Goal: Information Seeking & Learning: Learn about a topic

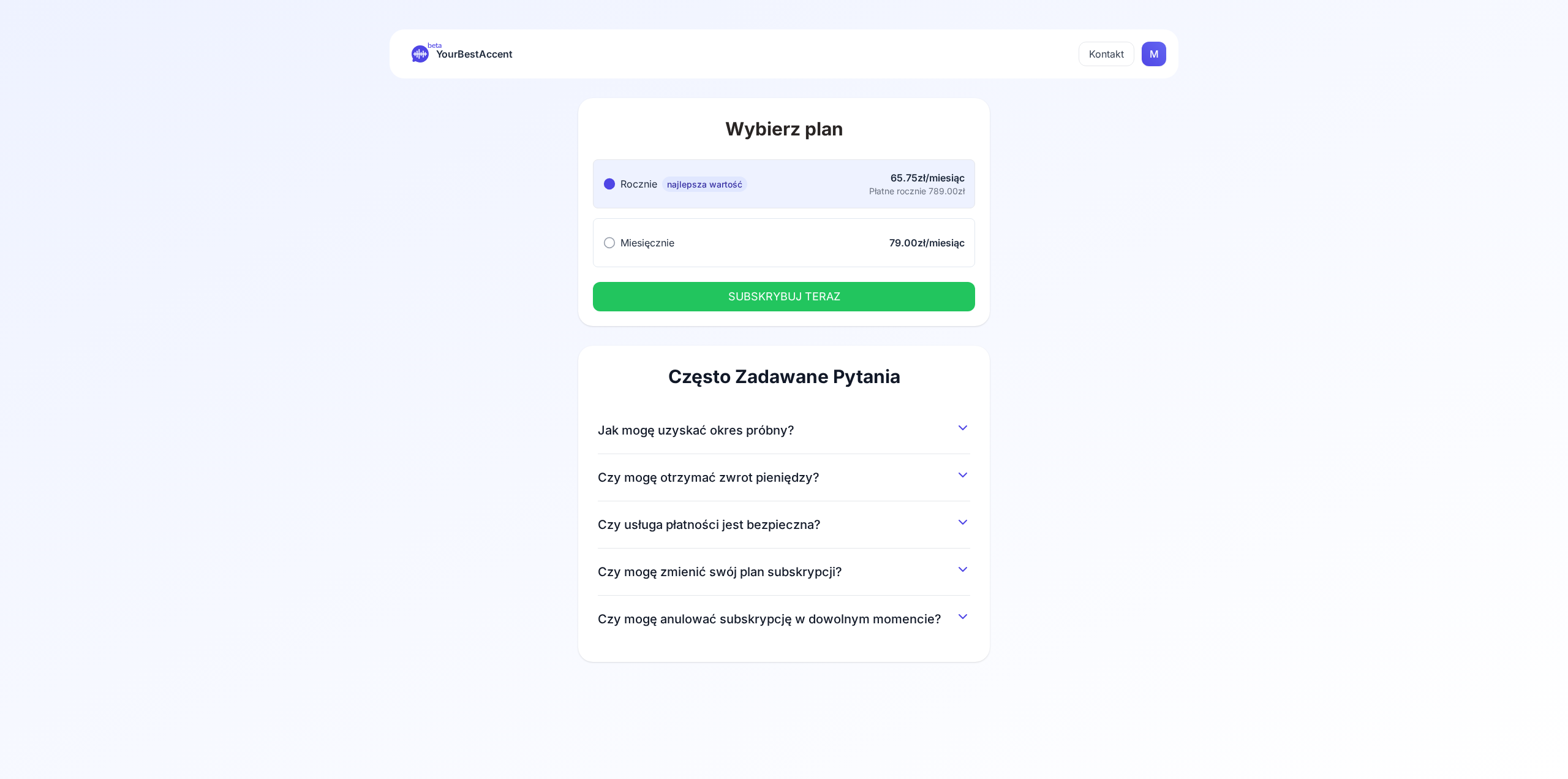
click at [910, 241] on div "79.00zł/miesiąc" at bounding box center [928, 243] width 76 height 15
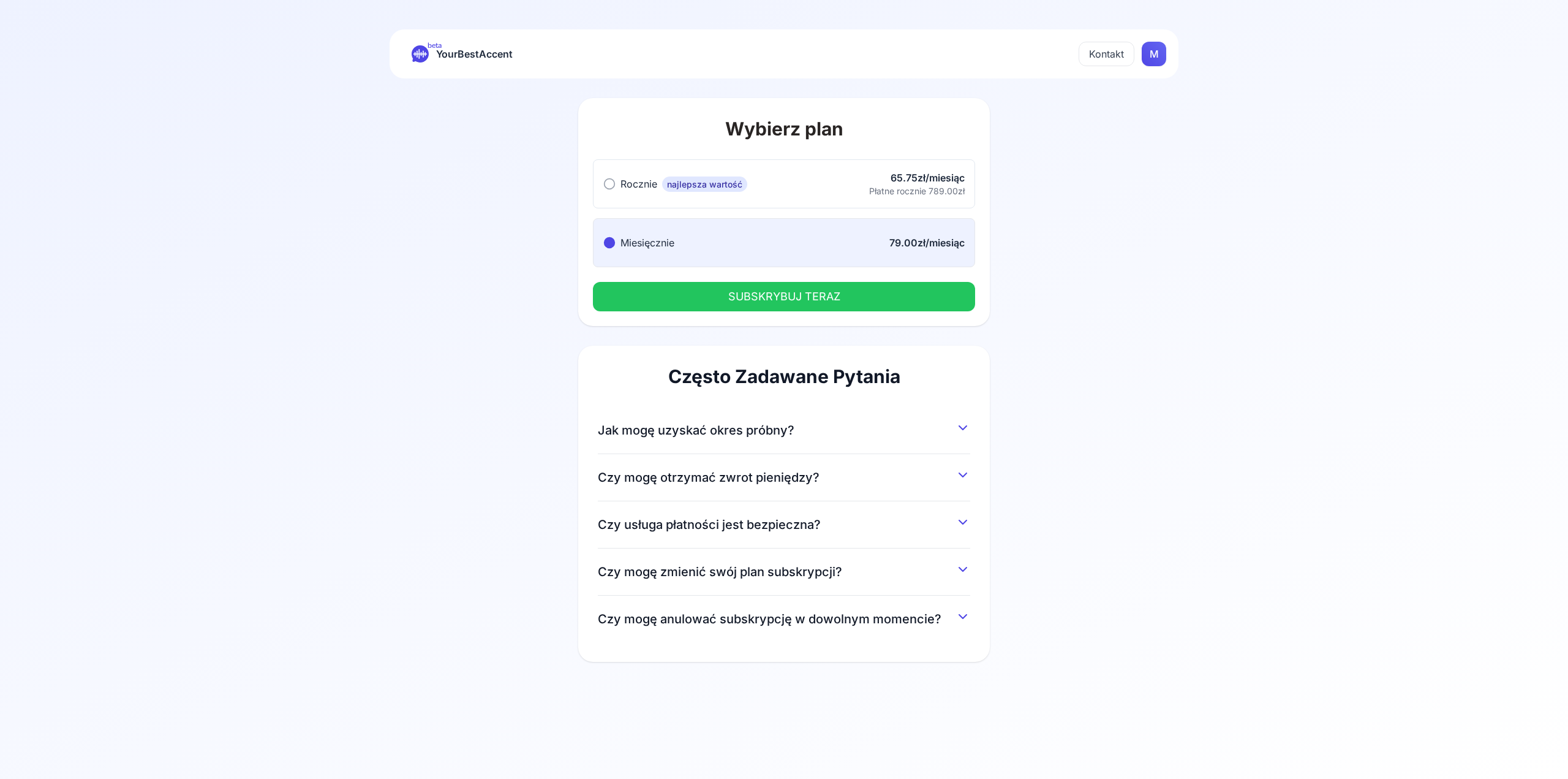
click at [808, 184] on button "Rocznie najlepsza wartość Rocznie najlepsza wartość 65.75zł/miesiąc Płatne rocz…" at bounding box center [784, 184] width 382 height 49
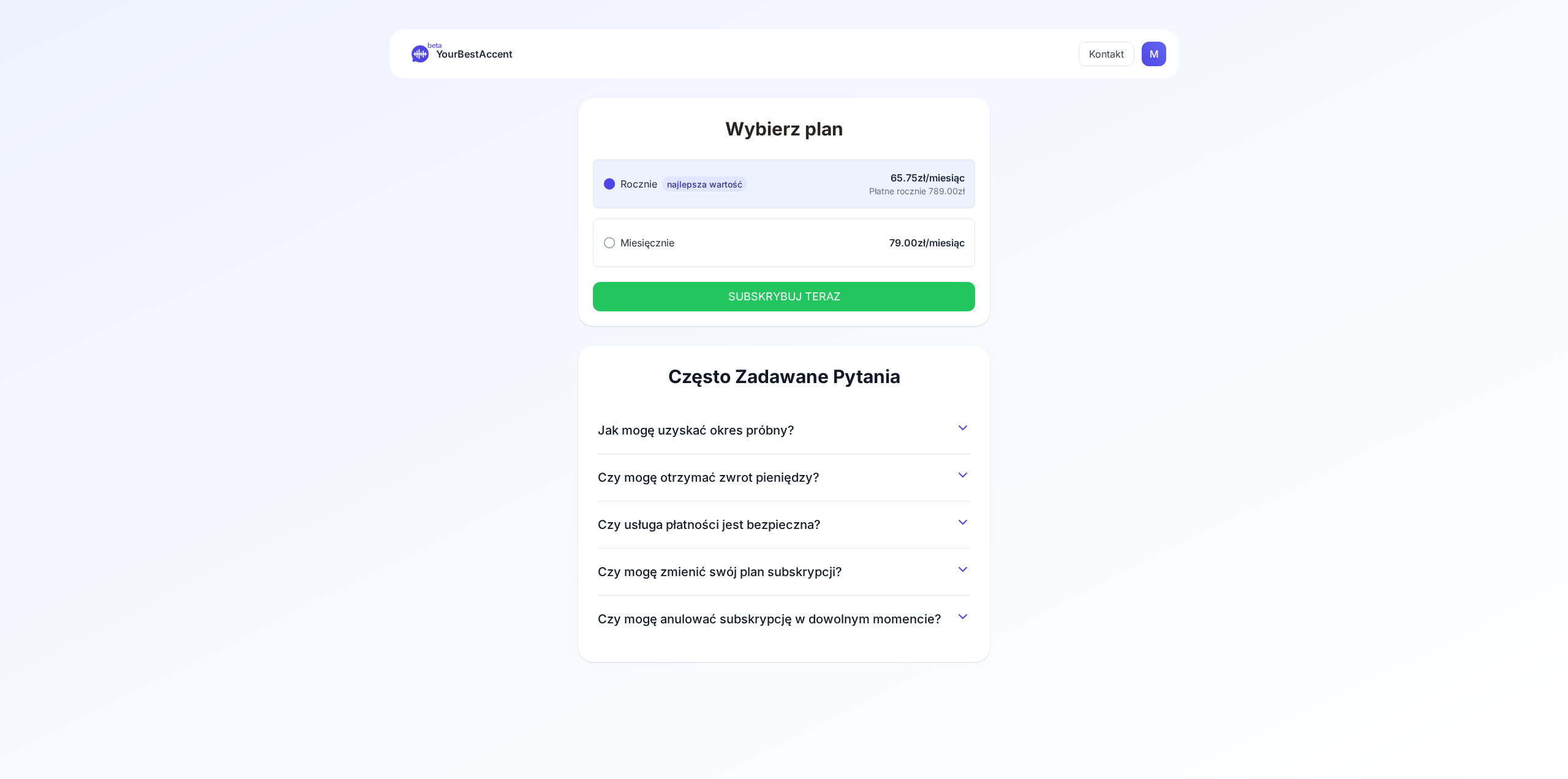
click at [831, 412] on div "Jak mogę uzyskać okres próbny? Możesz uzyskać 7-dniowy okres próbny, rejestrują…" at bounding box center [784, 430] width 373 height 47
click at [912, 417] on button "Jak mogę uzyskać okres próbny?" at bounding box center [784, 427] width 373 height 22
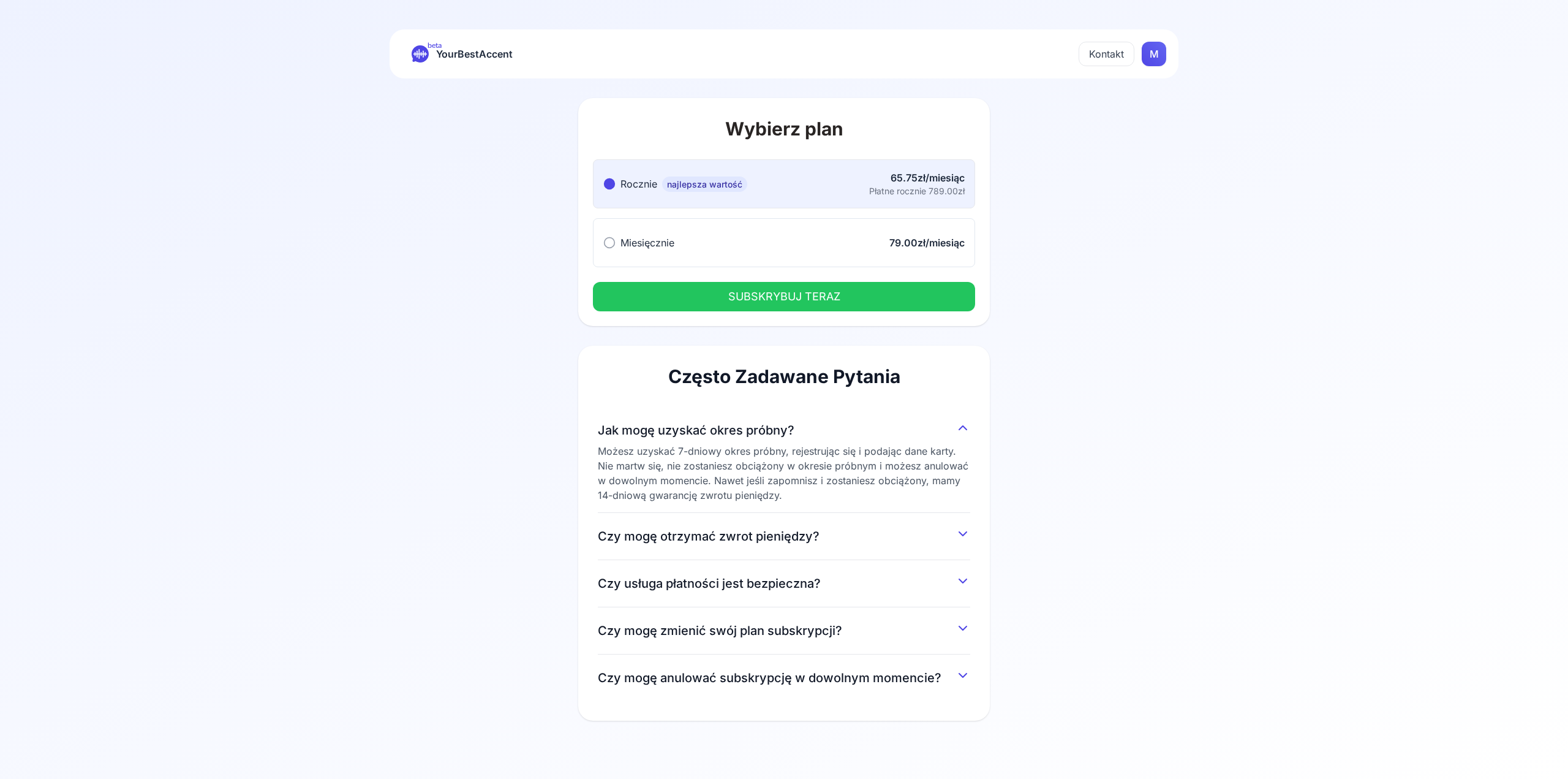
click at [976, 540] on div "Często Zadawane Pytania Jak mogę uzyskać okres próbny? Możesz uzyskać 7-dniowy …" at bounding box center [784, 534] width 412 height 376
click at [968, 534] on icon at bounding box center [963, 534] width 15 height 15
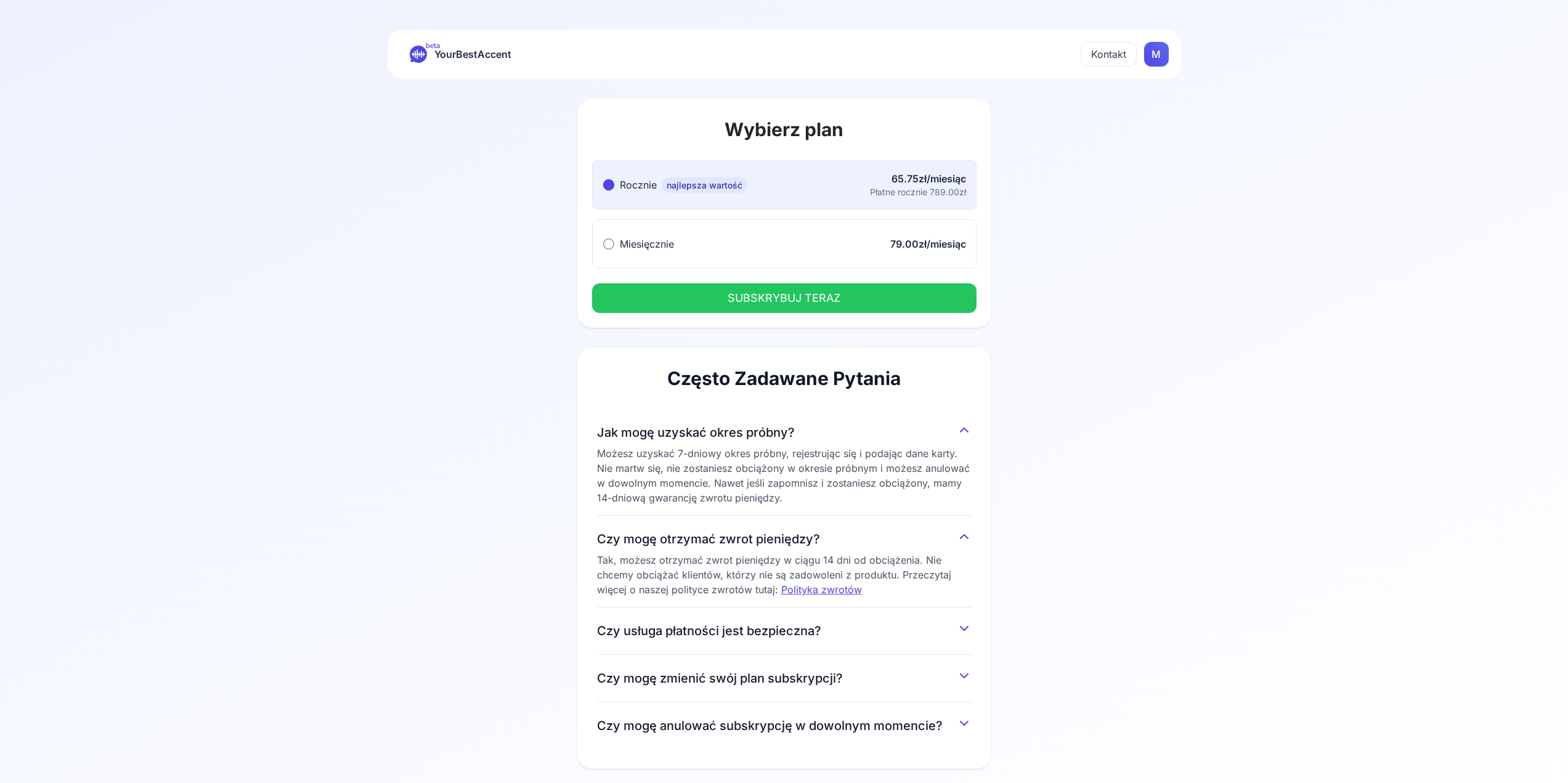
click at [972, 632] on div "Często Zadawane Pytania Jak mogę uzyskać okres próbny? Możesz uzyskać 7-dniowy …" at bounding box center [784, 558] width 414 height 421
click at [968, 627] on icon at bounding box center [964, 628] width 15 height 15
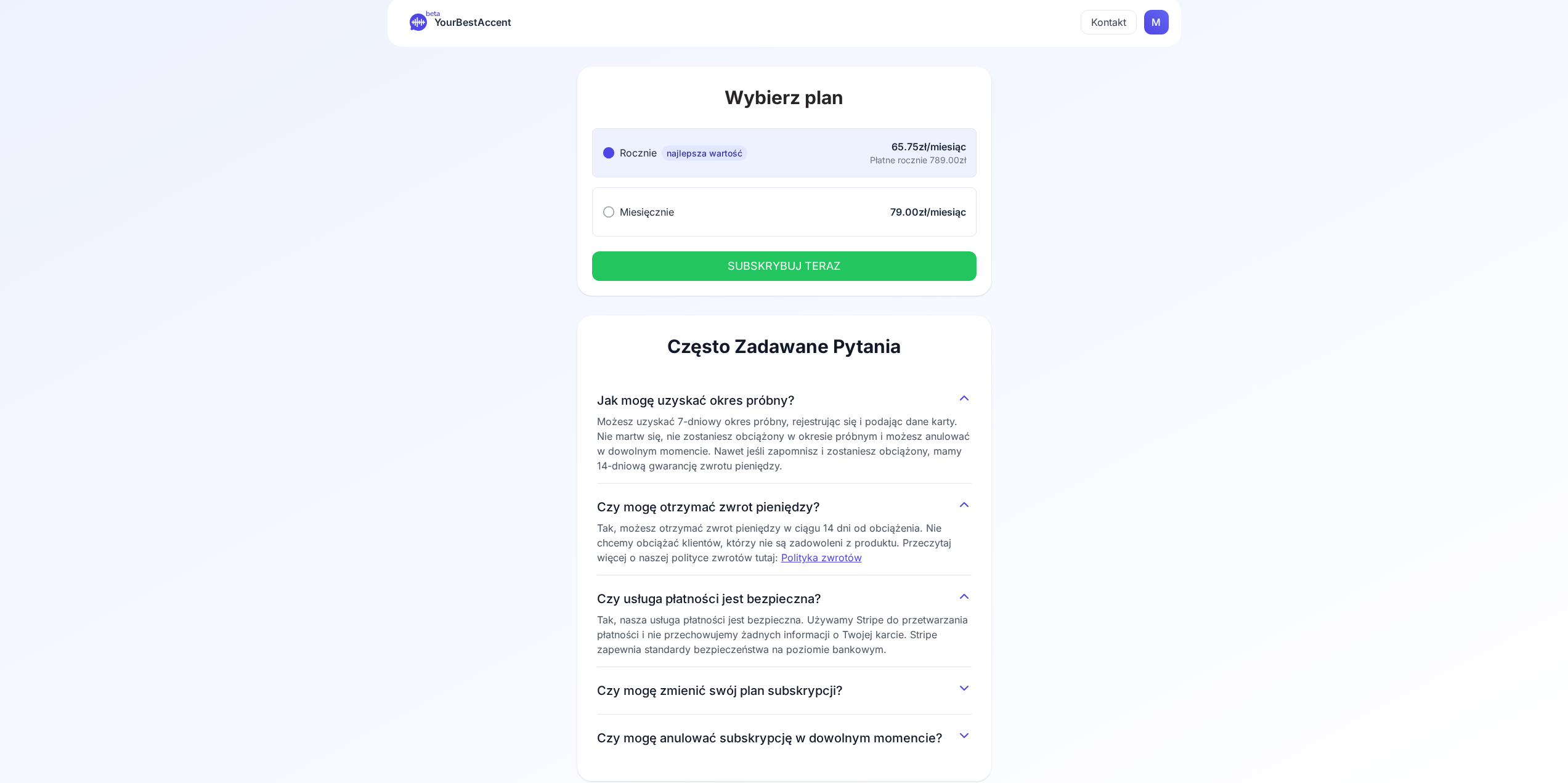
scroll to position [50, 0]
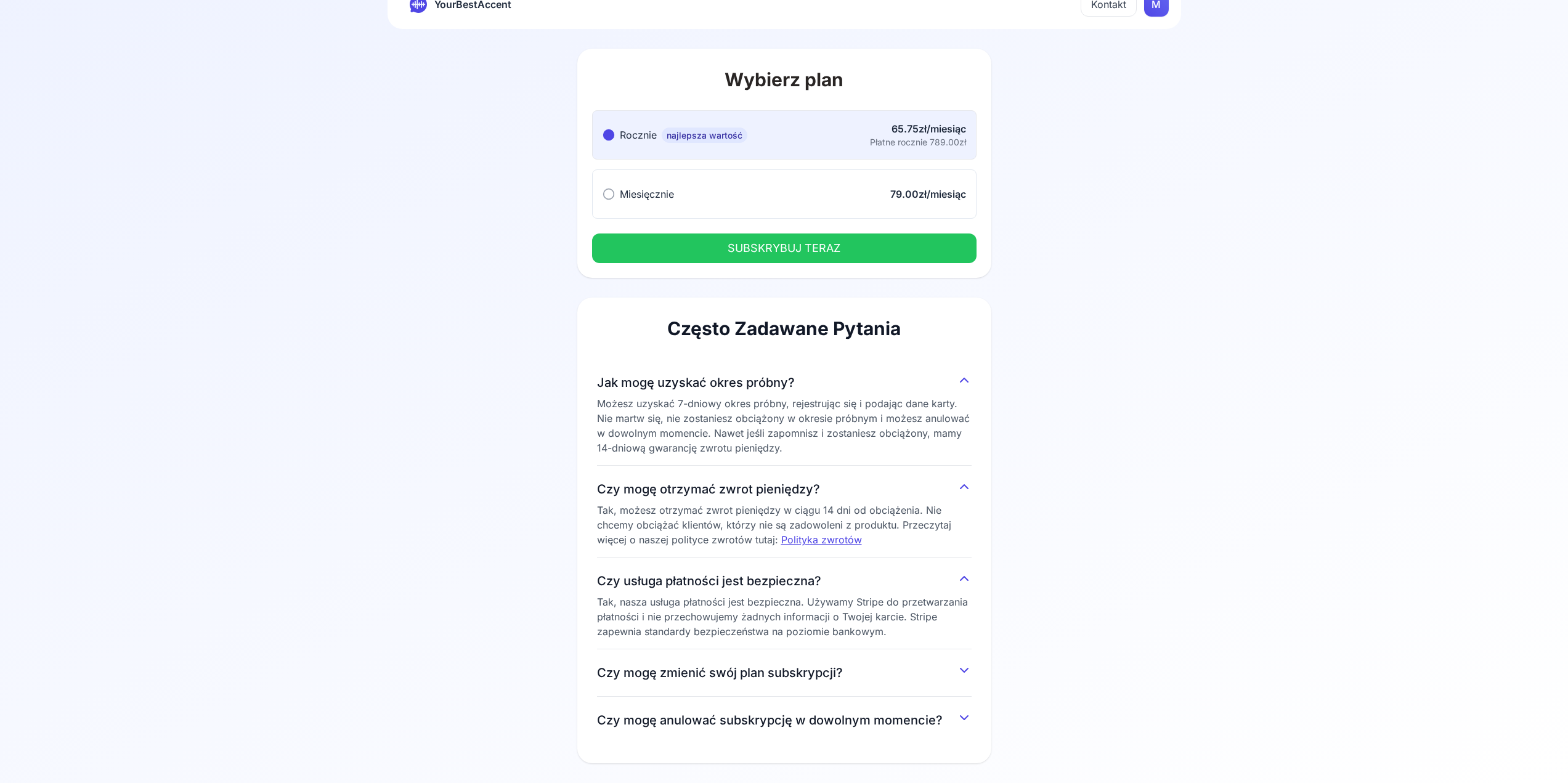
click at [958, 680] on button "Czy mogę zmienić swój plan subskrypcji?" at bounding box center [784, 670] width 375 height 22
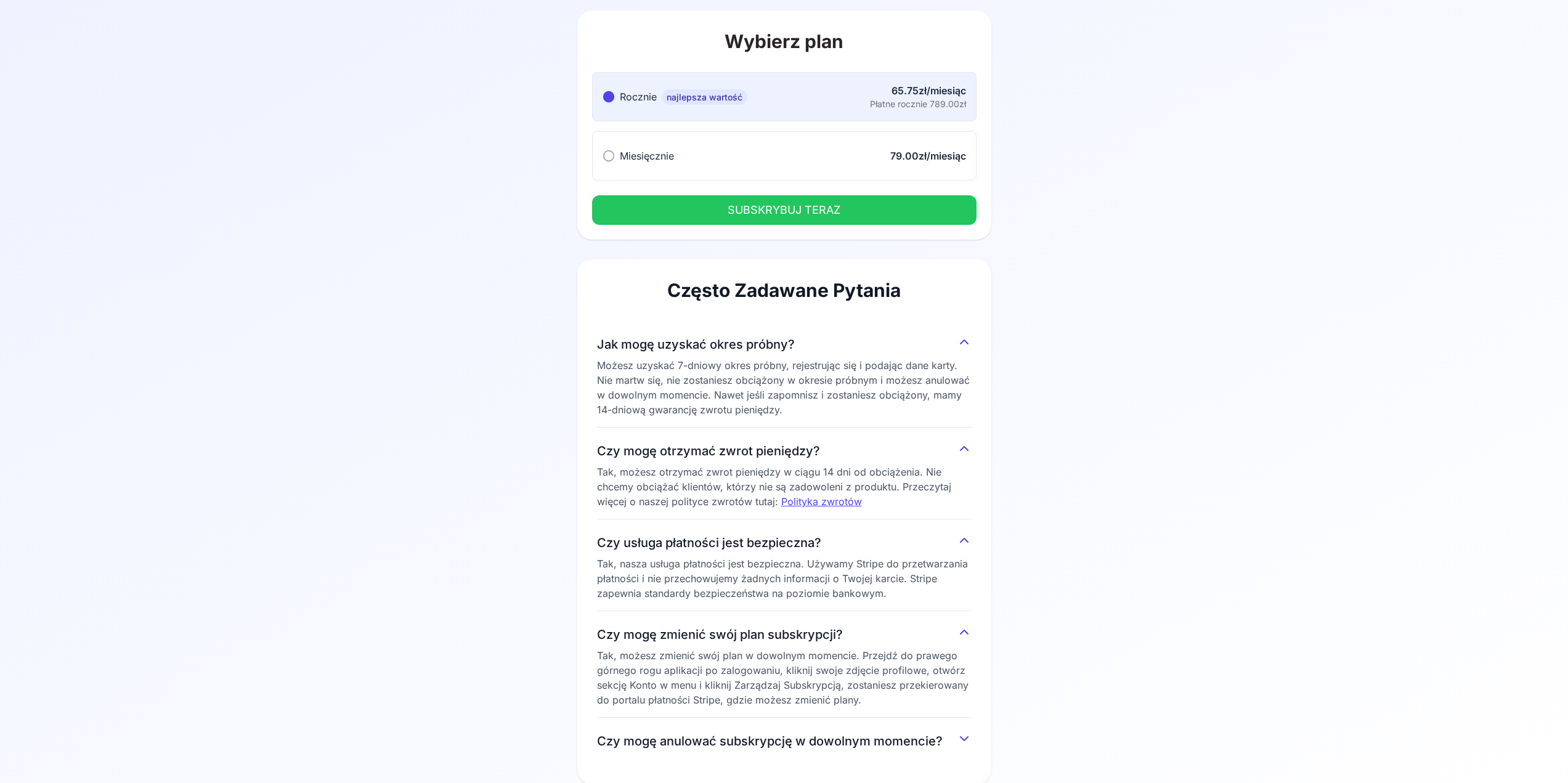
scroll to position [109, 0]
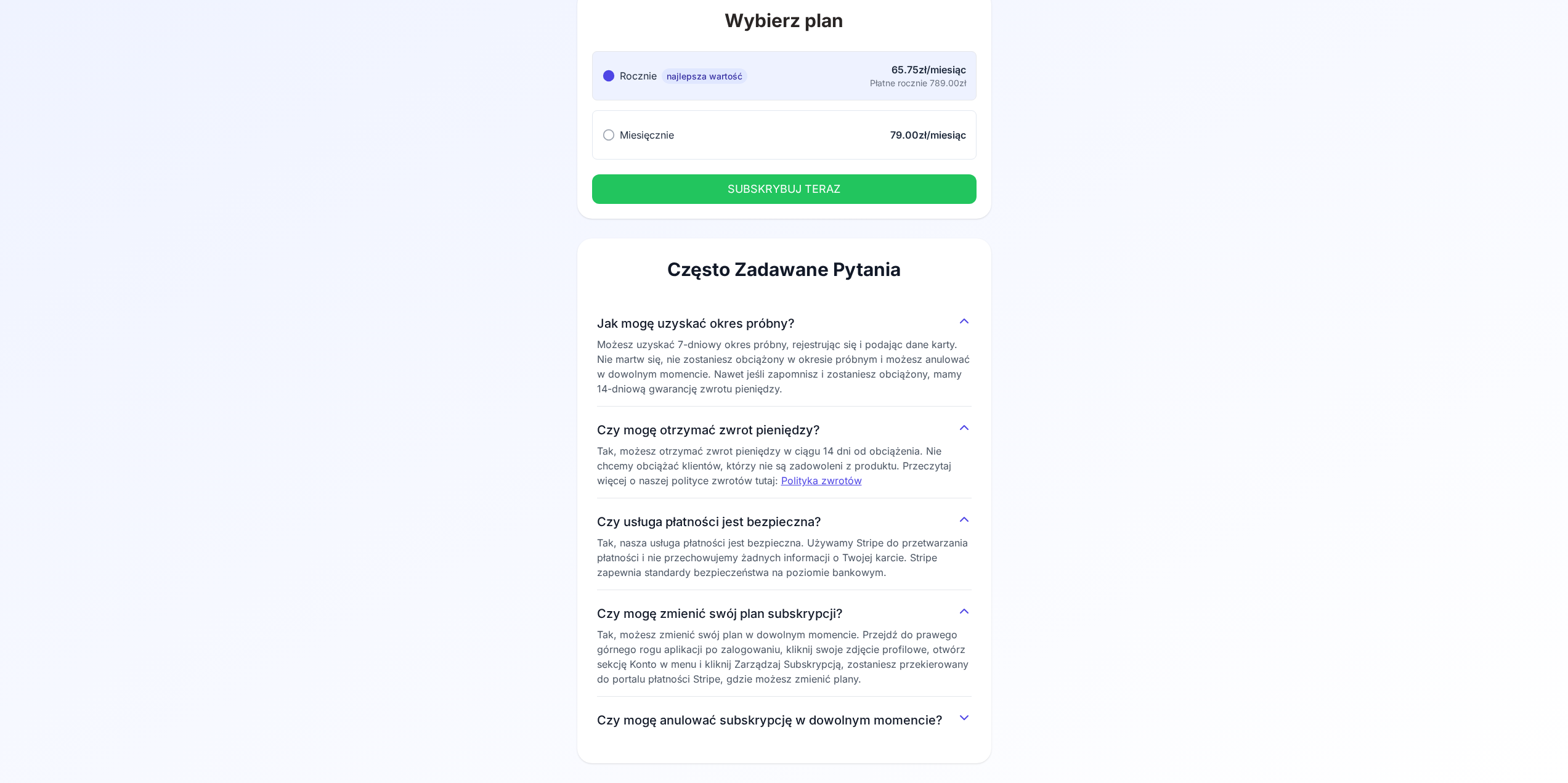
click at [960, 702] on div "Czy mogę anulować subskrypcję w dowolnym momencie? Możesz anulować subskrypcję …" at bounding box center [784, 720] width 375 height 47
click at [962, 709] on button "Czy mogę anulować subskrypcję w dowolnym momencie?" at bounding box center [784, 718] width 375 height 22
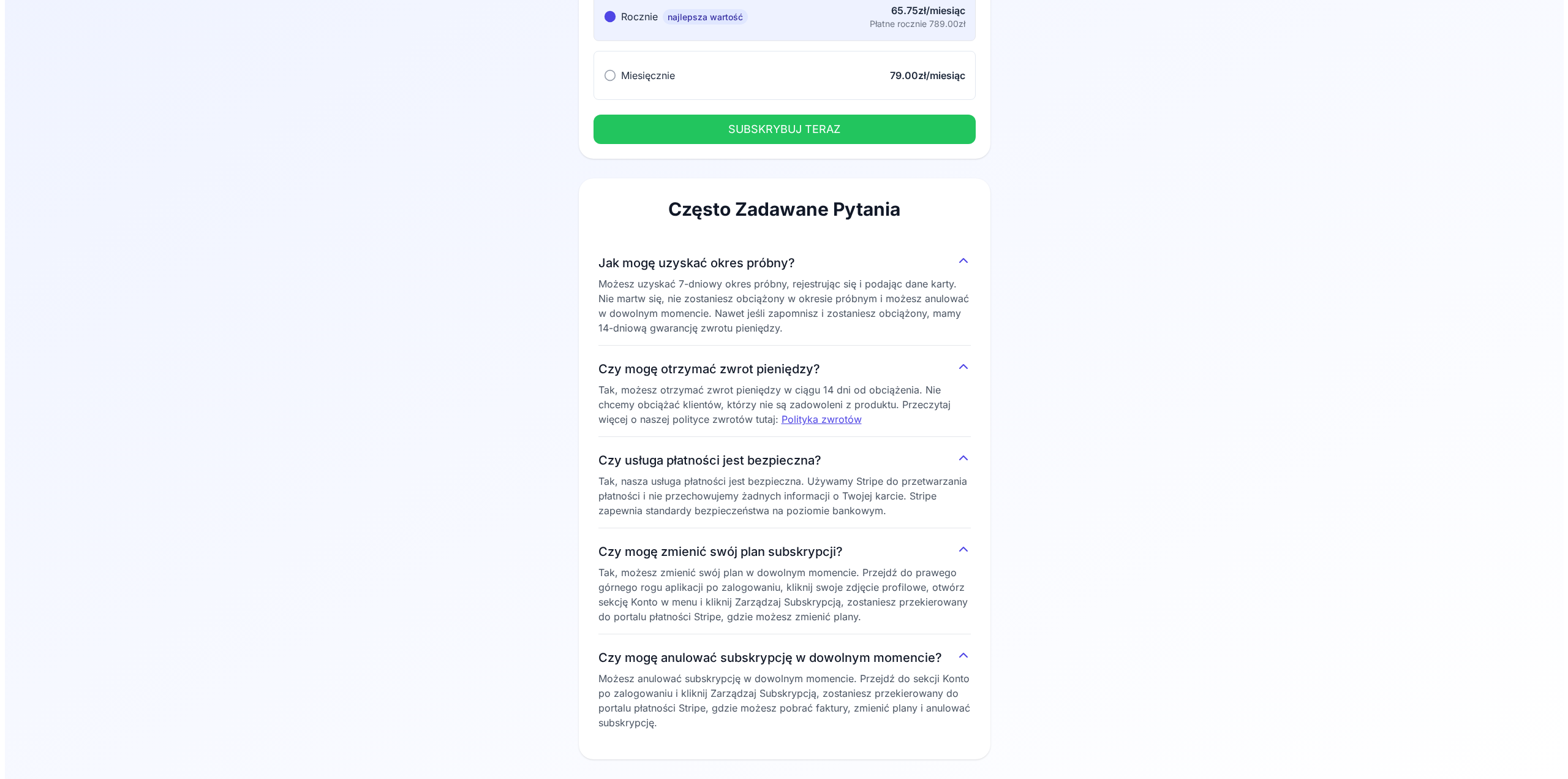
scroll to position [0, 0]
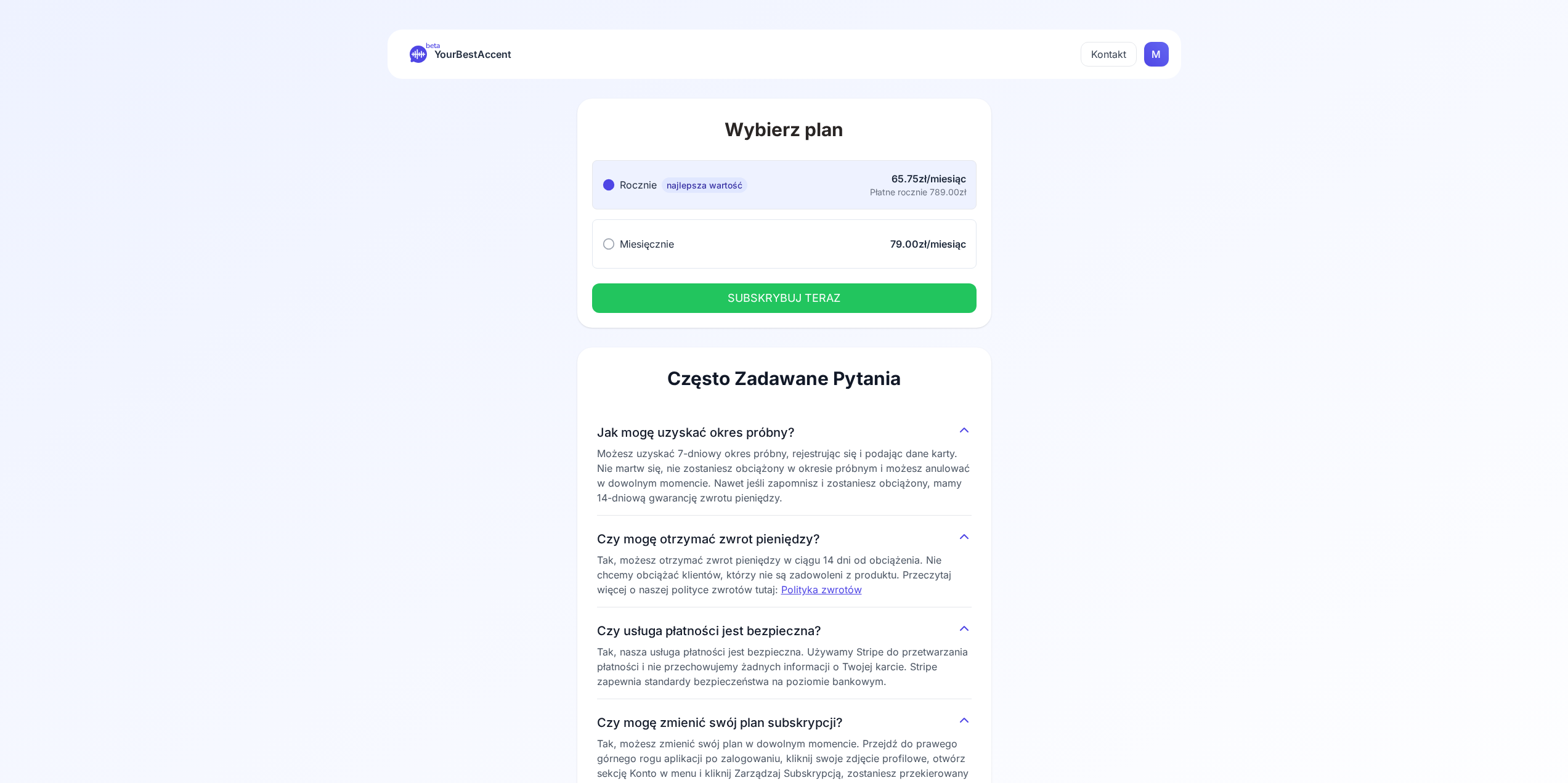
click at [837, 248] on button "Miesięcznie Miesięcznie 79.00zł/miesiąc" at bounding box center [784, 244] width 384 height 50
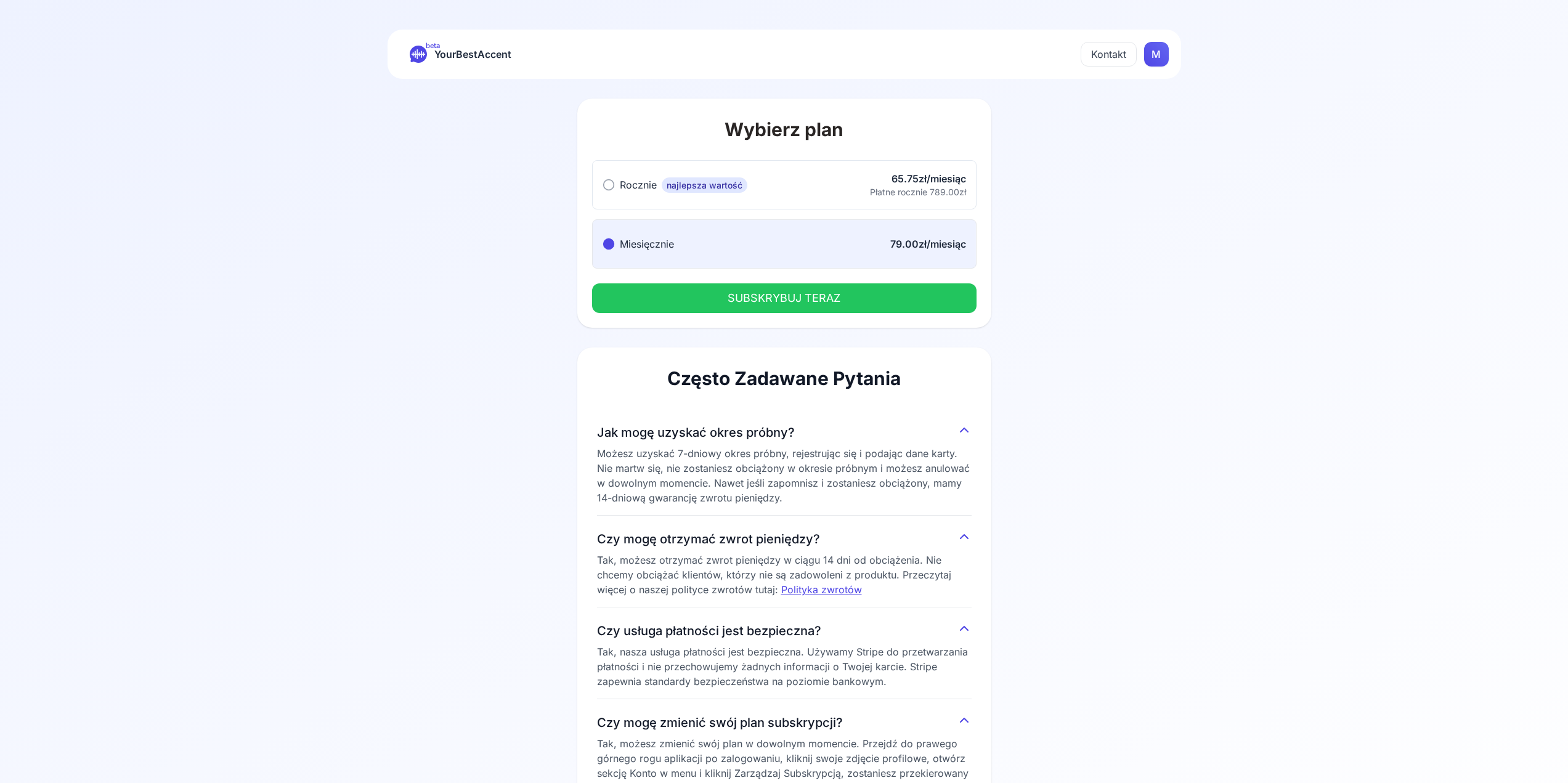
click at [791, 295] on button "SUBSKRYBUJ TERAZ" at bounding box center [784, 298] width 384 height 30
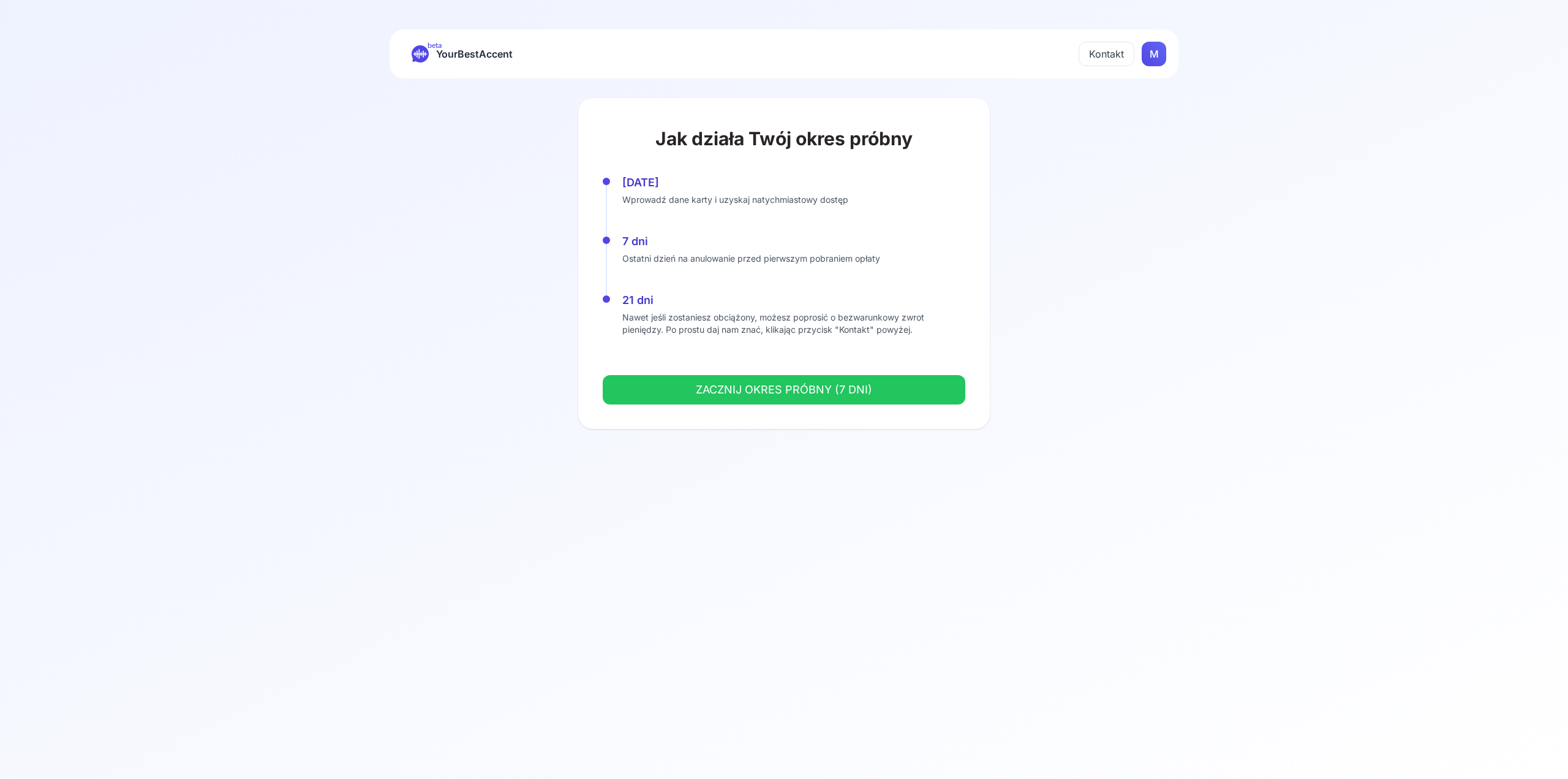
click at [821, 385] on button "ZACZNIJ OKRES PRÓBNY (7 DNI)" at bounding box center [784, 390] width 363 height 30
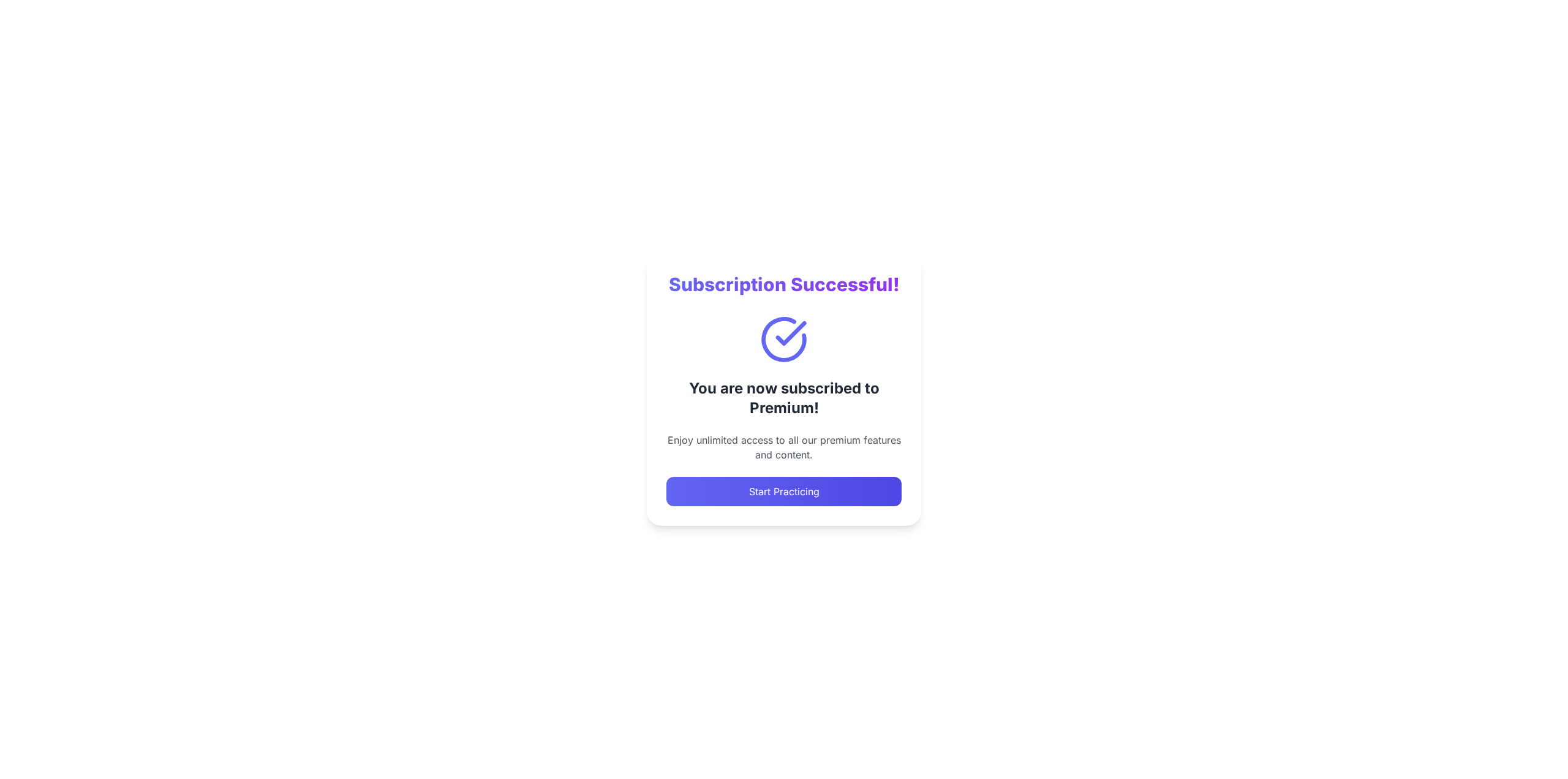
click at [765, 498] on button "Start Practicing" at bounding box center [784, 492] width 235 height 30
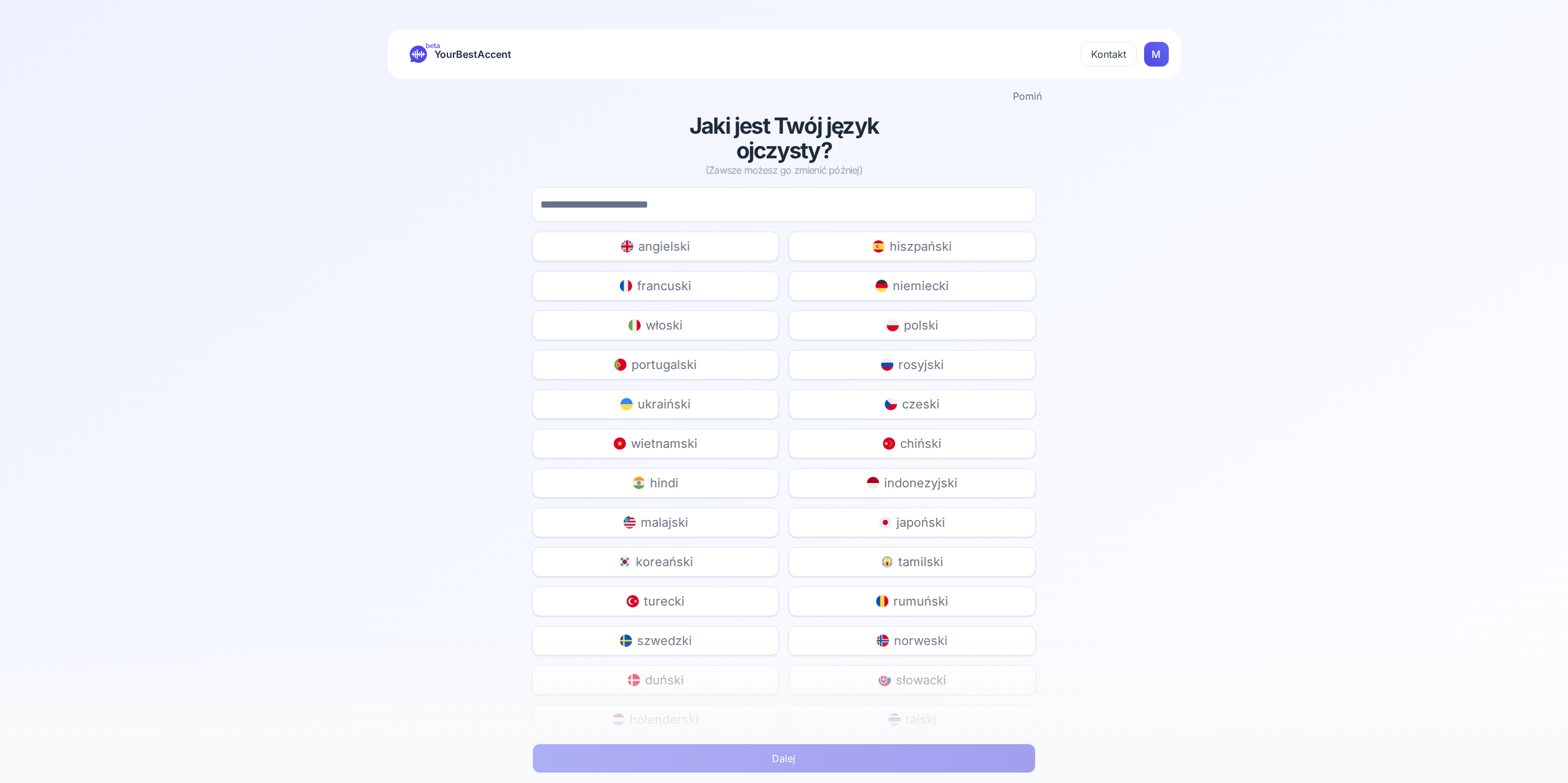
click at [429, 51] on div "beta YourBestAccent" at bounding box center [460, 54] width 102 height 17
click at [897, 331] on img at bounding box center [892, 325] width 12 height 12
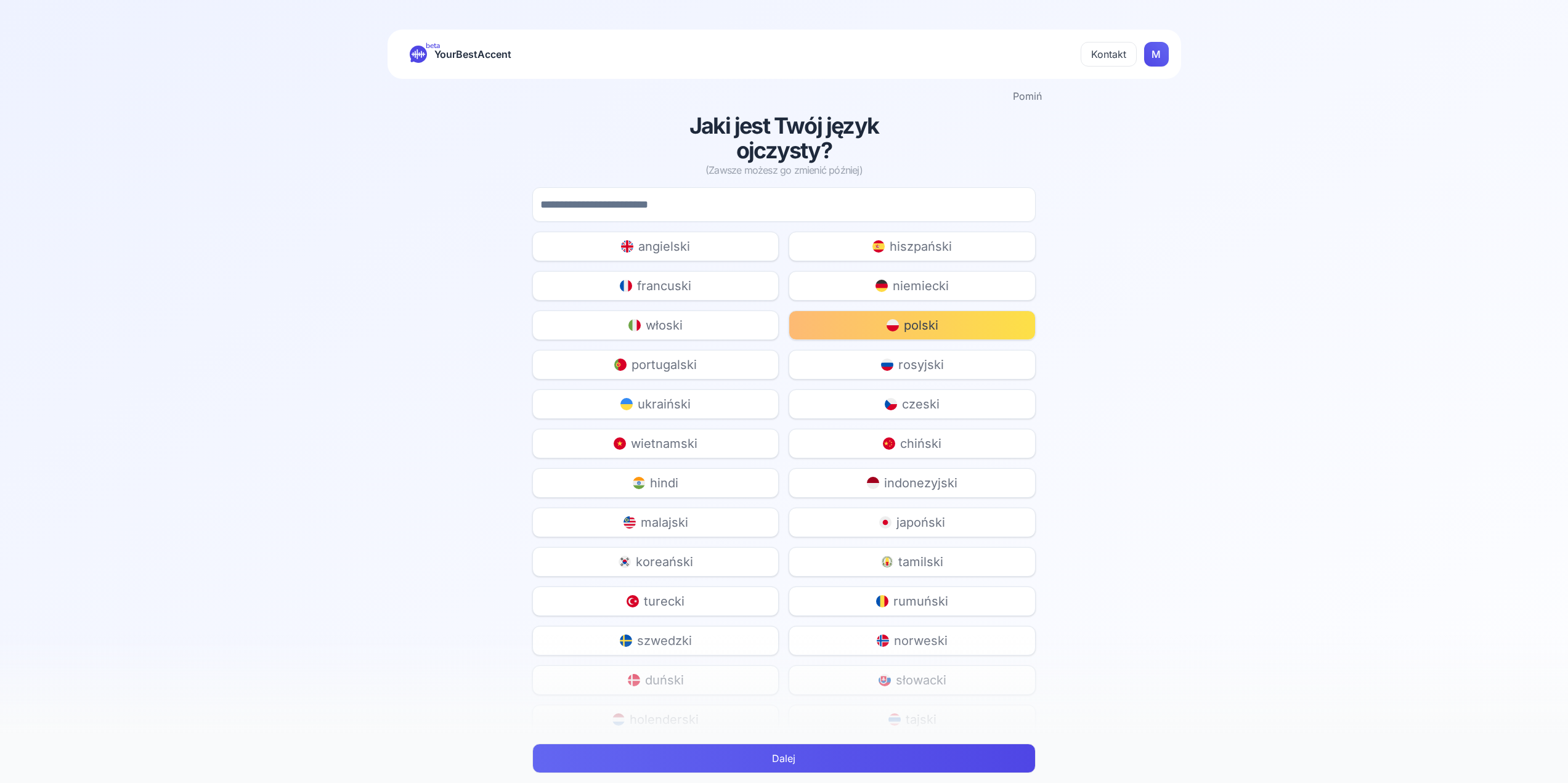
click at [774, 757] on button "Dalej" at bounding box center [783, 758] width 503 height 30
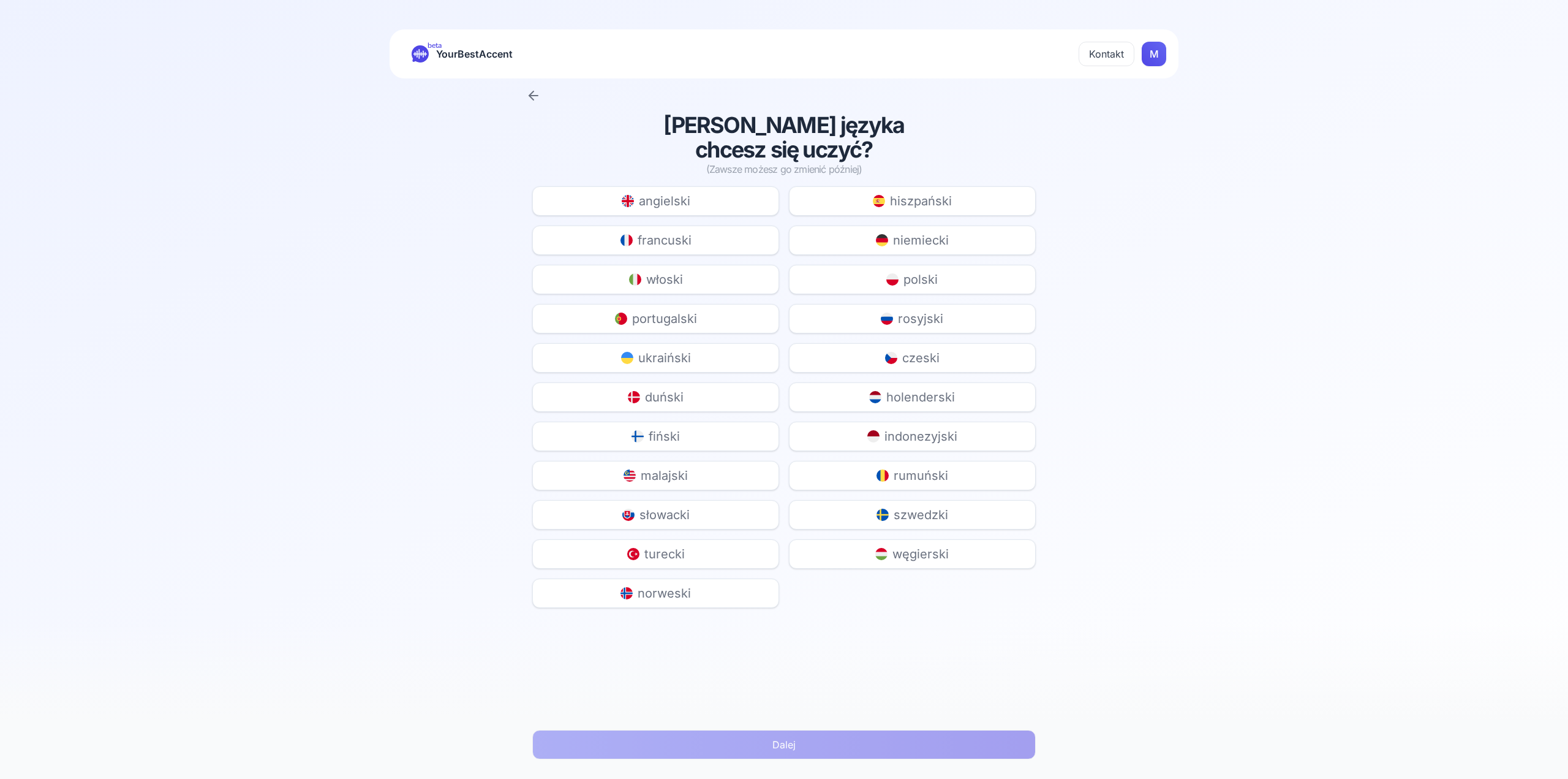
click at [720, 229] on button "francuski" at bounding box center [656, 240] width 247 height 30
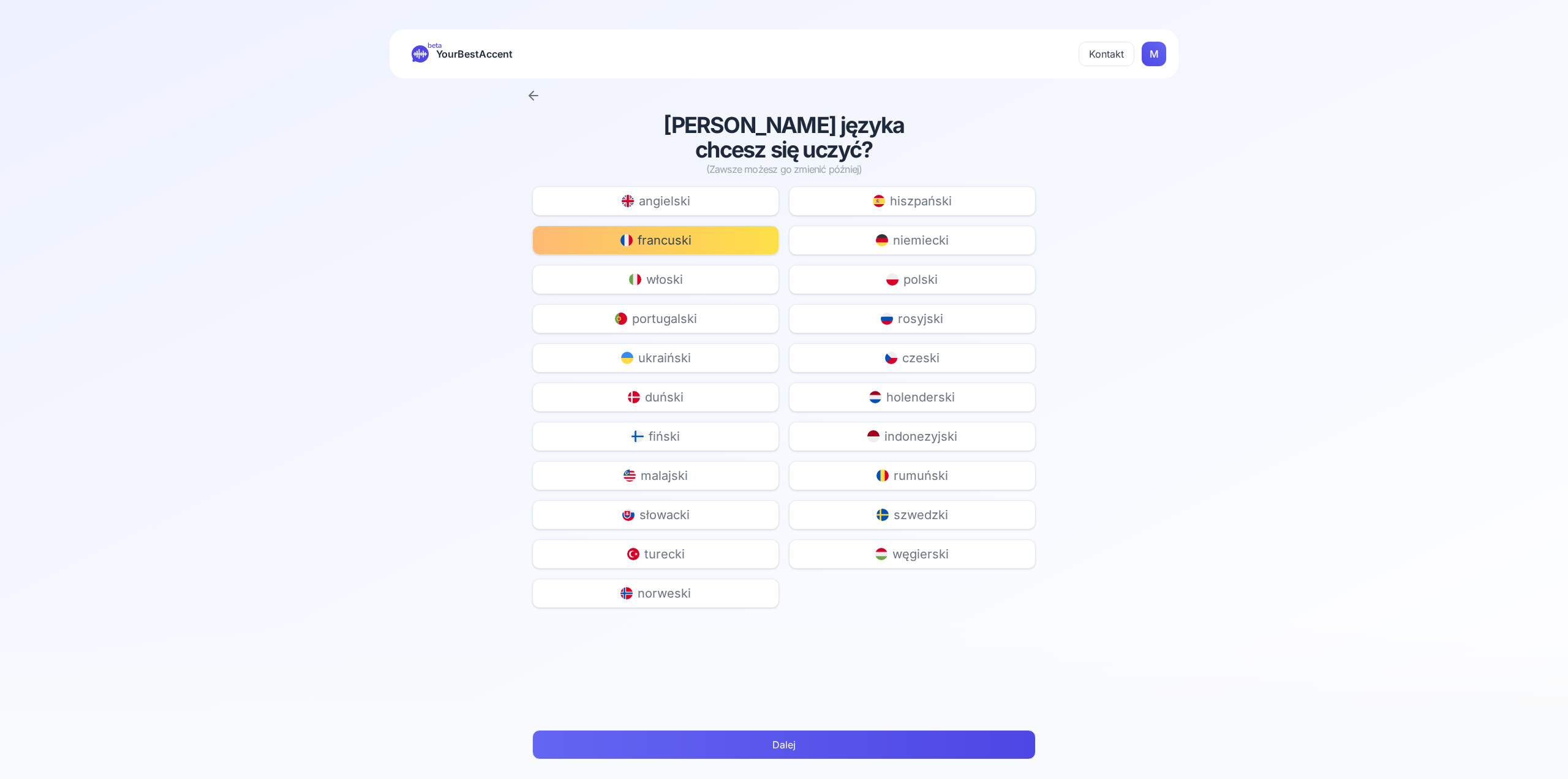
click at [700, 211] on button "angielski" at bounding box center [656, 201] width 247 height 30
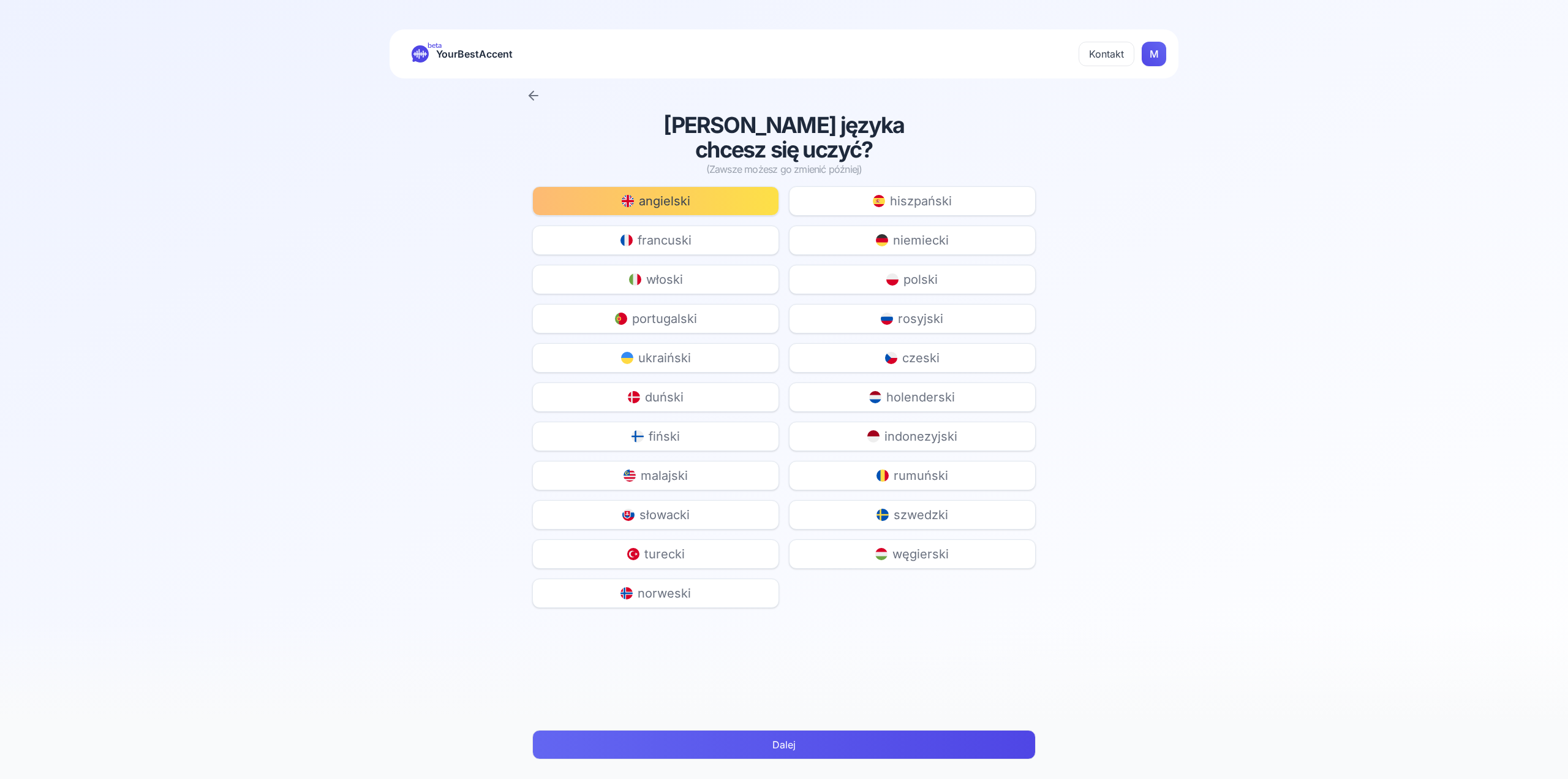
click at [673, 233] on span "francuski" at bounding box center [664, 240] width 54 height 17
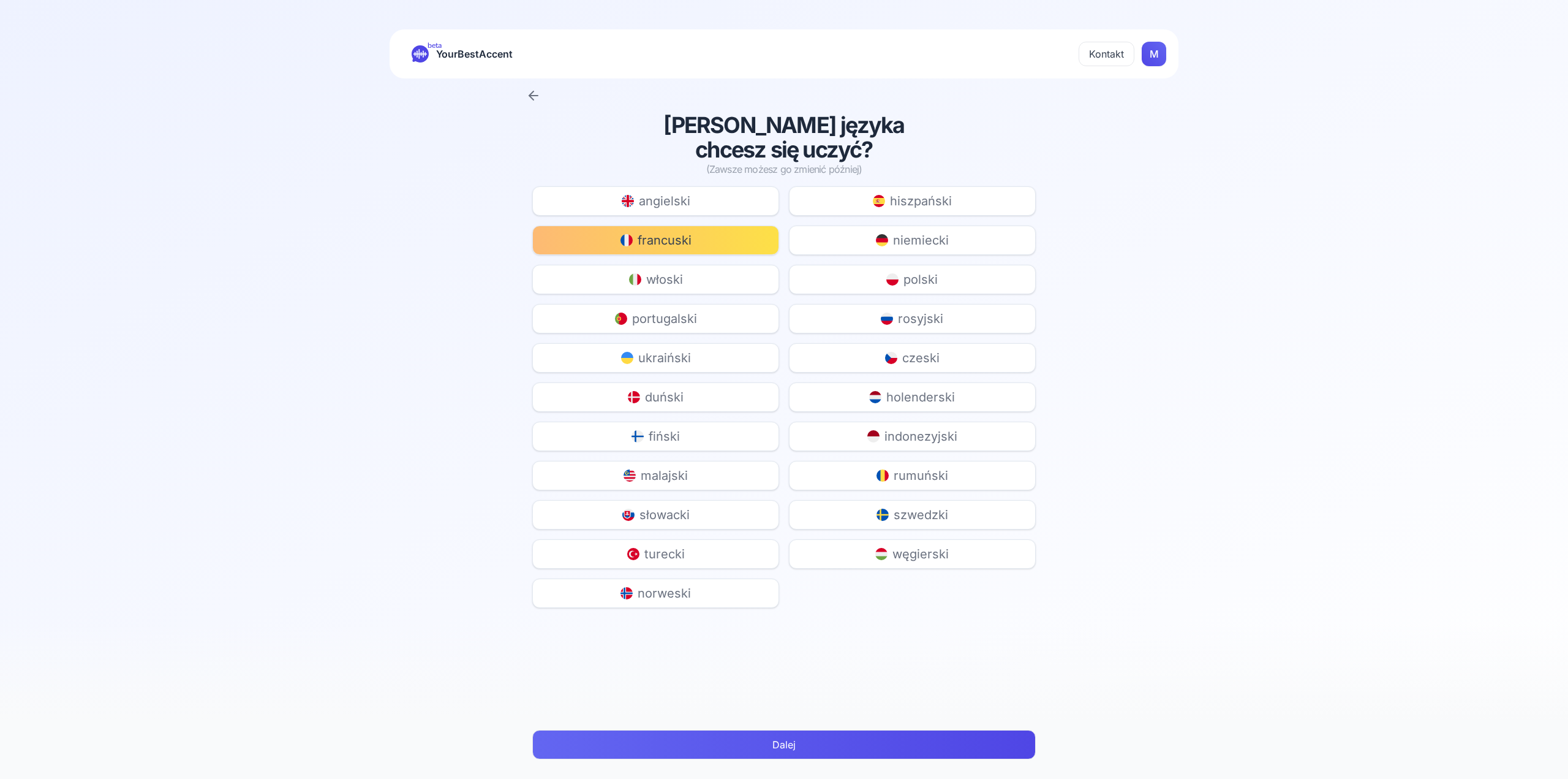
click at [702, 206] on button "angielski" at bounding box center [656, 201] width 247 height 30
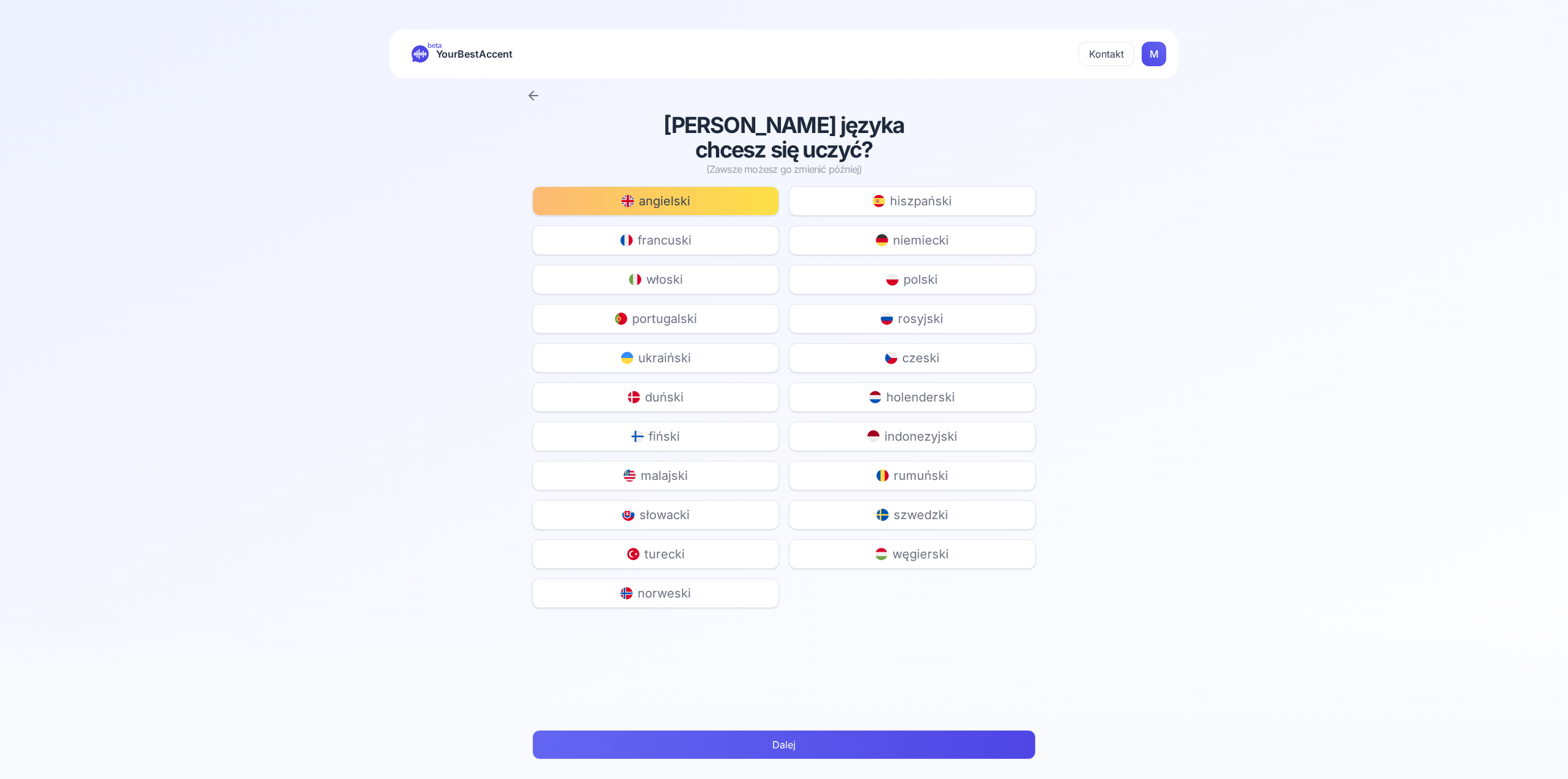
click at [714, 240] on button "francuski" at bounding box center [656, 240] width 247 height 30
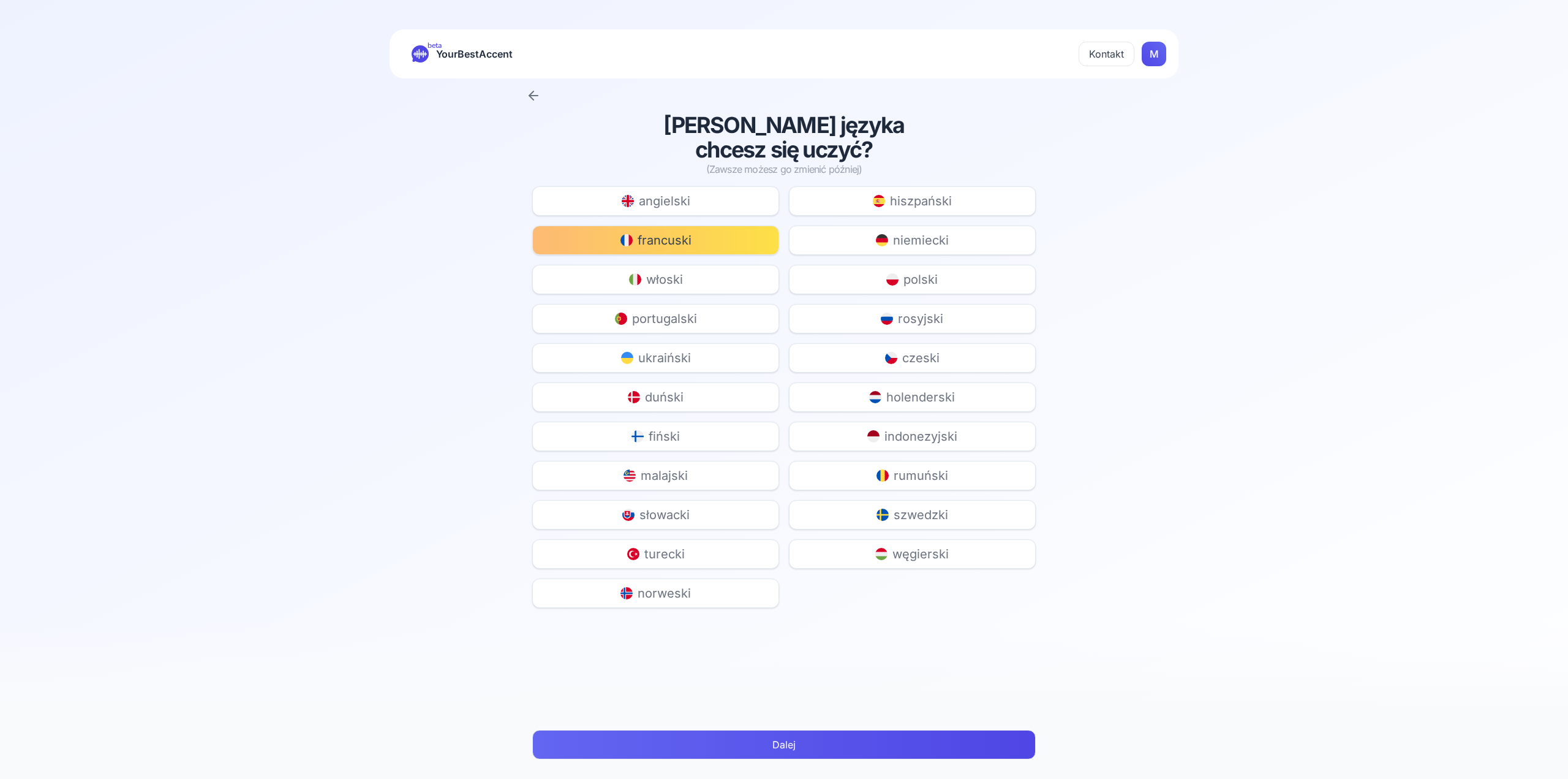
click at [766, 751] on button "Dalej" at bounding box center [784, 744] width 503 height 30
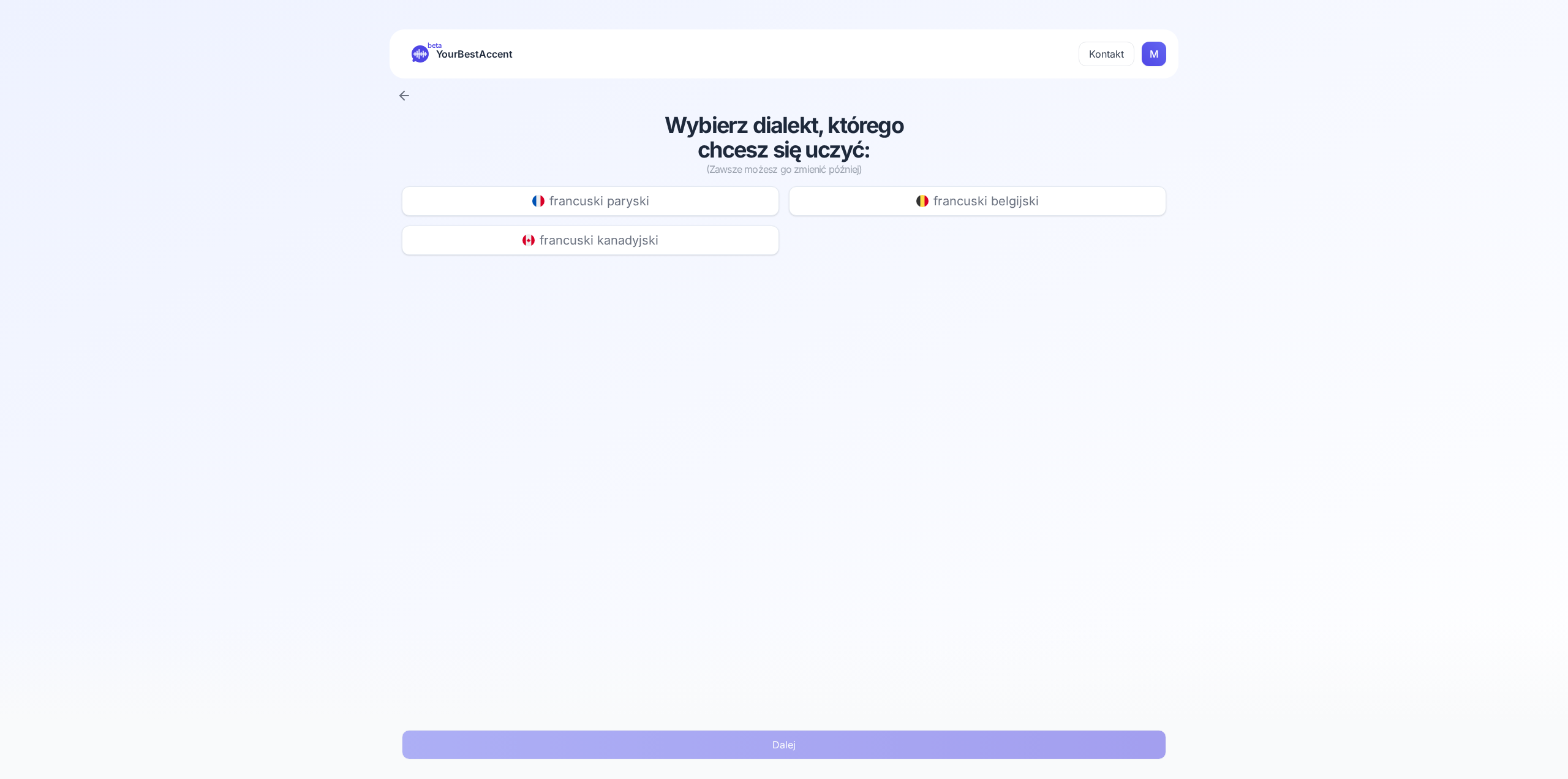
click at [694, 208] on button "francuski paryski" at bounding box center [590, 201] width 377 height 30
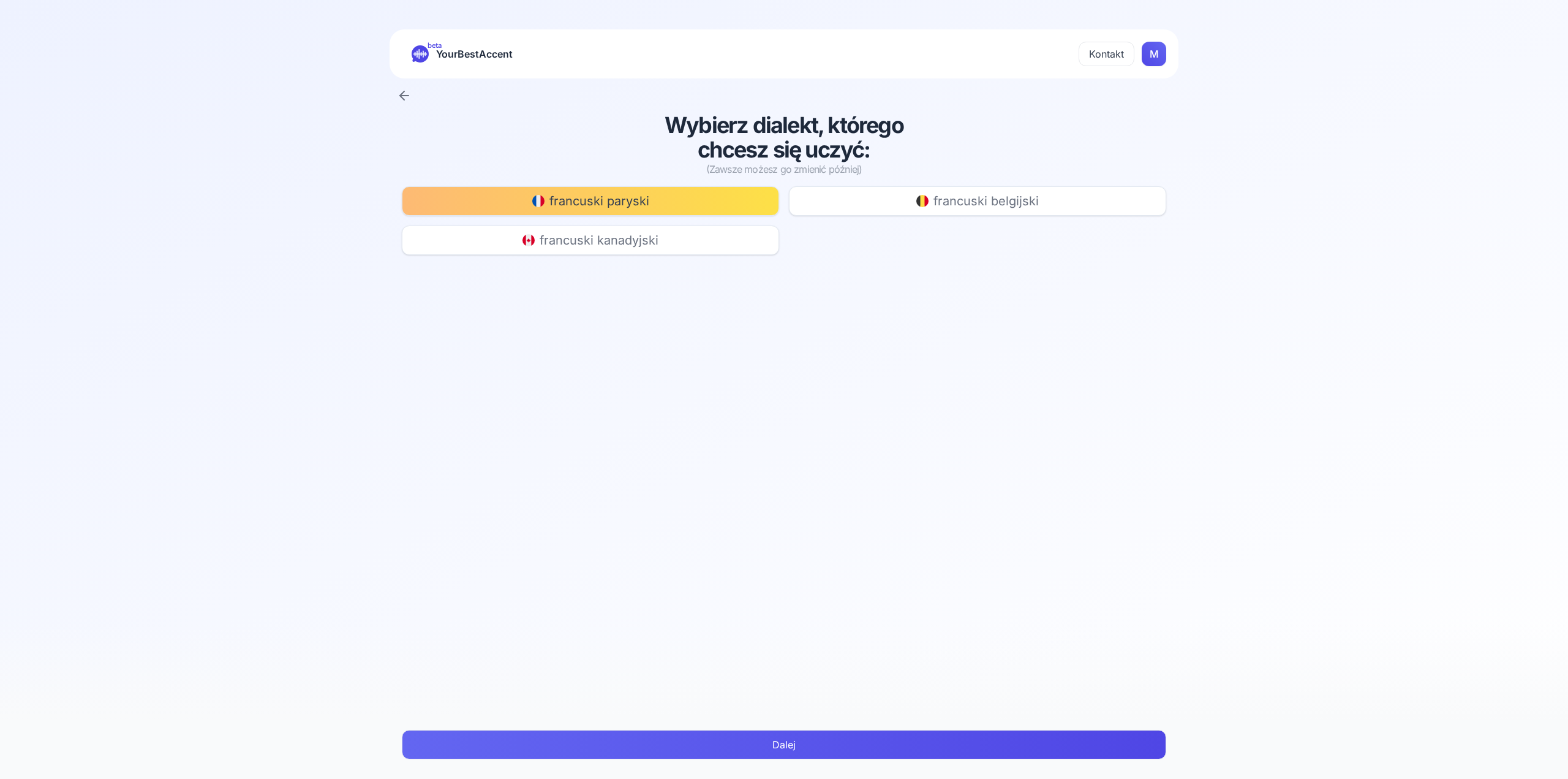
click at [818, 749] on button "Dalej" at bounding box center [784, 744] width 765 height 30
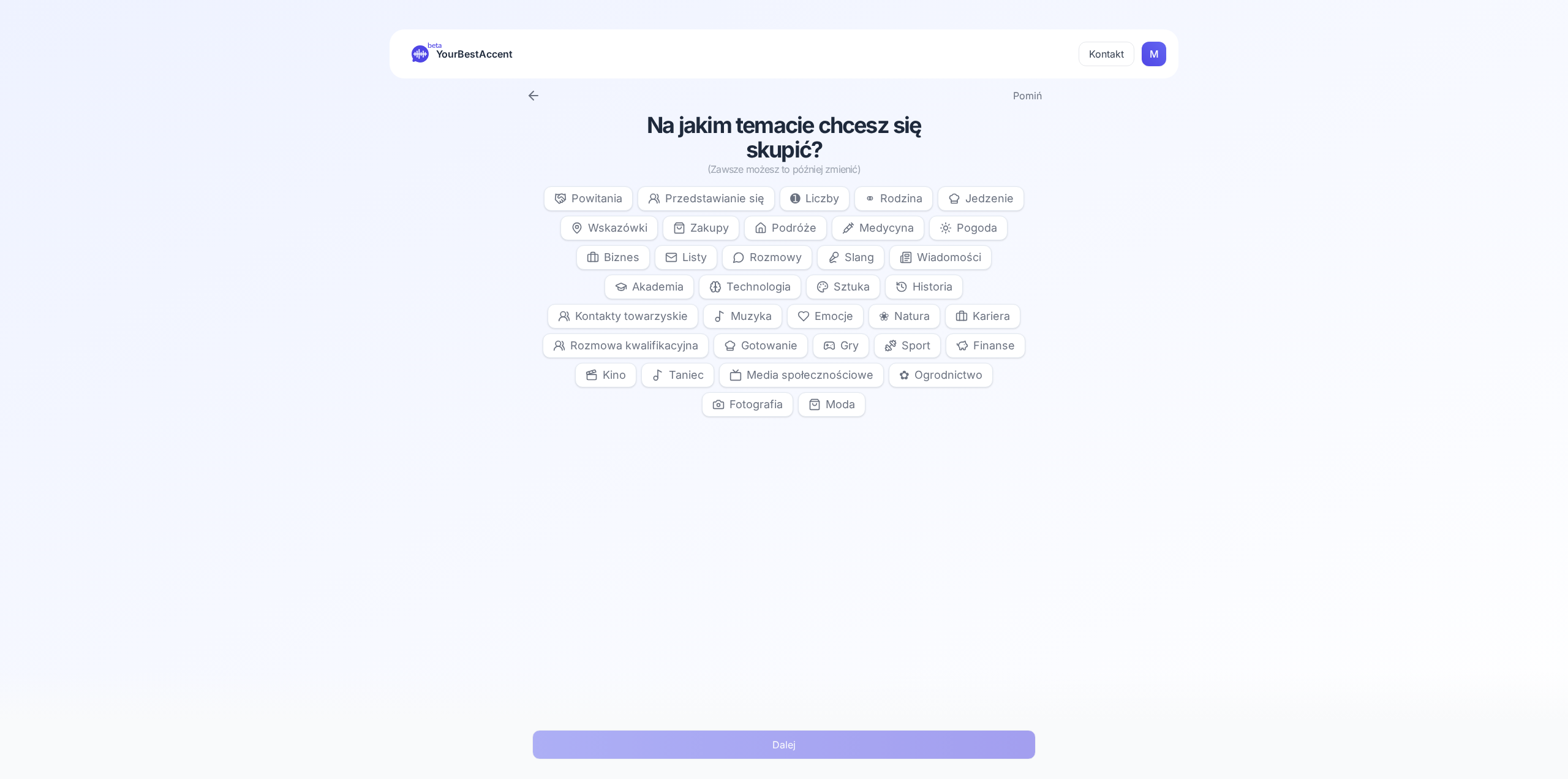
click at [1036, 96] on button "Pomiń" at bounding box center [1027, 96] width 29 height 15
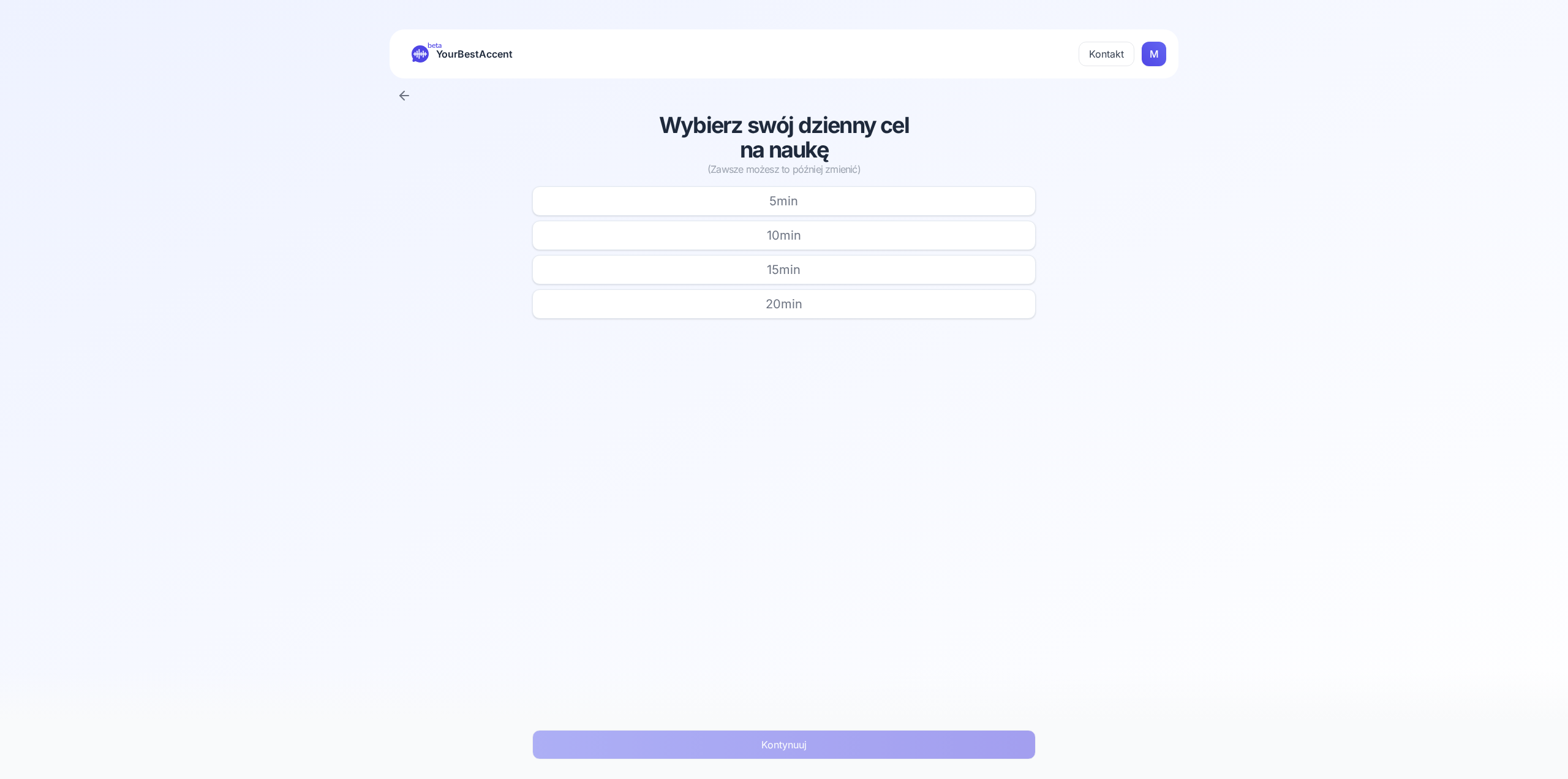
click at [823, 230] on button "10 min" at bounding box center [784, 236] width 503 height 30
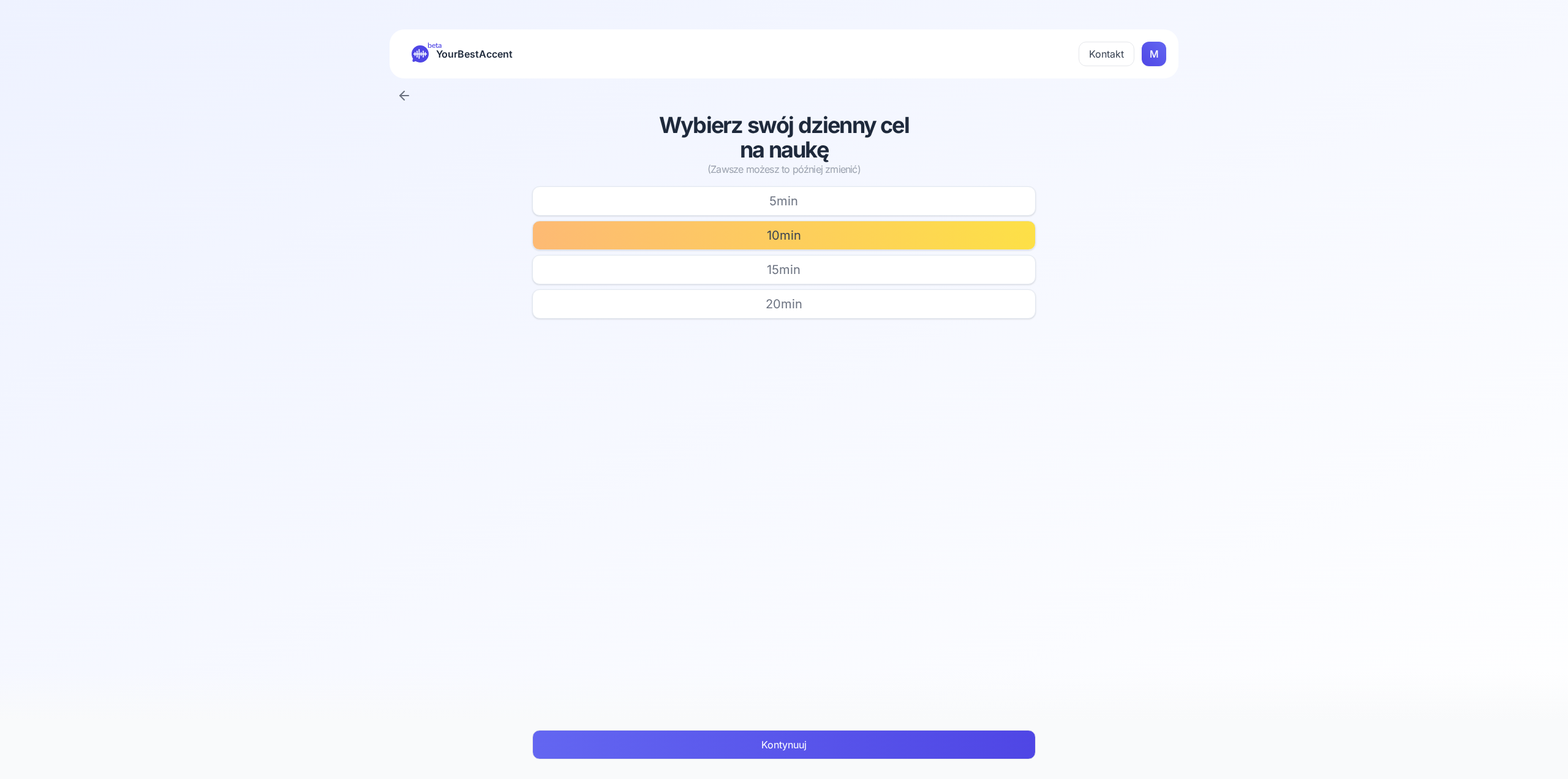
click at [802, 739] on button "Kontynuuj" at bounding box center [784, 744] width 503 height 30
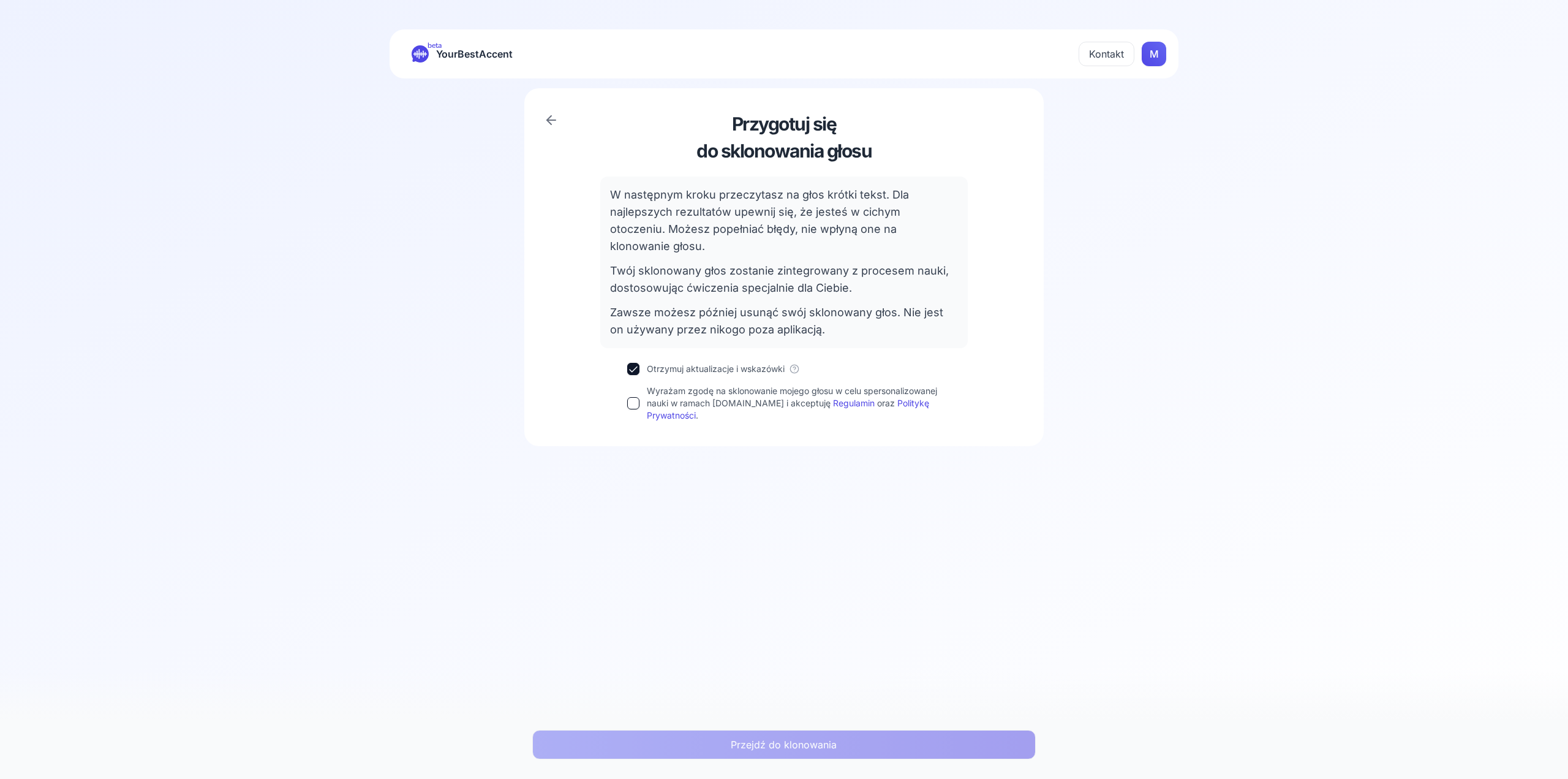
click at [758, 385] on label "Wyrażam zgodę na sklonowanie mojego głosu w celu spersonalizowanej nauki w rama…" at bounding box center [793, 403] width 294 height 37
click at [640, 397] on button "Wyrażam zgodę na sklonowanie mojego głosu w celu spersonalizowanej nauki w rama…" at bounding box center [633, 403] width 12 height 12
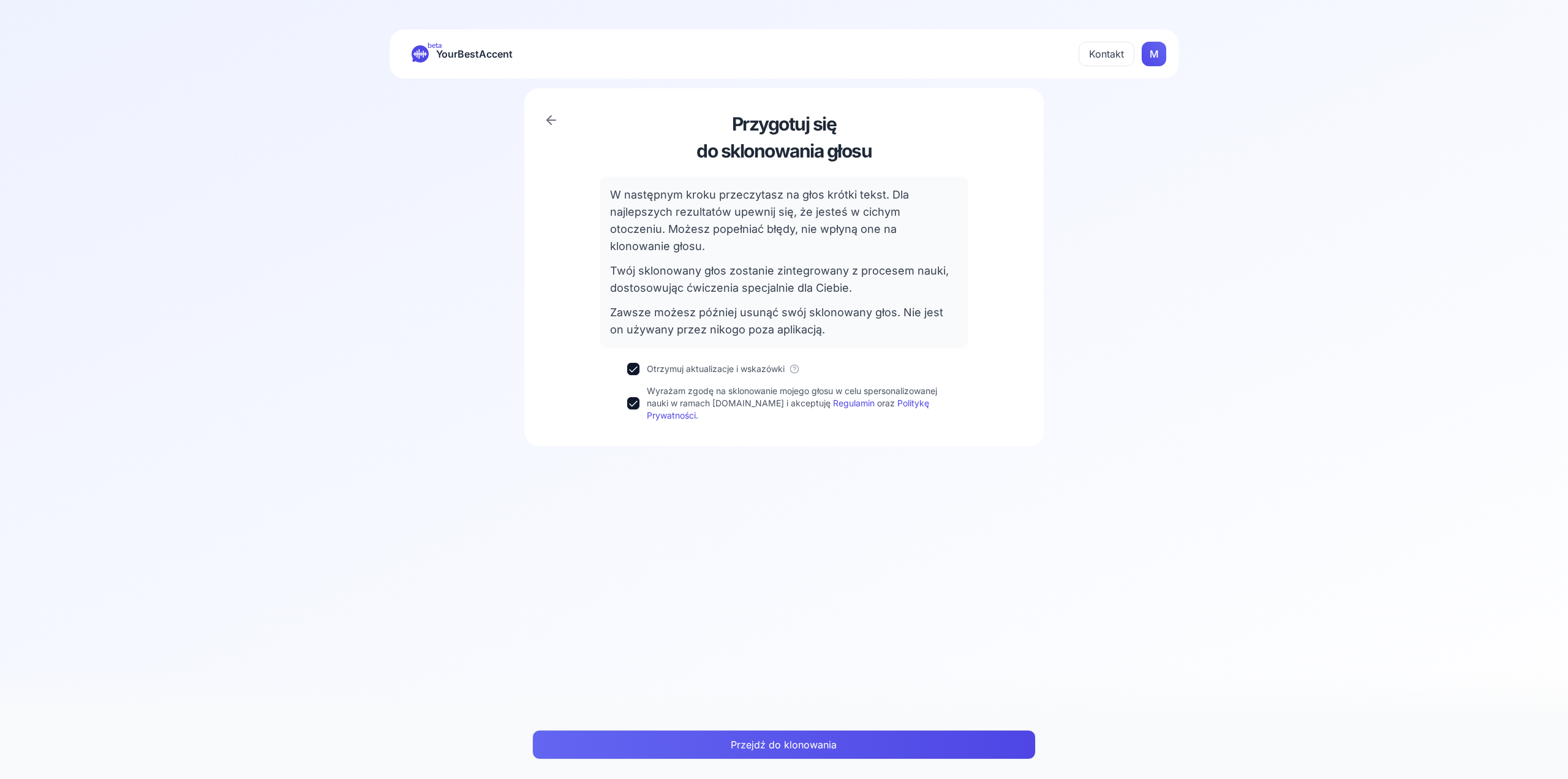
click at [788, 747] on button "Przejdź do klonowania" at bounding box center [784, 744] width 503 height 30
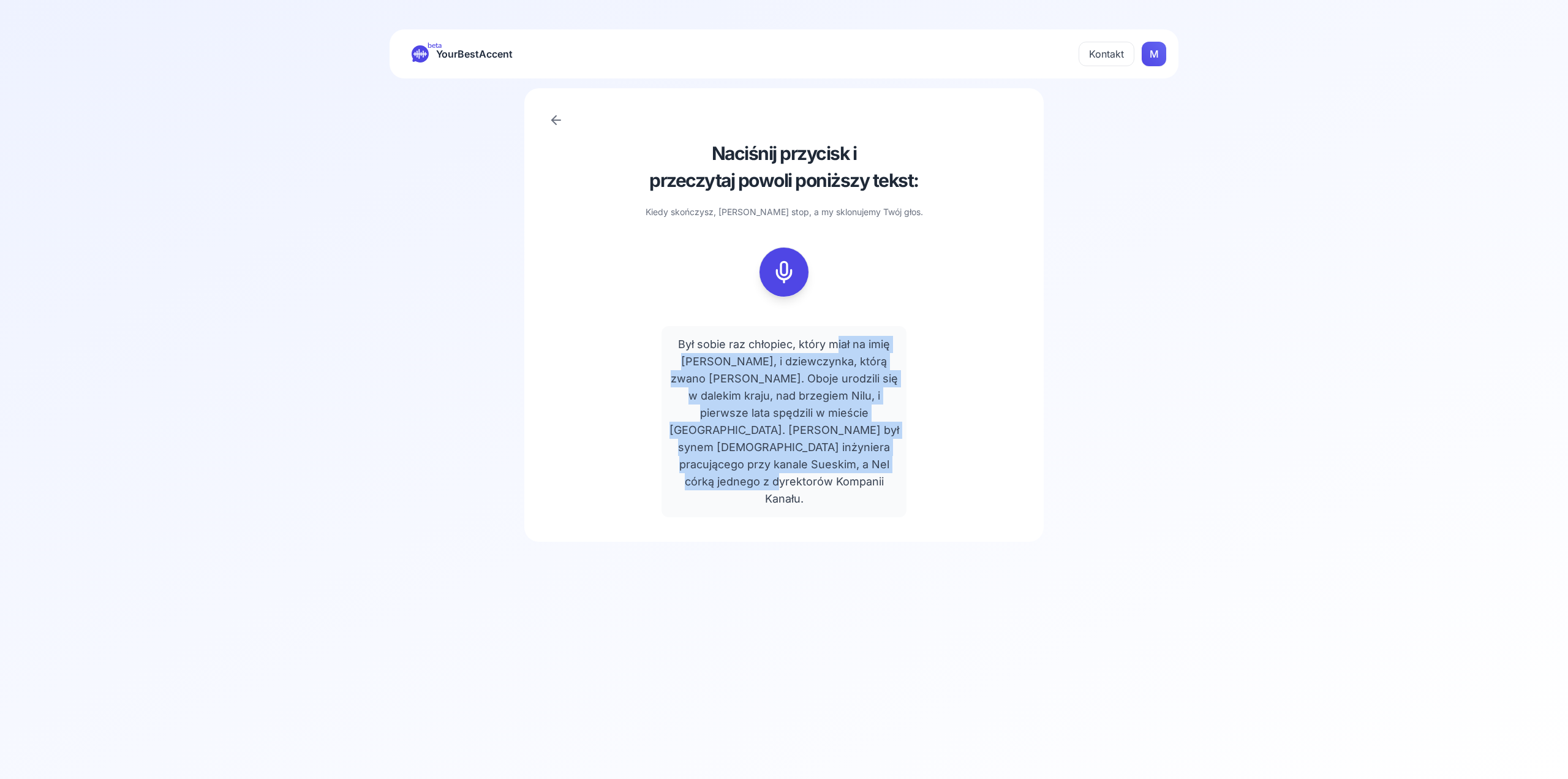
drag, startPoint x: 840, startPoint y: 337, endPoint x: 841, endPoint y: 445, distance: 108.0
click at [865, 466] on div "Był sobie raz chłopiec, który miał na imię [PERSON_NAME], i dziewczynka, którą …" at bounding box center [784, 422] width 245 height 191
click at [840, 445] on div "Był sobie raz chłopiec, który miał na imię [PERSON_NAME], i dziewczynka, którą …" at bounding box center [784, 422] width 245 height 191
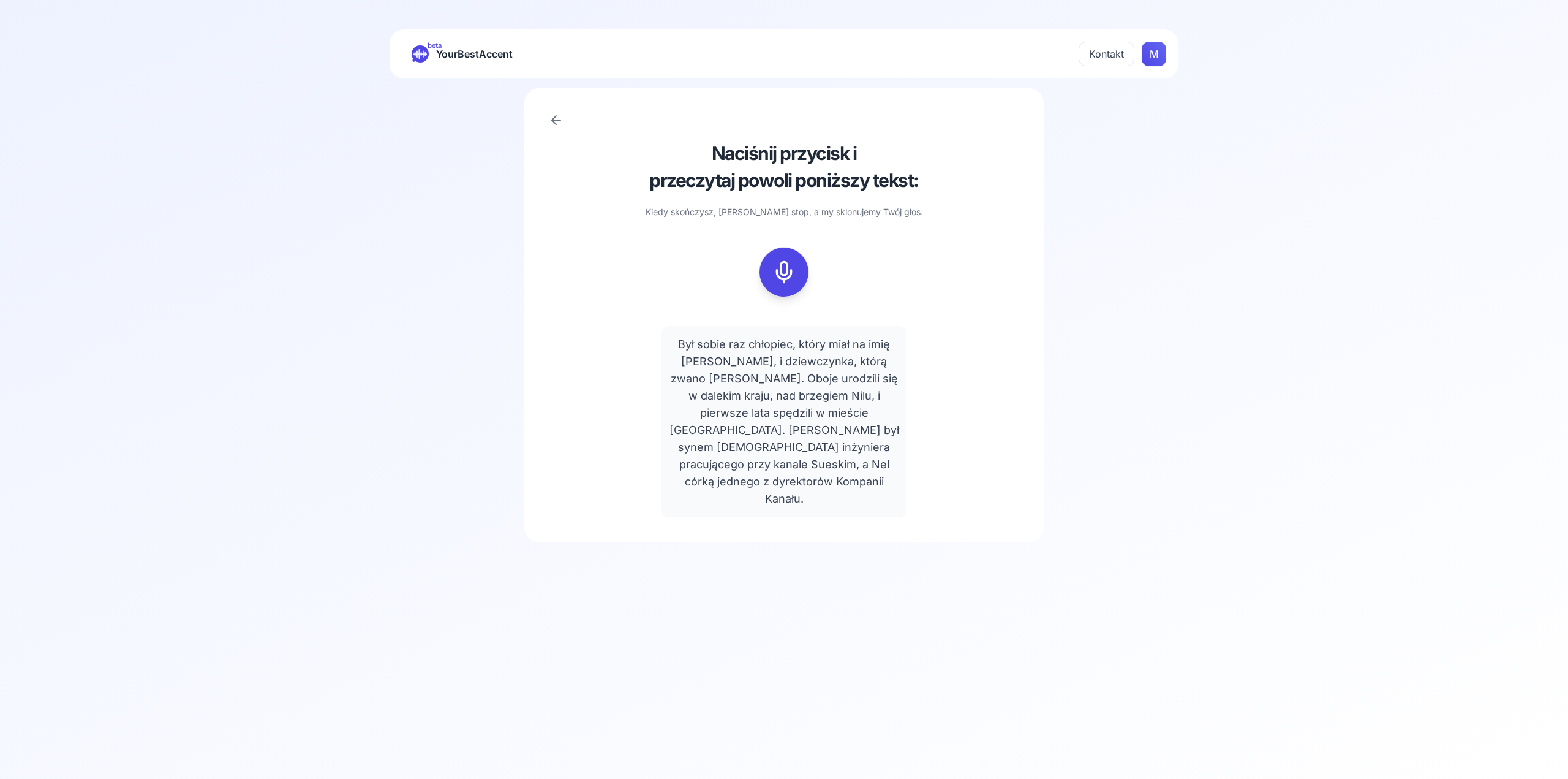
click at [497, 42] on div "beta YourBestAccent Kontakt M" at bounding box center [784, 54] width 789 height 49
click at [493, 46] on span "YourBestAccent" at bounding box center [474, 54] width 77 height 17
click at [1101, 50] on button "Kontakt" at bounding box center [1107, 54] width 56 height 25
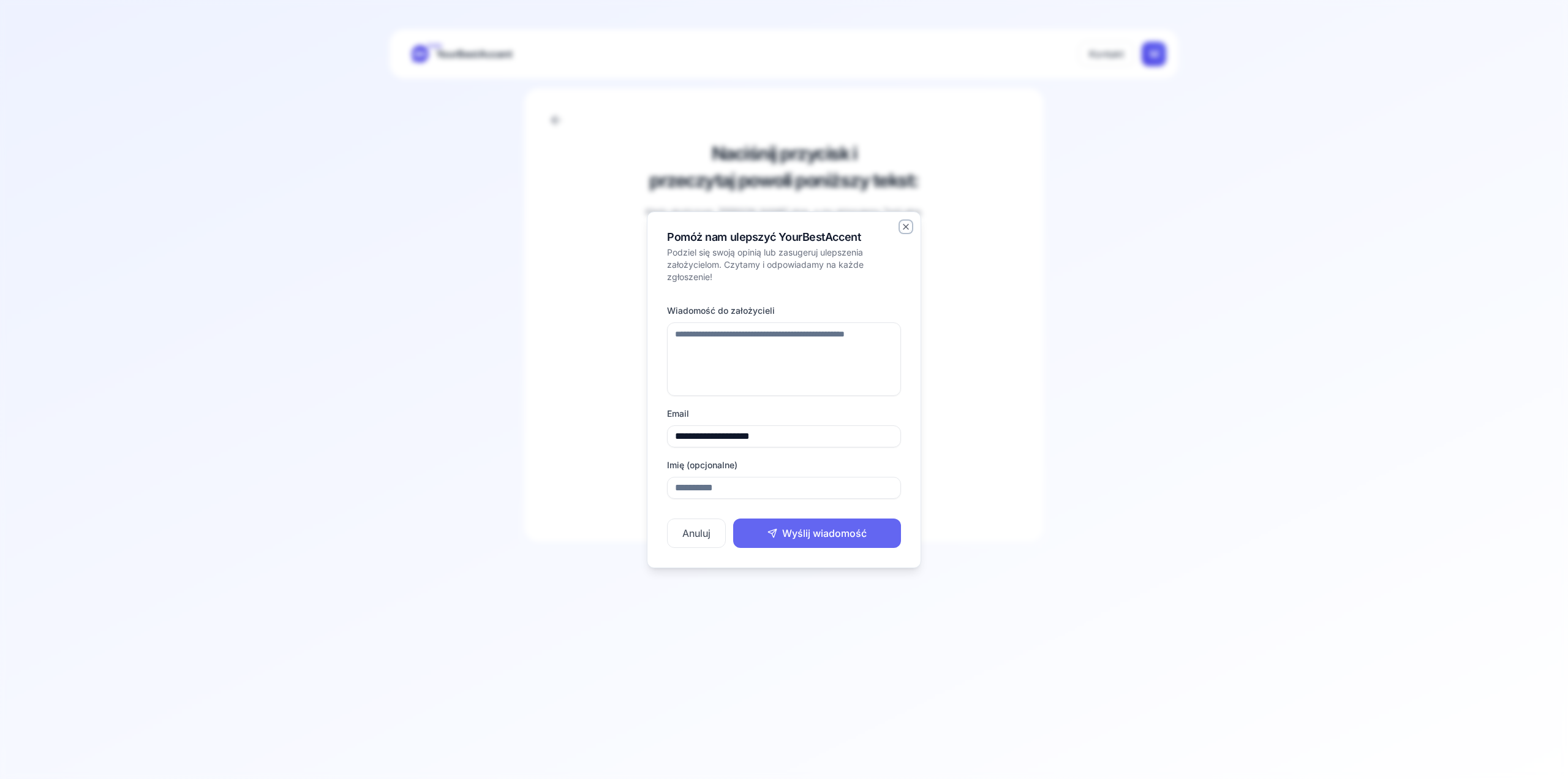
click at [903, 231] on icon "button" at bounding box center [906, 226] width 10 height 10
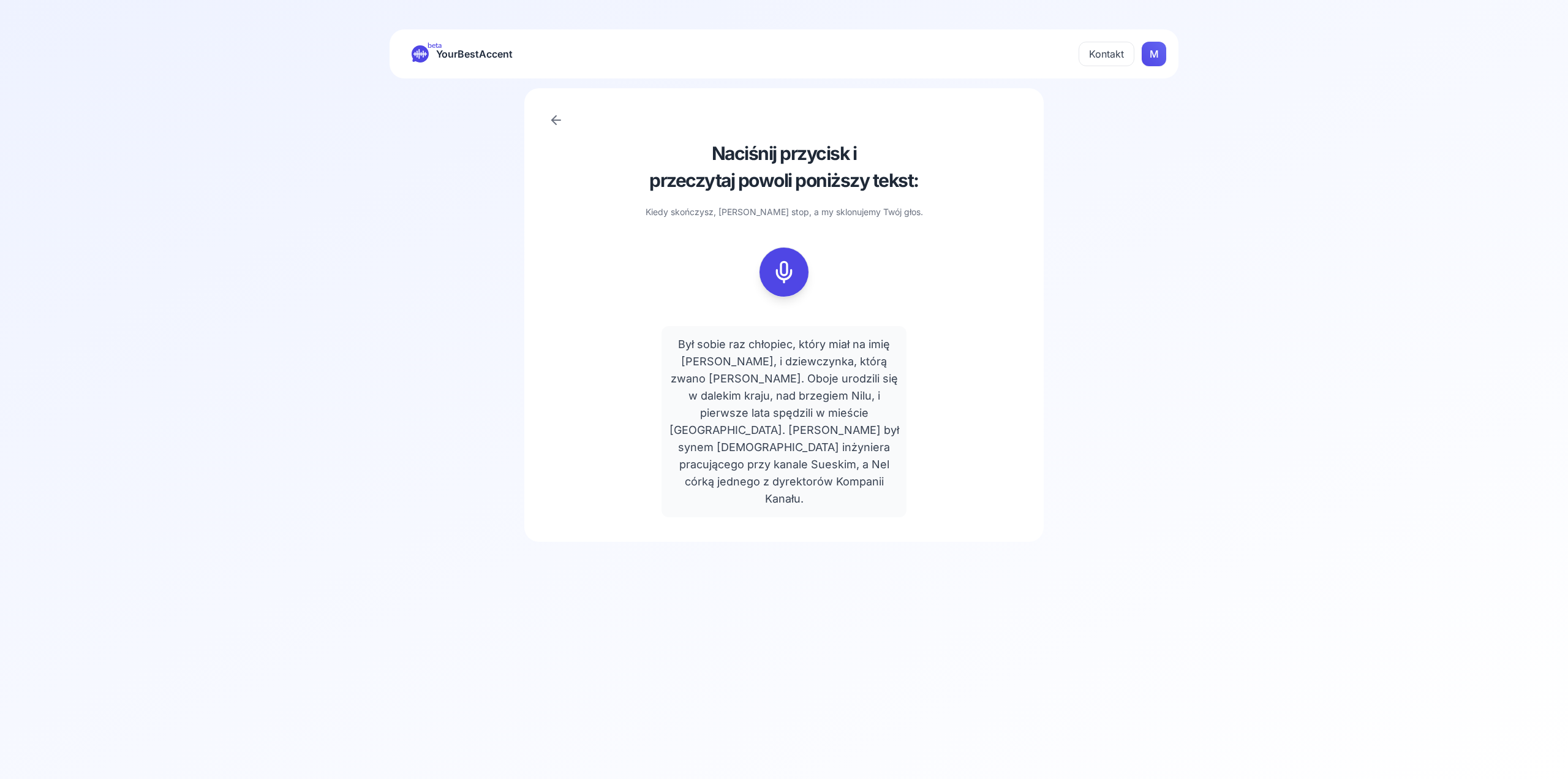
click at [547, 126] on div "Naciśnij przycisk i przeczytaj powoli poniższy tekst: Kiedy skończysz, kliknij …" at bounding box center [784, 315] width 519 height 454
click at [553, 126] on icon at bounding box center [556, 120] width 15 height 15
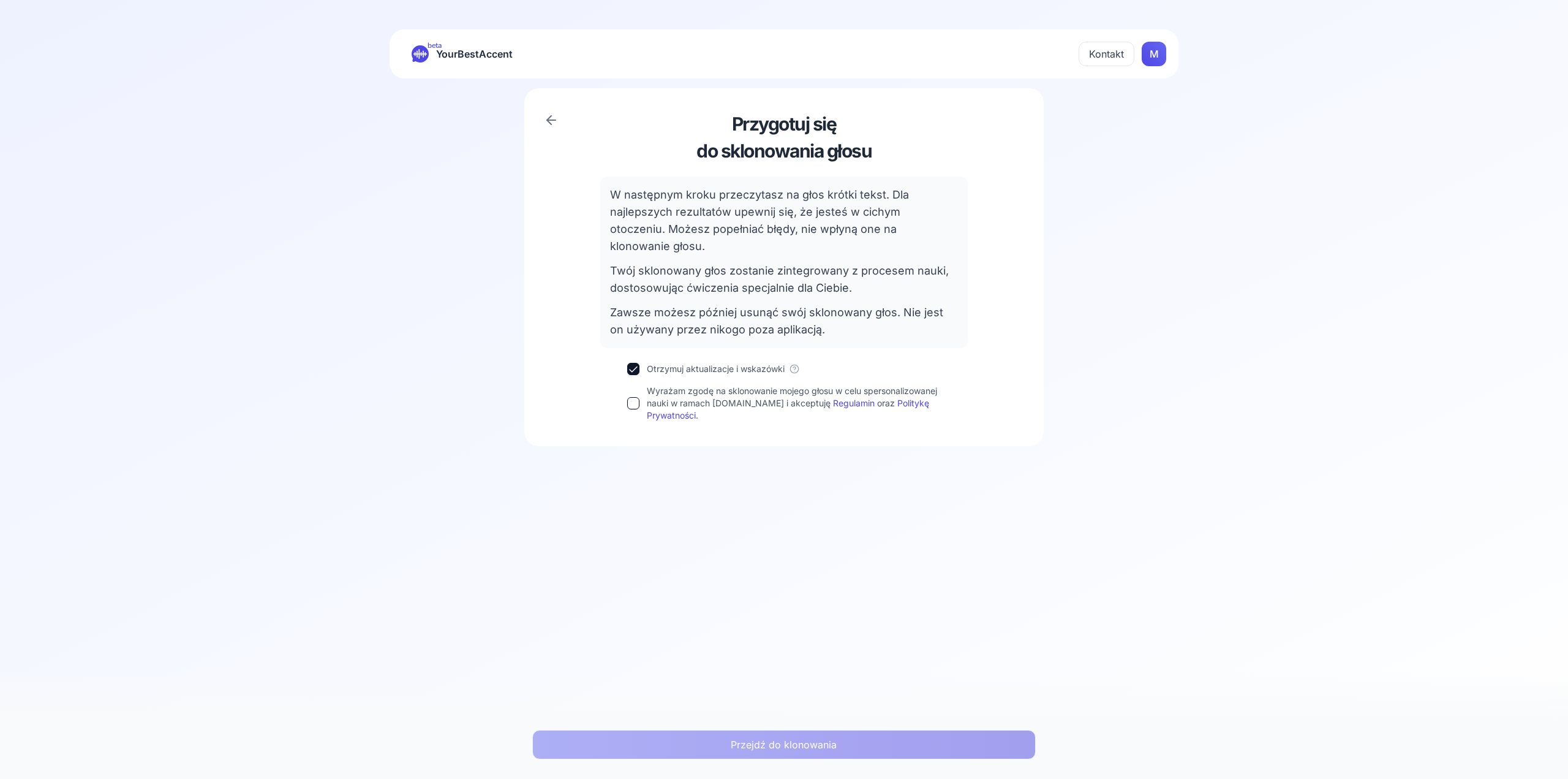
click at [542, 118] on div "Przygotuj się do sklonowania głosu W następnym kroku przeczytasz na głos krótki…" at bounding box center [784, 267] width 519 height 358
click at [565, 129] on div "Przygotuj się do sklonowania głosu" at bounding box center [784, 138] width 471 height 49
click at [548, 116] on icon at bounding box center [551, 120] width 15 height 15
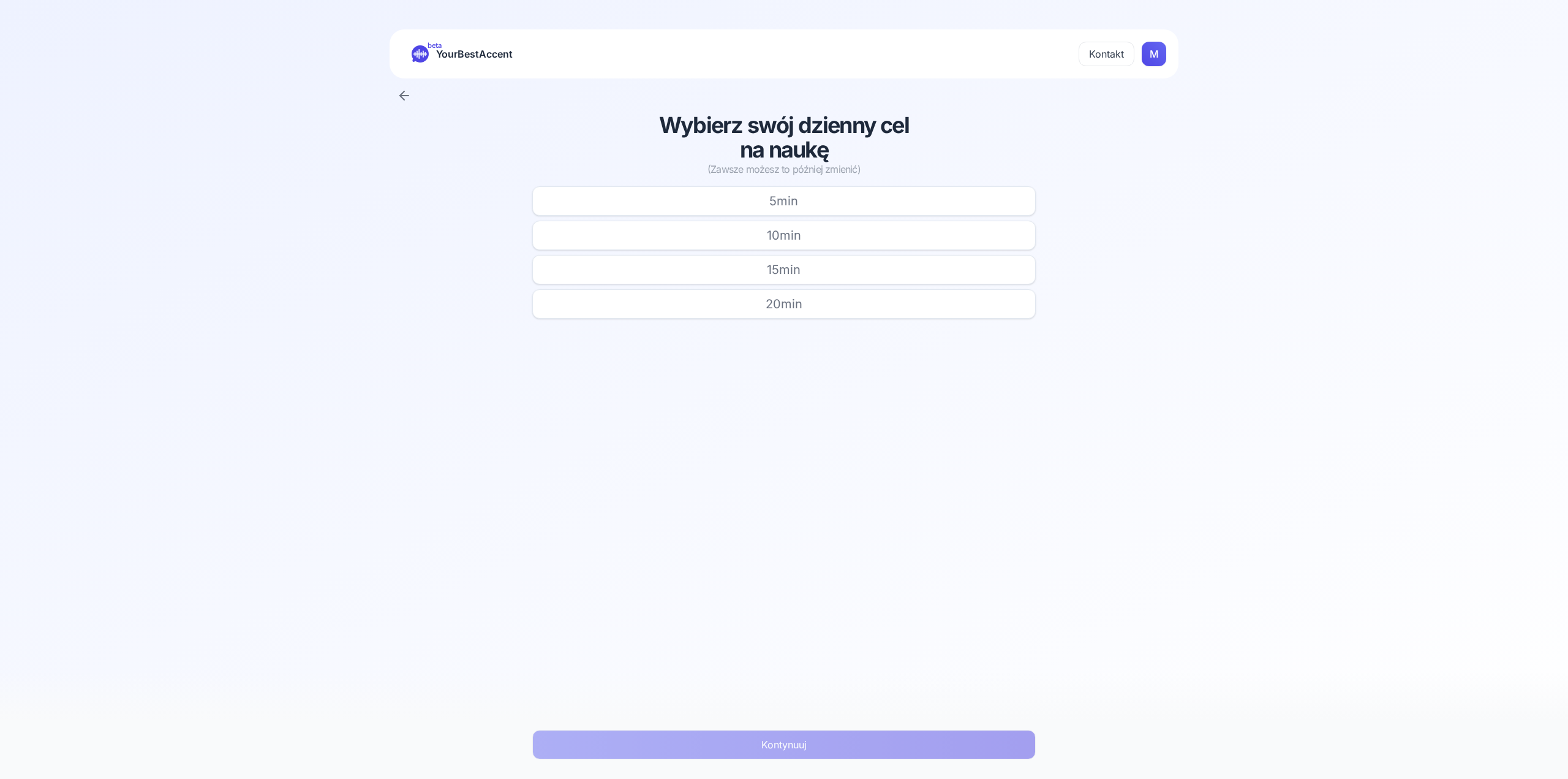
click at [397, 92] on div at bounding box center [784, 96] width 1568 height 35
click at [403, 92] on icon at bounding box center [402, 96] width 4 height 8
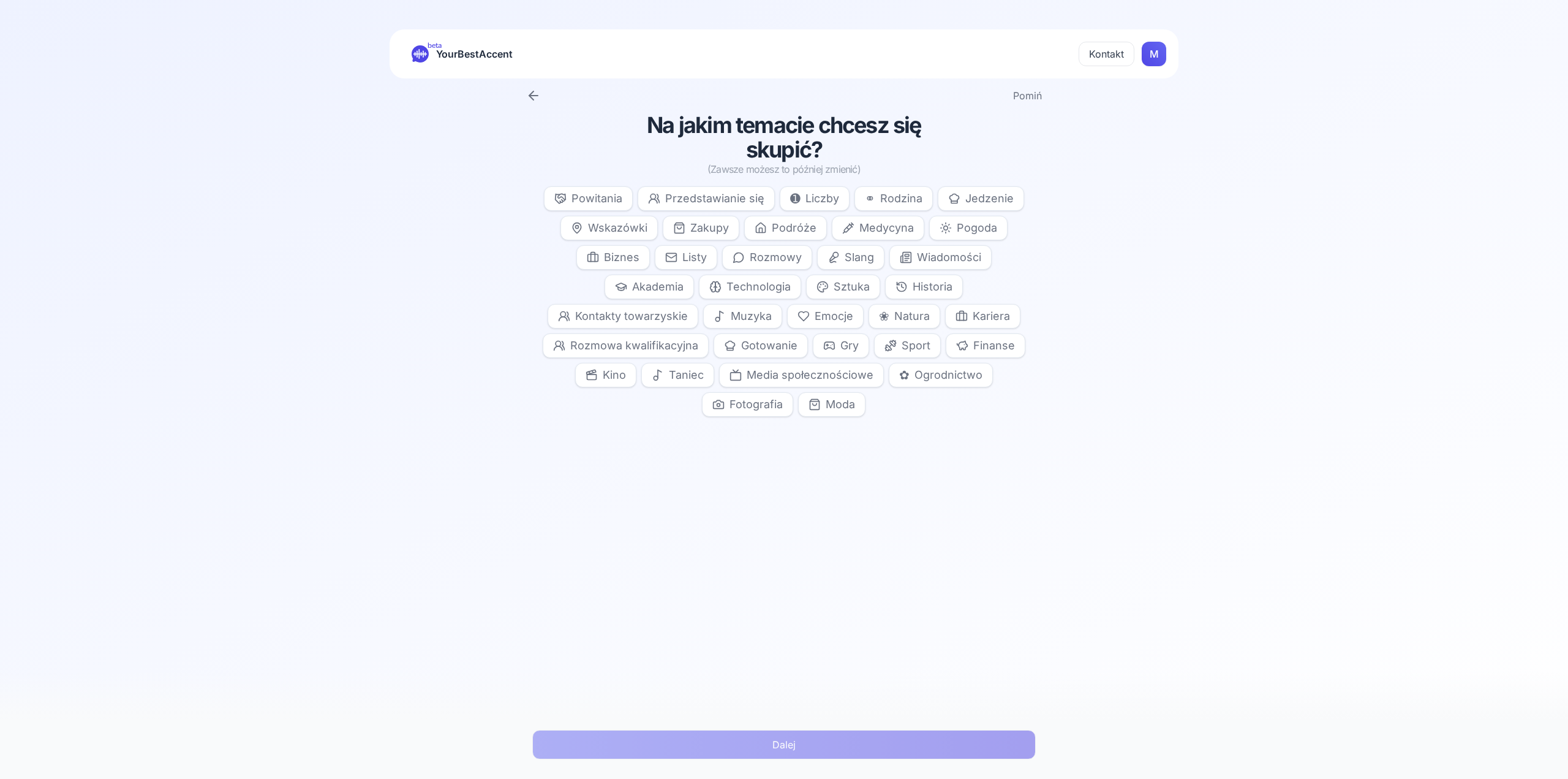
click at [405, 92] on div "Pomiń" at bounding box center [784, 96] width 1568 height 35
click at [533, 100] on icon at bounding box center [533, 96] width 15 height 15
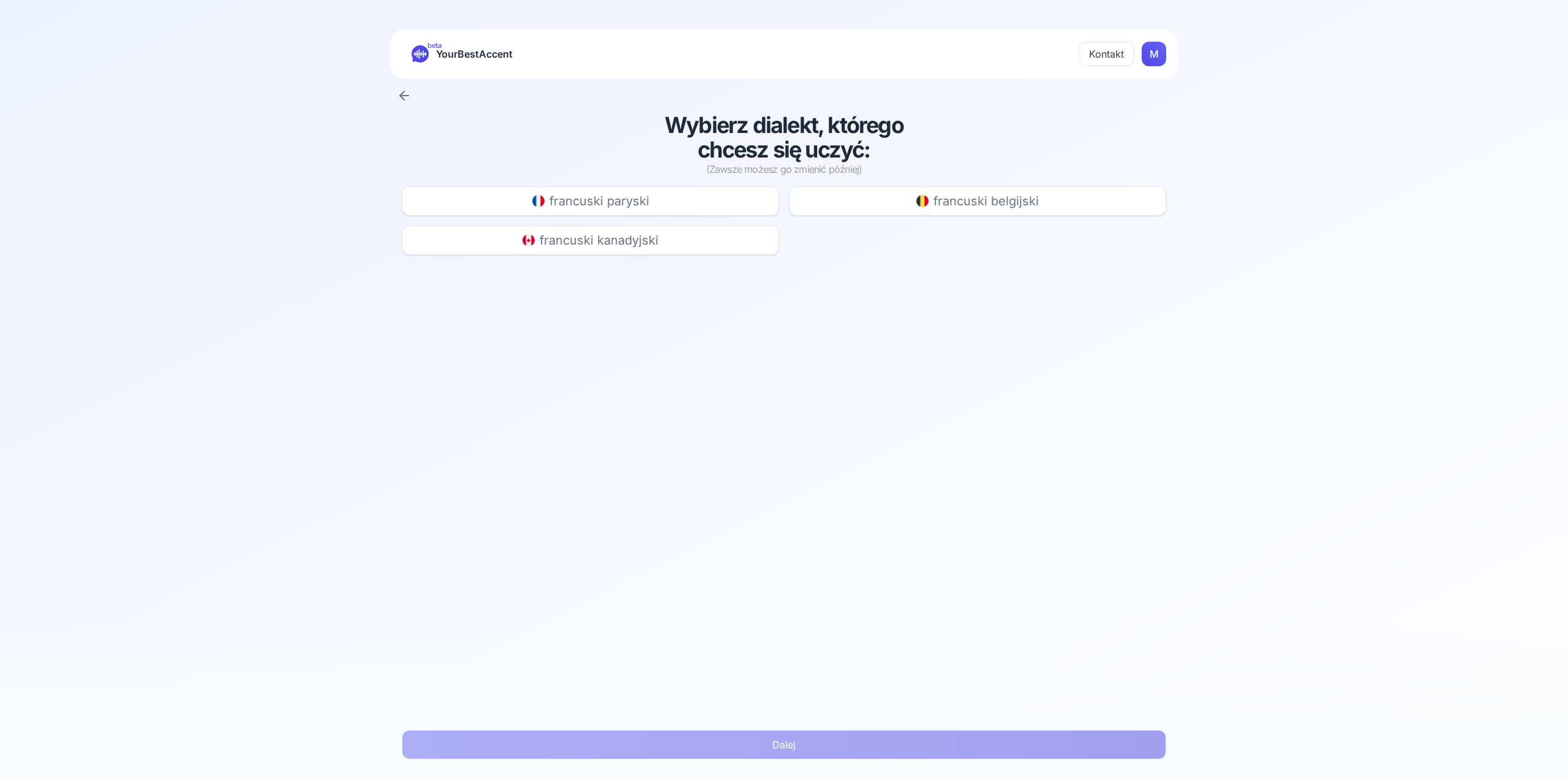
click at [412, 98] on div at bounding box center [784, 96] width 775 height 15
click at [406, 96] on icon at bounding box center [404, 96] width 8 height 0
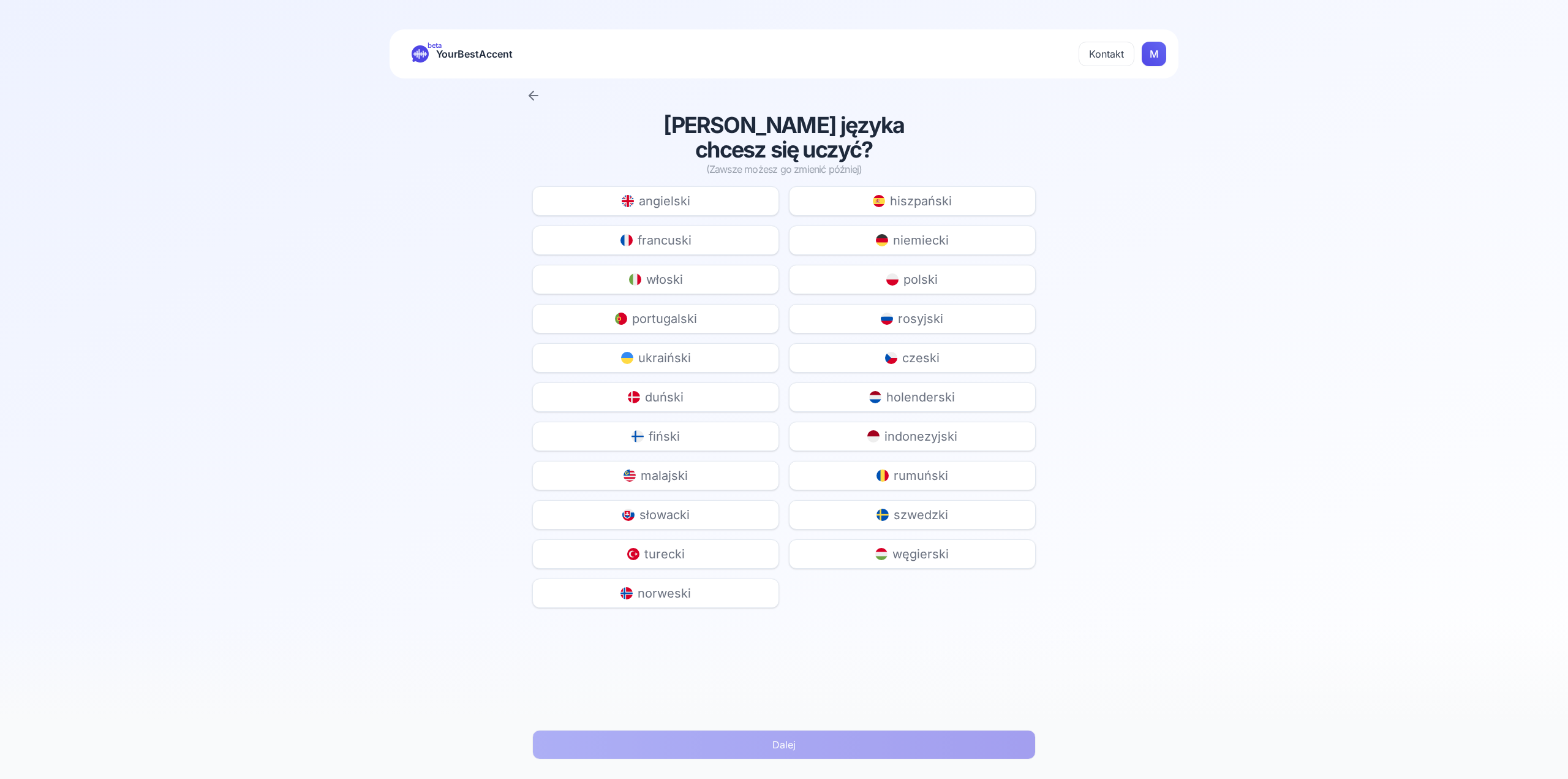
click at [537, 97] on icon at bounding box center [533, 96] width 15 height 15
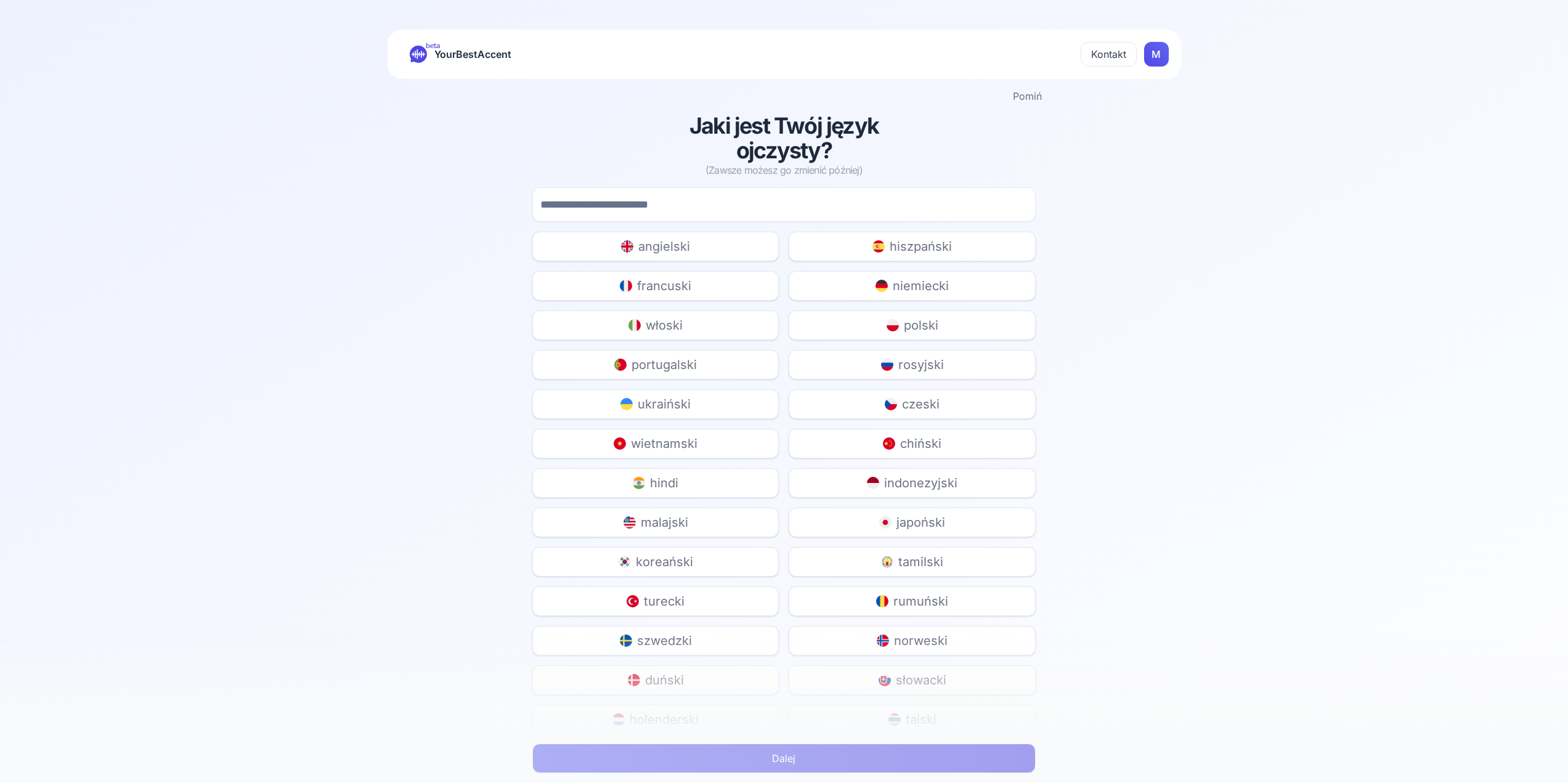
click at [1032, 102] on button "Pomiń" at bounding box center [1027, 96] width 29 height 15
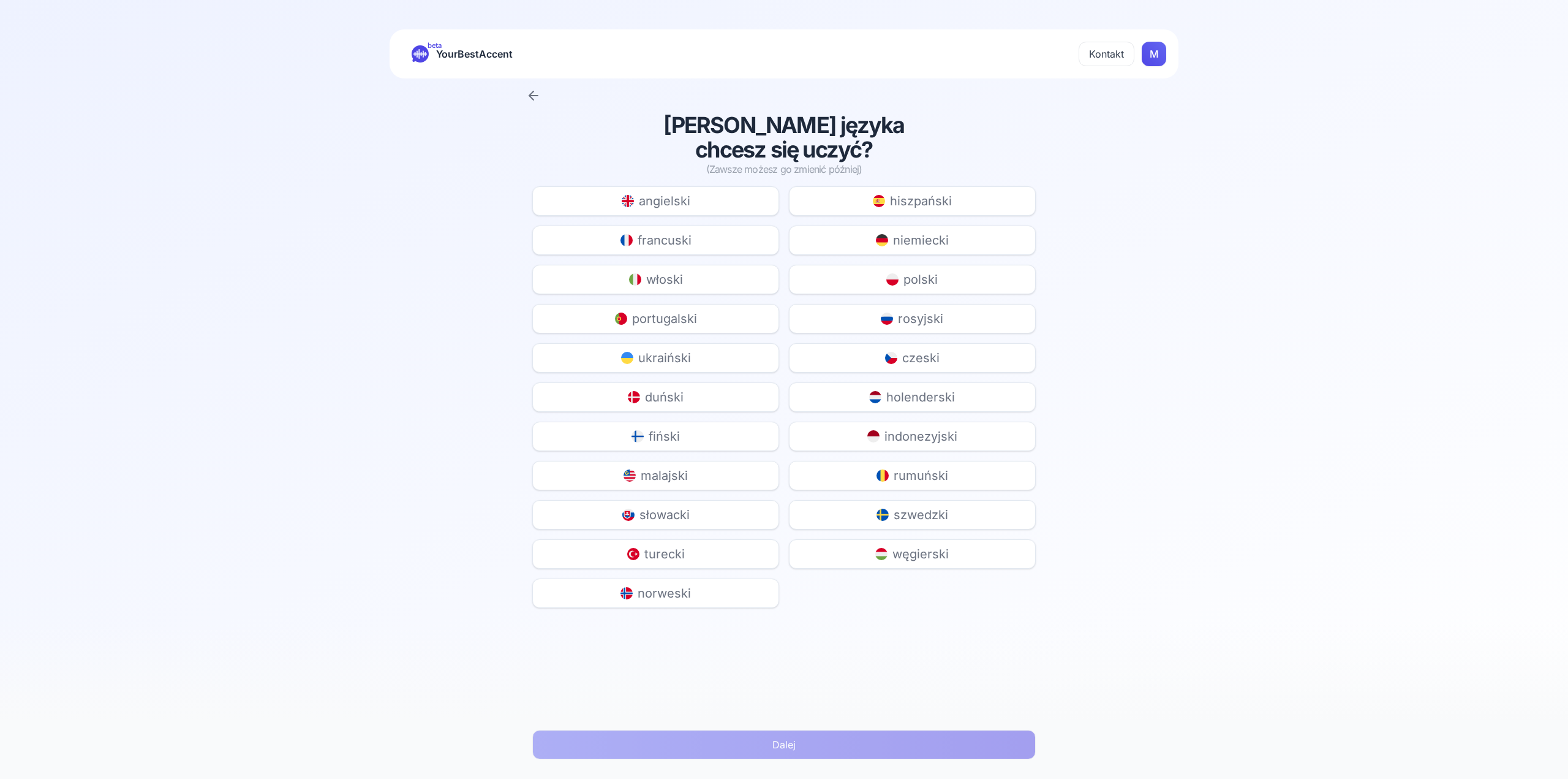
click at [535, 94] on icon at bounding box center [533, 96] width 15 height 15
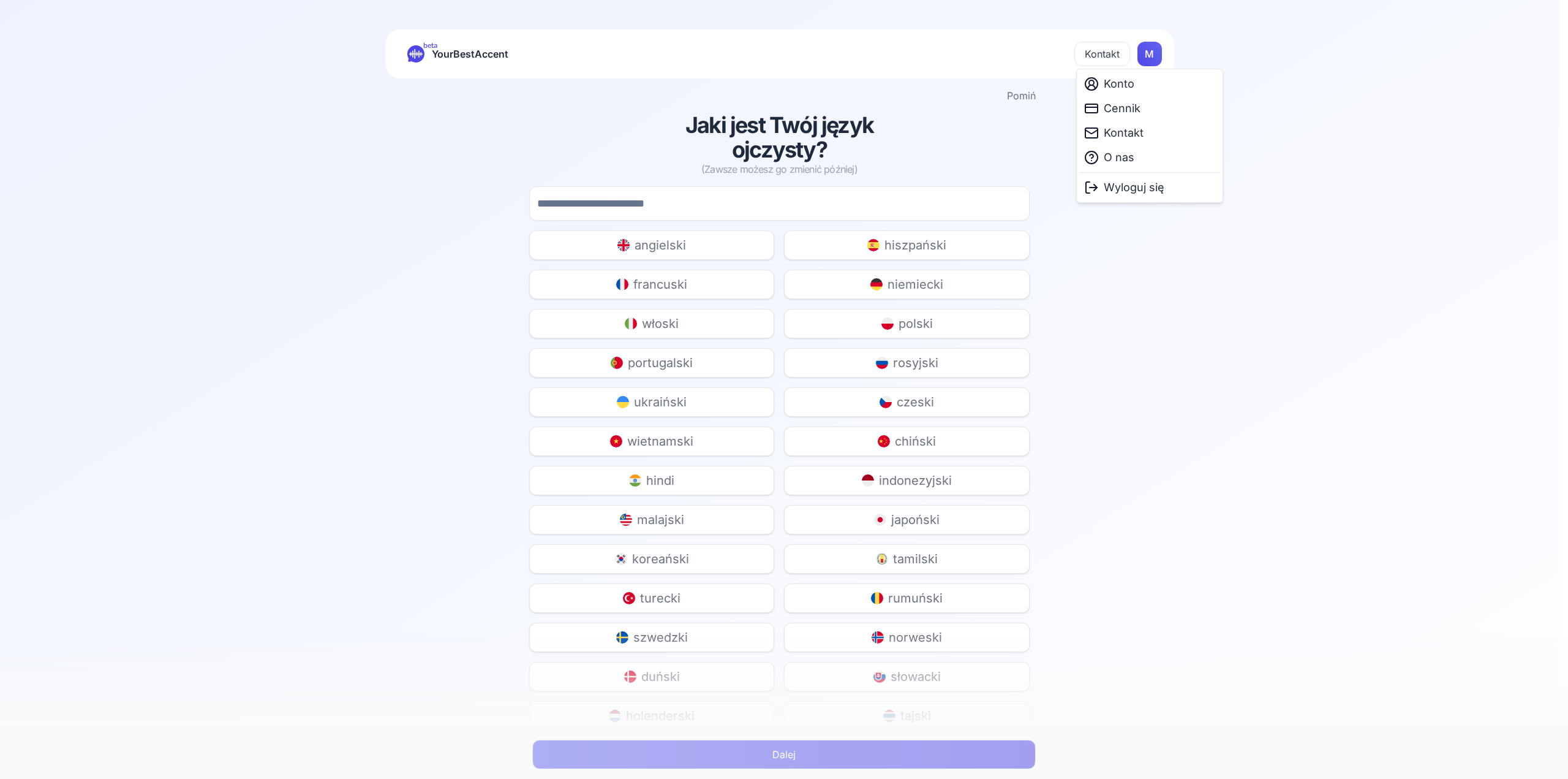
click at [1146, 50] on html "beta YourBestAccent Kontakt M Pomiń Jaki jest Twój język ojczysty? (Zawsze może…" at bounding box center [784, 390] width 1568 height 779
click at [1120, 85] on span "Konto" at bounding box center [1119, 84] width 30 height 17
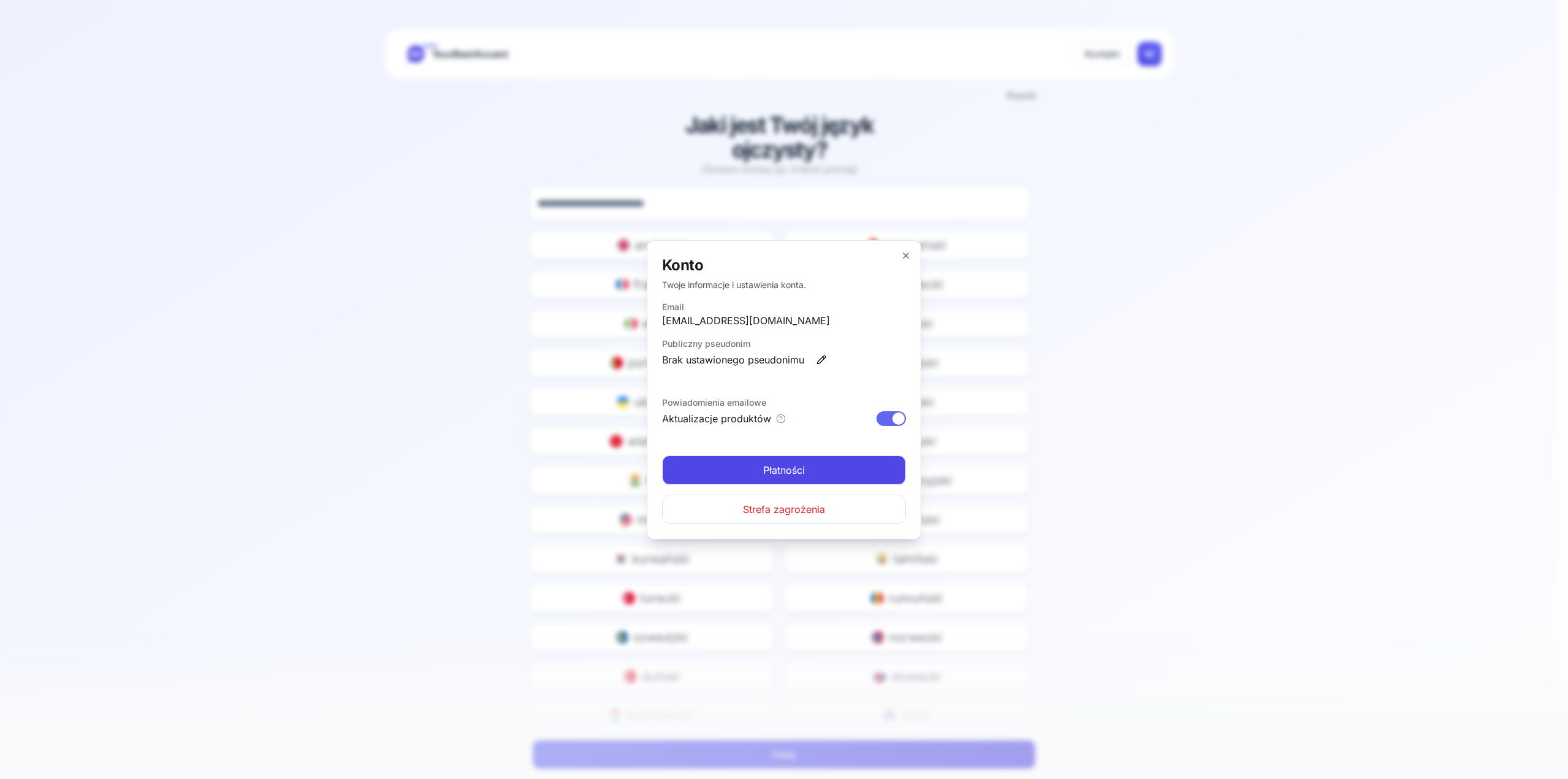
click at [849, 459] on link "Płatności" at bounding box center [784, 470] width 244 height 30
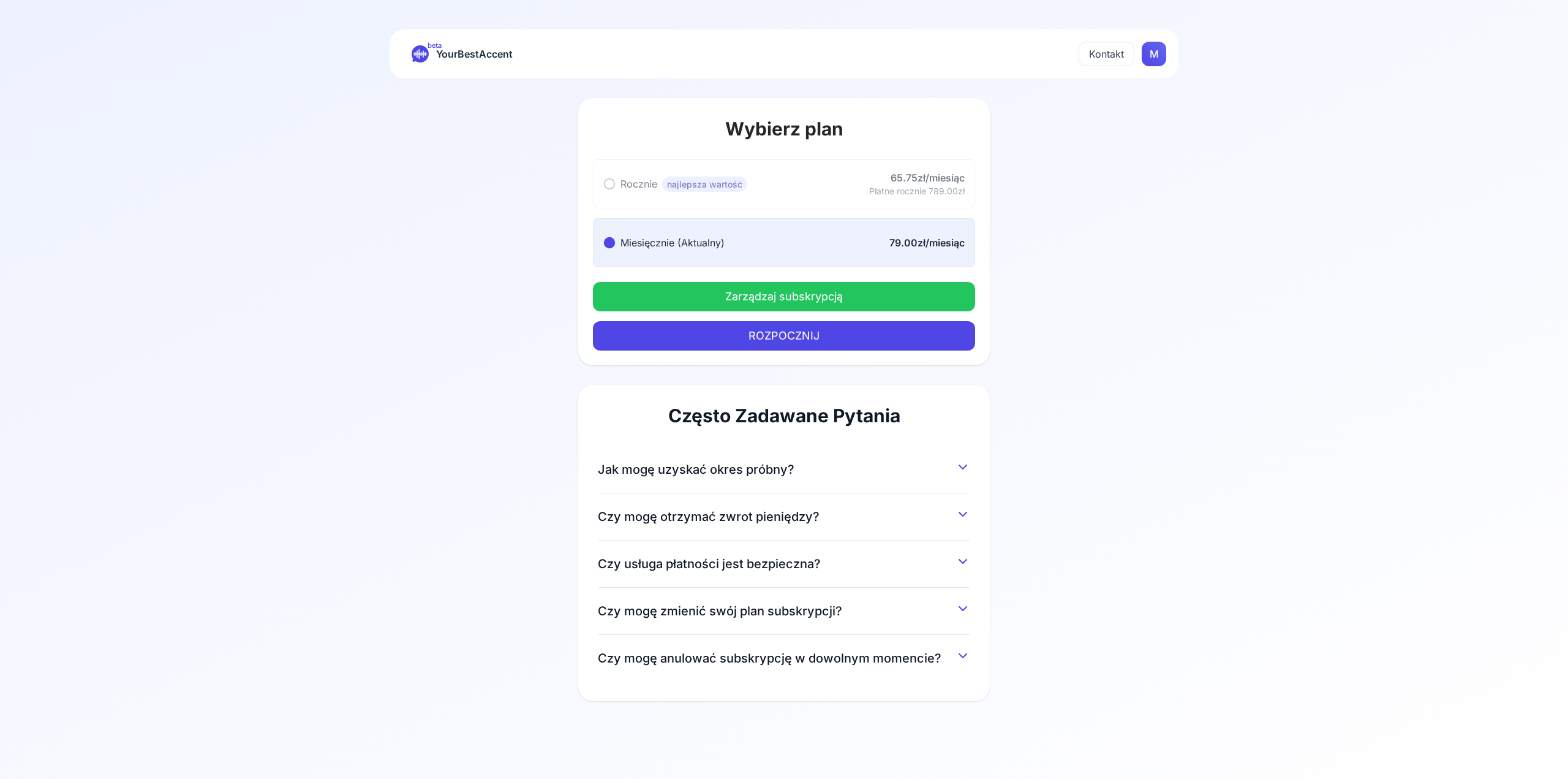
click at [821, 303] on button "Zarządzaj subskrypcją" at bounding box center [784, 296] width 382 height 30
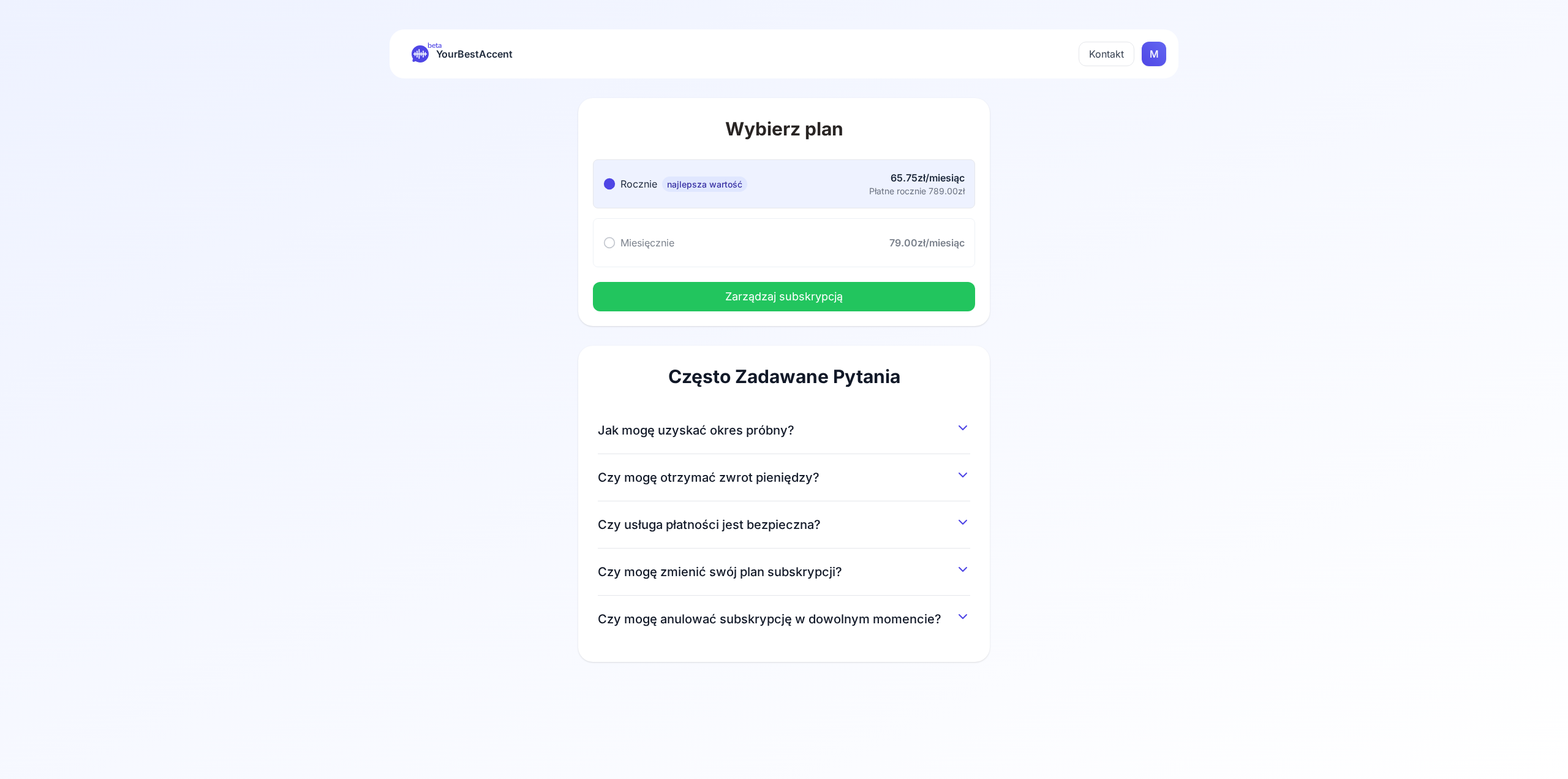
click at [1153, 48] on html "beta YourBestAccent Kontakt M Wybierz plan Rocznie najlepsza wartość Rocznie na…" at bounding box center [784, 390] width 1568 height 779
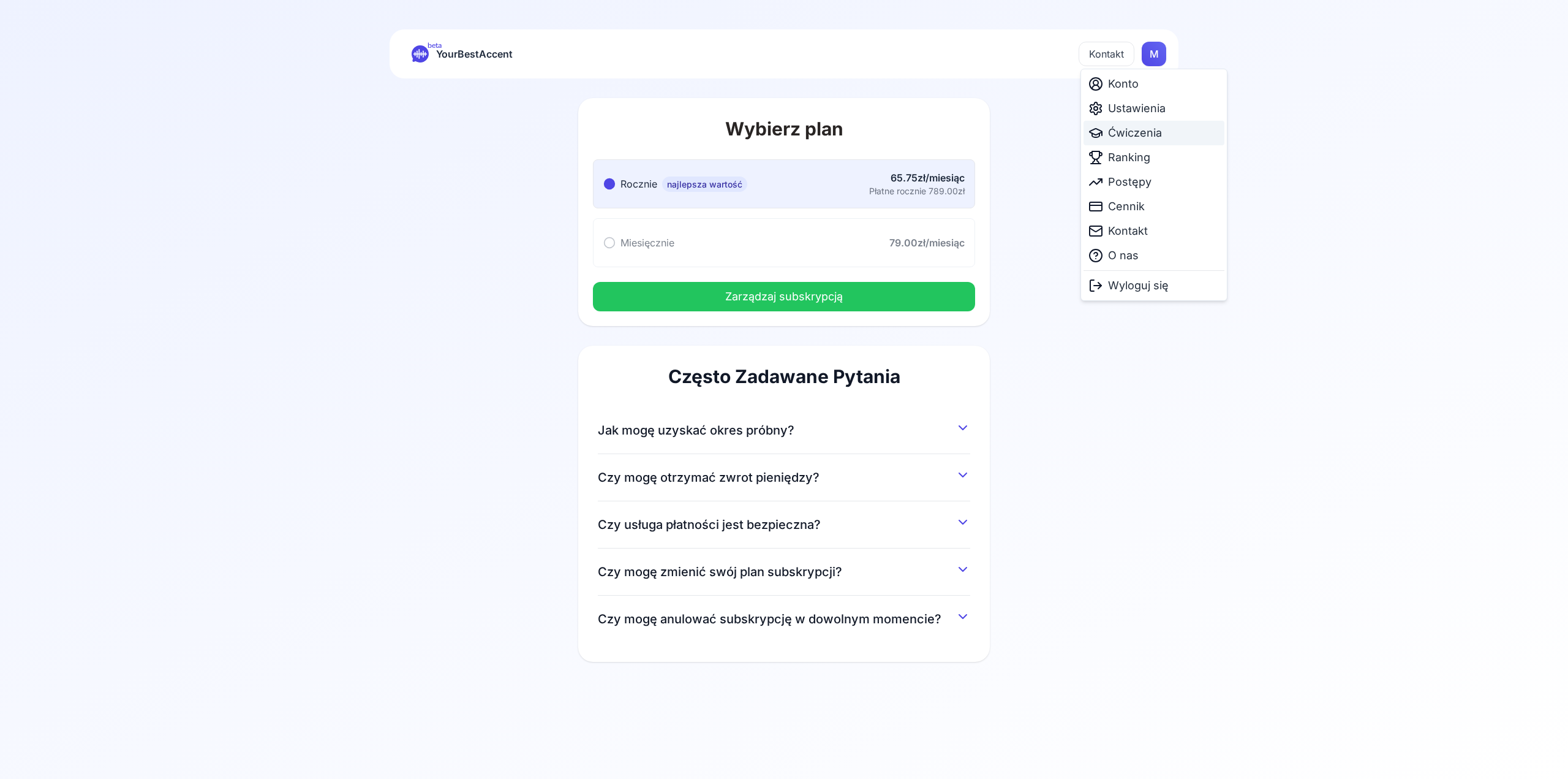
click at [1151, 133] on span "Ćwiczenia" at bounding box center [1134, 133] width 54 height 17
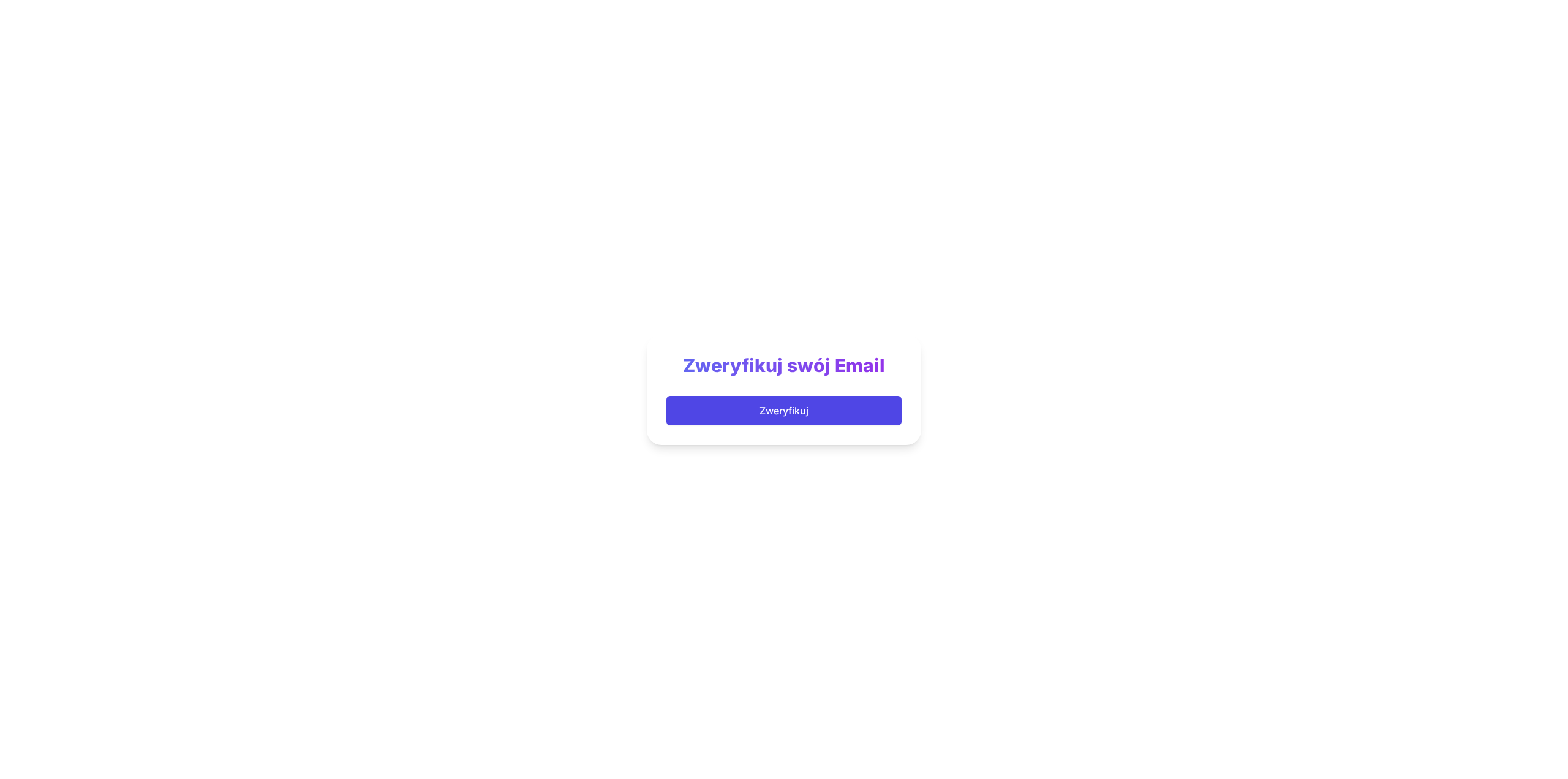
click at [759, 411] on button "Zweryfikuj" at bounding box center [784, 411] width 235 height 30
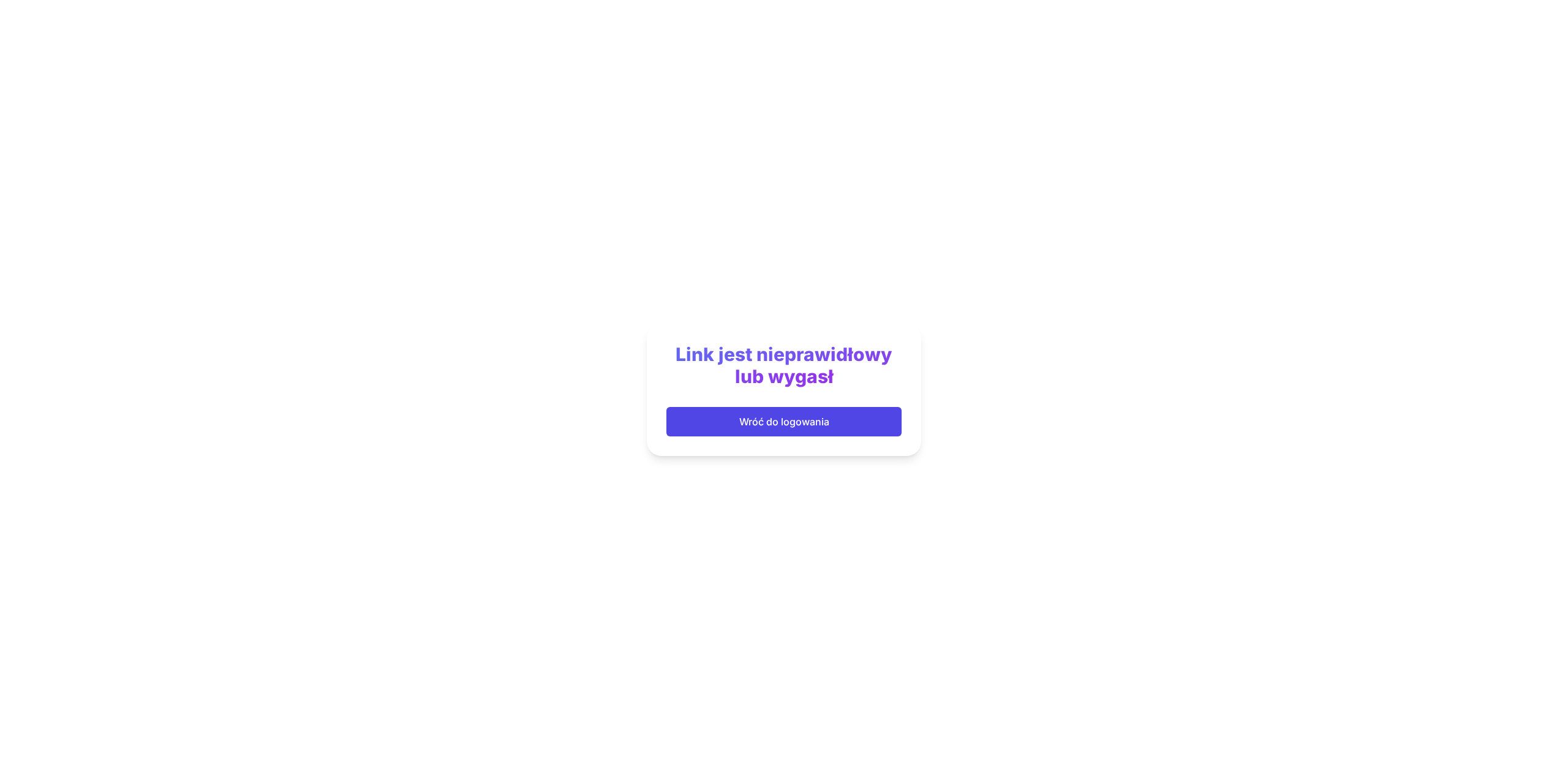
click at [847, 405] on div "[PERSON_NAME] jest nieprawidłowy lub wygasł Wróć do logowania" at bounding box center [784, 390] width 274 height 133
click at [846, 416] on button "Wróć do logowania" at bounding box center [784, 422] width 235 height 30
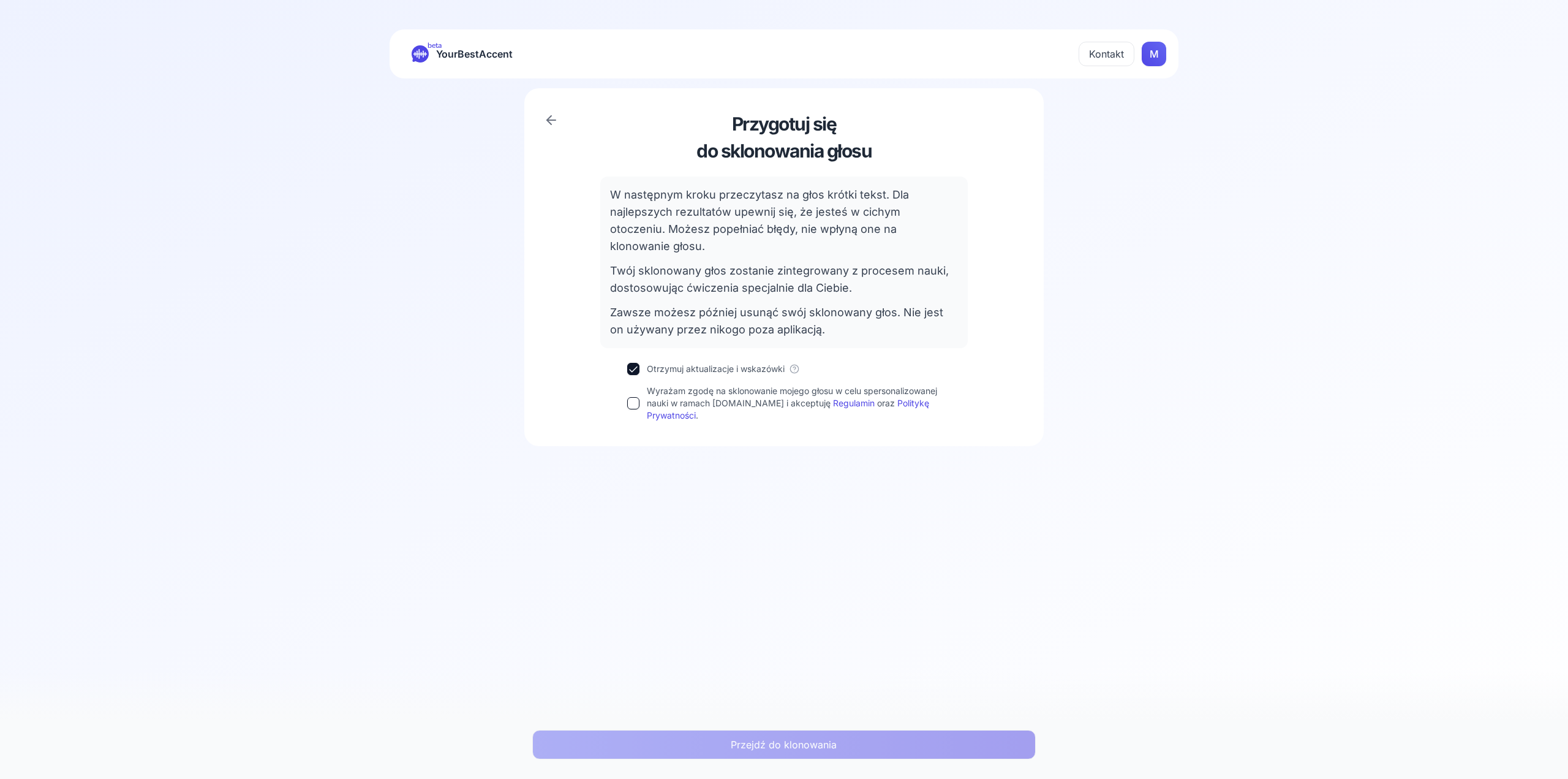
click at [723, 385] on label "Wyrażam zgodę na sklonowanie mojego głosu w celu spersonalizowanej nauki w rama…" at bounding box center [793, 403] width 294 height 37
click at [640, 397] on button "Wyrażam zgodę na sklonowanie mojego głosu w celu spersonalizowanej nauki w rama…" at bounding box center [633, 403] width 12 height 12
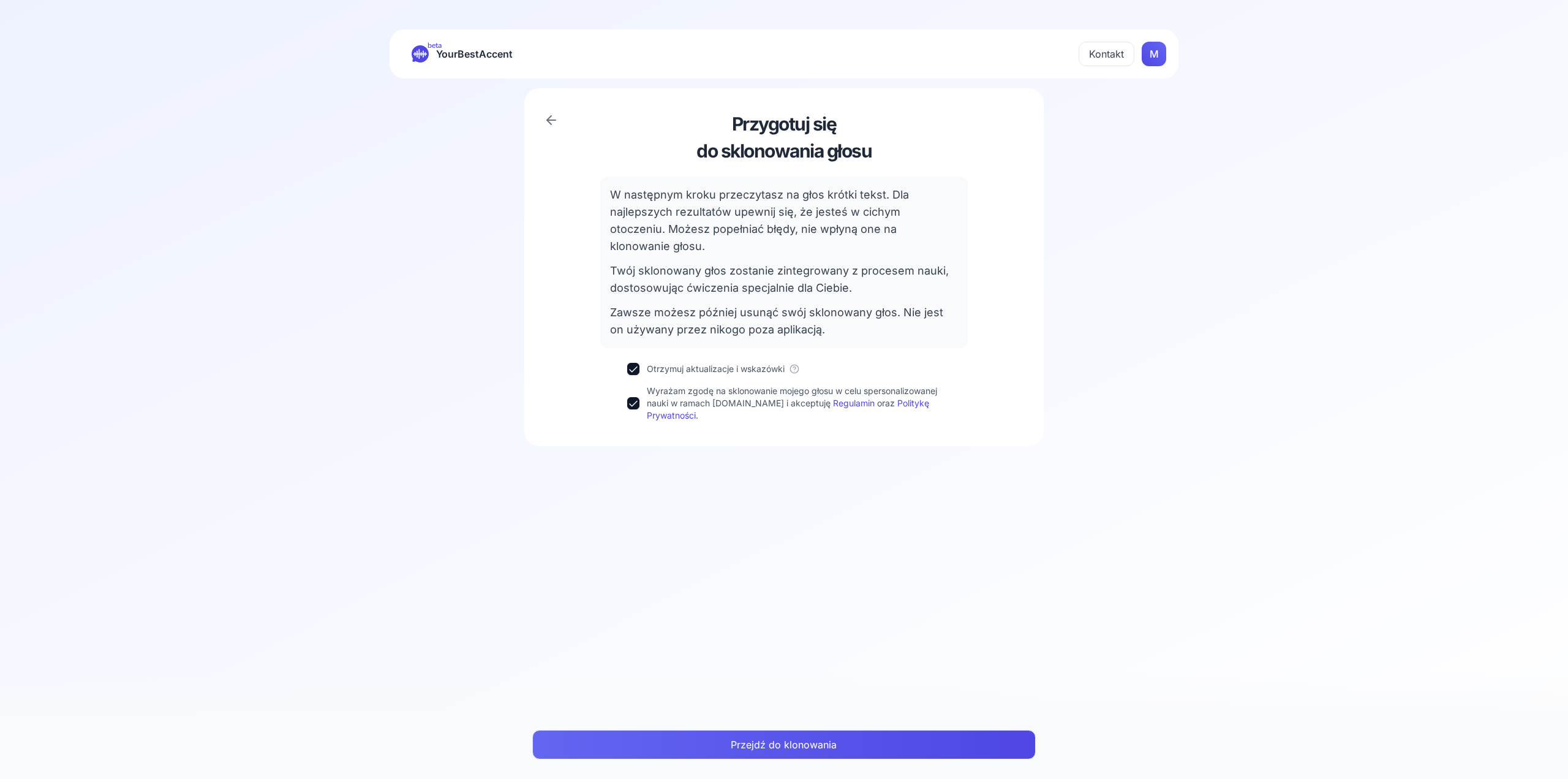
click at [752, 744] on button "Przejdź do klonowania" at bounding box center [784, 744] width 503 height 30
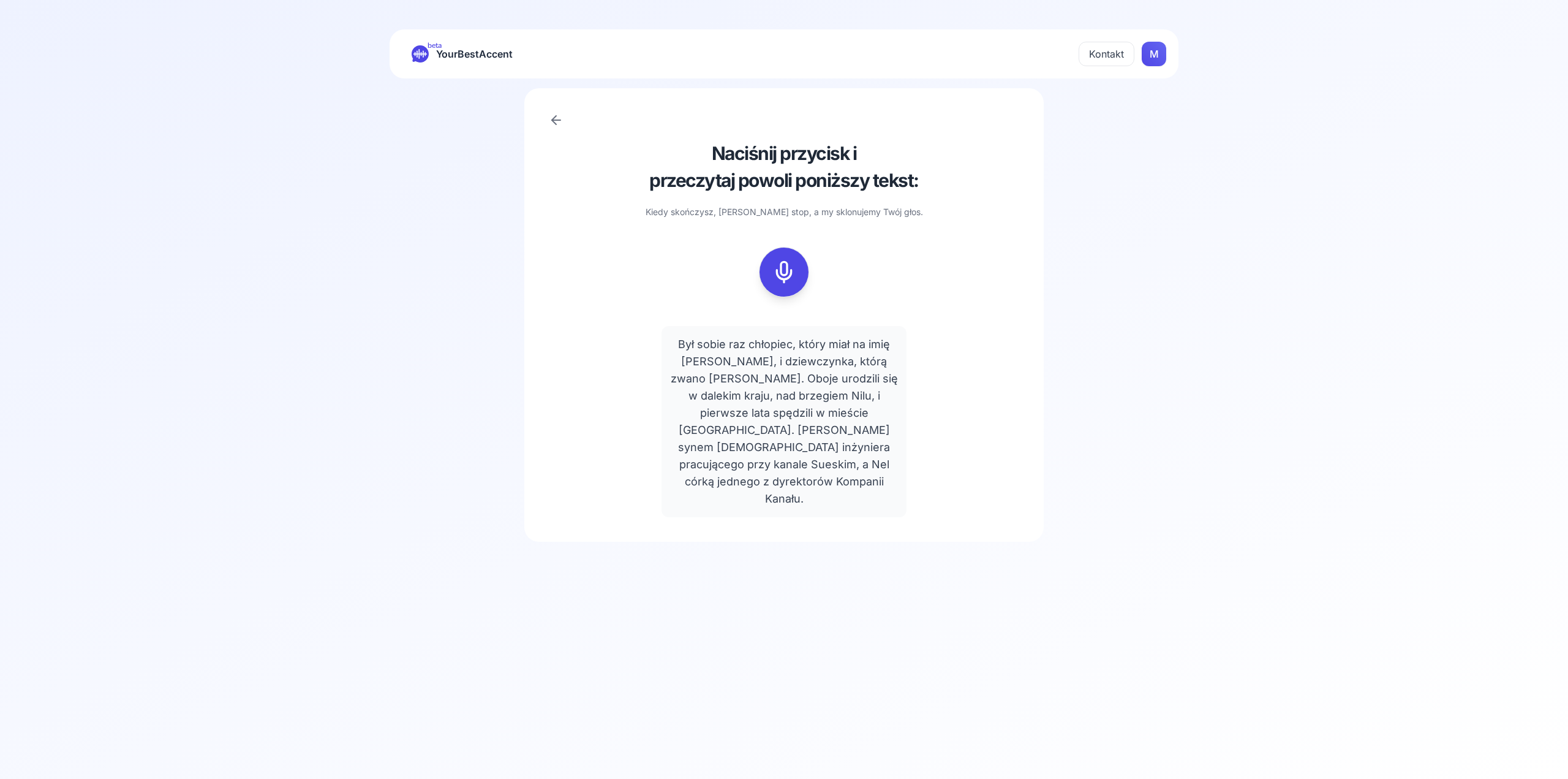
click at [806, 266] on button at bounding box center [784, 273] width 49 height 49
click at [777, 274] on icon at bounding box center [784, 273] width 25 height 25
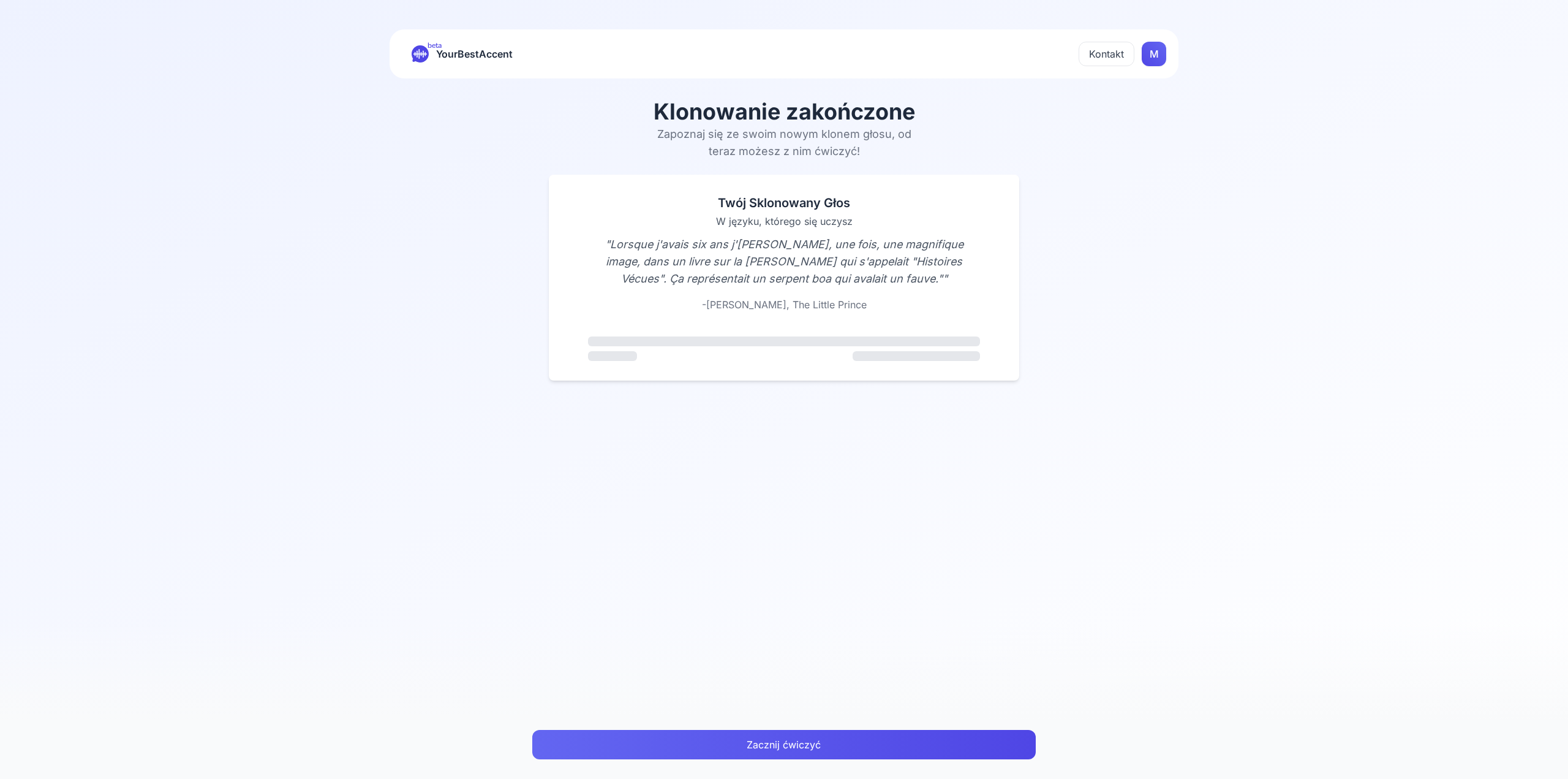
click at [761, 746] on button "Zacznij ćwiczyć" at bounding box center [784, 744] width 503 height 30
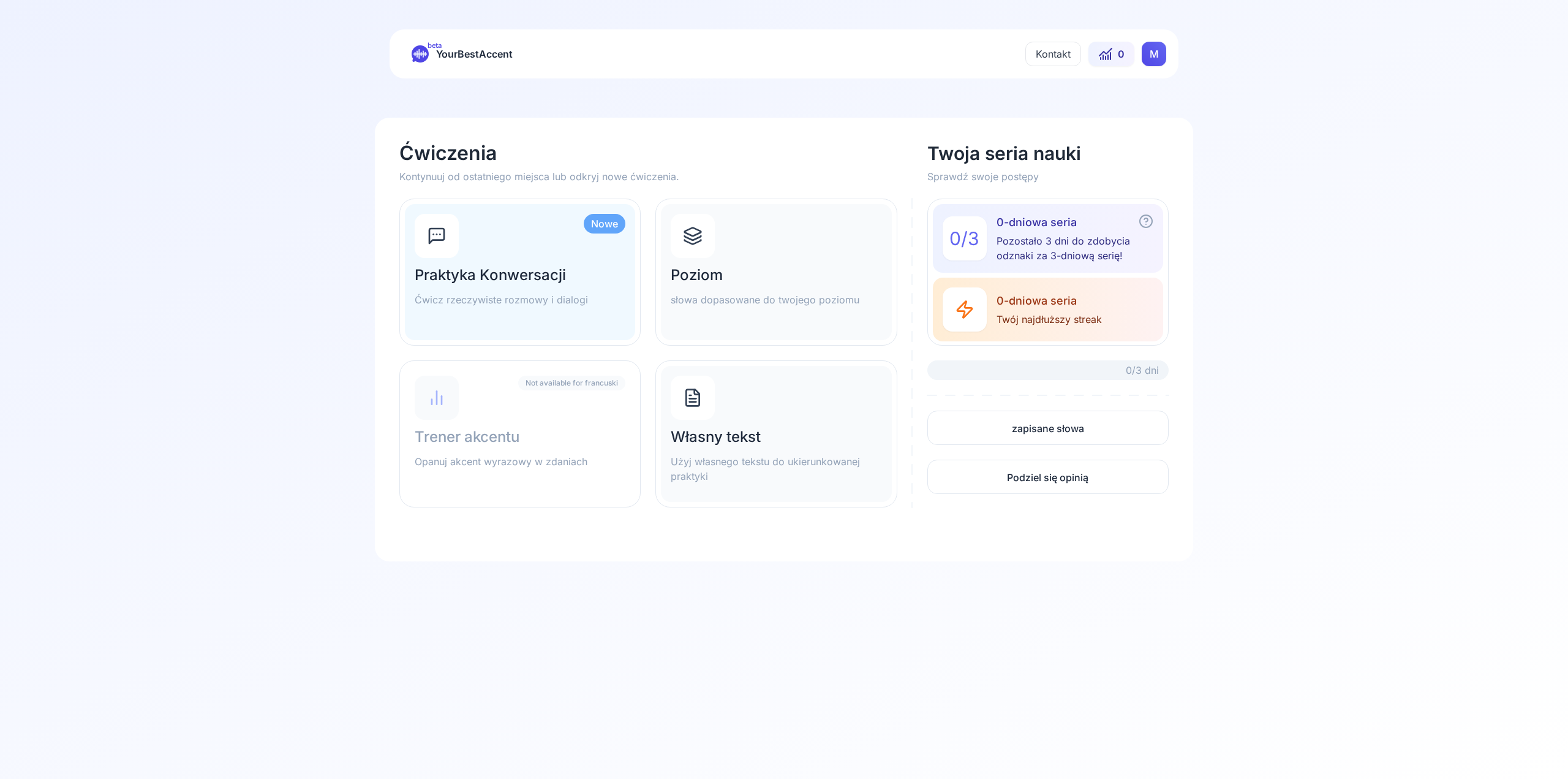
click at [693, 441] on h2 "Własny tekst" at bounding box center [776, 437] width 211 height 20
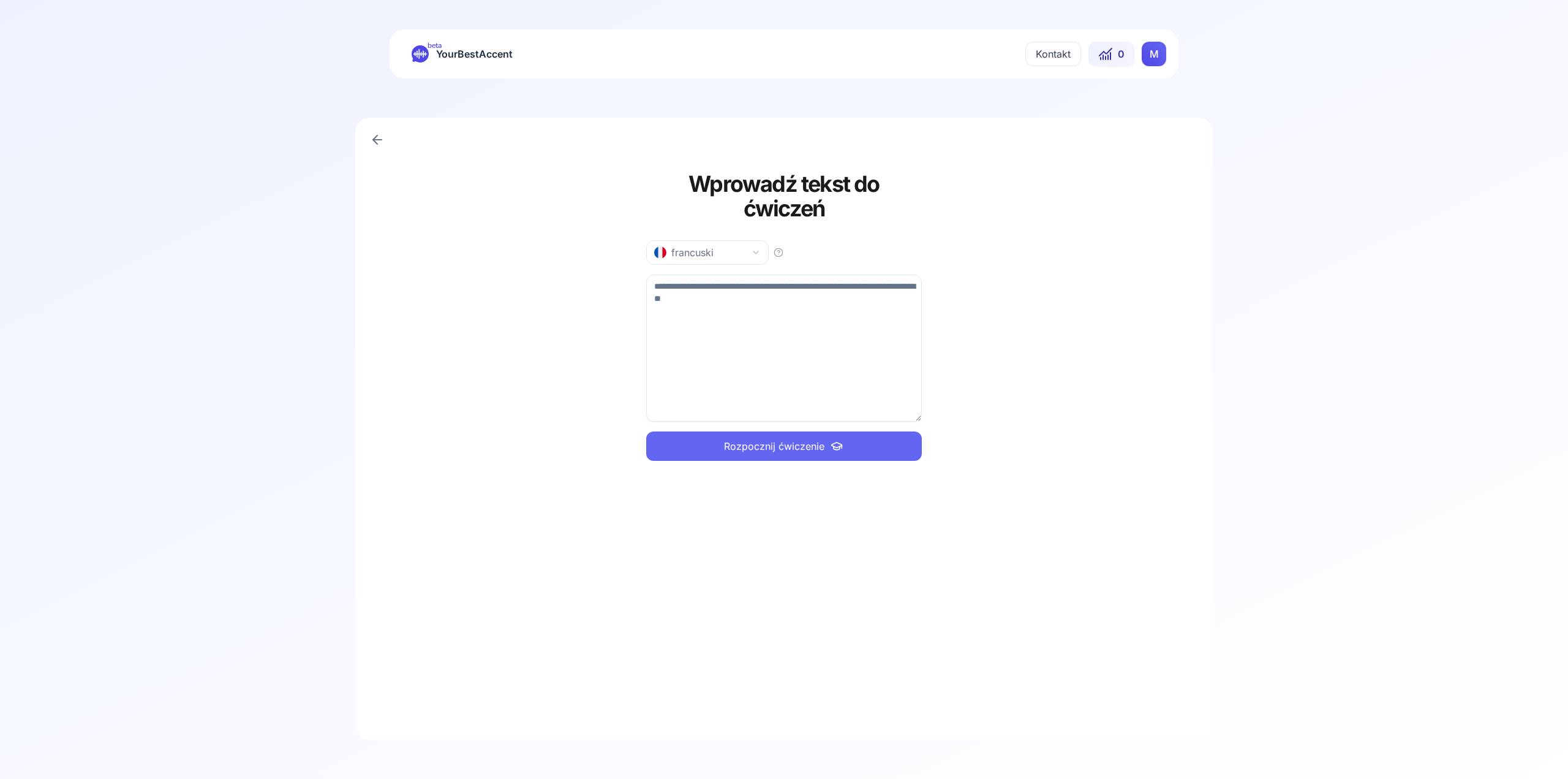
click at [772, 291] on textarea at bounding box center [784, 348] width 276 height 147
click at [765, 240] on button "francuski" at bounding box center [707, 253] width 123 height 25
click at [764, 228] on html "beta YourBestAccent Kontakt 0 M Wprowadź tekst do ćwiczeń francuski Rozpocznij …" at bounding box center [784, 390] width 1568 height 779
click at [766, 287] on textarea at bounding box center [784, 348] width 276 height 147
click at [772, 289] on textarea at bounding box center [784, 348] width 276 height 147
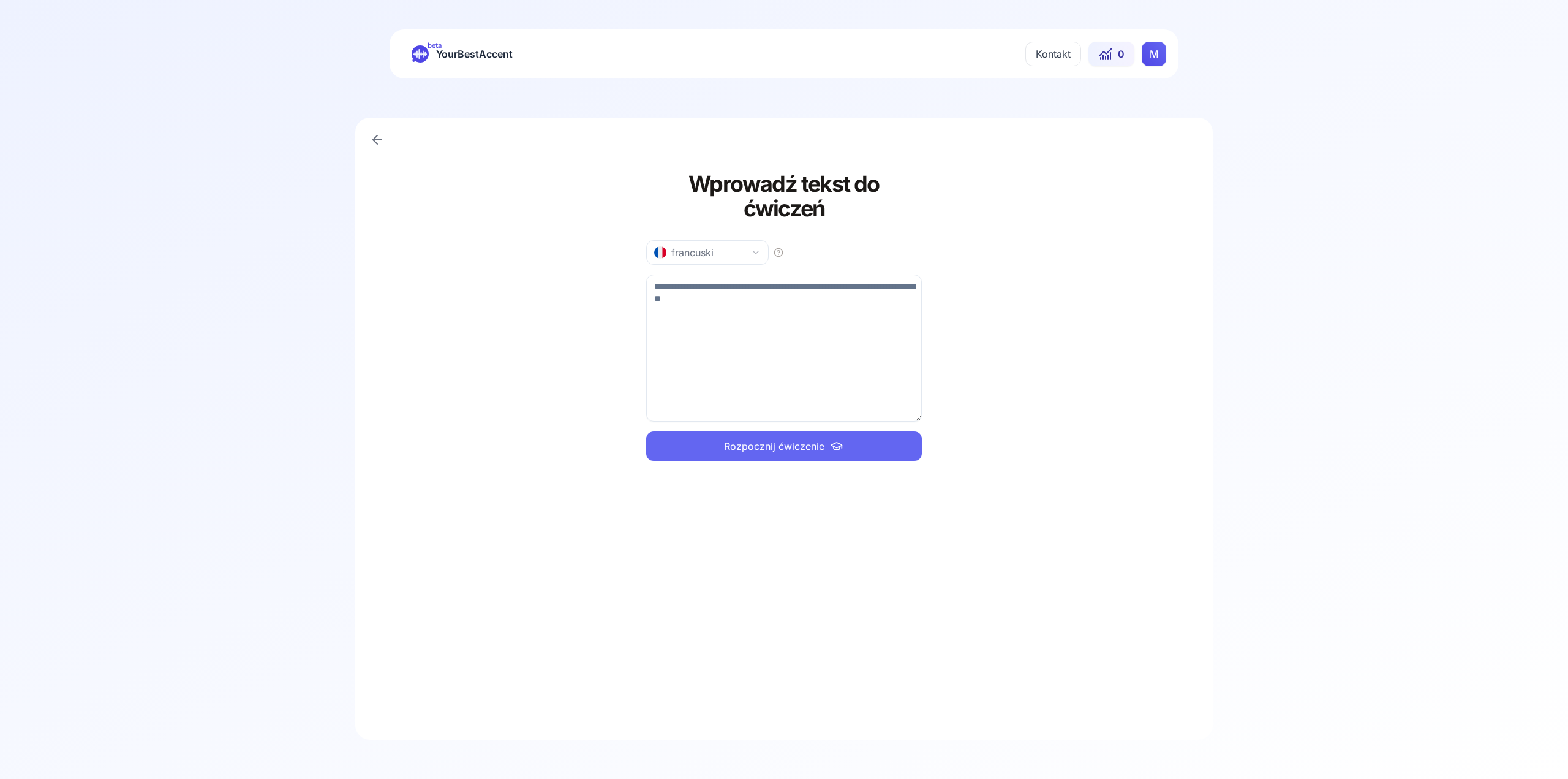
click at [779, 248] on icon "button" at bounding box center [779, 253] width 10 height 10
click at [792, 207] on div "Wprowadź tekst do ćwiczeń francuski Rozpocznij ćwiczenie" at bounding box center [784, 419] width 276 height 553
click at [698, 296] on textarea at bounding box center [784, 348] width 276 height 147
paste textarea "**********"
type textarea "**********"
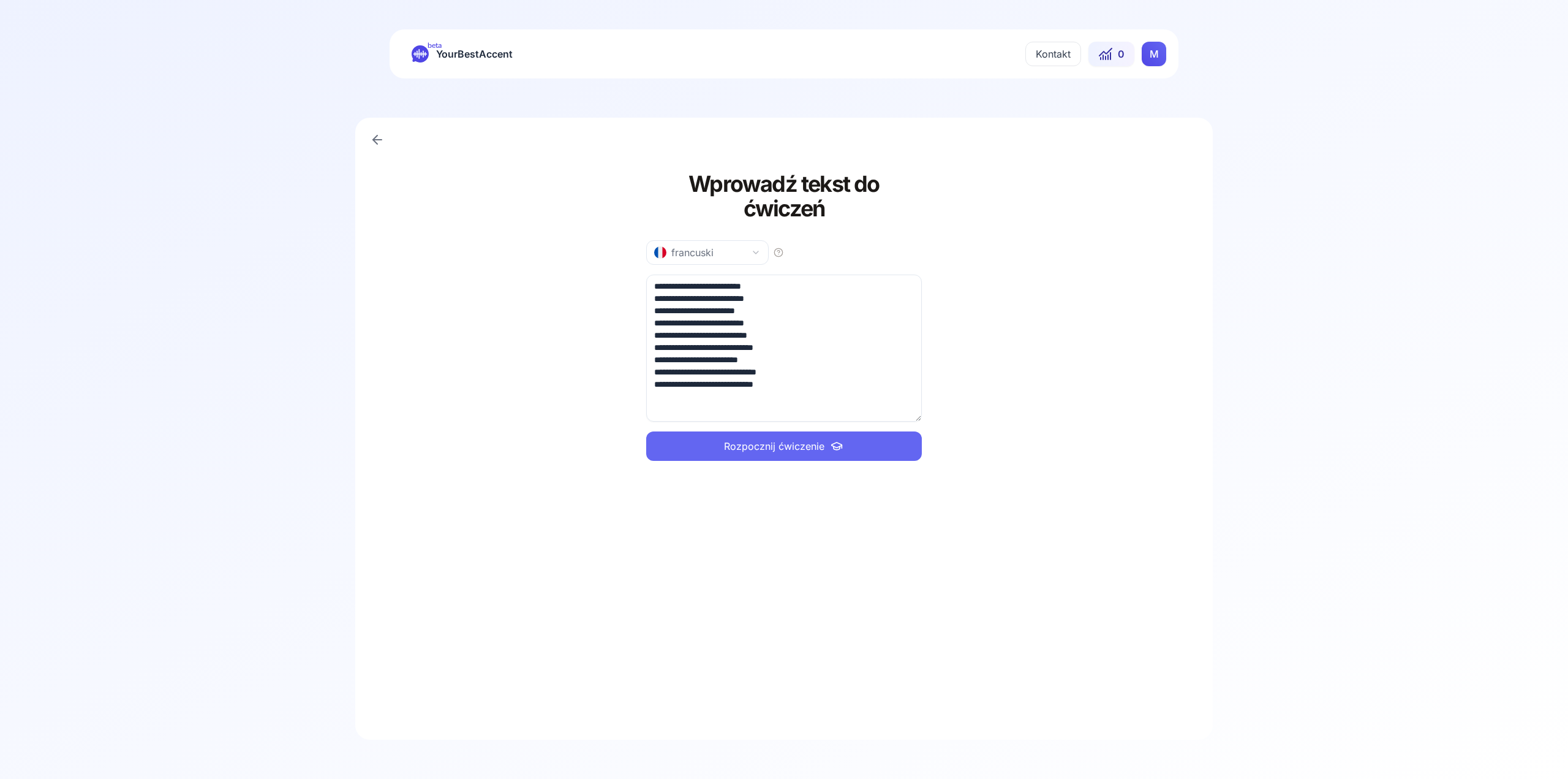
click at [766, 439] on span "Rozpocznij ćwiczenie" at bounding box center [775, 446] width 100 height 15
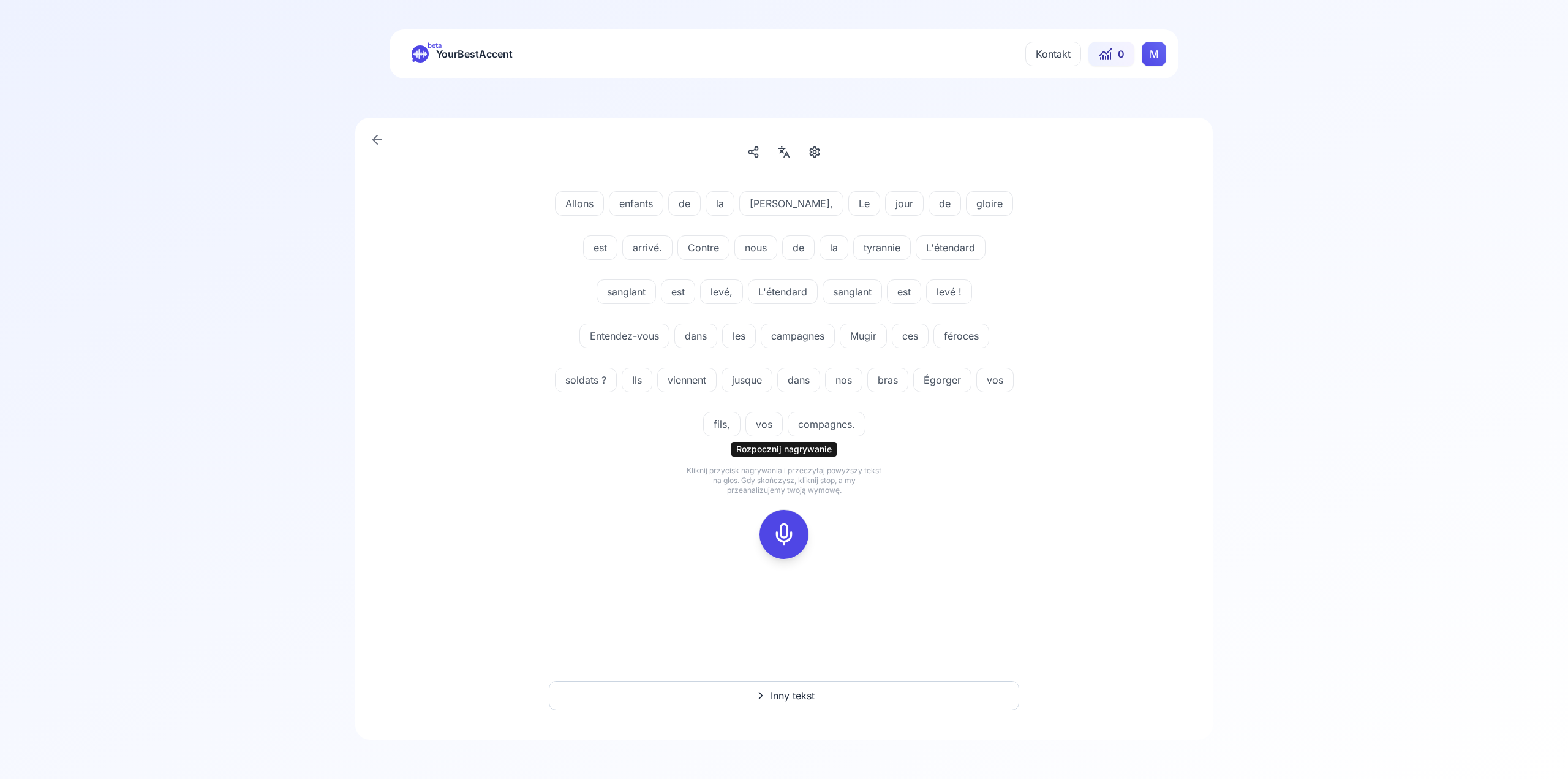
click at [806, 510] on button at bounding box center [784, 534] width 49 height 49
click at [790, 522] on icon at bounding box center [784, 534] width 25 height 25
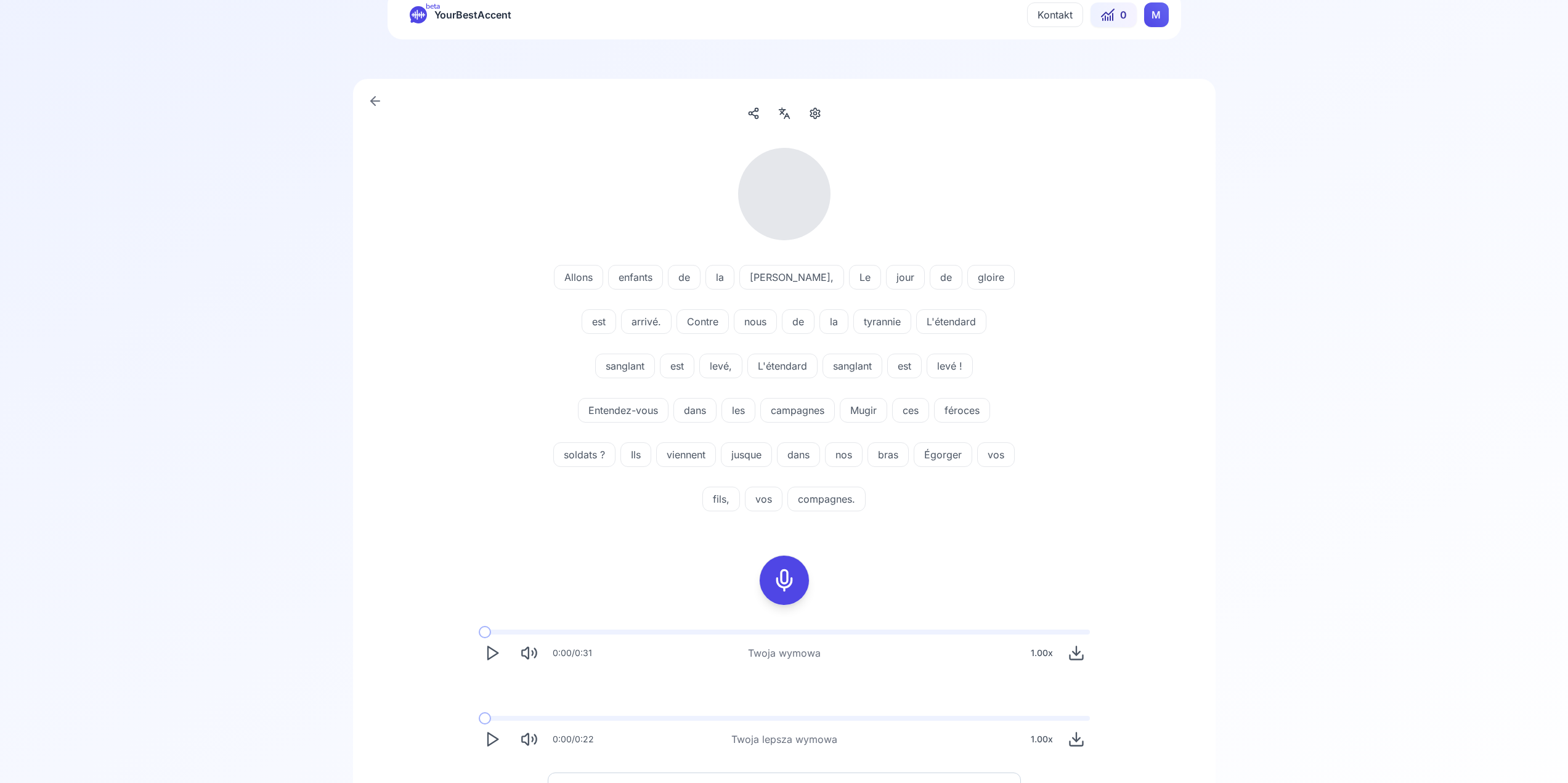
scroll to position [61, 0]
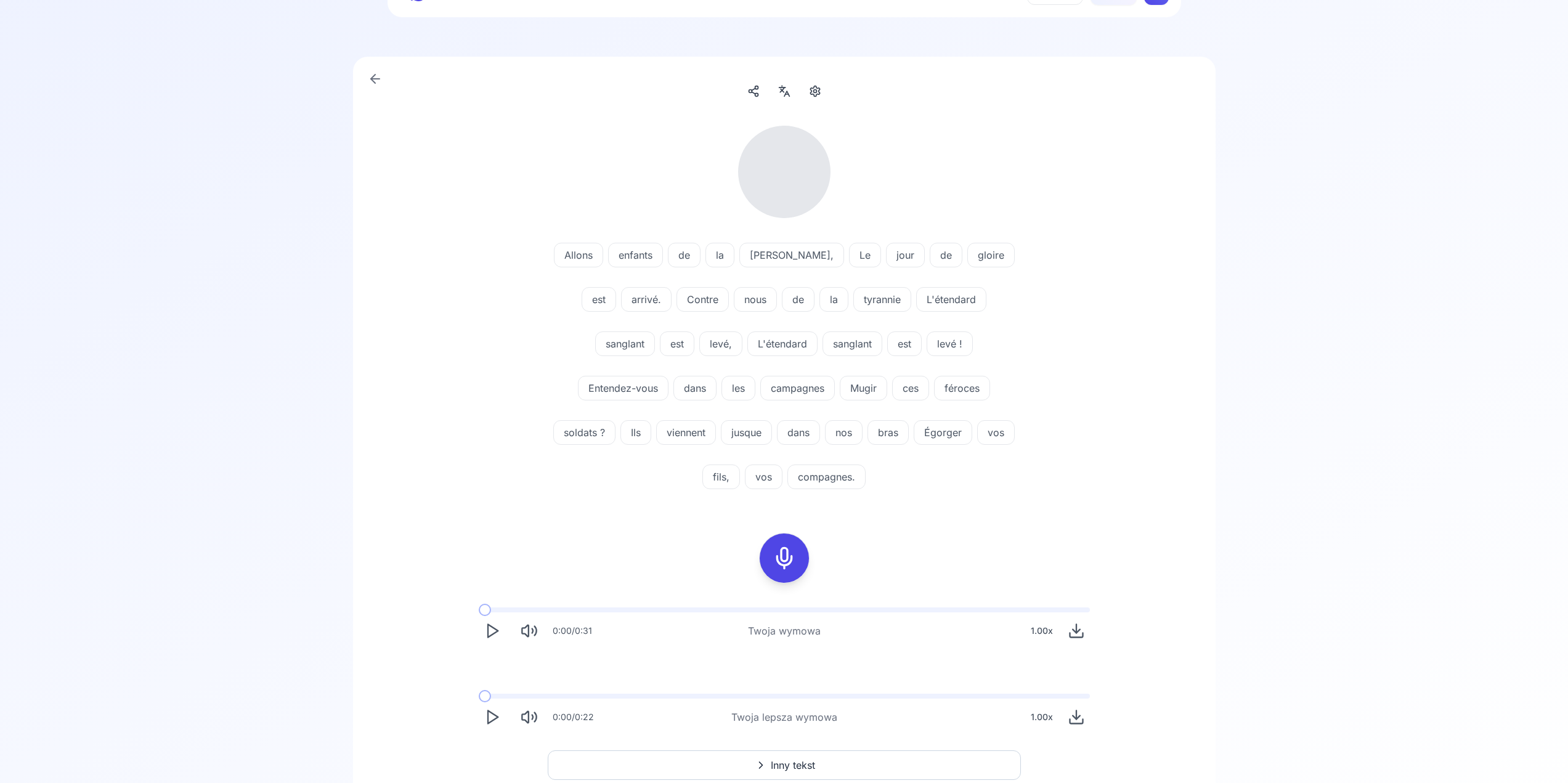
click at [493, 622] on icon "Play" at bounding box center [492, 631] width 17 height 17
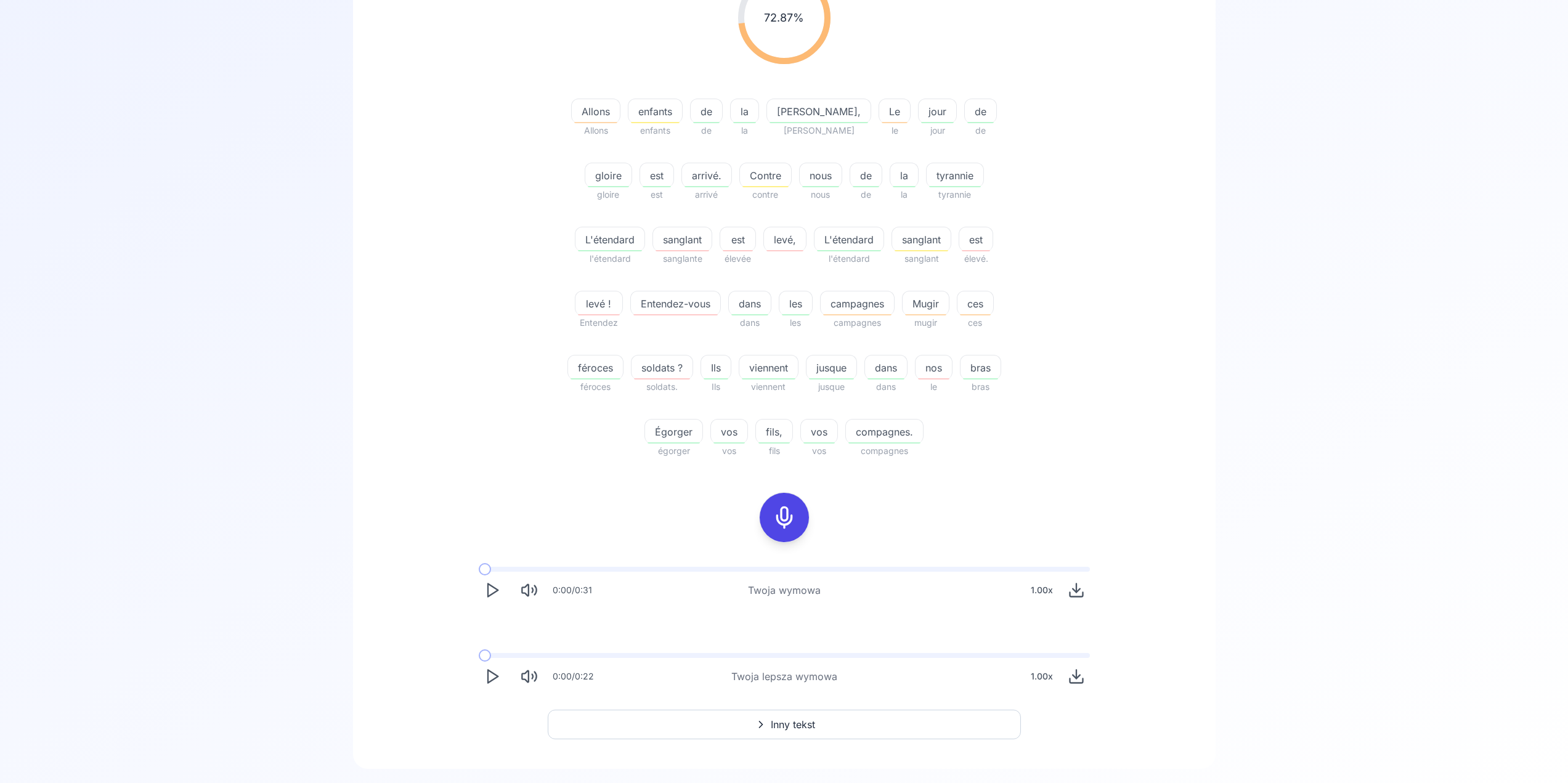
scroll to position [241, 0]
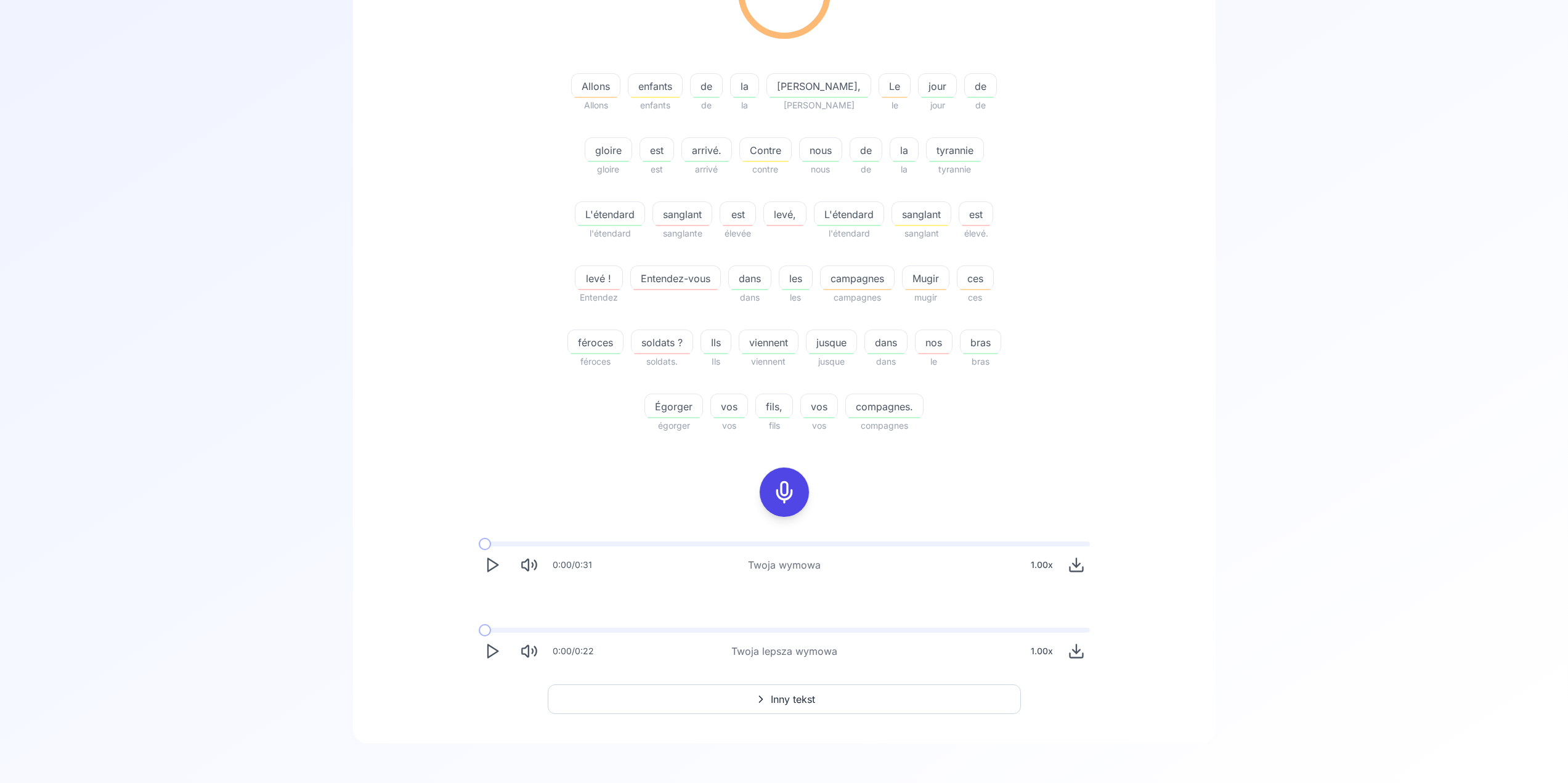
click at [493, 652] on icon "Play" at bounding box center [492, 651] width 17 height 17
click at [486, 565] on icon "Play" at bounding box center [492, 564] width 17 height 17
click at [878, 688] on button "Inny tekst" at bounding box center [785, 699] width 474 height 30
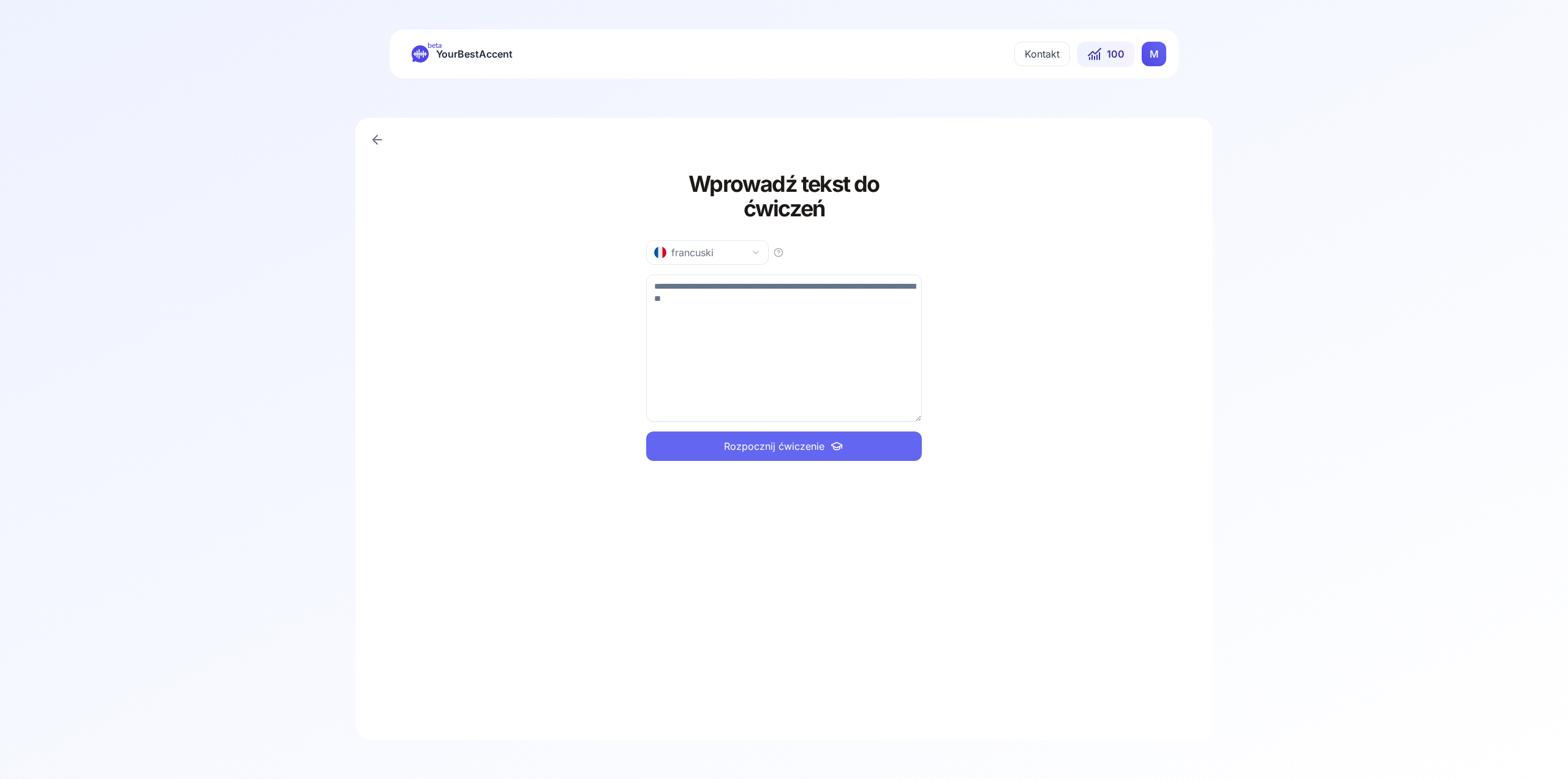
click at [715, 240] on button "francuski" at bounding box center [707, 253] width 123 height 25
click at [710, 281] on div "angielski" at bounding box center [707, 278] width 116 height 20
click at [745, 275] on textarea at bounding box center [784, 348] width 276 height 147
click at [776, 305] on textarea at bounding box center [784, 348] width 276 height 147
paste textarea "**********"
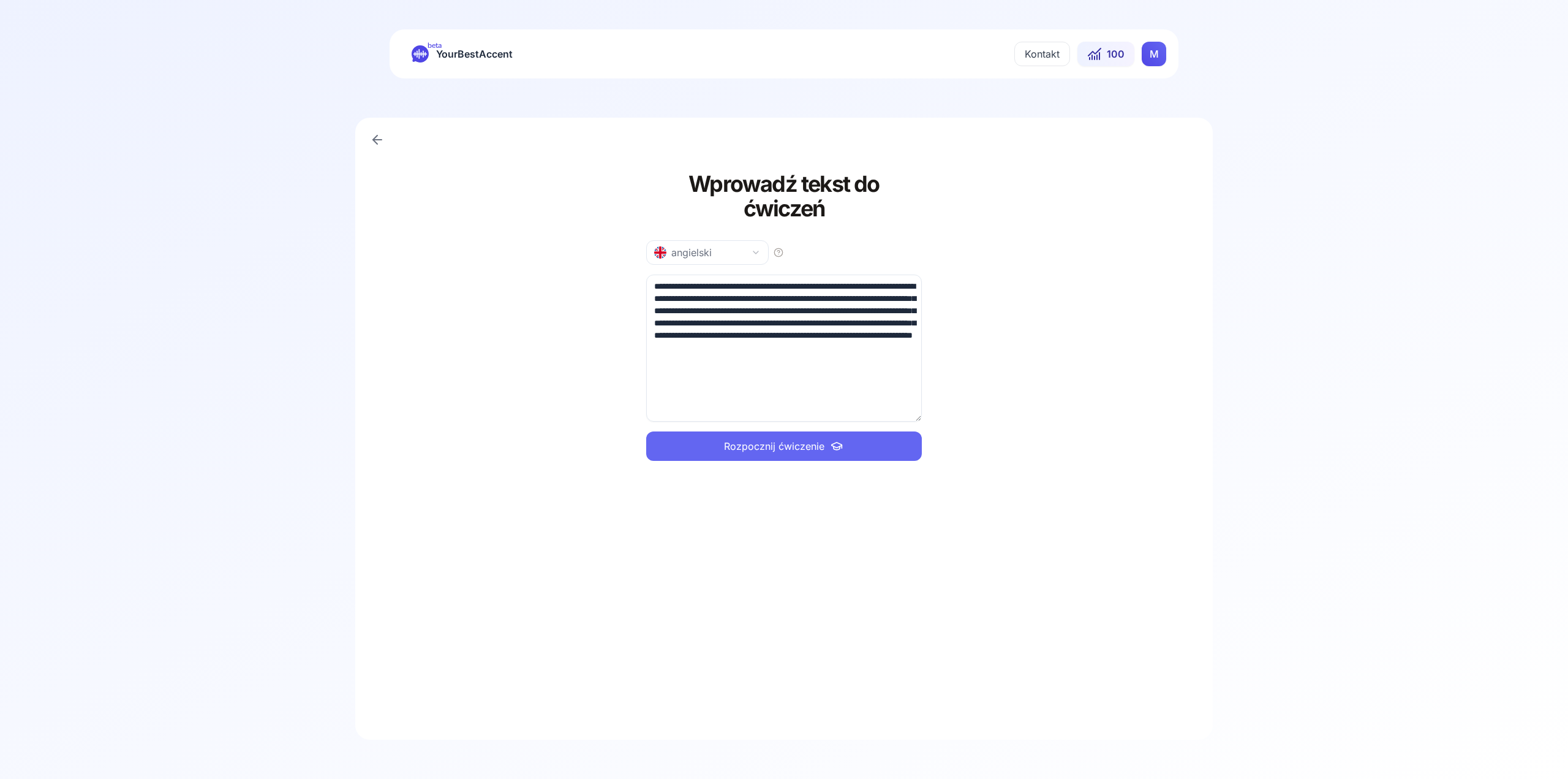
click at [818, 439] on span "Rozpocznij ćwiczenie" at bounding box center [775, 446] width 100 height 15
click at [813, 340] on textarea "**********" at bounding box center [784, 348] width 276 height 147
drag, startPoint x: 788, startPoint y: 348, endPoint x: 726, endPoint y: 352, distance: 62.1
click at [726, 352] on textarea "**********" at bounding box center [784, 348] width 276 height 147
click at [765, 348] on textarea "**********" at bounding box center [784, 348] width 276 height 147
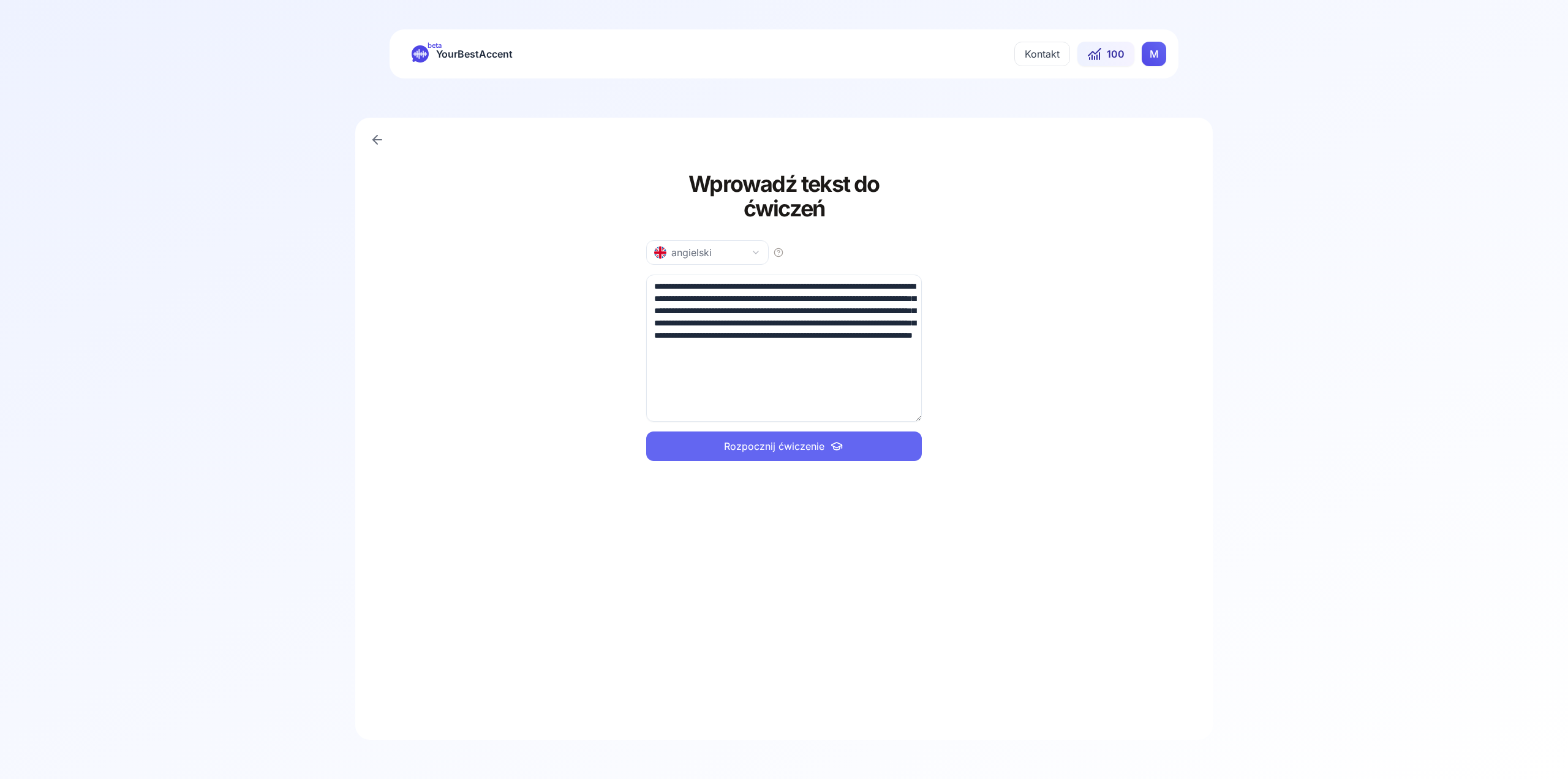
drag, startPoint x: 854, startPoint y: 348, endPoint x: 768, endPoint y: 347, distance: 86.0
click at [644, 348] on div "**********" at bounding box center [784, 428] width 858 height 622
click at [825, 346] on textarea "**********" at bounding box center [784, 348] width 276 height 147
drag, startPoint x: 812, startPoint y: 321, endPoint x: 836, endPoint y: 353, distance: 40.0
click at [836, 353] on textarea "**********" at bounding box center [784, 348] width 276 height 147
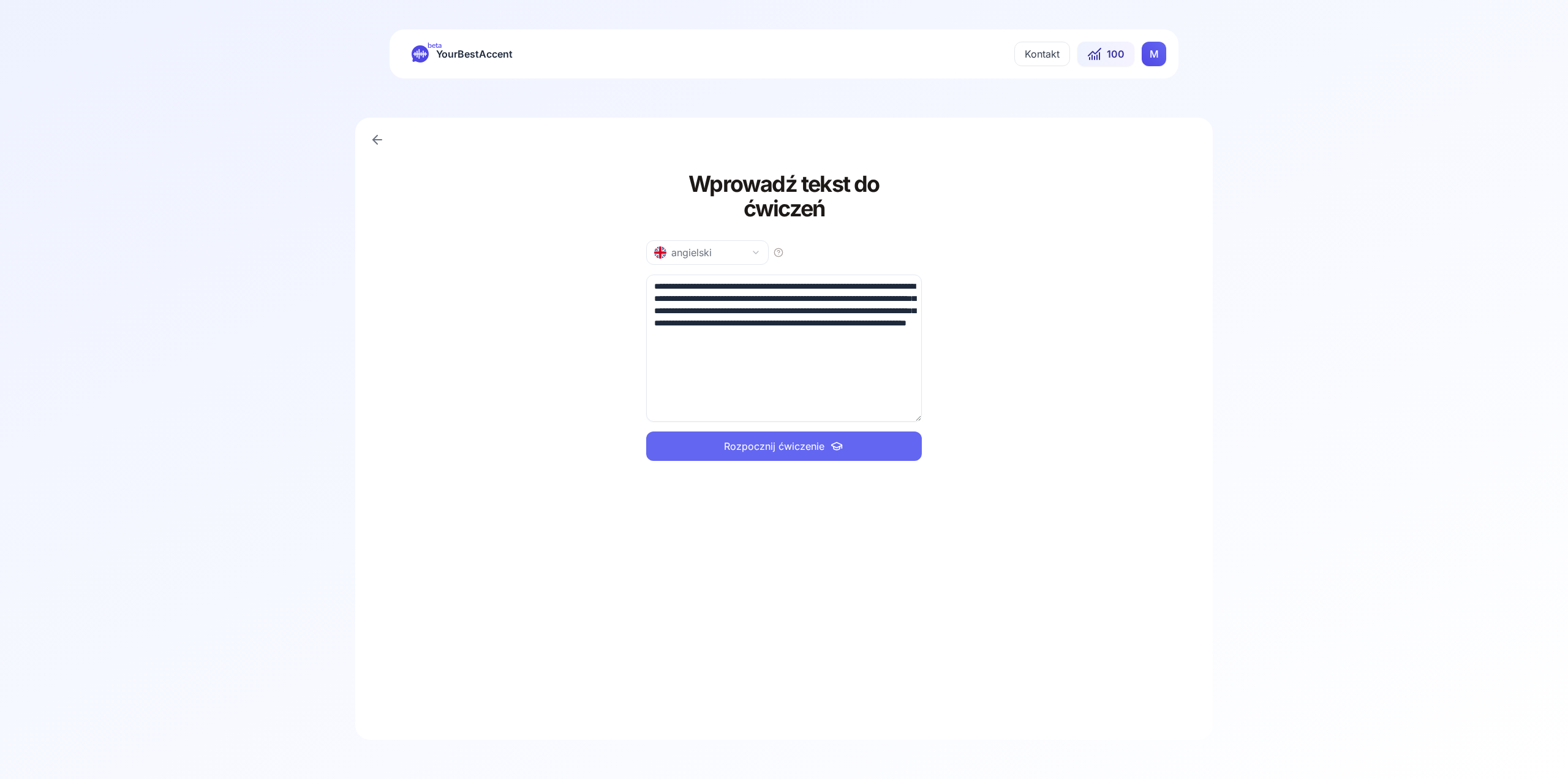
type textarea "**********"
click at [837, 431] on button "Rozpocznij ćwiczenie" at bounding box center [784, 446] width 276 height 30
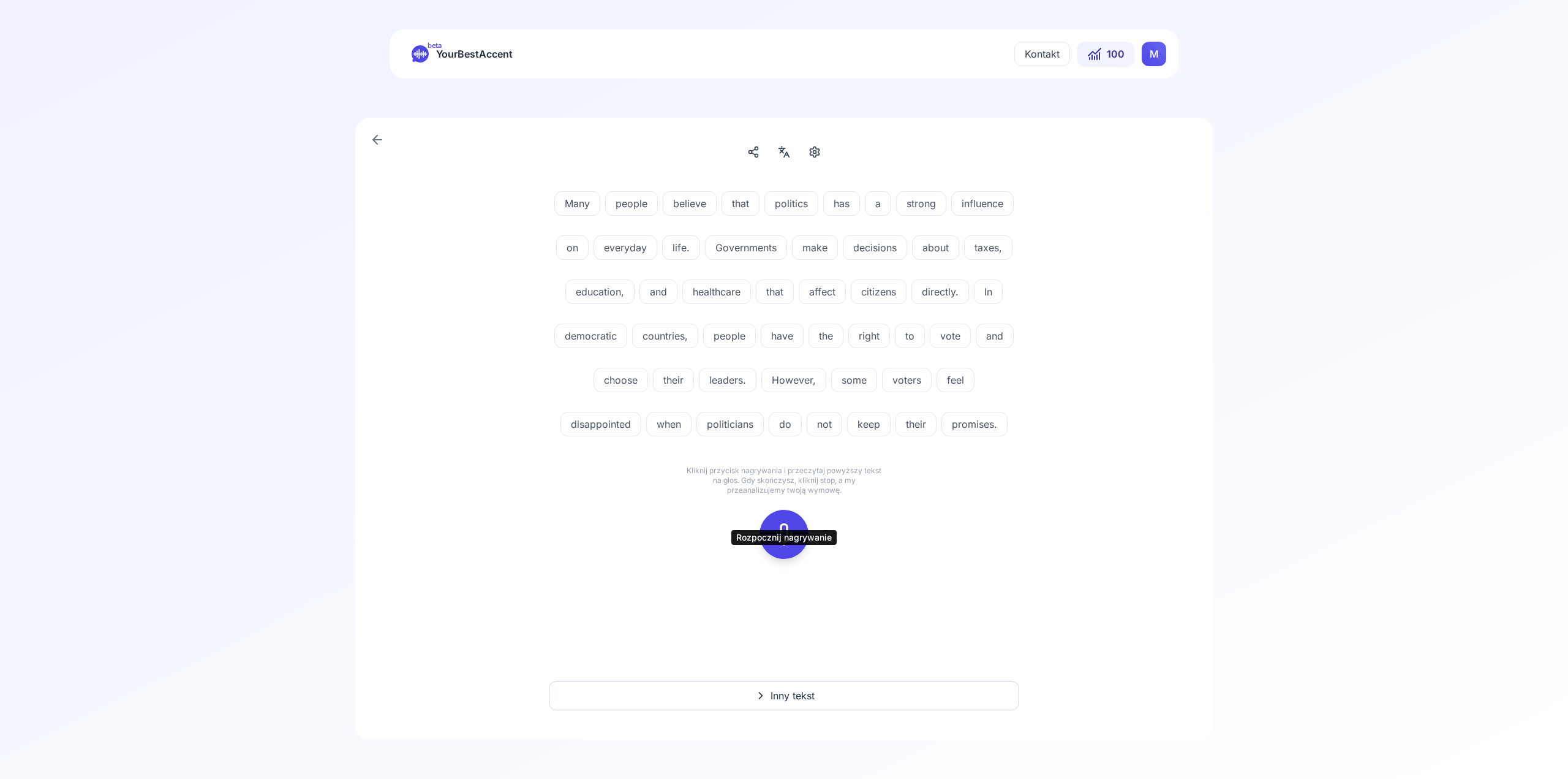
click at [801, 559] on button at bounding box center [784, 534] width 49 height 49
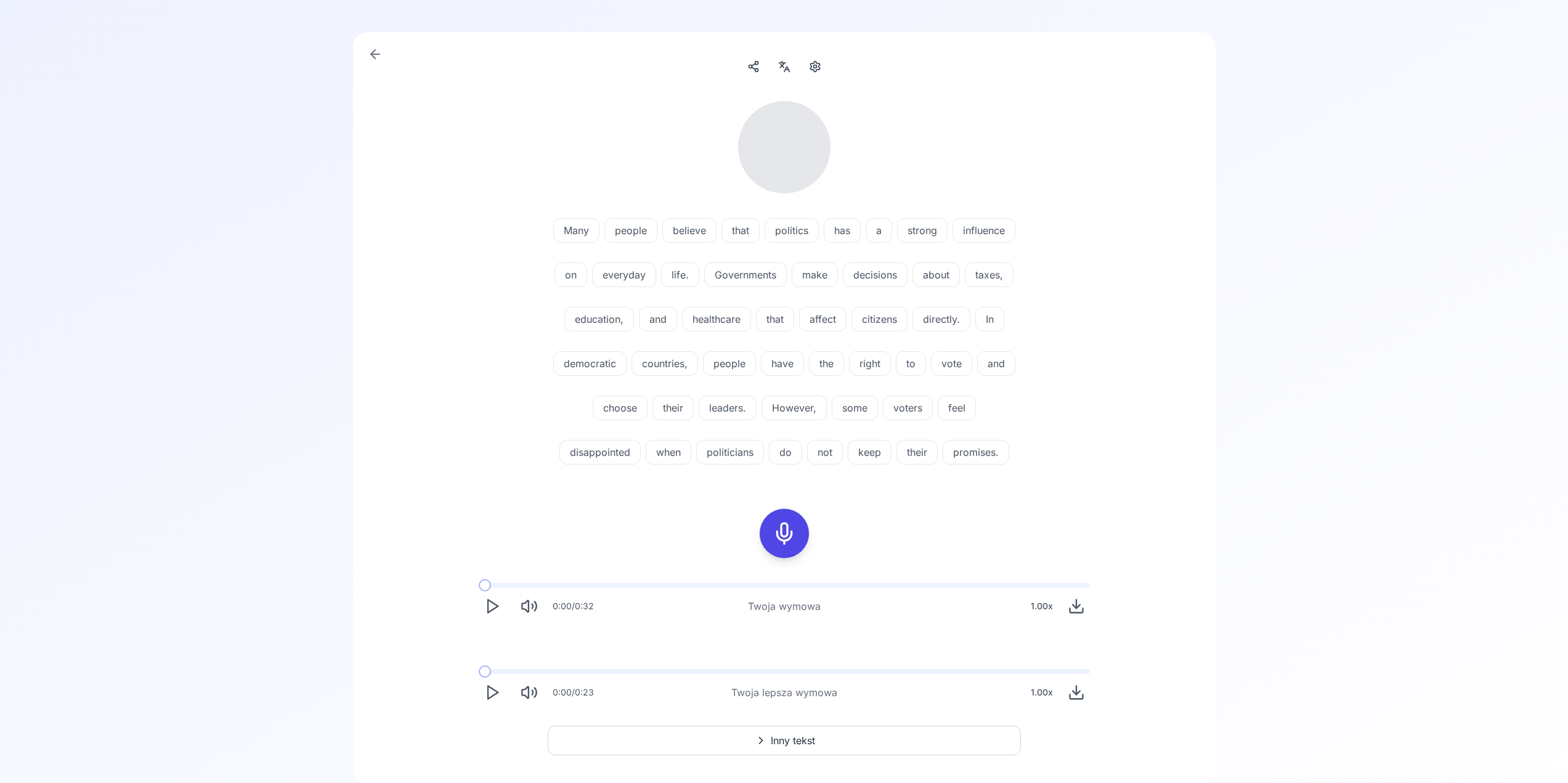
scroll to position [172, 0]
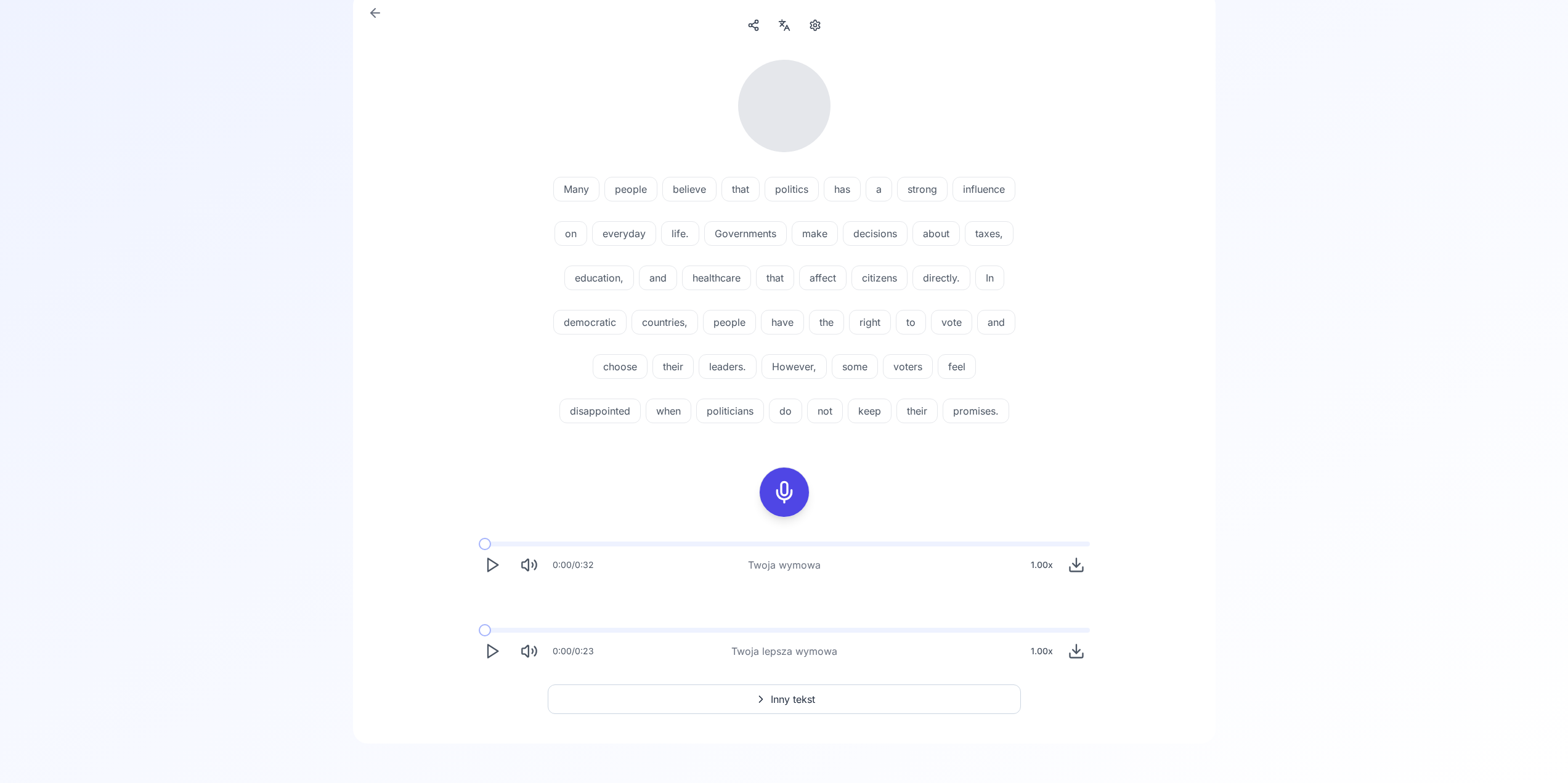
click at [498, 568] on icon "Play" at bounding box center [492, 564] width 17 height 17
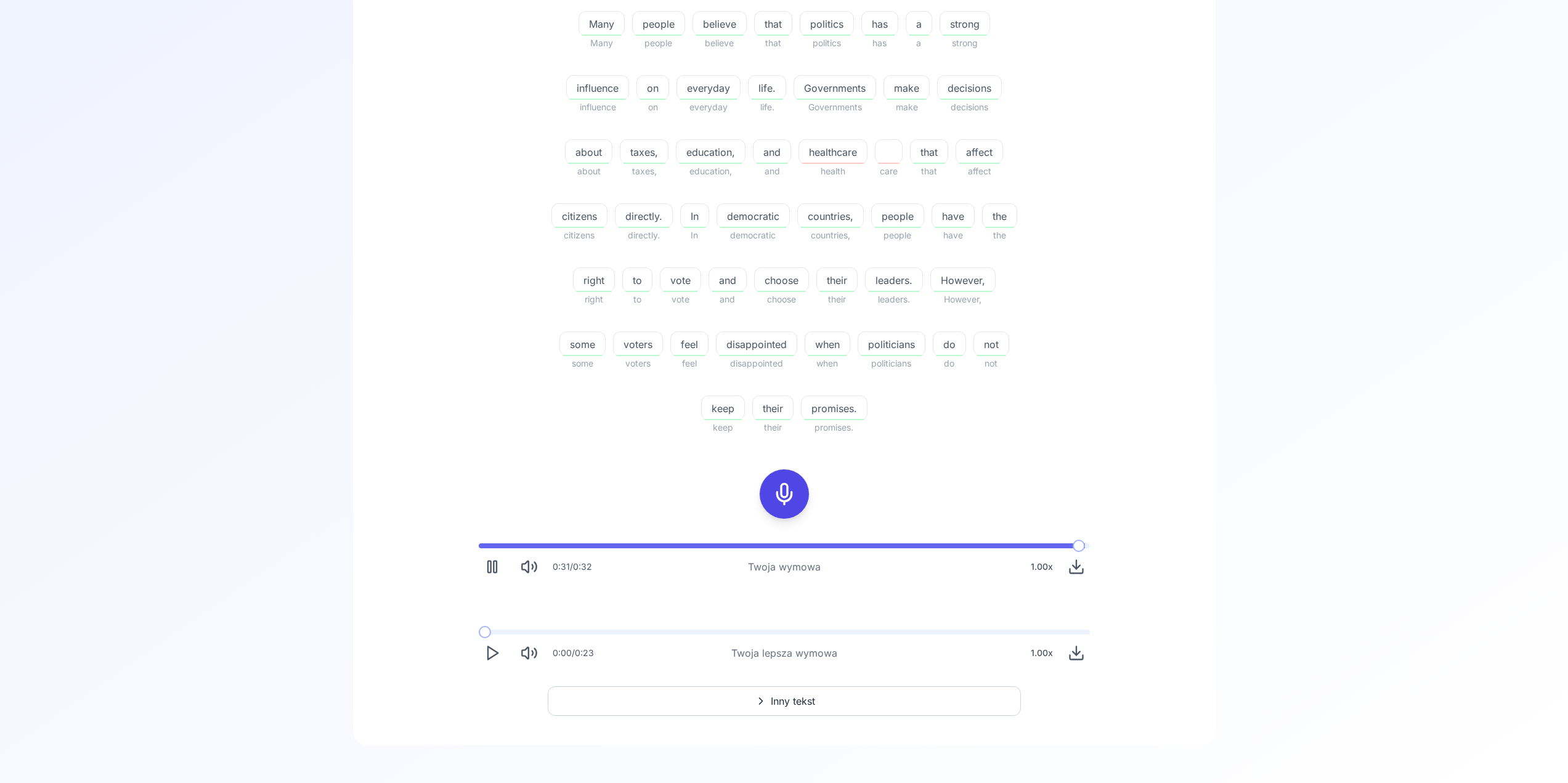
scroll to position [305, 0]
drag, startPoint x: 492, startPoint y: 650, endPoint x: 486, endPoint y: 641, distance: 10.8
click at [491, 650] on icon "Play" at bounding box center [492, 651] width 17 height 17
click at [789, 688] on button "Inny tekst" at bounding box center [785, 699] width 474 height 30
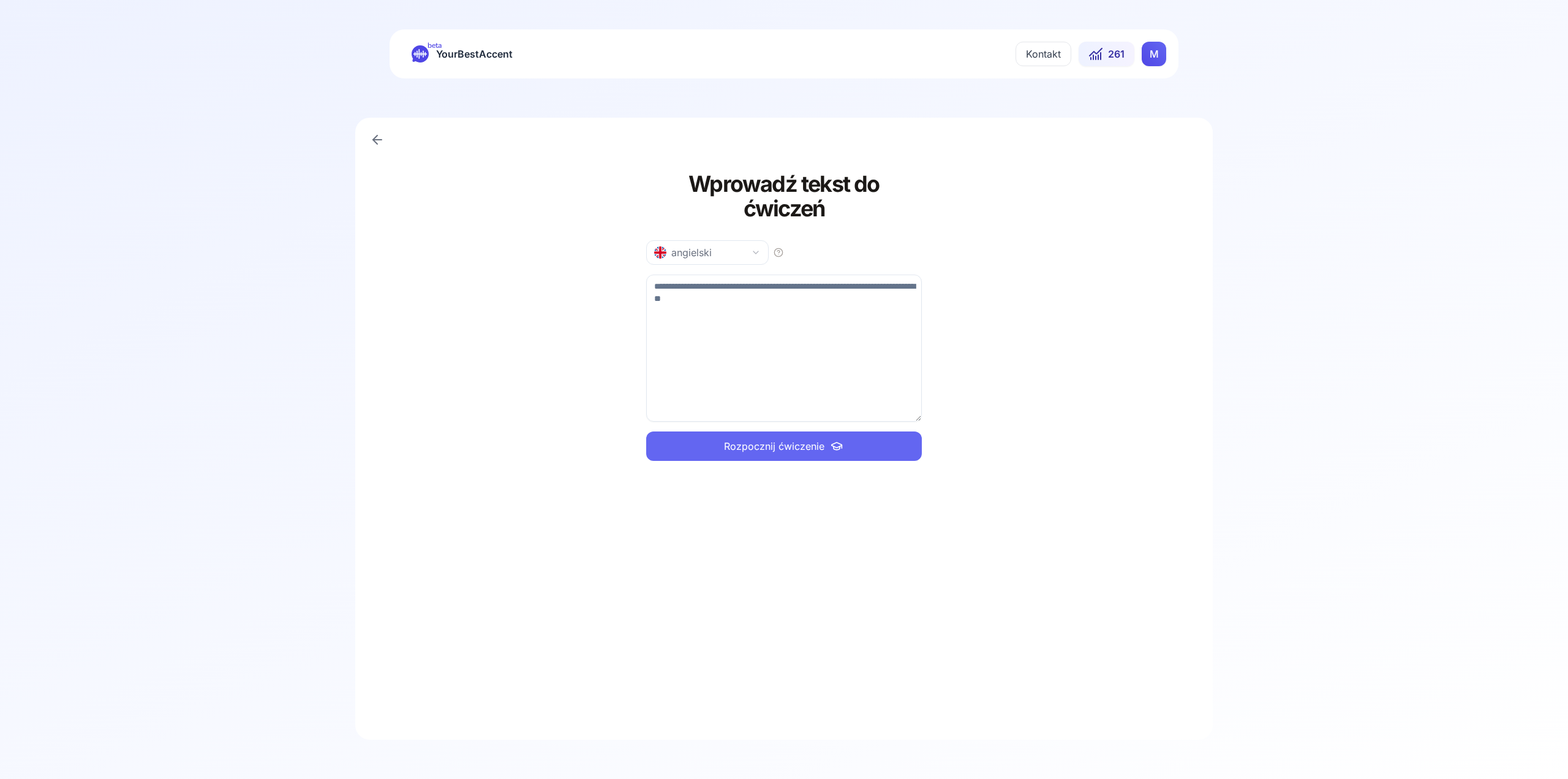
click at [716, 240] on button "angielski" at bounding box center [707, 253] width 123 height 25
click at [698, 315] on div "francuski" at bounding box center [681, 317] width 54 height 12
click at [716, 298] on textarea at bounding box center [784, 348] width 276 height 147
paste textarea "**********"
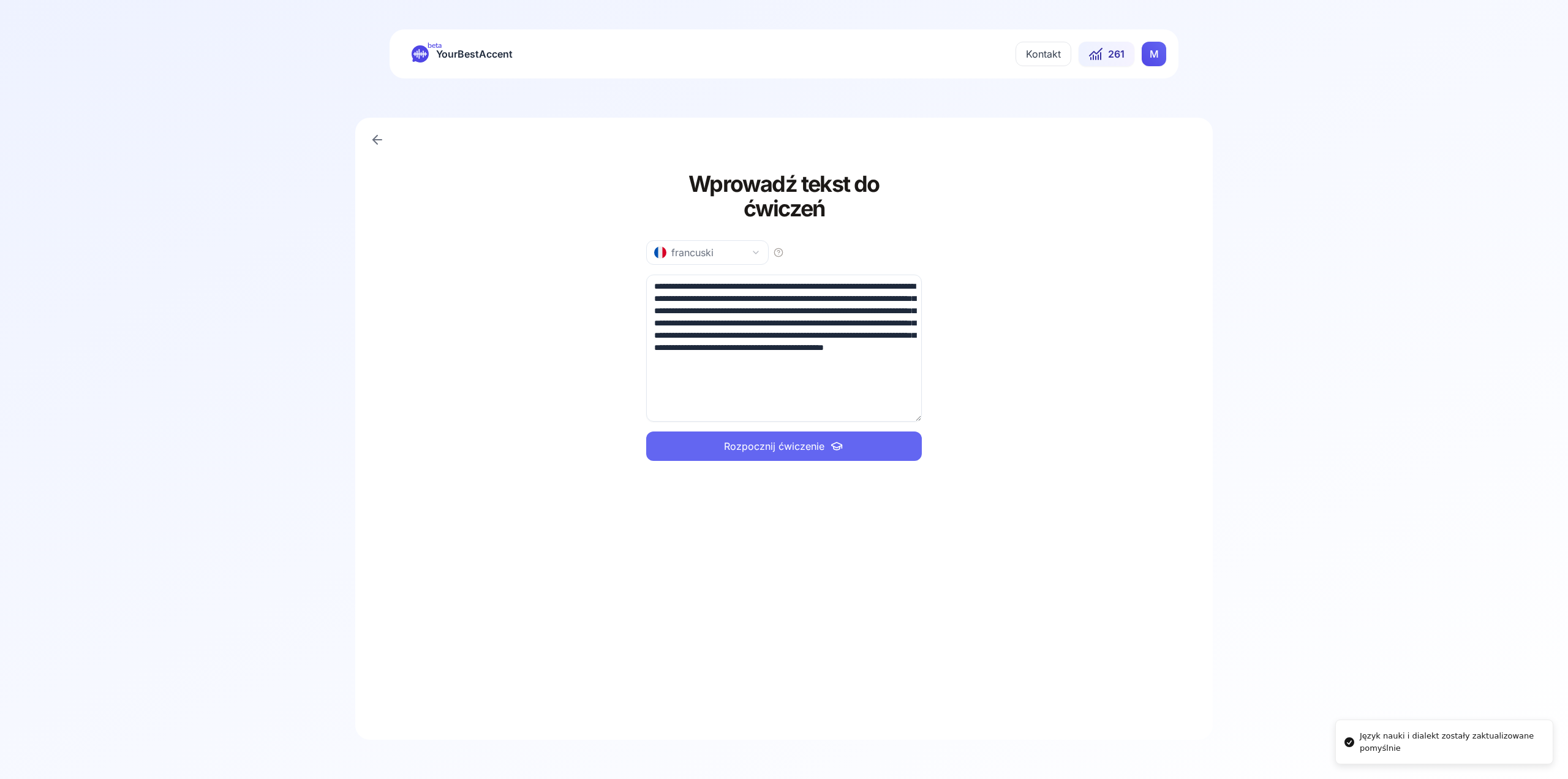
click at [751, 439] on span "Rozpocznij ćwiczenie" at bounding box center [775, 446] width 100 height 15
drag, startPoint x: 856, startPoint y: 356, endPoint x: 724, endPoint y: 337, distance: 133.4
click at [724, 337] on textarea "**********" at bounding box center [784, 348] width 276 height 147
type textarea "**********"
click at [739, 439] on span "Rozpocznij ćwiczenie" at bounding box center [775, 446] width 100 height 15
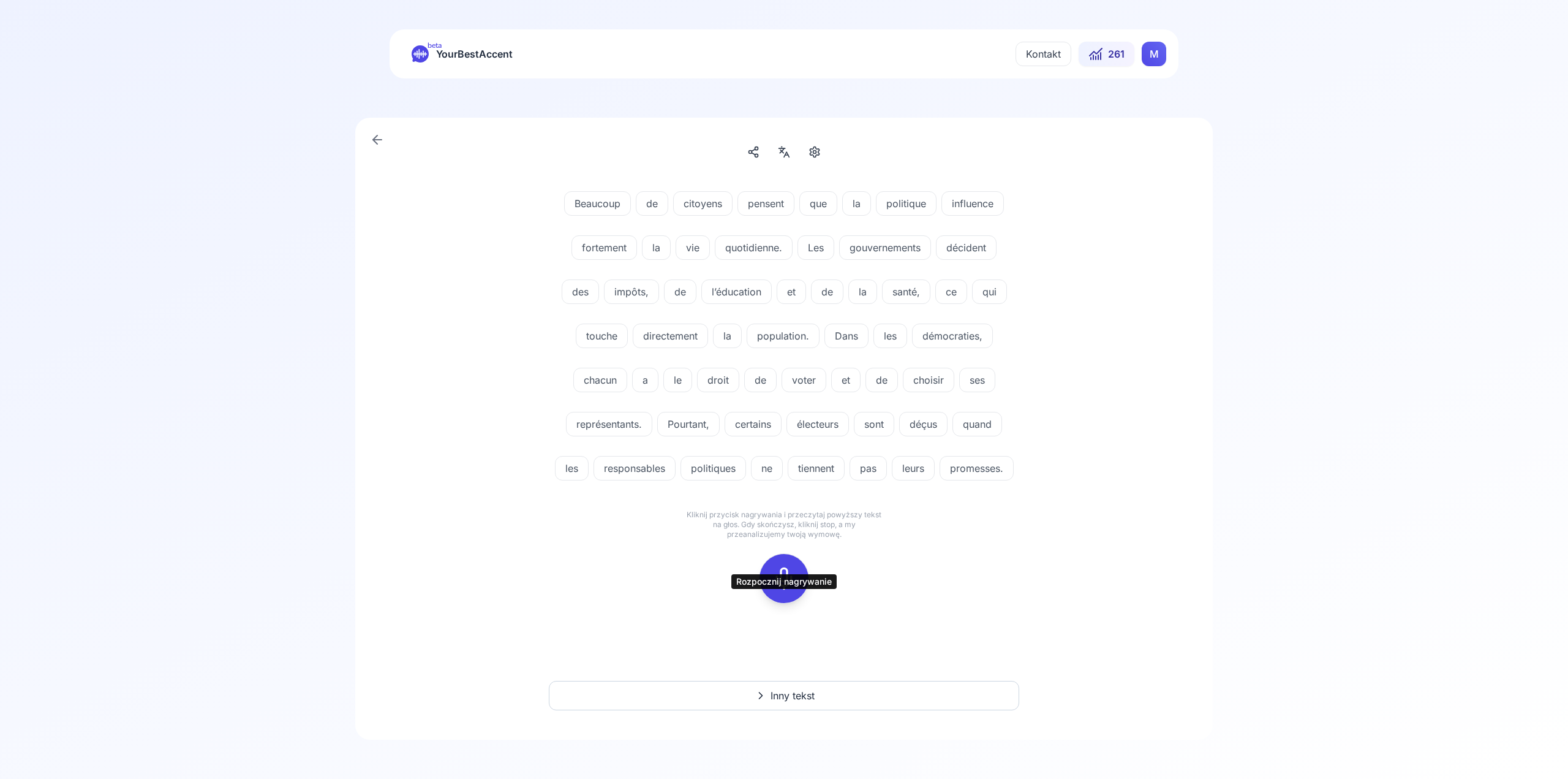
click at [792, 590] on icon at bounding box center [784, 579] width 25 height 25
click at [775, 590] on icon at bounding box center [784, 579] width 25 height 25
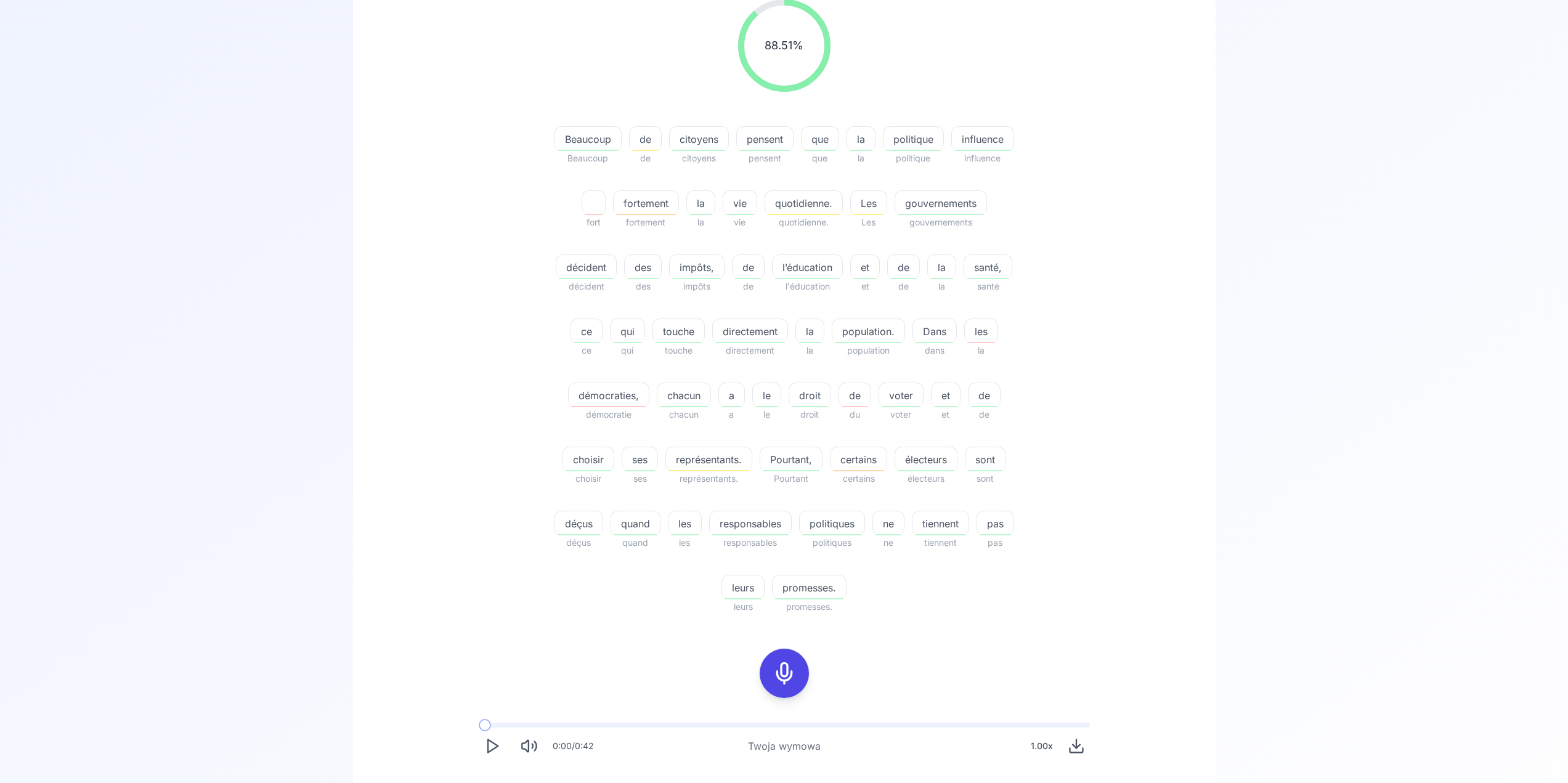
scroll to position [350, 0]
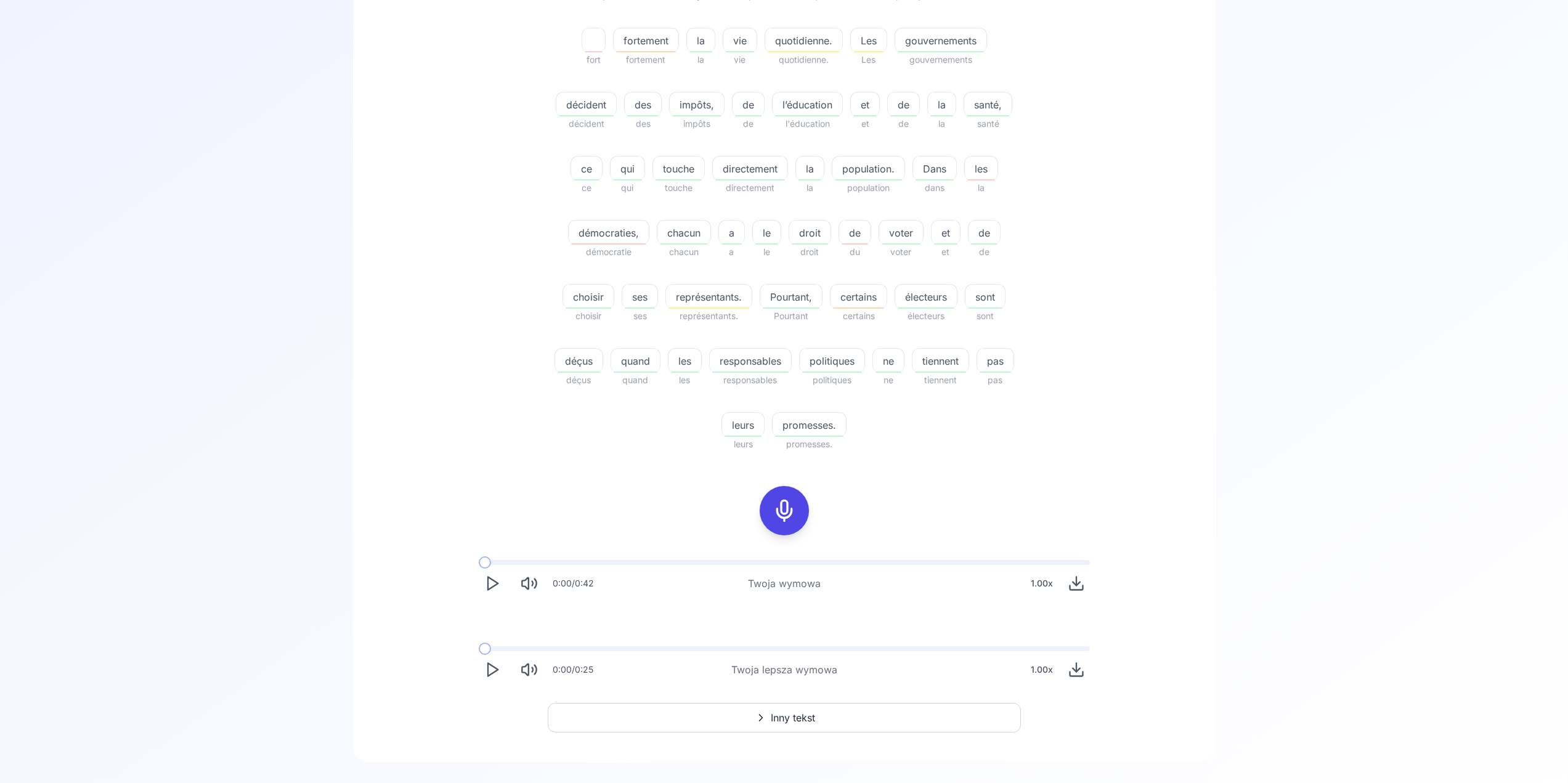
click at [498, 584] on icon "Play" at bounding box center [492, 583] width 17 height 17
click at [497, 660] on button "Play" at bounding box center [492, 670] width 27 height 27
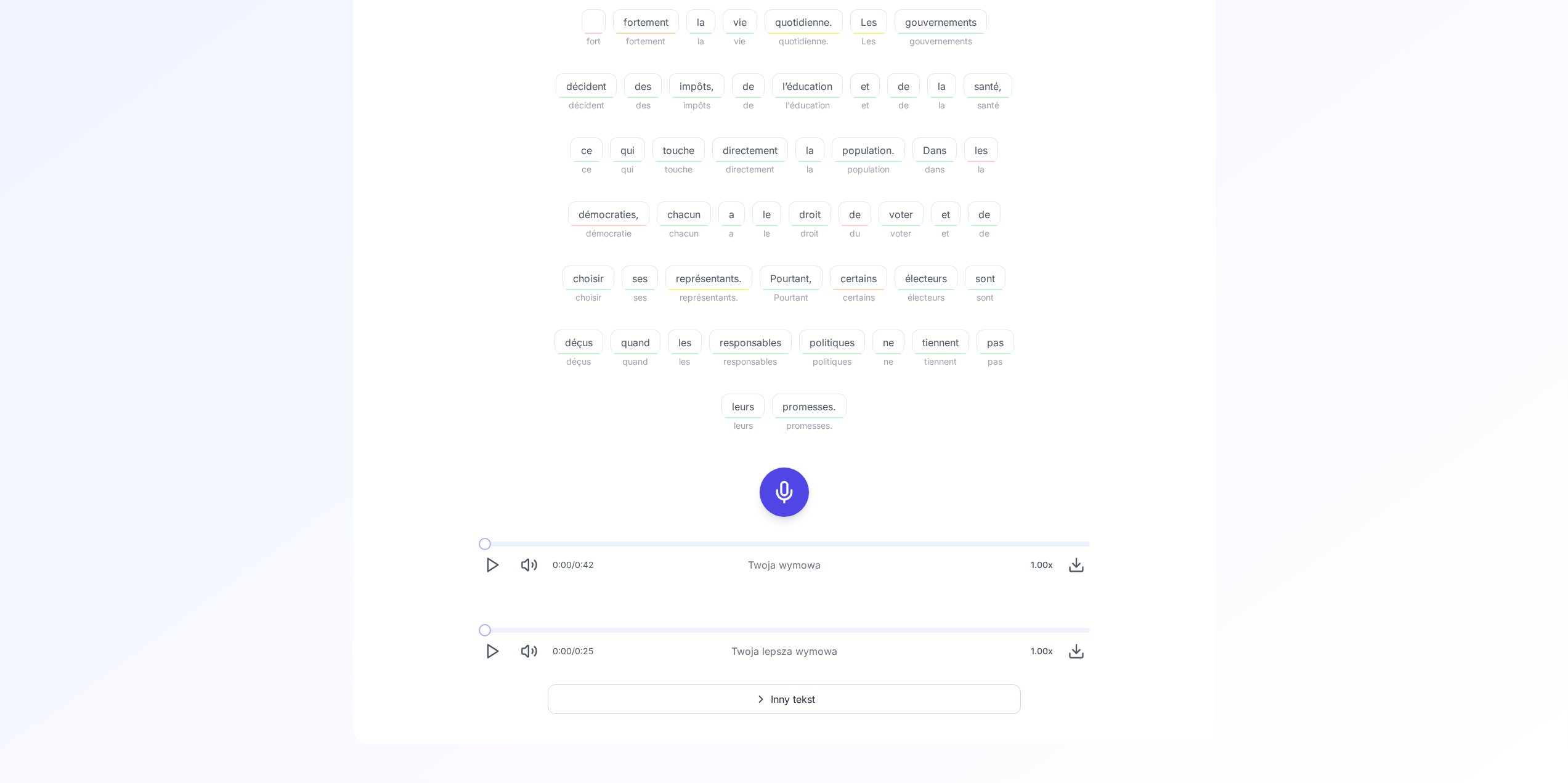
click at [787, 689] on button "Inny tekst" at bounding box center [785, 699] width 474 height 30
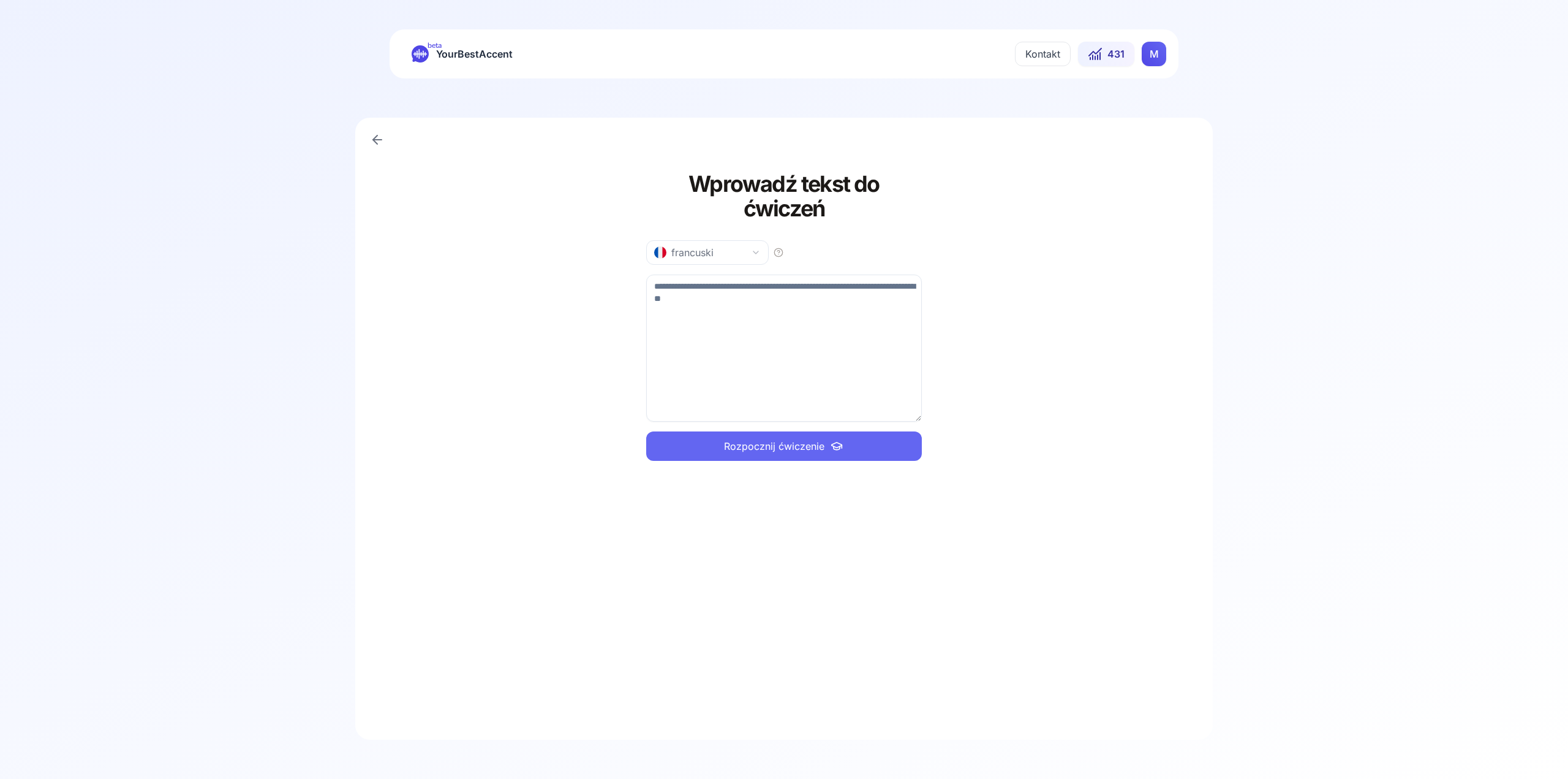
click at [750, 240] on button "francuski" at bounding box center [707, 253] width 123 height 25
click at [704, 296] on div "hiszpański" at bounding box center [684, 297] width 59 height 12
click at [704, 296] on textarea at bounding box center [784, 348] width 276 height 147
paste textarea "**********"
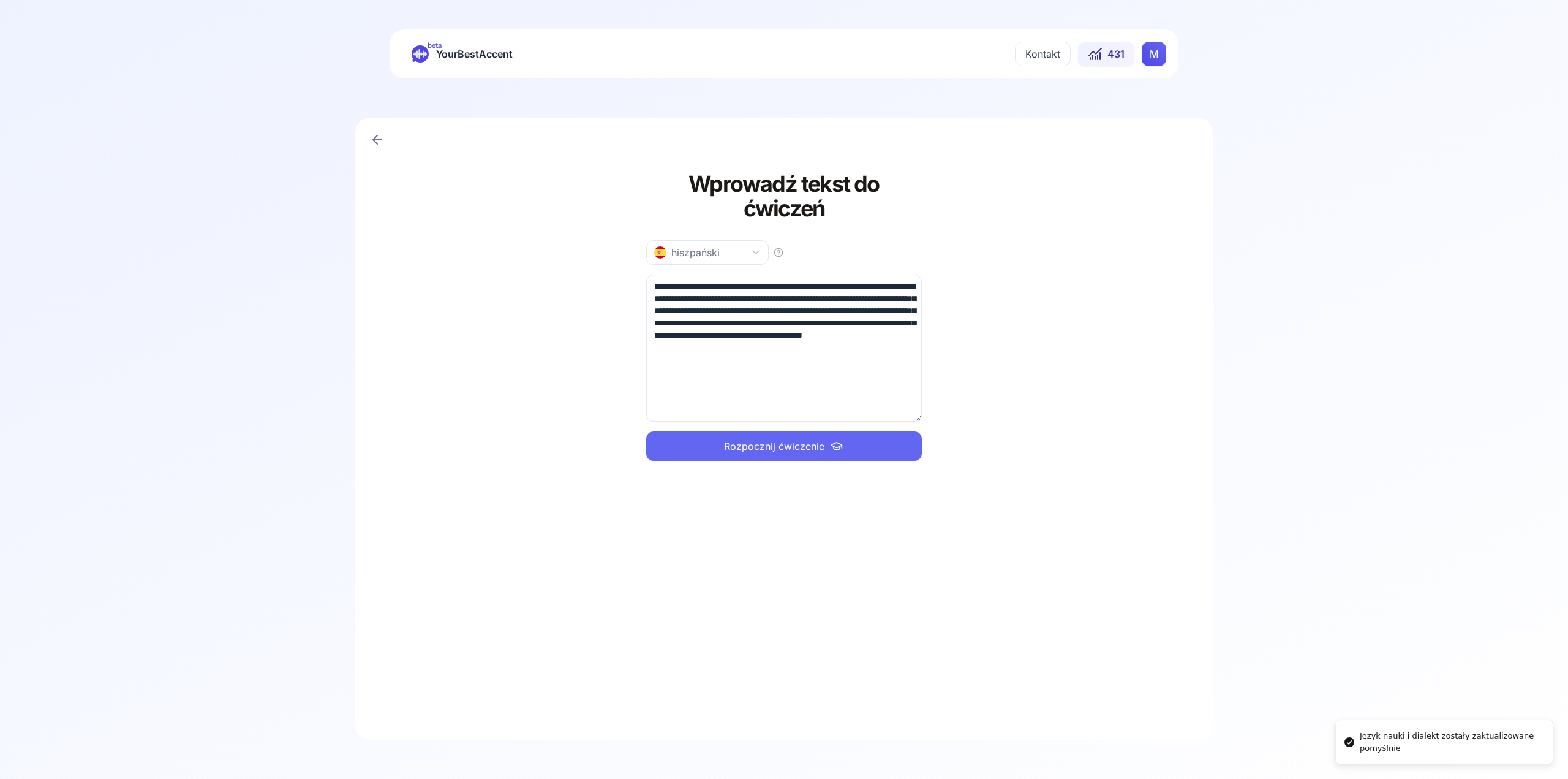
type textarea "**********"
click at [763, 439] on span "Rozpocznij ćwiczenie" at bounding box center [775, 446] width 100 height 15
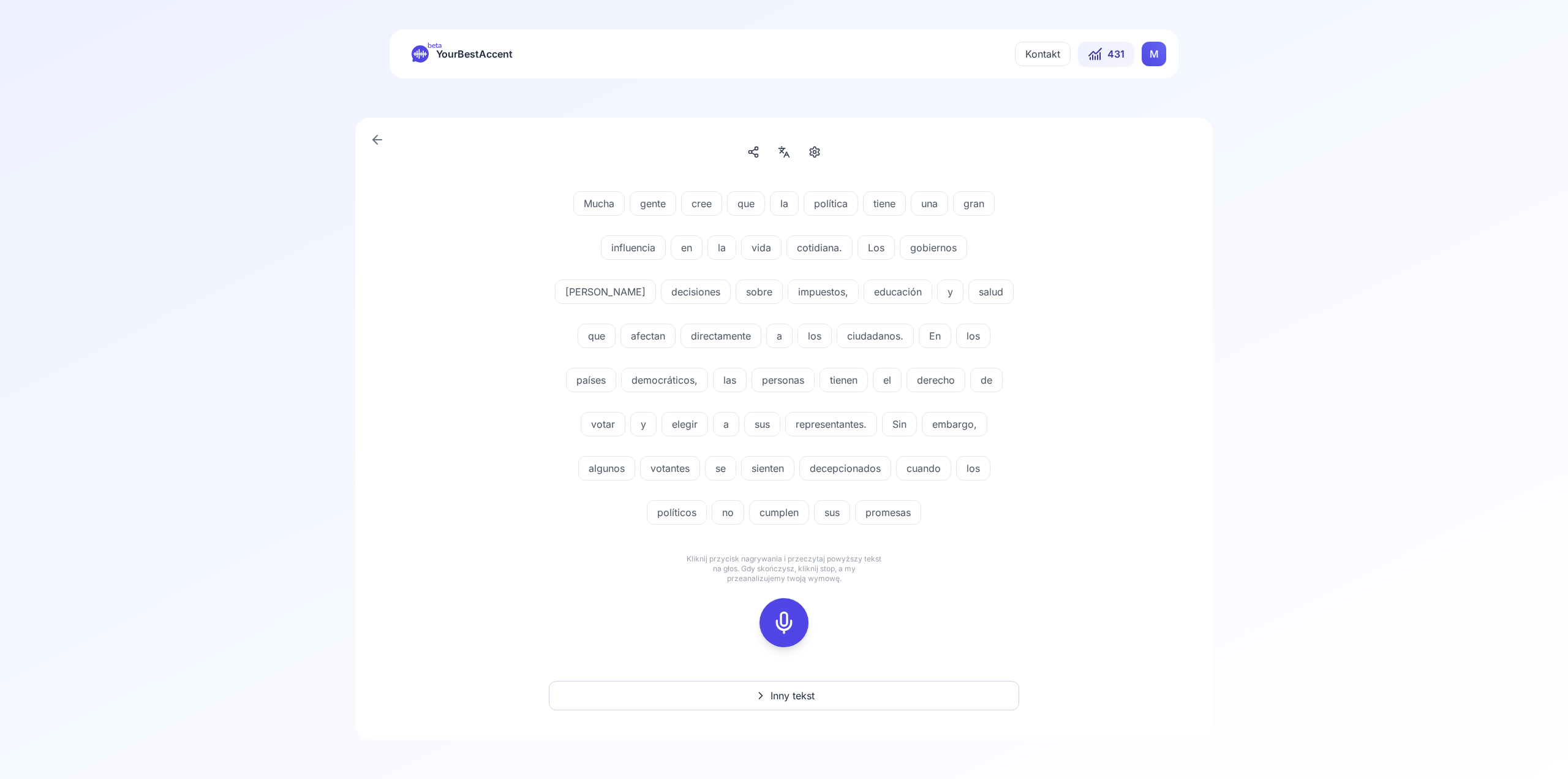
click at [787, 617] on icon at bounding box center [784, 623] width 25 height 25
click at [797, 623] on div at bounding box center [784, 623] width 30 height 49
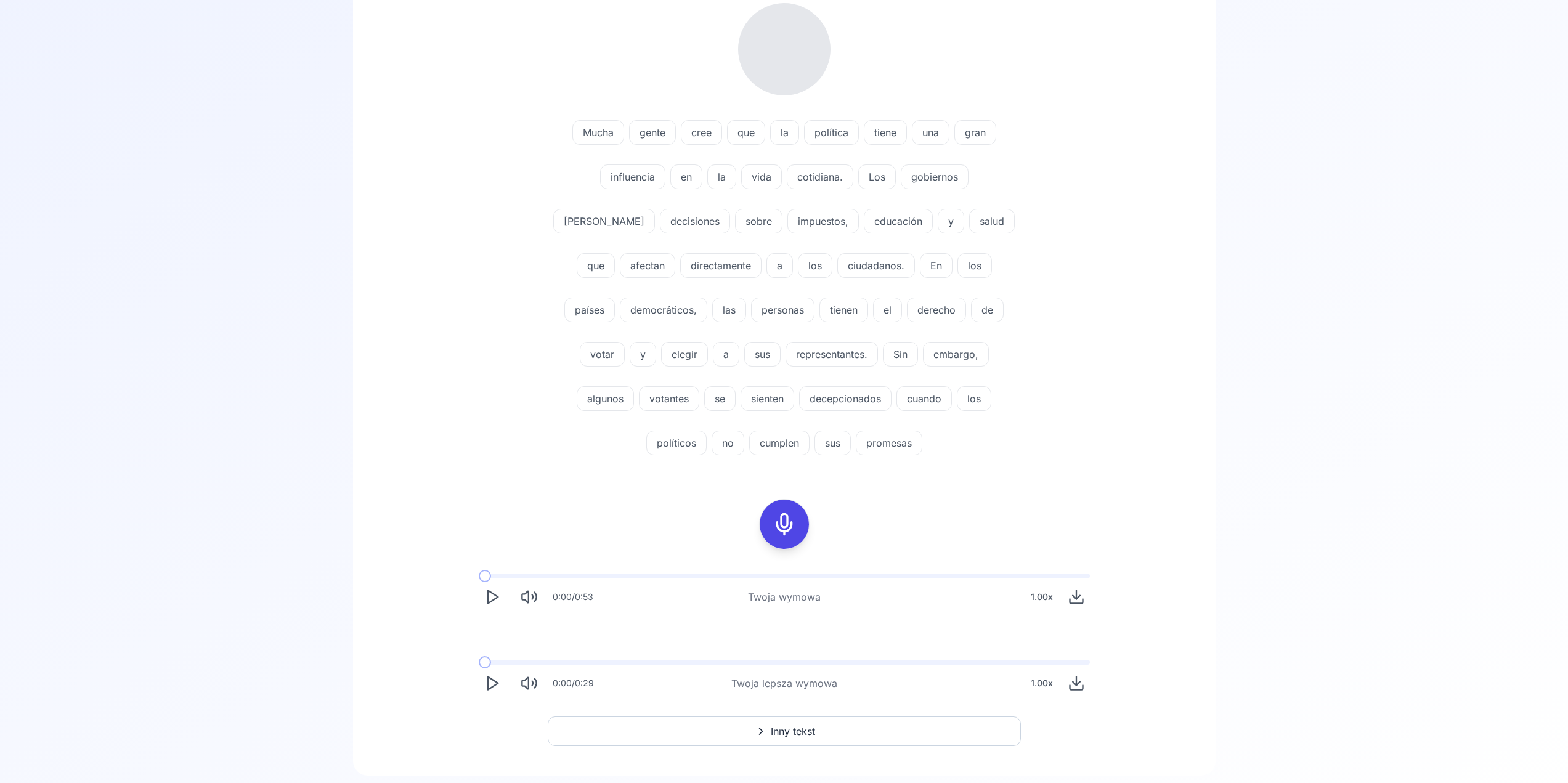
scroll to position [185, 0]
click at [481, 603] on button "Play" at bounding box center [492, 596] width 27 height 27
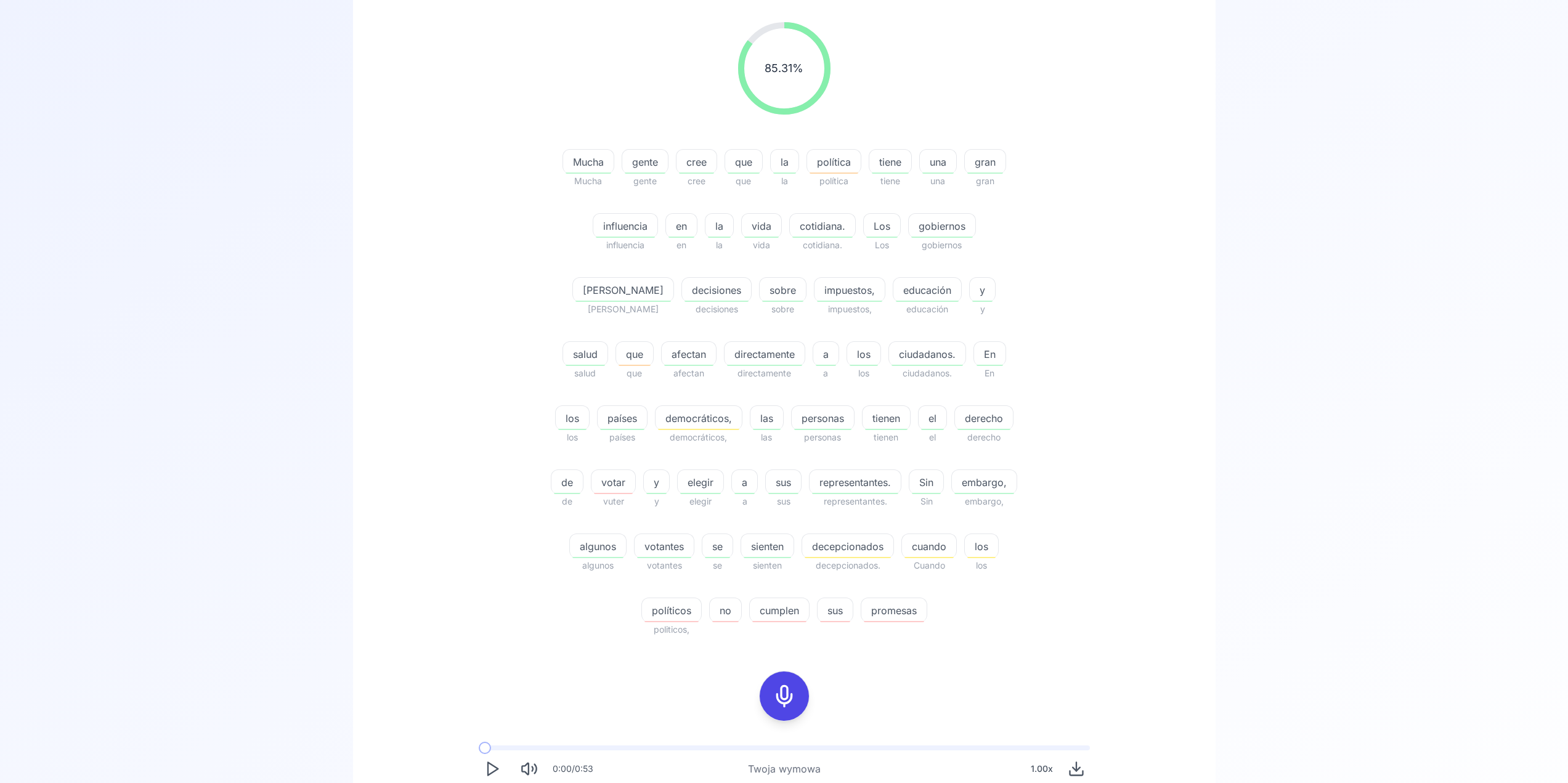
scroll to position [369, 0]
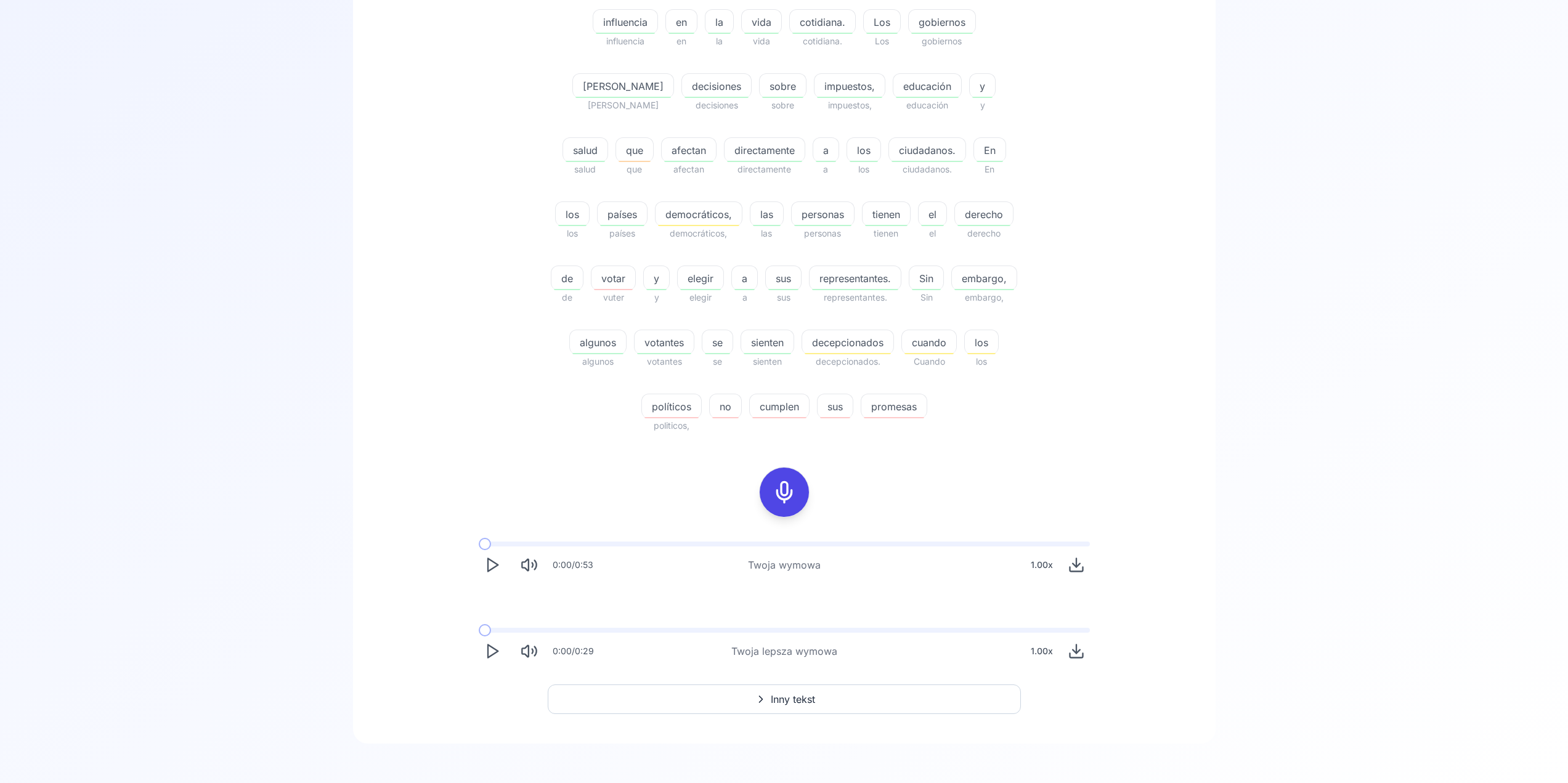
click at [493, 650] on icon "Play" at bounding box center [492, 651] width 17 height 17
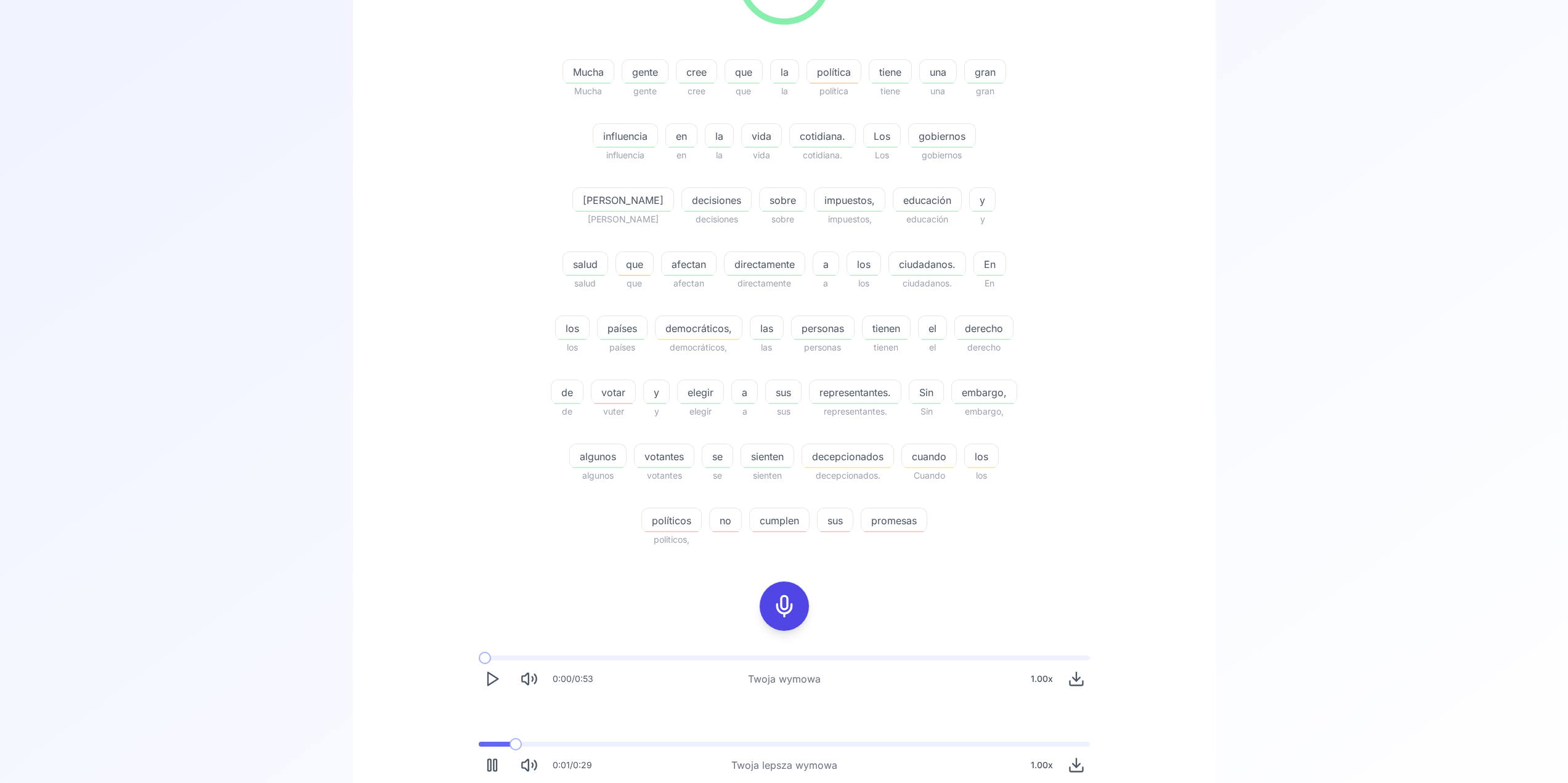
scroll to position [61, 0]
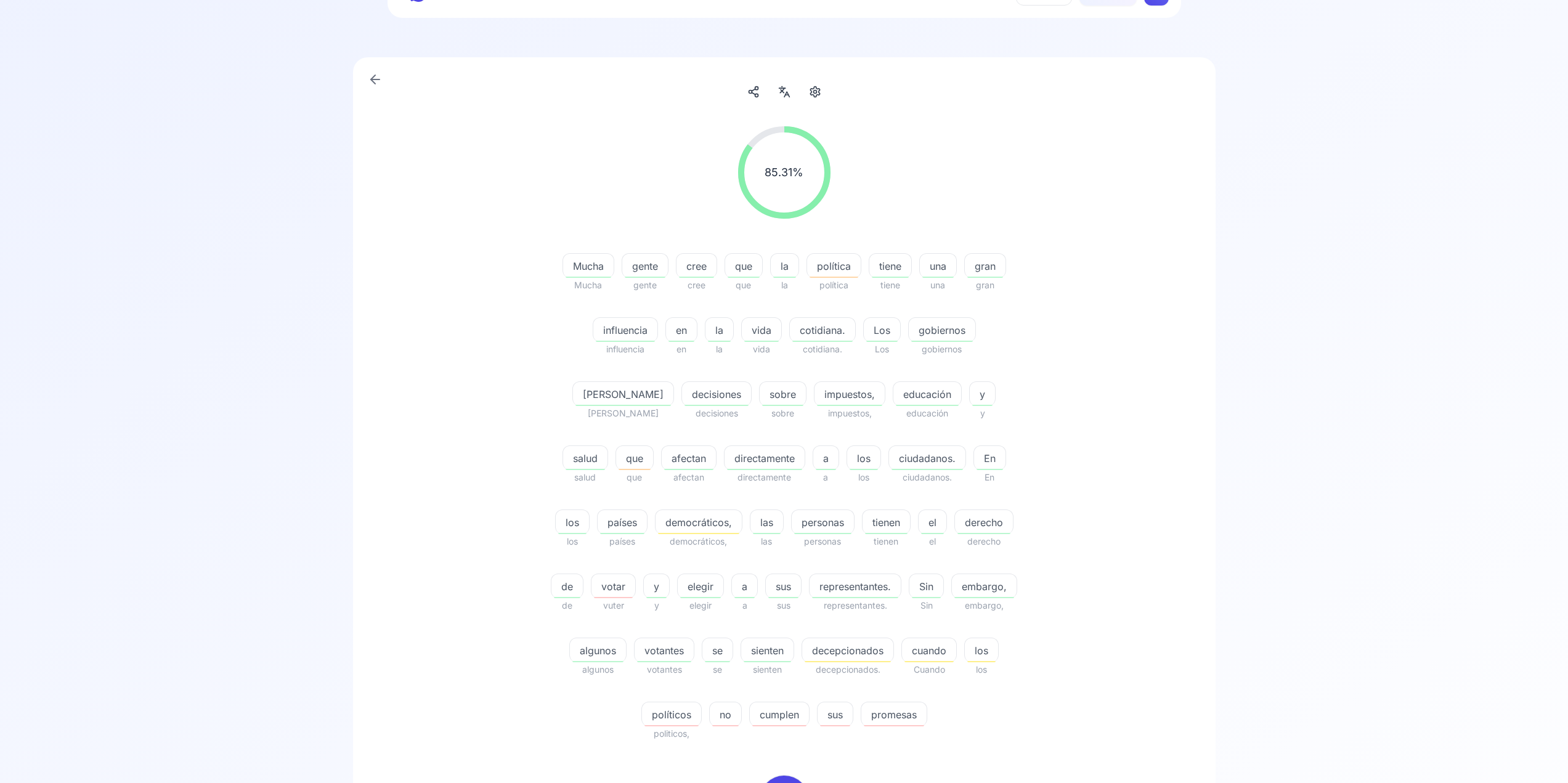
click at [654, 430] on div "que que" at bounding box center [635, 457] width 38 height 54
click at [654, 445] on div "que" at bounding box center [635, 458] width 38 height 25
click at [1124, 319] on div "85.31 % 85.31 % Mucha Mucha gente gente cree cree que que la la política políti…" at bounding box center [784, 434] width 709 height 635
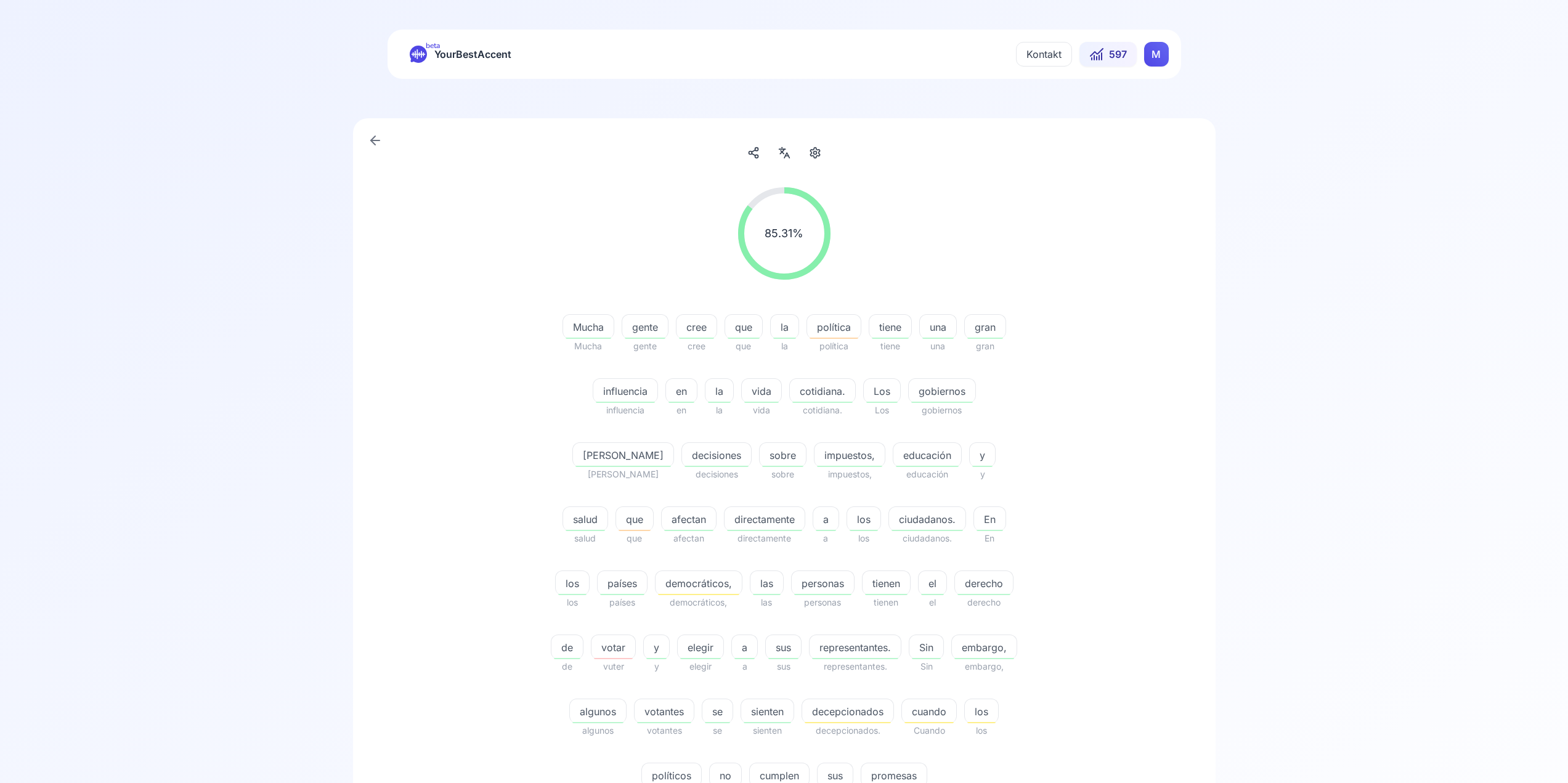
scroll to position [369, 0]
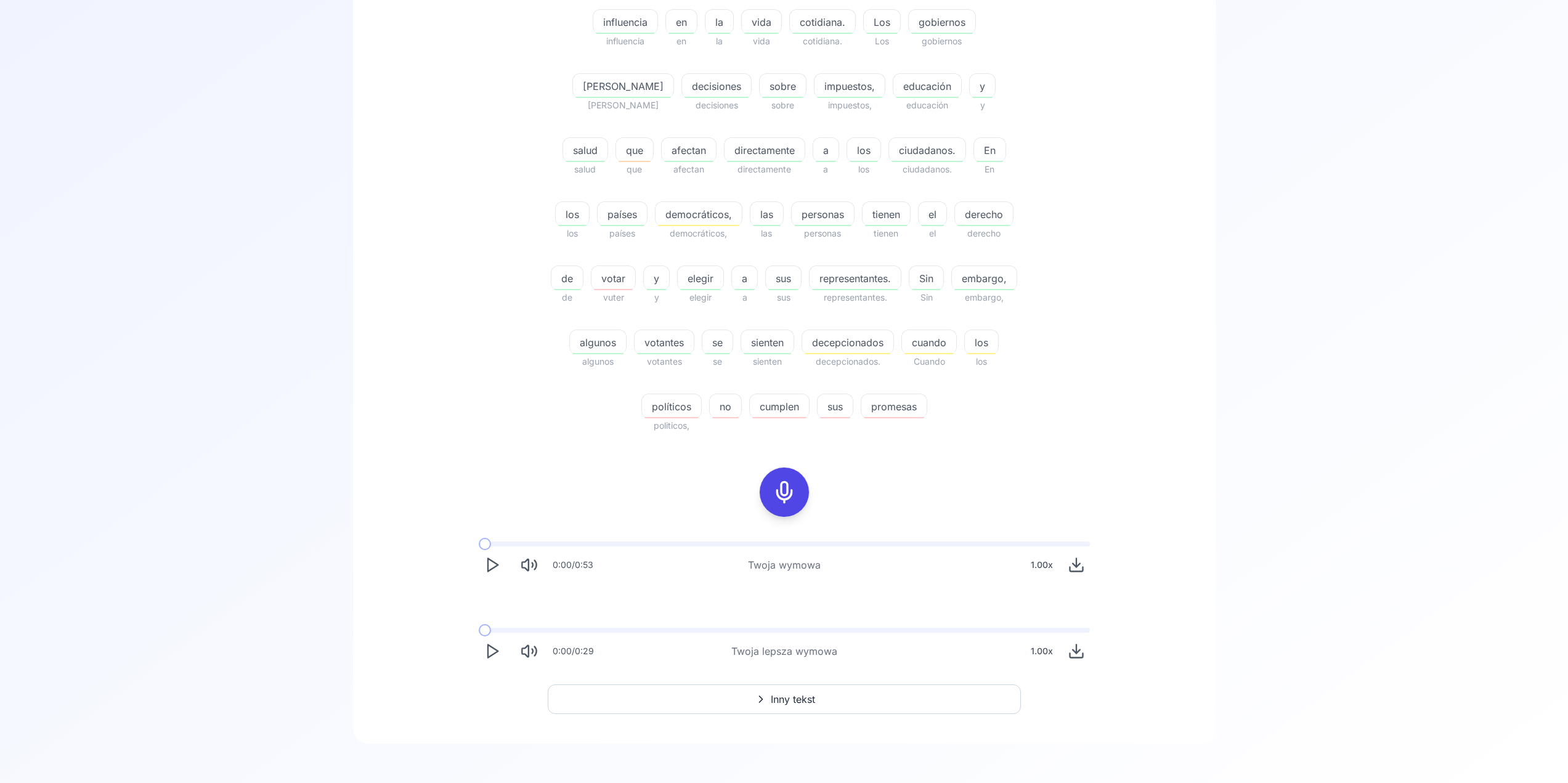
click at [749, 416] on div "cumplen" at bounding box center [779, 406] width 60 height 25
click at [972, 397] on div "Mucha Mucha gente gente cree cree que que la la política política tiene tiene u…" at bounding box center [785, 181] width 474 height 502
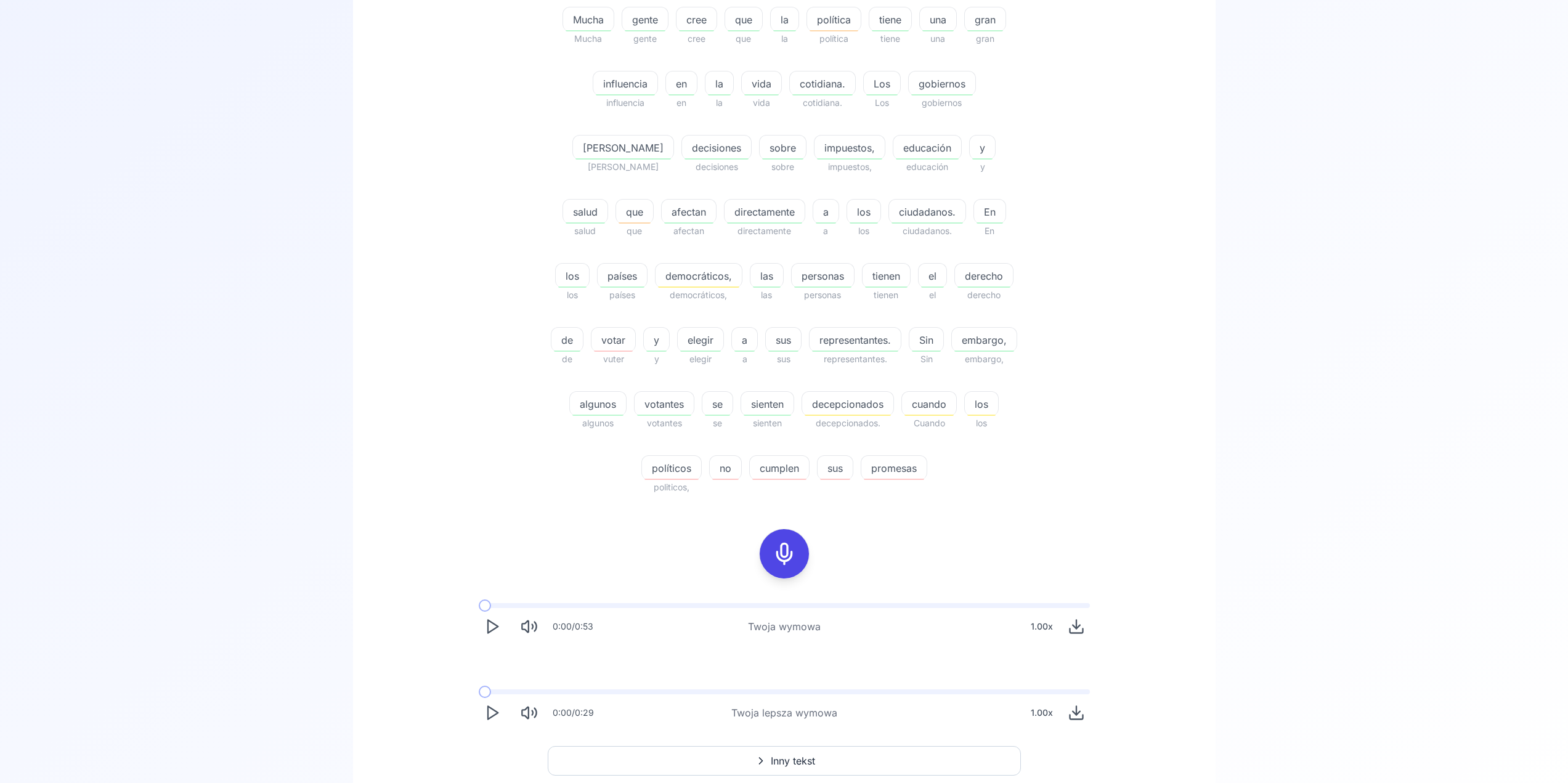
scroll to position [185, 0]
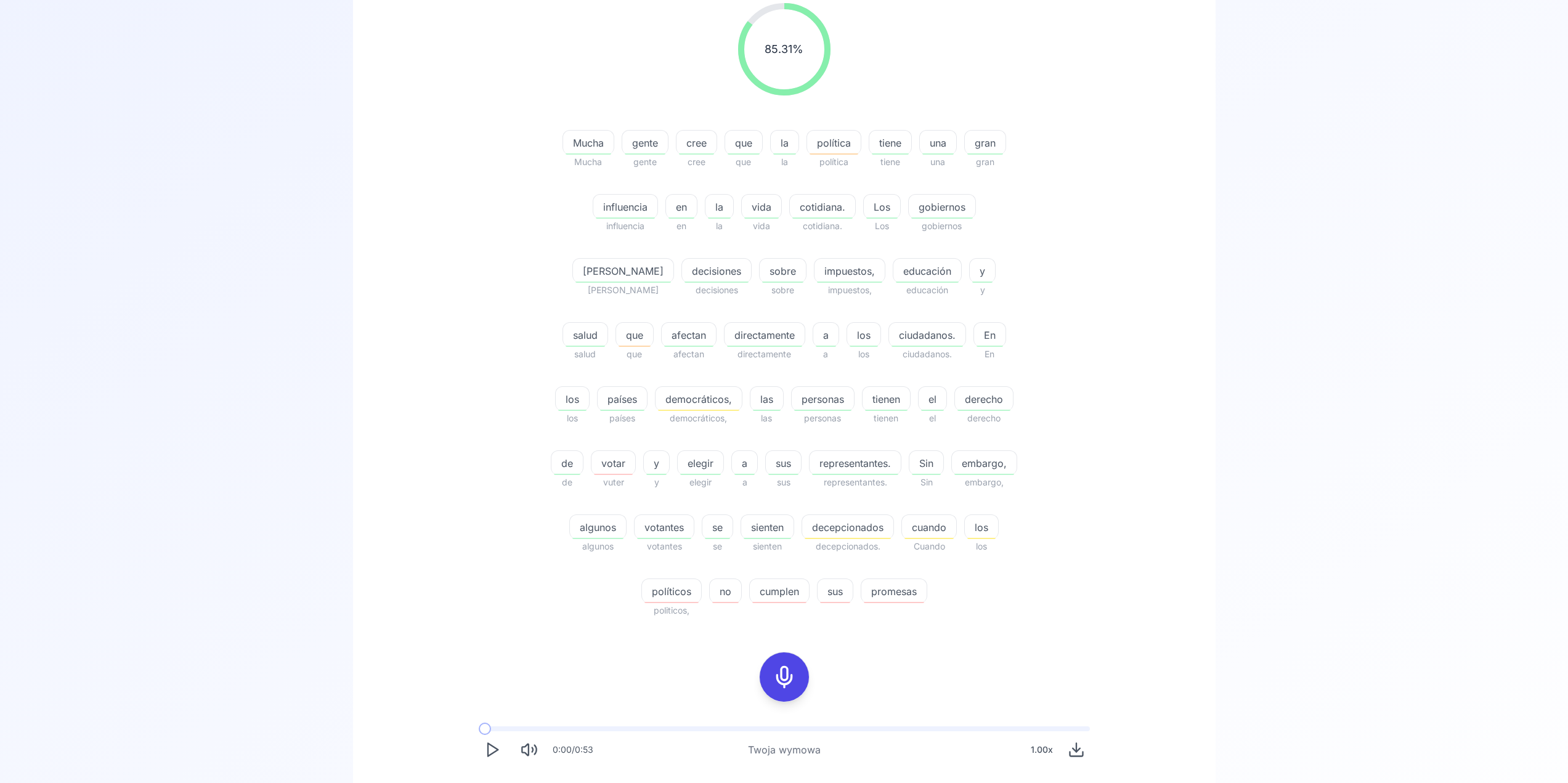
click at [701, 584] on span "políticos" at bounding box center [671, 592] width 59 height 15
click at [902, 601] on polygon at bounding box center [901, 599] width 7 height 9
click at [902, 601] on polygon at bounding box center [901, 599] width 7 height 9
click at [906, 631] on icon at bounding box center [901, 628] width 12 height 12
click at [635, 456] on span "votar" at bounding box center [613, 464] width 44 height 15
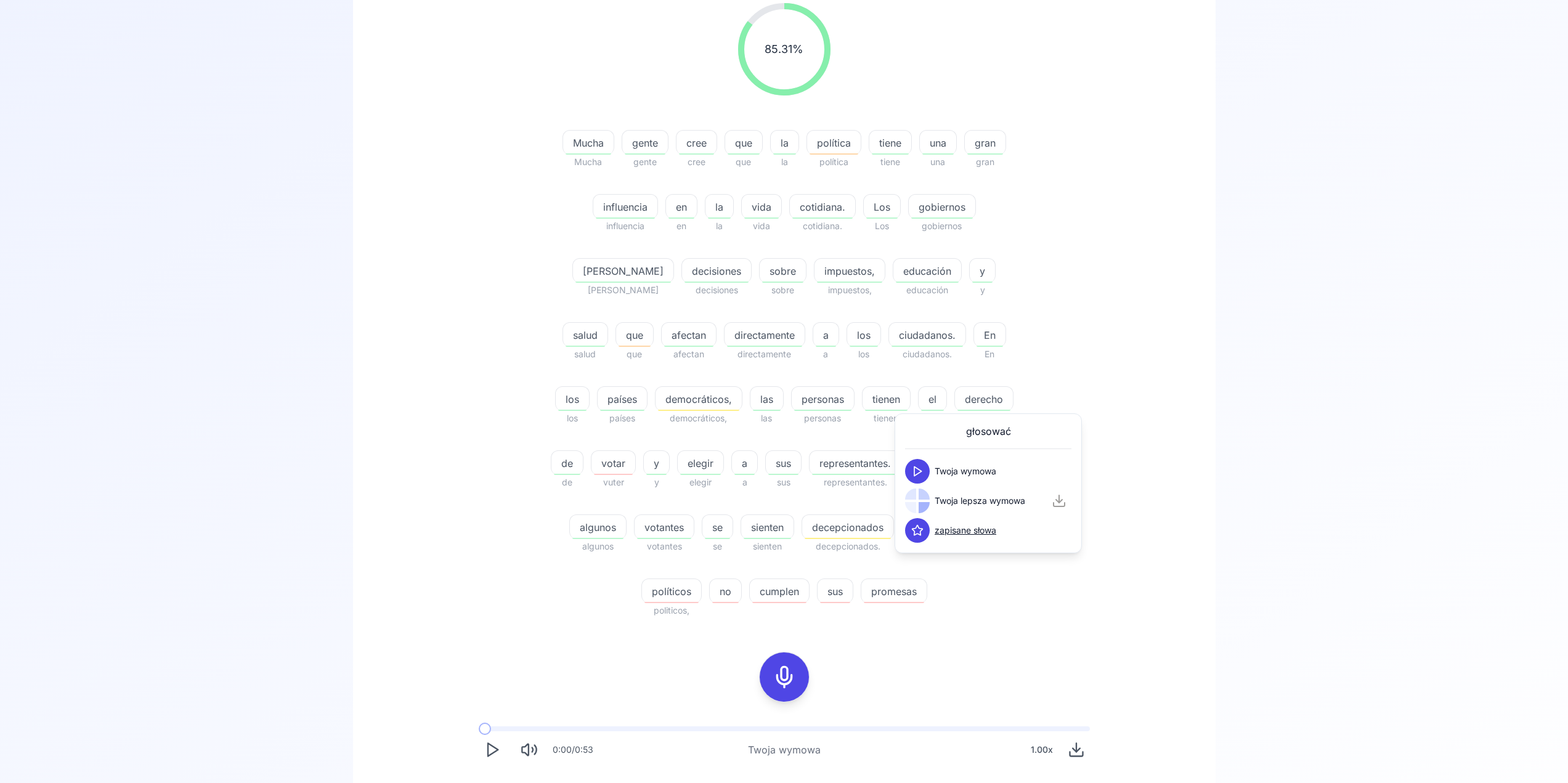
click at [917, 465] on icon at bounding box center [917, 471] width 12 height 12
click at [921, 500] on polygon at bounding box center [918, 501] width 7 height 9
click at [918, 477] on icon at bounding box center [917, 471] width 12 height 12
click at [653, 328] on span "que" at bounding box center [634, 335] width 37 height 15
click at [907, 343] on icon at bounding box center [901, 343] width 12 height 12
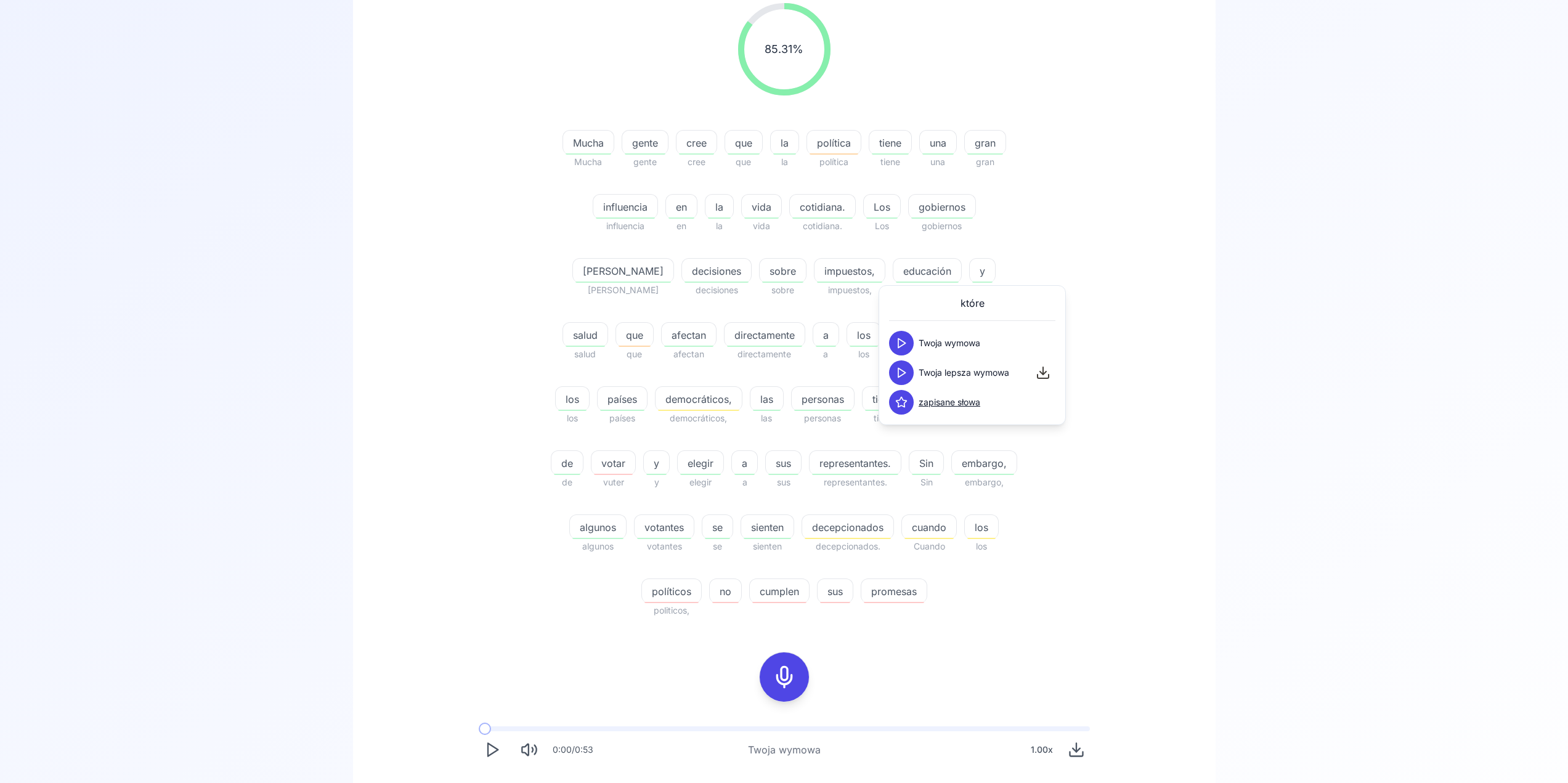
click at [906, 371] on icon at bounding box center [901, 372] width 12 height 12
click at [907, 342] on button at bounding box center [902, 343] width 25 height 25
click at [902, 369] on icon at bounding box center [901, 372] width 12 height 12
click at [905, 341] on icon at bounding box center [901, 343] width 12 height 12
click at [854, 146] on span "política" at bounding box center [834, 143] width 54 height 15
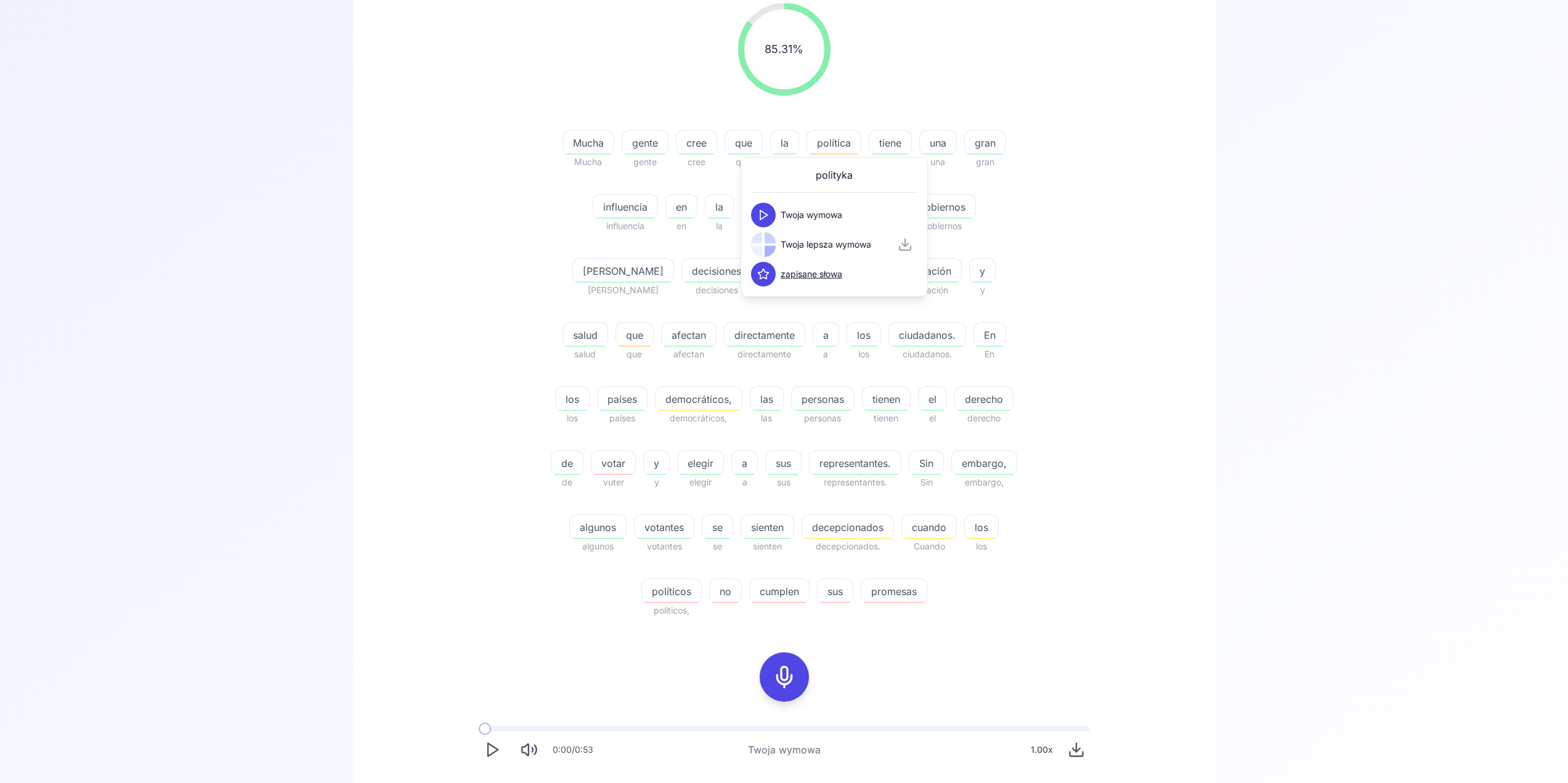
click at [764, 213] on polygon at bounding box center [763, 215] width 7 height 9
click at [768, 235] on button at bounding box center [763, 245] width 25 height 25
click at [656, 401] on span "democráticos," at bounding box center [699, 399] width 86 height 15
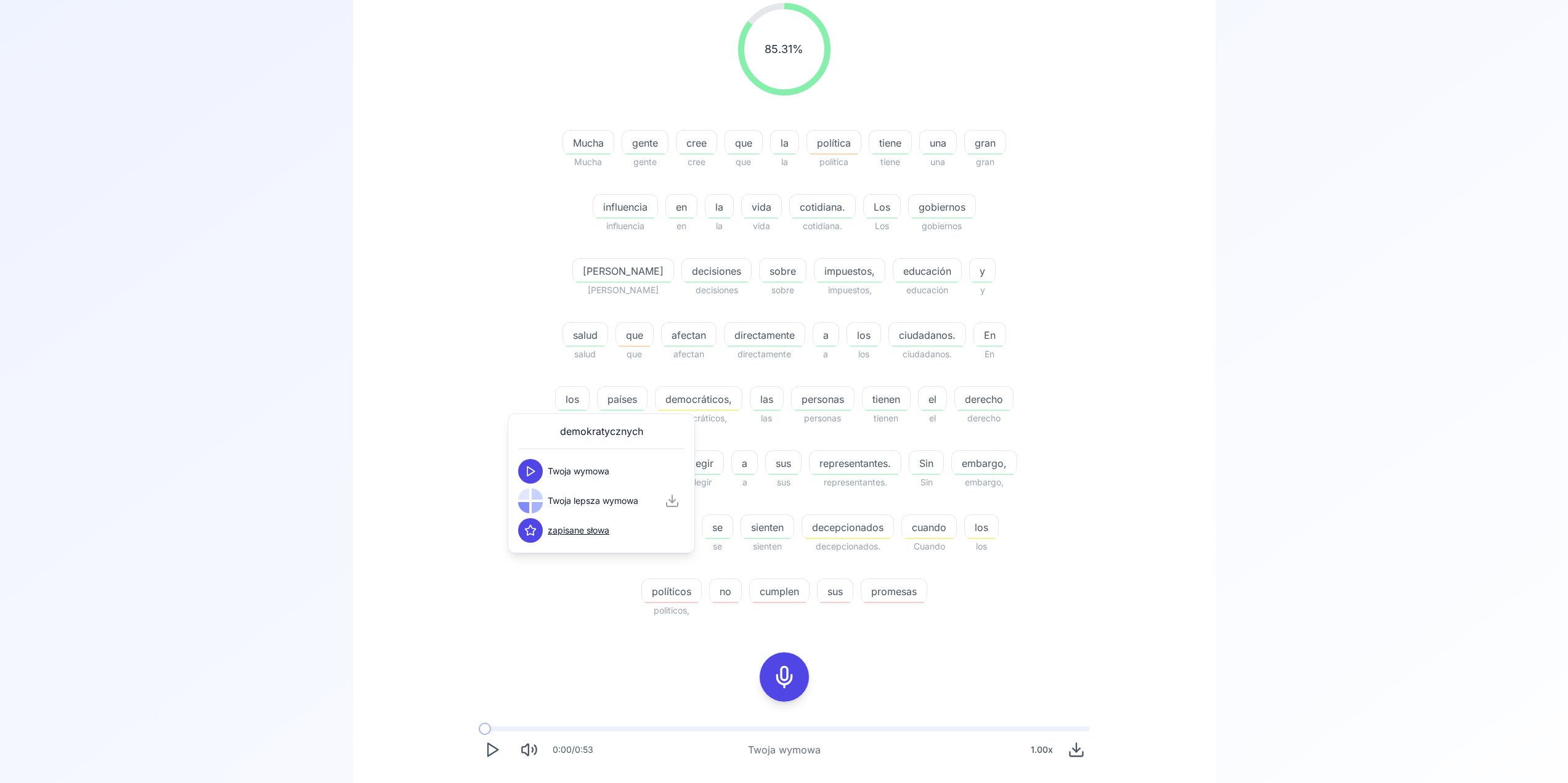
click at [531, 467] on icon at bounding box center [530, 471] width 12 height 12
click at [531, 468] on icon at bounding box center [530, 471] width 12 height 12
click at [536, 495] on icon at bounding box center [530, 501] width 12 height 12
click at [529, 475] on polygon at bounding box center [531, 471] width 7 height 9
click at [549, 358] on div "Mucha Mucha gente gente cree cree que que la la política política tiene tiene u…" at bounding box center [785, 366] width 474 height 502
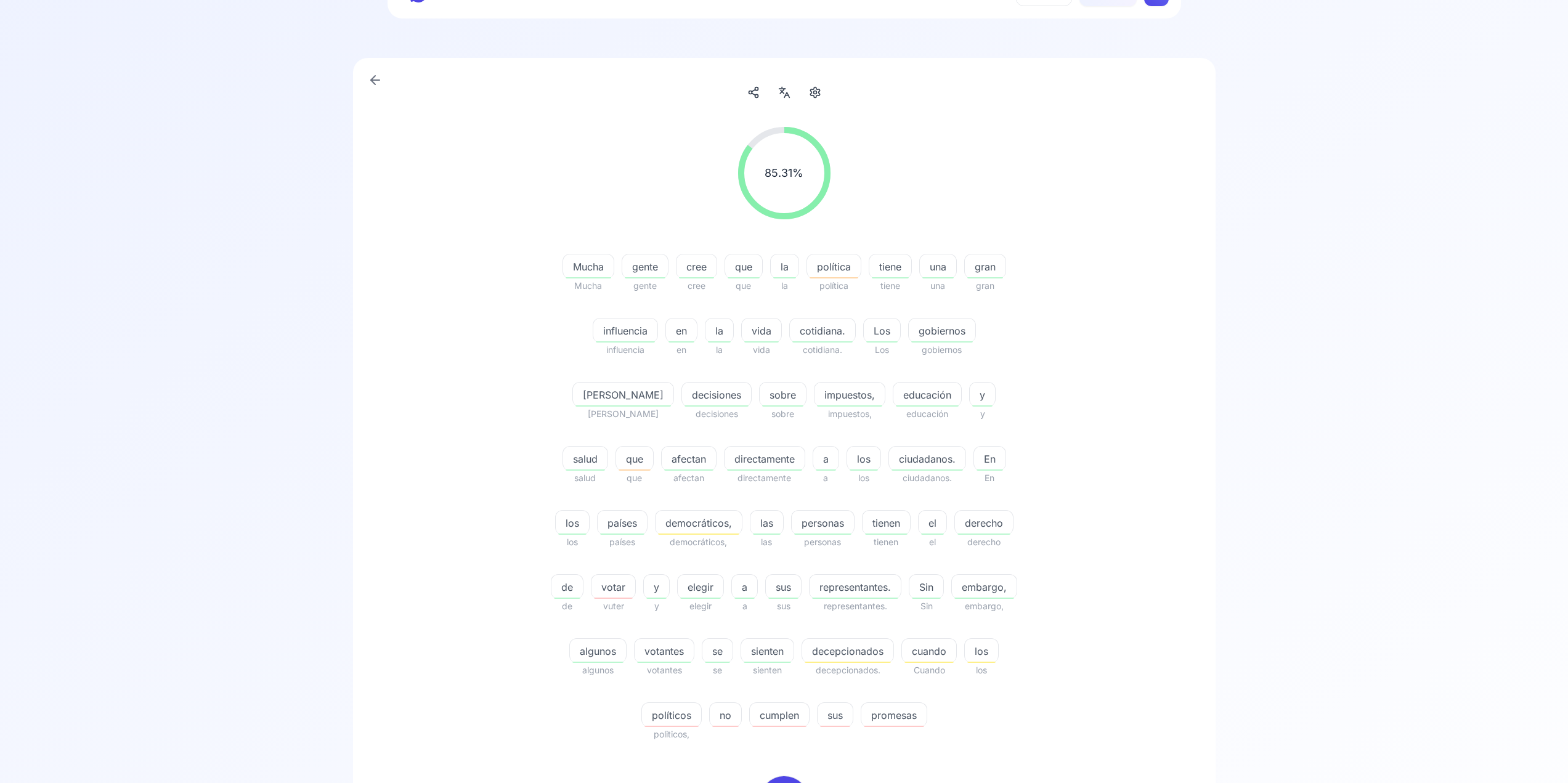
scroll to position [0, 0]
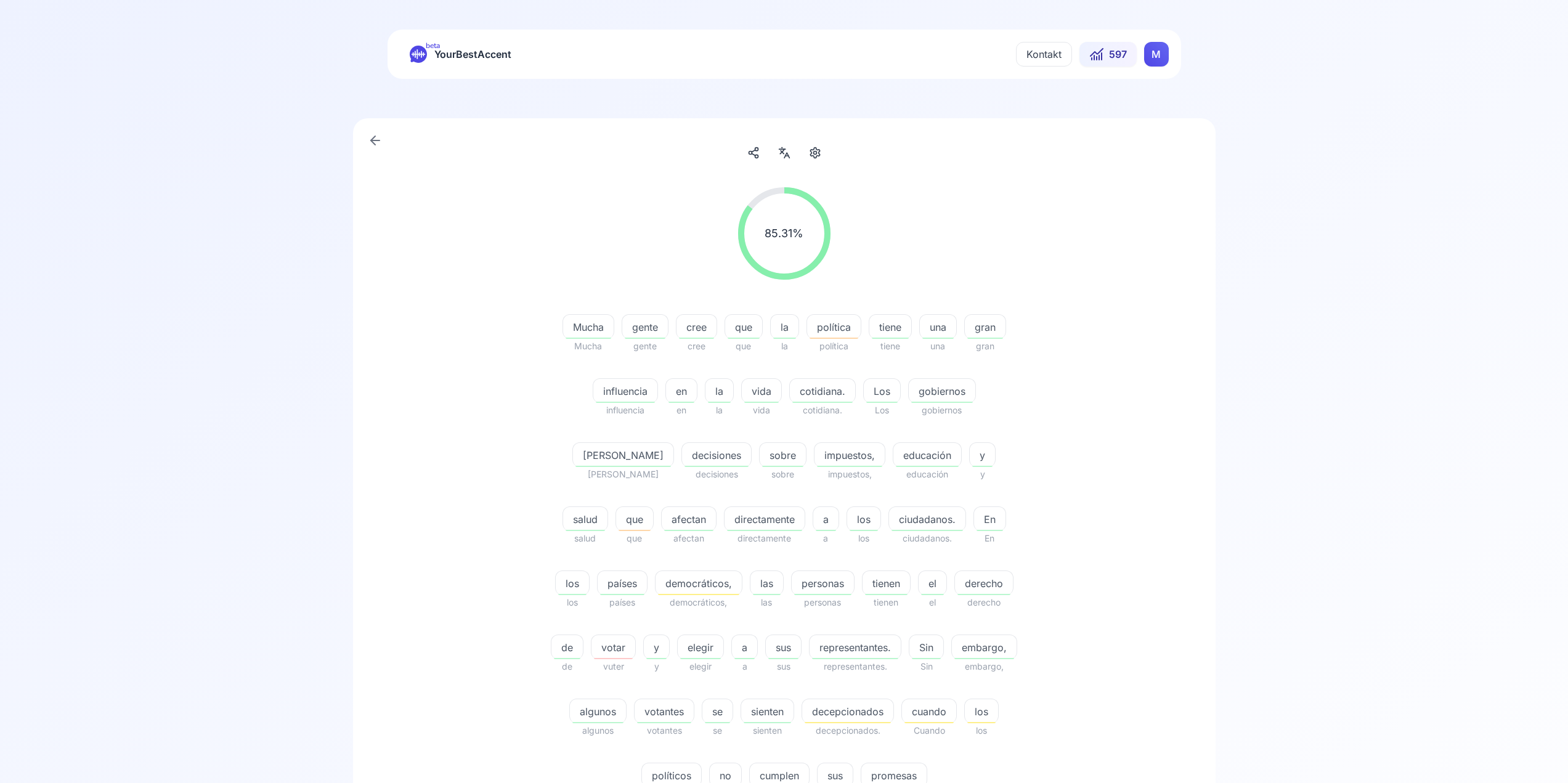
click at [1111, 50] on span "597" at bounding box center [1118, 55] width 18 height 15
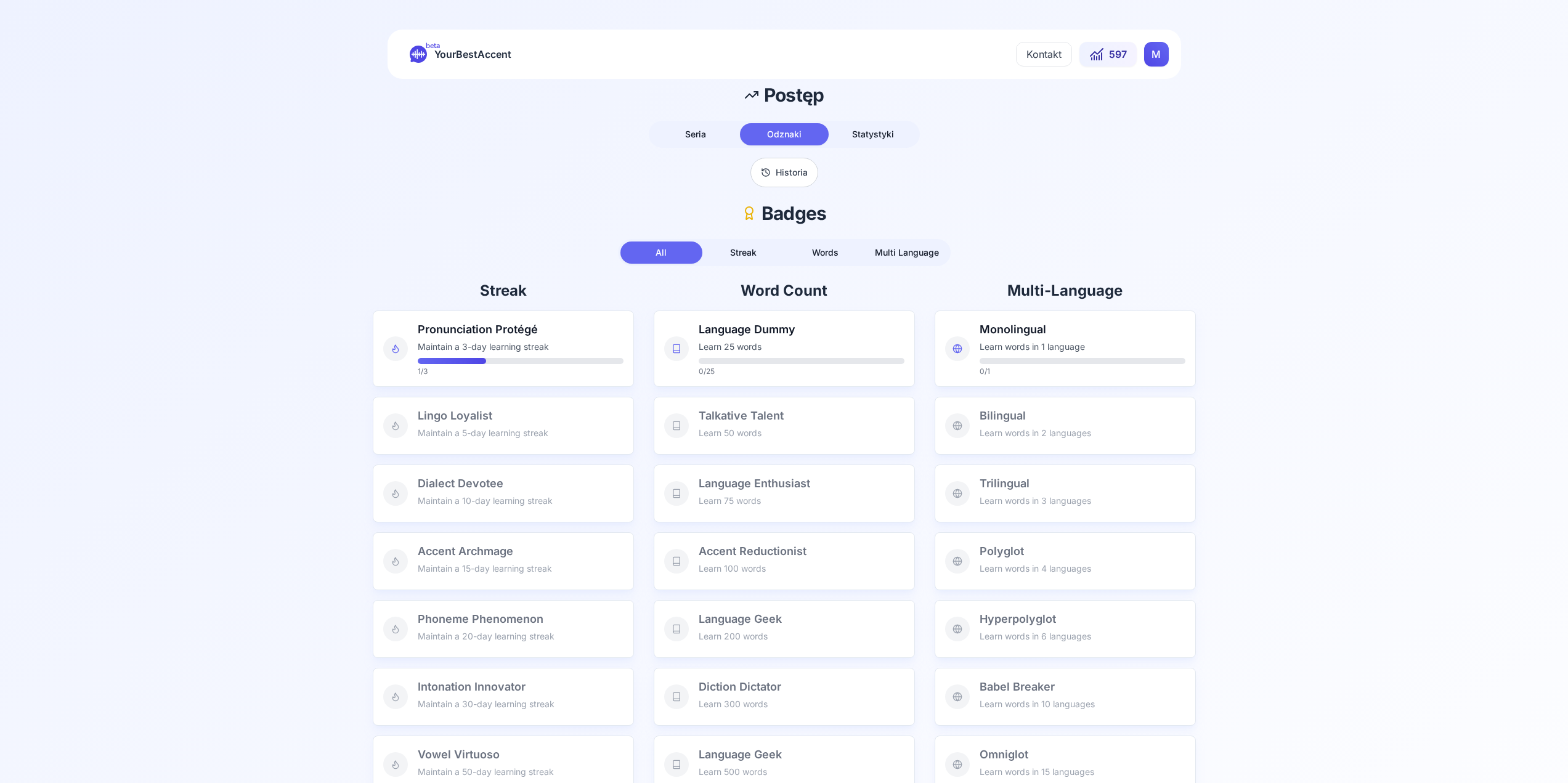
click at [501, 341] on p "Maintain a 3-day learning streak" at bounding box center [521, 347] width 206 height 12
click at [501, 336] on h3 "Pronunciation Protégé" at bounding box center [521, 329] width 206 height 17
click at [477, 60] on span "YourBestAccent" at bounding box center [473, 54] width 77 height 17
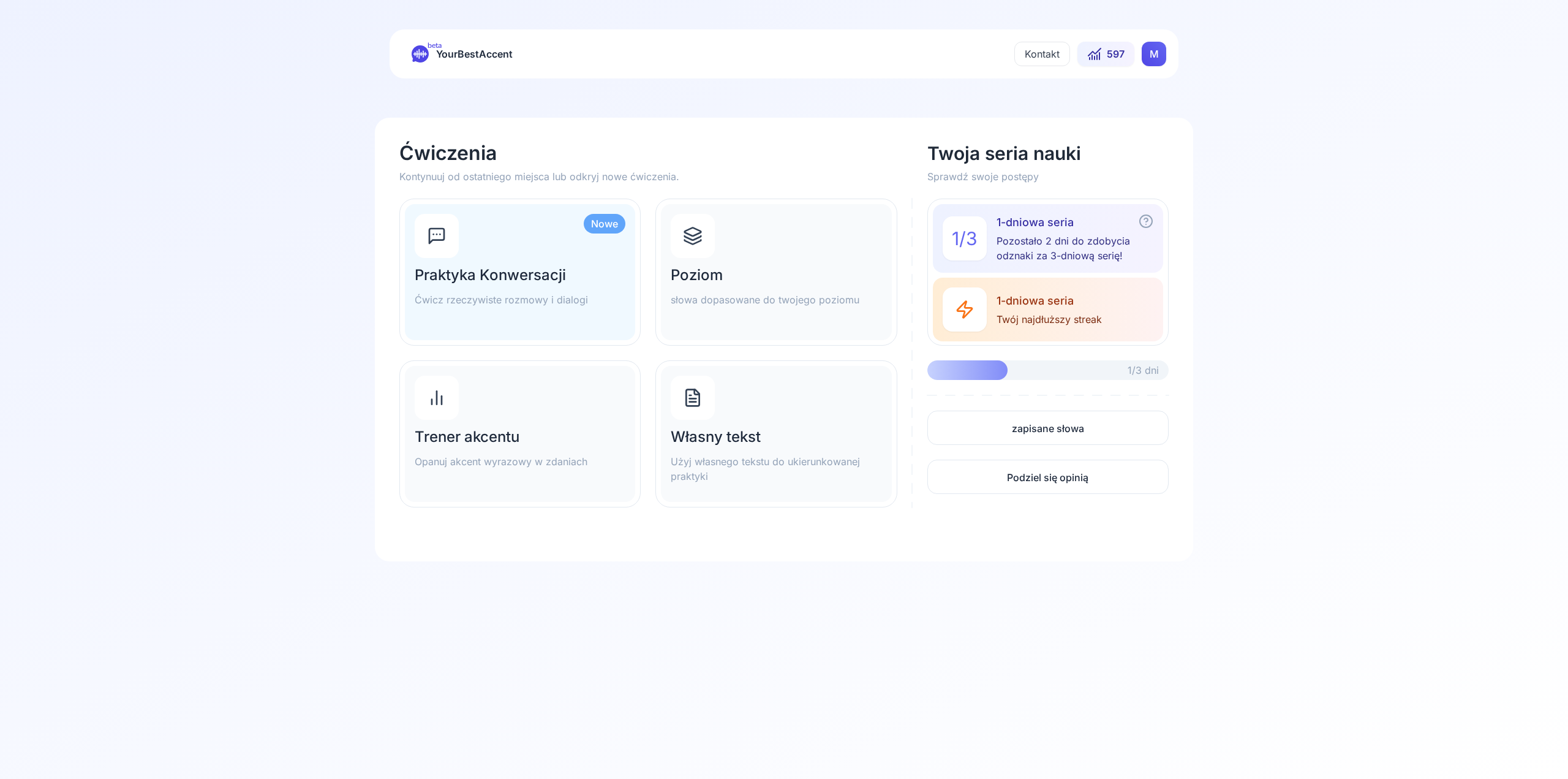
click at [555, 250] on div "Nowe Praktyka Konwersacji Ćwicz rzeczywiste rozmowy i dialogi" at bounding box center [520, 272] width 230 height 136
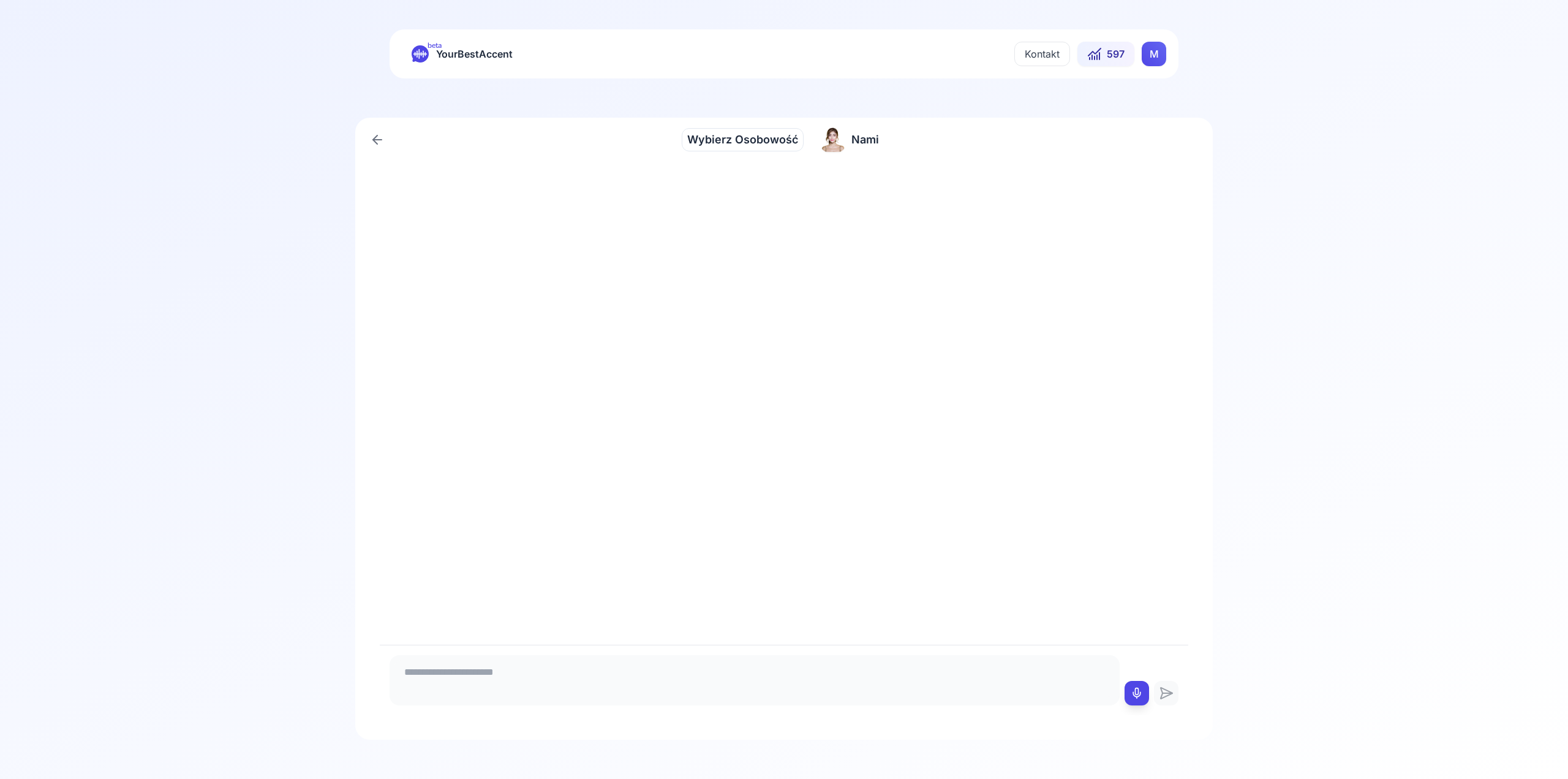
click at [758, 144] on span "Wybierz Osobowość" at bounding box center [742, 139] width 111 height 17
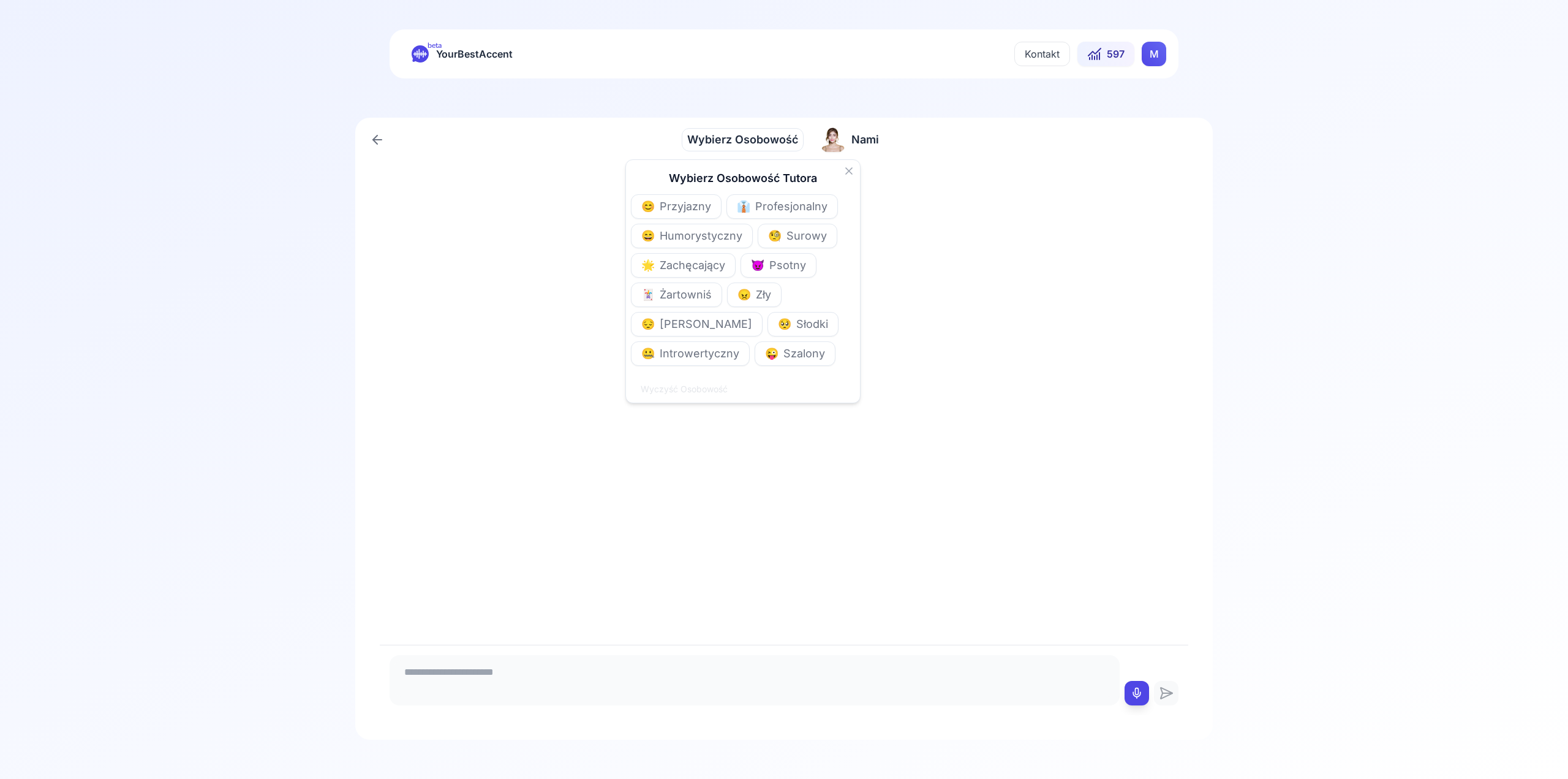
click at [765, 212] on span "Profesjonalny" at bounding box center [792, 206] width 72 height 17
click at [707, 206] on span "Przyjazny" at bounding box center [686, 206] width 52 height 17
click at [710, 222] on div "😊 Przyjazny 👔 Profesjonalny 😄 Humorystyczny 🧐 Surowy 🌟 Zachęcający 😈 Psotny 🃏 Ż…" at bounding box center [743, 280] width 224 height 171
click at [744, 211] on span "👔" at bounding box center [743, 206] width 13 height 17
click at [918, 408] on div at bounding box center [784, 403] width 808 height 483
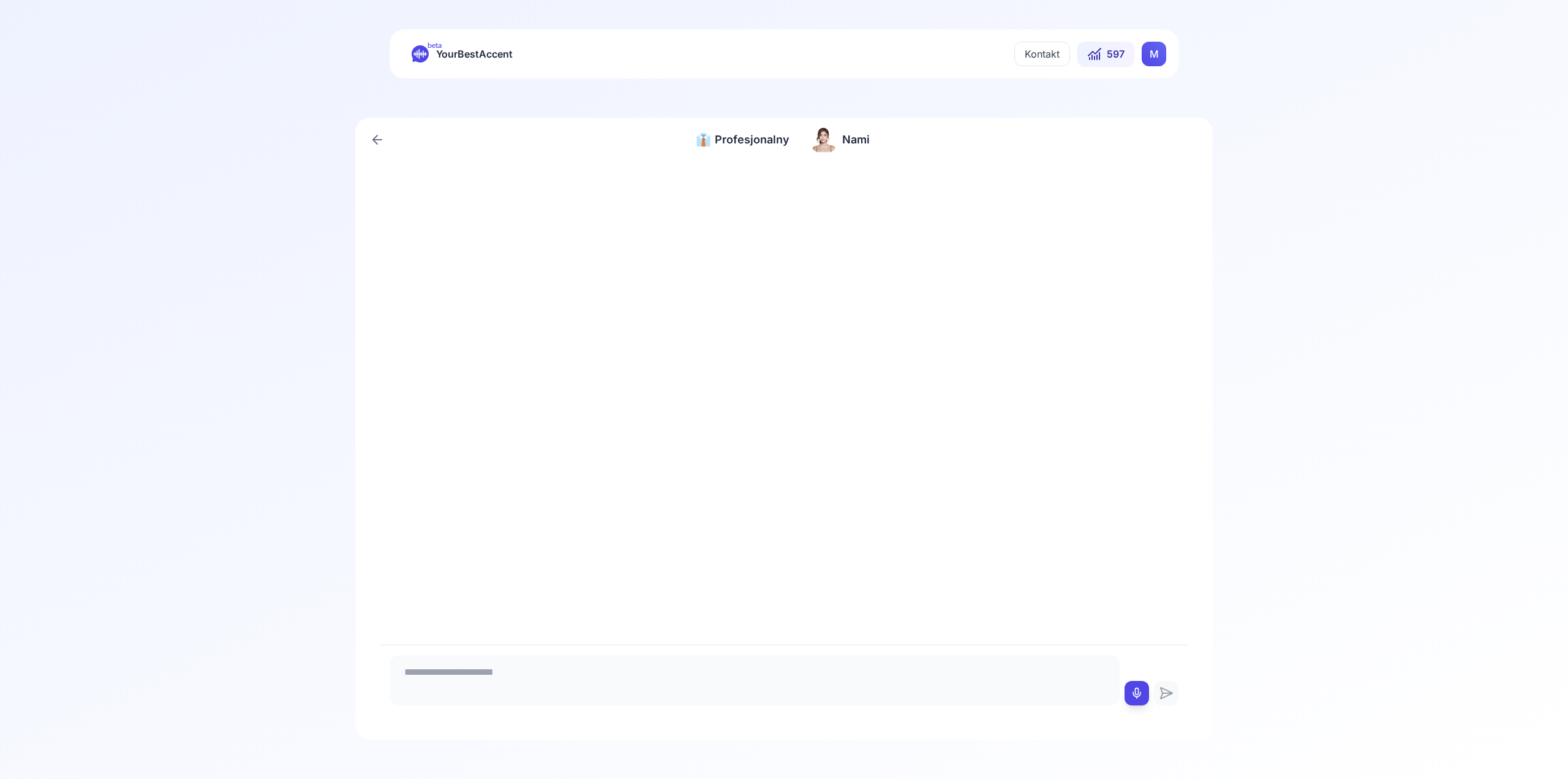
click at [803, 621] on div at bounding box center [784, 403] width 808 height 483
click at [803, 648] on div at bounding box center [784, 680] width 808 height 71
click at [791, 703] on div at bounding box center [754, 680] width 730 height 50
click at [800, 674] on textarea at bounding box center [754, 679] width 720 height 37
click at [823, 141] on img "button" at bounding box center [824, 140] width 25 height 25
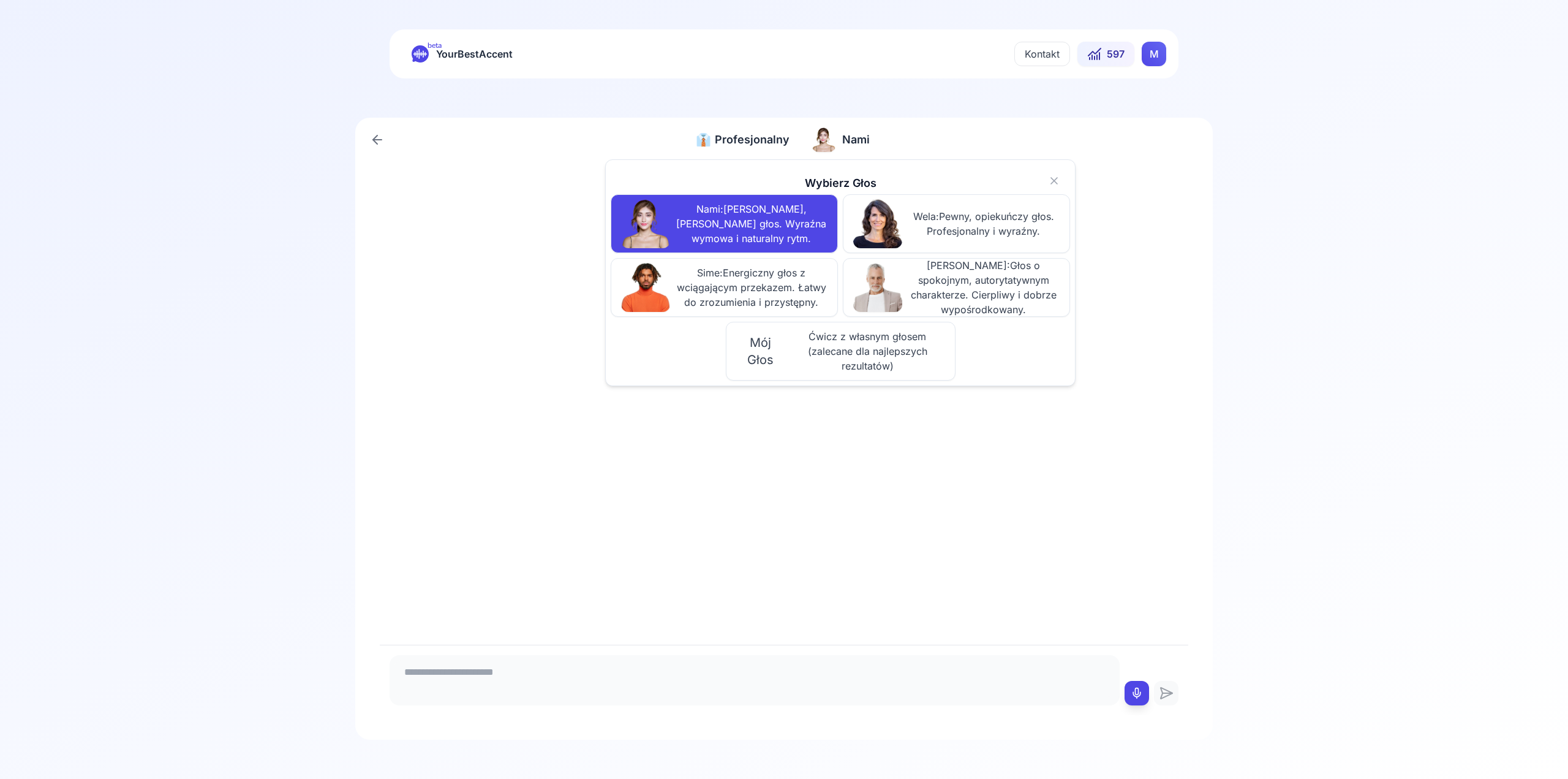
click at [892, 368] on span "Ćwicz z własnym głosem (zalecane dla najlepszych rezultatów)" at bounding box center [868, 352] width 155 height 44
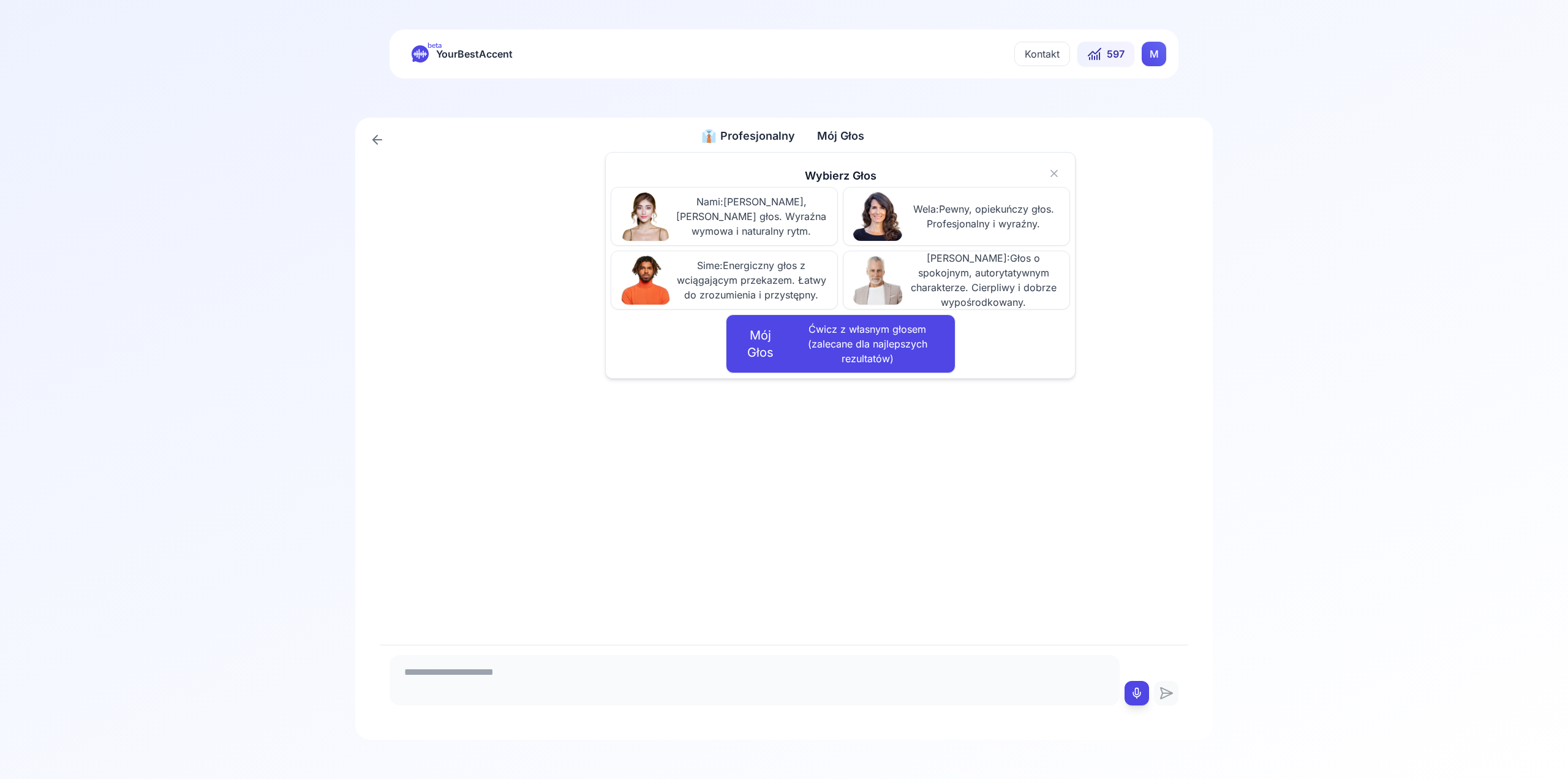
click at [1005, 487] on div at bounding box center [784, 399] width 808 height 490
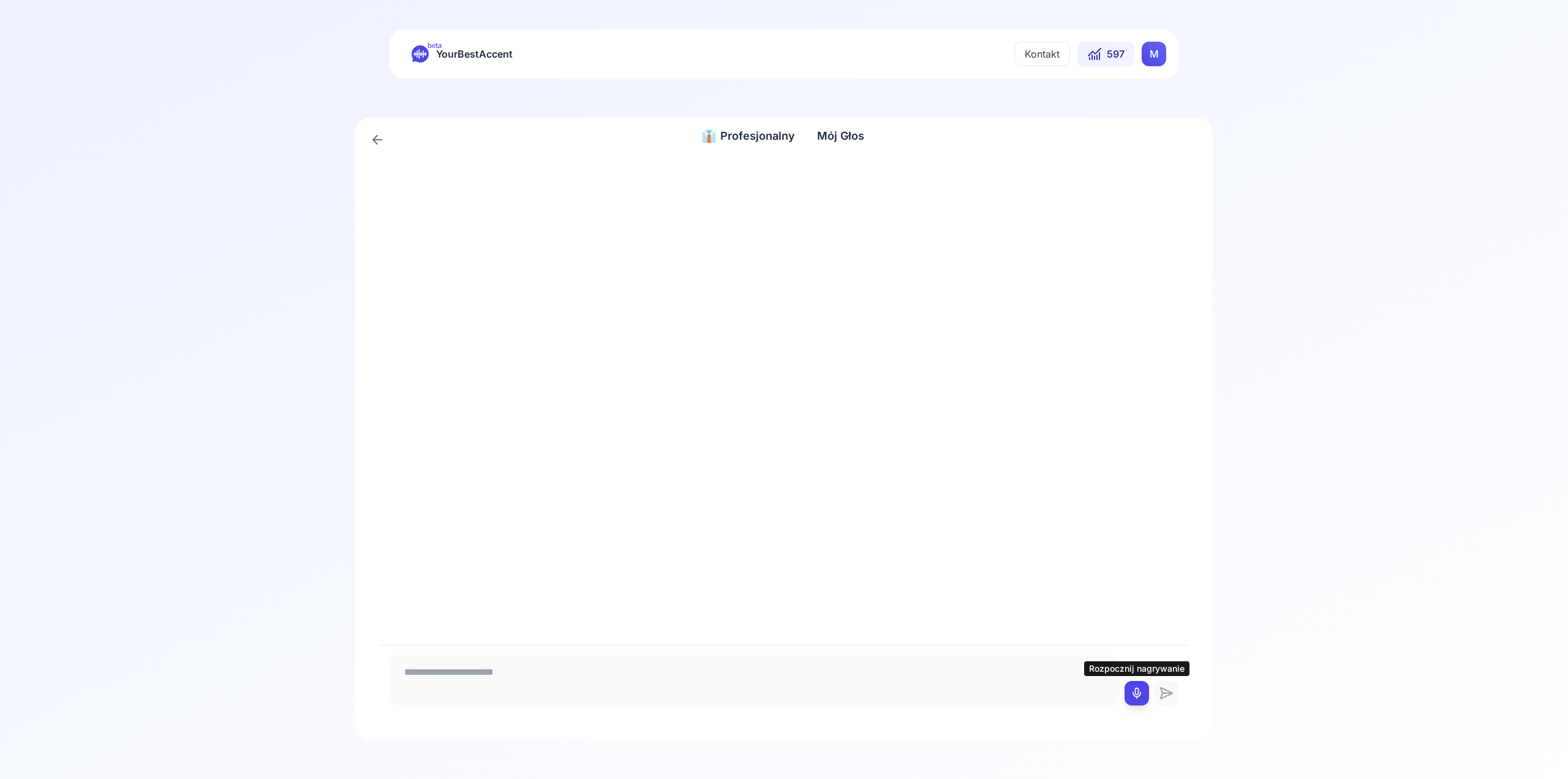
click at [1129, 698] on button at bounding box center [1138, 693] width 25 height 25
click at [1146, 702] on button at bounding box center [1138, 693] width 25 height 25
click at [1072, 682] on textarea at bounding box center [754, 679] width 720 height 37
click at [1130, 693] on button at bounding box center [1138, 693] width 25 height 25
click at [1139, 692] on icon at bounding box center [1137, 693] width 12 height 12
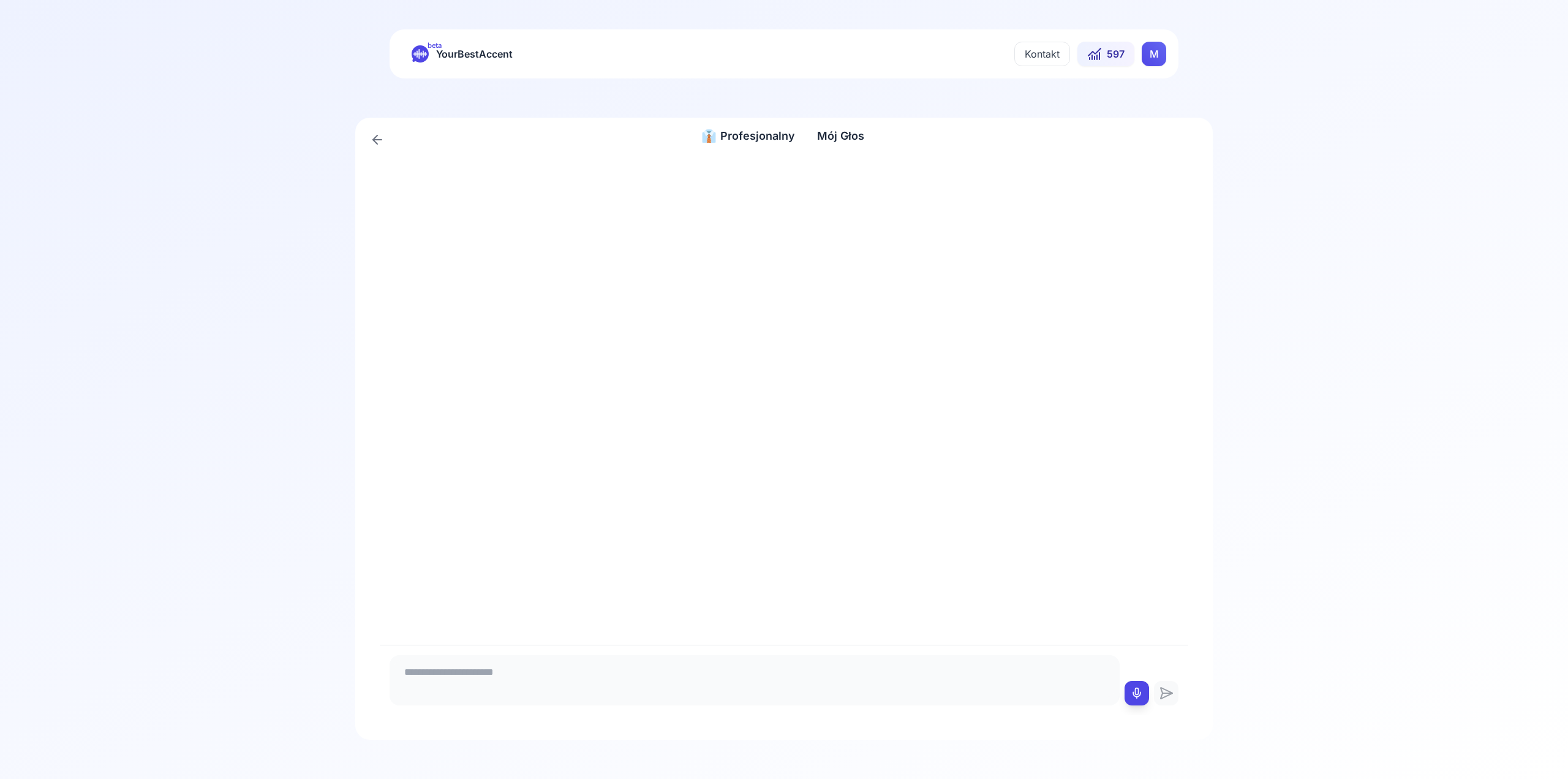
click at [1003, 688] on textarea at bounding box center [754, 679] width 720 height 37
type textarea "*****"
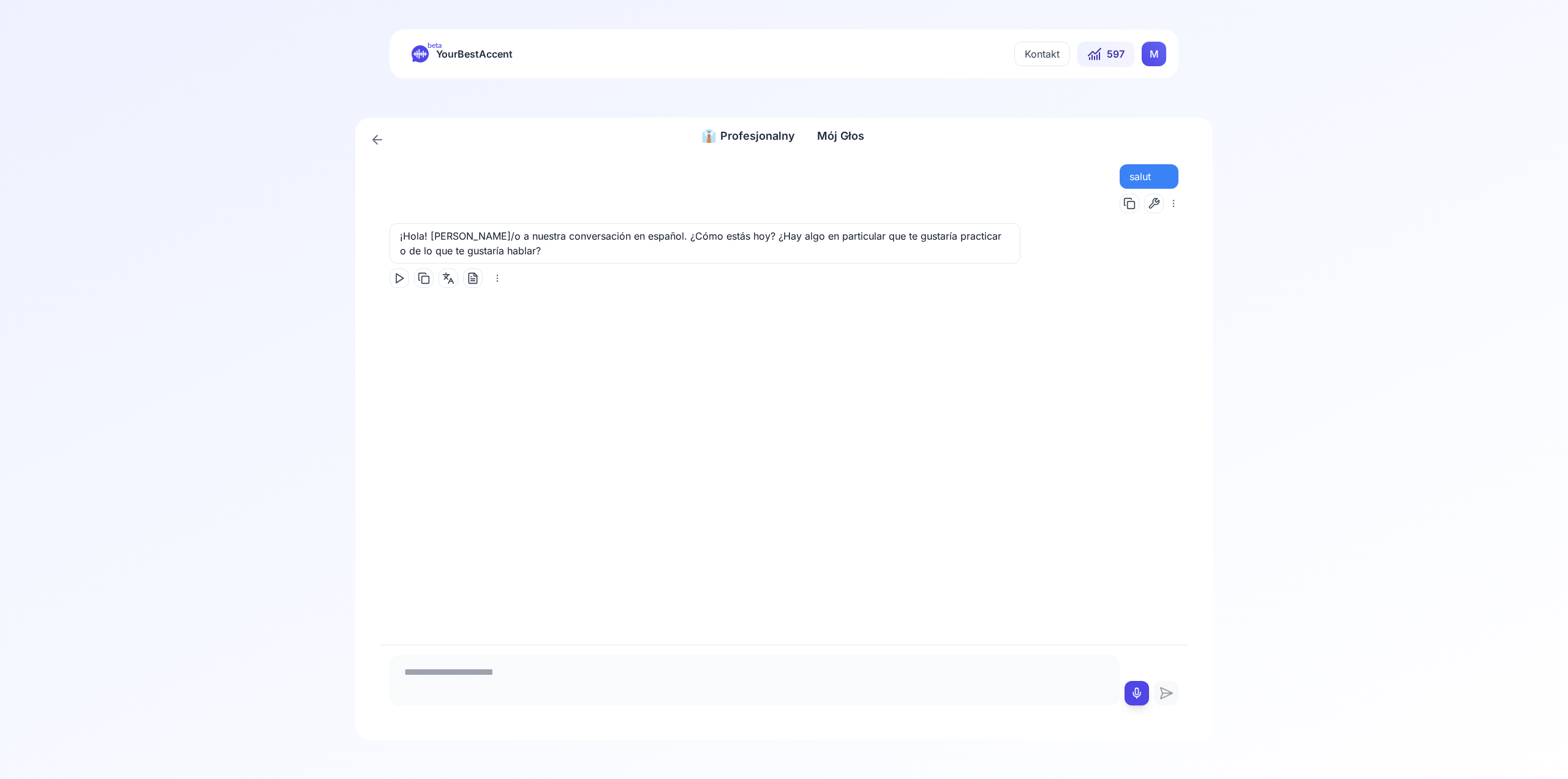
click at [803, 137] on div "👔 Profesjonalny Profesjonalny Mój Głos Mój Głos" at bounding box center [784, 138] width 808 height 32
drag, startPoint x: 766, startPoint y: 255, endPoint x: 753, endPoint y: 256, distance: 13.0
click at [766, 255] on div "¡Hola! [PERSON_NAME]/o a nuestra conversación en español. ¿Cómo estás hoy? ¿Hay…" at bounding box center [705, 243] width 631 height 40
click at [407, 278] on button at bounding box center [399, 278] width 20 height 20
click at [379, 144] on icon at bounding box center [378, 140] width 15 height 15
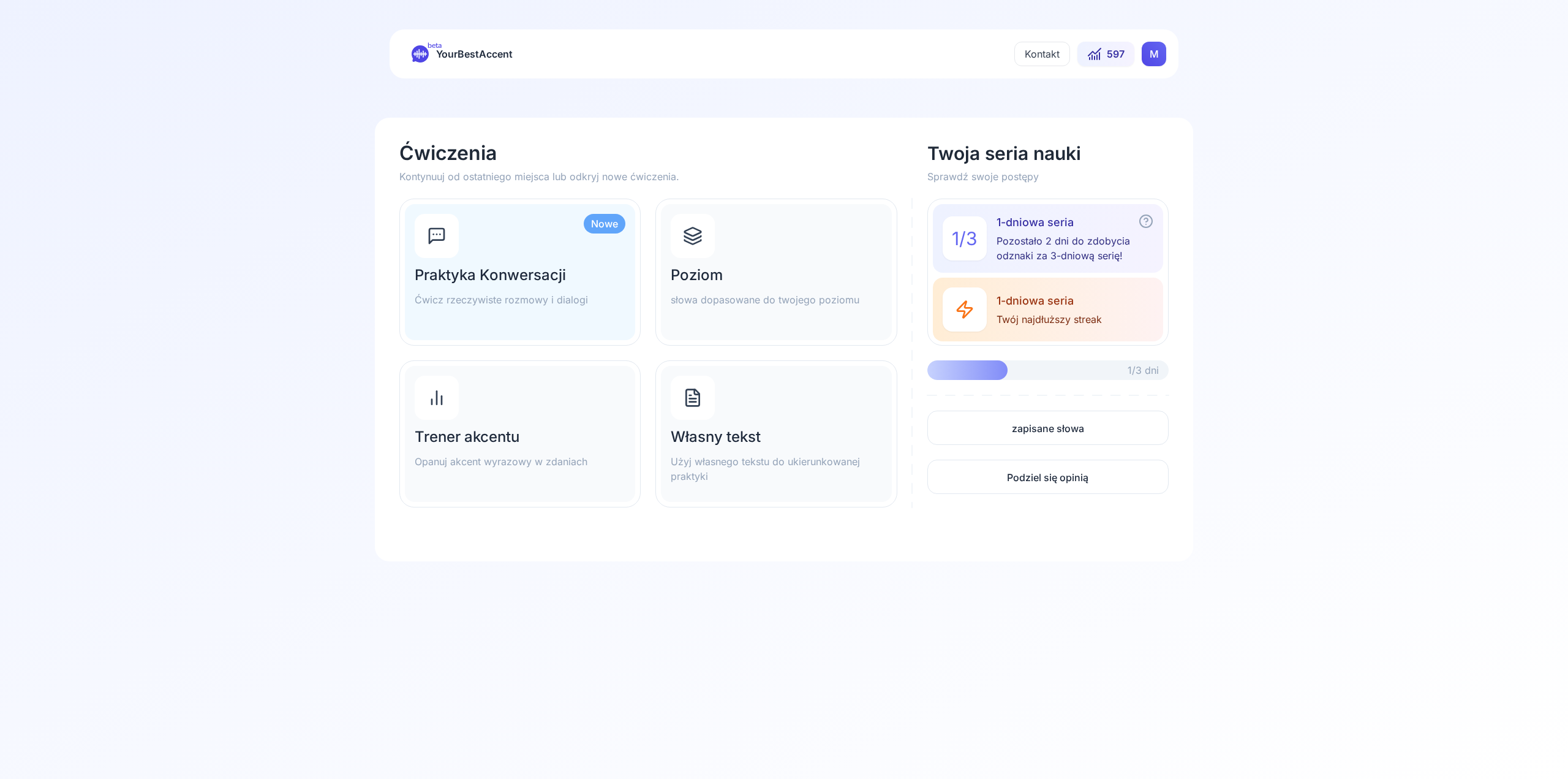
click at [690, 250] on div at bounding box center [693, 236] width 44 height 44
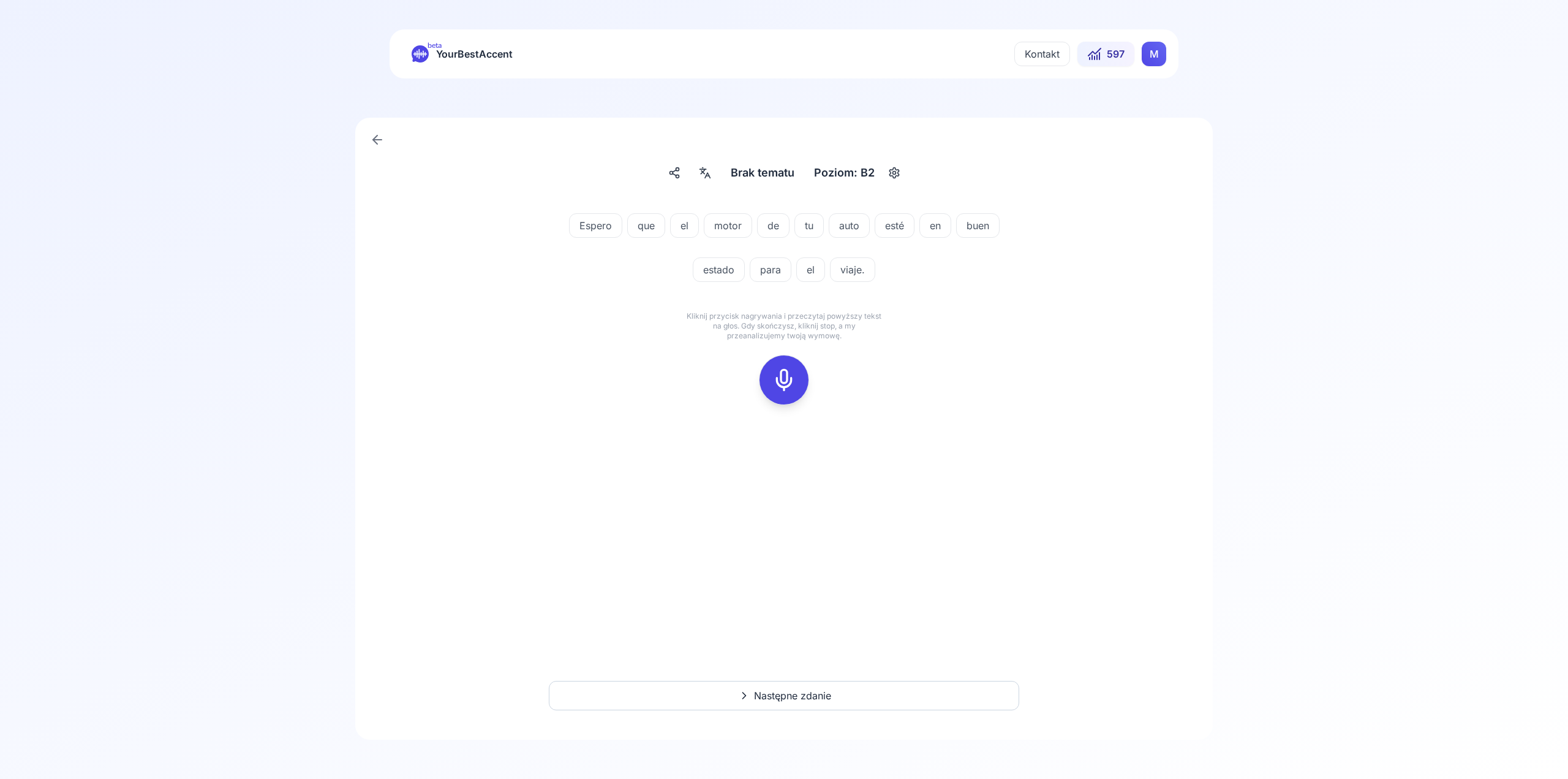
click at [370, 133] on link at bounding box center [378, 140] width 25 height 25
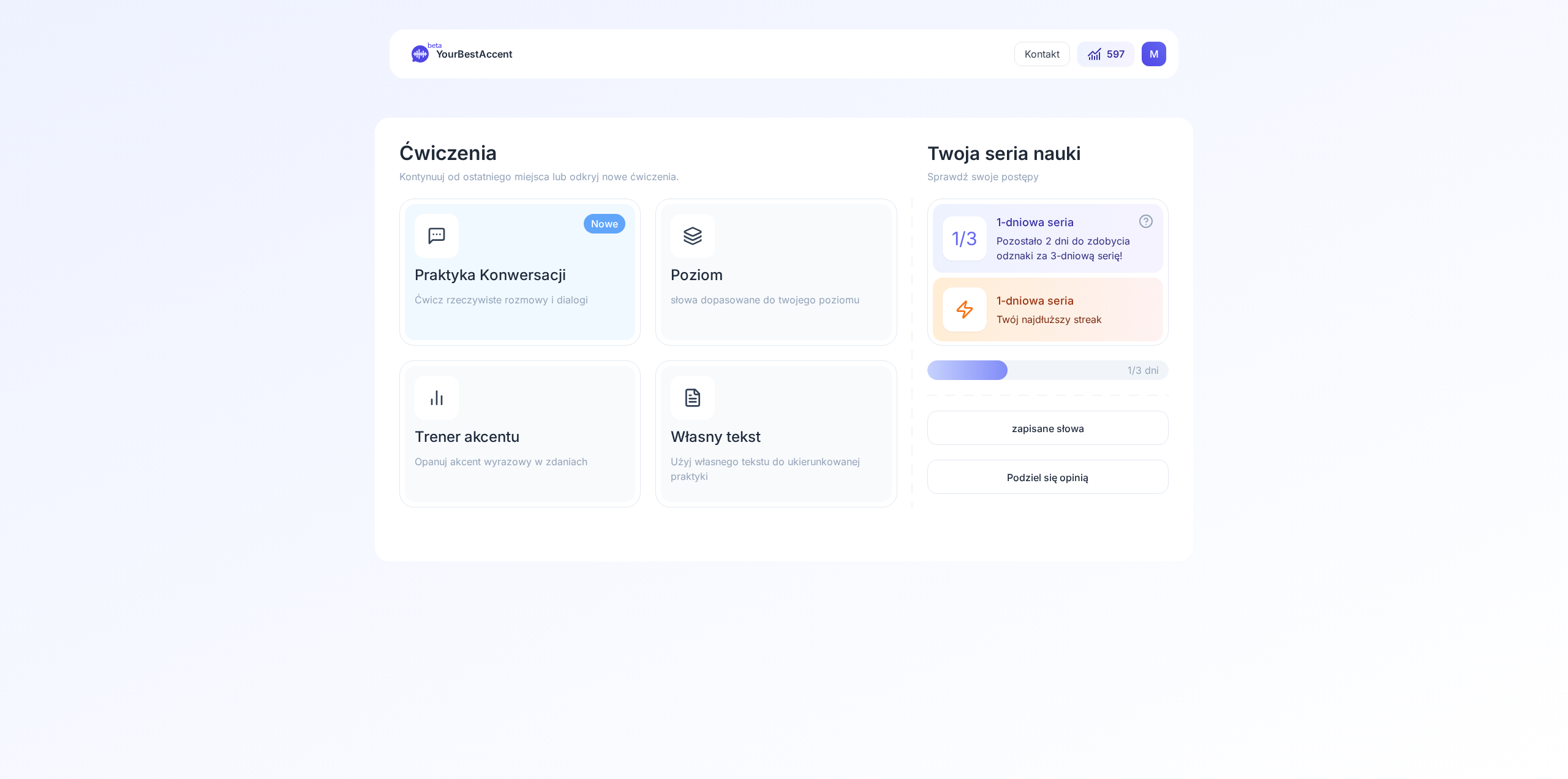
click at [723, 428] on h2 "Własny tekst" at bounding box center [776, 437] width 211 height 20
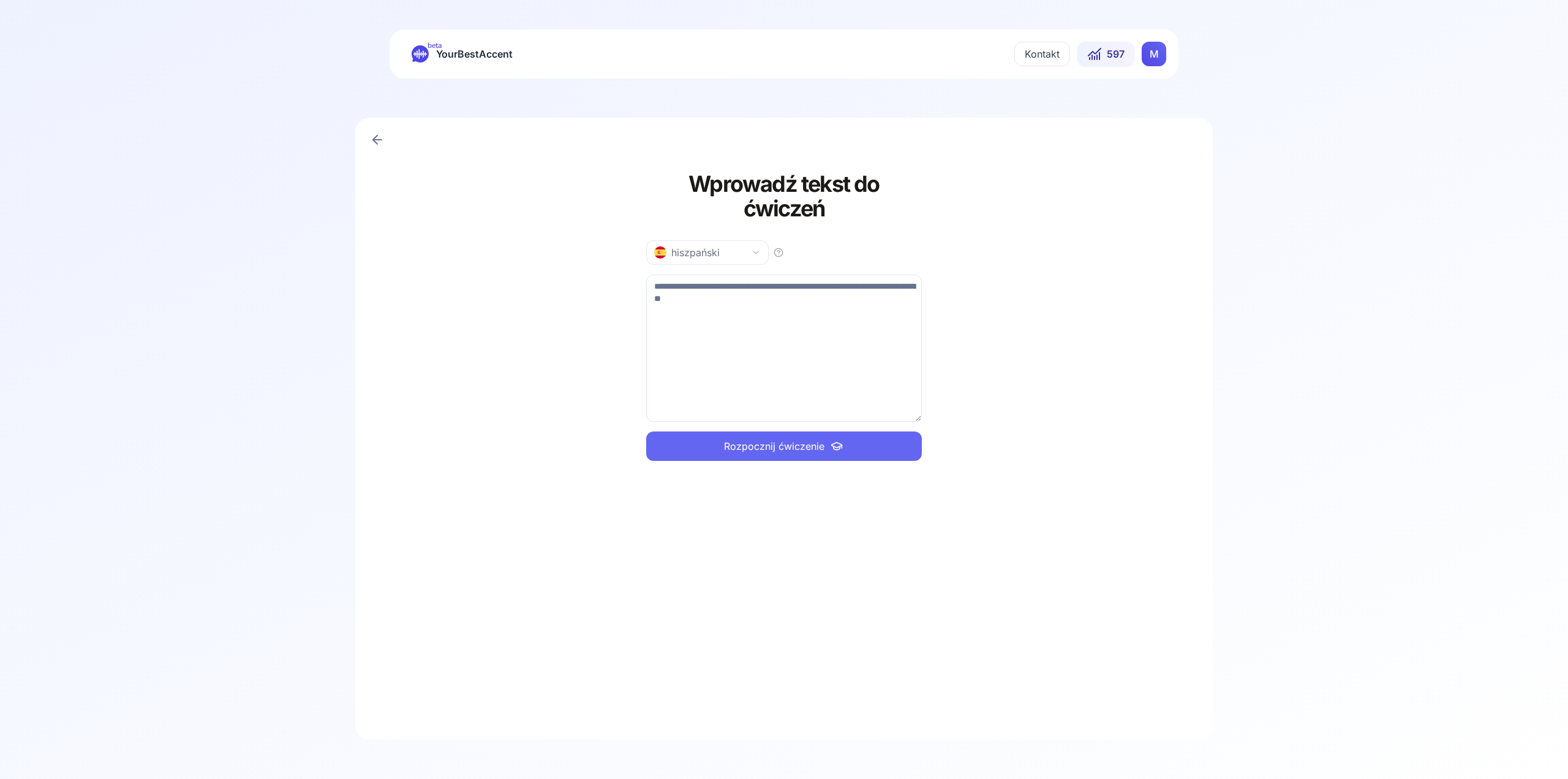
click at [741, 240] on button "hiszpański" at bounding box center [707, 253] width 123 height 25
click at [682, 314] on div "francuski" at bounding box center [681, 317] width 54 height 12
click at [378, 140] on icon at bounding box center [377, 140] width 8 height 0
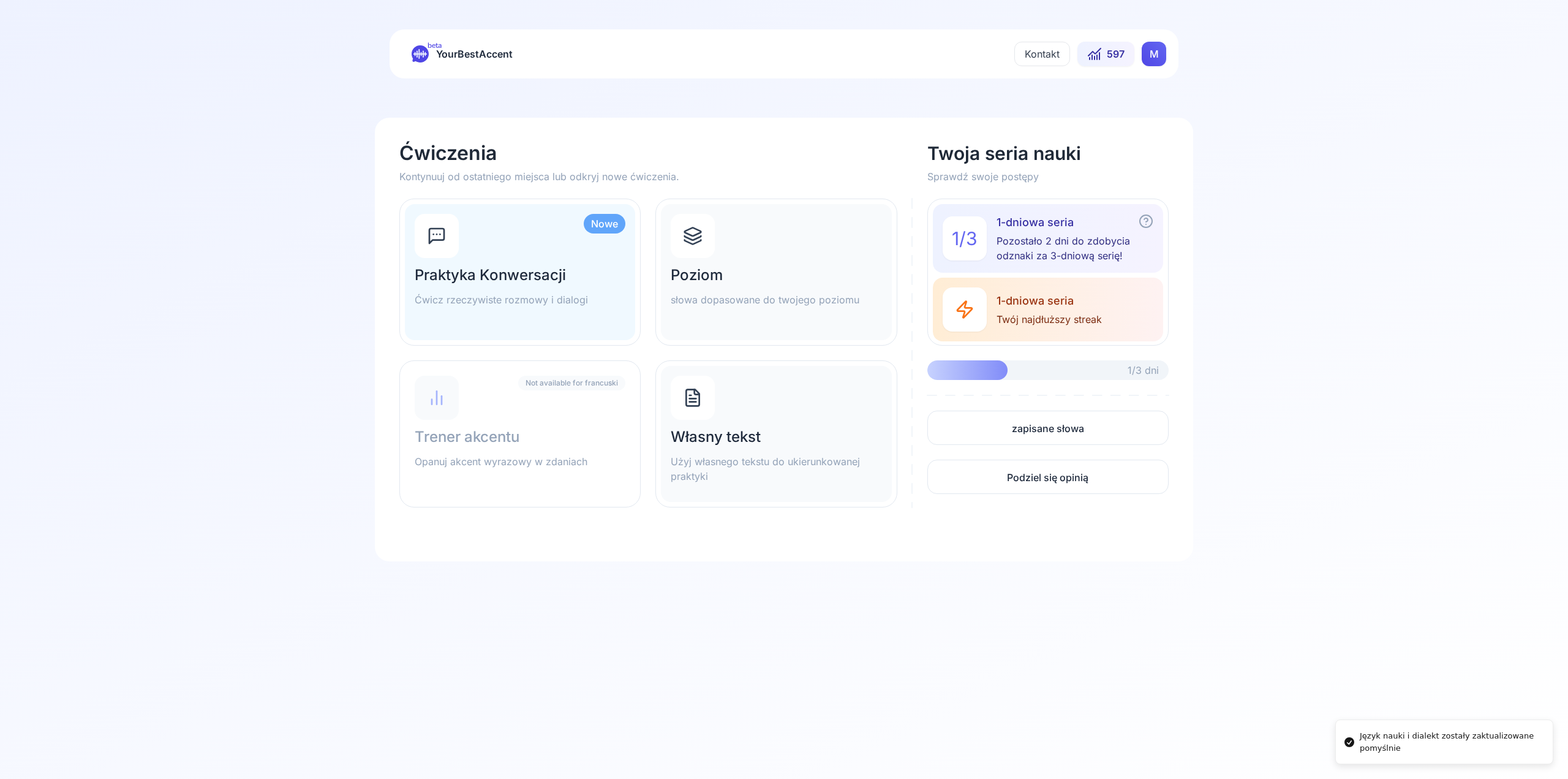
click at [490, 288] on div "Praktyka Konwersacji Ćwicz rzeczywiste rozmowy i dialogi" at bounding box center [520, 286] width 211 height 42
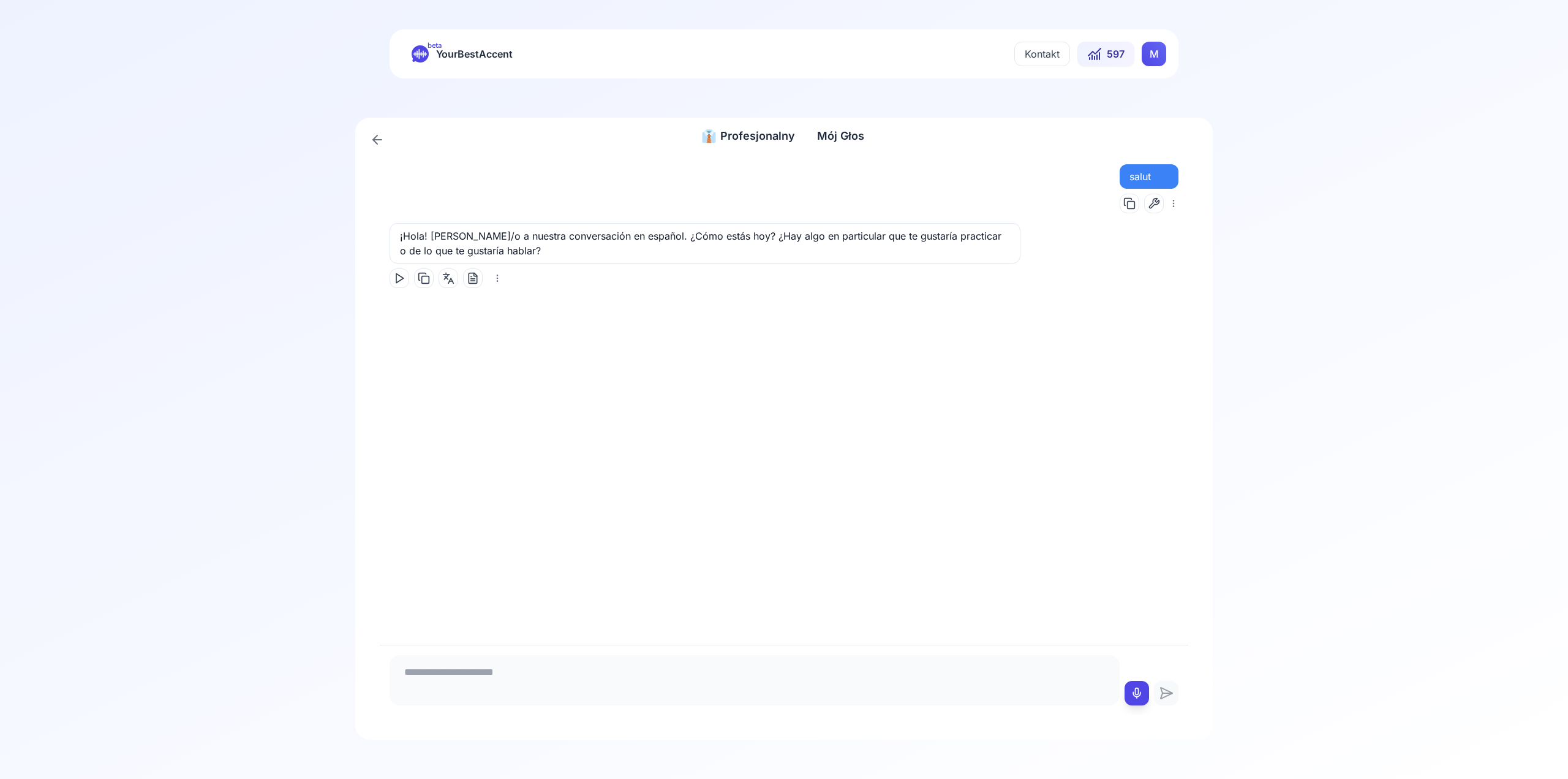
click at [363, 135] on div "👔 Profesjonalny Profesjonalny Mój Głos Mój Głos salut ¡Hola! [PERSON_NAME]/o a …" at bounding box center [784, 428] width 858 height 622
click at [370, 136] on link at bounding box center [378, 140] width 25 height 25
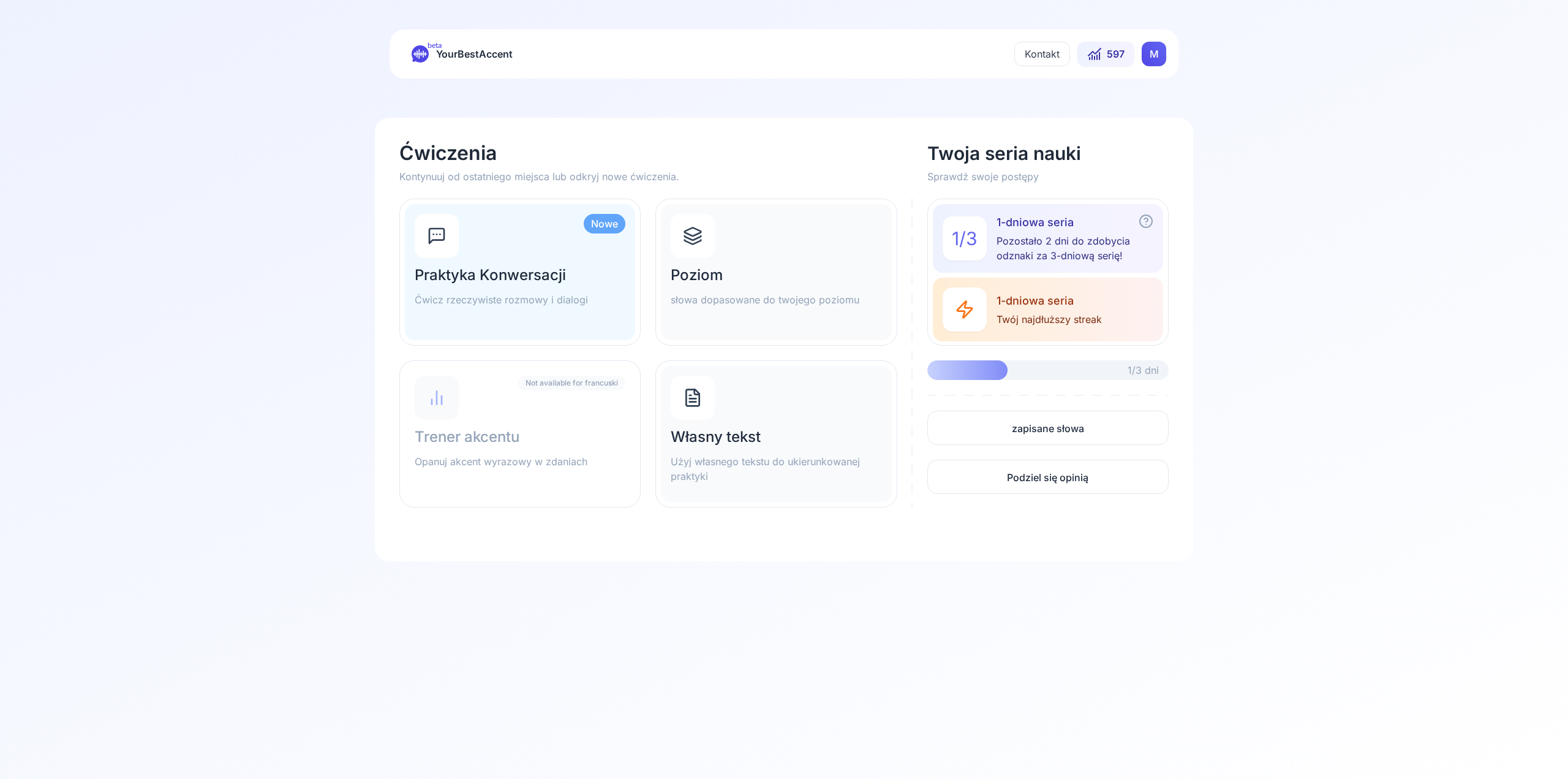
click at [504, 416] on div "Not available for francuski Trener akcentu Opanuj akcent wyrazowy w zdaniach" at bounding box center [520, 433] width 230 height 136
click at [724, 282] on h2 "Poziom" at bounding box center [776, 275] width 211 height 20
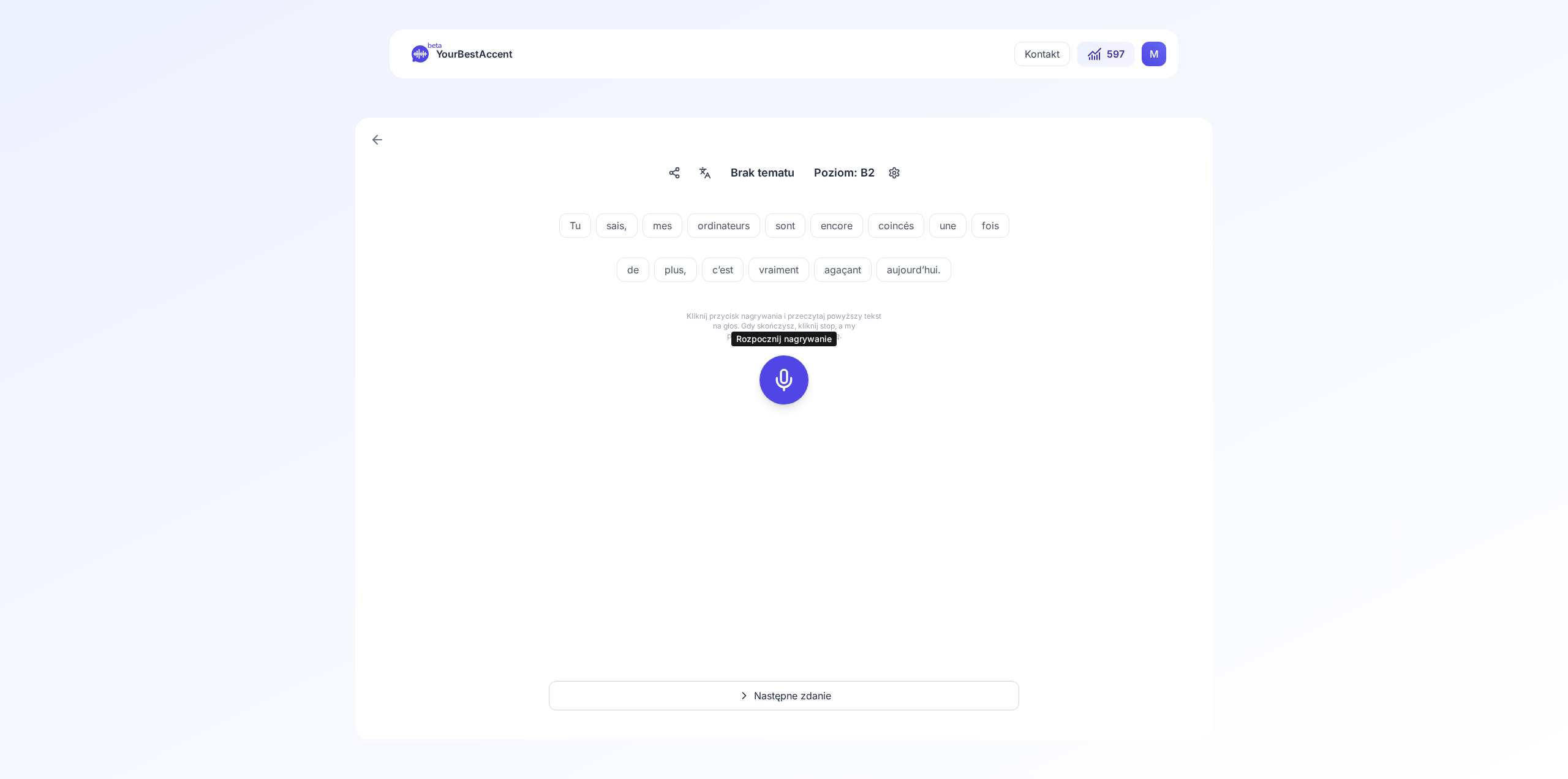
click at [770, 378] on div at bounding box center [784, 380] width 30 height 49
click at [793, 368] on icon at bounding box center [784, 380] width 25 height 25
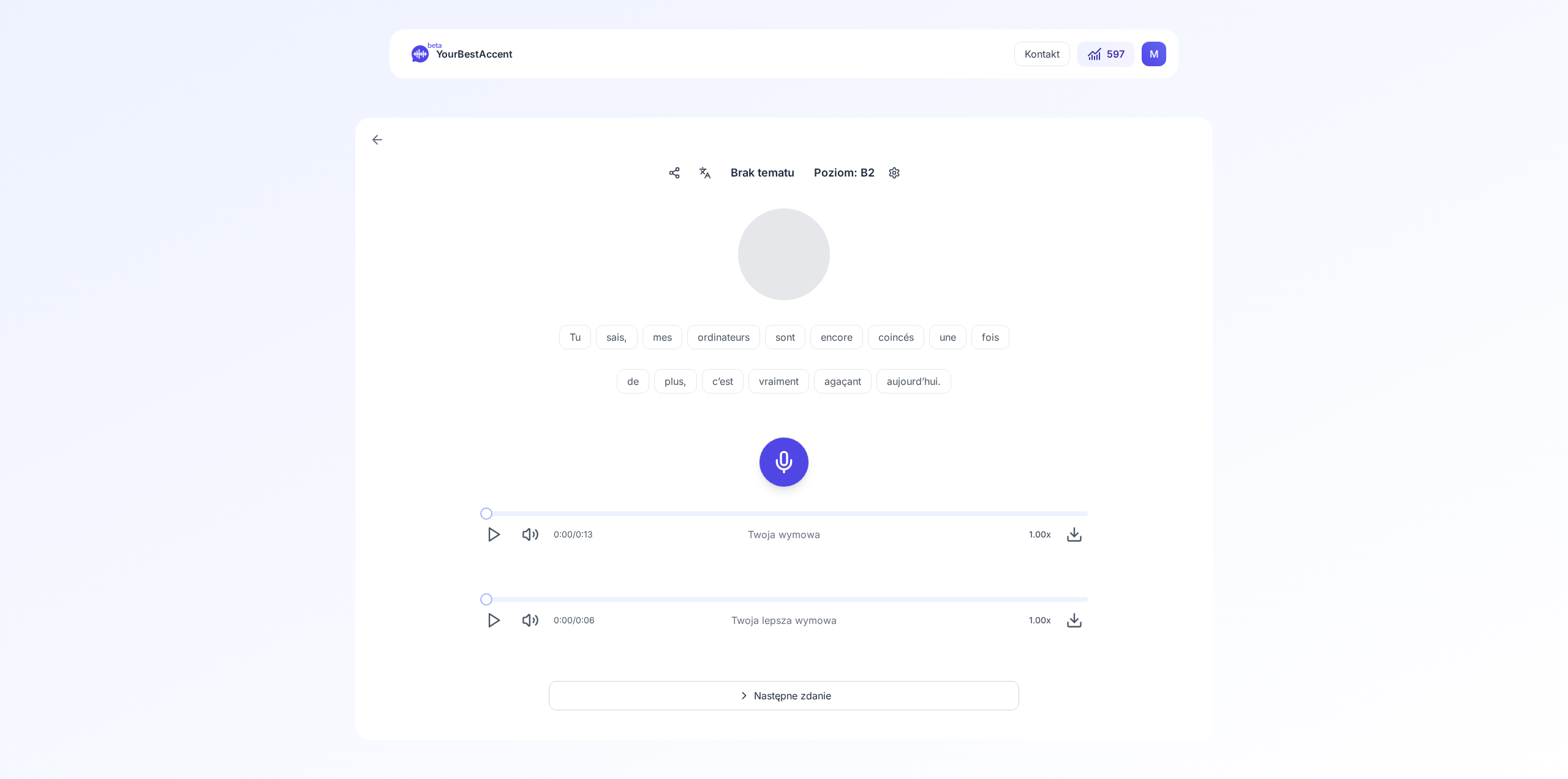
click at [488, 534] on icon "Play" at bounding box center [493, 534] width 17 height 17
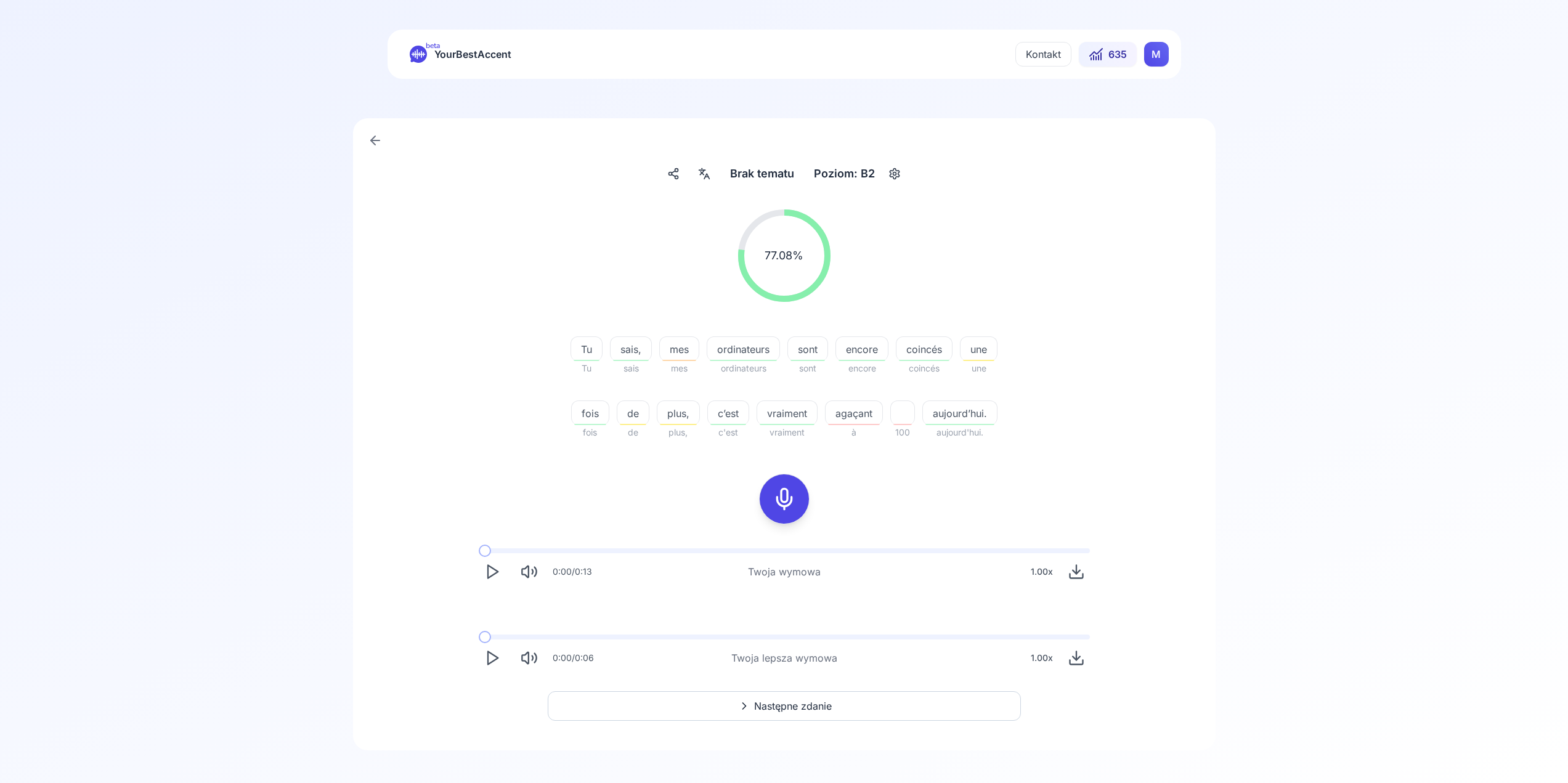
click at [493, 656] on icon "Play" at bounding box center [492, 657] width 17 height 17
click at [681, 407] on span "plus," at bounding box center [678, 413] width 42 height 15
click at [589, 479] on div "kolejny Twoja wymowa Twoja lepsza wymowa zapisane słowa" at bounding box center [677, 497] width 187 height 140
click at [599, 483] on button at bounding box center [606, 486] width 25 height 25
click at [618, 516] on button at bounding box center [606, 515] width 25 height 25
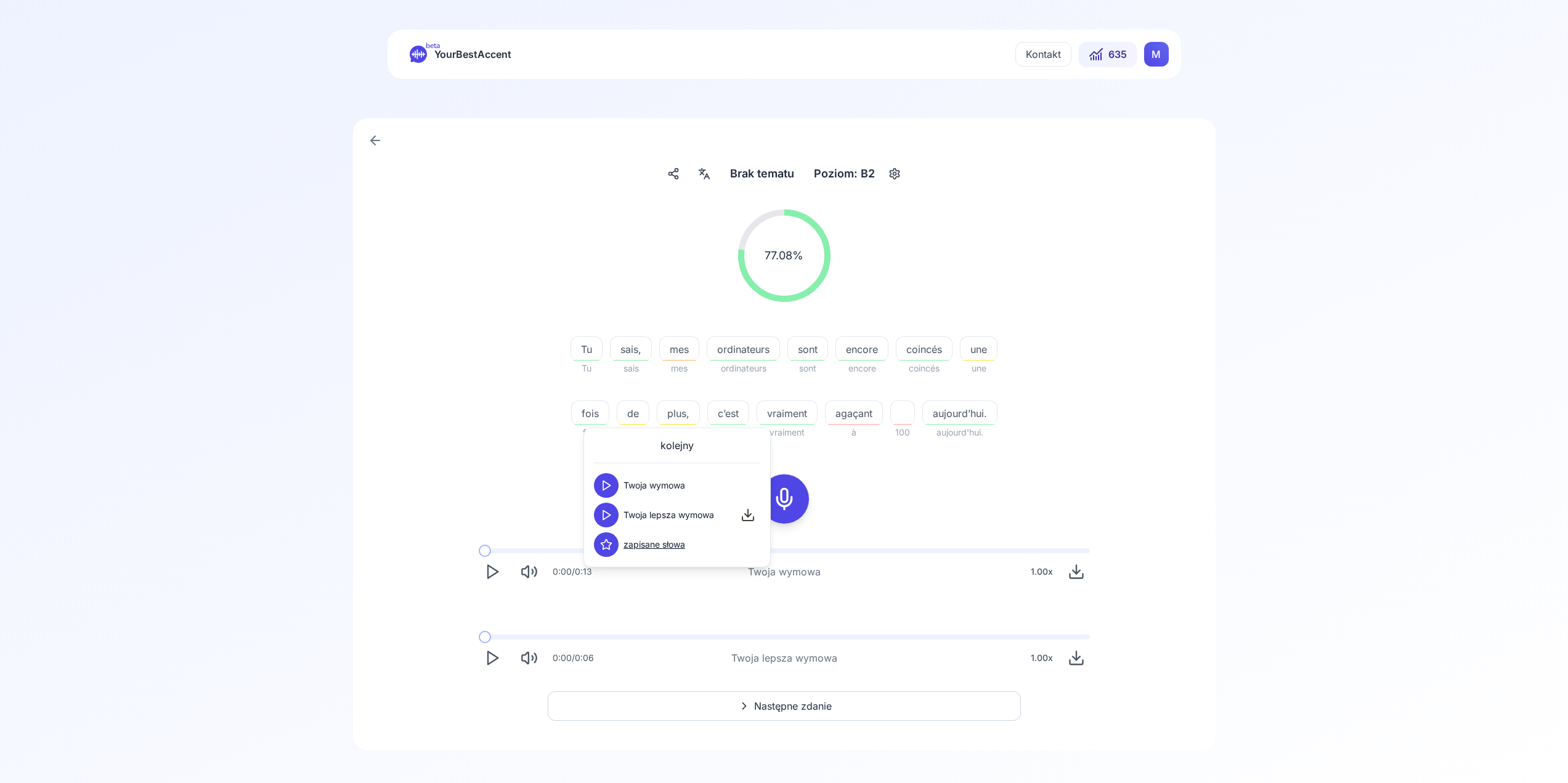
click at [862, 416] on span "agaçant" at bounding box center [854, 413] width 56 height 15
click at [782, 482] on polygon at bounding box center [783, 485] width 7 height 9
click at [791, 514] on button at bounding box center [783, 515] width 25 height 25
click at [977, 477] on div "77.08 % 77.08 % Tu Tu sais, sais mes mes ordinateurs ordinateurs sont sont enco…" at bounding box center [784, 440] width 804 height 482
click at [687, 346] on span "mes" at bounding box center [679, 349] width 39 height 15
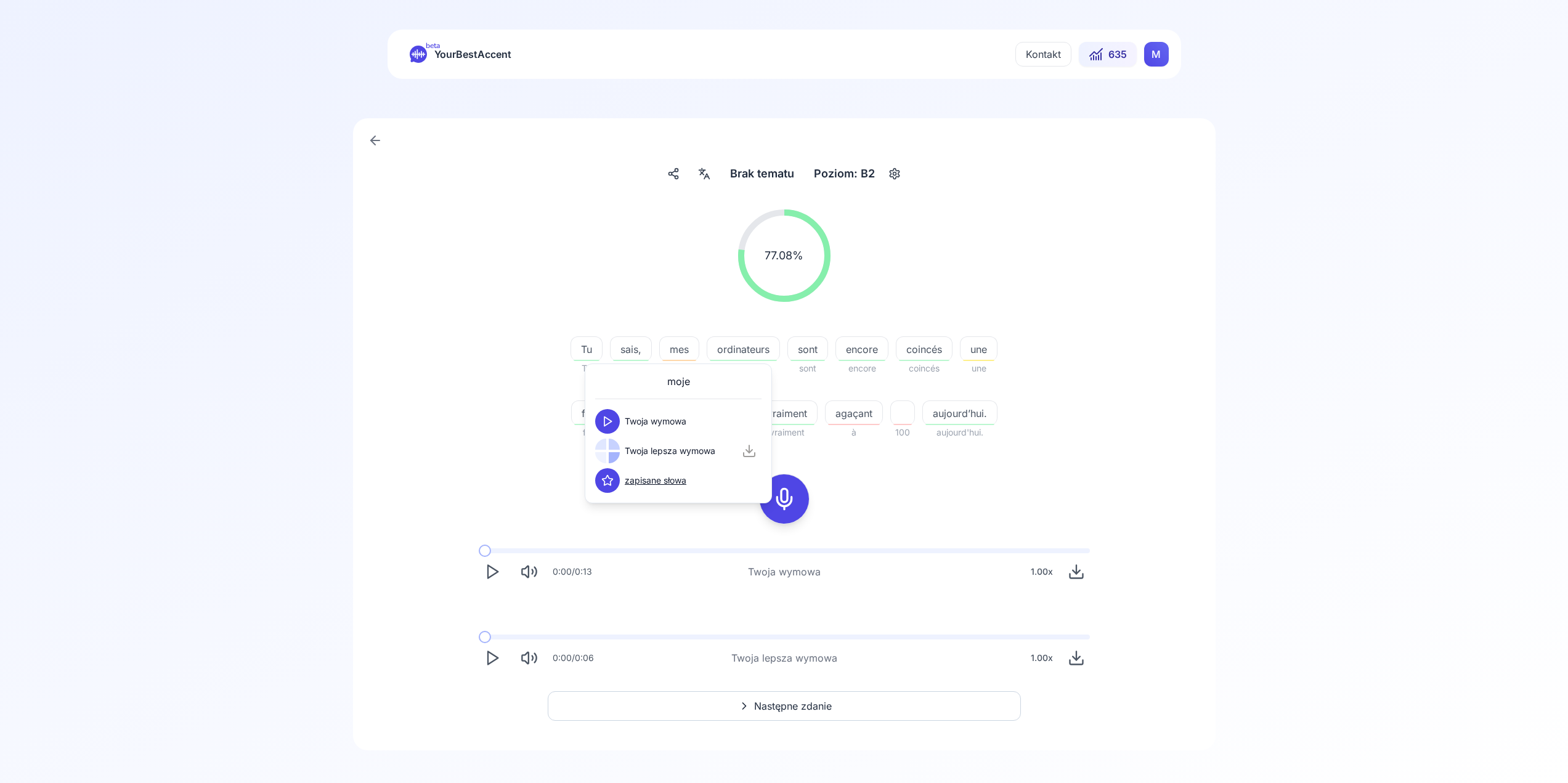
click at [600, 411] on button at bounding box center [608, 421] width 25 height 25
click at [613, 453] on icon at bounding box center [607, 450] width 12 height 12
click at [618, 420] on button at bounding box center [608, 421] width 25 height 25
click at [486, 655] on icon "Play" at bounding box center [492, 657] width 17 height 17
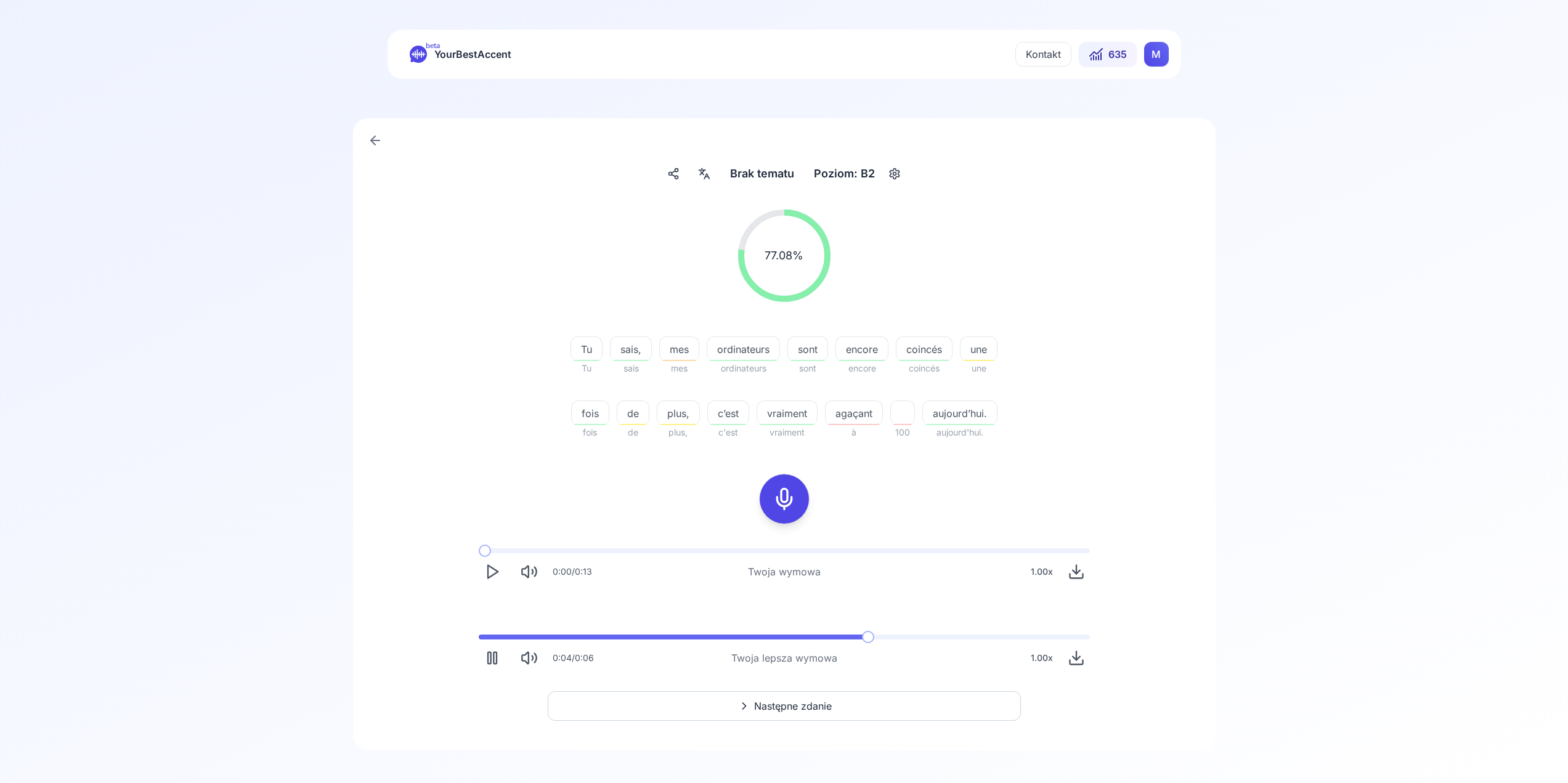
click at [493, 658] on rect "Pause" at bounding box center [495, 658] width 3 height 12
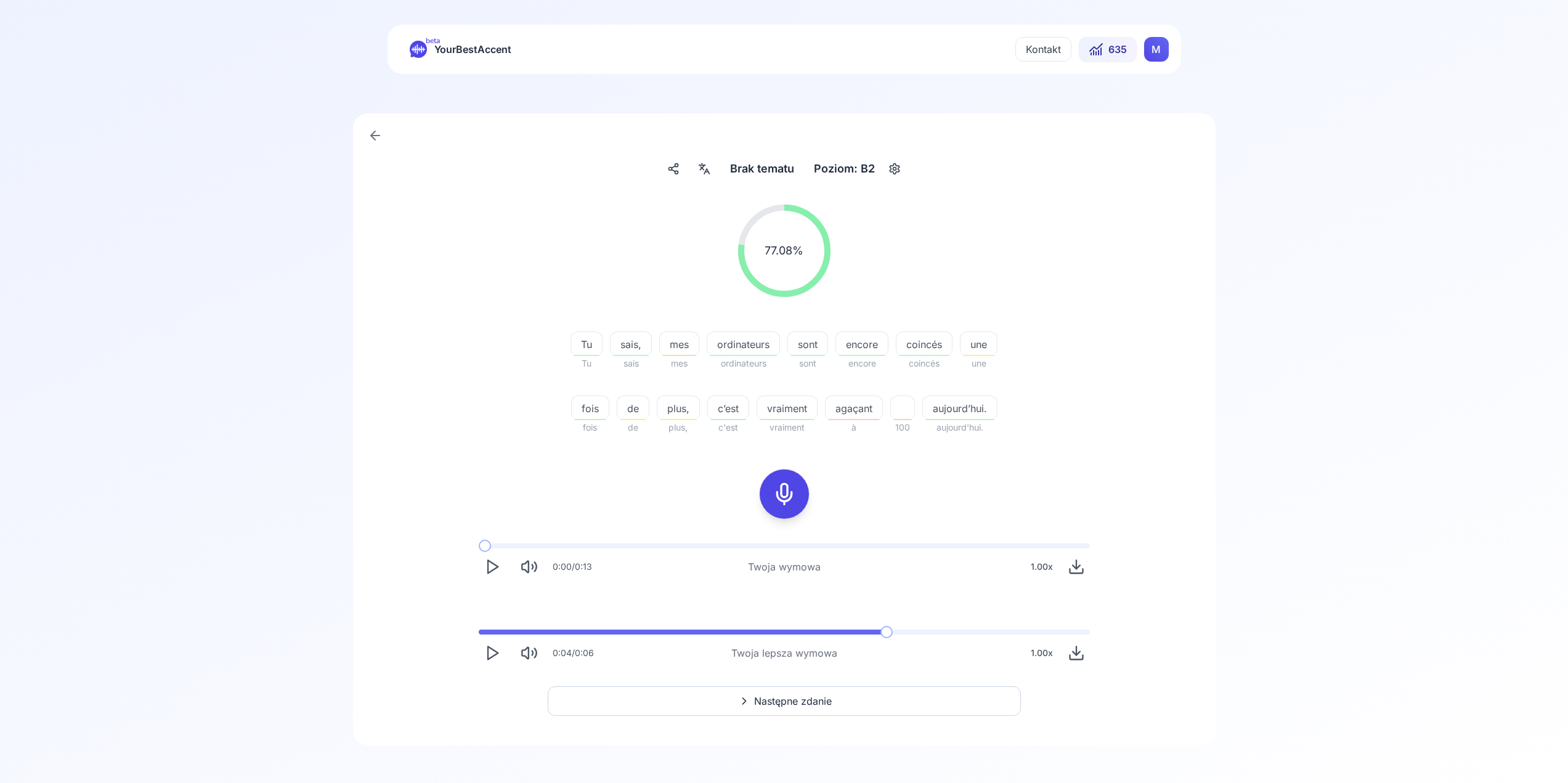
scroll to position [7, 0]
click at [786, 710] on button "Następne zdanie" at bounding box center [785, 699] width 474 height 30
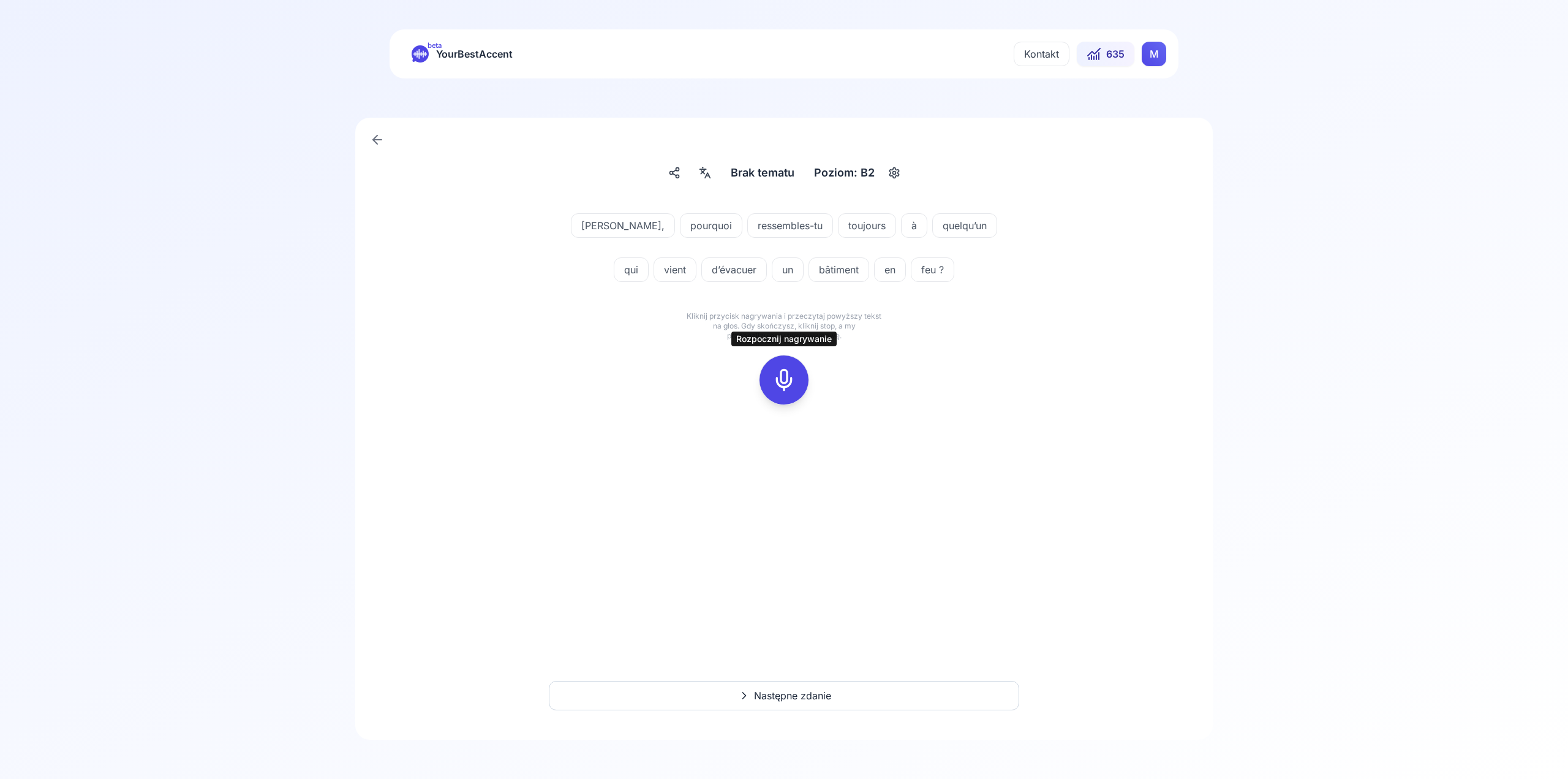
click at [773, 376] on icon at bounding box center [784, 380] width 25 height 25
click at [783, 366] on div at bounding box center [784, 380] width 30 height 49
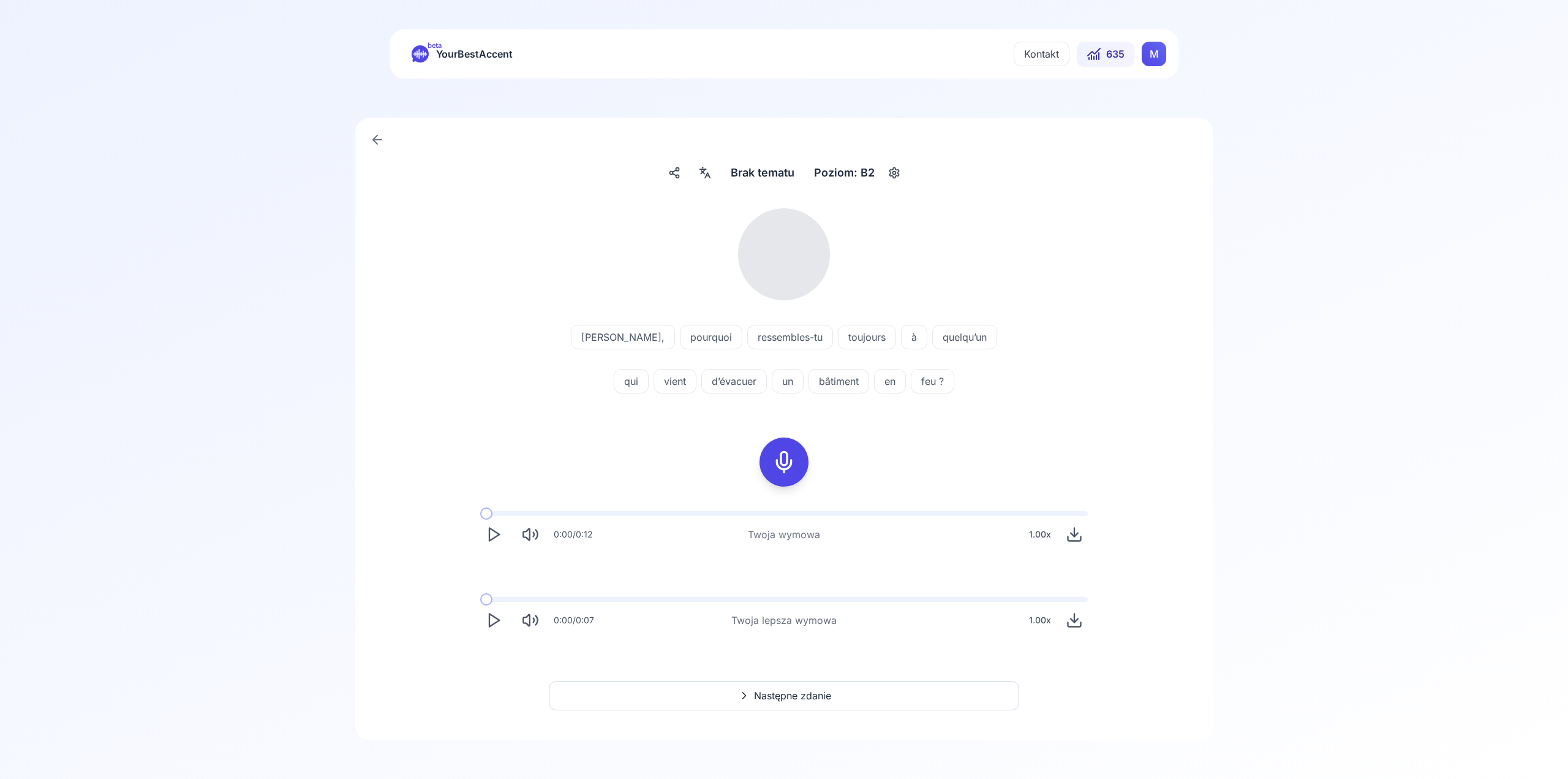
click at [500, 541] on icon "Play" at bounding box center [493, 534] width 17 height 17
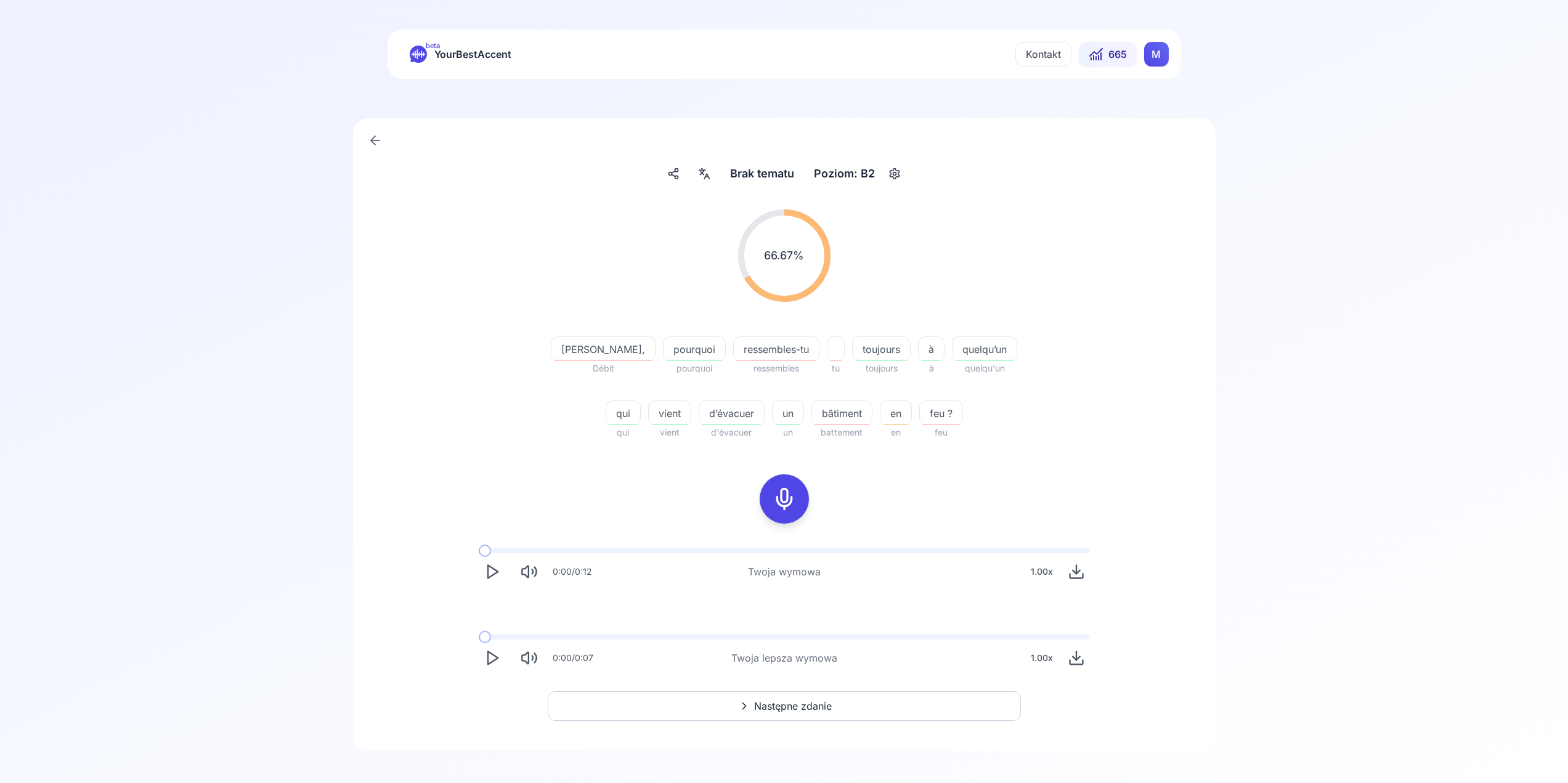
click at [499, 659] on icon "Play" at bounding box center [492, 657] width 17 height 17
click at [733, 348] on span "ressembles-tu" at bounding box center [776, 349] width 85 height 15
click at [661, 416] on icon at bounding box center [659, 421] width 12 height 12
click at [666, 454] on button at bounding box center [659, 451] width 25 height 25
click at [664, 422] on icon at bounding box center [659, 421] width 12 height 12
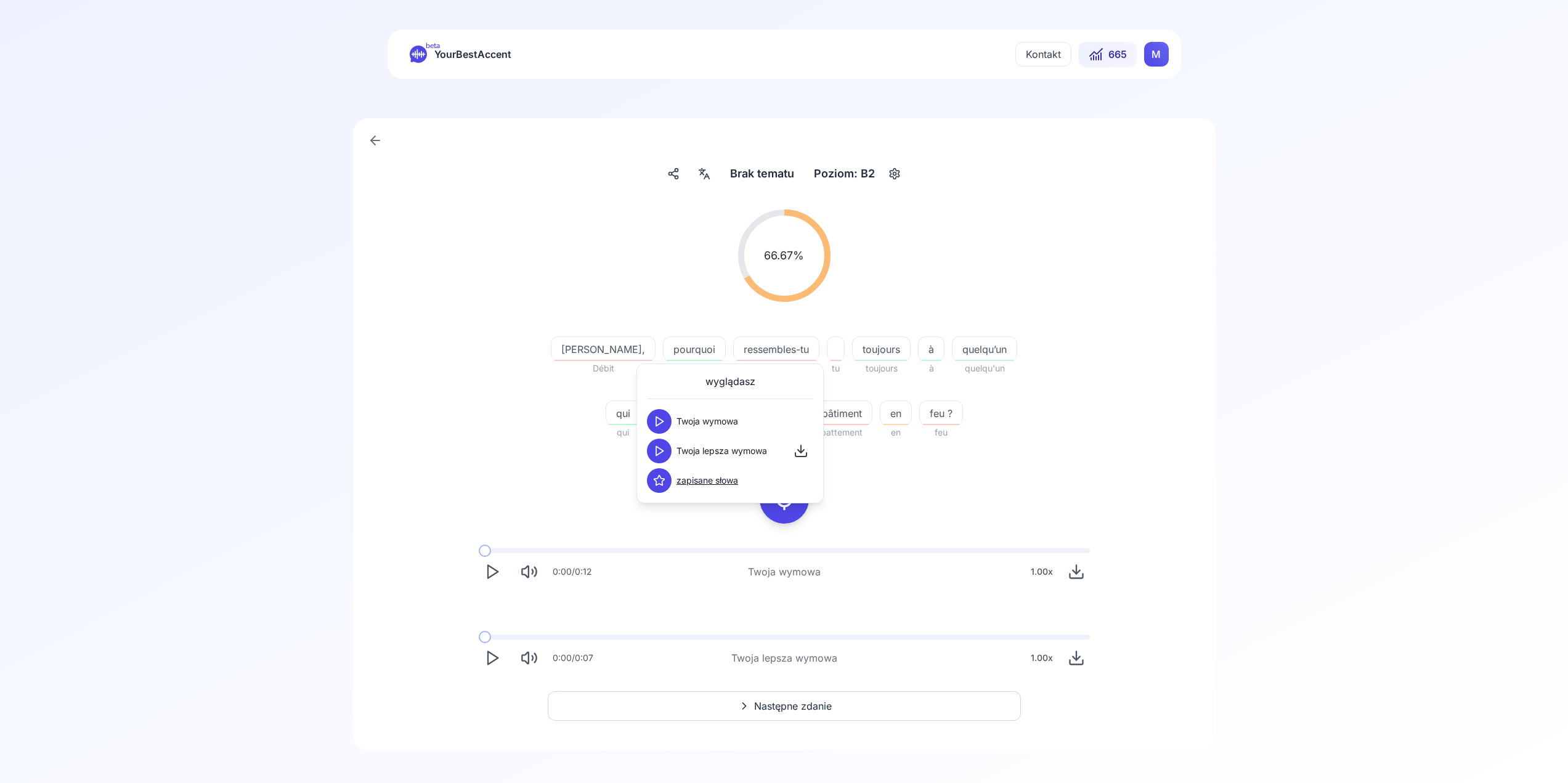
click at [669, 454] on button at bounding box center [659, 451] width 25 height 25
click at [1104, 427] on div "66.67 % 66.67 % [PERSON_NAME], Débit pourquoi pourquoi ressembles-tu ressembles…" at bounding box center [784, 324] width 709 height 250
click at [827, 349] on div at bounding box center [836, 348] width 18 height 25
click at [827, 408] on span "bâtiment" at bounding box center [842, 413] width 60 height 15
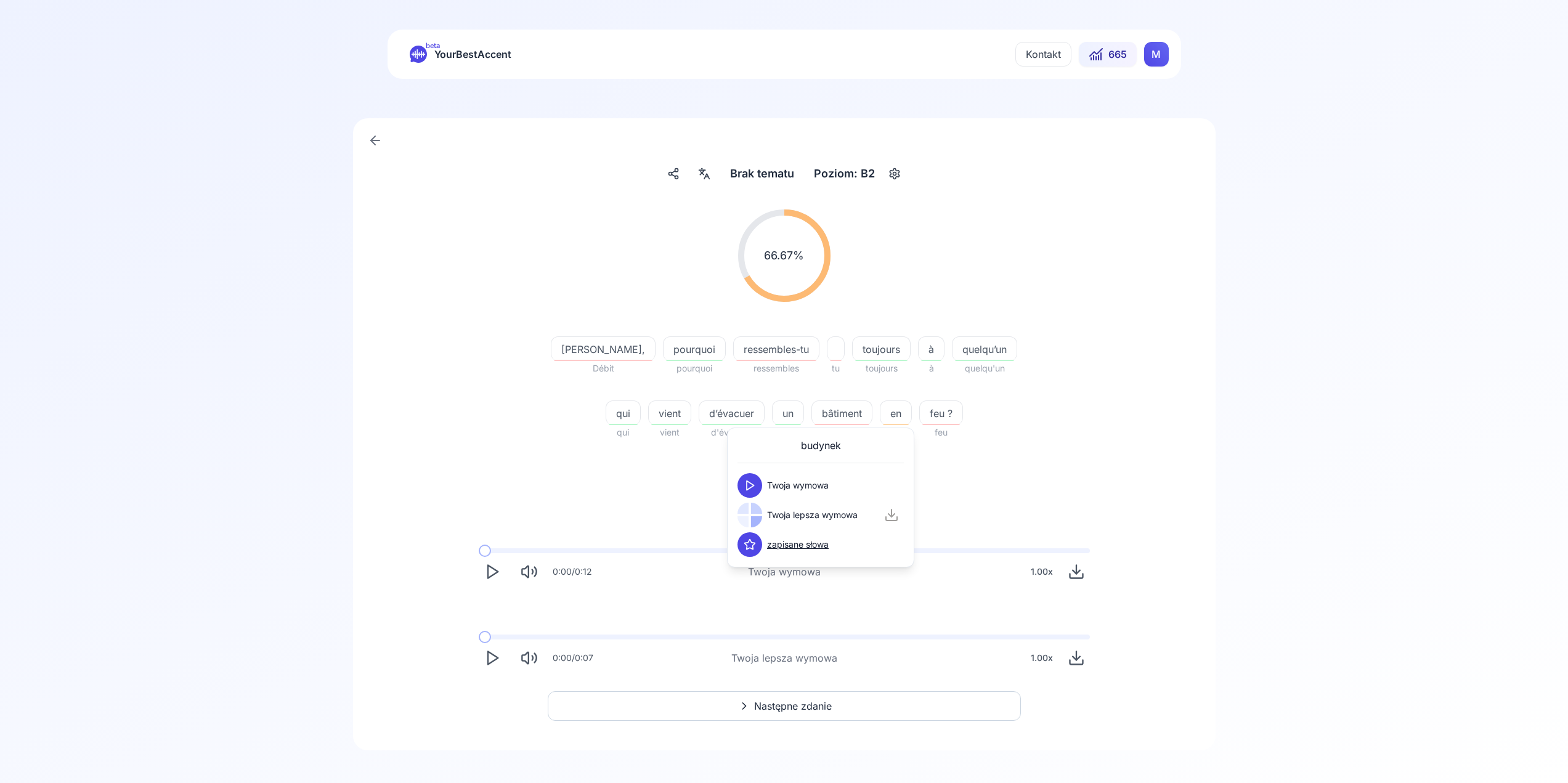
click at [758, 483] on button at bounding box center [750, 486] width 25 height 25
click at [753, 512] on icon at bounding box center [749, 515] width 12 height 12
click at [758, 492] on button at bounding box center [750, 486] width 25 height 25
click at [756, 513] on button at bounding box center [750, 515] width 25 height 25
click at [700, 473] on div "66.67 % 66.67 % [PERSON_NAME], Débit pourquoi pourquoi ressembles-tu ressembles…" at bounding box center [784, 440] width 804 height 482
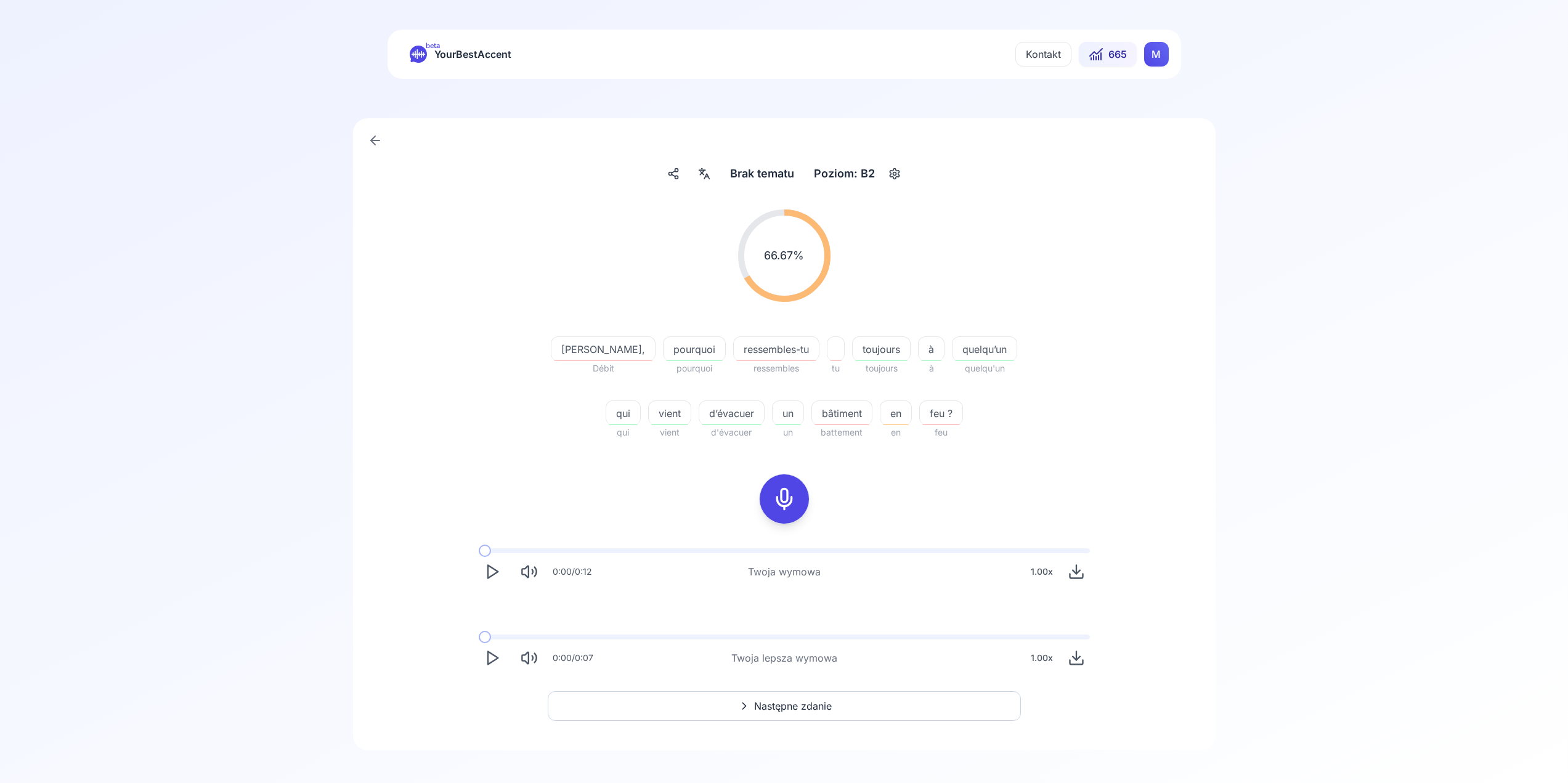
click at [776, 497] on rect at bounding box center [784, 499] width 18 height 18
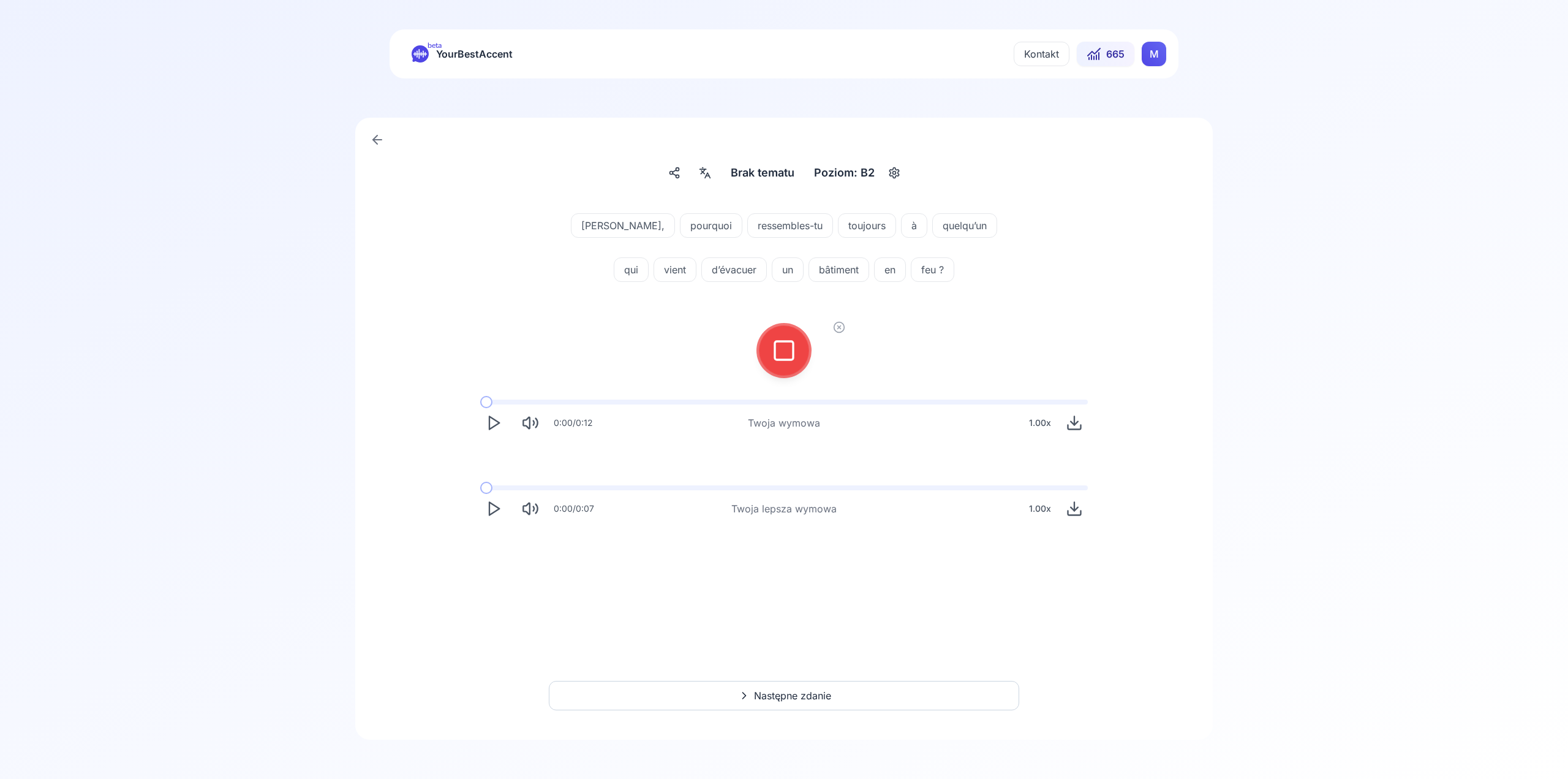
click at [758, 362] on div at bounding box center [784, 351] width 110 height 110
click at [775, 362] on icon at bounding box center [784, 351] width 25 height 25
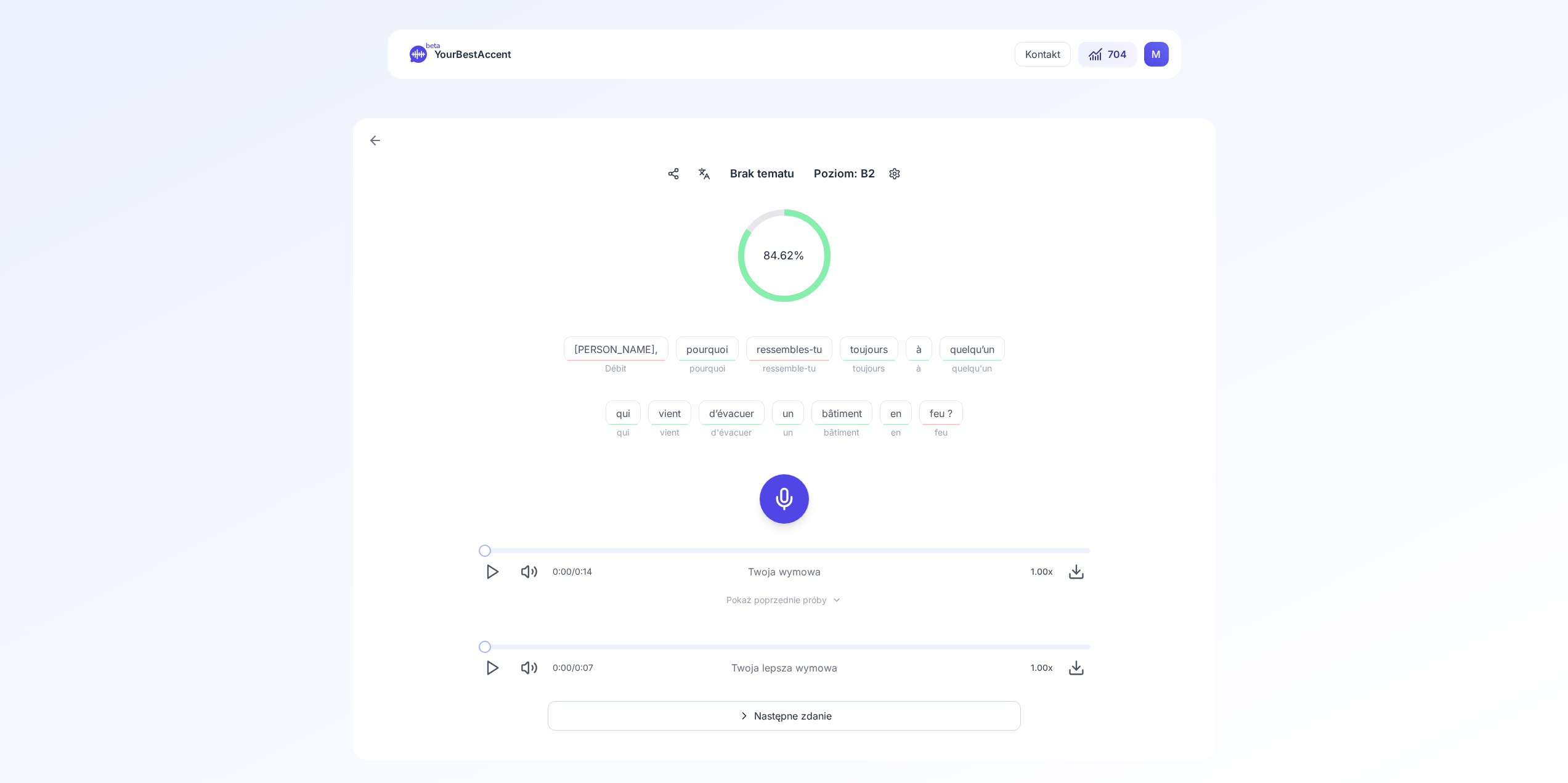
click at [495, 574] on icon "Play" at bounding box center [492, 571] width 17 height 17
click at [488, 665] on polygon "Play" at bounding box center [493, 668] width 10 height 13
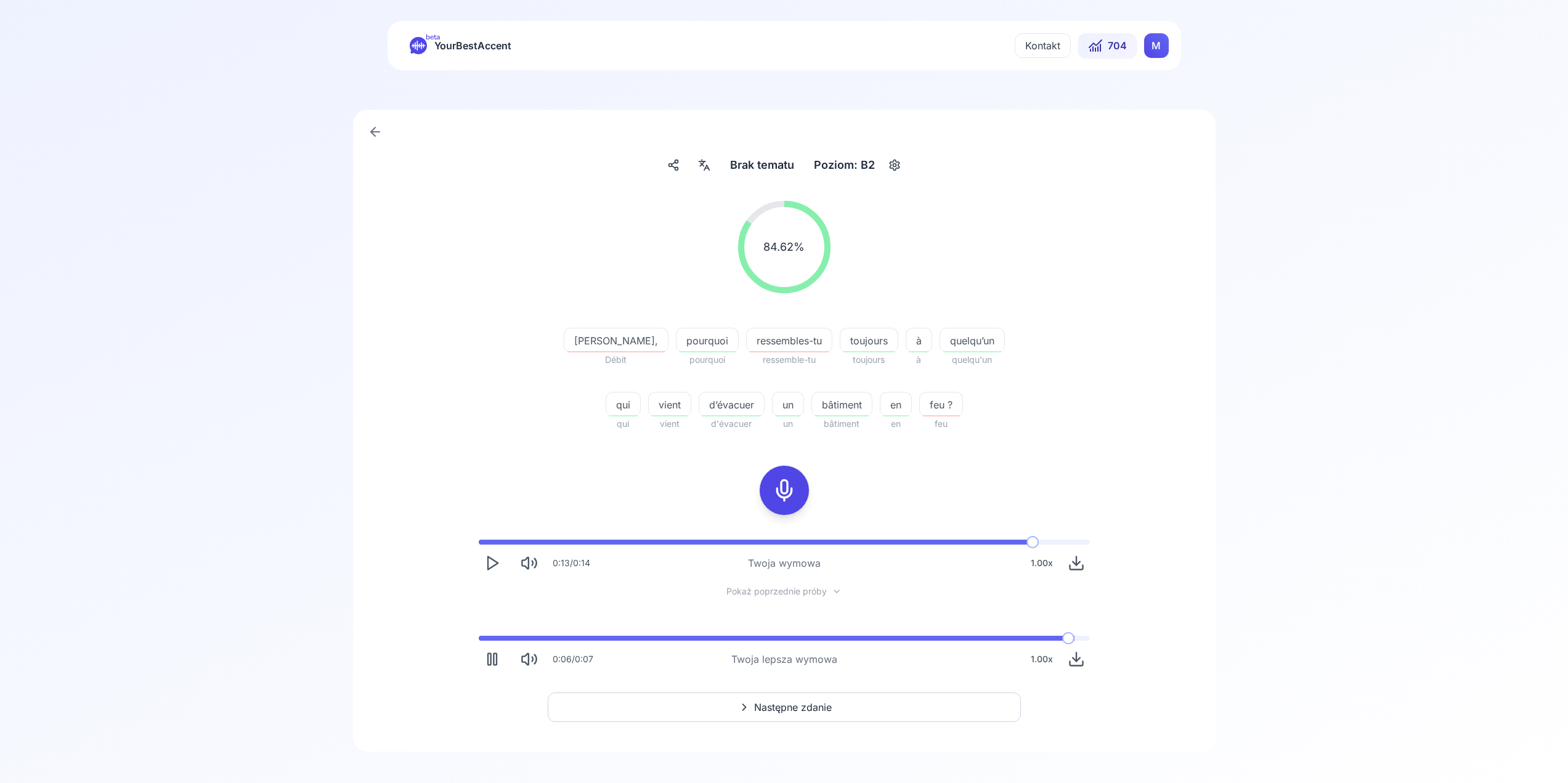
scroll to position [17, 0]
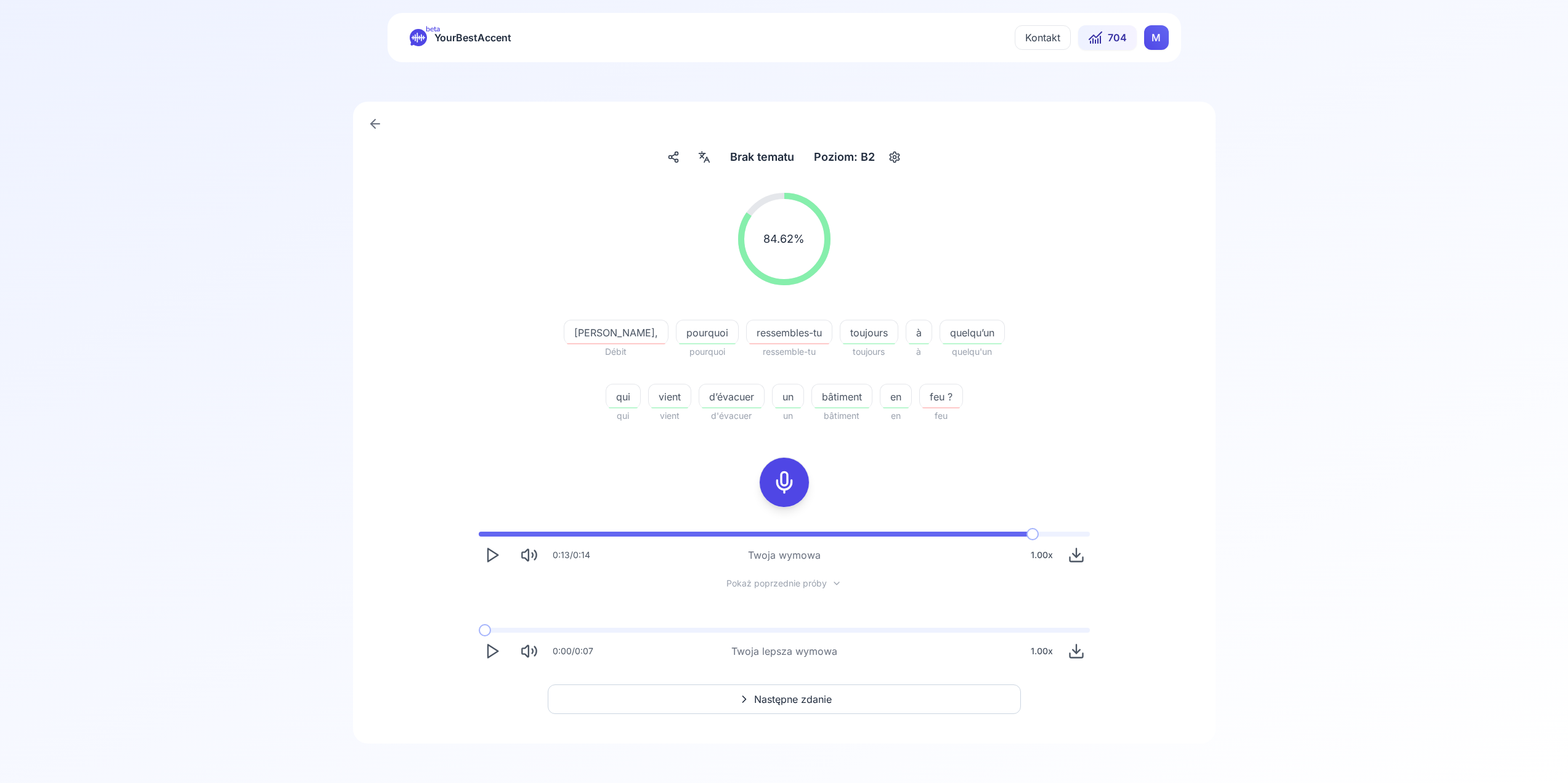
click at [782, 707] on button "Następne zdanie" at bounding box center [785, 699] width 474 height 30
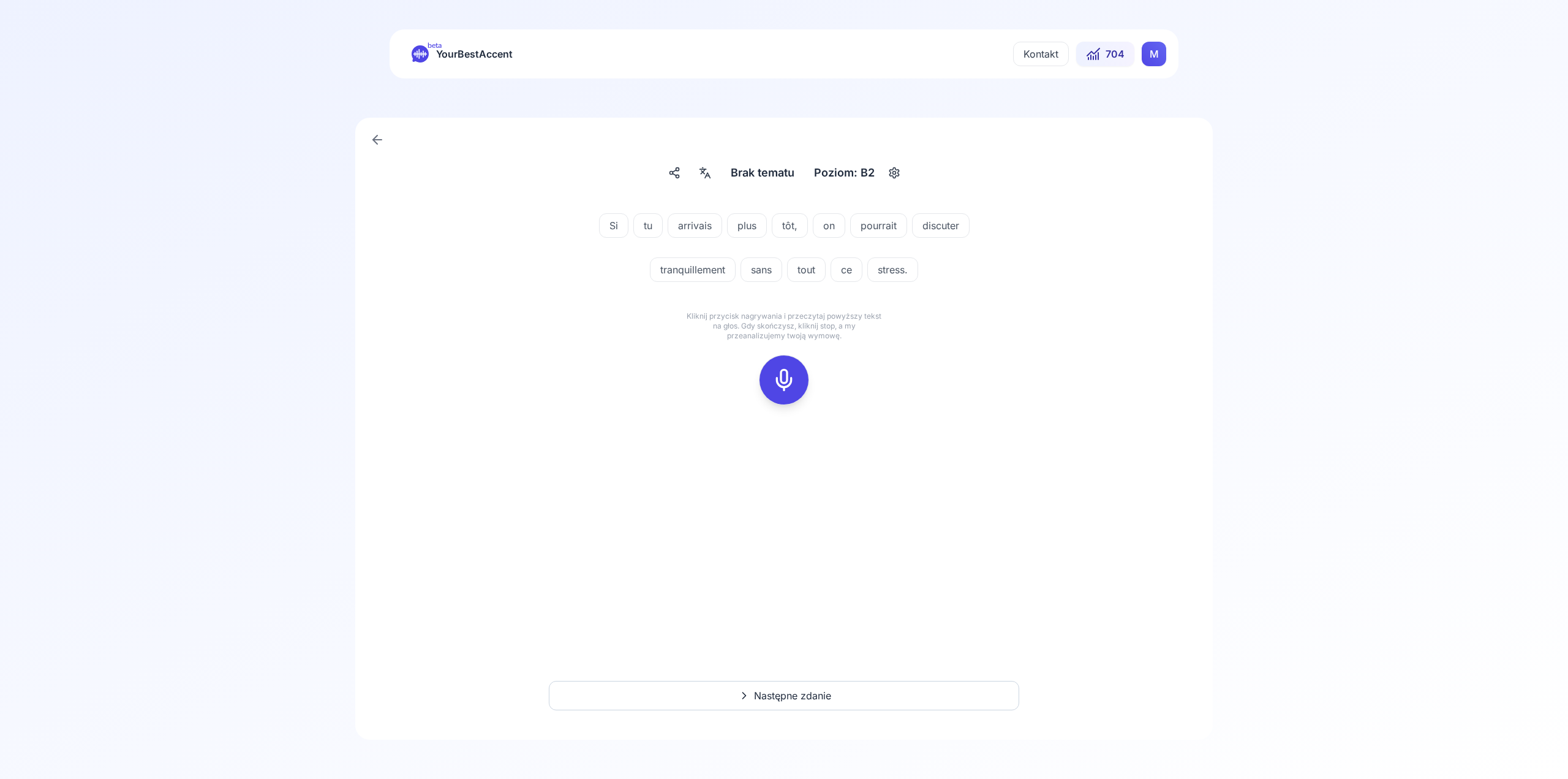
click at [798, 377] on div at bounding box center [784, 380] width 30 height 49
click at [799, 371] on button at bounding box center [784, 380] width 49 height 49
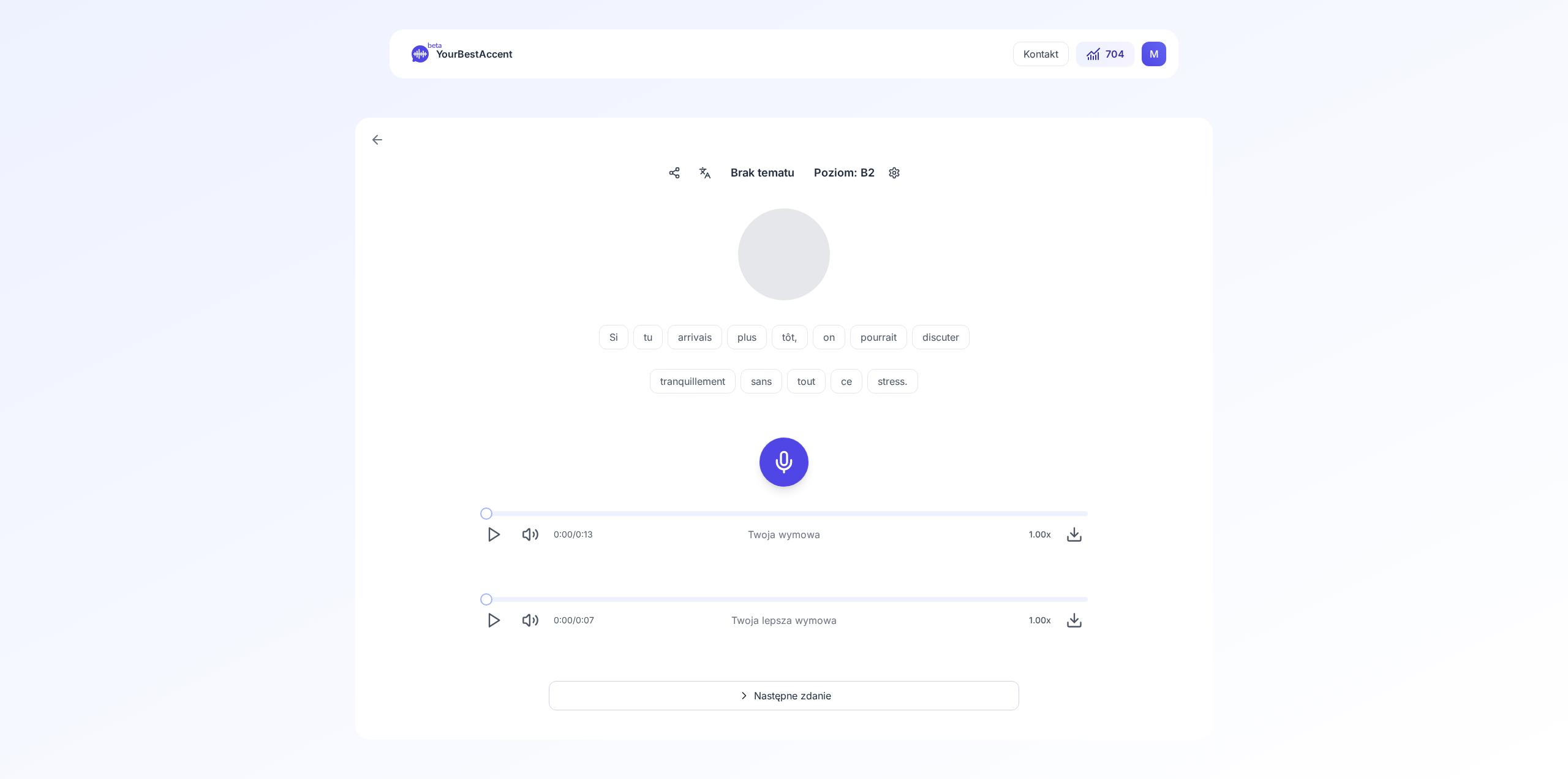
click at [495, 536] on icon "Play" at bounding box center [493, 534] width 17 height 17
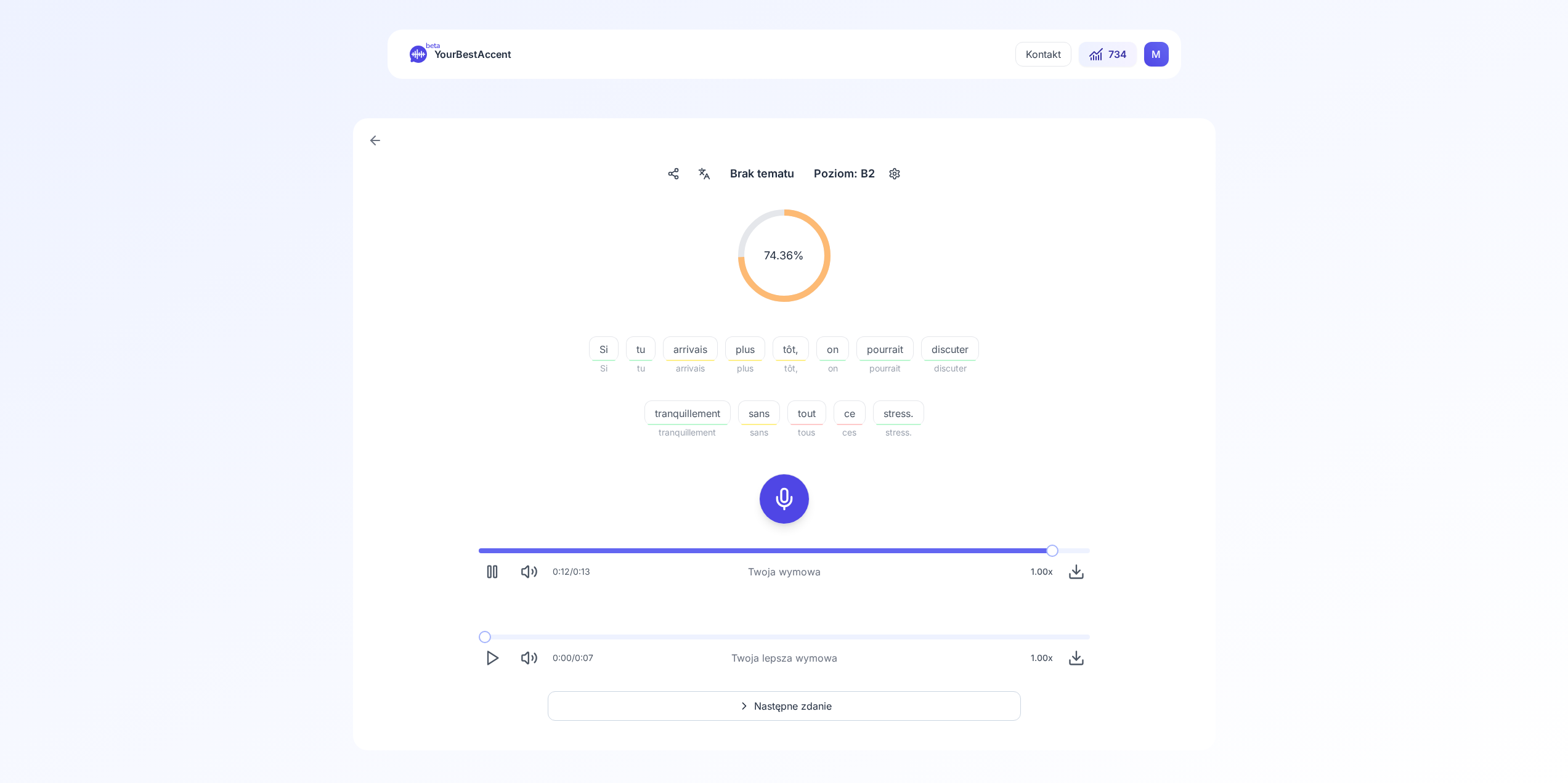
click at [485, 660] on icon "Play" at bounding box center [492, 657] width 17 height 17
click at [782, 492] on icon at bounding box center [785, 499] width 25 height 25
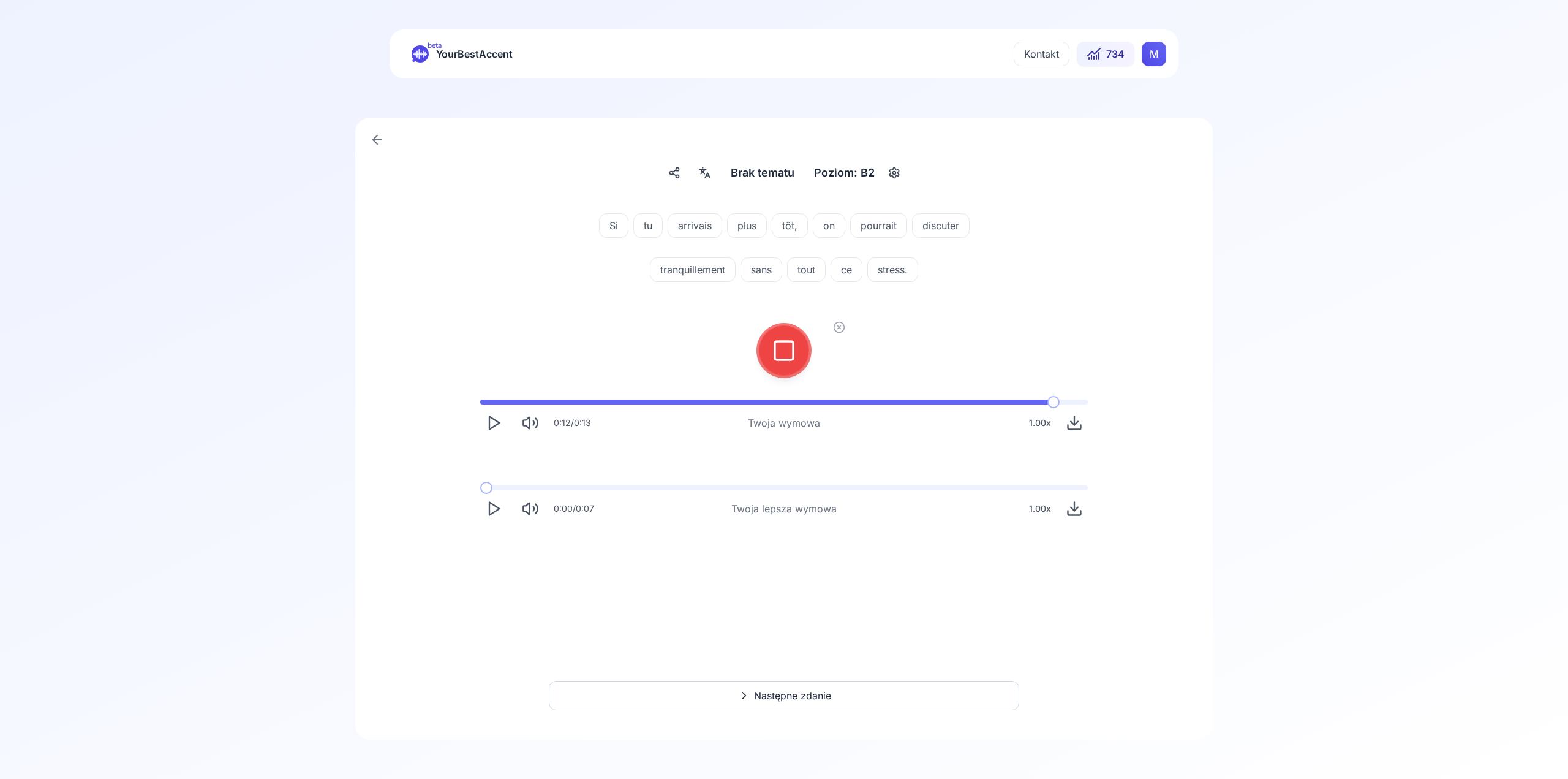
click at [775, 350] on rect at bounding box center [784, 351] width 18 height 18
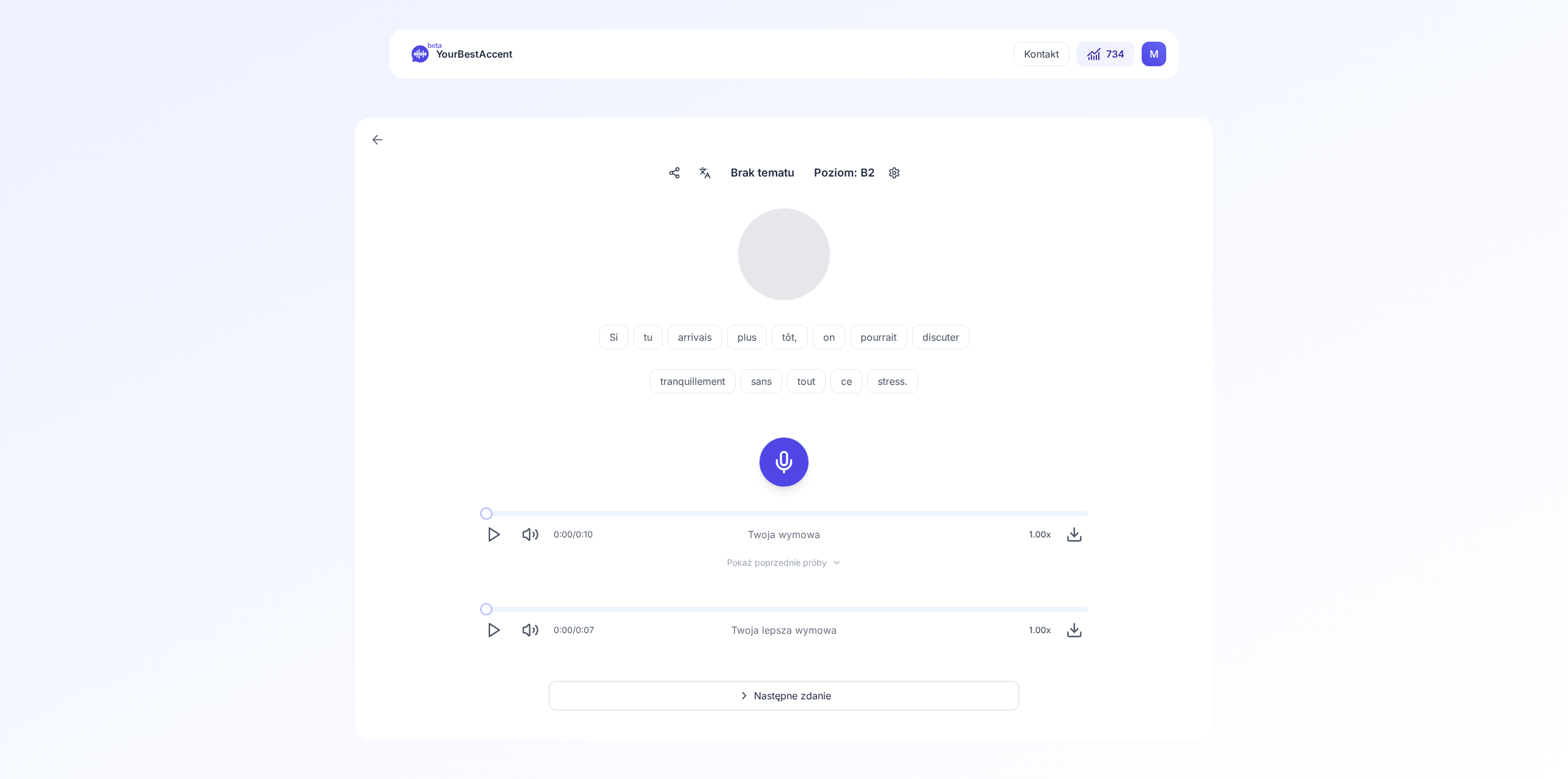
click at [490, 623] on icon "Play" at bounding box center [493, 630] width 17 height 17
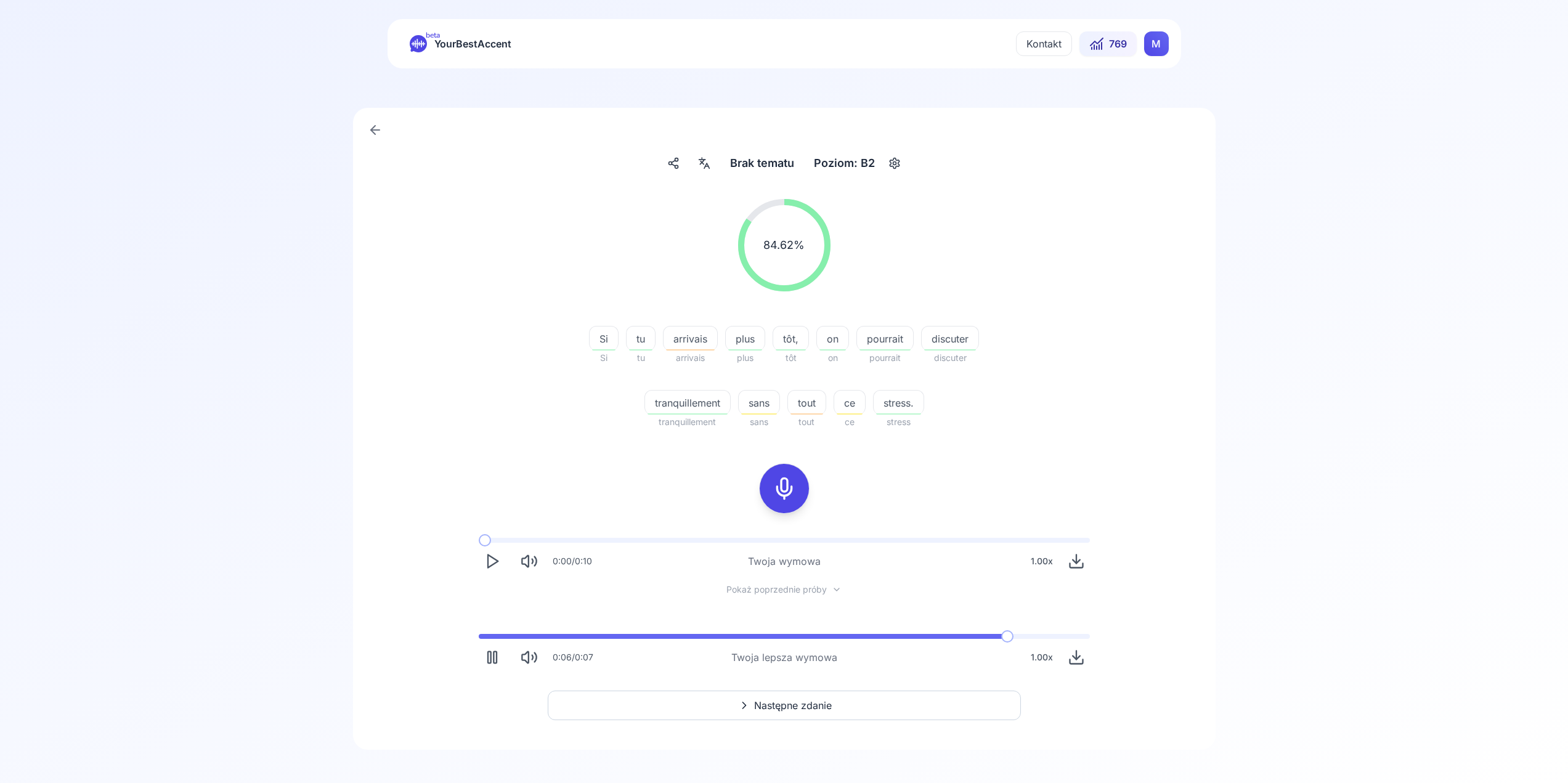
scroll to position [17, 0]
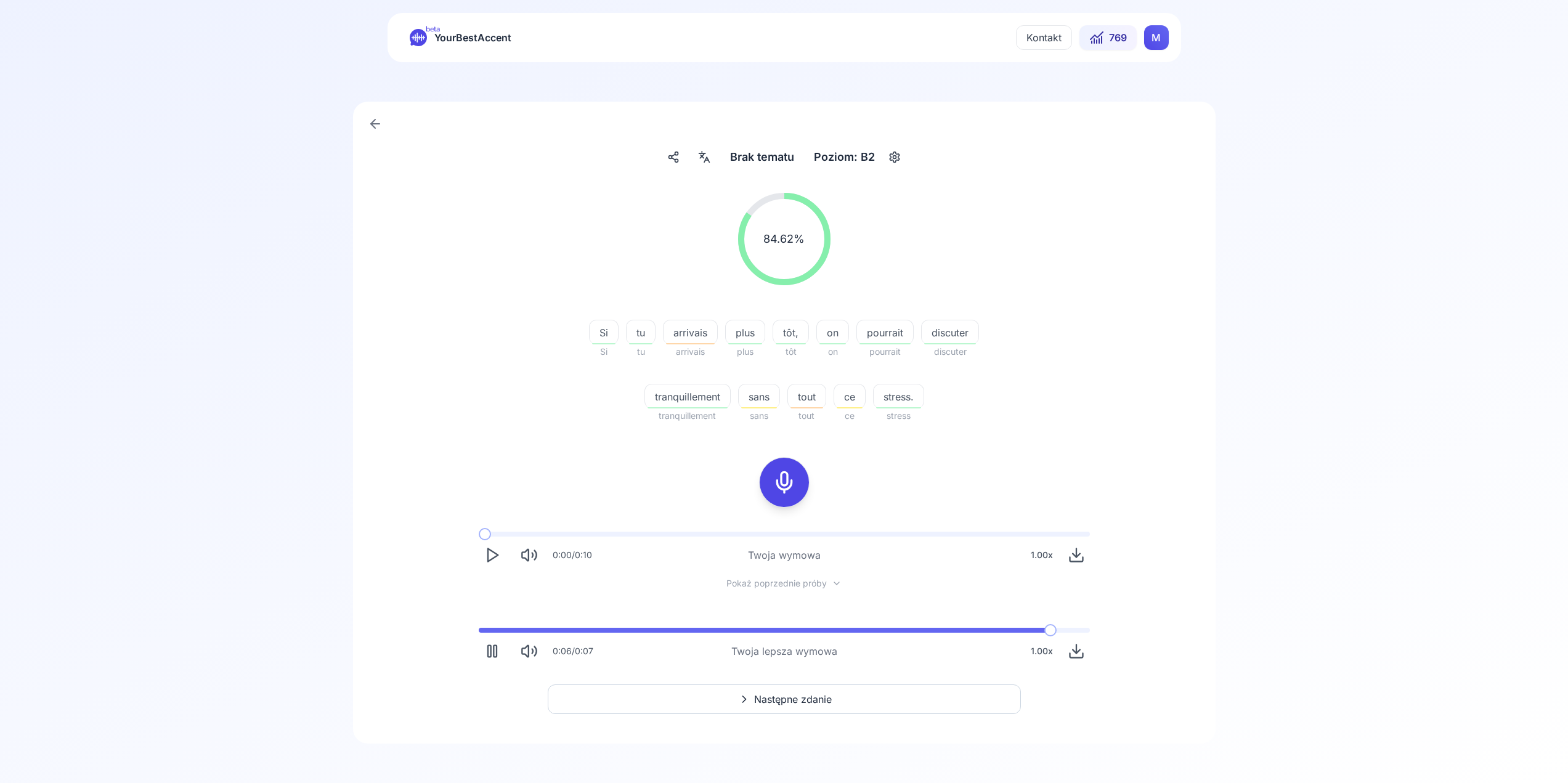
click at [784, 702] on span "Następne zdanie" at bounding box center [793, 699] width 78 height 15
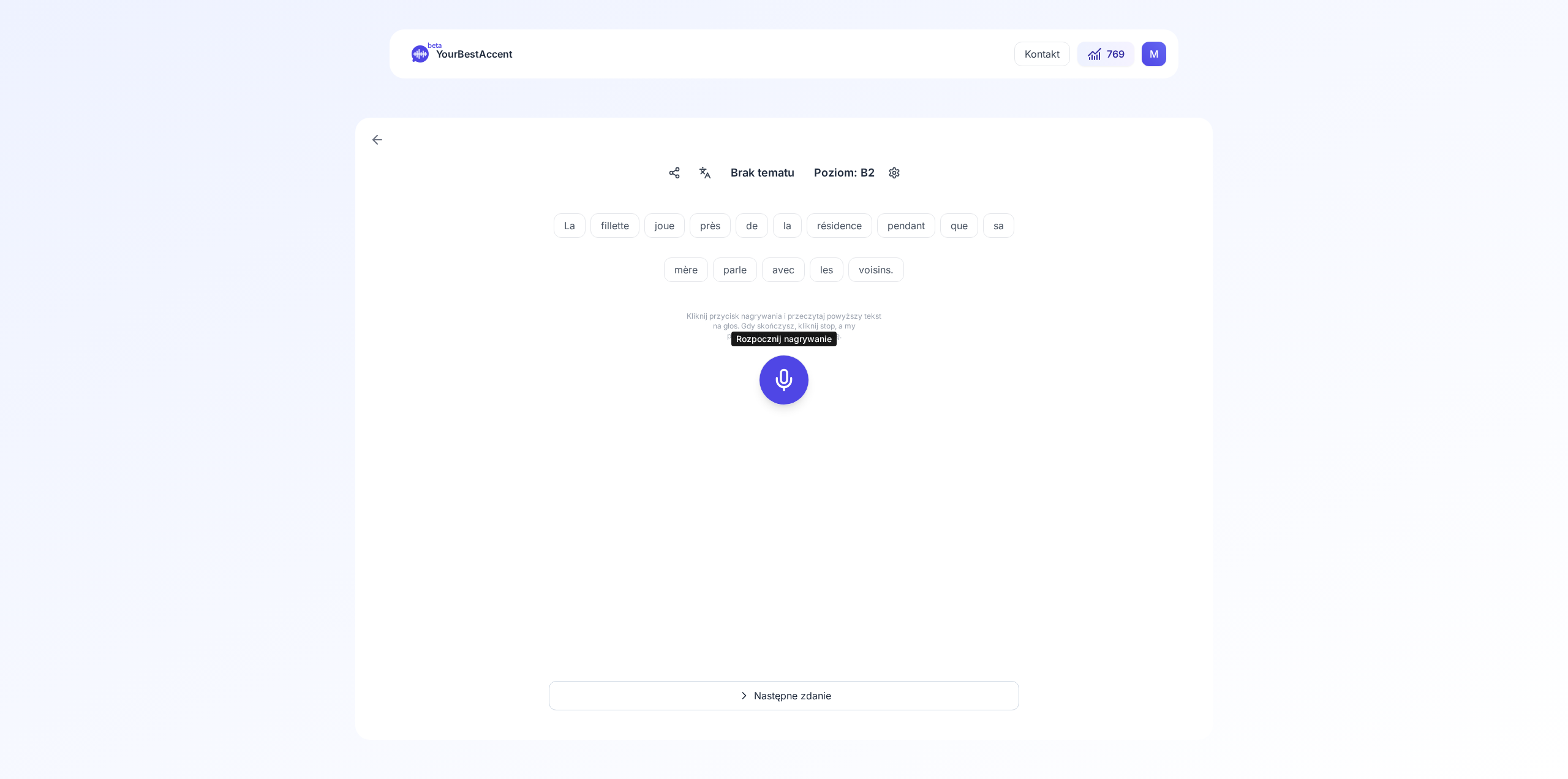
click at [778, 381] on icon at bounding box center [784, 380] width 25 height 25
click at [792, 366] on div at bounding box center [784, 380] width 30 height 49
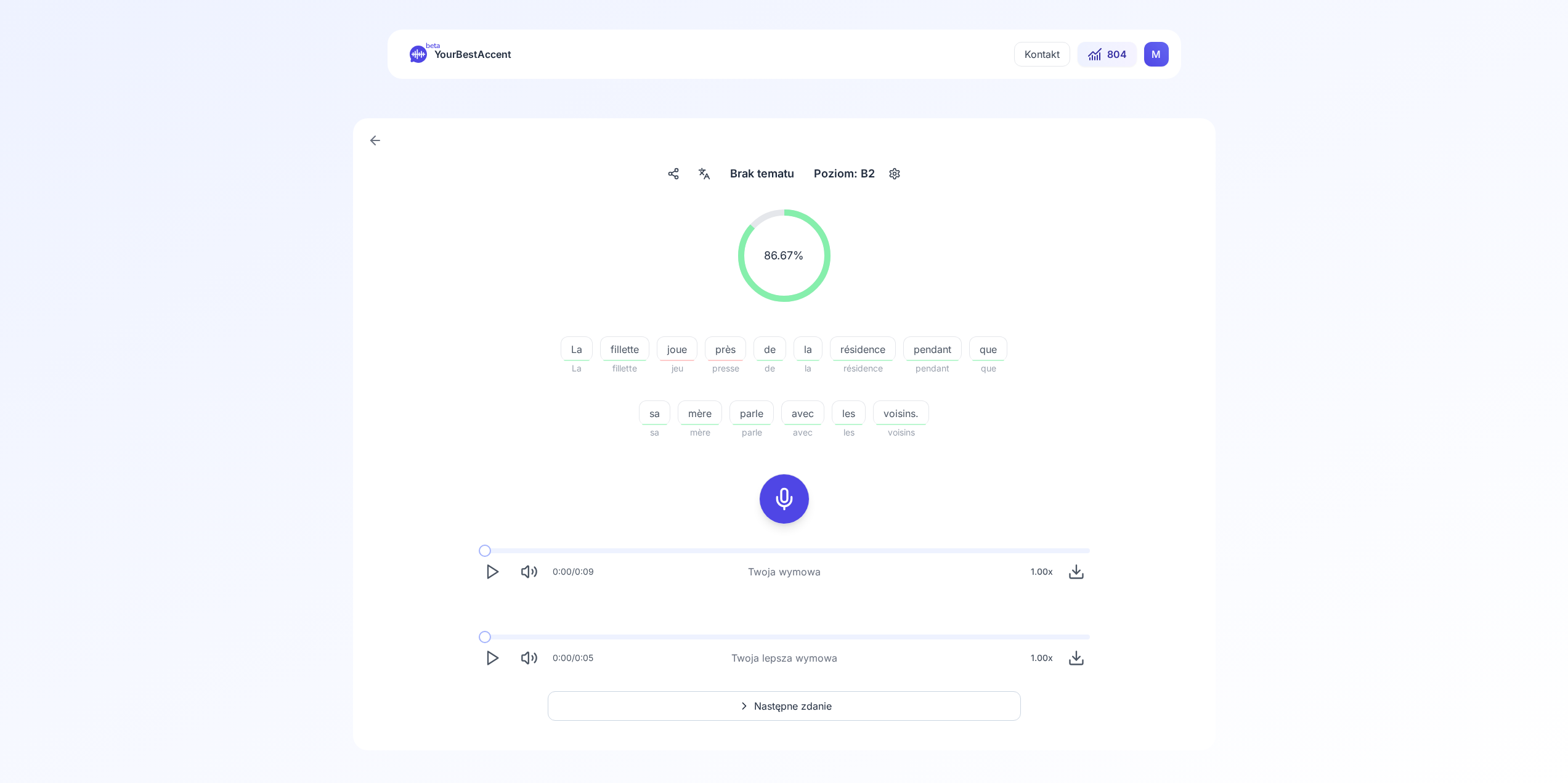
click at [493, 573] on icon "Play" at bounding box center [492, 571] width 17 height 17
click at [503, 661] on button "Play" at bounding box center [492, 658] width 27 height 27
click at [793, 500] on rect at bounding box center [784, 499] width 18 height 18
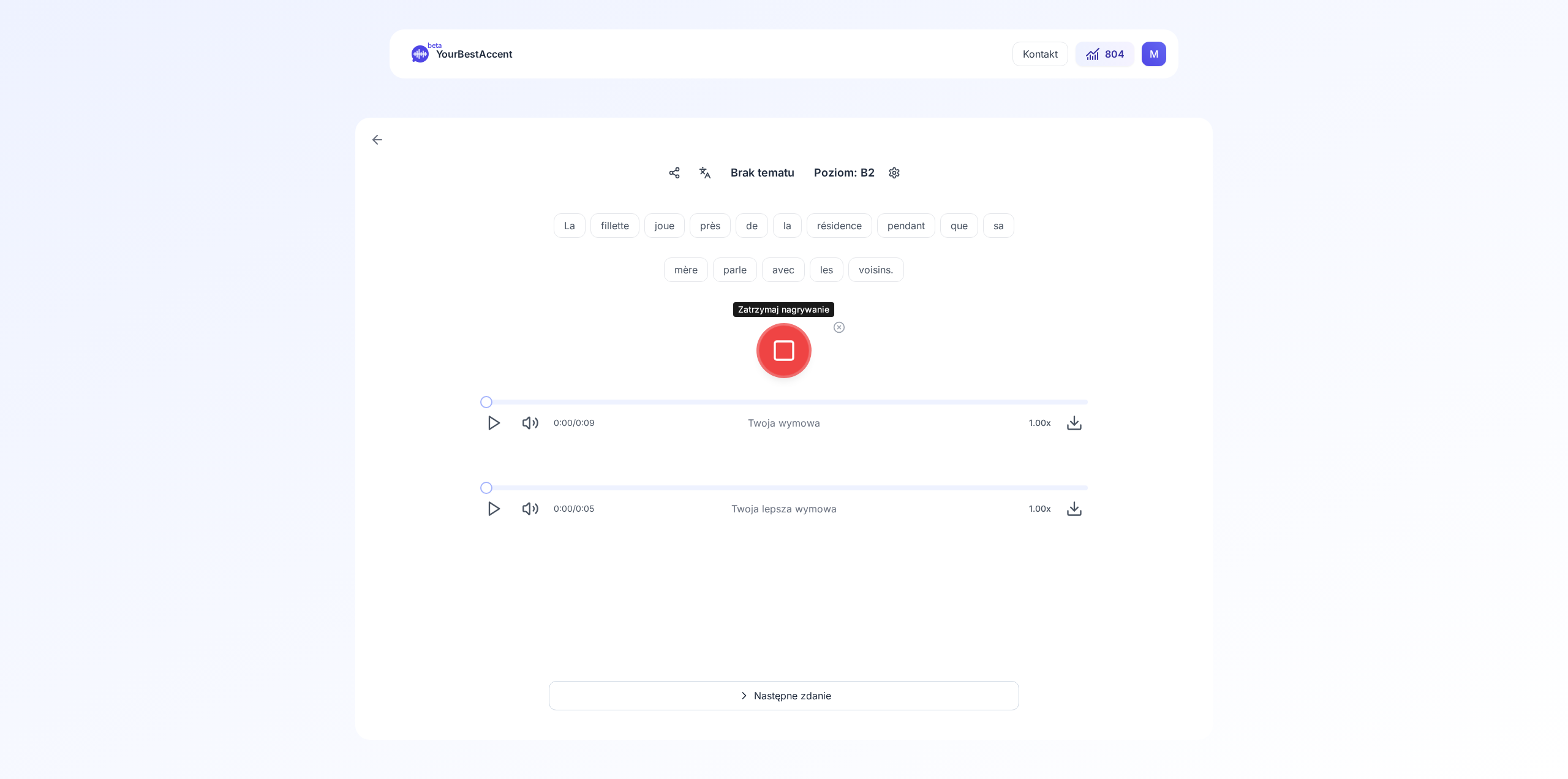
click at [787, 360] on rect at bounding box center [784, 351] width 18 height 18
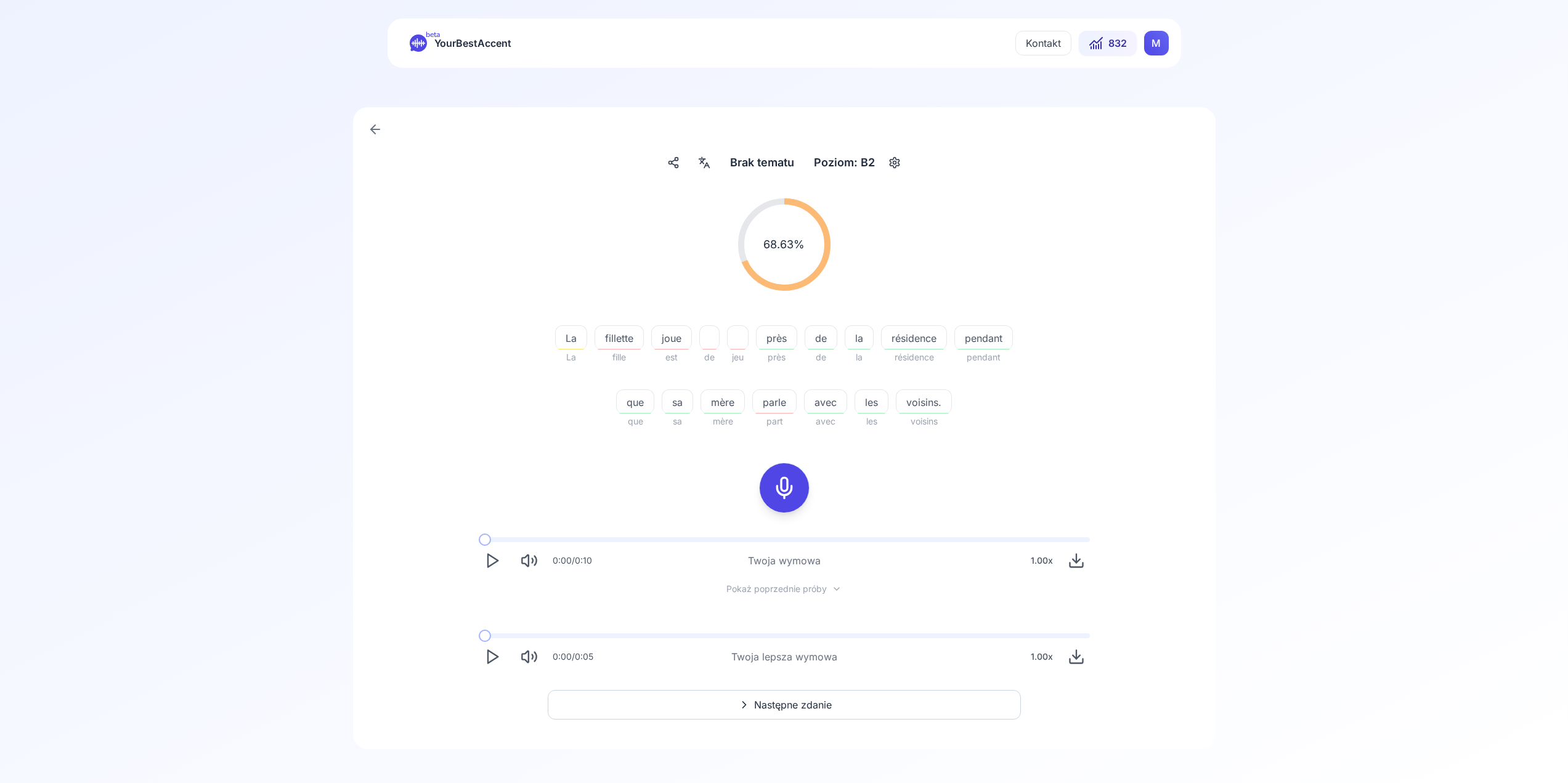
scroll to position [17, 0]
click at [889, 704] on button "Następne zdanie" at bounding box center [785, 699] width 474 height 30
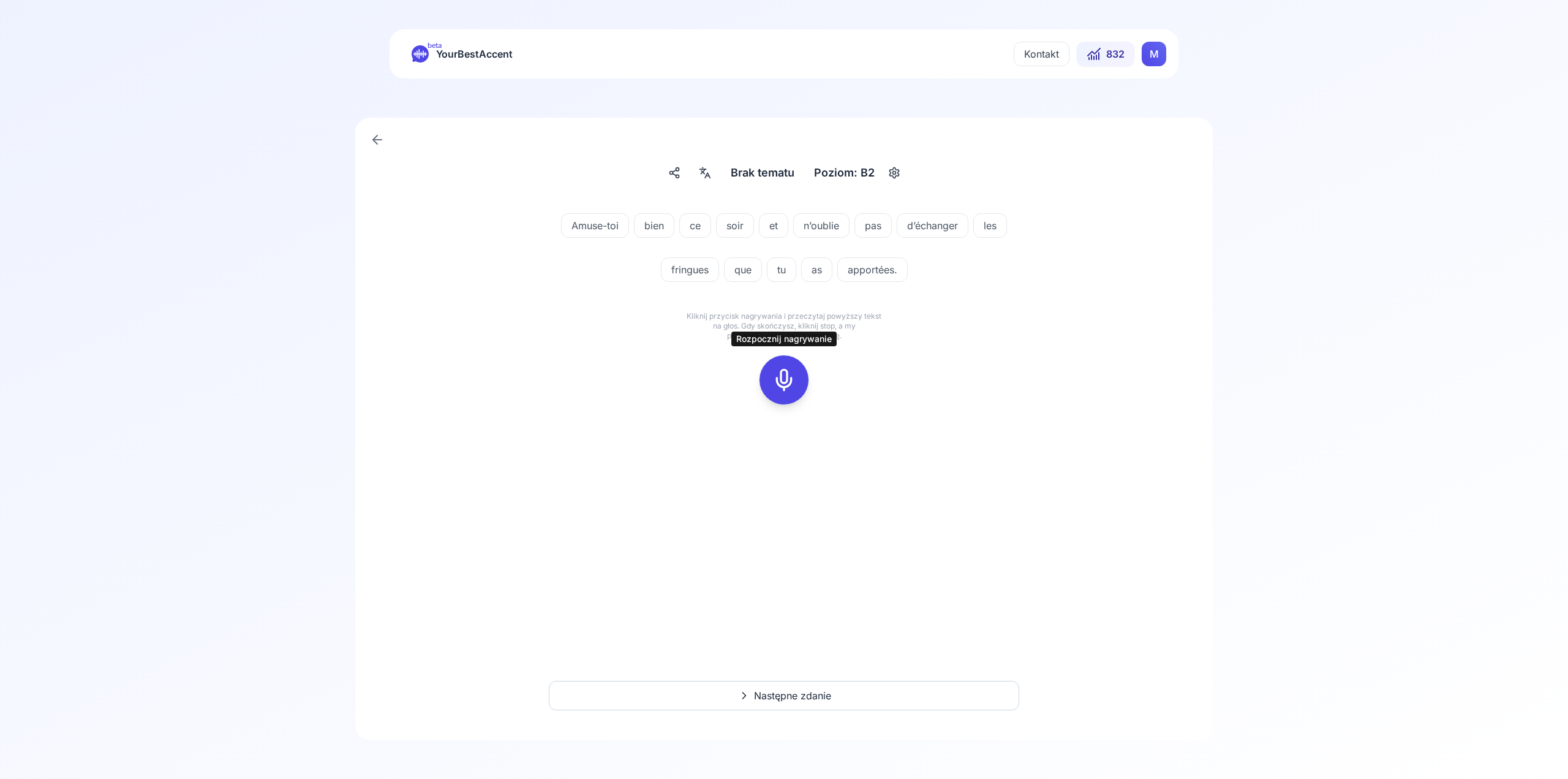
click at [780, 380] on icon at bounding box center [784, 380] width 25 height 25
click at [840, 359] on icon at bounding box center [839, 357] width 12 height 12
click at [795, 388] on icon at bounding box center [784, 380] width 25 height 25
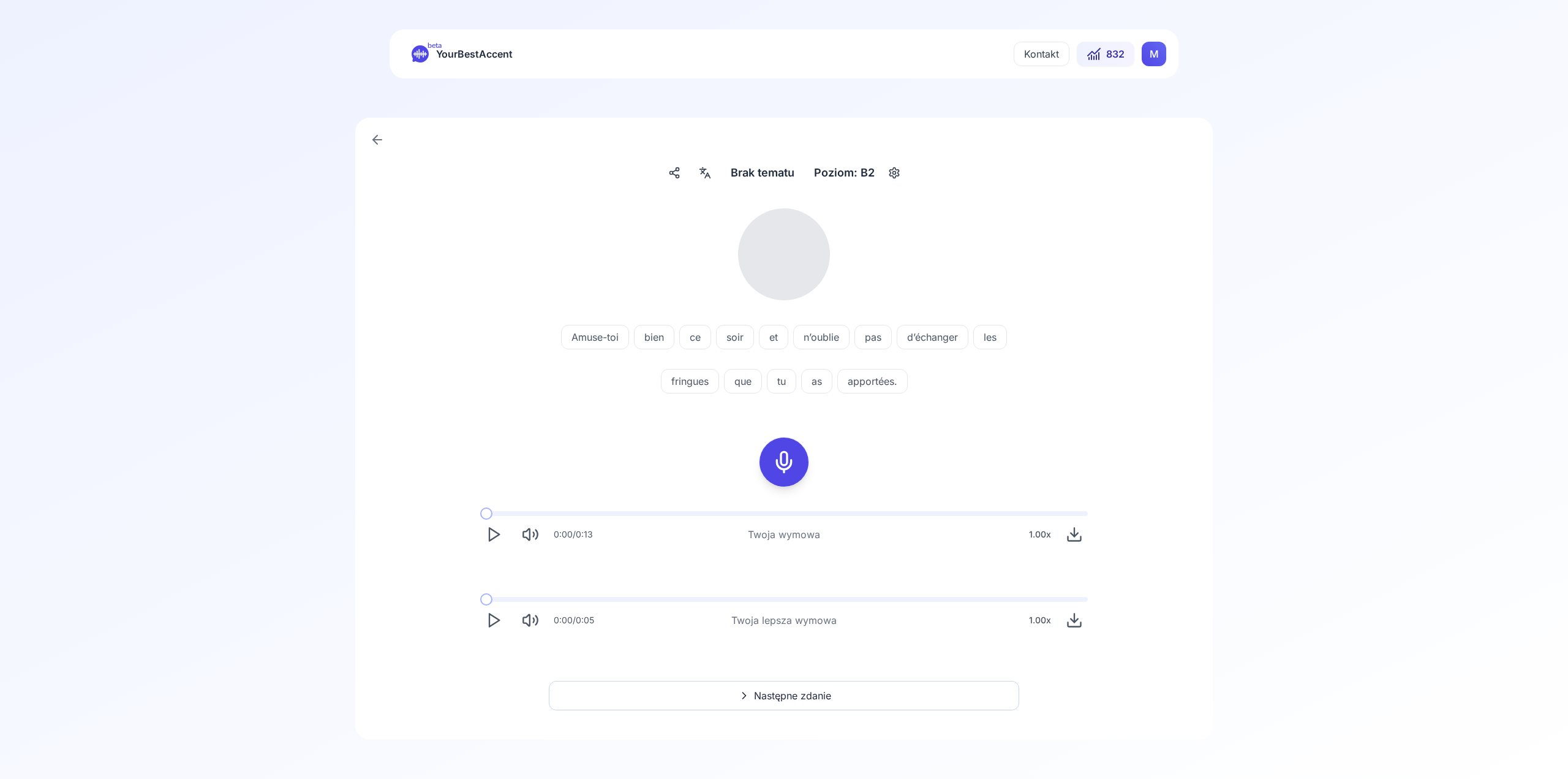
click at [481, 541] on div "0:00 / 0:13" at bounding box center [537, 534] width 113 height 27
drag, startPoint x: 500, startPoint y: 538, endPoint x: 579, endPoint y: 497, distance: 89.0
click at [500, 539] on icon "Play" at bounding box center [493, 534] width 17 height 17
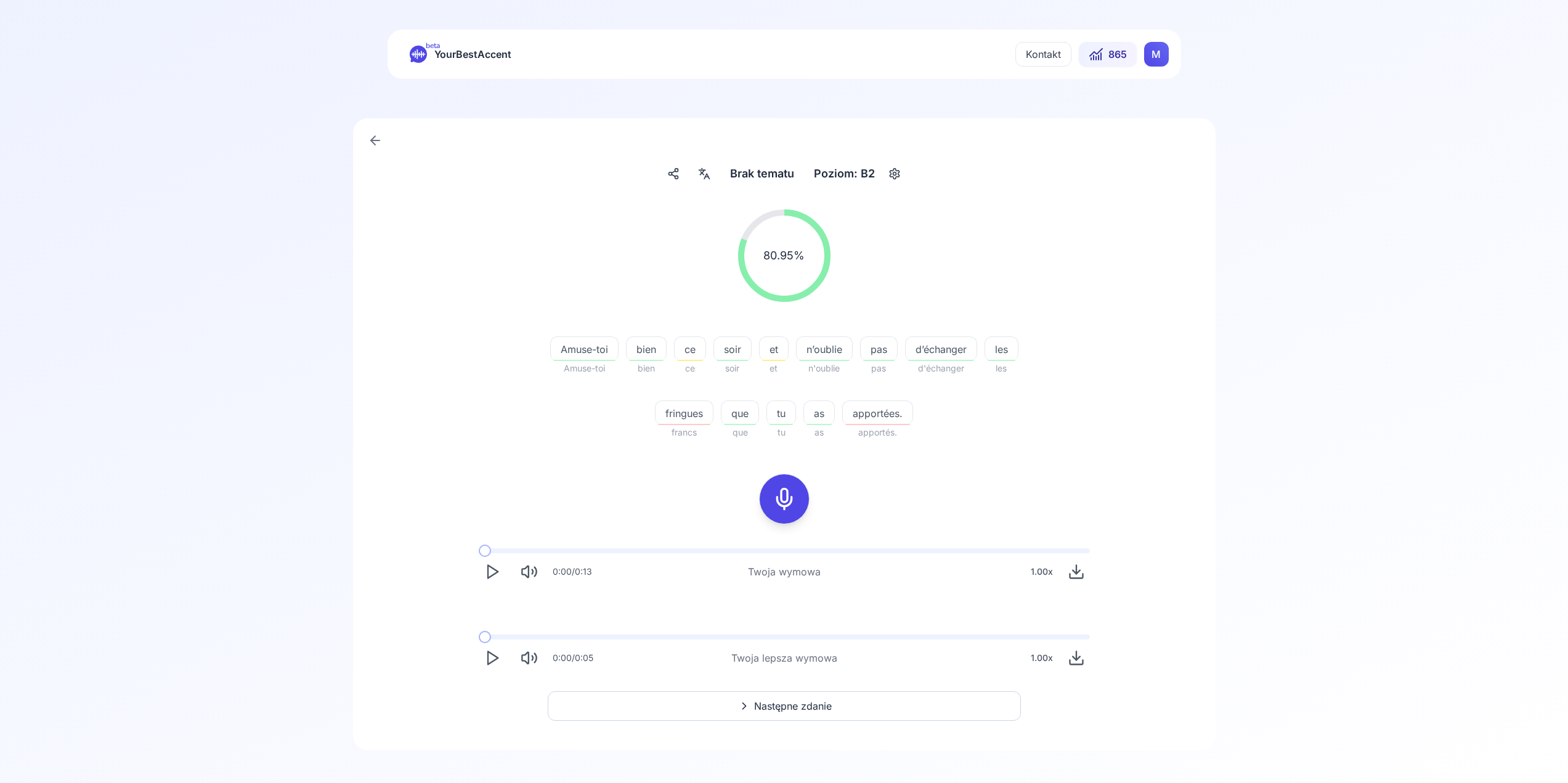
click at [495, 656] on polygon "Play" at bounding box center [493, 658] width 10 height 13
click at [800, 709] on span "Następne zdanie" at bounding box center [793, 706] width 78 height 15
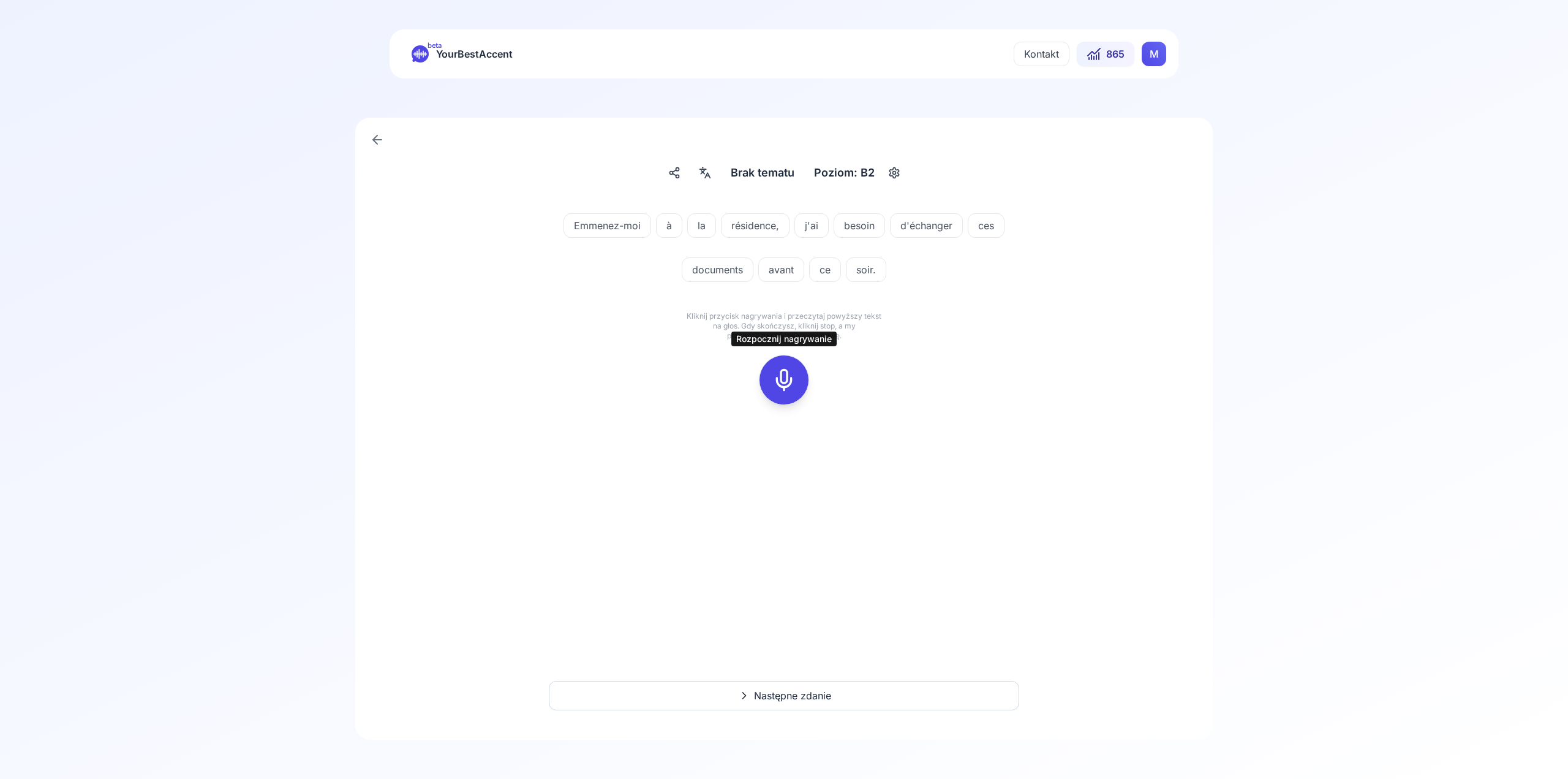
click at [784, 384] on icon at bounding box center [784, 380] width 25 height 25
click at [844, 351] on icon at bounding box center [839, 357] width 12 height 12
click at [800, 377] on button at bounding box center [784, 380] width 49 height 49
click at [802, 387] on button at bounding box center [784, 380] width 49 height 49
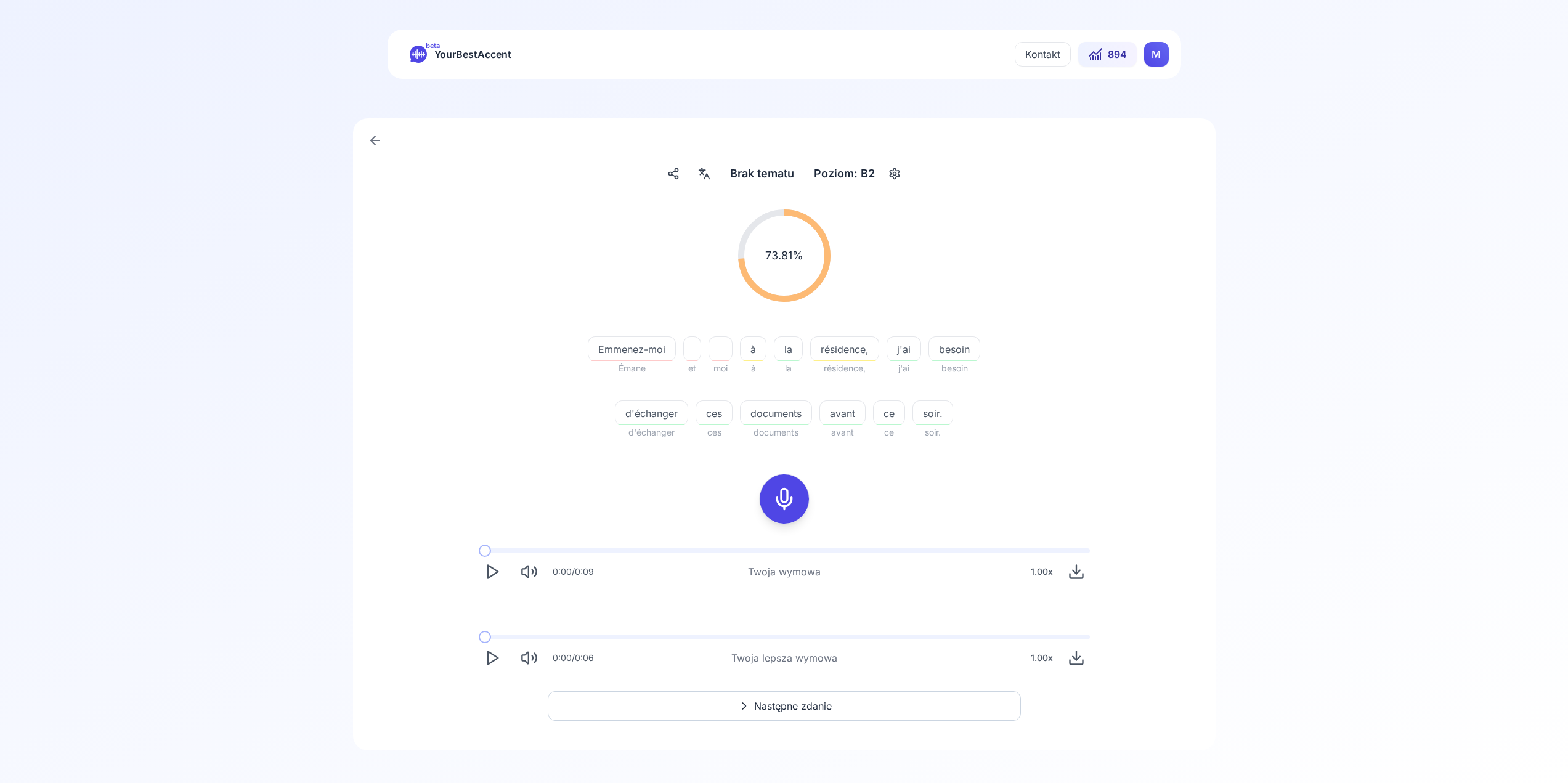
click at [796, 493] on div at bounding box center [785, 499] width 30 height 50
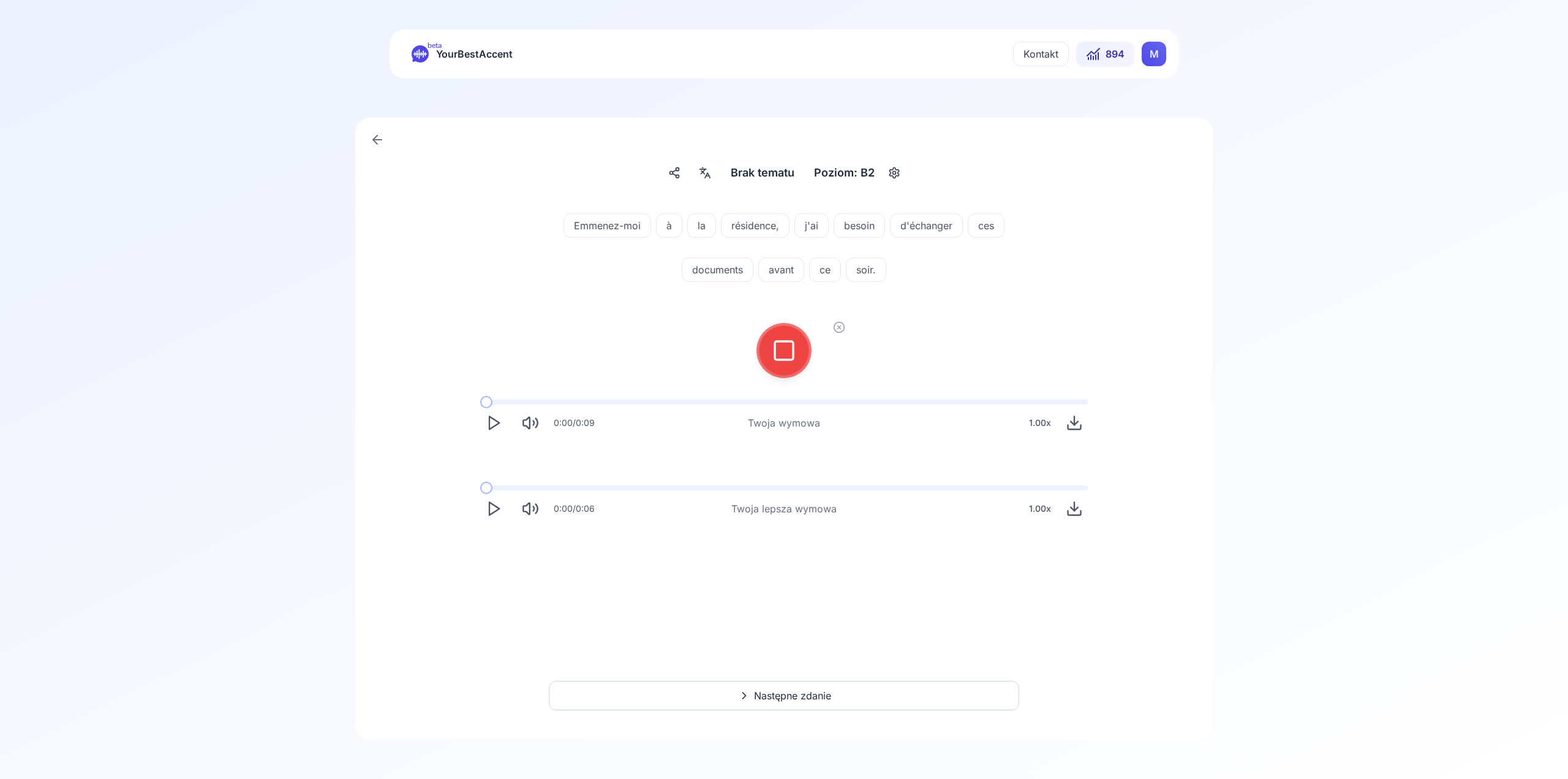
click at [795, 355] on icon at bounding box center [784, 351] width 25 height 25
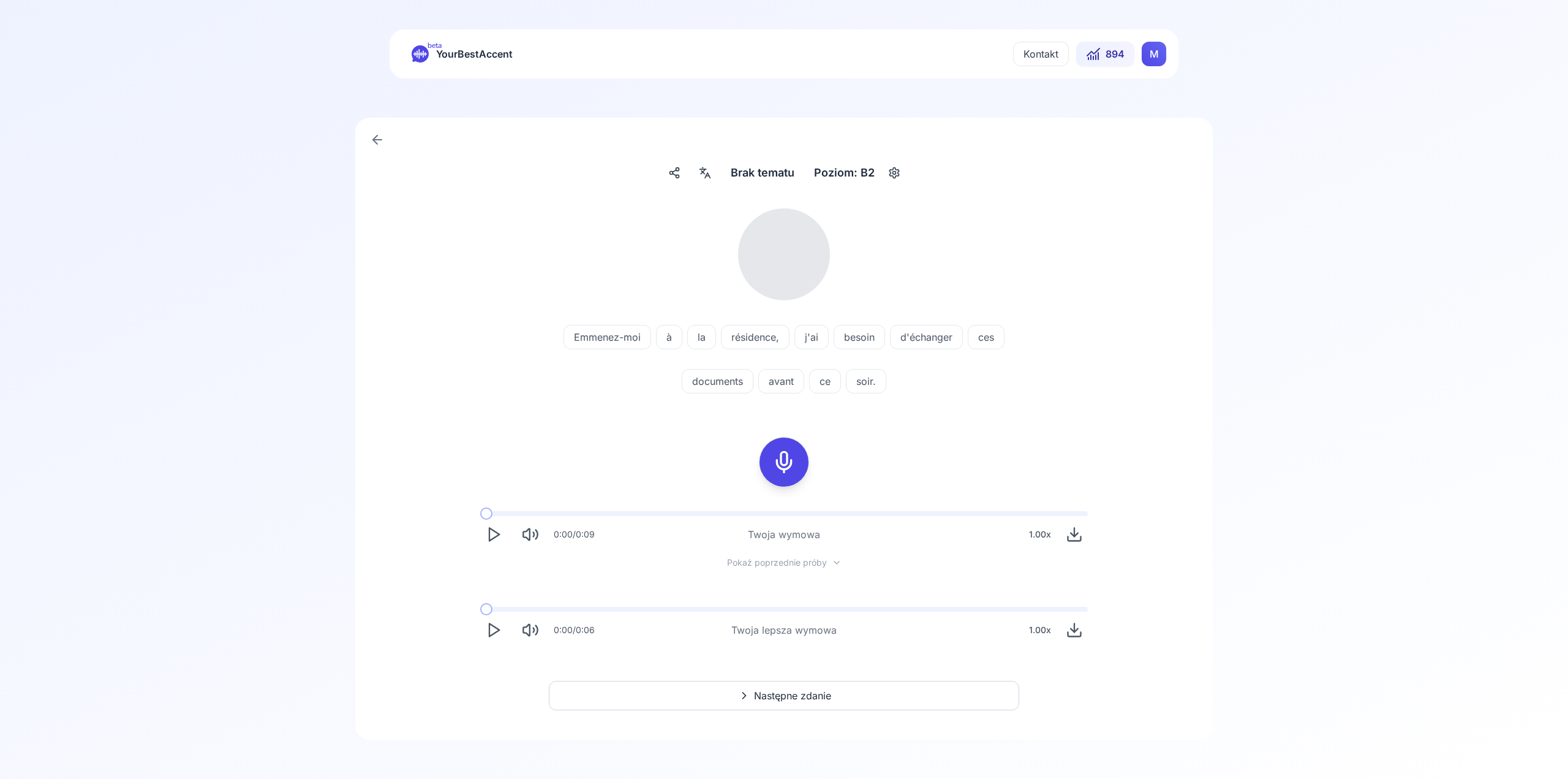
click at [491, 529] on polygon "Play" at bounding box center [495, 535] width 10 height 13
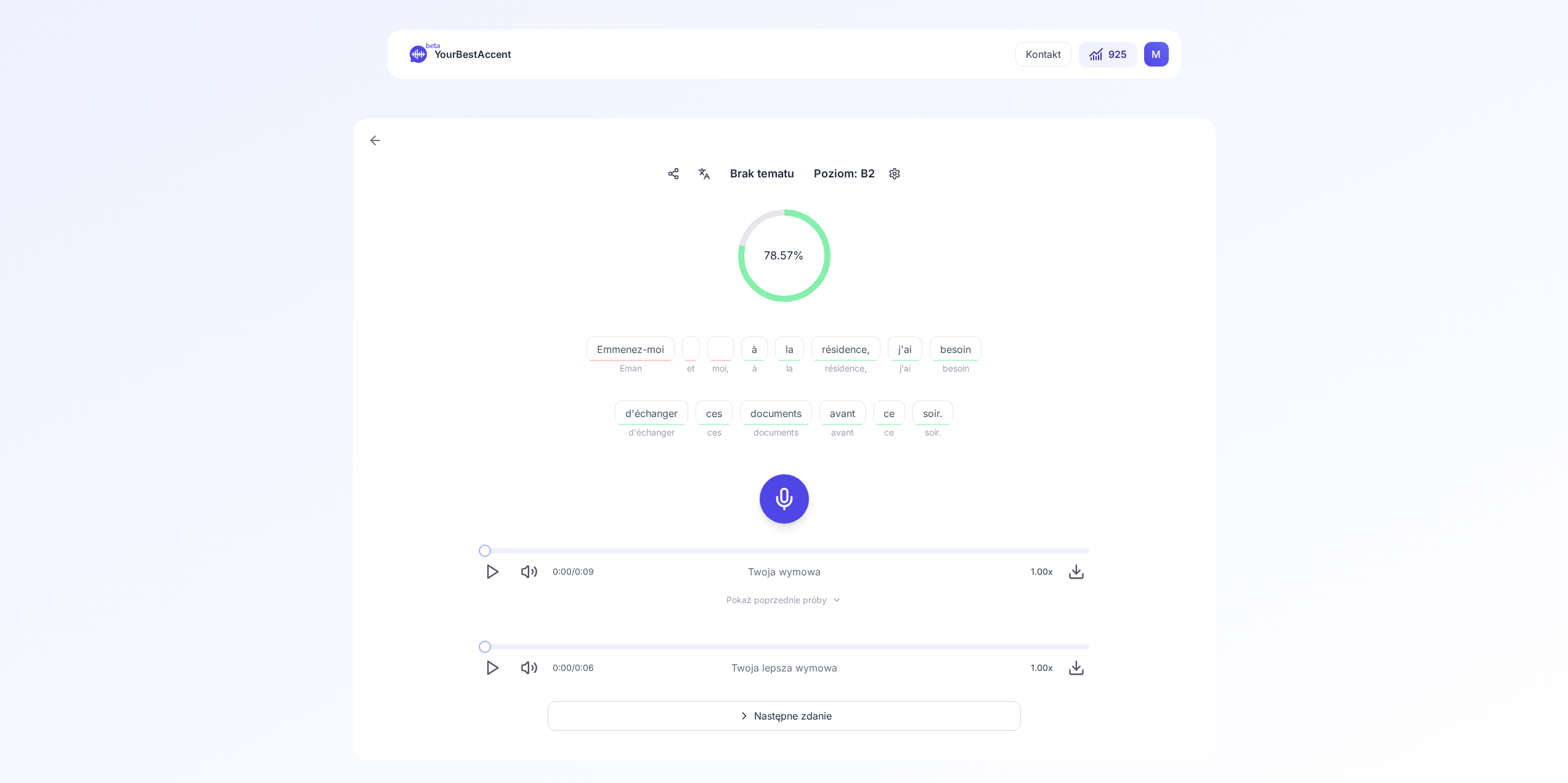
click at [500, 665] on icon "Play" at bounding box center [492, 667] width 17 height 17
click at [502, 664] on button "Pause" at bounding box center [492, 667] width 27 height 27
click at [852, 719] on button "Następne zdanie" at bounding box center [785, 716] width 474 height 30
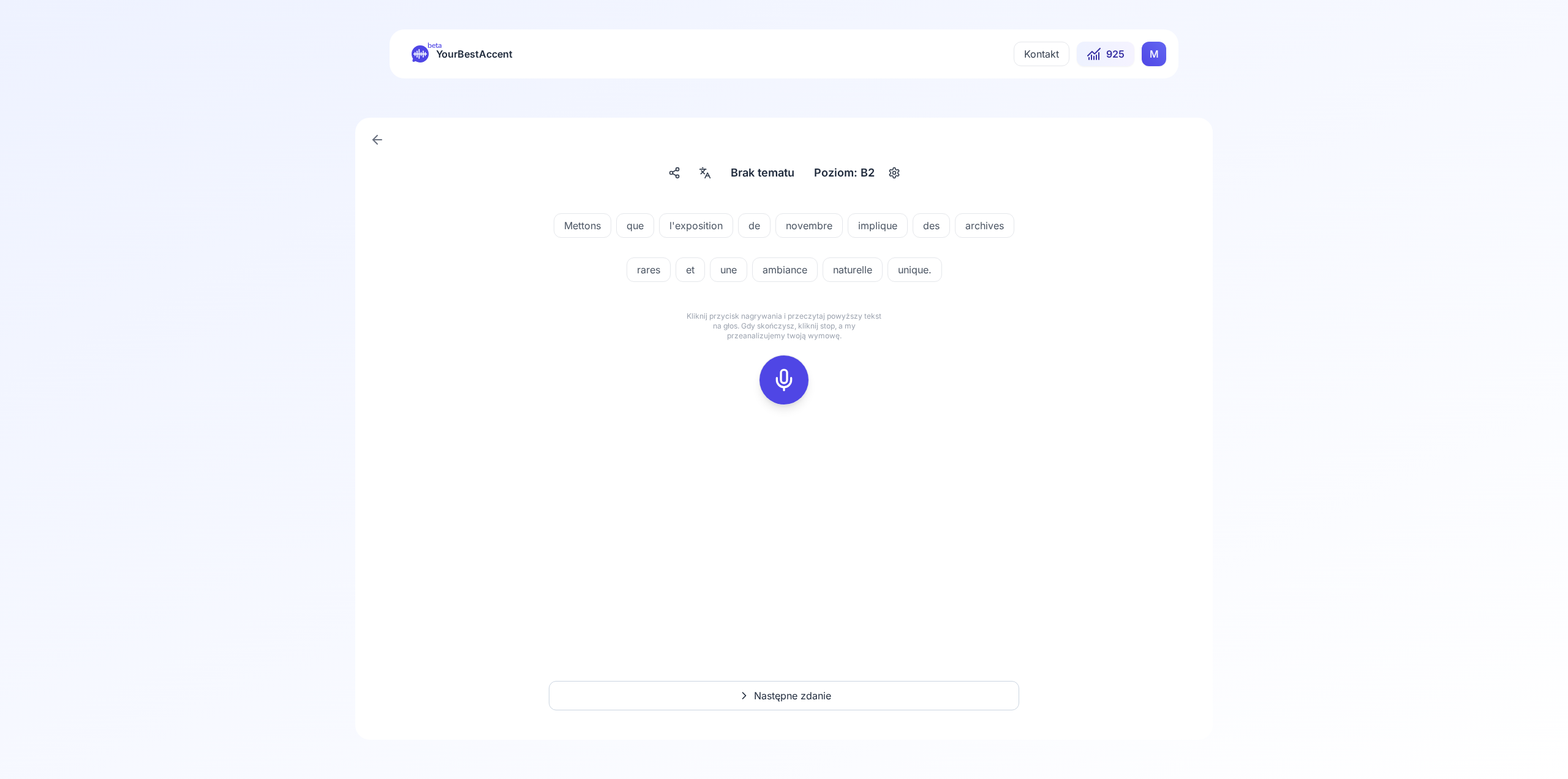
click at [797, 361] on div at bounding box center [784, 380] width 30 height 49
click at [834, 352] on icon at bounding box center [839, 357] width 12 height 12
click at [796, 377] on div at bounding box center [784, 380] width 30 height 49
click at [844, 356] on circle at bounding box center [840, 357] width 11 height 11
click at [795, 399] on div at bounding box center [784, 380] width 30 height 49
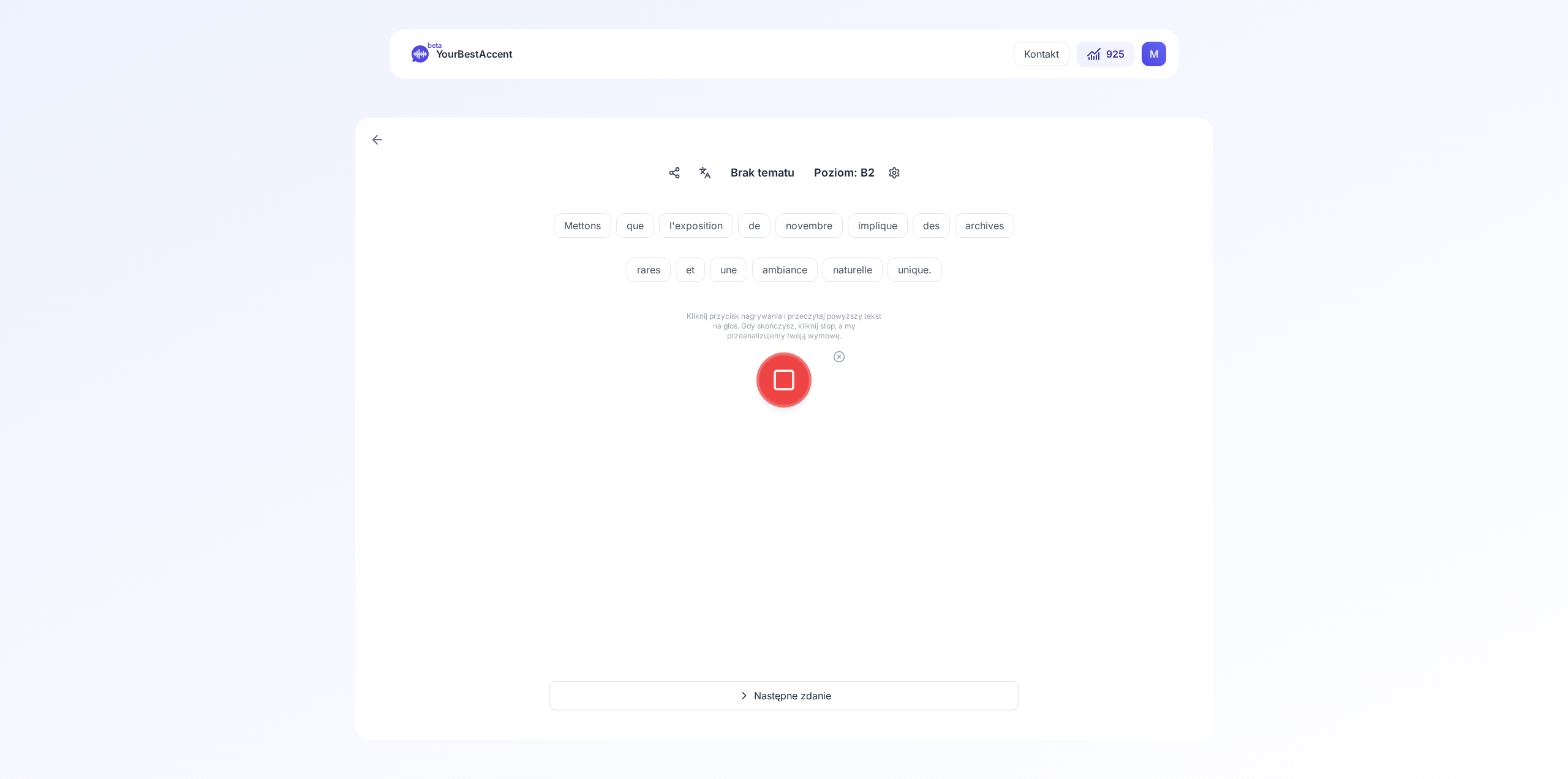
click at [793, 390] on icon at bounding box center [784, 380] width 25 height 25
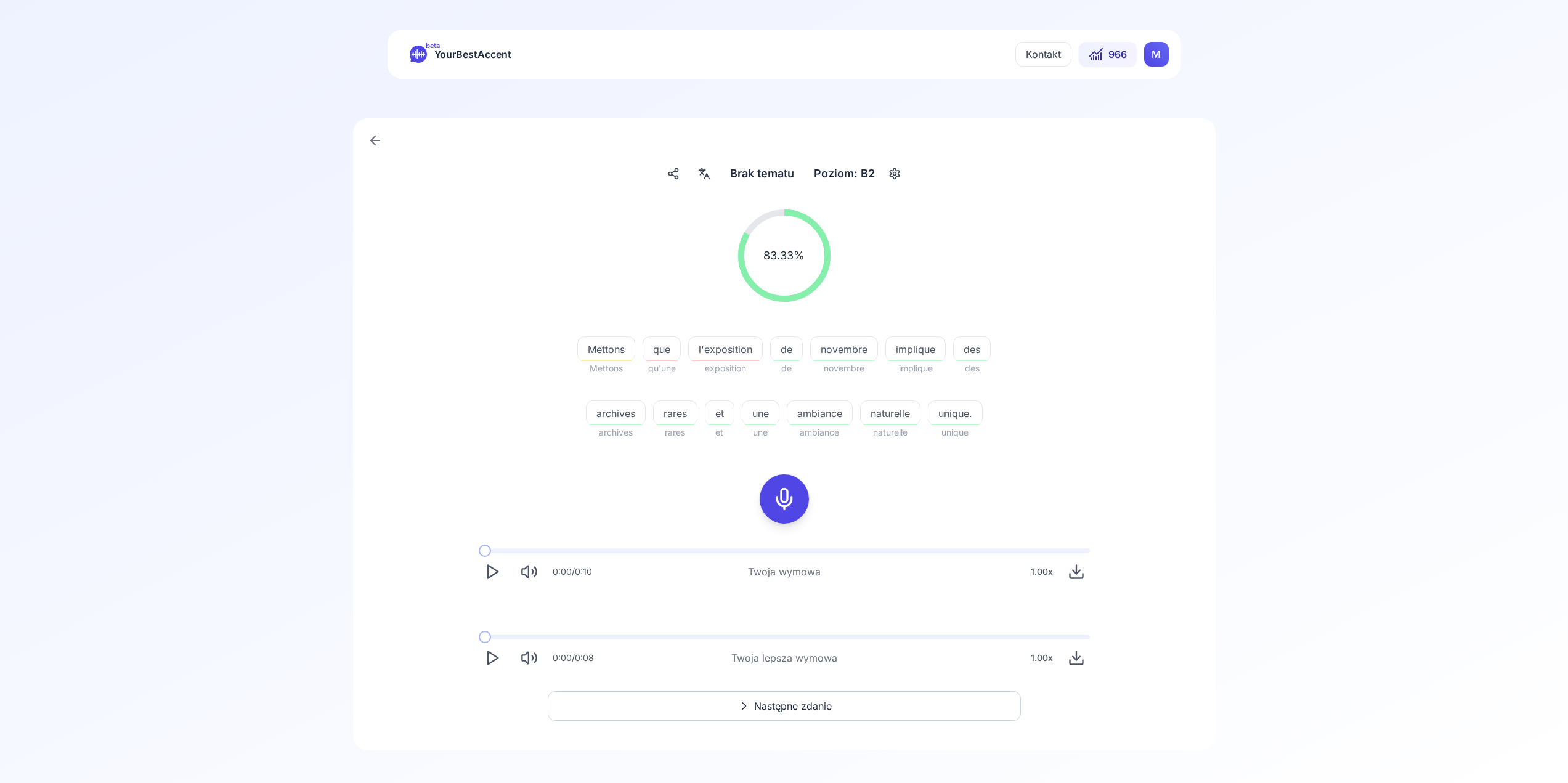
click at [499, 562] on button "Play" at bounding box center [492, 571] width 27 height 27
click at [498, 662] on icon "Play" at bounding box center [492, 657] width 17 height 17
click at [983, 711] on button "Następne zdanie" at bounding box center [785, 706] width 474 height 30
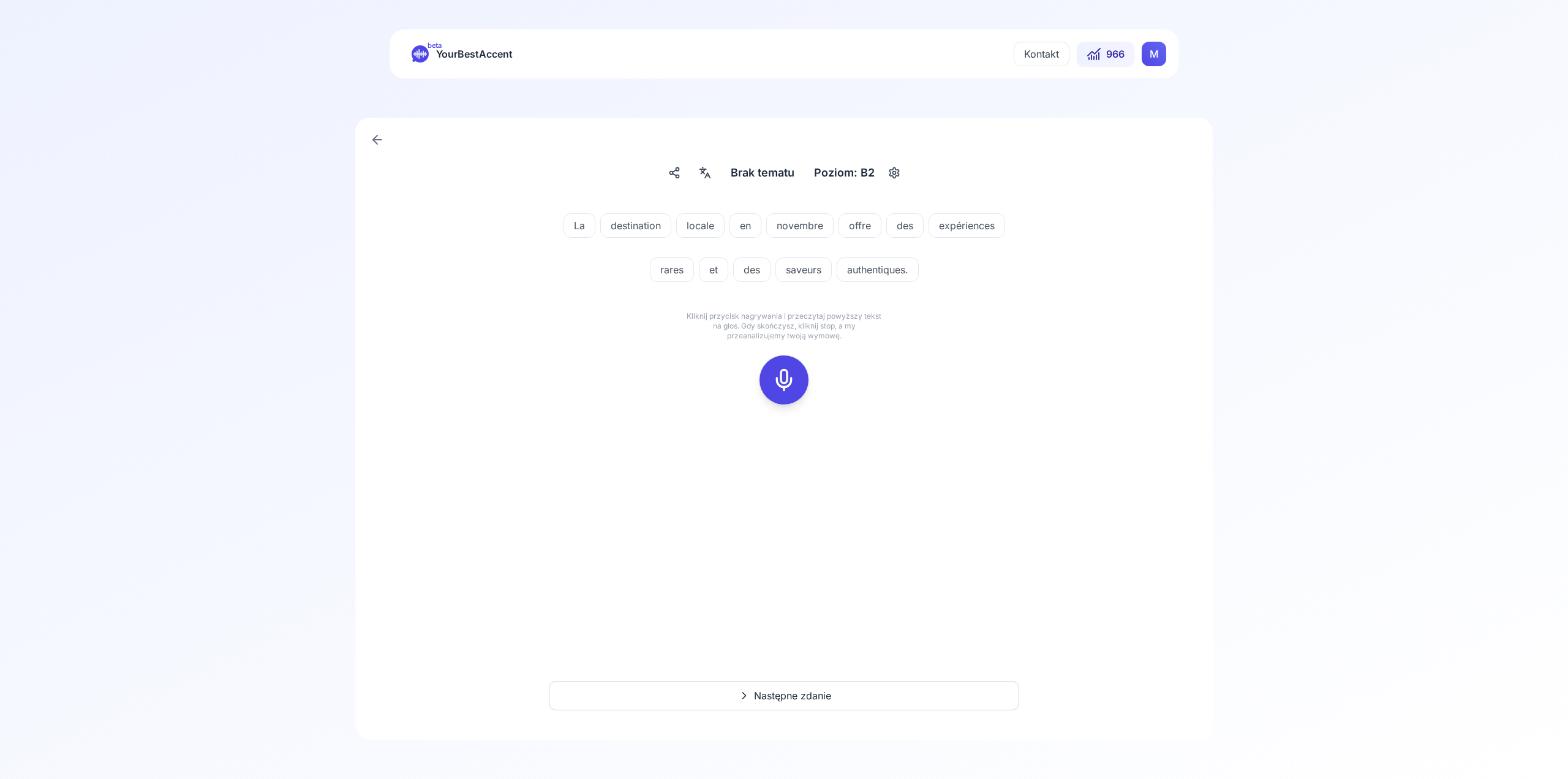
click at [807, 392] on div at bounding box center [784, 380] width 98 height 78
click at [790, 384] on icon at bounding box center [784, 380] width 25 height 25
click at [794, 384] on icon at bounding box center [784, 380] width 25 height 25
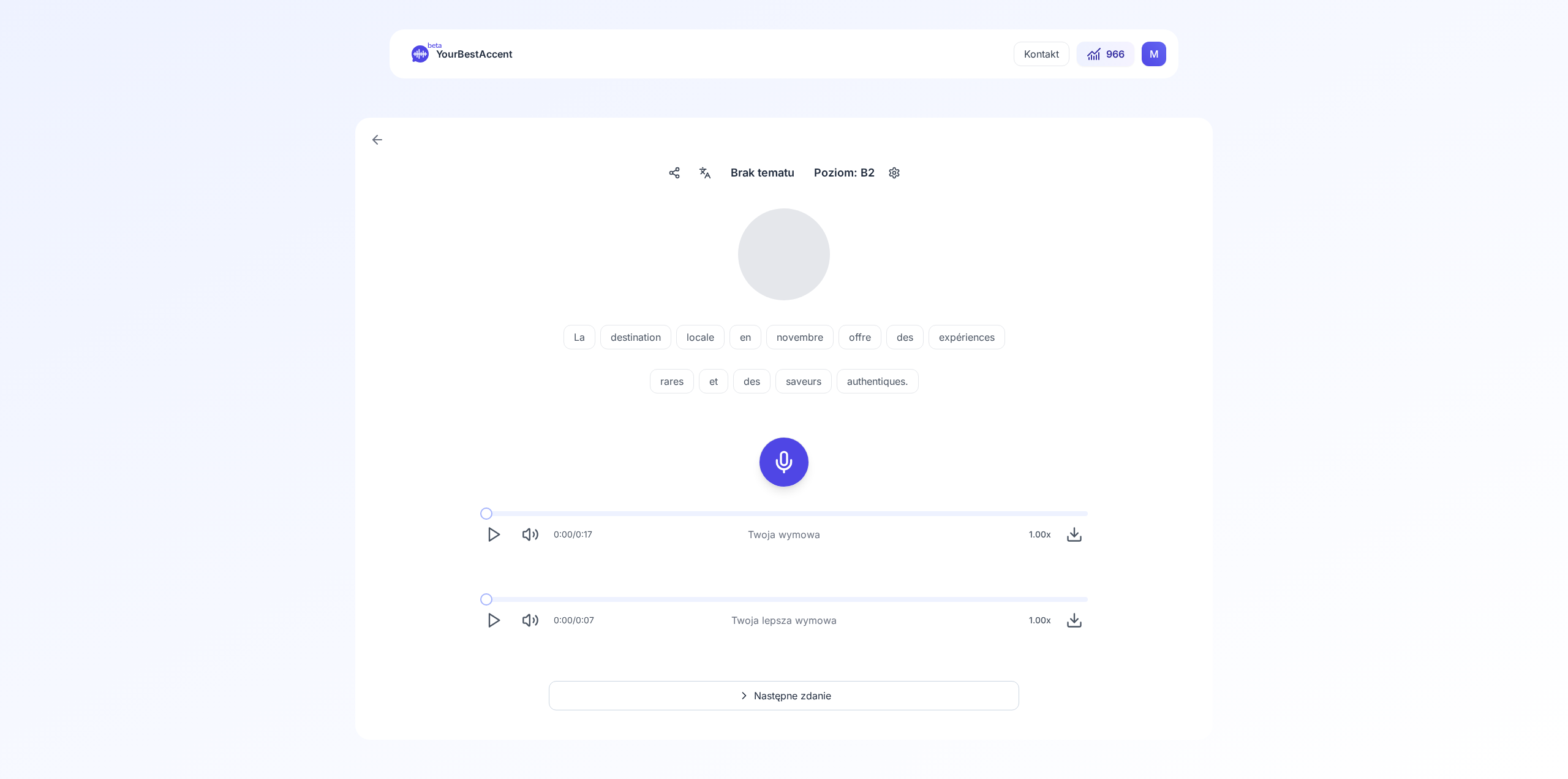
click at [484, 542] on button "Play" at bounding box center [494, 534] width 27 height 27
click at [492, 614] on icon "Play" at bounding box center [493, 620] width 17 height 17
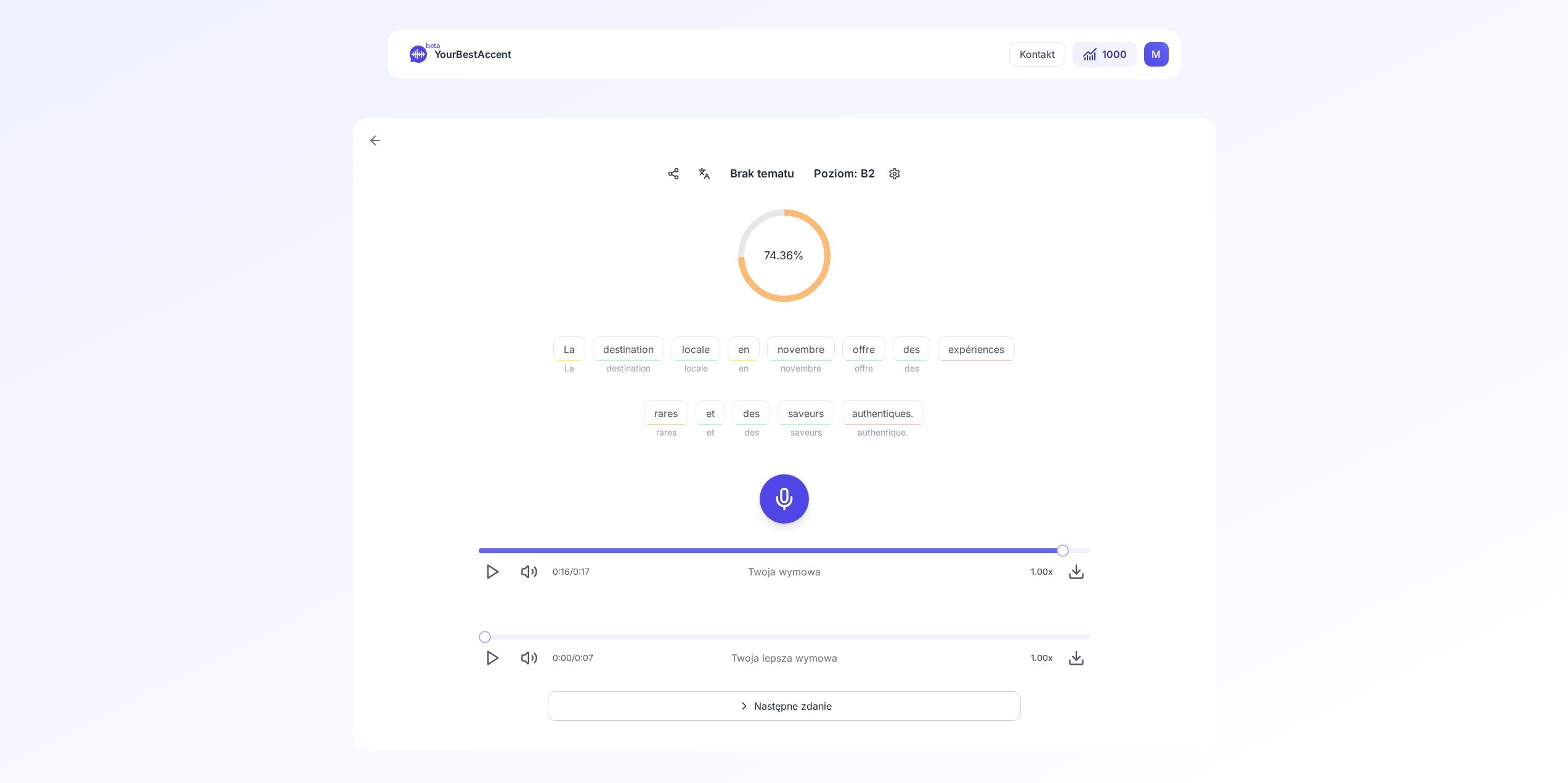
click at [451, 54] on span "YourBestAccent" at bounding box center [473, 54] width 77 height 17
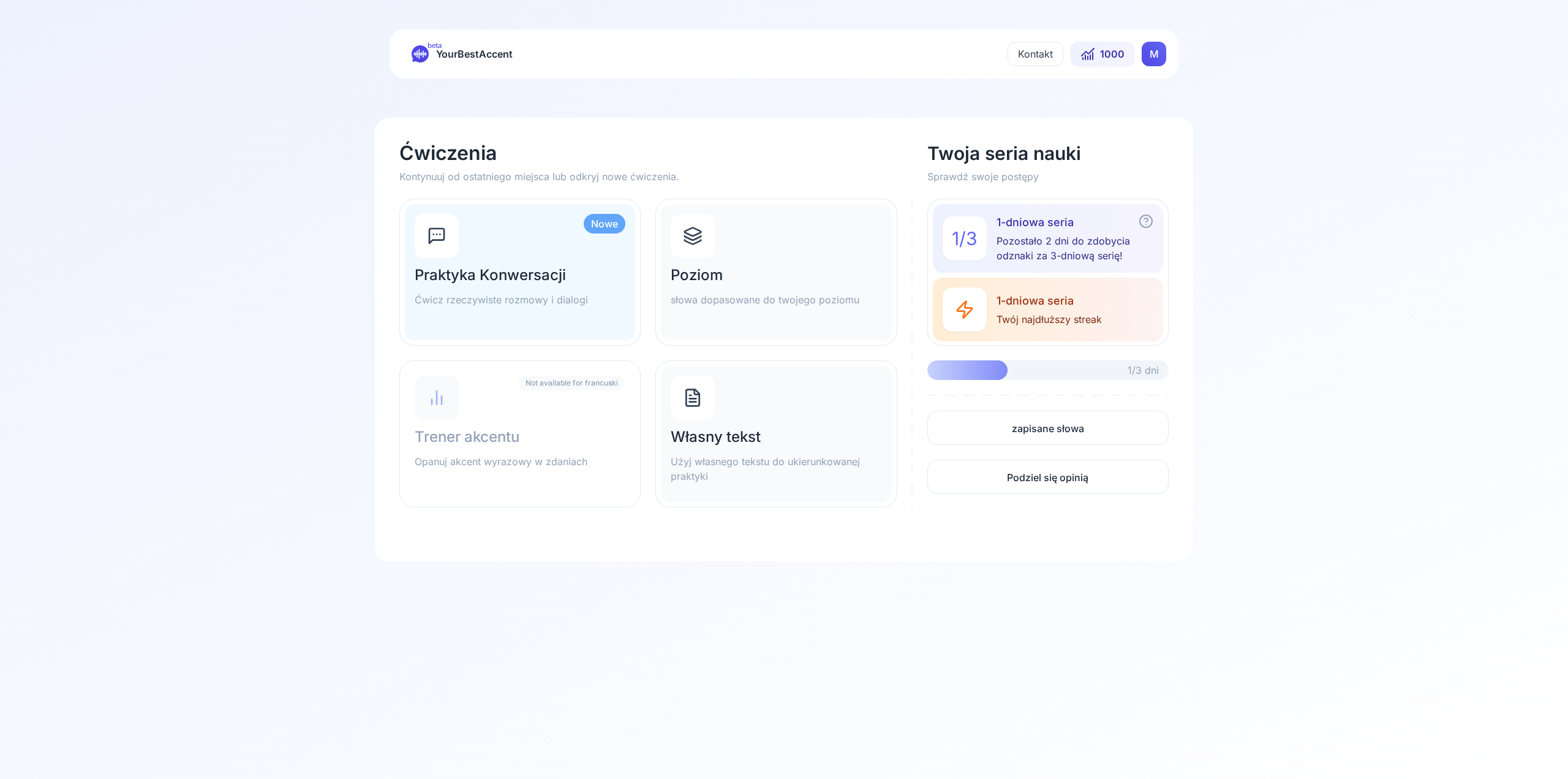
click at [738, 243] on div "Poziom słowa dopasowane do twojego poziomu" at bounding box center [776, 272] width 230 height 136
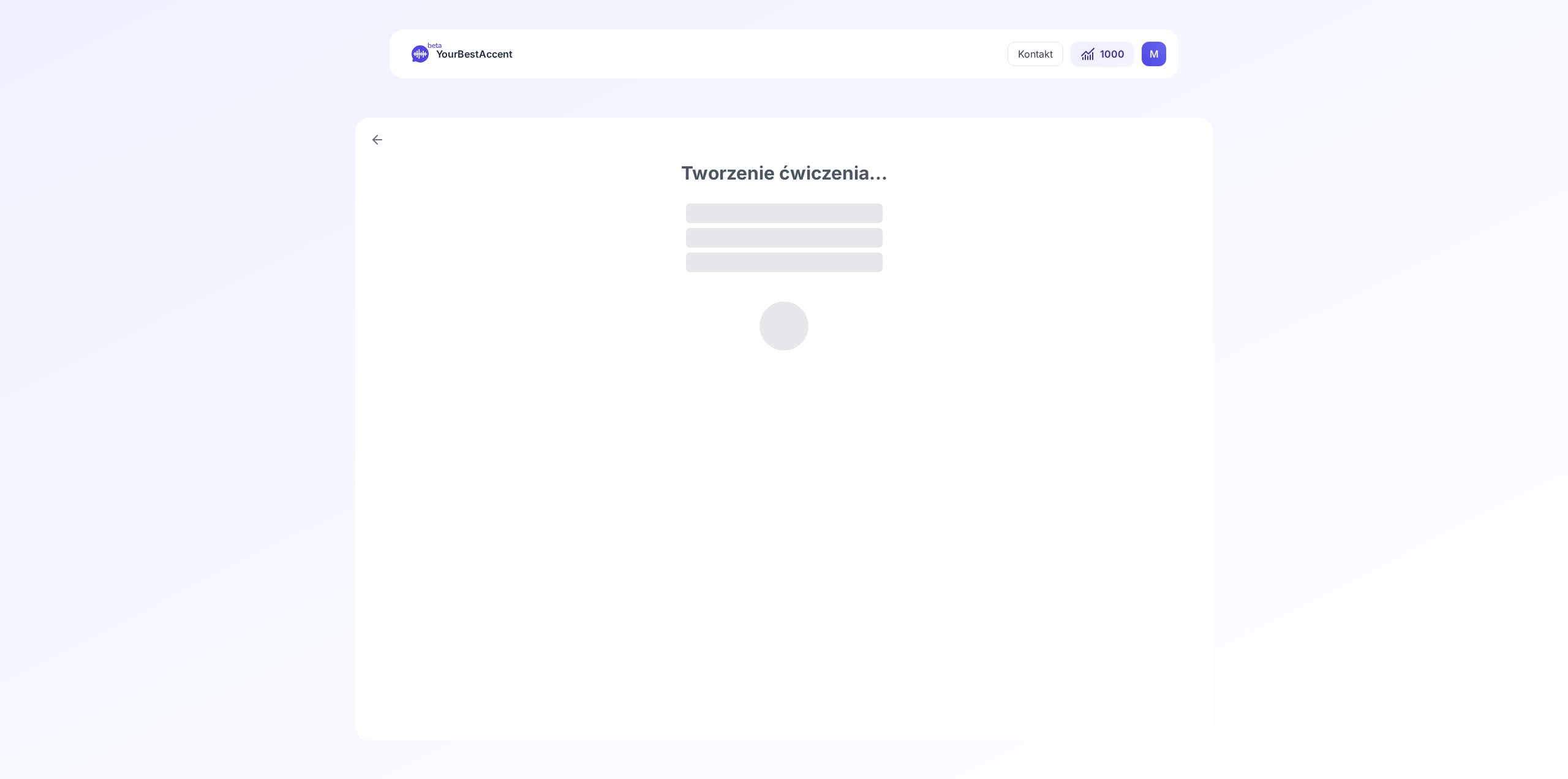
click at [375, 147] on link at bounding box center [378, 140] width 25 height 25
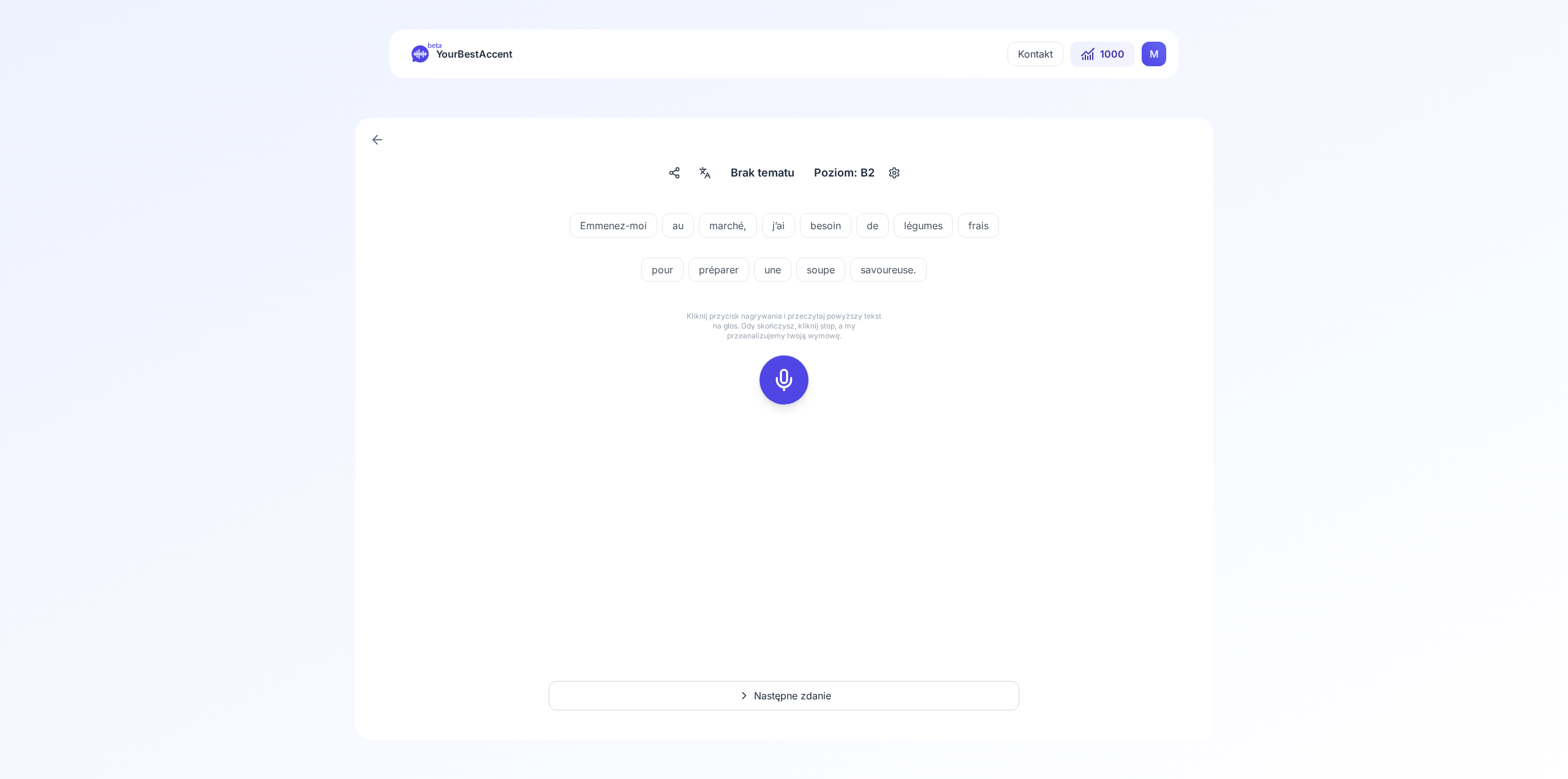
click at [377, 140] on icon at bounding box center [377, 140] width 8 height 0
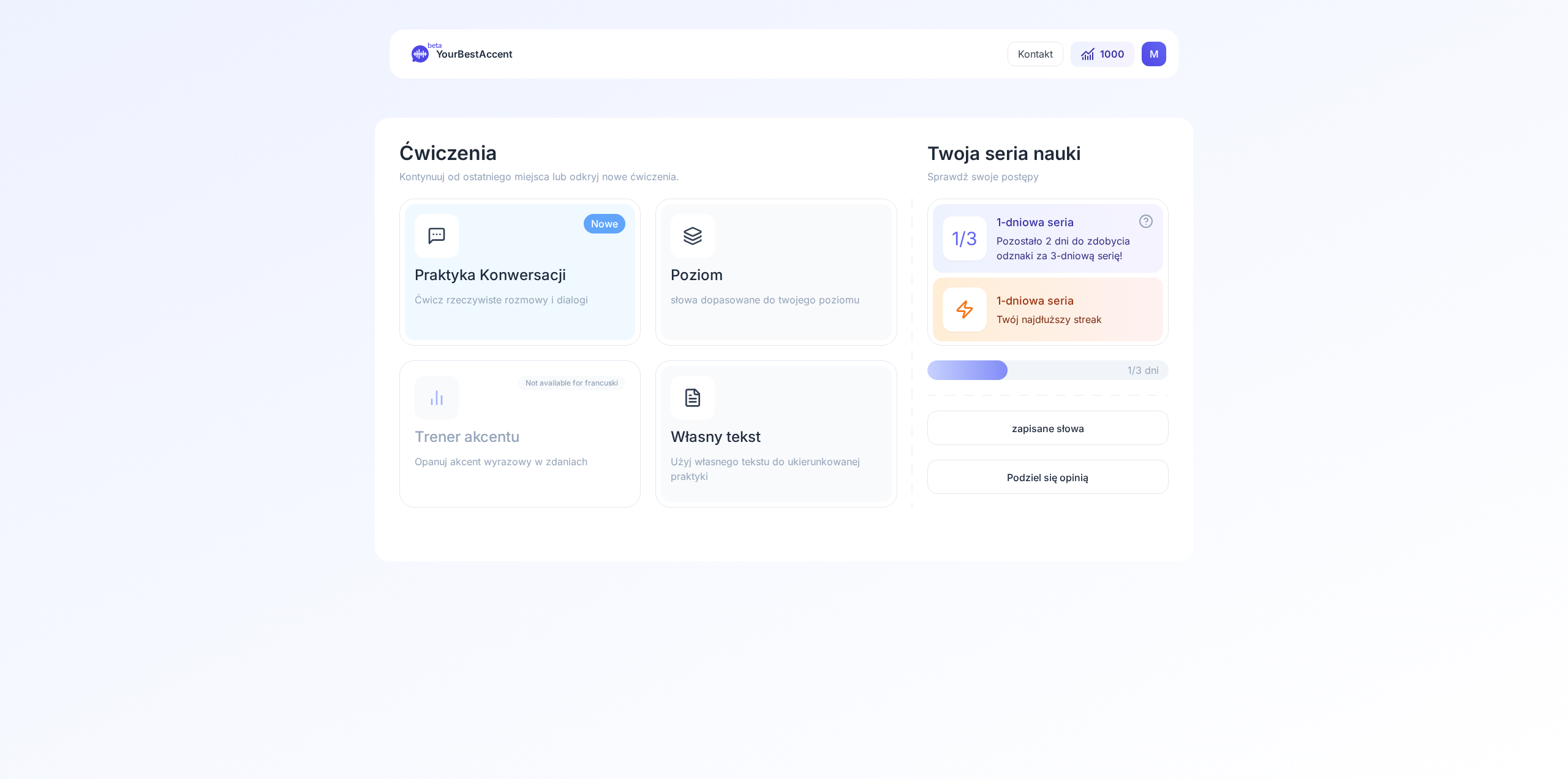
click at [586, 418] on div "Not available for francuski Trener akcentu Opanuj akcent wyrazowy w zdaniach" at bounding box center [520, 433] width 230 height 136
drag, startPoint x: 576, startPoint y: 384, endPoint x: 620, endPoint y: 387, distance: 44.1
click at [620, 387] on span "Not available for francuski" at bounding box center [572, 383] width 107 height 15
click at [607, 377] on span "Not available for francuski" at bounding box center [572, 383] width 107 height 15
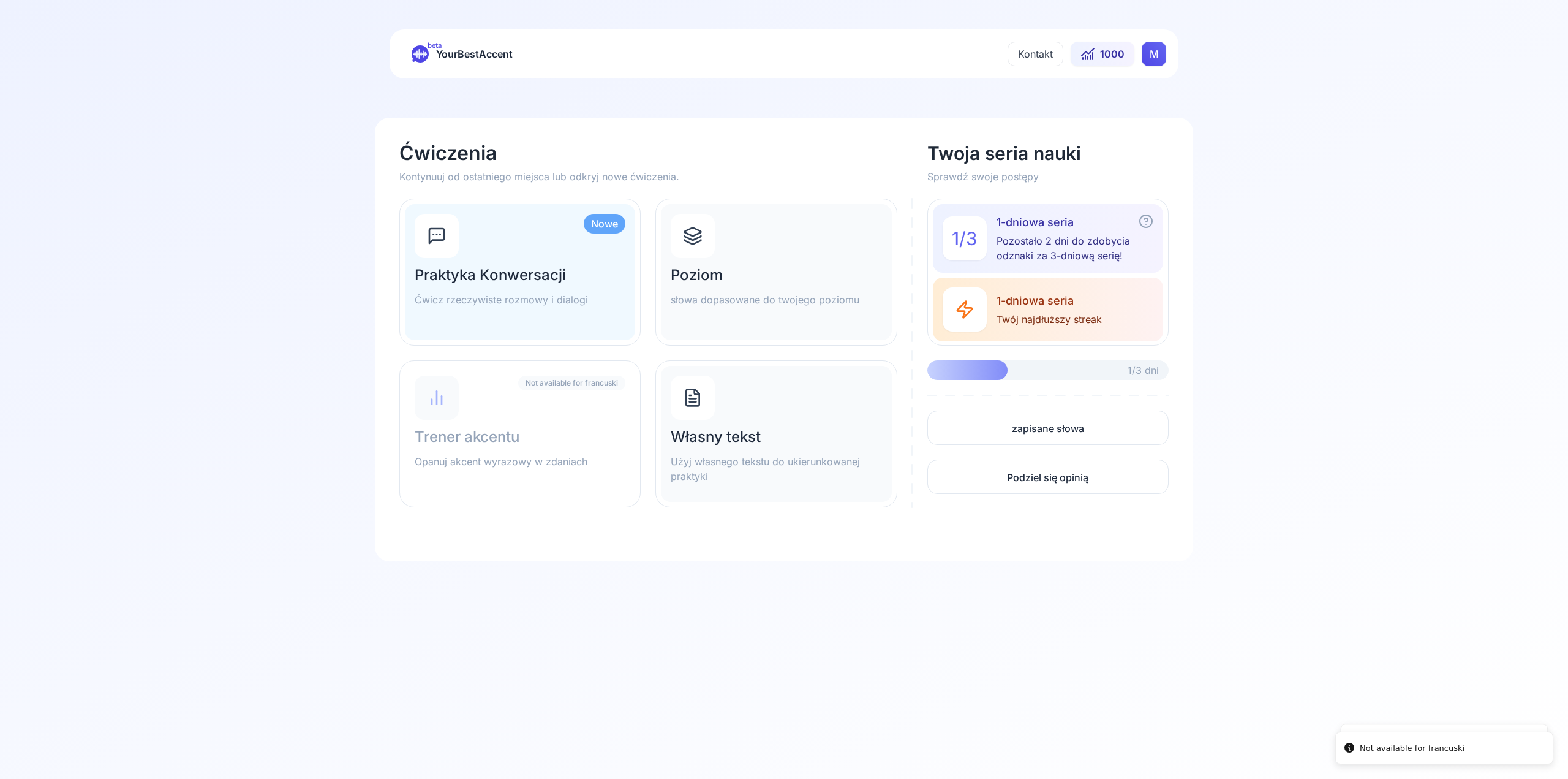
click at [540, 231] on div "Nowe Praktyka Konwersacji Ćwicz rzeczywiste rozmowy i dialogi" at bounding box center [520, 272] width 230 height 136
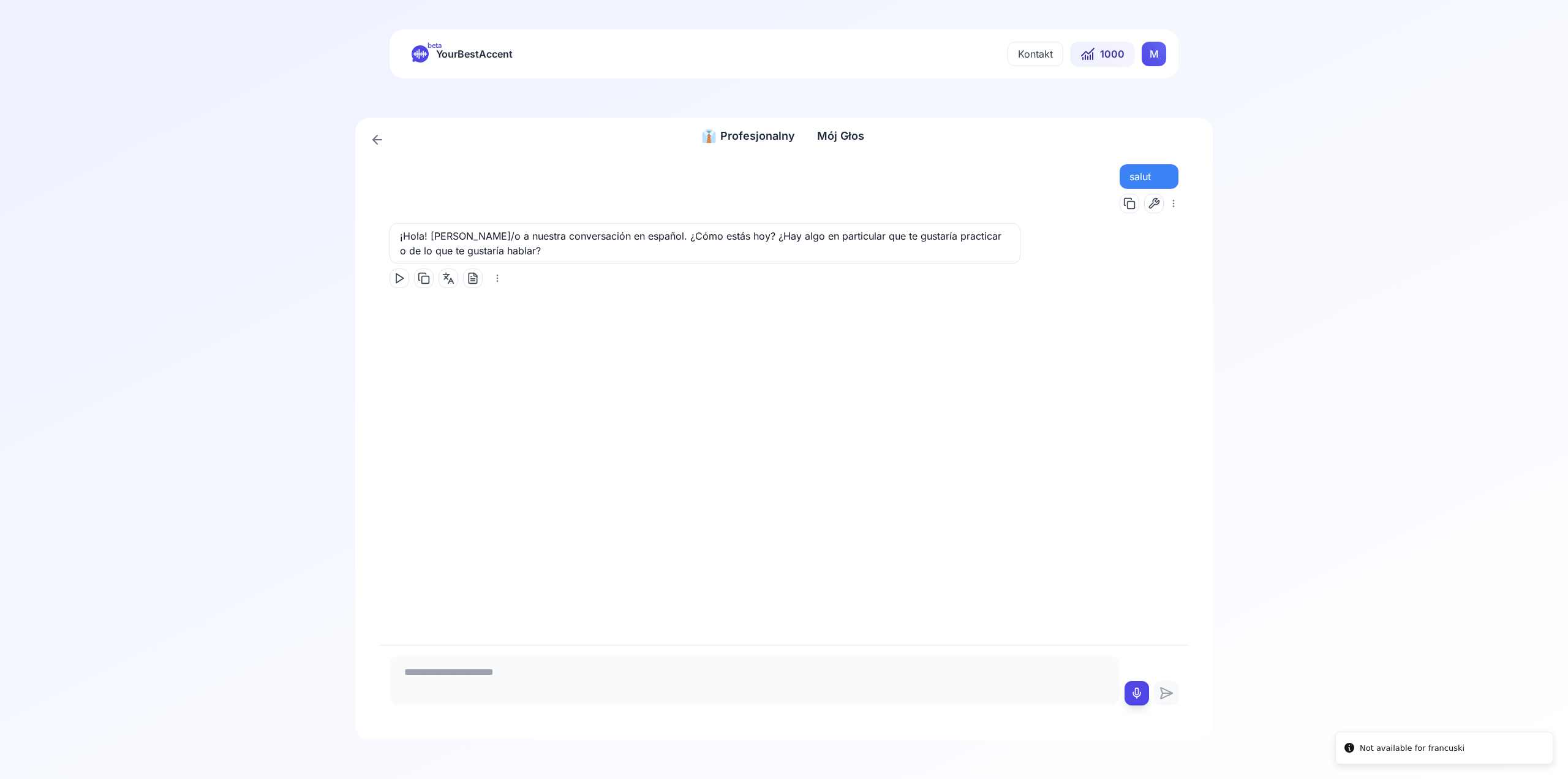
click at [375, 142] on icon at bounding box center [378, 140] width 15 height 15
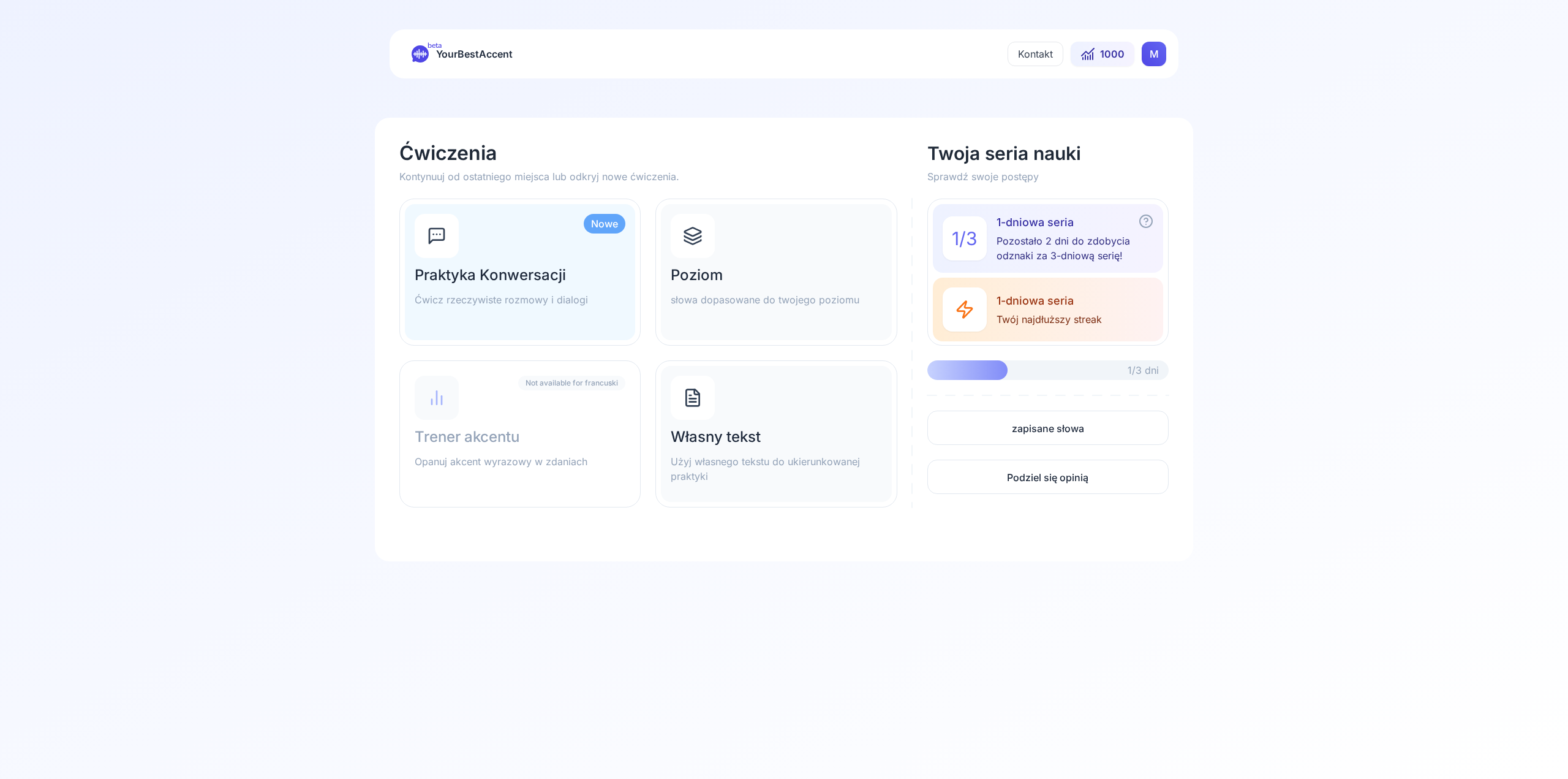
click at [1144, 56] on html "beta YourBestAccent Kontakt 1000 M Ćwiczenia Kontynuuj od ostatniego miejsca lu…" at bounding box center [784, 390] width 1568 height 779
click at [1104, 63] on html "beta YourBestAccent Kontakt 1000 M Ćwiczenia Kontynuuj od ostatniego miejsca lu…" at bounding box center [784, 390] width 1568 height 779
click at [1104, 63] on button "1000" at bounding box center [1102, 54] width 63 height 25
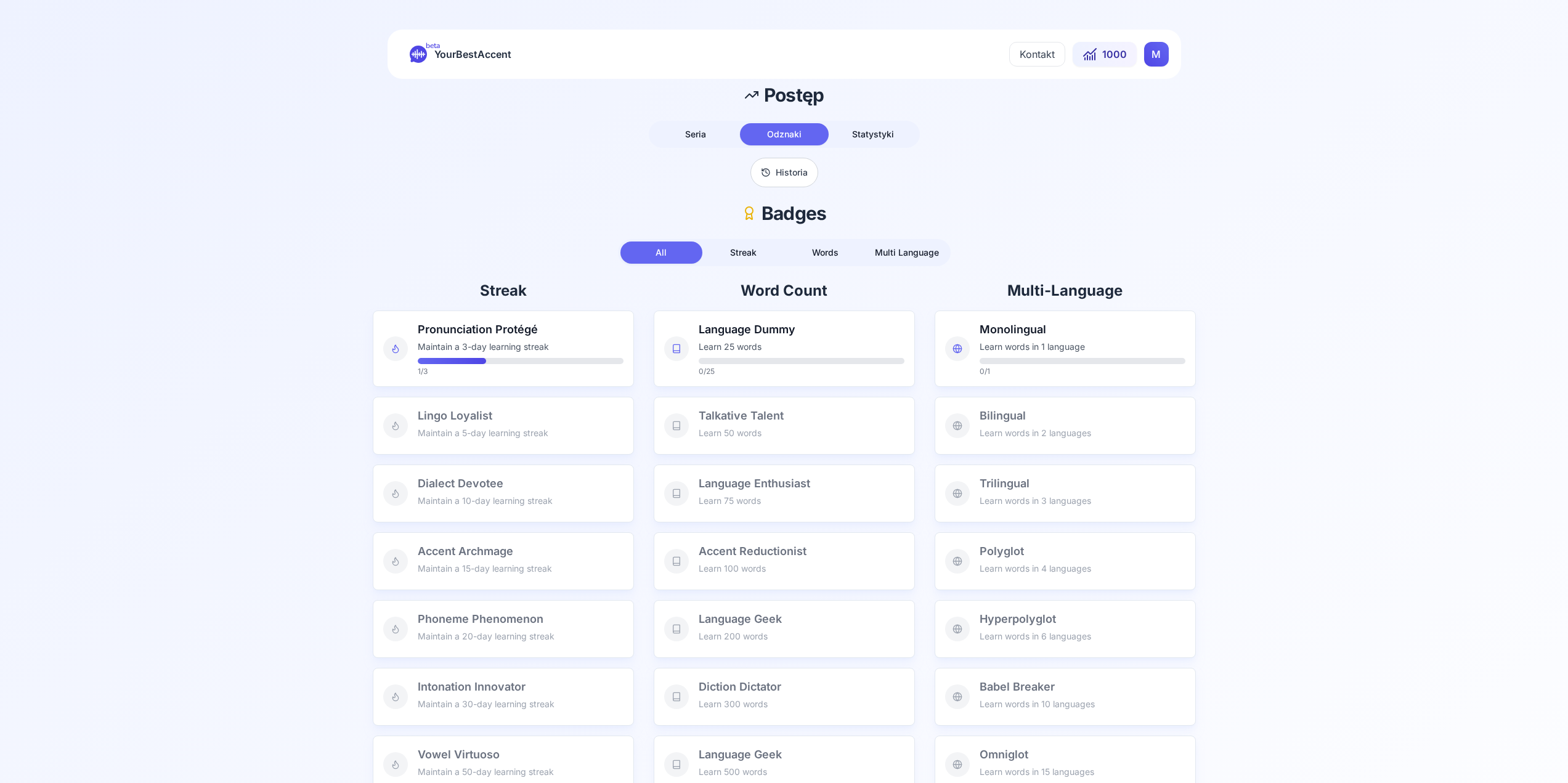
click at [814, 384] on div "Language Dummy Learn 25 words 0 / 25" at bounding box center [785, 348] width 262 height 76
click at [782, 341] on p "Learn 25 words" at bounding box center [801, 347] width 206 height 12
click at [607, 342] on p "Maintain a 3-day learning streak" at bounding box center [521, 347] width 206 height 12
click at [602, 341] on p "Maintain a 3-day learning streak" at bounding box center [521, 347] width 206 height 12
click at [738, 257] on span "Streak" at bounding box center [743, 252] width 26 height 11
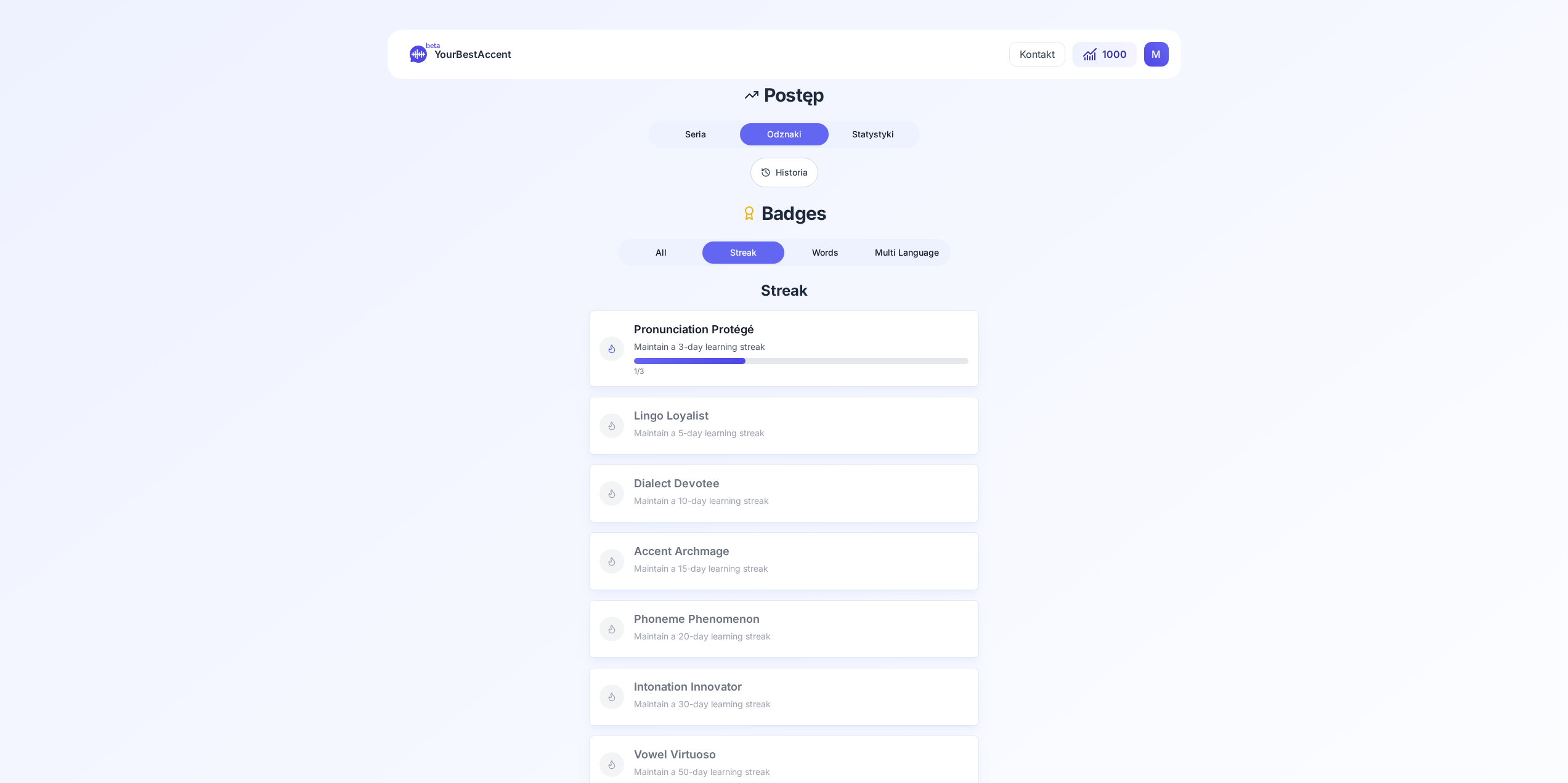
click at [811, 254] on button "Words" at bounding box center [825, 252] width 82 height 22
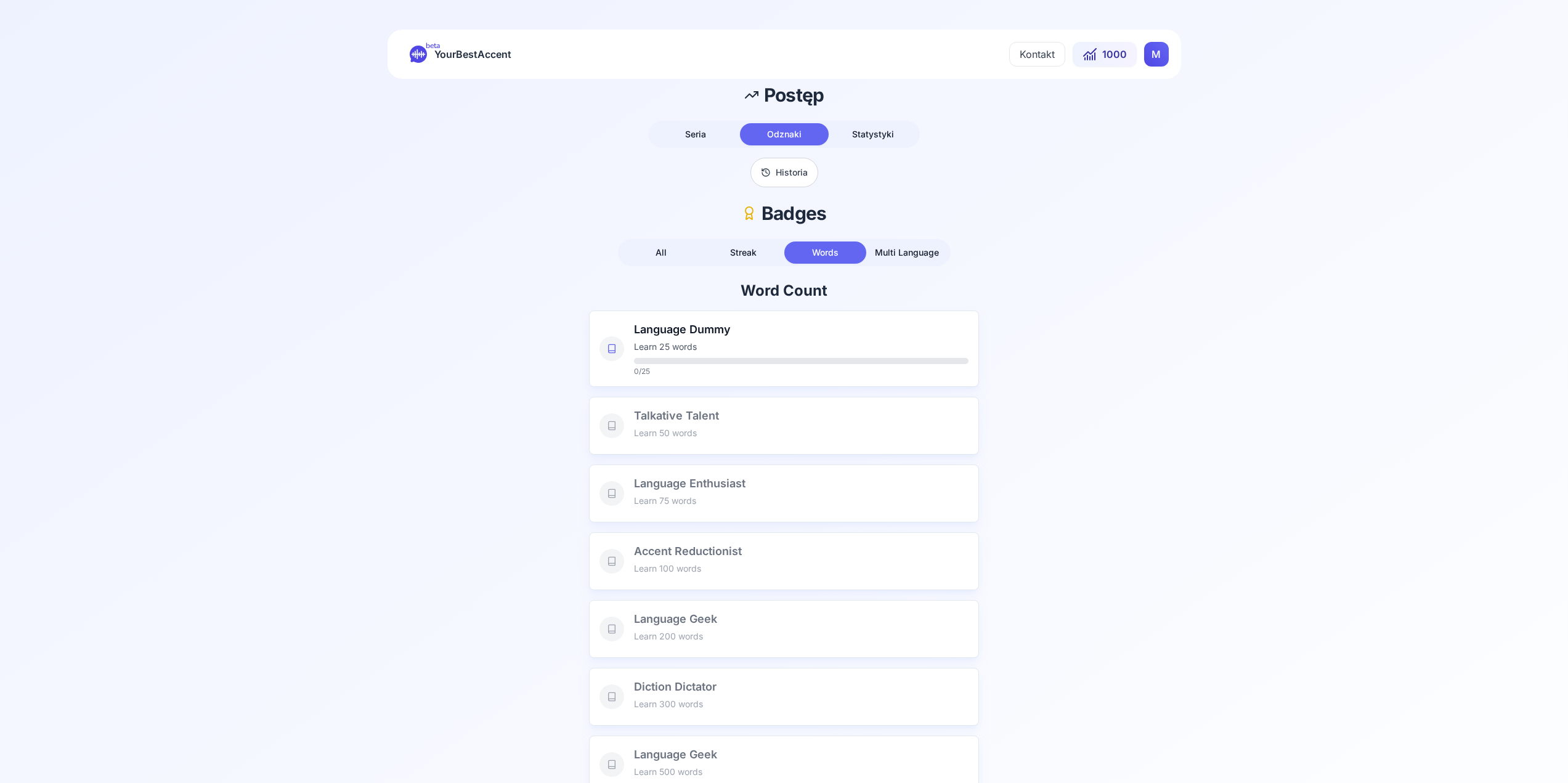
click at [767, 392] on div "Language Dummy Learn 25 words 0 / 25 Talkative Talent Learn 50 words Language E…" at bounding box center [784, 687] width 389 height 754
click at [767, 370] on p "0 / 25" at bounding box center [801, 372] width 334 height 10
click at [873, 291] on h2 "Word Count" at bounding box center [784, 291] width 389 height 20
click at [902, 252] on span "Multi Language" at bounding box center [907, 252] width 64 height 11
click at [690, 252] on button "All" at bounding box center [661, 252] width 82 height 22
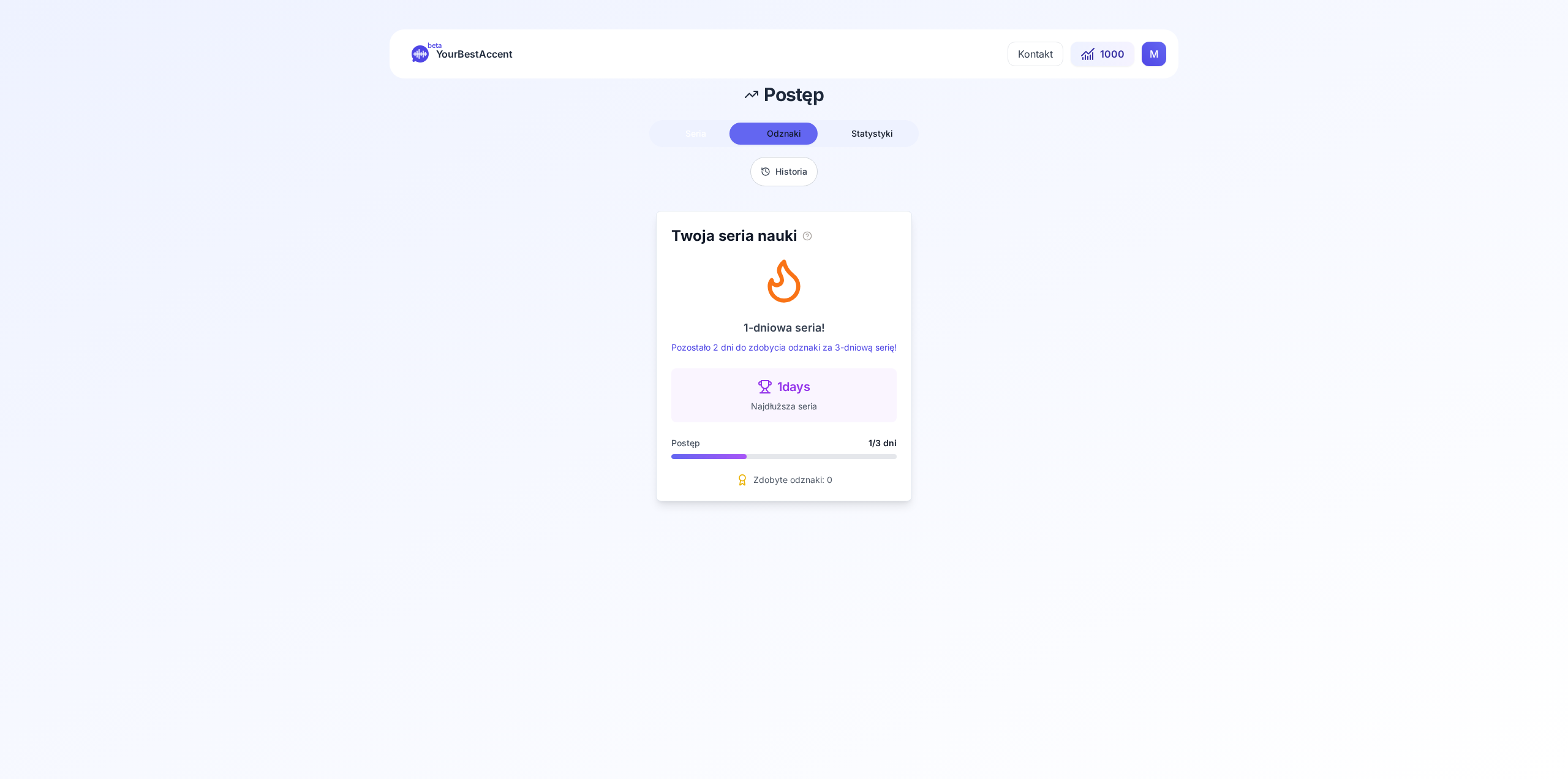
click at [709, 124] on button "Seria" at bounding box center [696, 133] width 88 height 22
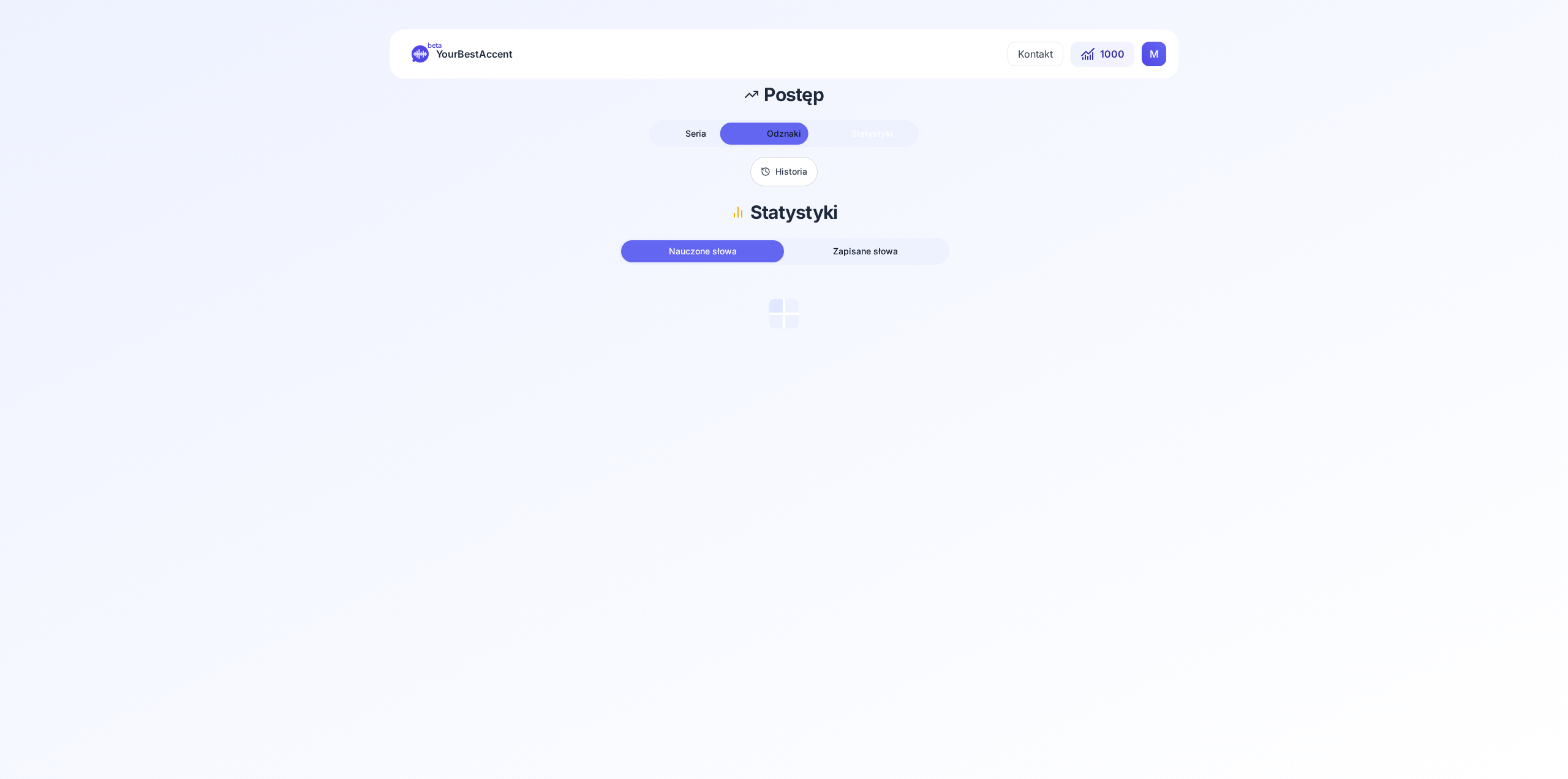
click at [850, 129] on button "Statystyki" at bounding box center [872, 133] width 88 height 22
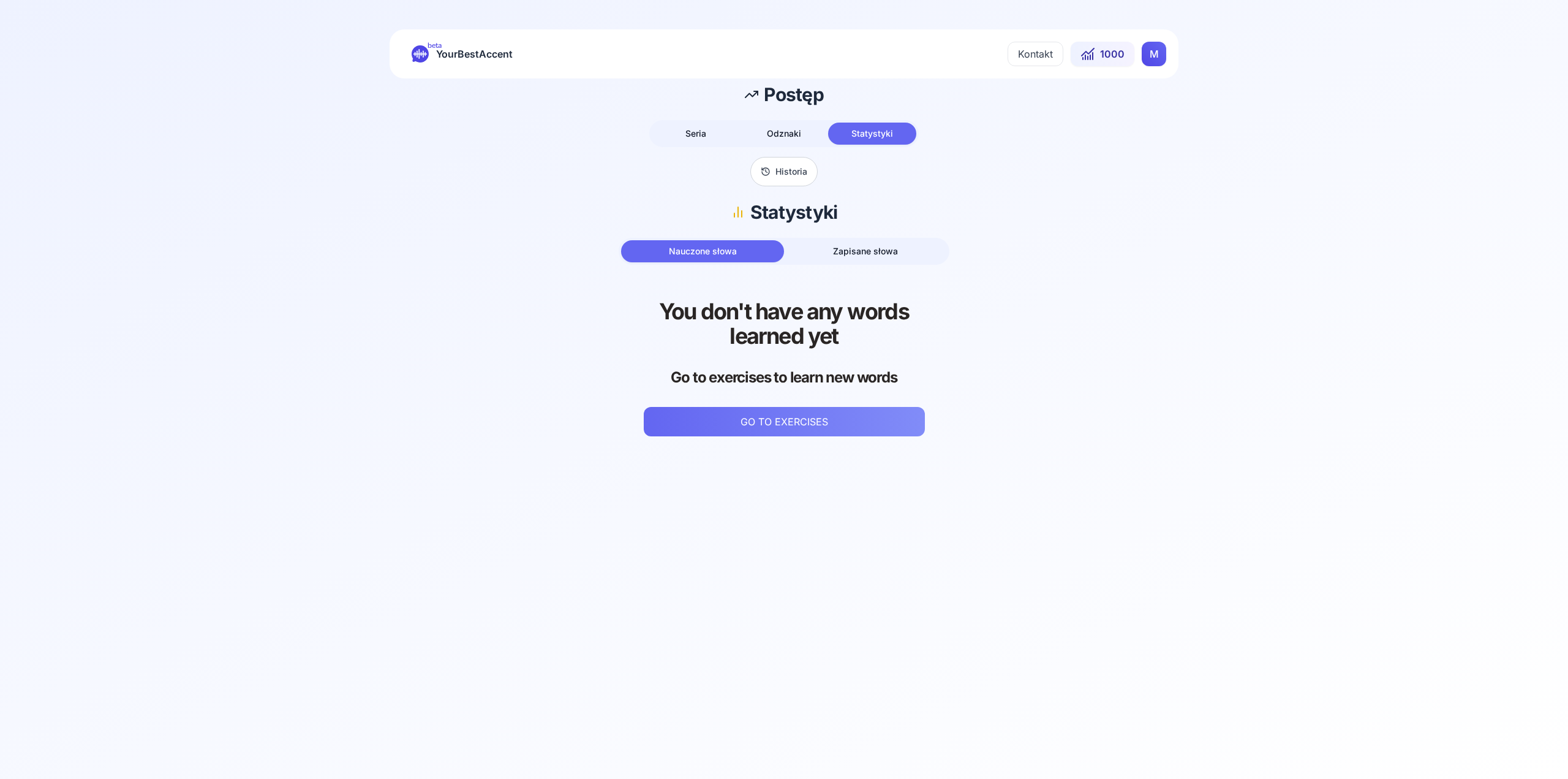
click at [877, 274] on div "Nauczone słowa Zapisane słowa You don't have any words learned yet Go to exerci…" at bounding box center [784, 391] width 1558 height 306
click at [877, 263] on div "Nauczone słowa Zapisane słowa" at bounding box center [784, 251] width 331 height 27
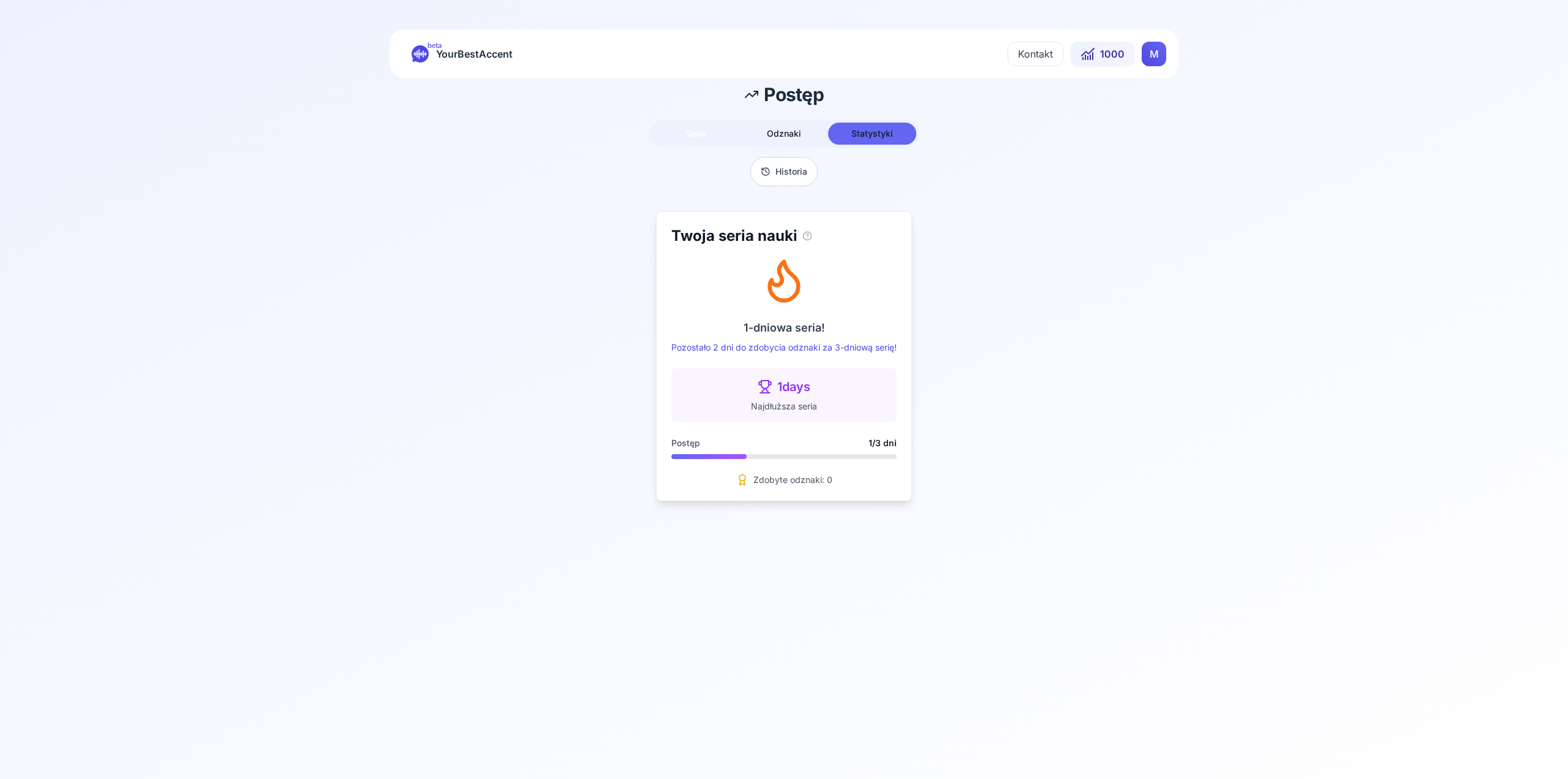
click at [709, 132] on button "Seria" at bounding box center [696, 133] width 88 height 22
click at [634, 58] on div "beta YourBestAccent Kontakt 1000 M" at bounding box center [784, 54] width 789 height 49
click at [1123, 56] on span "1000" at bounding box center [1113, 54] width 25 height 15
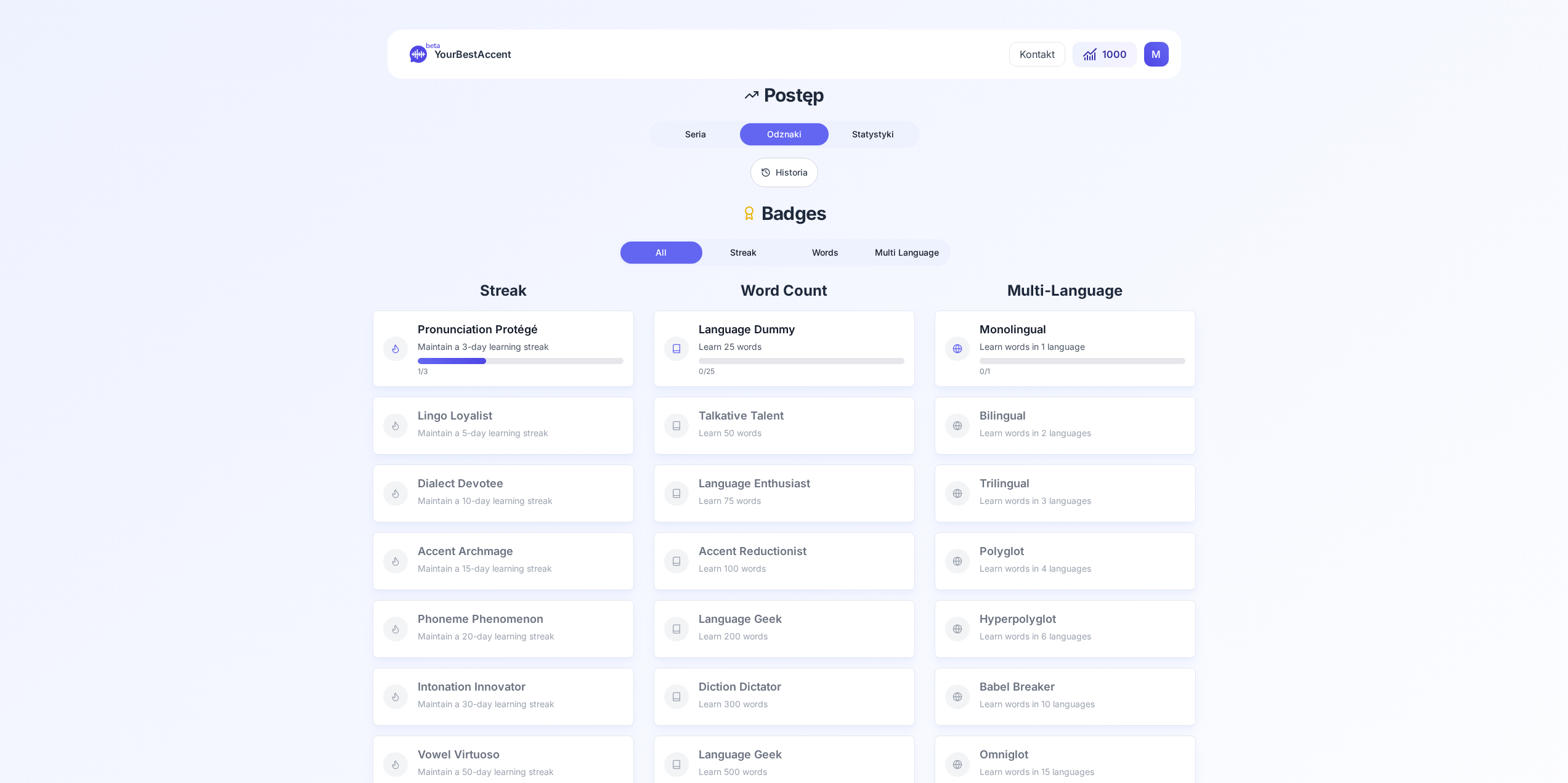
click at [688, 135] on button "Seria" at bounding box center [695, 134] width 89 height 22
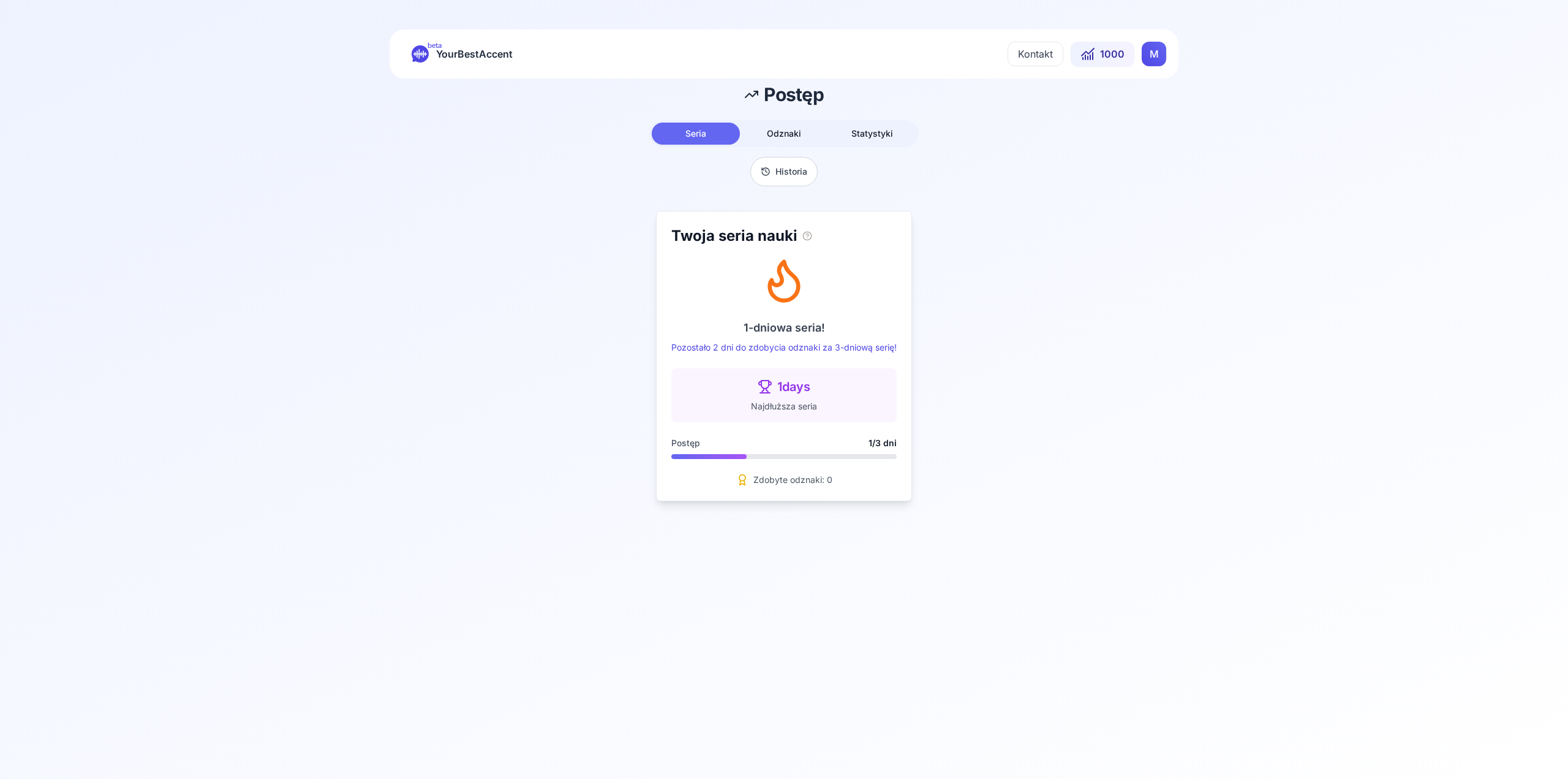
click at [795, 320] on p "1-dniowa seria!" at bounding box center [784, 328] width 226 height 17
click at [776, 116] on div "Postęp Seria Odznaki Statystyki Historia Twoja seria nauki 1-dniowa seria! Pozo…" at bounding box center [784, 296] width 1568 height 437
click at [432, 44] on span "beta" at bounding box center [435, 45] width 14 height 10
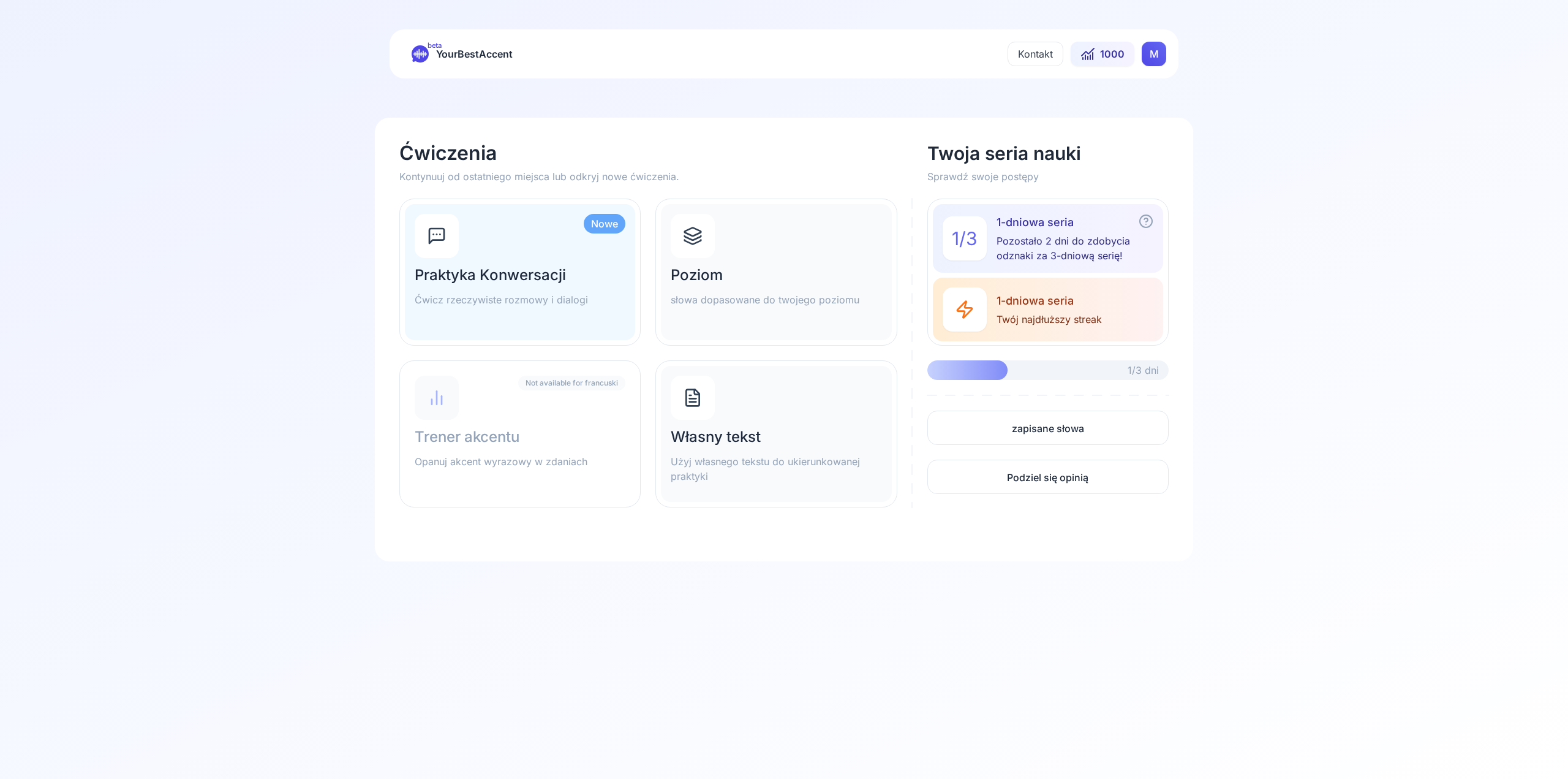
click at [496, 185] on div "Ćwiczenia Kontynuuj od ostatniego miejsca lub odkryj nowe ćwiczenia. Twoja seri…" at bounding box center [784, 339] width 770 height 394
drag, startPoint x: 598, startPoint y: 155, endPoint x: 728, endPoint y: 156, distance: 130.0
click at [616, 156] on h1 "Ćwiczenia" at bounding box center [656, 153] width 514 height 22
click at [915, 179] on div "Ćwiczenia Kontynuuj od ostatniego miejsca lub odkryj nowe ćwiczenia. Twoja seri…" at bounding box center [784, 339] width 770 height 394
click at [663, 406] on div "Własny tekst Użyj własnego tekstu do ukierunkowanej praktyki" at bounding box center [776, 433] width 230 height 136
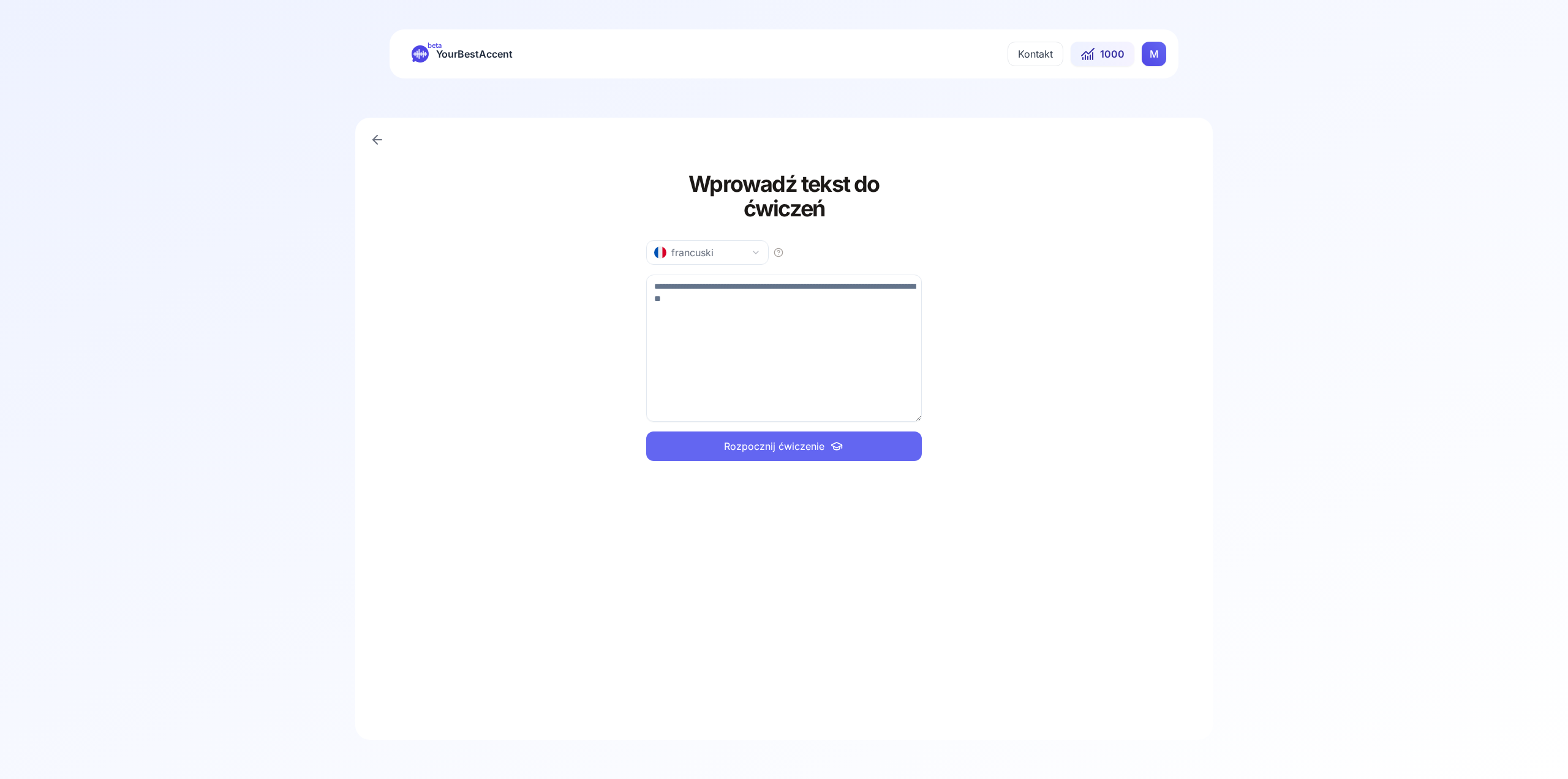
click at [663, 246] on img "button" at bounding box center [660, 252] width 12 height 12
click at [699, 287] on div "angielski" at bounding box center [707, 278] width 116 height 20
click at [384, 136] on link at bounding box center [378, 140] width 25 height 25
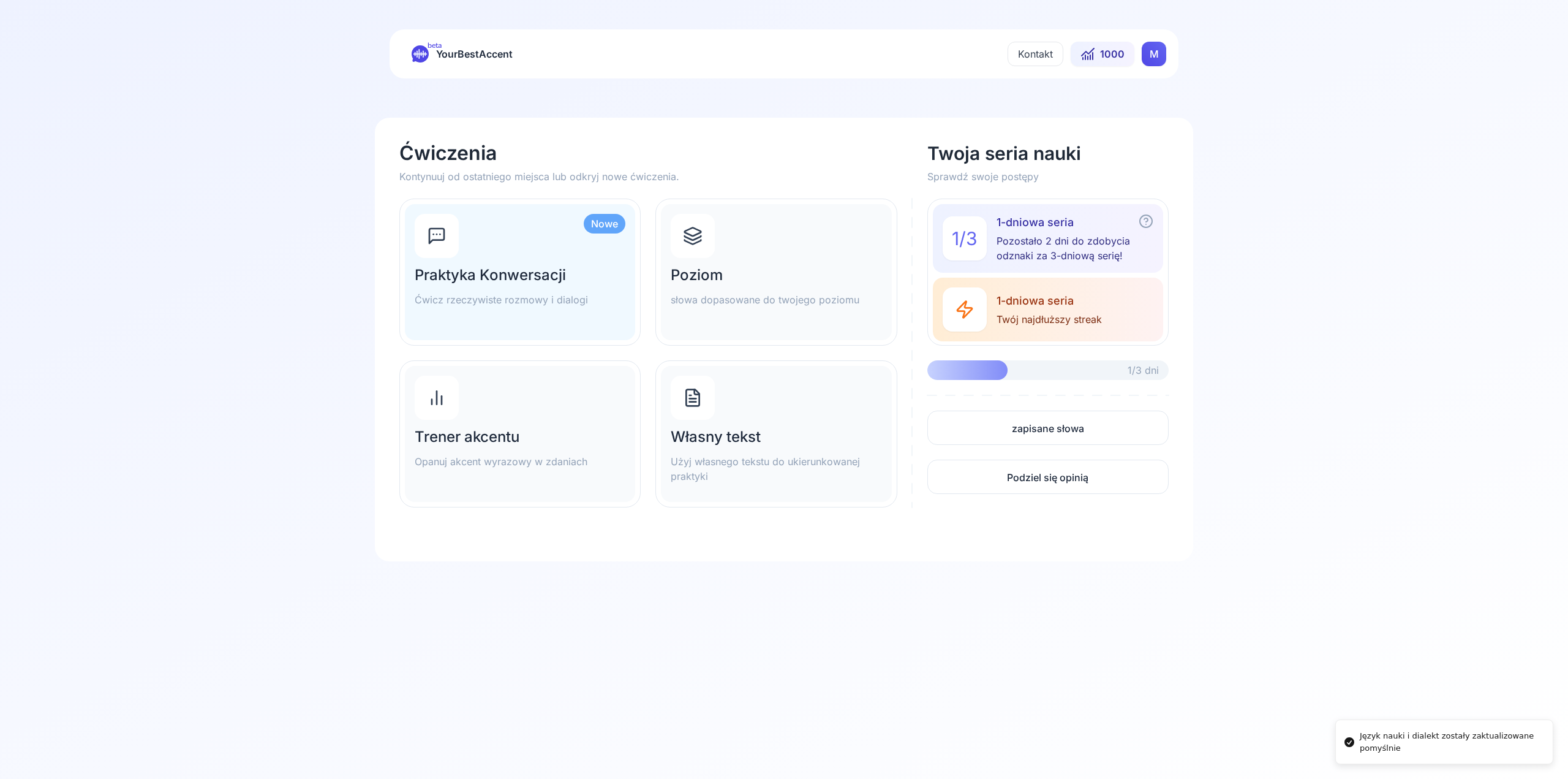
click at [494, 373] on div "Trener akcentu Opanuj akcent wyrazowy w zdaniach" at bounding box center [520, 433] width 230 height 136
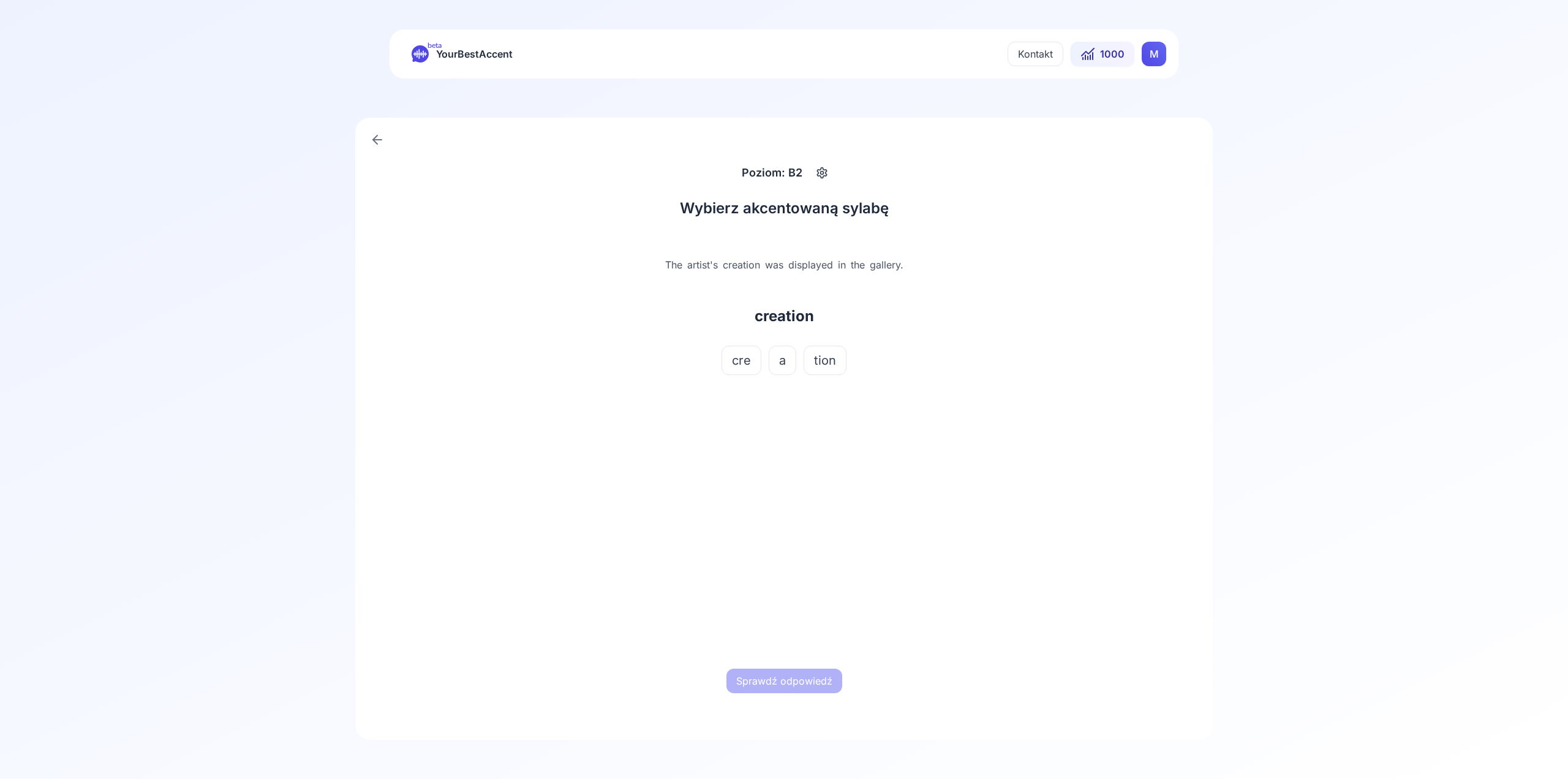
click at [739, 361] on span "cre" at bounding box center [741, 360] width 19 height 17
click at [788, 366] on button "a" at bounding box center [782, 361] width 27 height 30
click at [831, 367] on span "tion" at bounding box center [825, 360] width 22 height 17
click at [756, 368] on button "cre" at bounding box center [742, 361] width 40 height 30
click at [775, 676] on button "Sprawdź odpowiedź" at bounding box center [784, 681] width 116 height 25
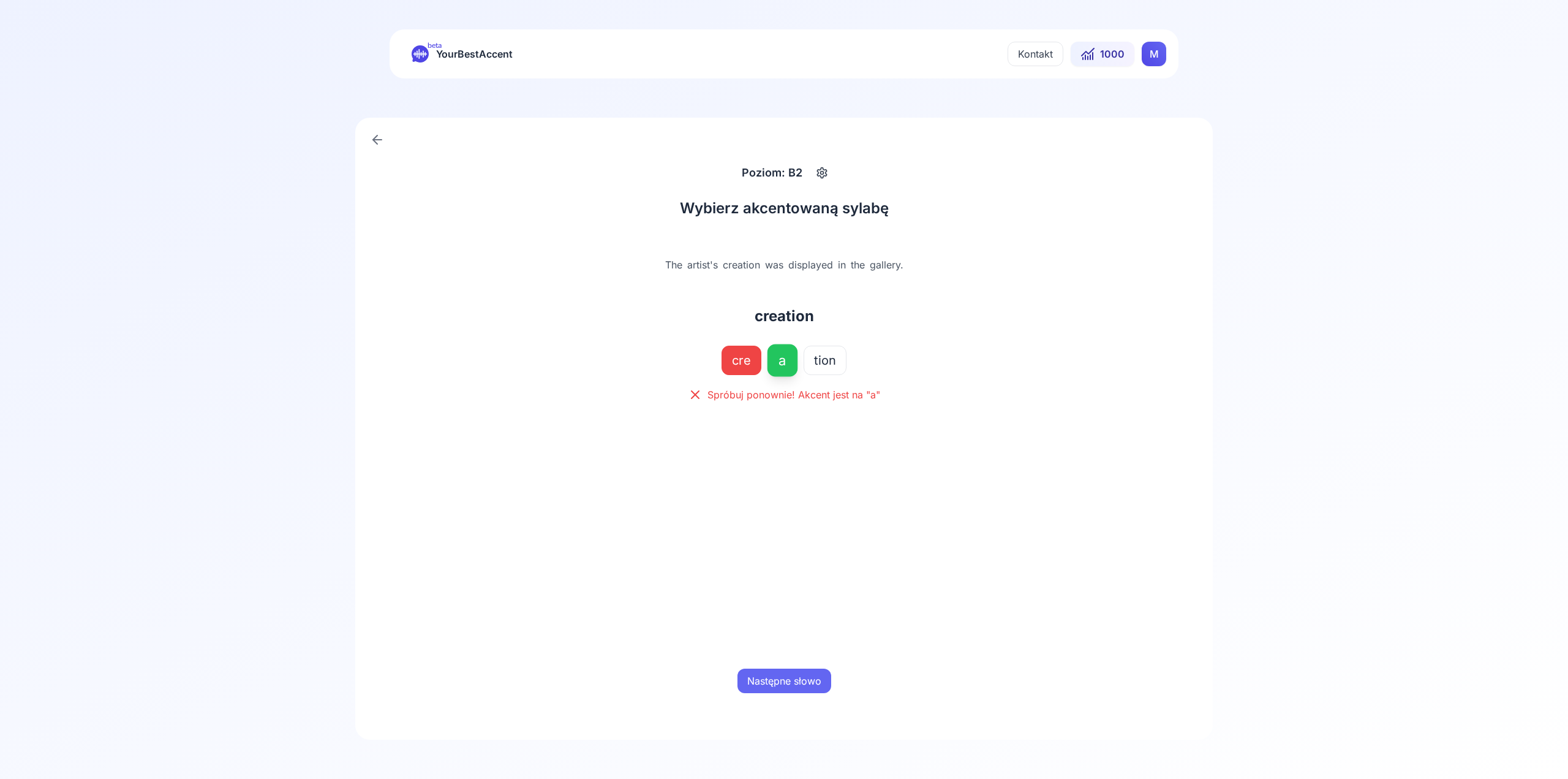
click at [798, 683] on button "Następne słowo" at bounding box center [784, 681] width 94 height 25
click at [779, 362] on button "board" at bounding box center [761, 361] width 54 height 30
click at [789, 703] on div "Wybierz akcentowaną sylabę The passengers are now boarding the plane. boarding …" at bounding box center [784, 449] width 412 height 531
click at [787, 692] on button "Sprawdź odpowiedź" at bounding box center [784, 681] width 116 height 25
click at [777, 698] on div "Następne słowo" at bounding box center [784, 681] width 382 height 40
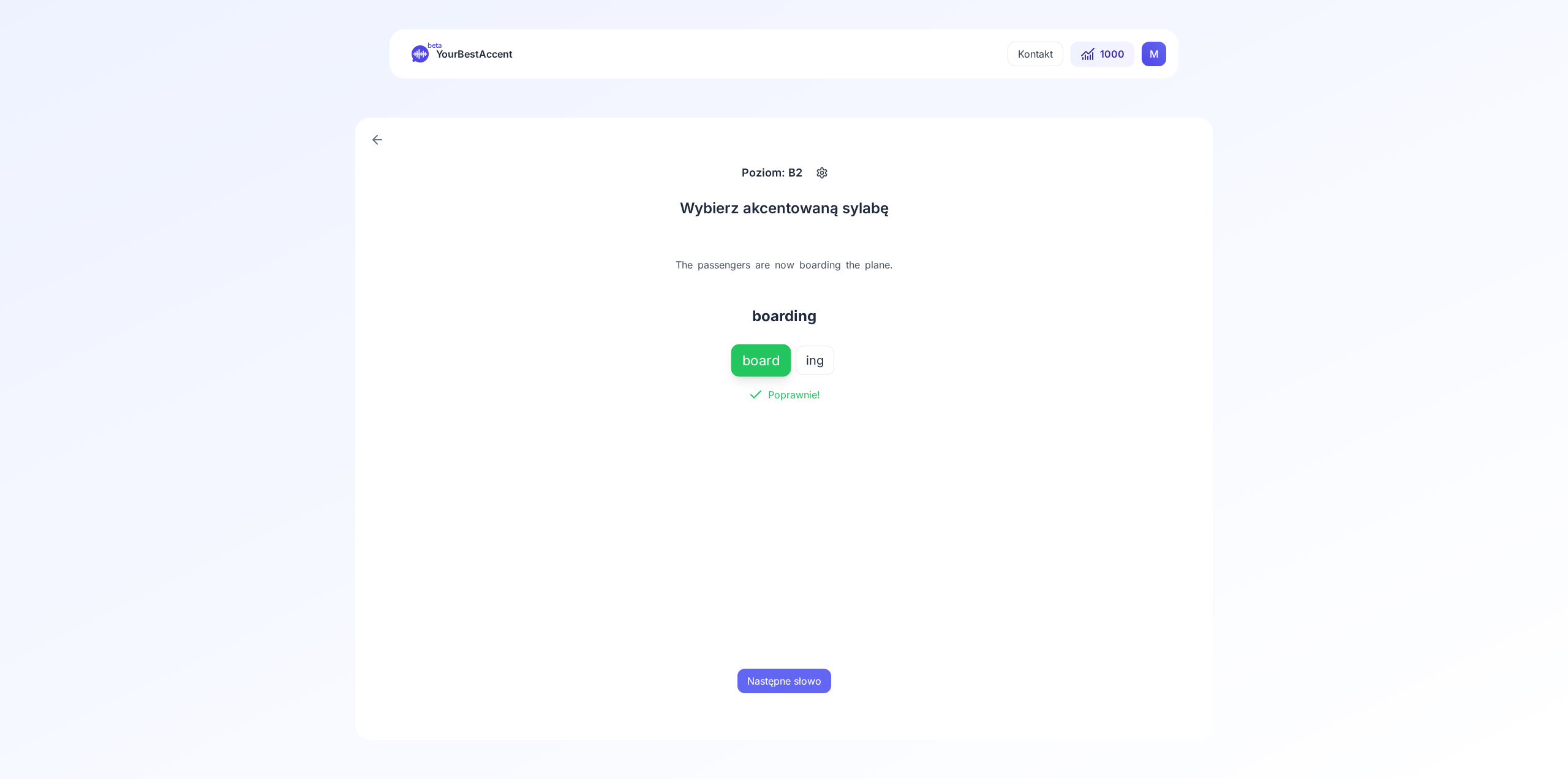
click at [779, 687] on button "Następne słowo" at bounding box center [784, 681] width 94 height 25
click at [769, 363] on button "ass" at bounding box center [755, 361] width 41 height 30
click at [832, 683] on button "Sprawdź odpowiedź" at bounding box center [784, 681] width 116 height 25
click at [796, 694] on div "Następne słowo" at bounding box center [784, 681] width 382 height 40
click at [794, 676] on button "Następne słowo" at bounding box center [784, 681] width 94 height 25
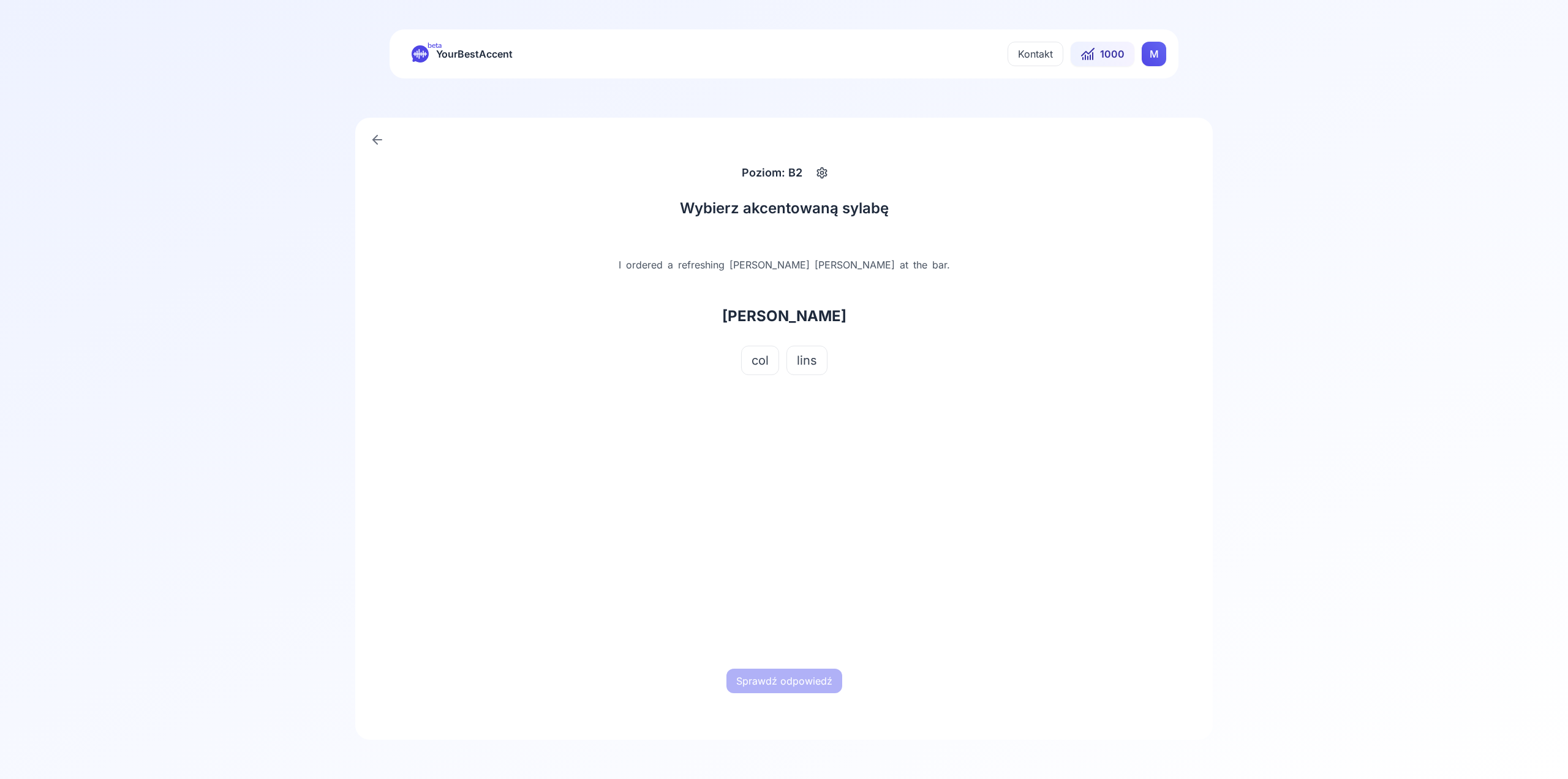
click at [803, 350] on button "lins" at bounding box center [807, 361] width 41 height 30
click at [799, 675] on button "Sprawdź odpowiedź" at bounding box center [784, 681] width 116 height 25
click at [802, 670] on button "Następne słowo" at bounding box center [784, 681] width 94 height 25
drag, startPoint x: 817, startPoint y: 371, endPoint x: 813, endPoint y: 411, distance: 40.2
click at [817, 370] on button "noid" at bounding box center [826, 361] width 46 height 30
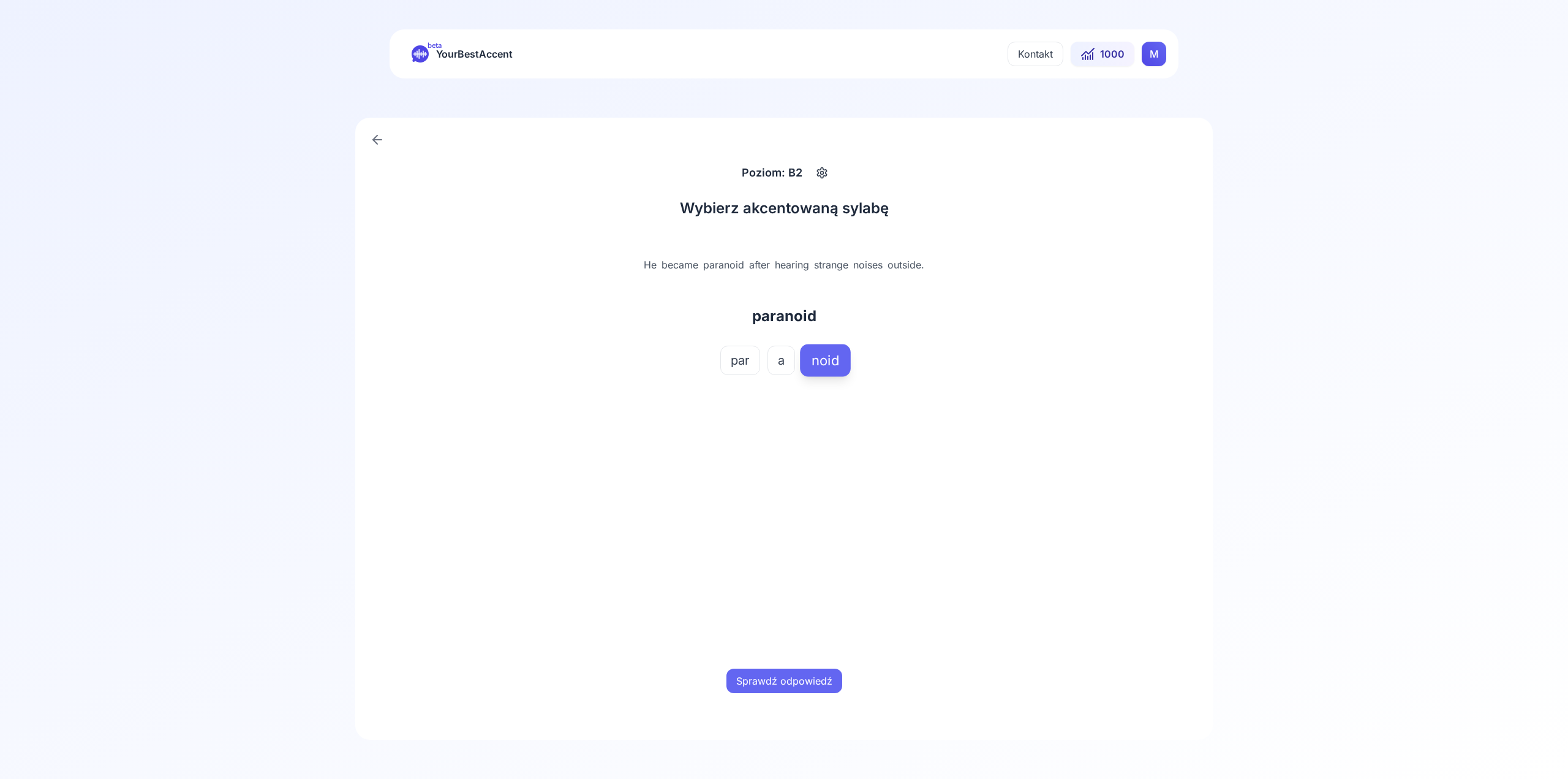
click at [812, 665] on div "Sprawdź odpowiedź" at bounding box center [784, 681] width 382 height 40
click at [814, 680] on button "Sprawdź odpowiedź" at bounding box center [784, 681] width 116 height 25
click at [789, 682] on button "Następne słowo" at bounding box center [784, 681] width 94 height 25
click at [744, 355] on span "res" at bounding box center [736, 360] width 19 height 17
click at [811, 668] on div "Sprawdź odpowiedź" at bounding box center [784, 681] width 382 height 40
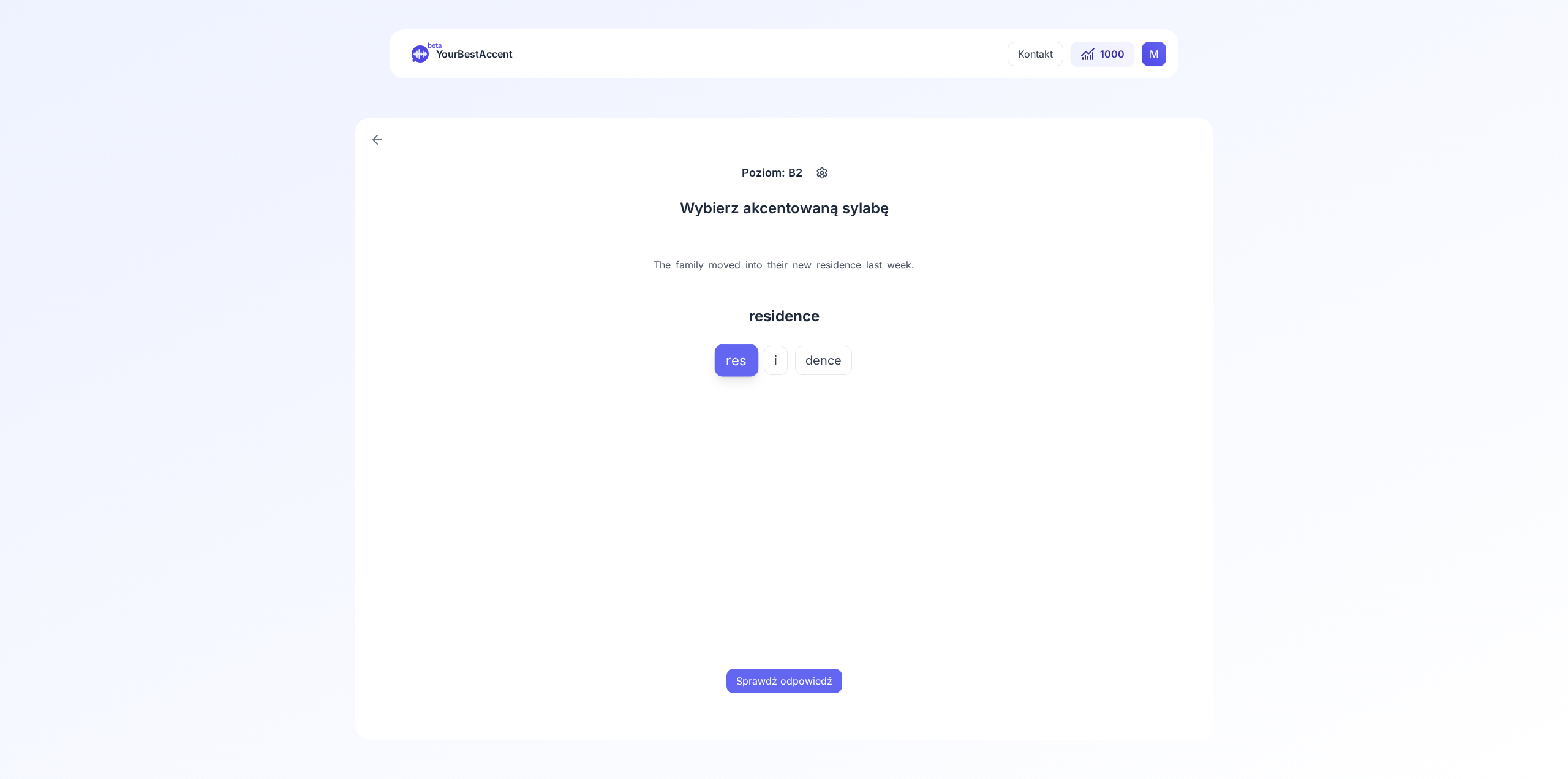
click at [814, 683] on button "Sprawdź odpowiedź" at bounding box center [784, 681] width 116 height 25
click at [816, 683] on button "Następne słowo" at bounding box center [784, 681] width 94 height 25
click at [720, 353] on button "prac" at bounding box center [740, 361] width 47 height 30
click at [792, 691] on button "Sprawdź odpowiedź" at bounding box center [784, 681] width 116 height 25
click at [782, 687] on button "Następne słowo" at bounding box center [784, 681] width 94 height 25
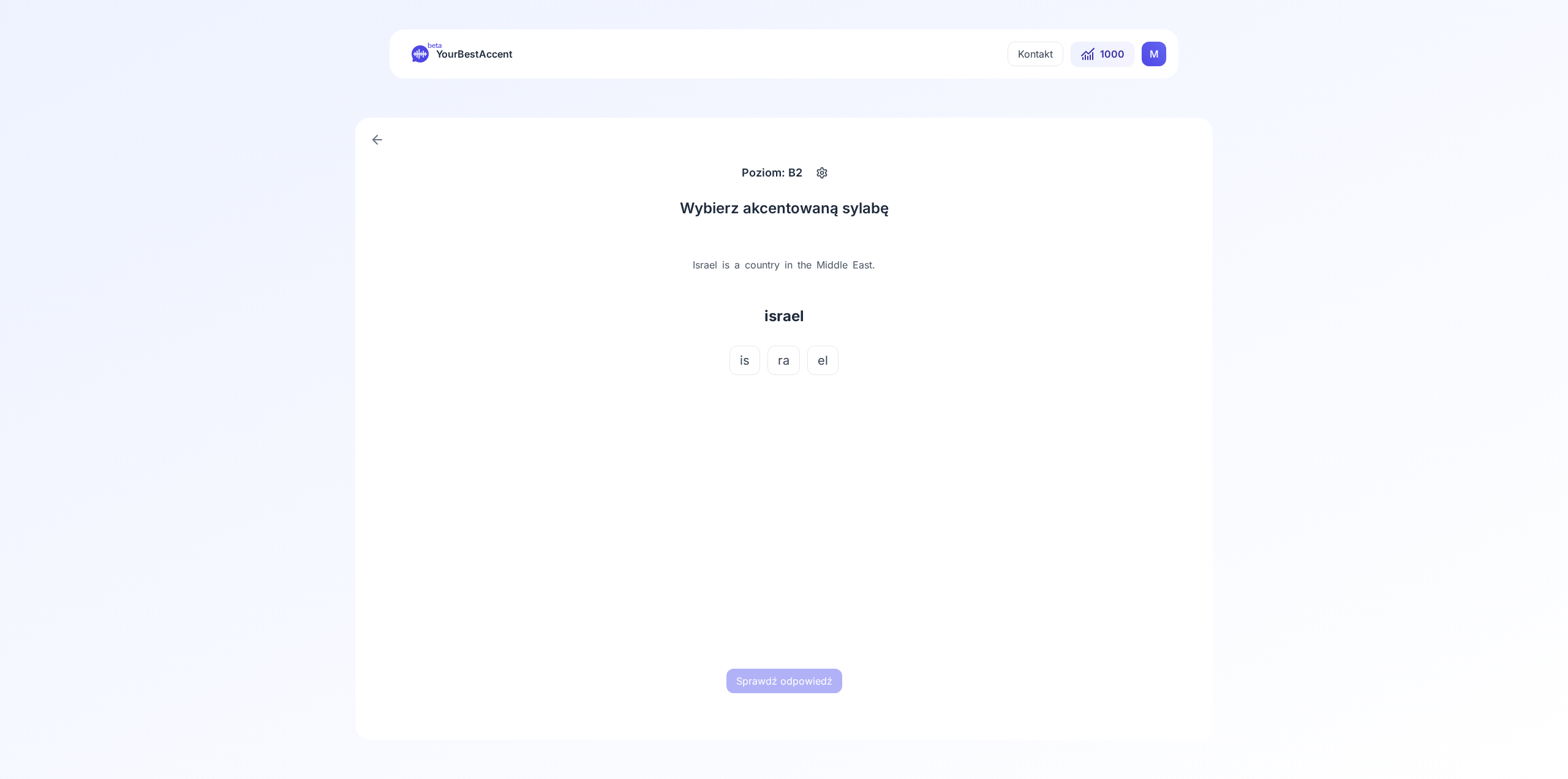
click at [756, 365] on button "is" at bounding box center [744, 361] width 30 height 30
click at [782, 672] on button "Sprawdź odpowiedź" at bounding box center [784, 681] width 116 height 25
click at [797, 711] on div "Wybierz akcentowaną sylabę Israel is a country in the [GEOGRAPHIC_DATA]. israel…" at bounding box center [784, 449] width 412 height 531
click at [793, 689] on button "Następne słowo" at bounding box center [784, 681] width 94 height 25
click at [769, 354] on button "de" at bounding box center [755, 361] width 35 height 30
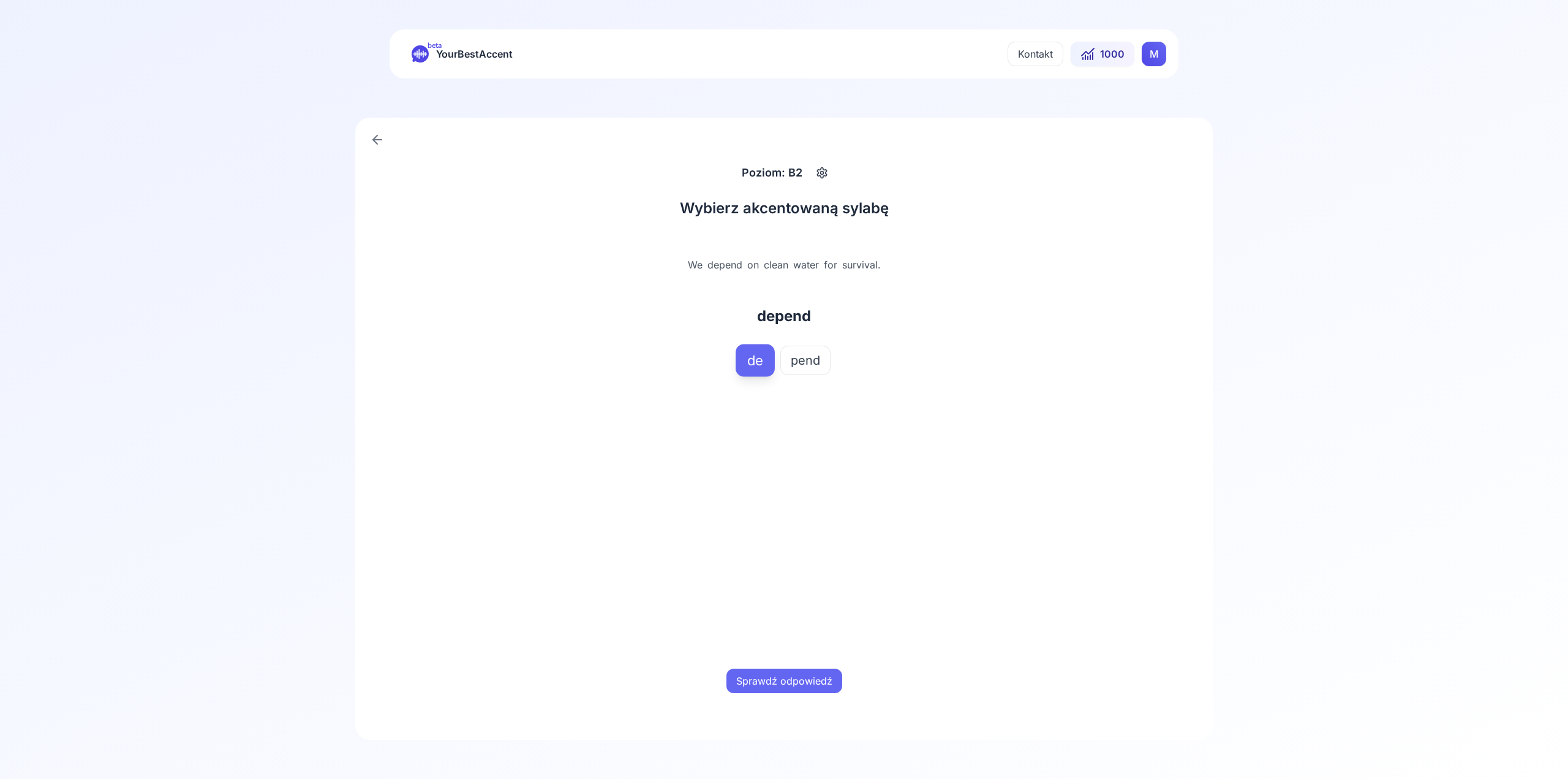
click at [821, 359] on button "pend" at bounding box center [805, 361] width 50 height 30
click at [774, 676] on button "Sprawdź odpowiedź" at bounding box center [784, 681] width 116 height 25
click at [799, 697] on div "Następne słowo" at bounding box center [784, 681] width 382 height 40
click at [799, 688] on button "Następne słowo" at bounding box center [784, 681] width 94 height 25
click at [794, 363] on span "spec" at bounding box center [784, 360] width 28 height 17
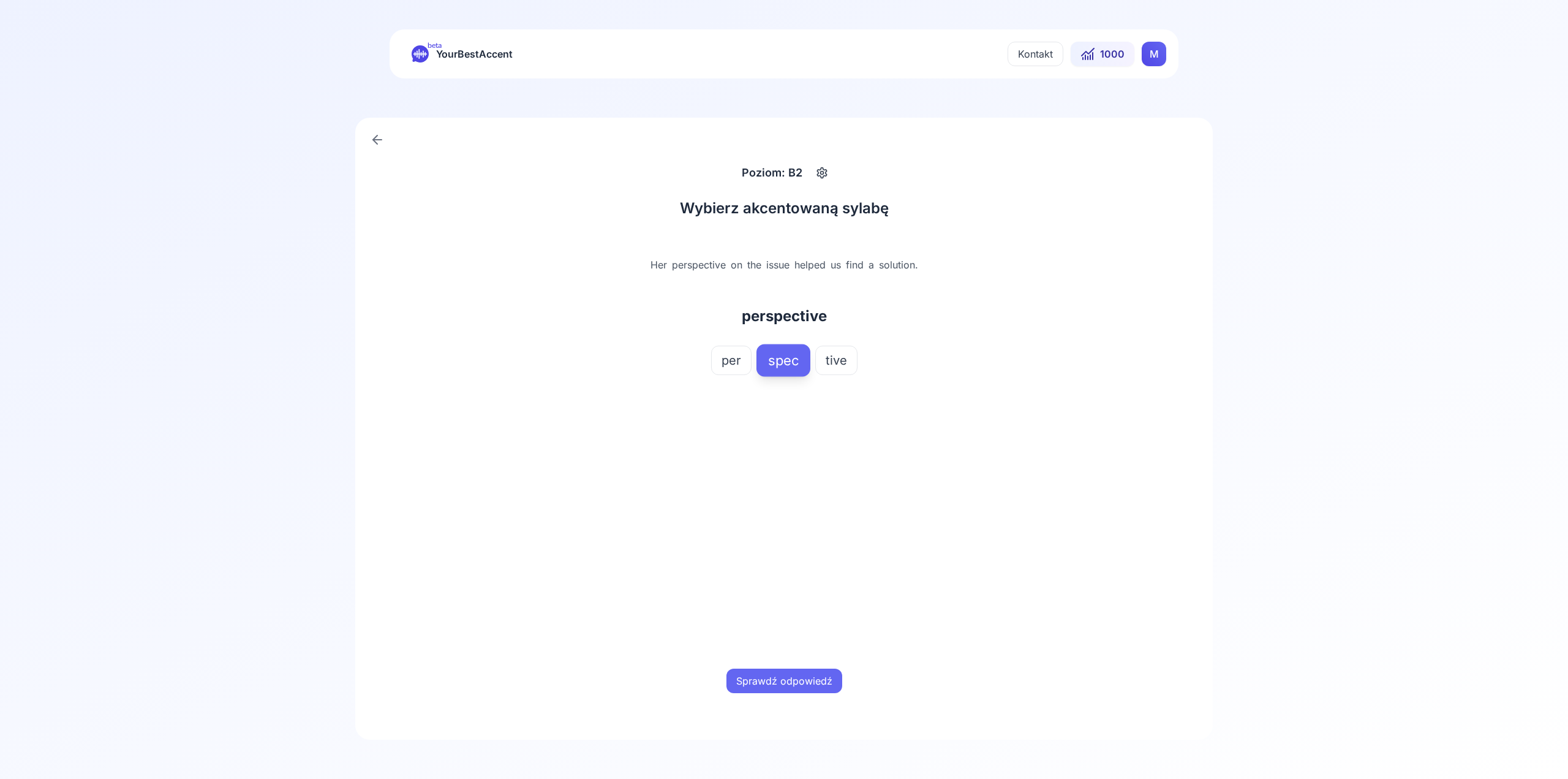
click at [795, 680] on button "Sprawdź odpowiedź" at bounding box center [784, 681] width 116 height 25
click at [804, 688] on button "Następne słowo" at bounding box center [784, 681] width 94 height 25
click at [740, 373] on button "ben" at bounding box center [741, 361] width 43 height 30
click at [792, 682] on button "Sprawdź odpowiedź" at bounding box center [784, 681] width 116 height 25
click at [799, 674] on button "Następne słowo" at bounding box center [784, 681] width 94 height 25
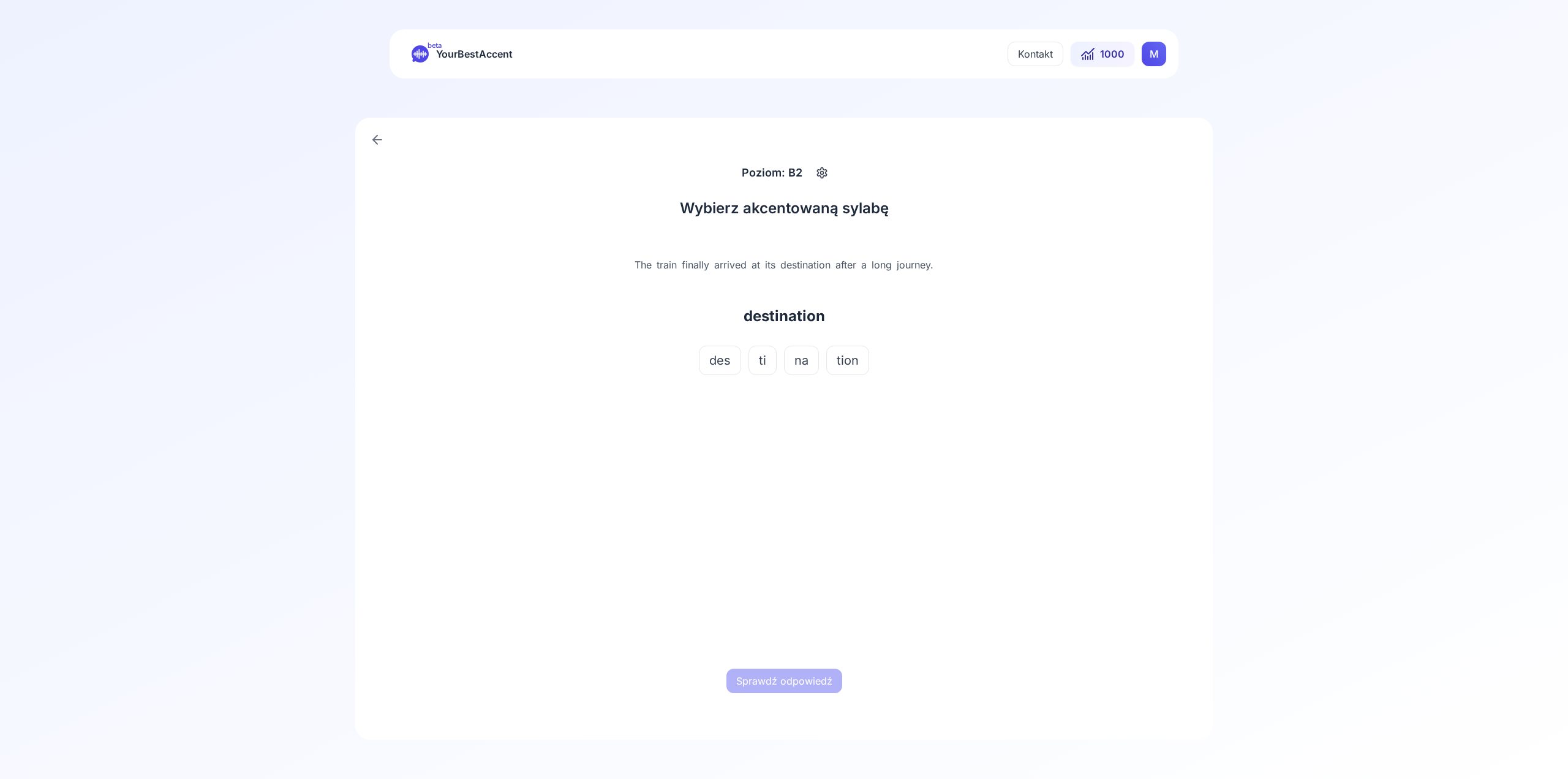
click at [721, 366] on span "des" at bounding box center [720, 360] width 21 height 17
click at [820, 682] on button "Sprawdź odpowiedź" at bounding box center [784, 681] width 116 height 25
click at [822, 684] on button "Następne słowo" at bounding box center [784, 681] width 94 height 25
click at [793, 366] on span "cut" at bounding box center [802, 360] width 18 height 17
click at [775, 683] on button "Sprawdź odpowiedź" at bounding box center [784, 681] width 116 height 25
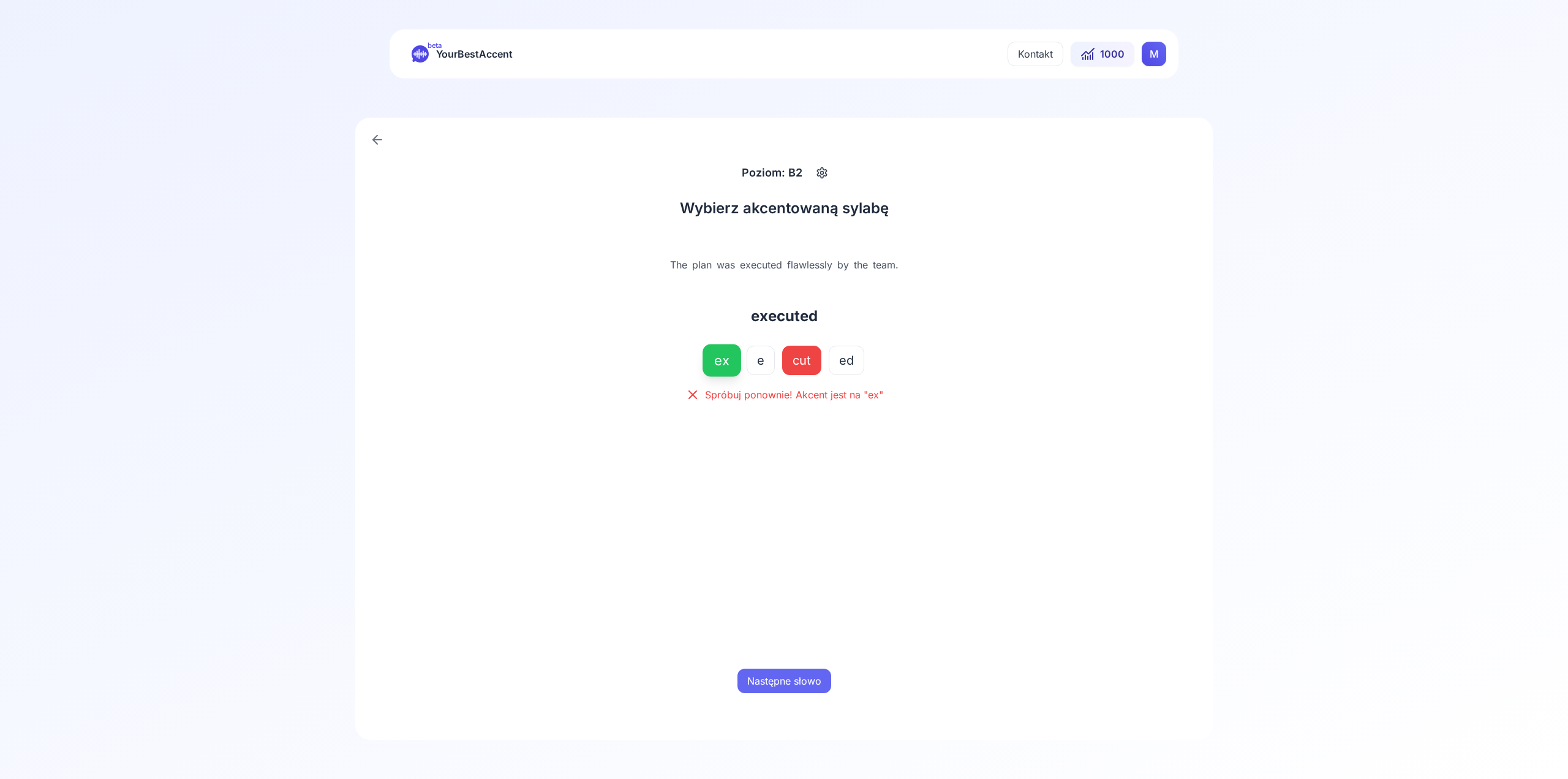
click at [805, 688] on button "Następne słowo" at bounding box center [784, 681] width 94 height 25
click at [752, 370] on button "war" at bounding box center [742, 361] width 42 height 30
click at [828, 672] on button "Sprawdź odpowiedź" at bounding box center [784, 681] width 116 height 25
click at [834, 669] on div "Następne słowo" at bounding box center [784, 681] width 382 height 40
click at [829, 674] on button "Następne słowo" at bounding box center [784, 681] width 94 height 25
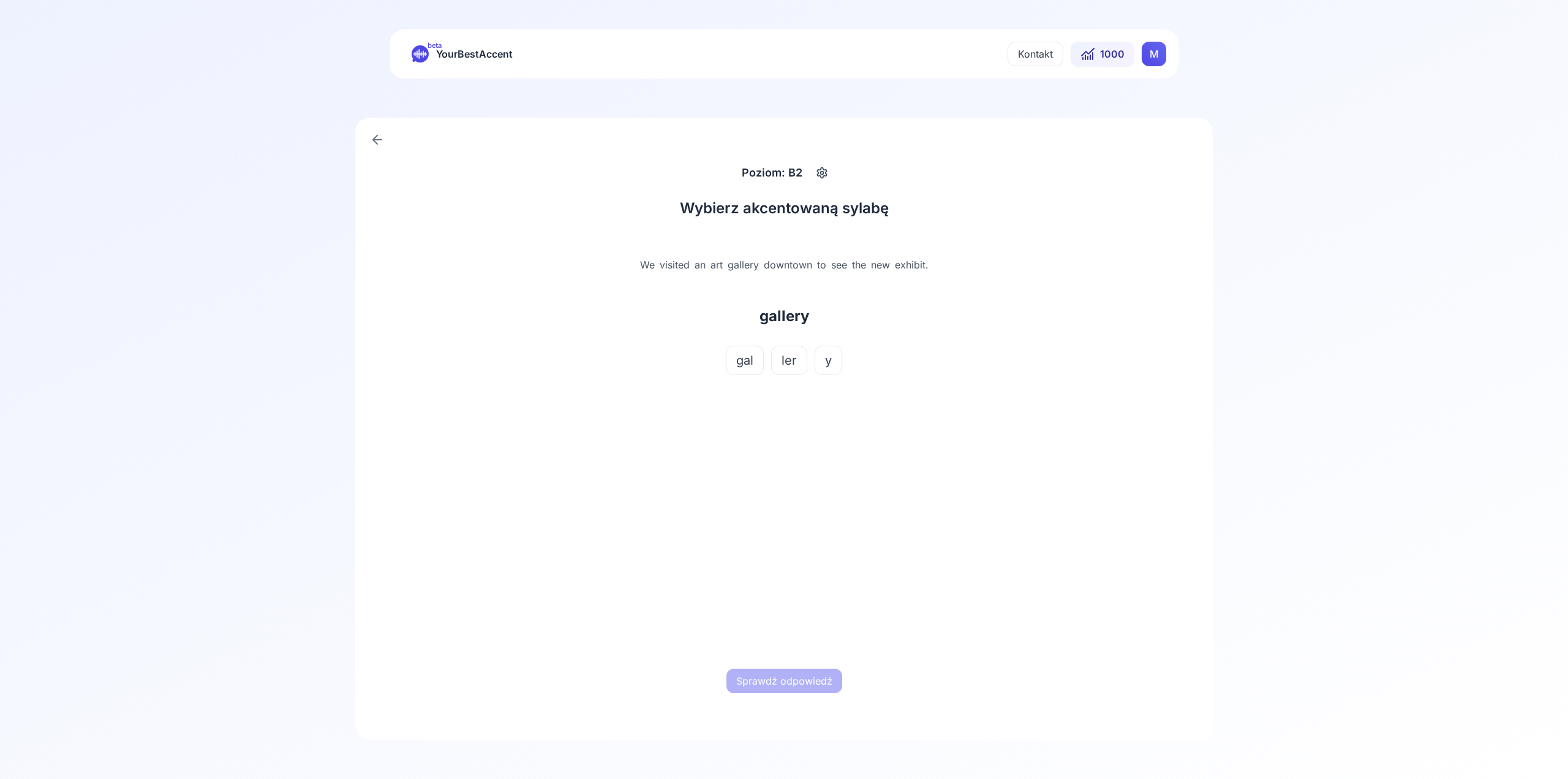
click at [732, 361] on button "gal" at bounding box center [745, 361] width 38 height 30
click at [775, 667] on div "Sprawdź odpowiedź" at bounding box center [784, 681] width 382 height 40
click at [787, 698] on div "Sprawdź odpowiedź" at bounding box center [784, 681] width 382 height 40
click at [789, 670] on button "Sprawdź odpowiedź" at bounding box center [784, 681] width 116 height 25
click at [792, 676] on button "Następne słowo" at bounding box center [784, 681] width 94 height 25
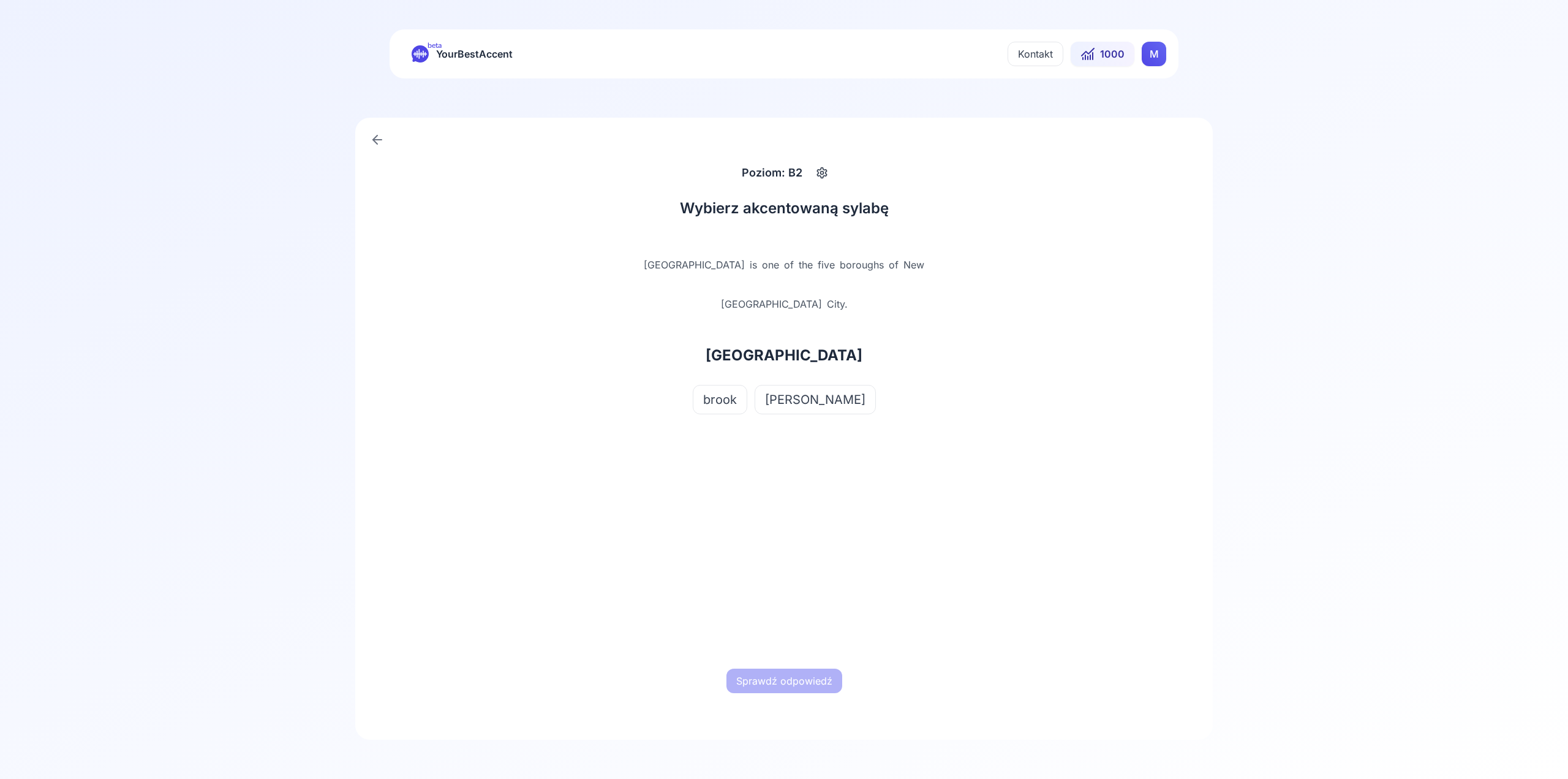
click at [747, 385] on button "brook" at bounding box center [720, 399] width 54 height 30
click at [821, 678] on button "Sprawdź odpowiedź" at bounding box center [784, 681] width 116 height 25
click at [812, 673] on button "Następne słowo" at bounding box center [784, 681] width 94 height 25
click at [789, 362] on button "di" at bounding box center [780, 361] width 31 height 30
click at [783, 678] on button "Sprawdź odpowiedź" at bounding box center [784, 681] width 116 height 25
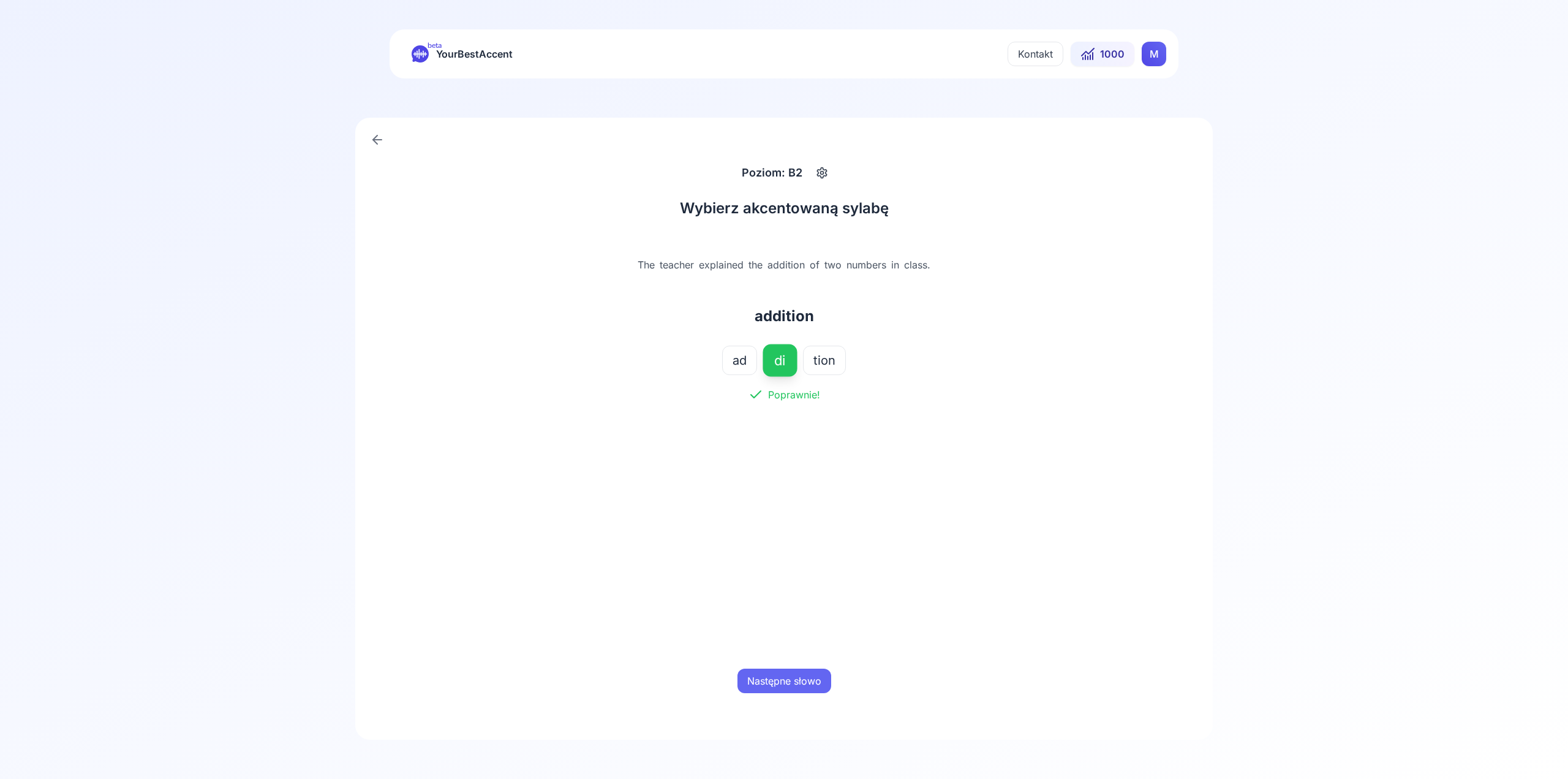
click at [791, 674] on button "Następne słowo" at bounding box center [784, 681] width 94 height 25
click at [759, 357] on button "gen" at bounding box center [744, 361] width 43 height 30
click at [821, 672] on button "Sprawdź odpowiedź" at bounding box center [784, 681] width 116 height 25
click at [821, 680] on button "Następne słowo" at bounding box center [784, 681] width 94 height 25
click at [764, 352] on span "gin" at bounding box center [761, 360] width 18 height 17
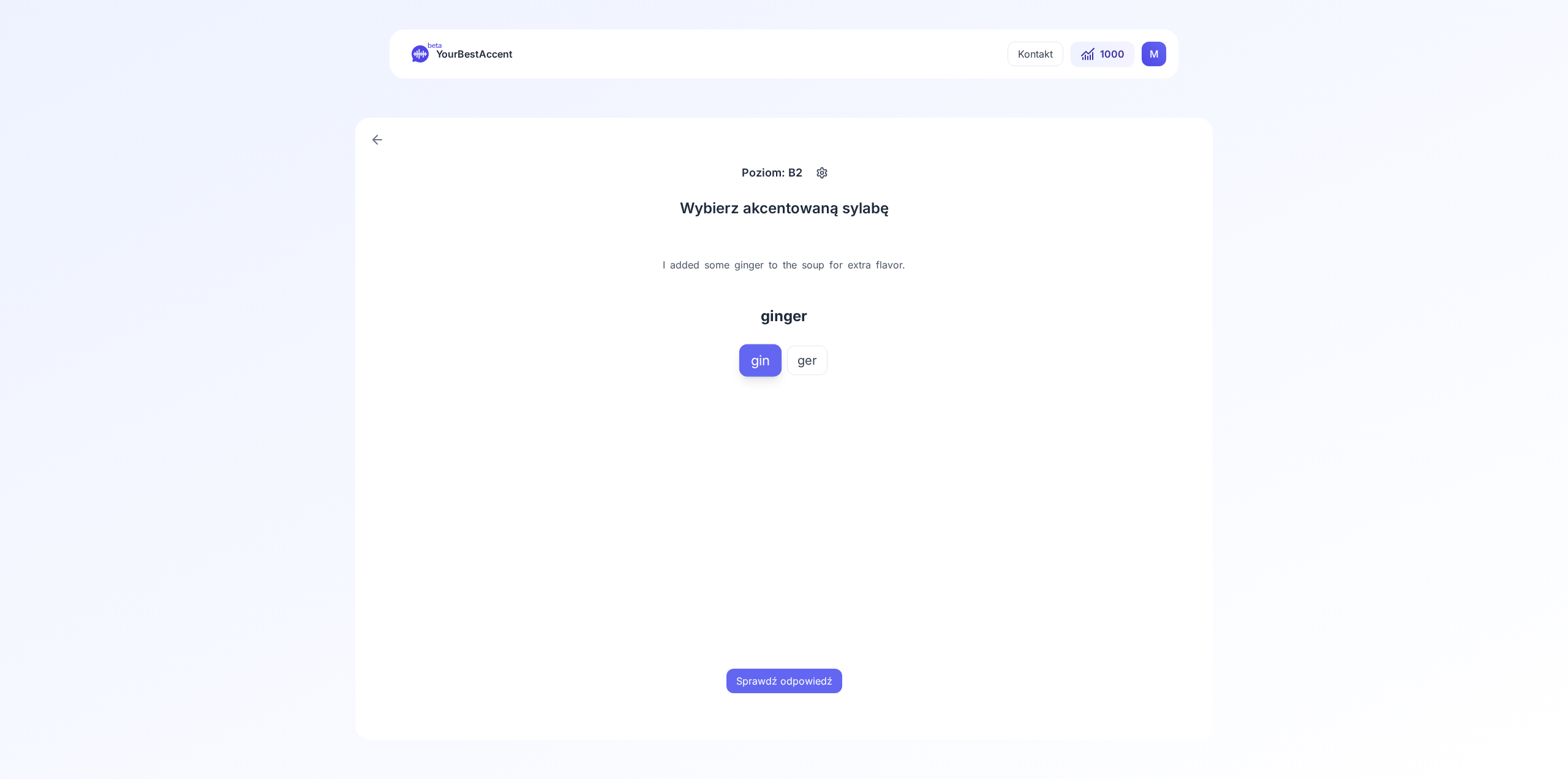
click at [784, 699] on div "Sprawdź odpowiedź" at bounding box center [784, 681] width 382 height 40
click at [781, 677] on button "Sprawdź odpowiedź" at bounding box center [784, 681] width 116 height 25
drag, startPoint x: 798, startPoint y: 676, endPoint x: 852, endPoint y: 627, distance: 72.9
click at [799, 676] on button "Następne słowo" at bounding box center [784, 681] width 94 height 25
click at [765, 348] on div "is ra el" at bounding box center [784, 361] width 382 height 30
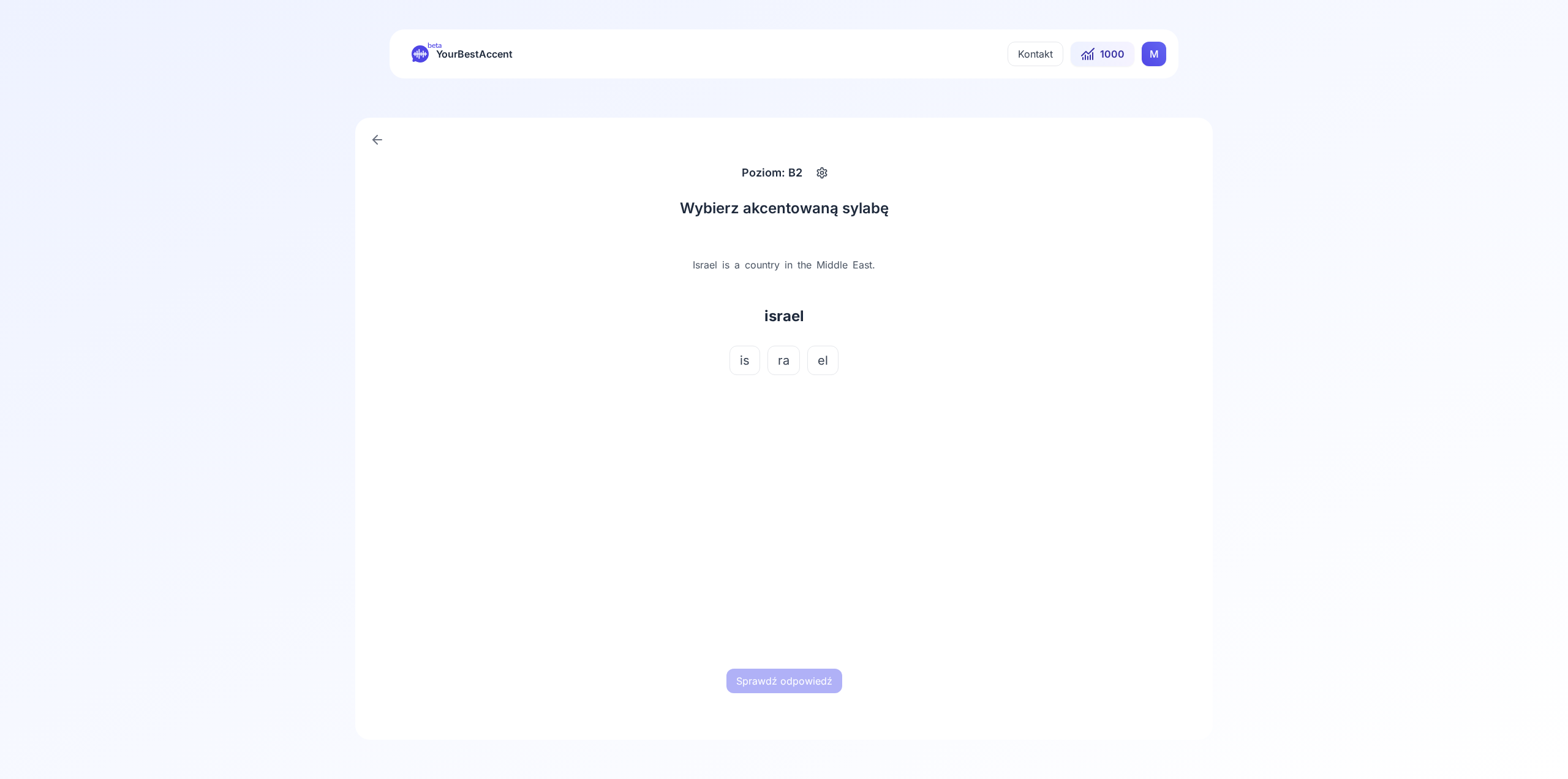
click at [751, 354] on div "is ra el" at bounding box center [784, 361] width 382 height 30
click at [751, 358] on button "is" at bounding box center [744, 361] width 30 height 30
click at [835, 679] on button "Sprawdź odpowiedź" at bounding box center [784, 681] width 116 height 25
click at [832, 679] on div "Następne słowo" at bounding box center [784, 681] width 382 height 40
click at [826, 681] on button "Następne słowo" at bounding box center [784, 681] width 94 height 25
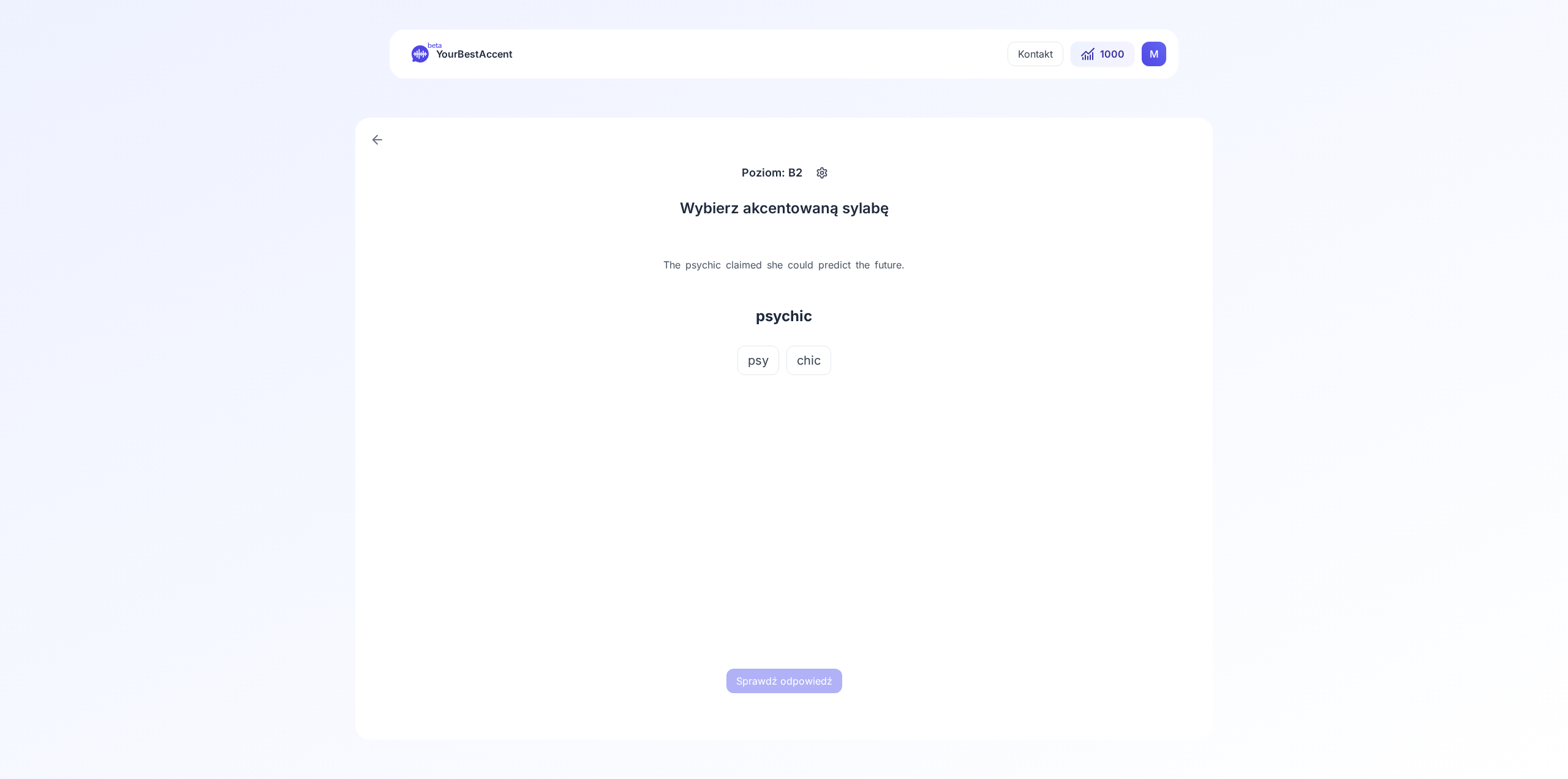
click at [756, 367] on span "psy" at bounding box center [758, 360] width 21 height 17
click at [769, 691] on button "Sprawdź odpowiedź" at bounding box center [784, 681] width 116 height 25
click at [788, 674] on button "Następne słowo" at bounding box center [784, 681] width 94 height 25
click at [764, 357] on span "ass" at bounding box center [754, 360] width 21 height 17
click at [789, 684] on button "Sprawdź odpowiedź" at bounding box center [784, 681] width 116 height 25
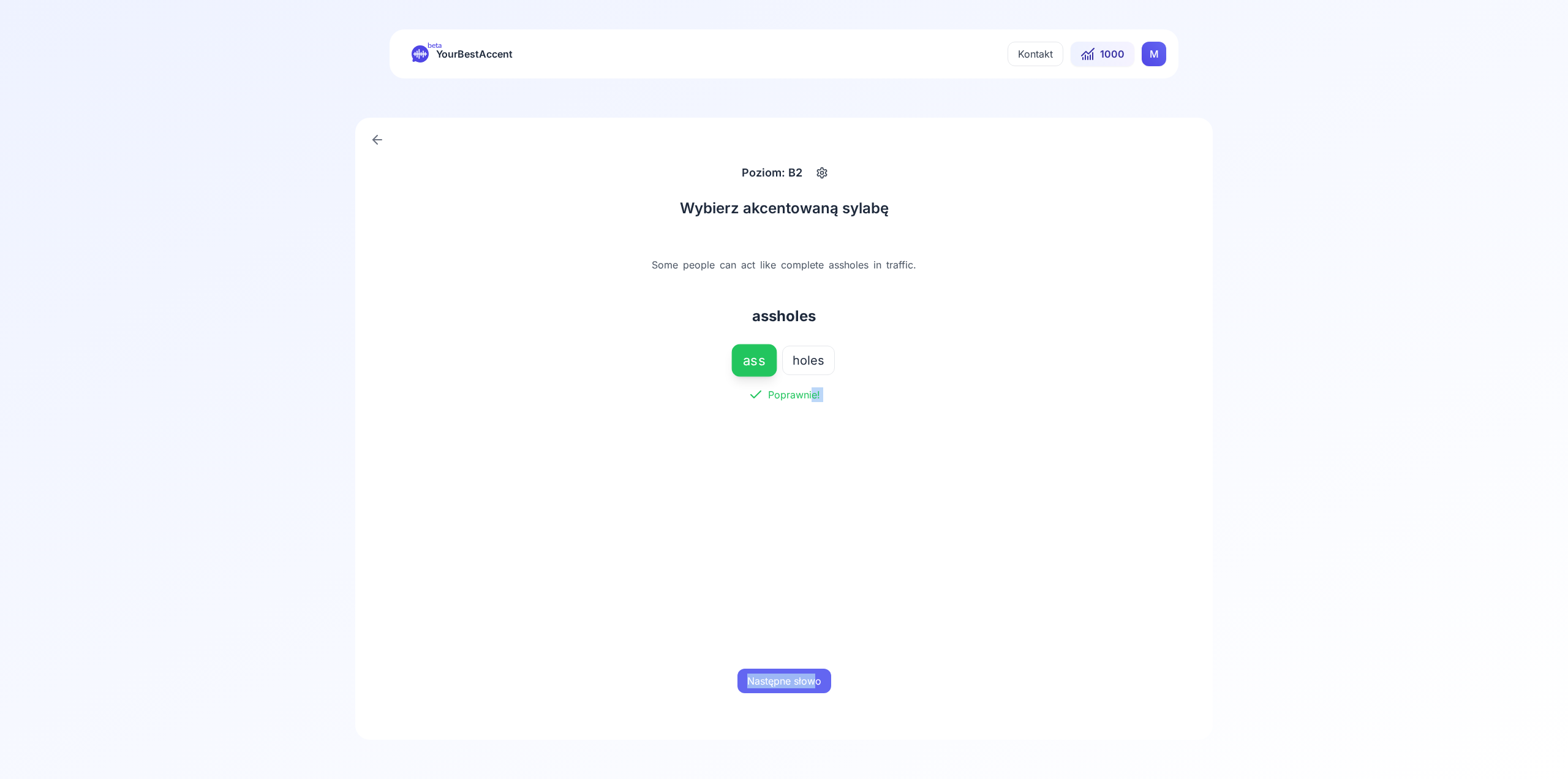
drag, startPoint x: 811, startPoint y: 658, endPoint x: 812, endPoint y: 674, distance: 16.0
click at [812, 674] on div "Wybierz akcentowaną sylabę Some people can act like complete assholes in traffi…" at bounding box center [784, 450] width 382 height 502
click at [813, 682] on button "Następne słowo" at bounding box center [784, 681] width 94 height 25
click at [781, 362] on span "spec" at bounding box center [784, 360] width 28 height 17
click at [794, 683] on button "Sprawdź odpowiedź" at bounding box center [784, 681] width 116 height 25
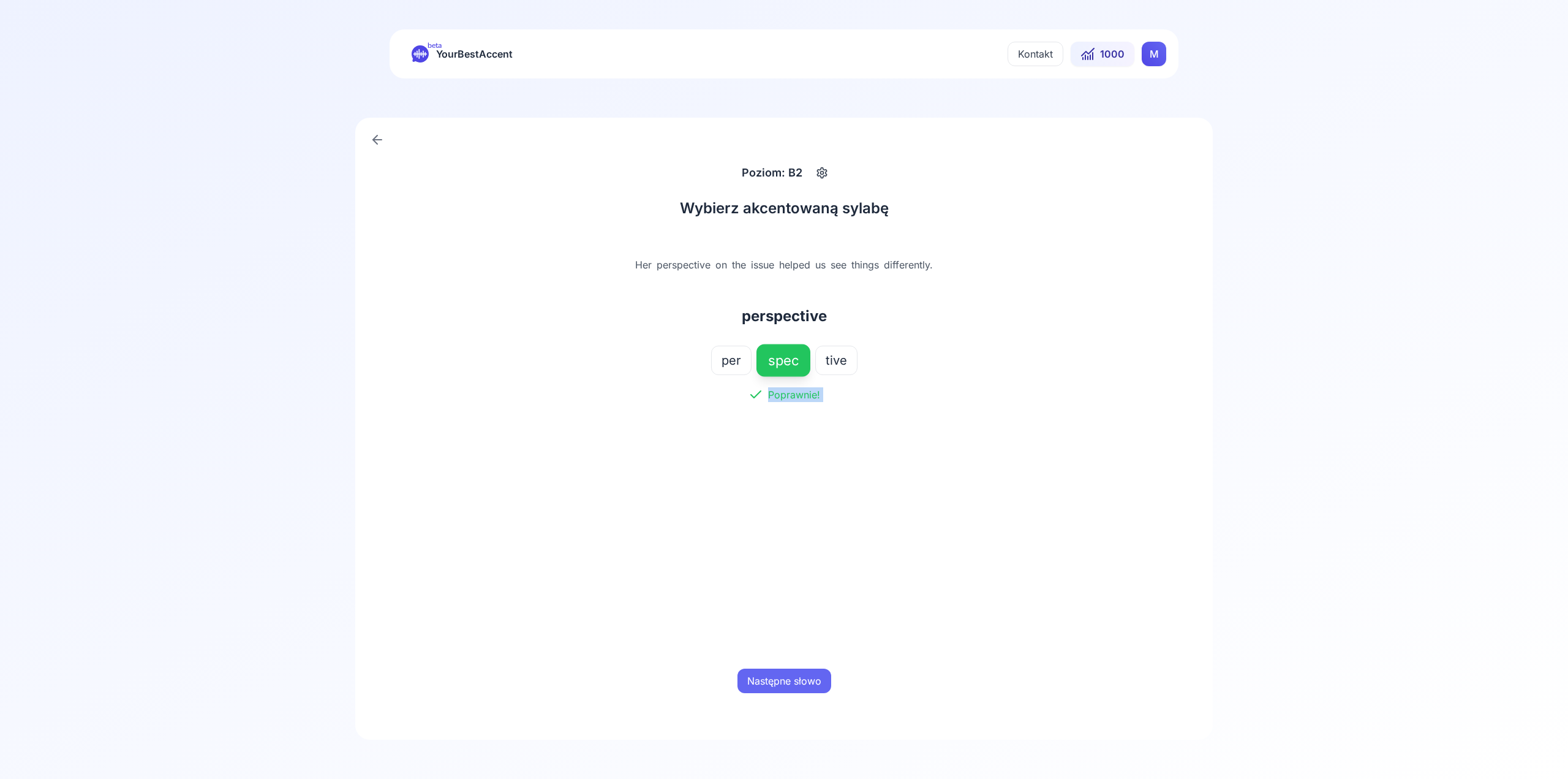
click at [789, 670] on button "Następne słowo" at bounding box center [784, 681] width 94 height 25
click at [782, 362] on div "ceil ing" at bounding box center [784, 361] width 382 height 30
click at [751, 347] on button "ceil" at bounding box center [761, 361] width 41 height 30
click at [812, 689] on button "Sprawdź odpowiedź" at bounding box center [784, 681] width 116 height 25
click at [811, 689] on button "Następne słowo" at bounding box center [784, 681] width 94 height 25
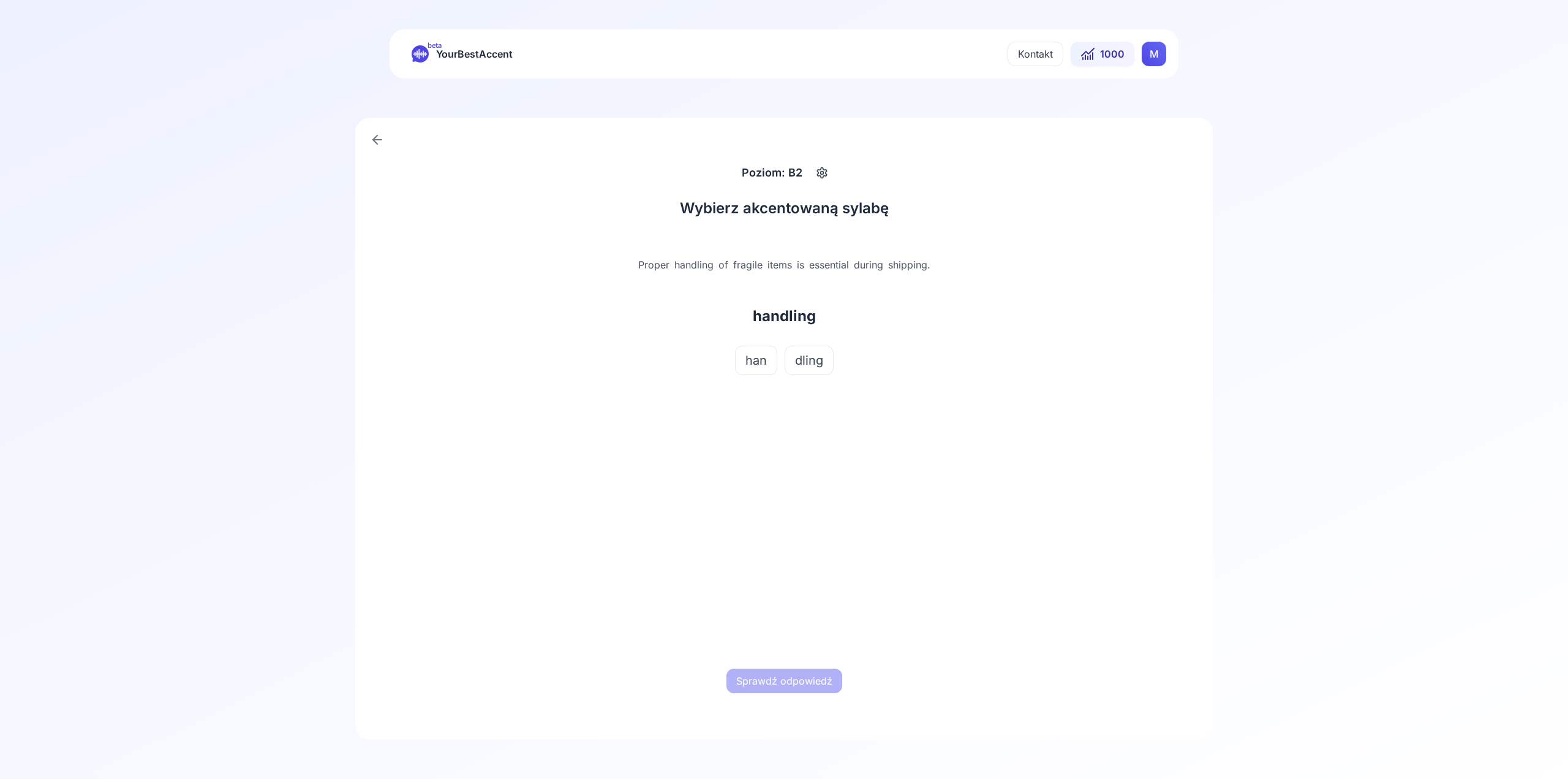
click at [746, 358] on span "han" at bounding box center [756, 360] width 21 height 17
click at [806, 359] on span "dling" at bounding box center [809, 360] width 28 height 17
click at [794, 676] on button "Sprawdź odpowiedź" at bounding box center [784, 681] width 116 height 25
click at [792, 682] on button "Następne słowo" at bounding box center [784, 681] width 94 height 25
click at [731, 366] on span "con" at bounding box center [720, 360] width 21 height 17
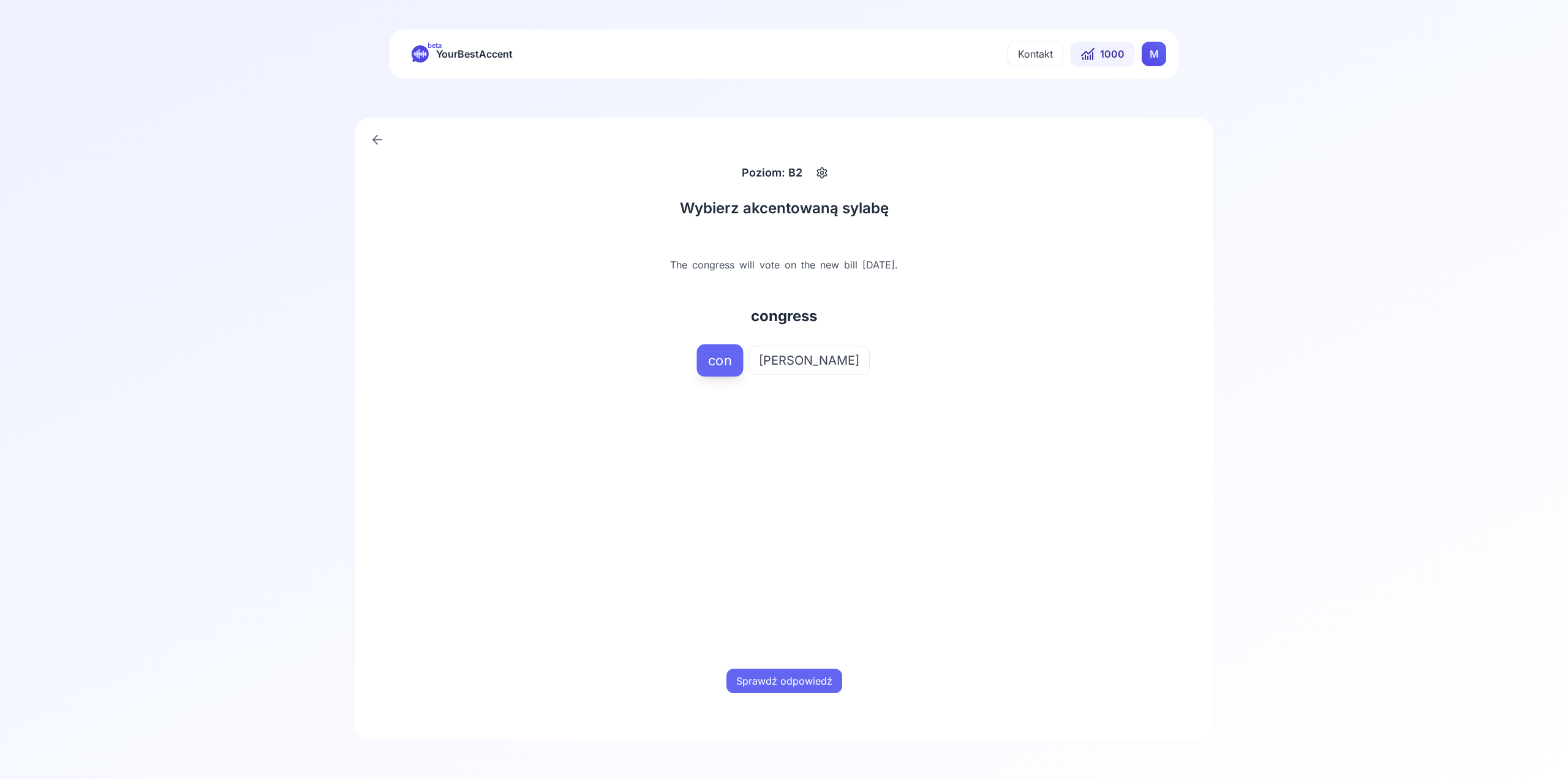
click at [816, 670] on button "Sprawdź odpowiedź" at bounding box center [784, 681] width 116 height 25
click at [780, 672] on button "Następne słowo" at bounding box center [784, 681] width 94 height 25
click at [821, 364] on span "ne" at bounding box center [828, 360] width 15 height 17
click at [782, 689] on button "Sprawdź odpowiedź" at bounding box center [784, 681] width 116 height 25
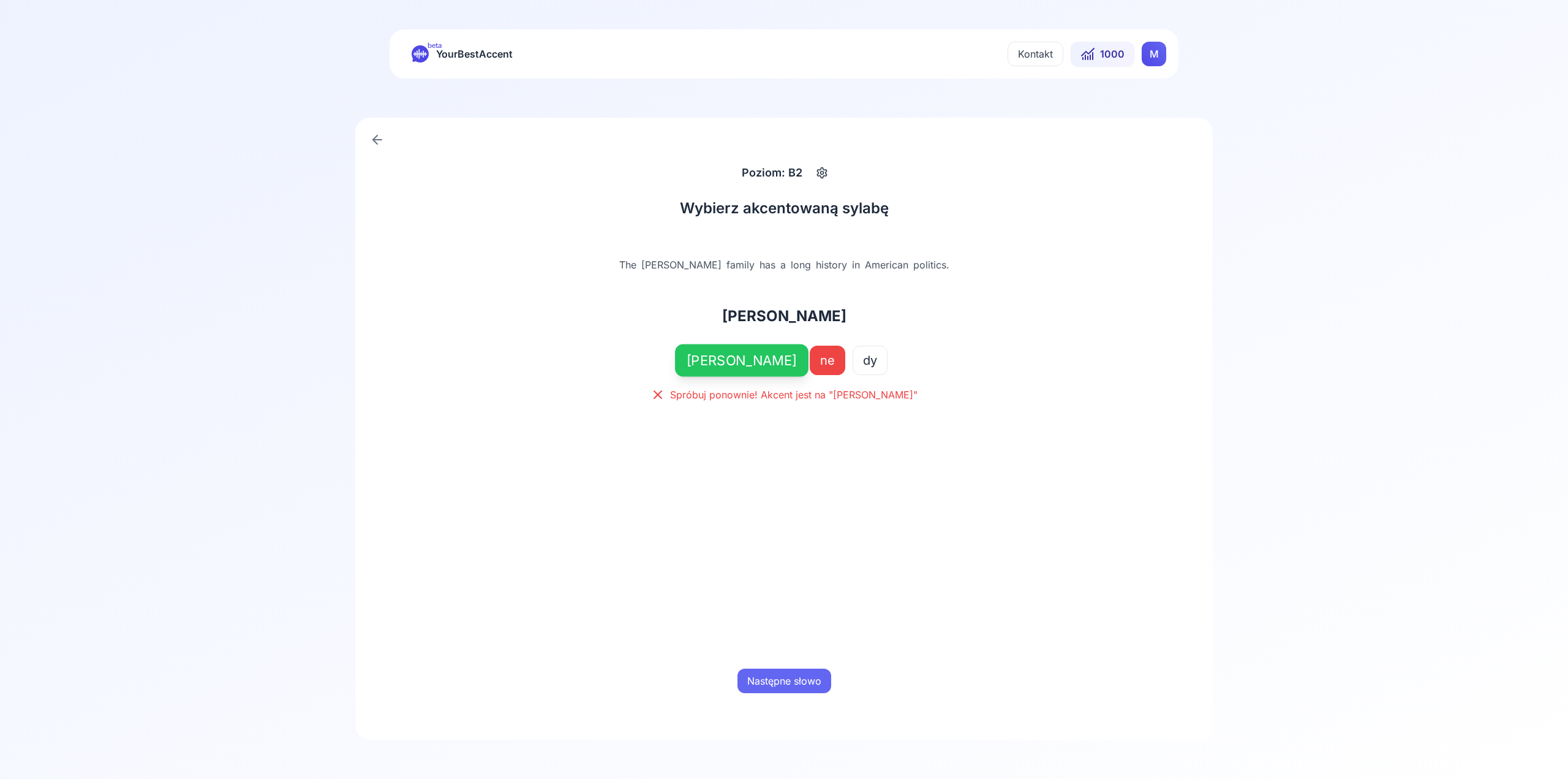
click at [777, 673] on button "Następne słowo" at bounding box center [784, 681] width 94 height 25
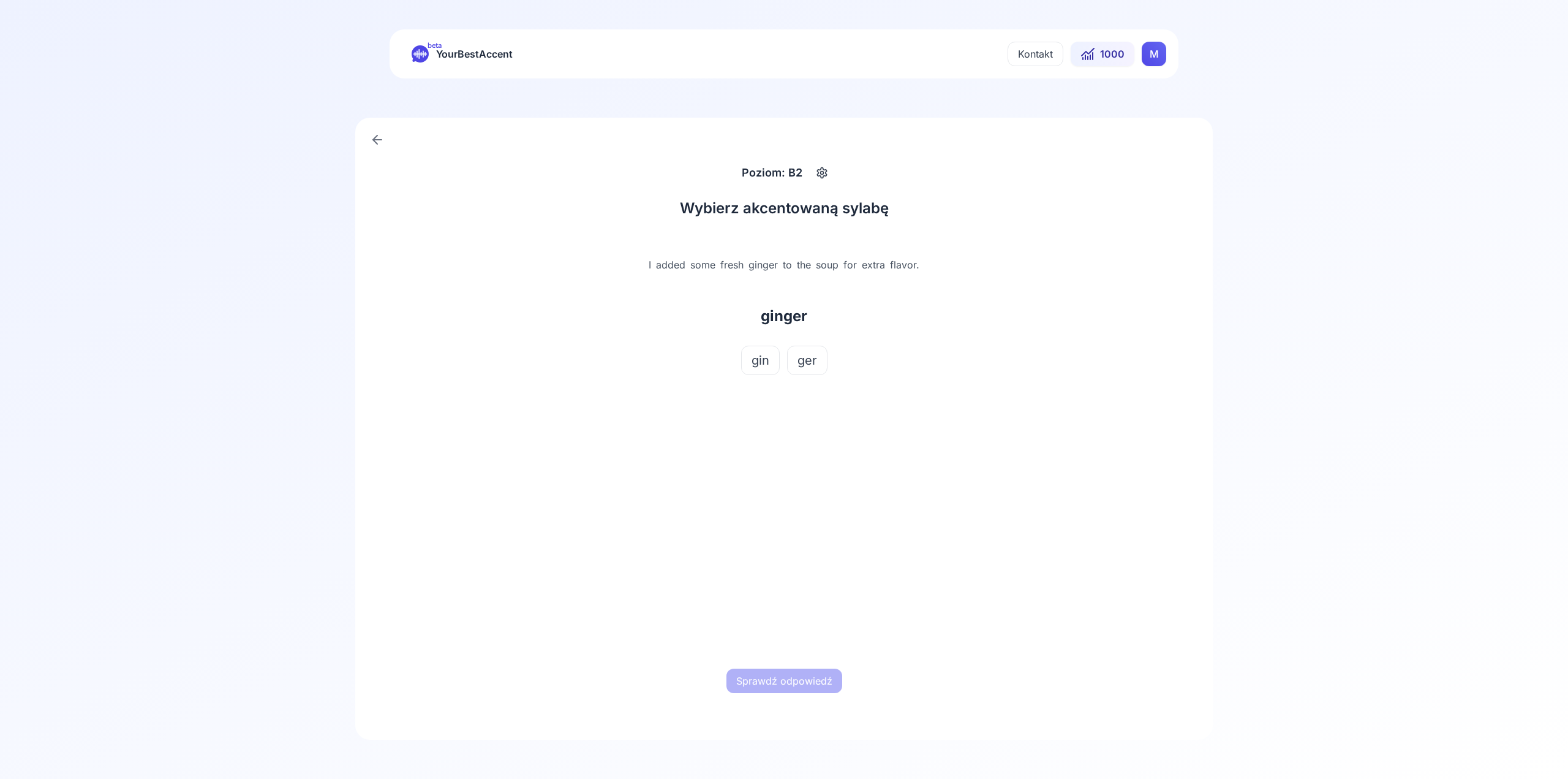
click at [770, 364] on span "gin" at bounding box center [761, 360] width 18 height 17
click at [813, 688] on button "Sprawdź odpowiedź" at bounding box center [784, 681] width 116 height 25
click at [771, 688] on button "Następne słowo" at bounding box center [784, 681] width 94 height 25
click at [777, 366] on button "ceil" at bounding box center [761, 361] width 41 height 30
click at [794, 678] on button "Sprawdź odpowiedź" at bounding box center [784, 681] width 116 height 25
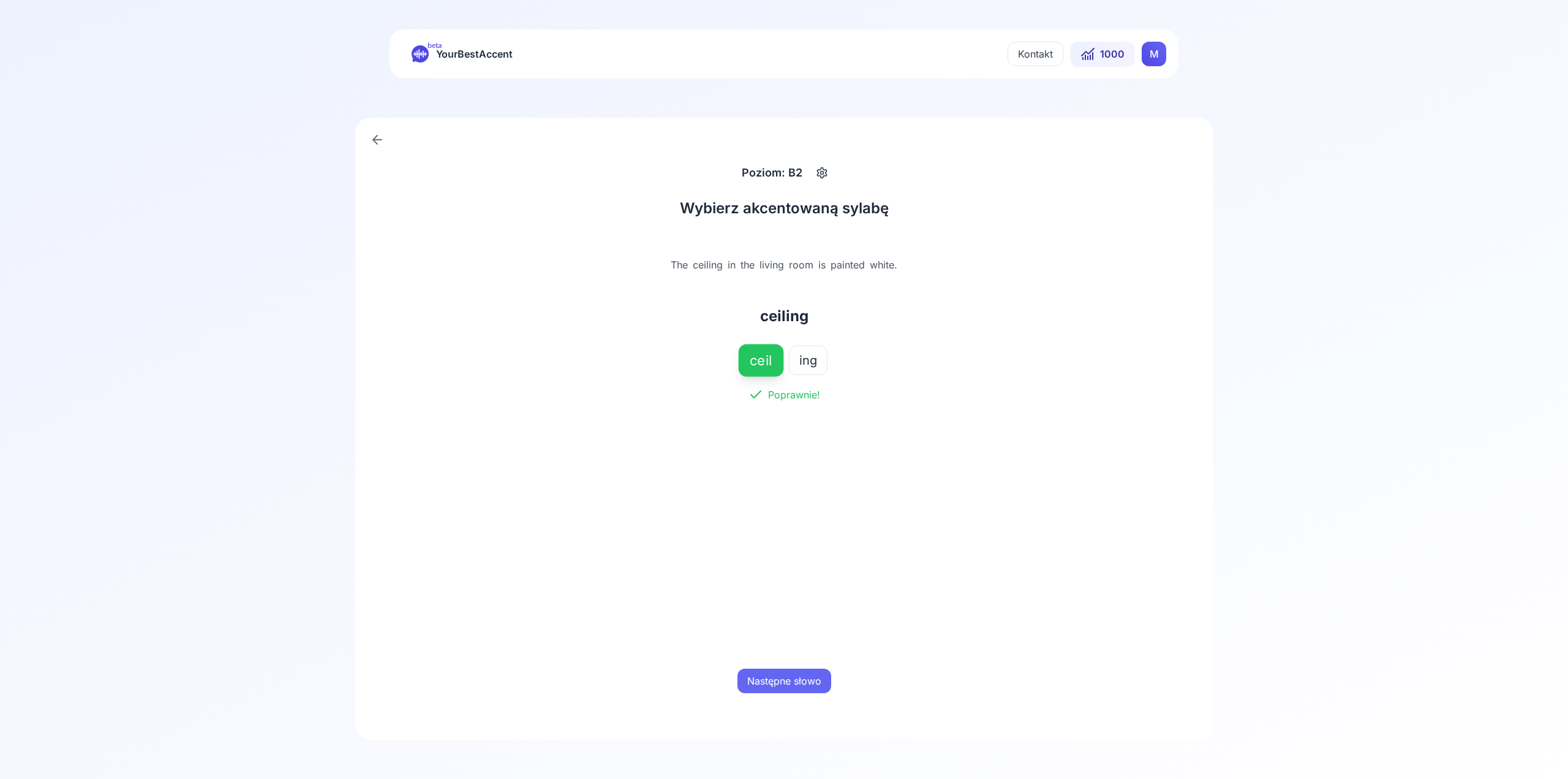
drag, startPoint x: 799, startPoint y: 681, endPoint x: 789, endPoint y: 571, distance: 110.5
click at [800, 681] on button "Następne słowo" at bounding box center [784, 681] width 94 height 25
click at [806, 366] on span "[PERSON_NAME]" at bounding box center [811, 360] width 100 height 17
click at [765, 681] on button "Sprawdź odpowiedź" at bounding box center [784, 681] width 116 height 25
click at [786, 678] on button "Następne słowo" at bounding box center [784, 681] width 94 height 25
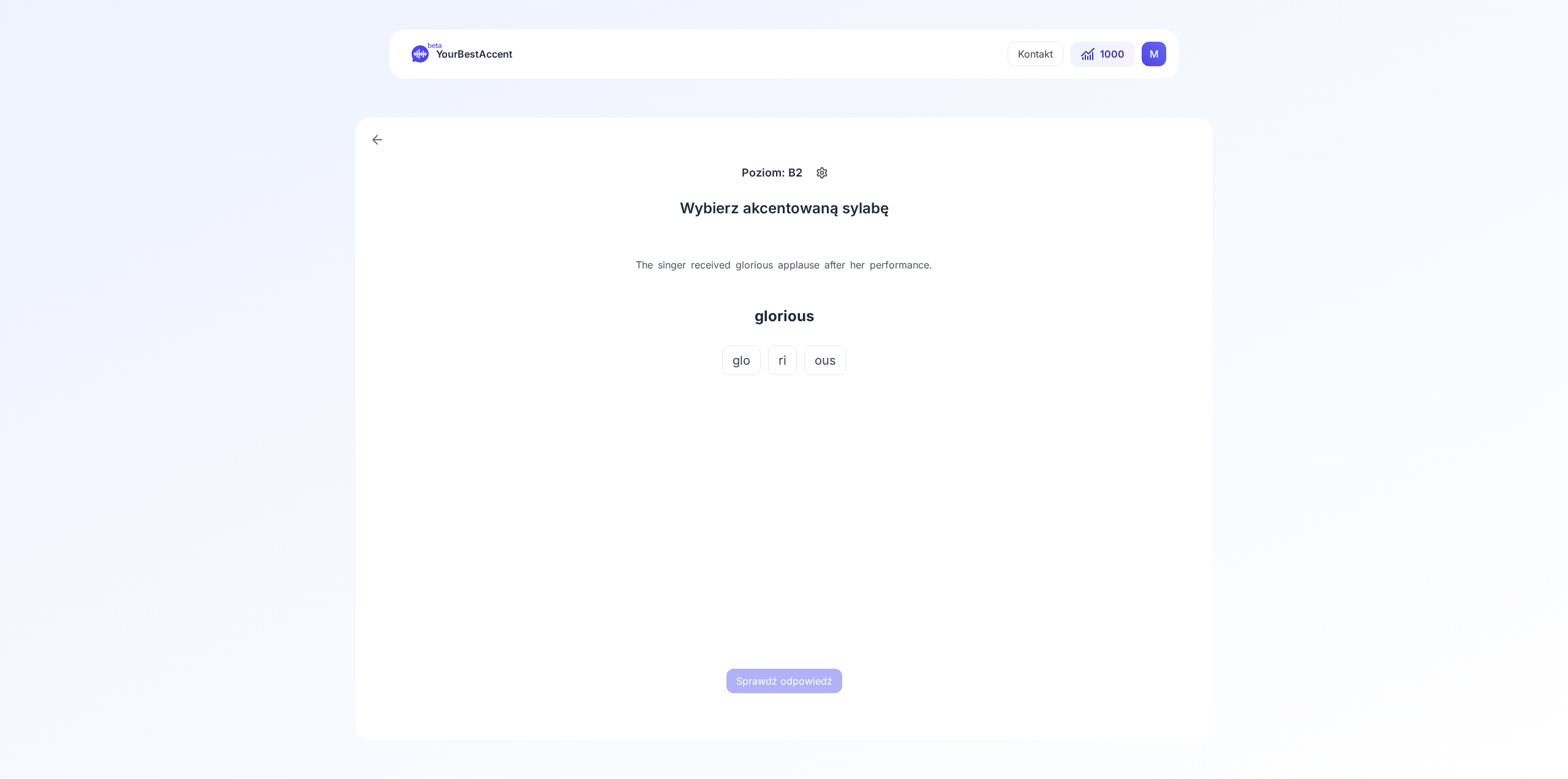
click at [756, 363] on button "glo" at bounding box center [742, 361] width 39 height 30
click at [806, 674] on button "Sprawdź odpowiedź" at bounding box center [784, 681] width 116 height 25
click at [826, 682] on button "Następne słowo" at bounding box center [784, 681] width 94 height 25
click at [797, 367] on span "der" at bounding box center [787, 360] width 20 height 17
click at [794, 675] on button "Sprawdź odpowiedź" at bounding box center [784, 681] width 116 height 25
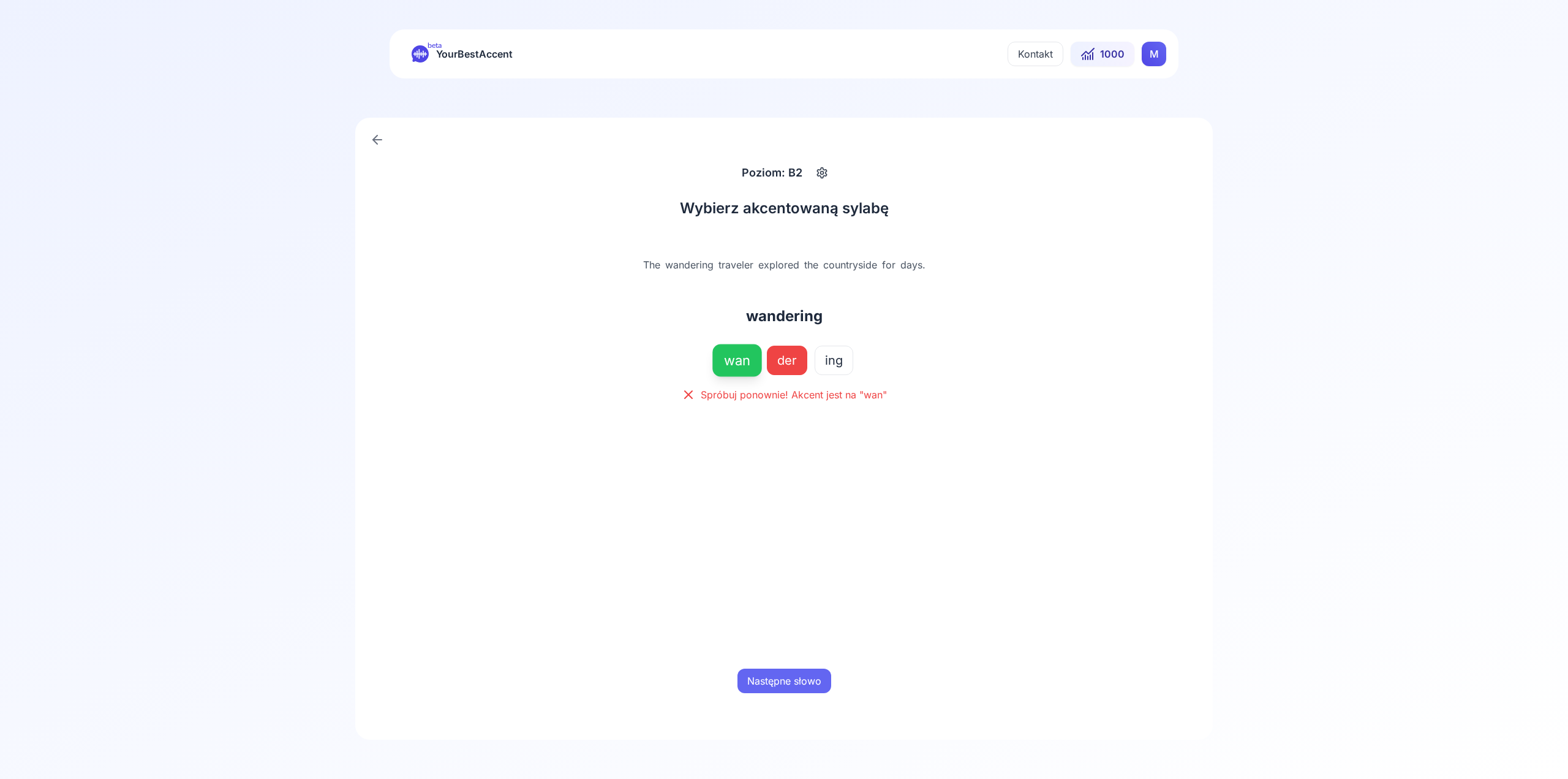
click at [818, 657] on div "Wybierz akcentowaną sylabę The wandering traveler explored the countryside for …" at bounding box center [784, 430] width 382 height 463
click at [817, 670] on button "Następne słowo" at bounding box center [784, 681] width 94 height 25
click at [734, 365] on span "com" at bounding box center [736, 360] width 26 height 17
click at [825, 678] on button "Sprawdź odpowiedź" at bounding box center [784, 681] width 116 height 25
drag, startPoint x: 798, startPoint y: 640, endPoint x: 801, endPoint y: 670, distance: 30.1
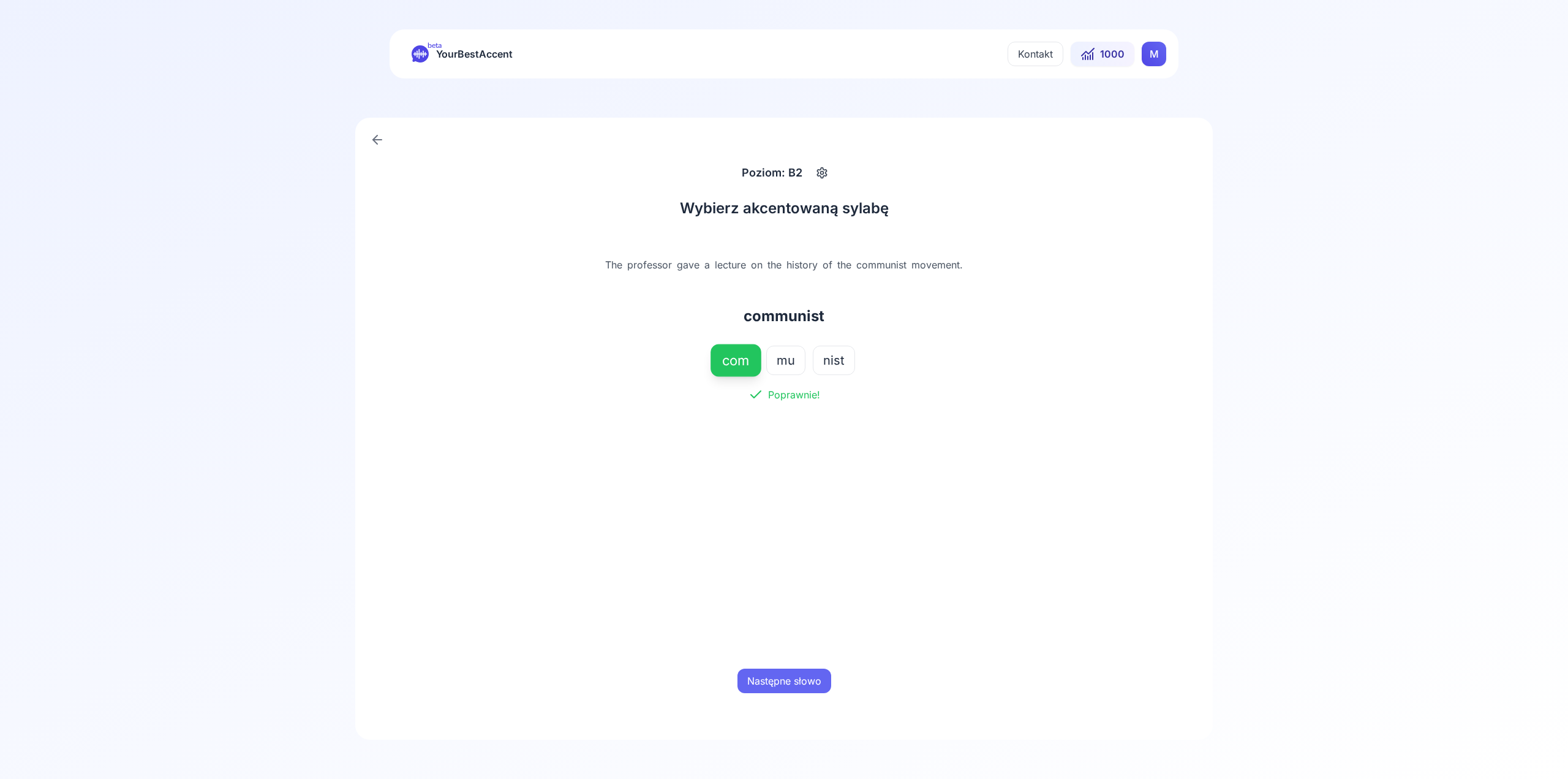
click at [798, 641] on div "Wybierz akcentowaną sylabę The professor gave a lecture on the history of the […" at bounding box center [784, 430] width 382 height 463
click at [801, 670] on button "Następne słowo" at bounding box center [784, 681] width 94 height 25
click at [804, 363] on button "den" at bounding box center [784, 361] width 43 height 30
click at [791, 684] on button "Sprawdź odpowiedź" at bounding box center [784, 681] width 116 height 25
click at [799, 684] on button "Następne słowo" at bounding box center [784, 681] width 94 height 25
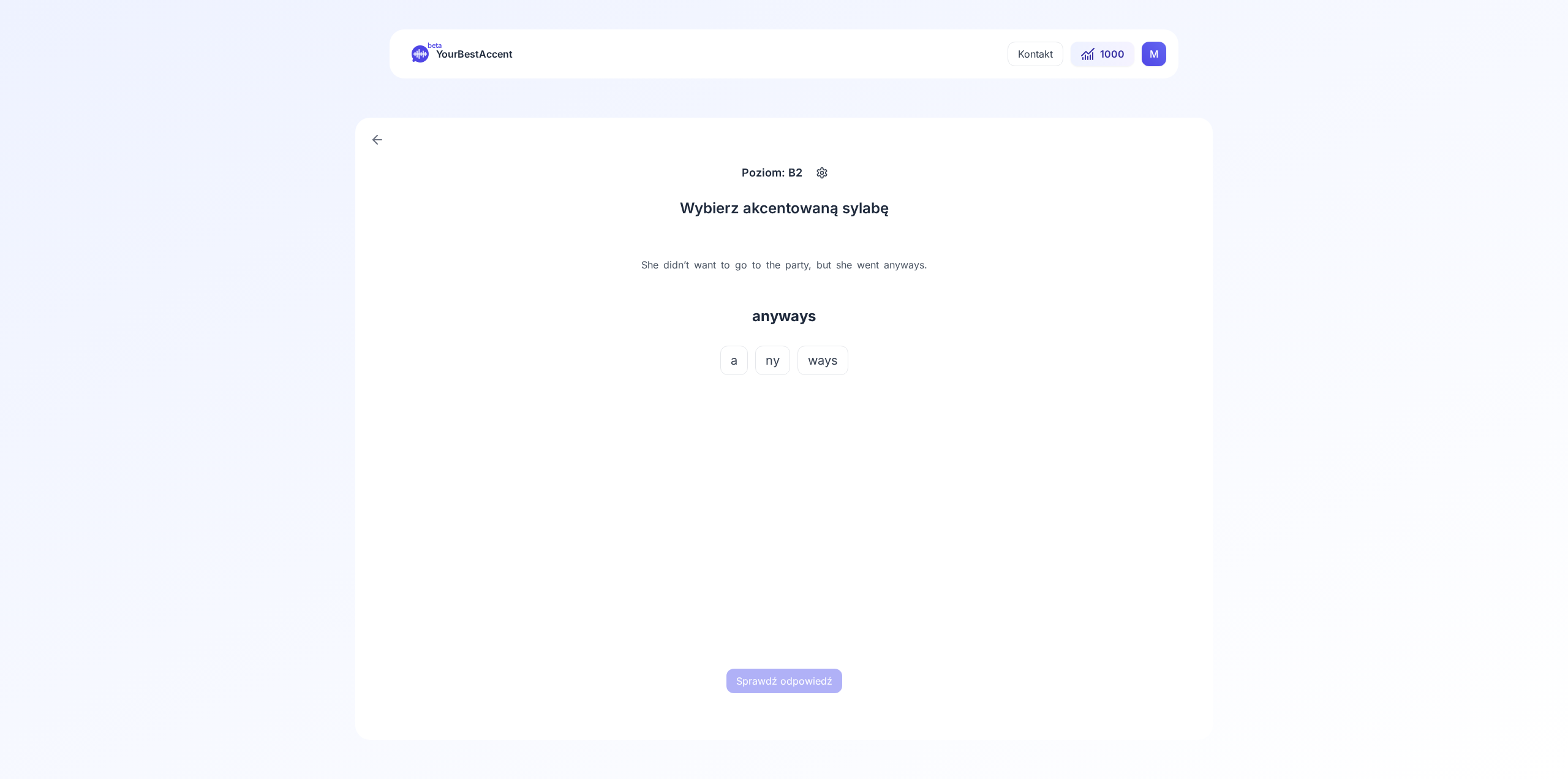
click at [808, 358] on span "ways" at bounding box center [823, 360] width 30 height 17
click at [742, 364] on button "a" at bounding box center [733, 361] width 27 height 30
click at [782, 357] on button "ny" at bounding box center [773, 361] width 35 height 30
drag, startPoint x: 784, startPoint y: 651, endPoint x: 786, endPoint y: 666, distance: 15.1
click at [784, 652] on div "Wybierz akcentowaną sylabę She didn’t want to go to the party, but she went any…" at bounding box center [784, 430] width 382 height 463
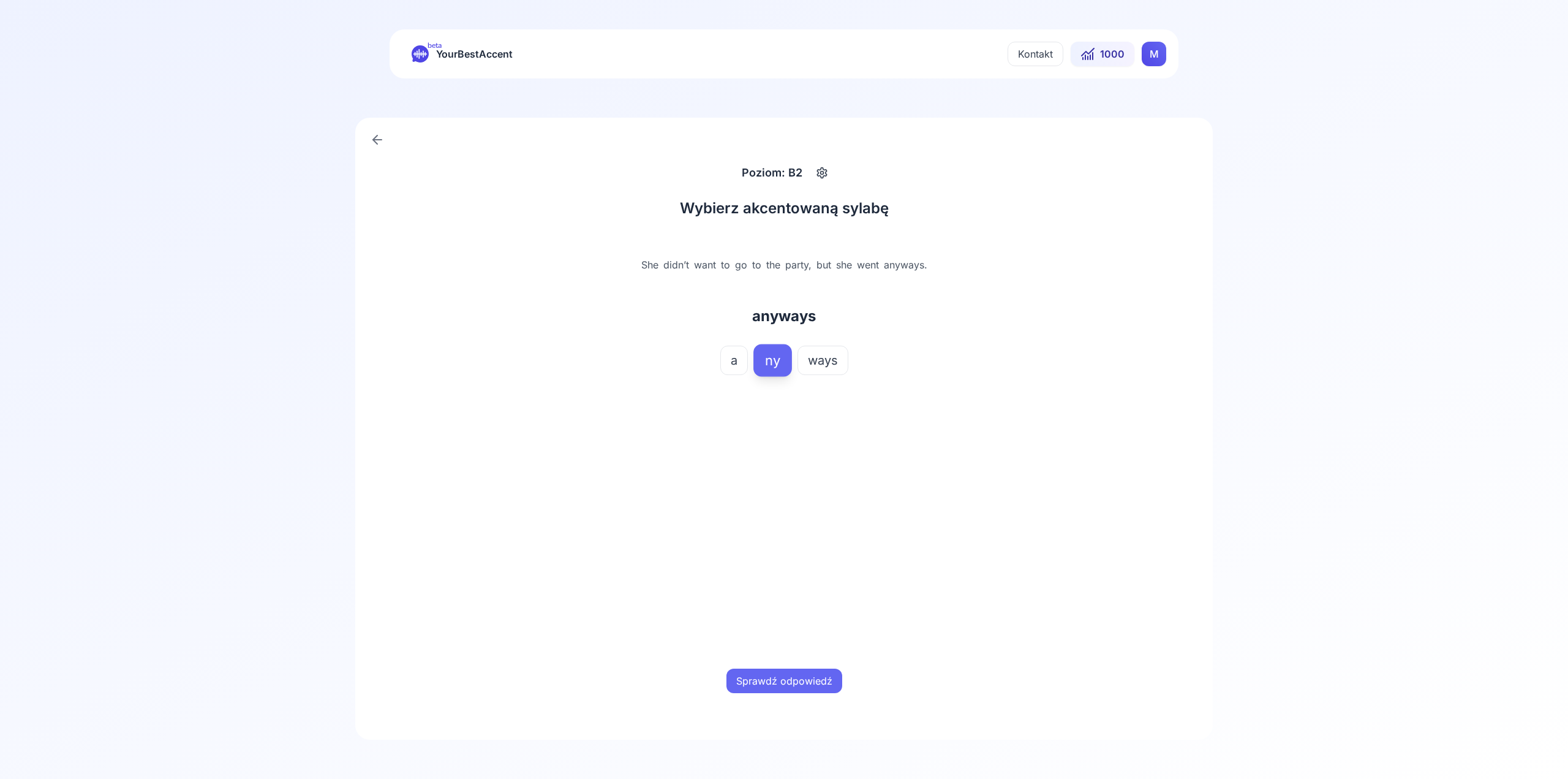
click at [786, 666] on div "Sprawdź odpowiedź" at bounding box center [784, 681] width 382 height 40
click at [794, 675] on button "Sprawdź odpowiedź" at bounding box center [784, 681] width 116 height 25
click at [807, 687] on button "Następne słowo" at bounding box center [784, 681] width 94 height 25
click at [803, 363] on span "na" at bounding box center [801, 360] width 14 height 17
click at [802, 682] on button "Sprawdź odpowiedź" at bounding box center [784, 681] width 116 height 25
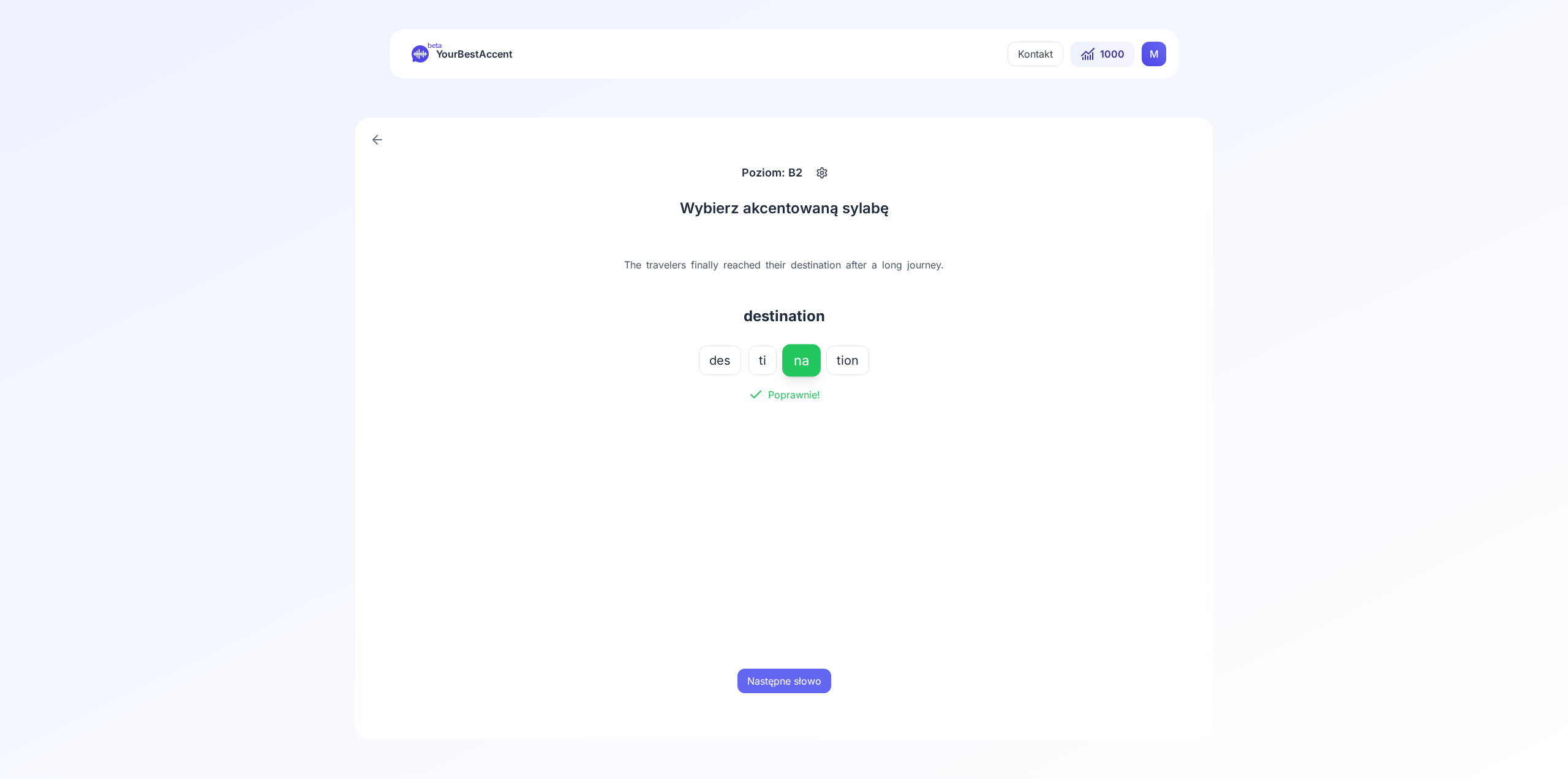
click at [803, 674] on button "Następne słowo" at bounding box center [784, 681] width 94 height 25
click at [746, 370] on button "for" at bounding box center [742, 361] width 37 height 30
click at [852, 756] on div "Poziom: B2 Wybierz akcentowaną sylabę The scientist explained the formula for t…" at bounding box center [784, 428] width 1568 height 701
click at [835, 700] on div "Sprawdź odpowiedź" at bounding box center [784, 681] width 382 height 40
click at [831, 684] on button "Sprawdź odpowiedź" at bounding box center [784, 681] width 116 height 25
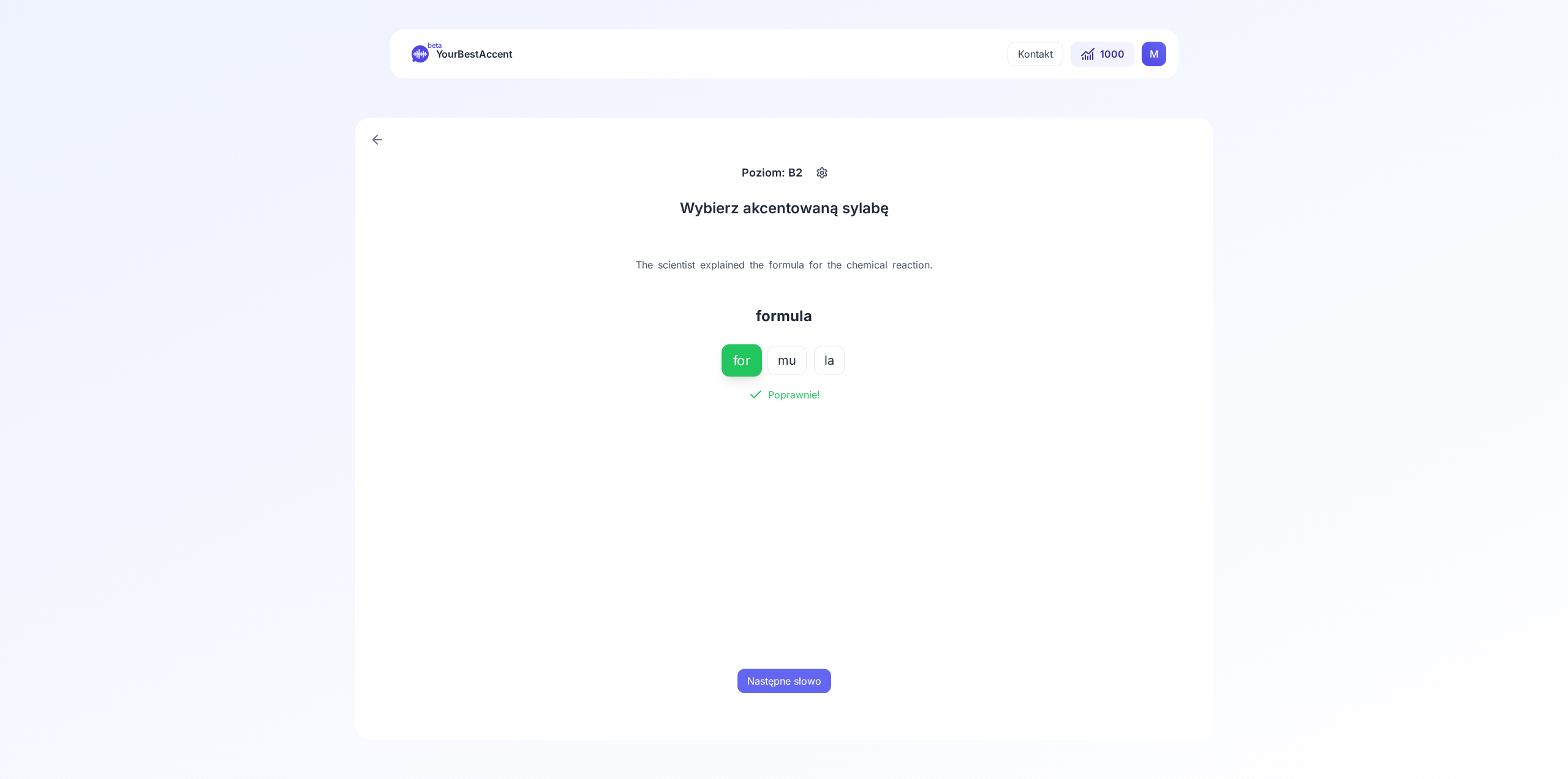
click at [831, 683] on div "Następne słowo" at bounding box center [784, 681] width 382 height 40
click at [828, 680] on button "Następne słowo" at bounding box center [784, 681] width 94 height 25
click at [820, 339] on div "The loud noise disturbed the sleeping baby. disturbed dis turbed" at bounding box center [784, 321] width 382 height 166
click at [817, 371] on button "turbed" at bounding box center [807, 361] width 59 height 30
click at [770, 677] on button "Sprawdź odpowiedź" at bounding box center [784, 681] width 116 height 25
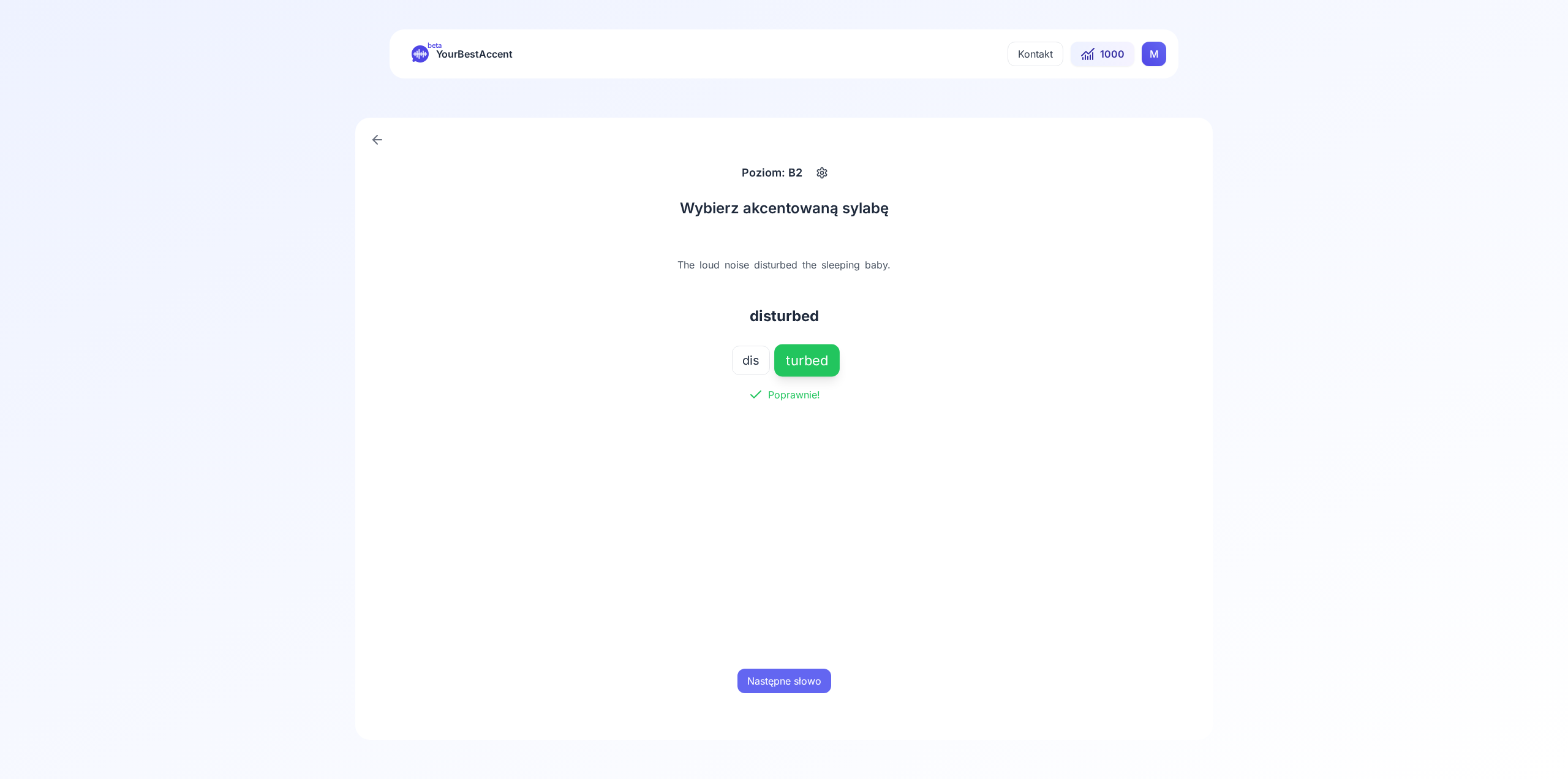
click at [787, 677] on button "Następne słowo" at bounding box center [784, 681] width 94 height 25
click at [731, 356] on span "con" at bounding box center [720, 360] width 21 height 17
click at [754, 688] on button "Sprawdź odpowiedź" at bounding box center [784, 681] width 116 height 25
click at [779, 688] on button "Następne słowo" at bounding box center [784, 681] width 94 height 25
click at [773, 365] on button "con" at bounding box center [761, 361] width 42 height 30
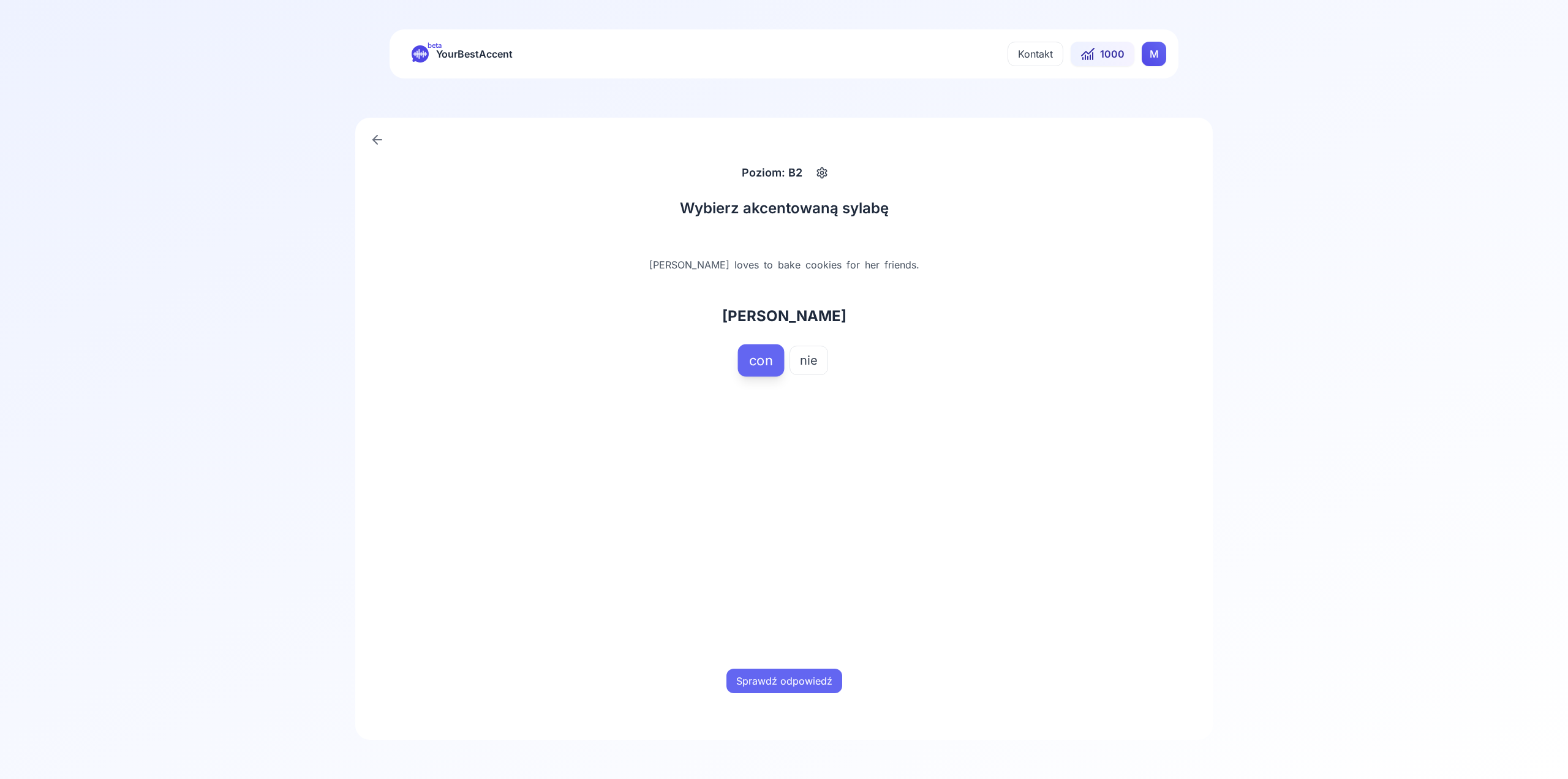
click at [798, 665] on div "Sprawdź odpowiedź" at bounding box center [784, 681] width 382 height 40
click at [803, 691] on button "Sprawdź odpowiedź" at bounding box center [784, 681] width 116 height 25
click at [808, 675] on button "Następne słowo" at bounding box center [784, 681] width 94 height 25
click at [823, 374] on button "serve" at bounding box center [805, 361] width 54 height 30
click at [812, 668] on div "Sprawdź odpowiedź" at bounding box center [784, 681] width 382 height 40
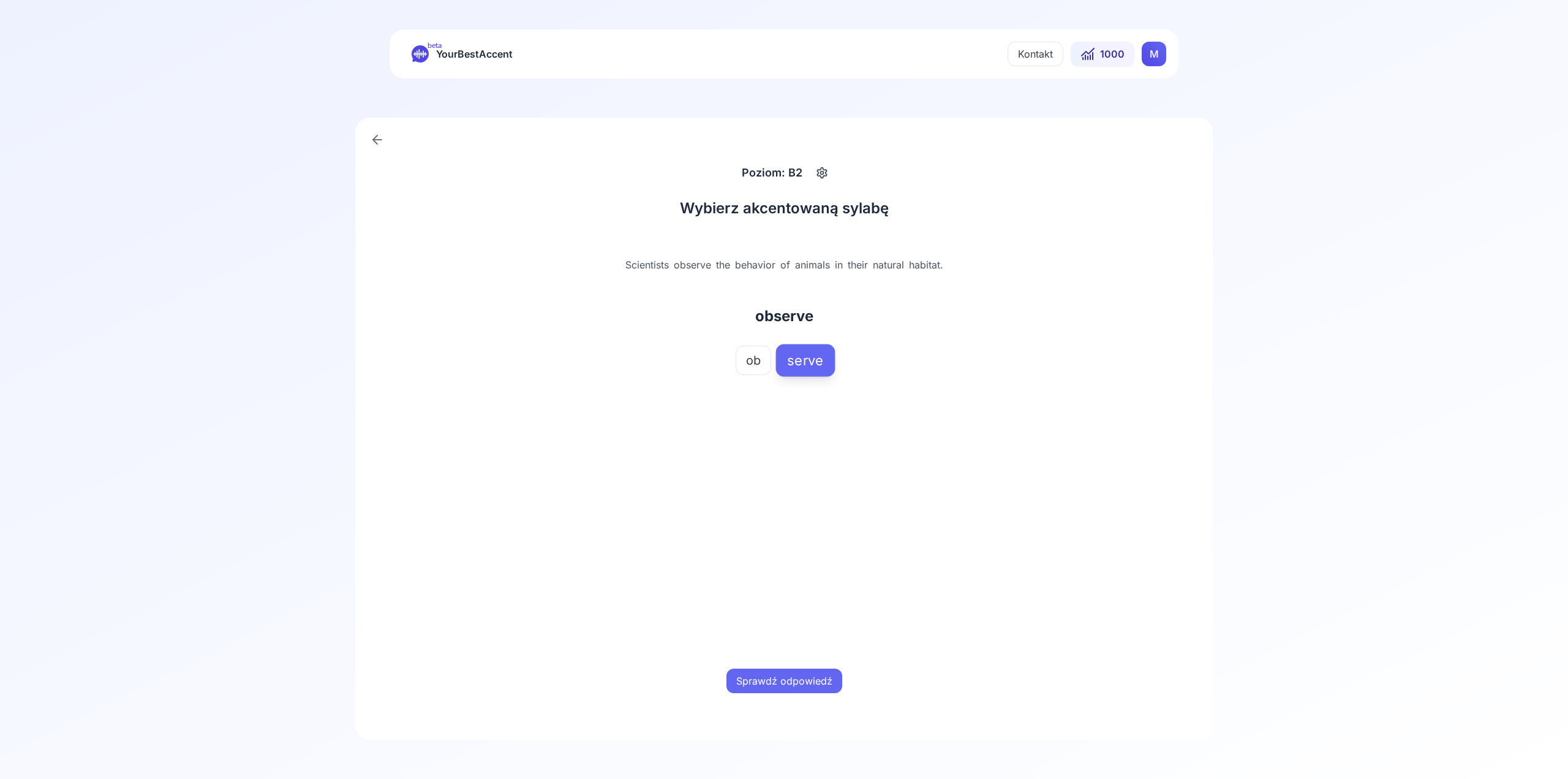
click at [811, 679] on button "Sprawdź odpowiedź" at bounding box center [784, 681] width 116 height 25
click at [811, 675] on button "Następne słowo" at bounding box center [784, 681] width 94 height 25
click at [802, 347] on button "bid" at bounding box center [806, 361] width 39 height 30
click at [751, 692] on button "Sprawdź odpowiedź" at bounding box center [784, 681] width 116 height 25
click at [755, 687] on button "Następne słowo" at bounding box center [784, 681] width 94 height 25
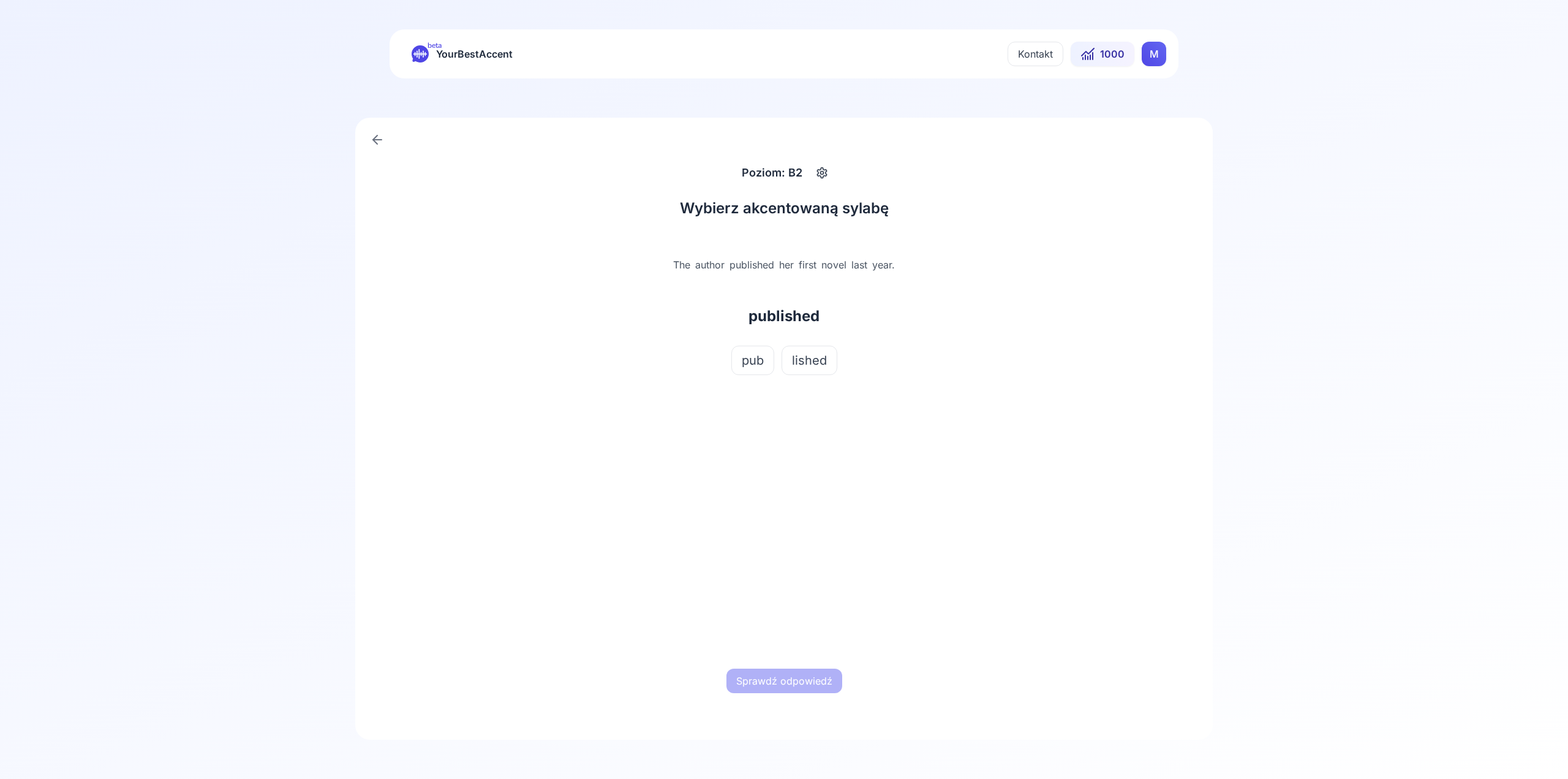
click at [768, 357] on button "pub" at bounding box center [753, 361] width 43 height 30
click at [787, 678] on button "Sprawdź odpowiedź" at bounding box center [784, 681] width 116 height 25
click at [789, 675] on button "Następne słowo" at bounding box center [784, 681] width 94 height 25
click at [823, 353] on span "[PERSON_NAME]" at bounding box center [811, 360] width 100 height 17
click at [789, 690] on button "Sprawdź odpowiedź" at bounding box center [784, 681] width 116 height 25
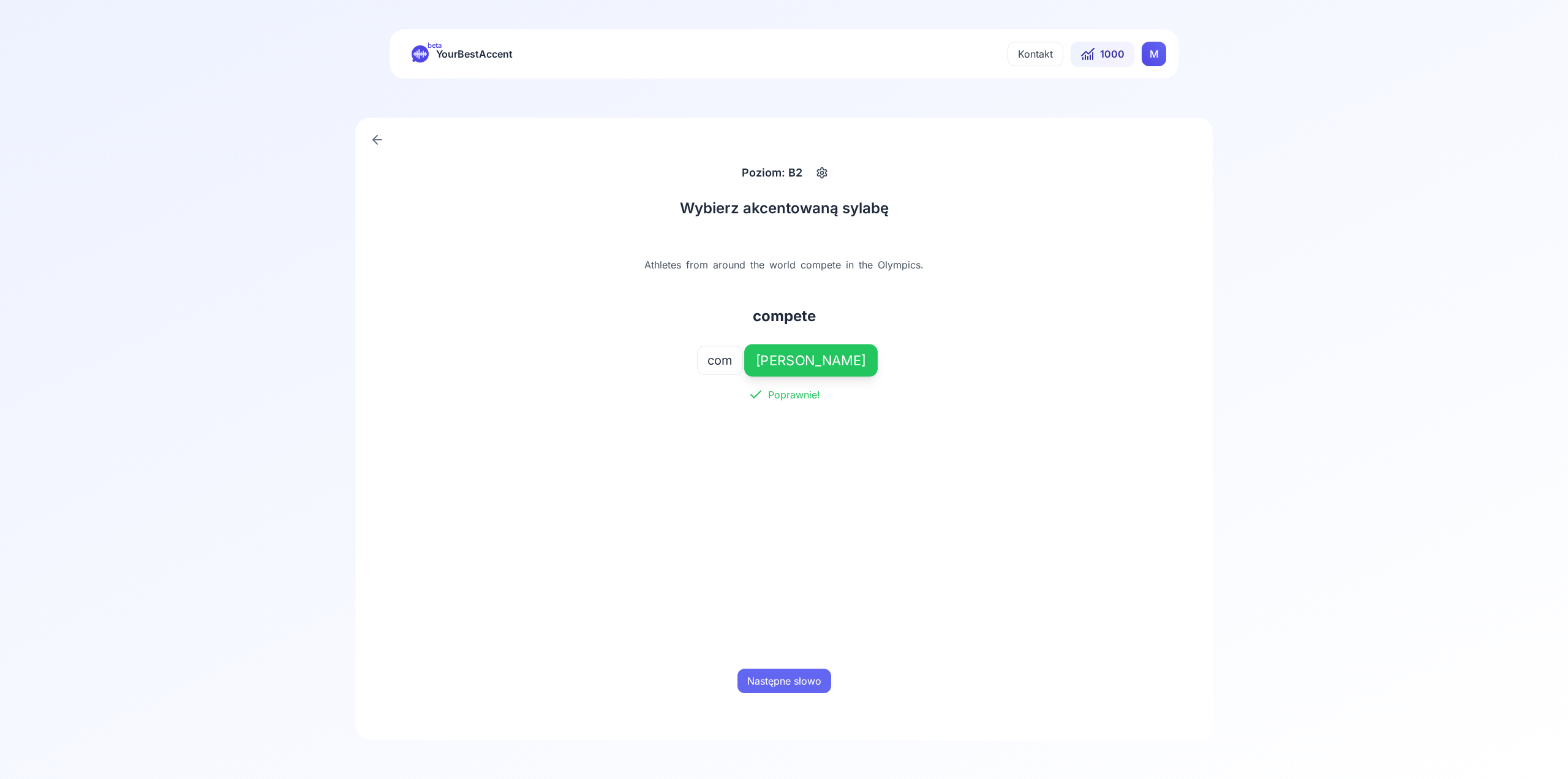
click at [789, 690] on button "Następne słowo" at bounding box center [784, 681] width 94 height 25
click at [773, 332] on div "persons" at bounding box center [784, 316] width 382 height 40
drag, startPoint x: 769, startPoint y: 352, endPoint x: 775, endPoint y: 424, distance: 72.2
click at [769, 352] on button "per" at bounding box center [756, 361] width 40 height 30
click at [826, 693] on div "Sprawdź odpowiedź" at bounding box center [784, 681] width 382 height 40
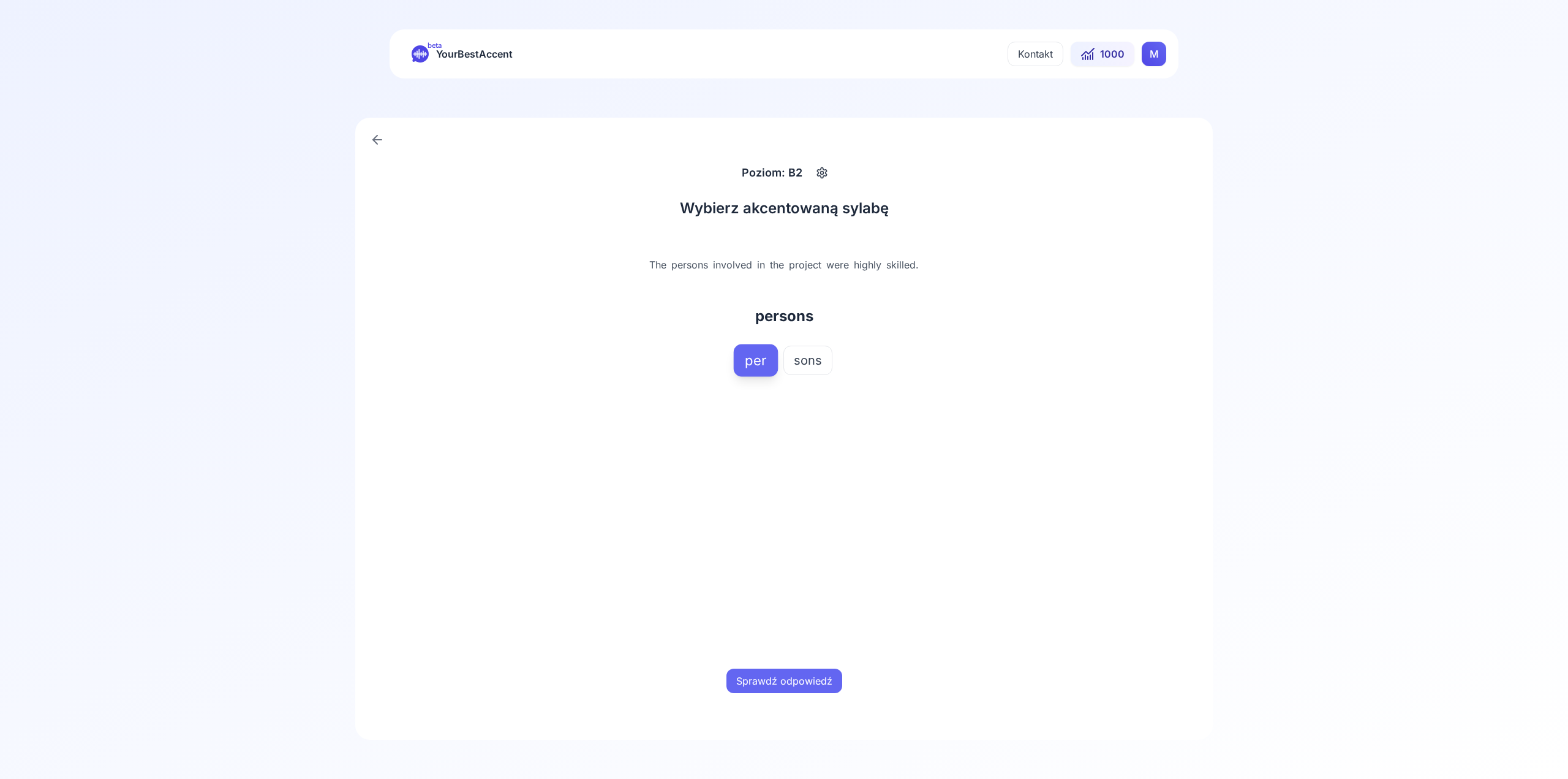
drag, startPoint x: 788, startPoint y: 636, endPoint x: 791, endPoint y: 679, distance: 43.1
click at [789, 640] on div "Wybierz akcentowaną sylabę The persons involved in the project were highly skil…" at bounding box center [784, 430] width 382 height 463
click at [792, 681] on button "Sprawdź odpowiedź" at bounding box center [784, 681] width 116 height 25
click at [789, 679] on button "Następne słowo" at bounding box center [784, 681] width 94 height 25
click at [737, 391] on span "brook" at bounding box center [719, 399] width 34 height 17
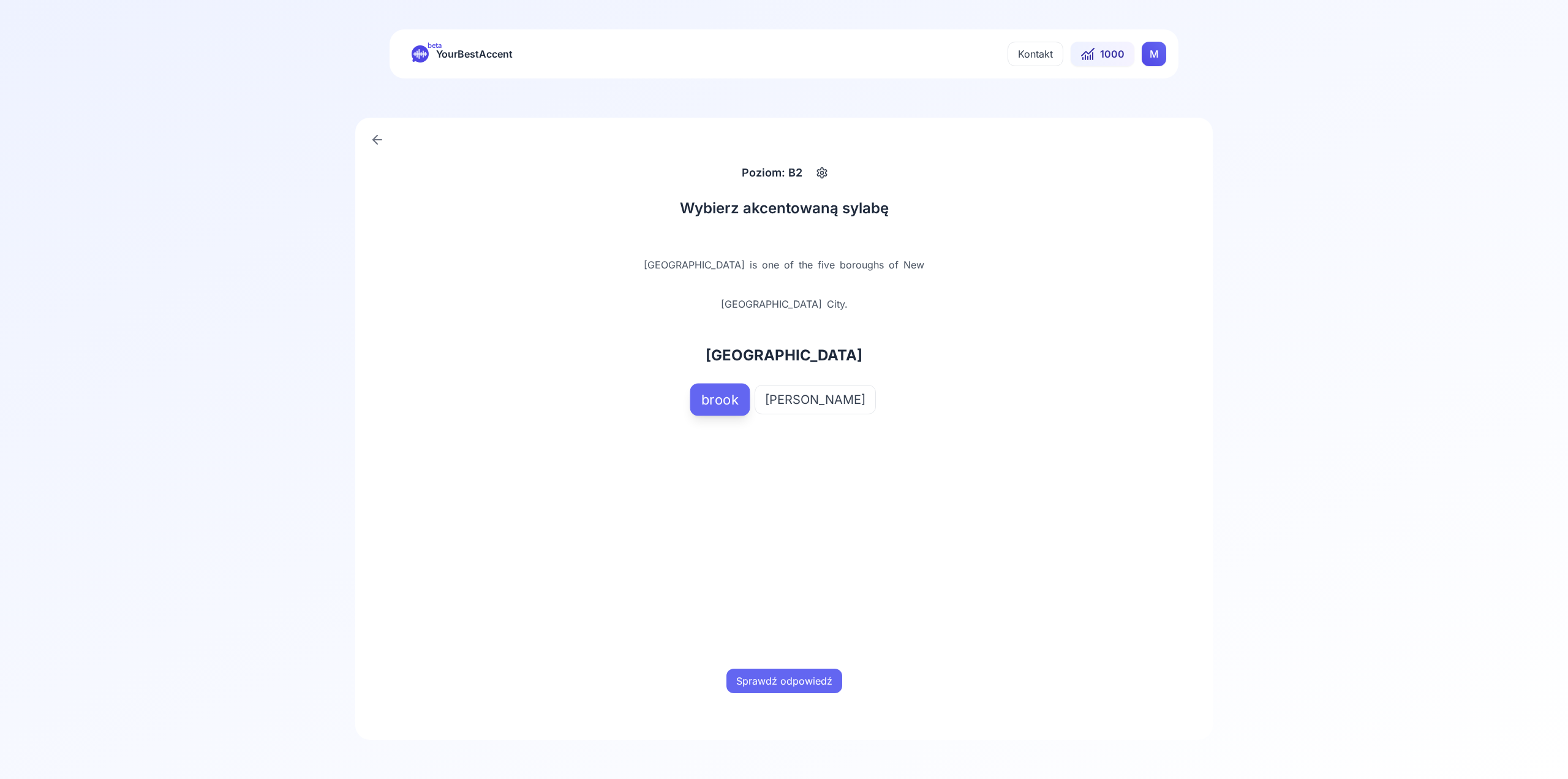
click at [803, 699] on div "Sprawdź odpowiedź" at bounding box center [784, 681] width 382 height 40
click at [798, 682] on button "Sprawdź odpowiedź" at bounding box center [784, 681] width 116 height 25
click at [765, 673] on button "Następne słowo" at bounding box center [784, 681] width 94 height 25
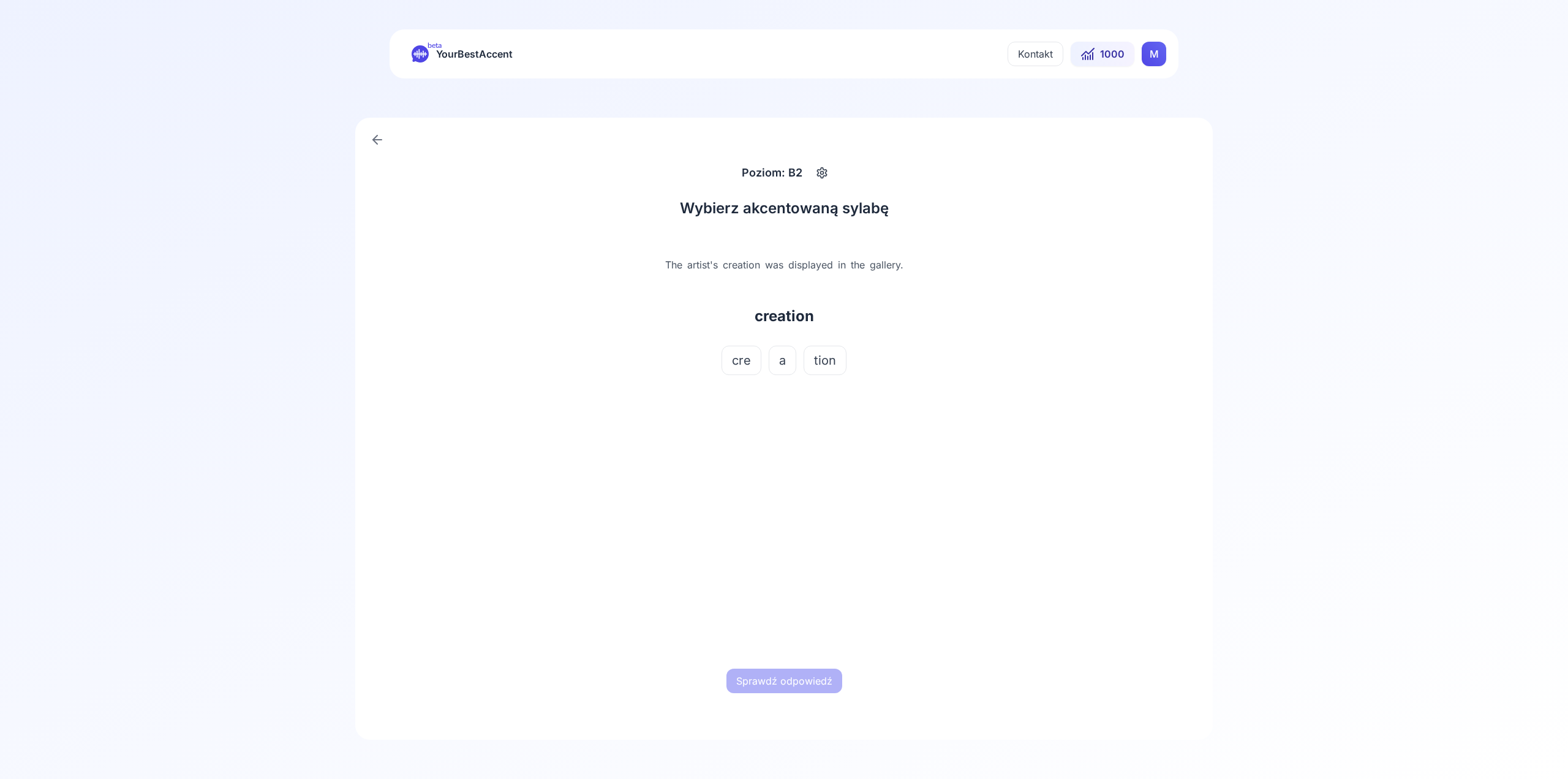
click at [779, 353] on span "a" at bounding box center [783, 360] width 7 height 17
click at [789, 661] on div "Sprawdź odpowiedź" at bounding box center [784, 681] width 382 height 40
click at [792, 681] on button "Sprawdź odpowiedź" at bounding box center [784, 681] width 116 height 25
click at [804, 682] on button "Następne słowo" at bounding box center [784, 681] width 94 height 25
click at [777, 354] on span "spec" at bounding box center [784, 360] width 28 height 17
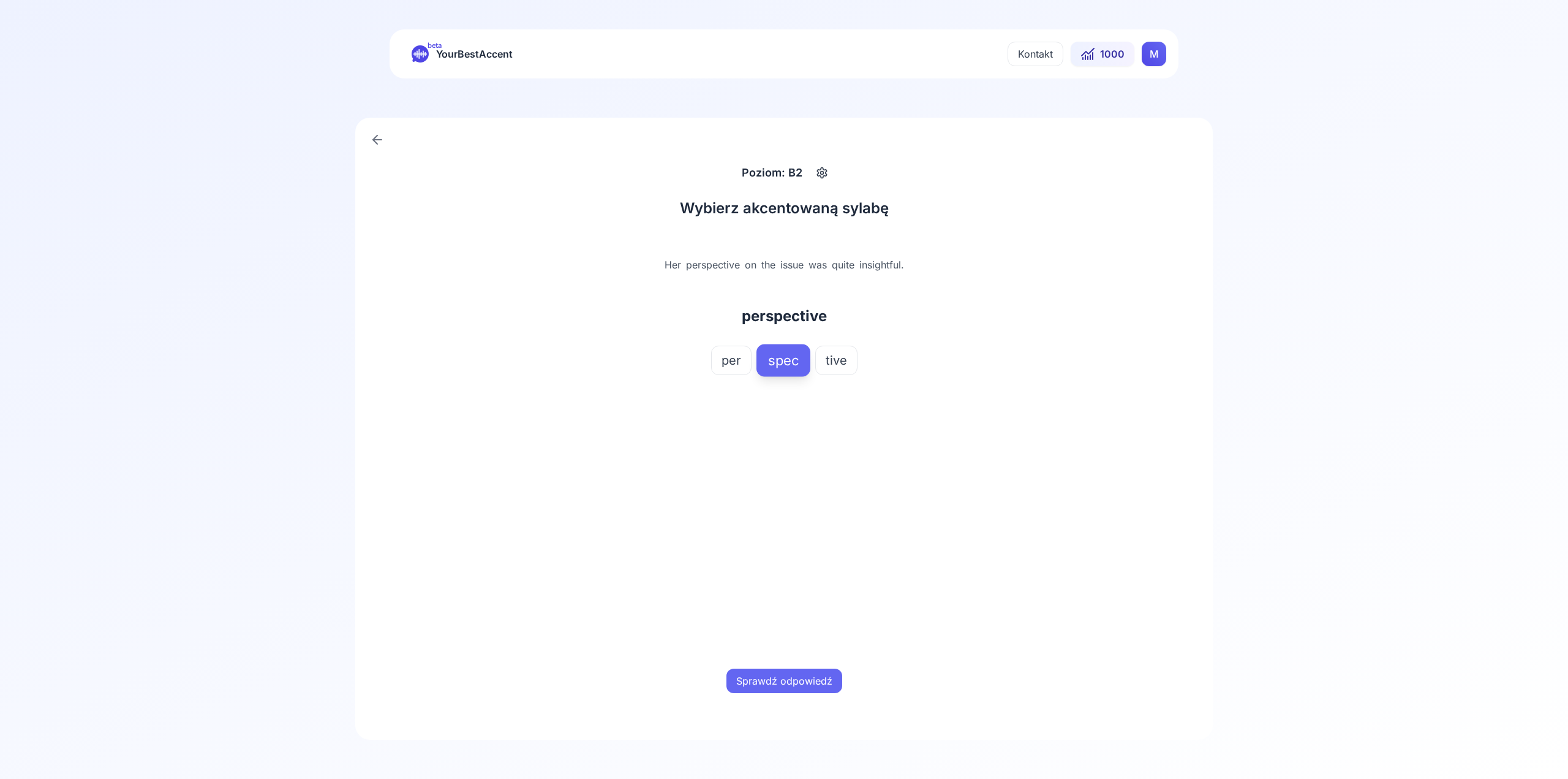
click at [806, 679] on button "Sprawdź odpowiedź" at bounding box center [784, 681] width 116 height 25
click at [810, 679] on button "Następne słowo" at bounding box center [784, 681] width 94 height 25
drag, startPoint x: 775, startPoint y: 361, endPoint x: 789, endPoint y: 420, distance: 60.6
click at [776, 363] on span "si" at bounding box center [778, 360] width 10 height 17
click at [803, 665] on div "Sprawdź odpowiedź" at bounding box center [784, 681] width 382 height 40
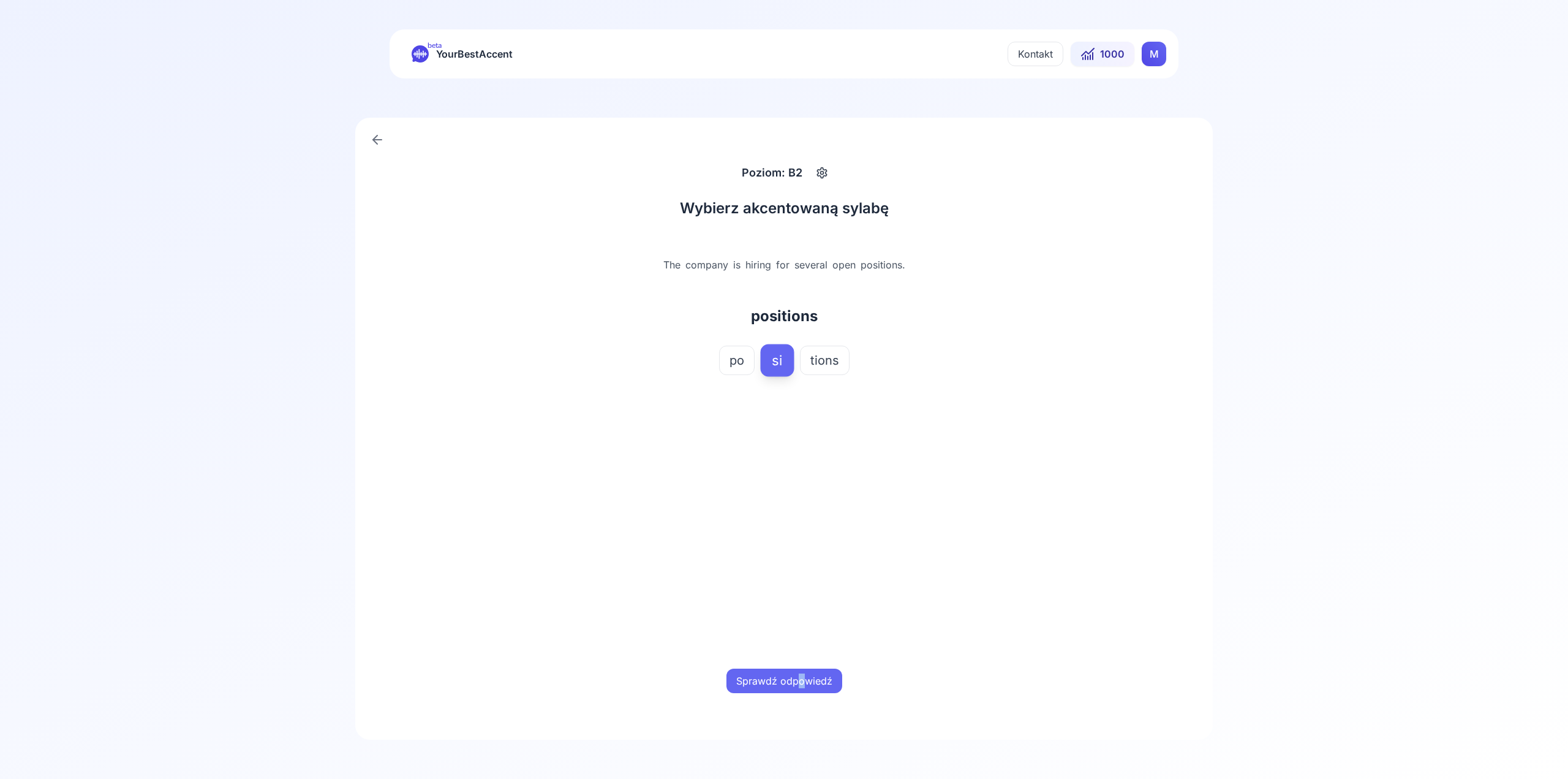
click at [806, 670] on button "Sprawdź odpowiedź" at bounding box center [784, 681] width 116 height 25
click at [821, 682] on button "Następne słowo" at bounding box center [784, 681] width 94 height 25
click at [780, 363] on span "fec" at bounding box center [779, 360] width 18 height 17
click at [785, 663] on div "Sprawdź odpowiedź" at bounding box center [784, 681] width 382 height 40
click at [788, 666] on div "Sprawdź odpowiedź" at bounding box center [784, 681] width 382 height 40
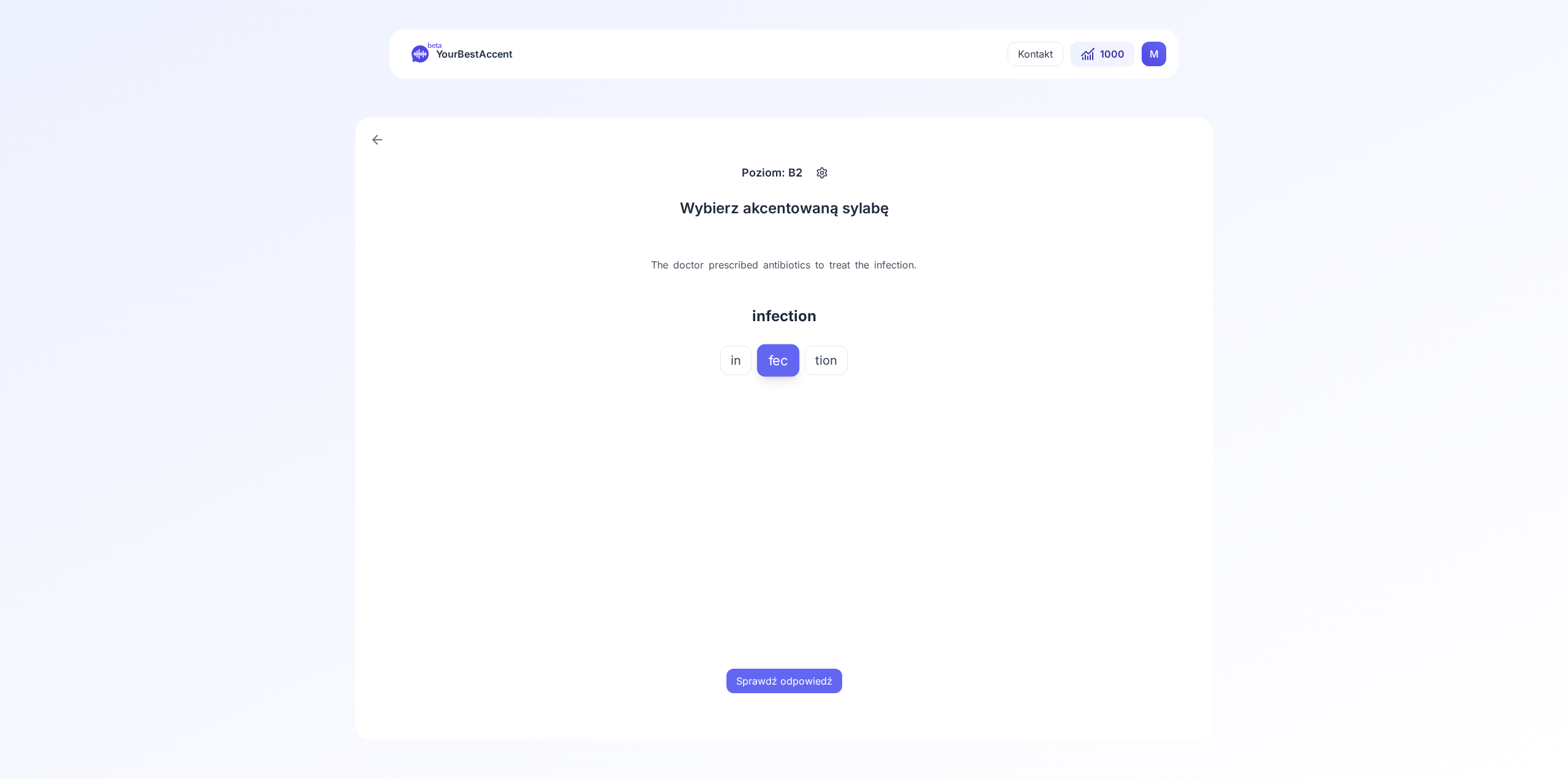
click at [832, 679] on button "Sprawdź odpowiedź" at bounding box center [784, 681] width 116 height 25
click at [832, 679] on div "Następne słowo" at bounding box center [784, 681] width 382 height 40
click at [787, 690] on button "Następne słowo" at bounding box center [784, 681] width 94 height 25
click at [789, 356] on button "na" at bounding box center [802, 361] width 35 height 30
click at [805, 675] on button "Sprawdź odpowiedź" at bounding box center [784, 681] width 116 height 25
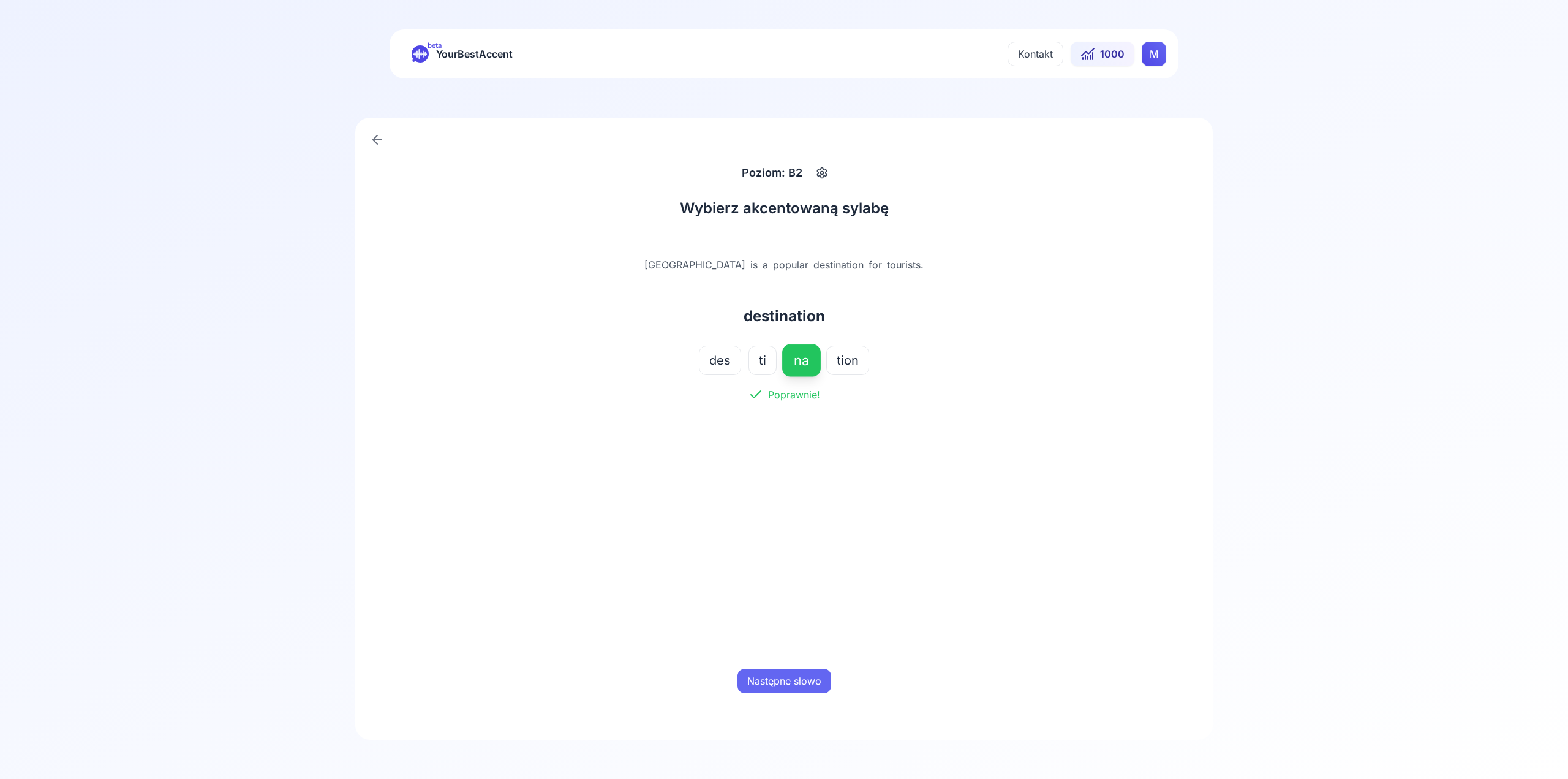
click at [804, 675] on button "Następne słowo" at bounding box center [784, 681] width 94 height 25
click at [759, 358] on button "prin" at bounding box center [742, 361] width 44 height 30
click at [816, 676] on button "Sprawdź odpowiedź" at bounding box center [784, 681] width 116 height 25
click at [834, 676] on div "Następne słowo" at bounding box center [784, 681] width 382 height 40
click at [802, 679] on button "Następne słowo" at bounding box center [784, 681] width 94 height 25
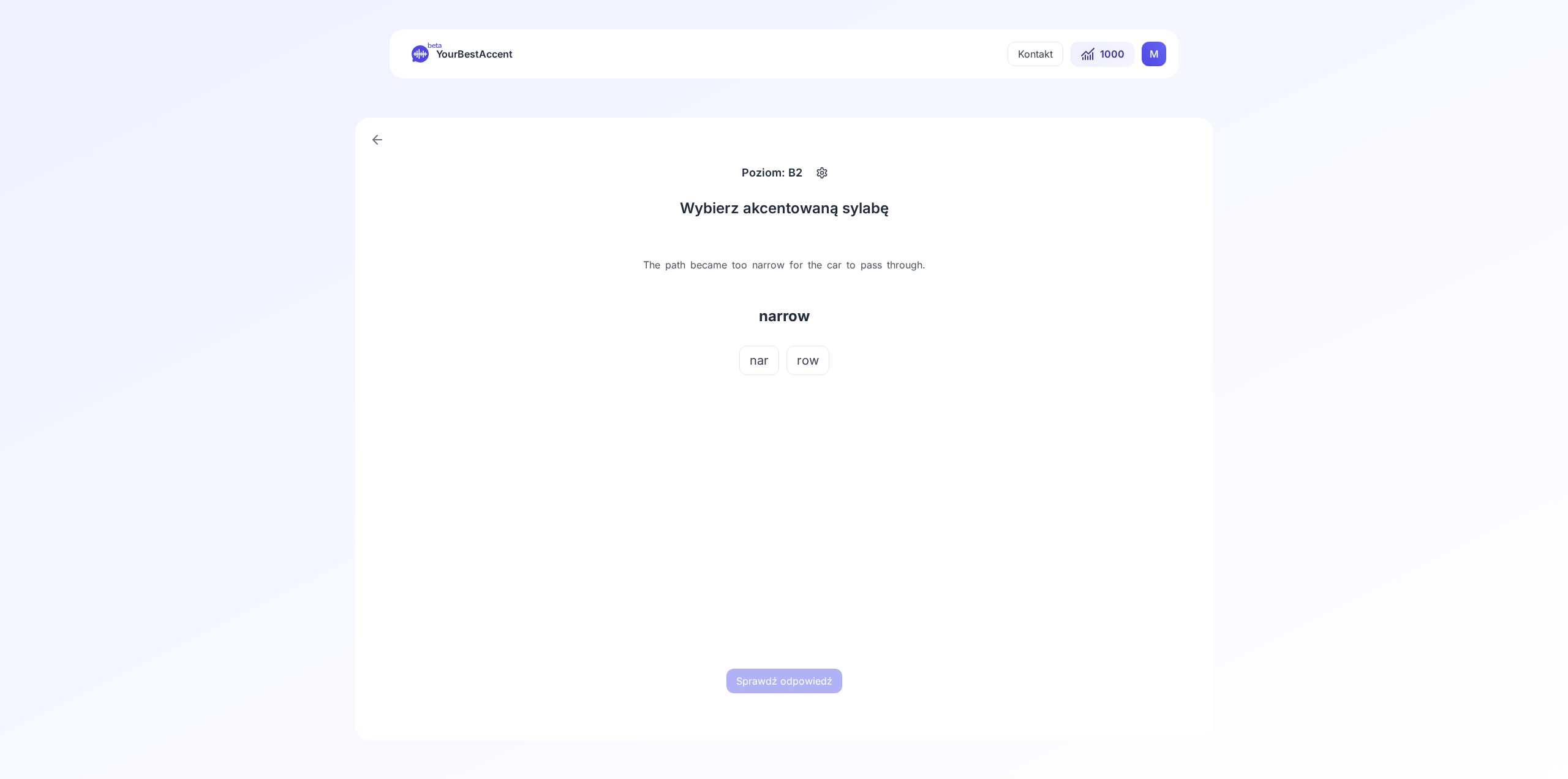
click at [773, 363] on button "nar" at bounding box center [759, 361] width 40 height 30
click at [826, 673] on button "Sprawdź odpowiedź" at bounding box center [784, 681] width 116 height 25
click at [821, 668] on div "Następne słowo" at bounding box center [784, 681] width 382 height 40
click at [792, 676] on button "Następne słowo" at bounding box center [784, 681] width 94 height 25
click at [802, 359] on span "tire" at bounding box center [804, 360] width 20 height 17
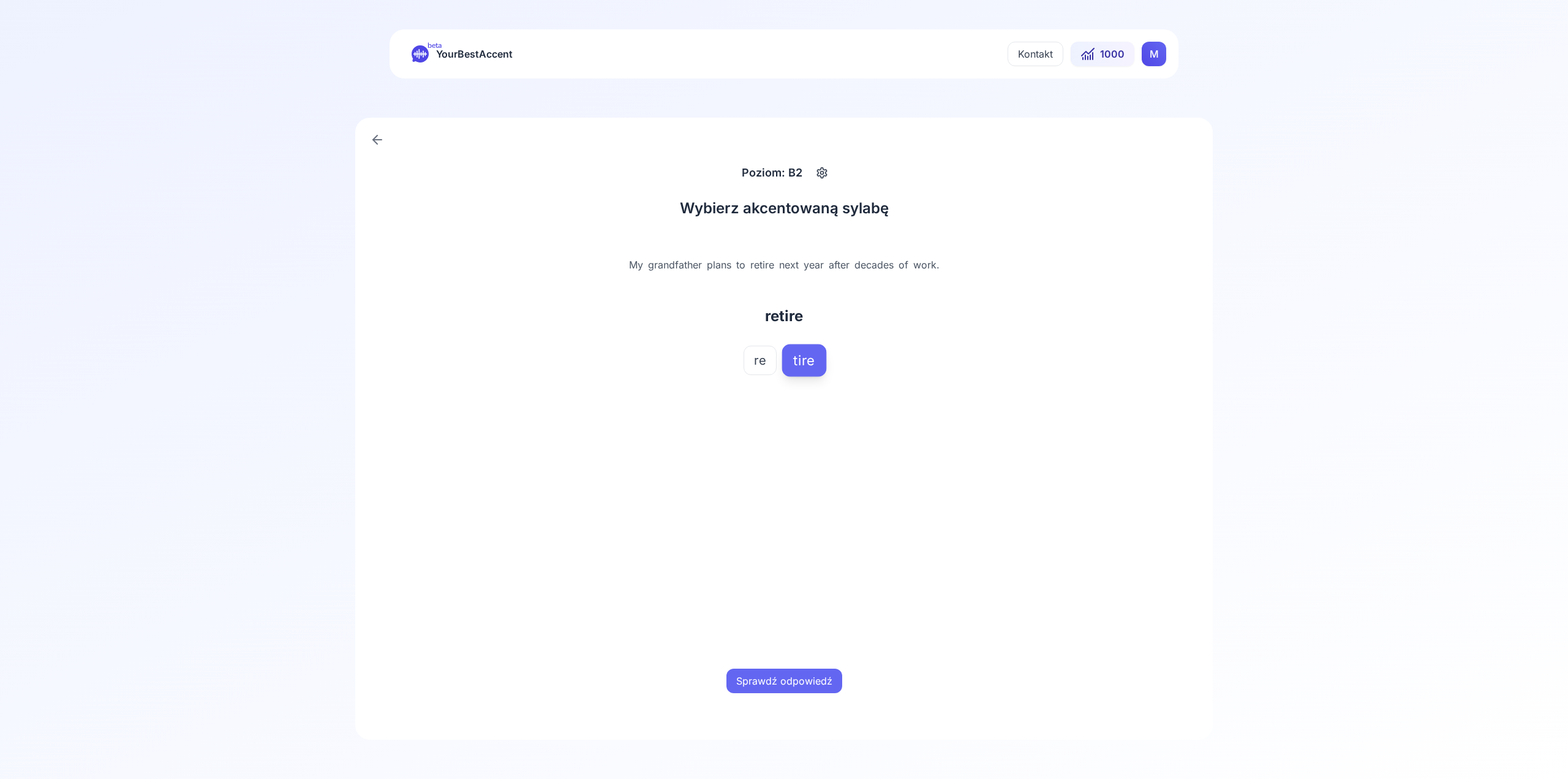
click at [797, 674] on button "Sprawdź odpowiedź" at bounding box center [784, 681] width 116 height 25
click at [802, 676] on button "Następne słowo" at bounding box center [784, 681] width 94 height 25
click at [739, 355] on span "res" at bounding box center [736, 360] width 19 height 17
click at [799, 692] on button "Sprawdź odpowiedź" at bounding box center [784, 681] width 116 height 25
click at [802, 687] on button "Następne słowo" at bounding box center [784, 681] width 94 height 25
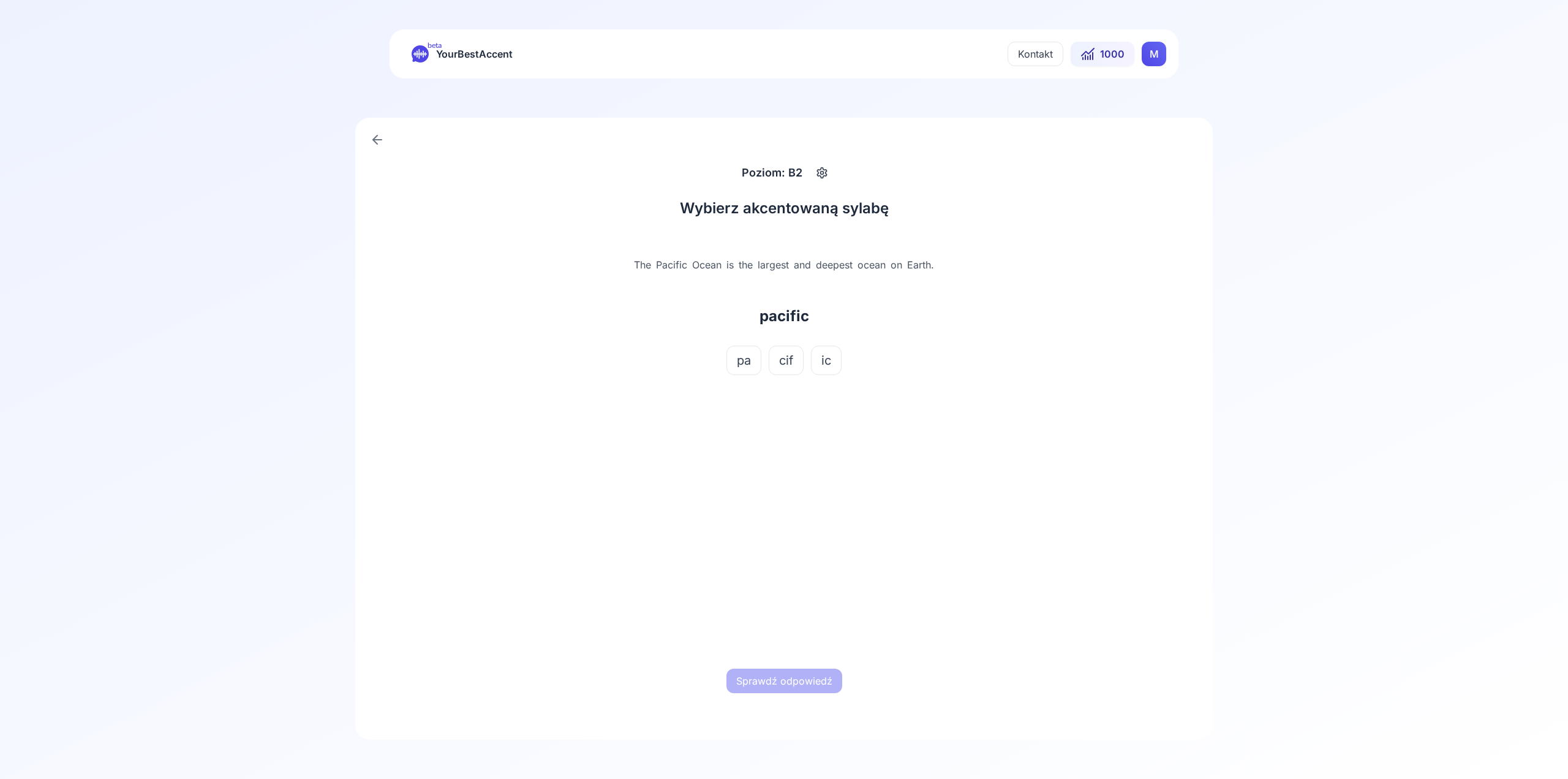
click at [791, 360] on span "cif" at bounding box center [786, 360] width 14 height 17
click at [823, 679] on button "Sprawdź odpowiedź" at bounding box center [784, 681] width 116 height 25
click at [779, 700] on div "Następne słowo" at bounding box center [784, 681] width 382 height 40
click at [779, 688] on button "Następne słowo" at bounding box center [784, 681] width 94 height 25
click at [778, 361] on button "mar" at bounding box center [761, 361] width 44 height 30
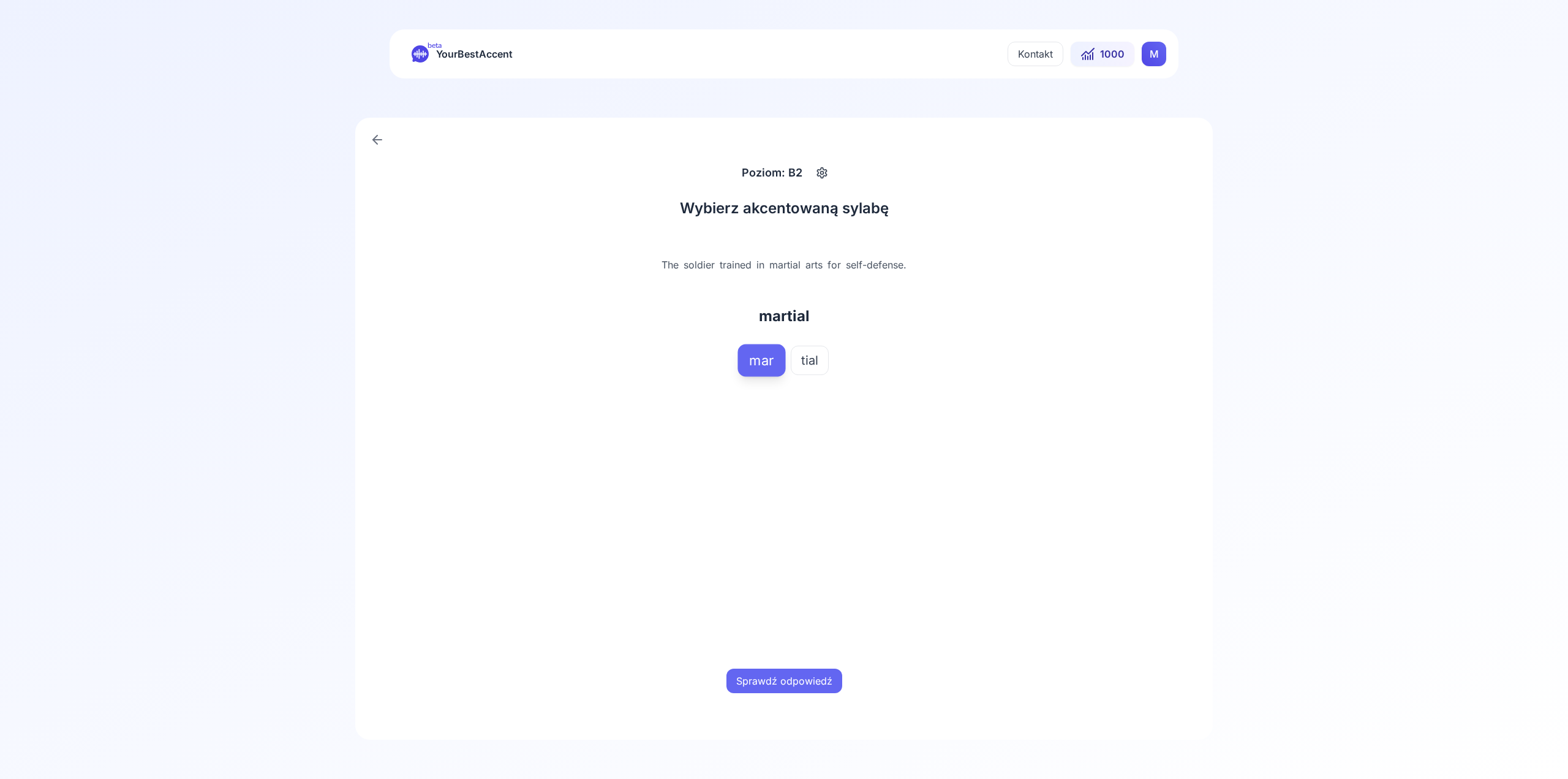
click at [798, 707] on div "Wybierz akcentowaną sylabę The soldier trained in martial arts for self-defense…" at bounding box center [784, 449] width 412 height 531
click at [799, 683] on button "Sprawdź odpowiedź" at bounding box center [784, 681] width 116 height 25
click at [804, 689] on button "Następne słowo" at bounding box center [784, 681] width 94 height 25
click at [826, 166] on div "button" at bounding box center [822, 173] width 20 height 20
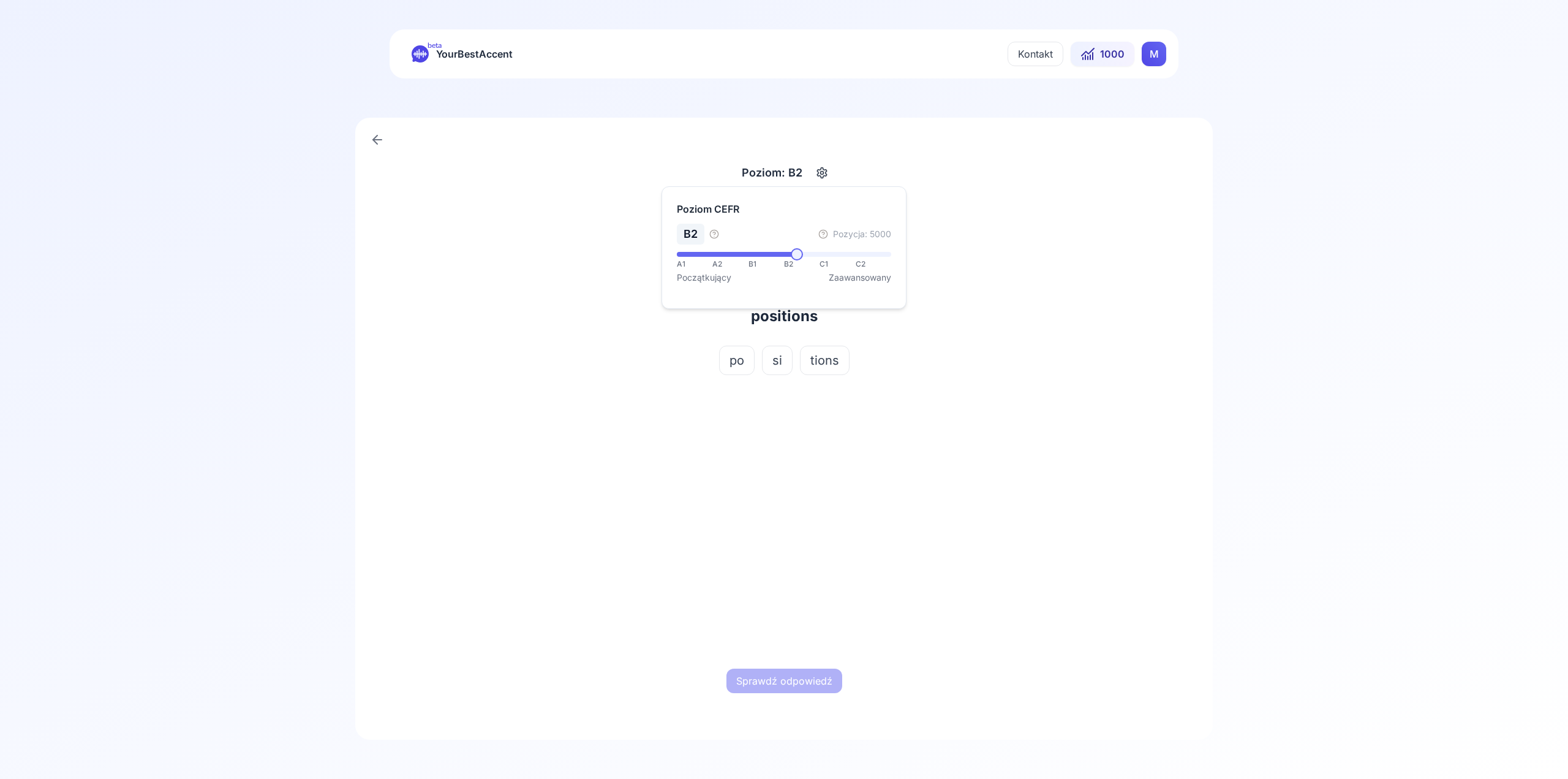
click at [880, 355] on div "po si tions" at bounding box center [784, 361] width 382 height 30
click at [825, 168] on icon "button" at bounding box center [822, 172] width 15 height 12
drag, startPoint x: 806, startPoint y: 260, endPoint x: 824, endPoint y: 253, distance: 19.3
click at [830, 264] on div "A1 A2 B1 B2 C1 C2" at bounding box center [784, 264] width 214 height 10
click at [826, 260] on span at bounding box center [822, 254] width 12 height 12
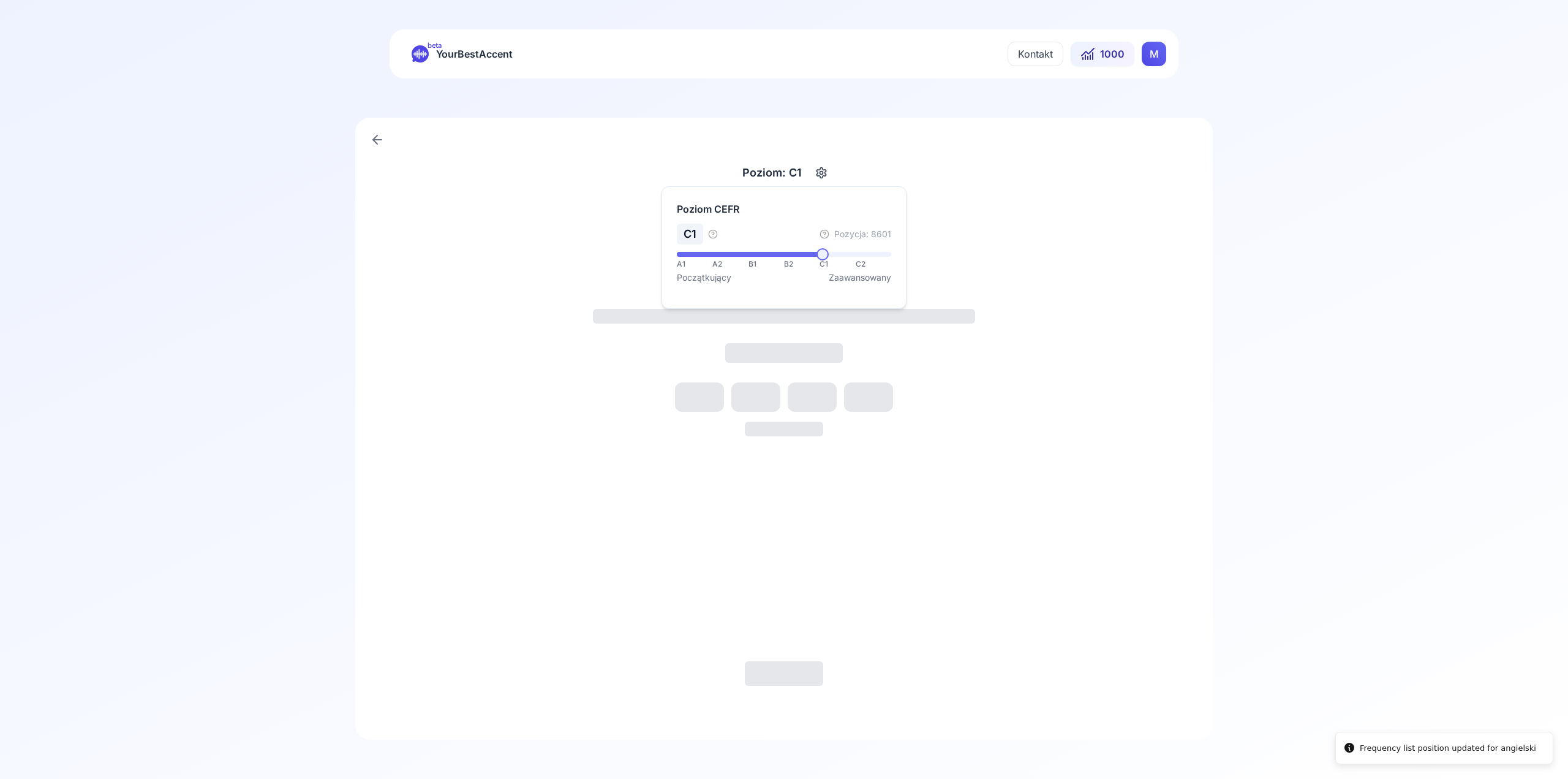
click at [1096, 269] on div "Tworzenie ćwiczenia..." at bounding box center [784, 450] width 730 height 453
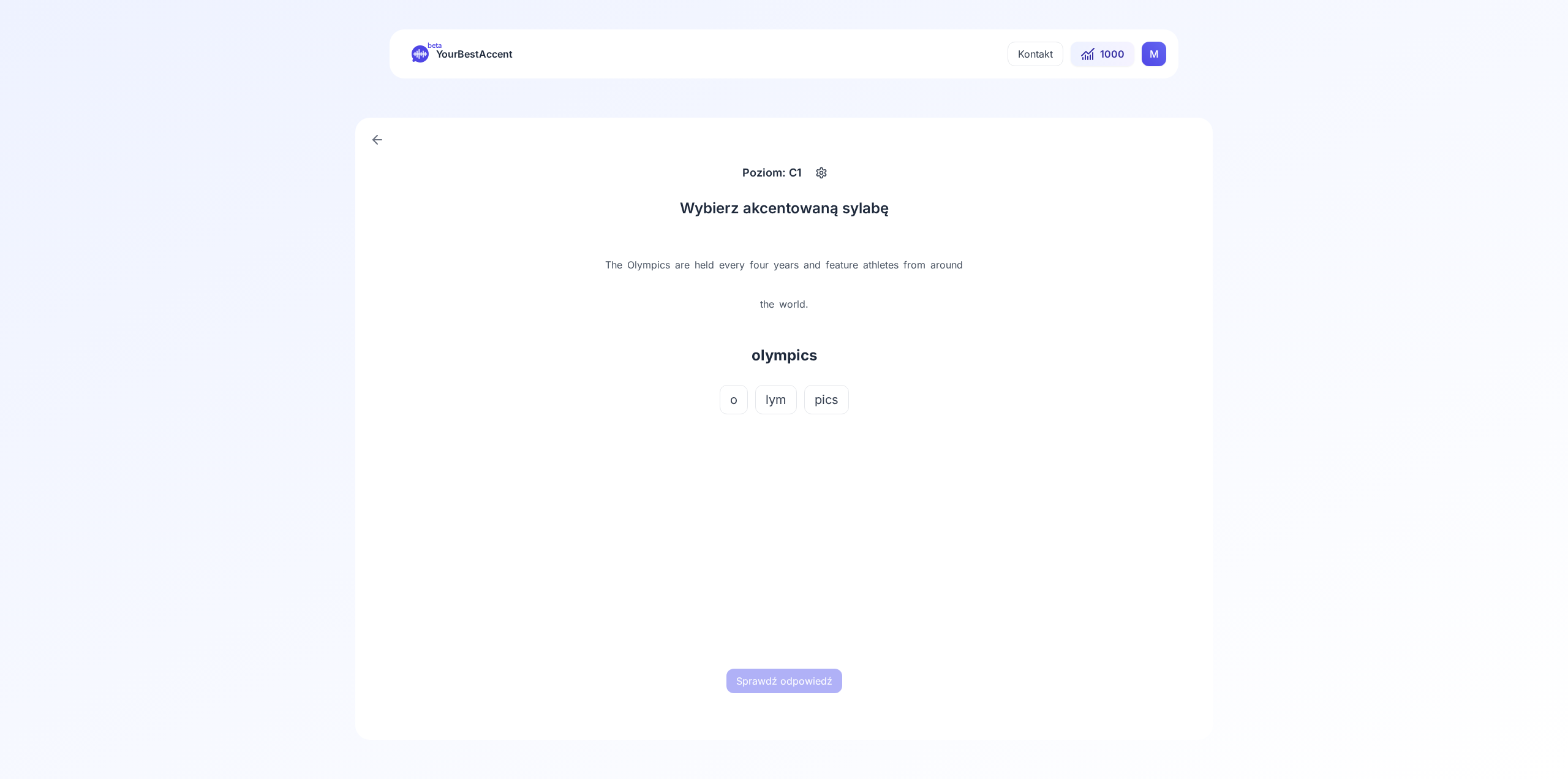
click at [773, 399] on span "lym" at bounding box center [775, 399] width 21 height 17
click at [796, 676] on button "Sprawdź odpowiedź" at bounding box center [784, 681] width 116 height 25
click at [806, 680] on button "Następne słowo" at bounding box center [784, 681] width 94 height 25
click at [792, 361] on span "point" at bounding box center [805, 360] width 30 height 17
click at [814, 684] on button "Sprawdź odpowiedź" at bounding box center [784, 681] width 116 height 25
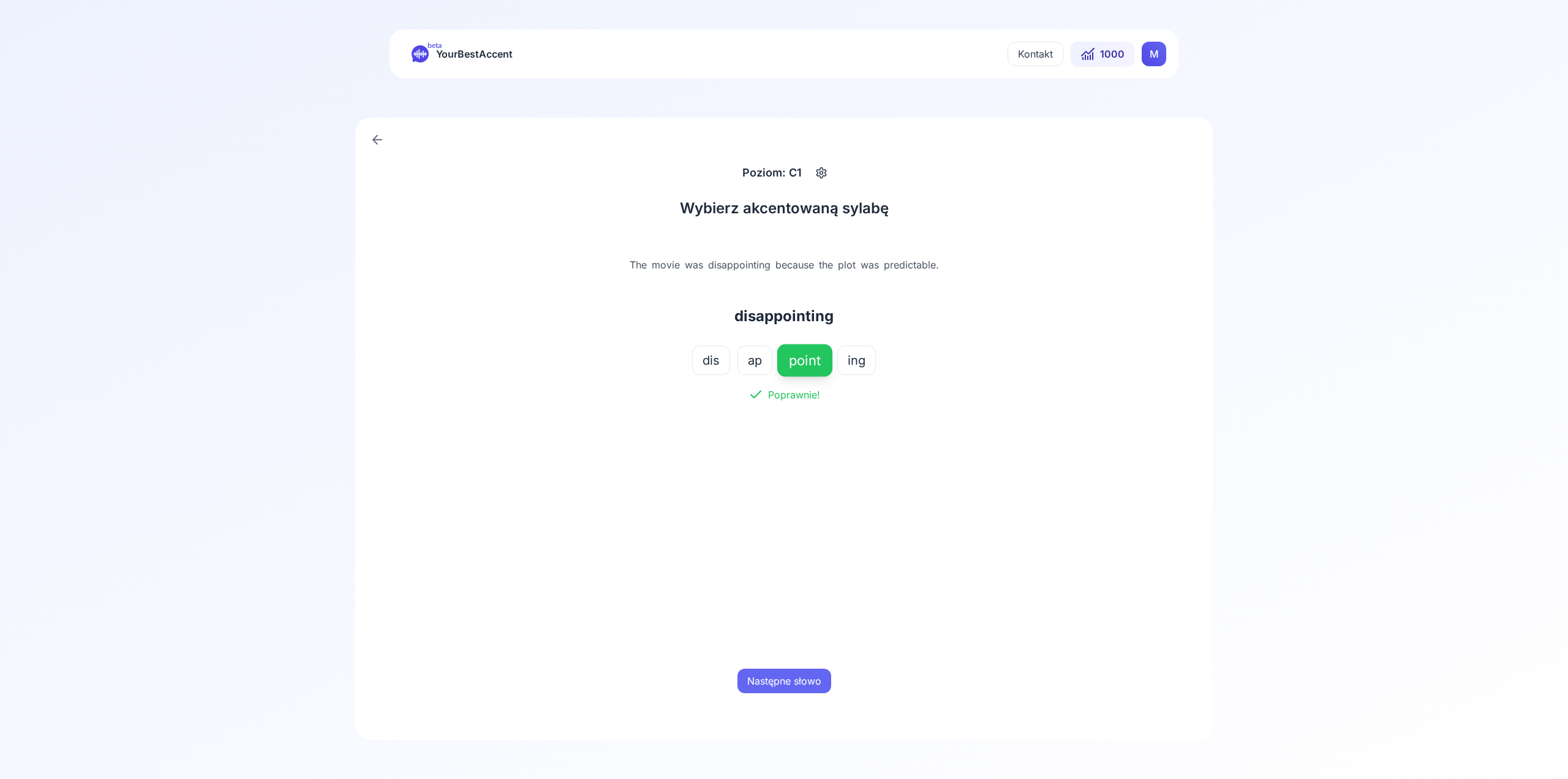
click at [811, 687] on button "Następne słowo" at bounding box center [784, 681] width 94 height 25
click at [777, 356] on button "e" at bounding box center [765, 361] width 28 height 30
click at [784, 687] on button "Sprawdź odpowiedź" at bounding box center [784, 681] width 116 height 25
click at [786, 685] on button "Następne słowo" at bounding box center [784, 681] width 94 height 25
click at [761, 369] on span "es" at bounding box center [760, 360] width 14 height 17
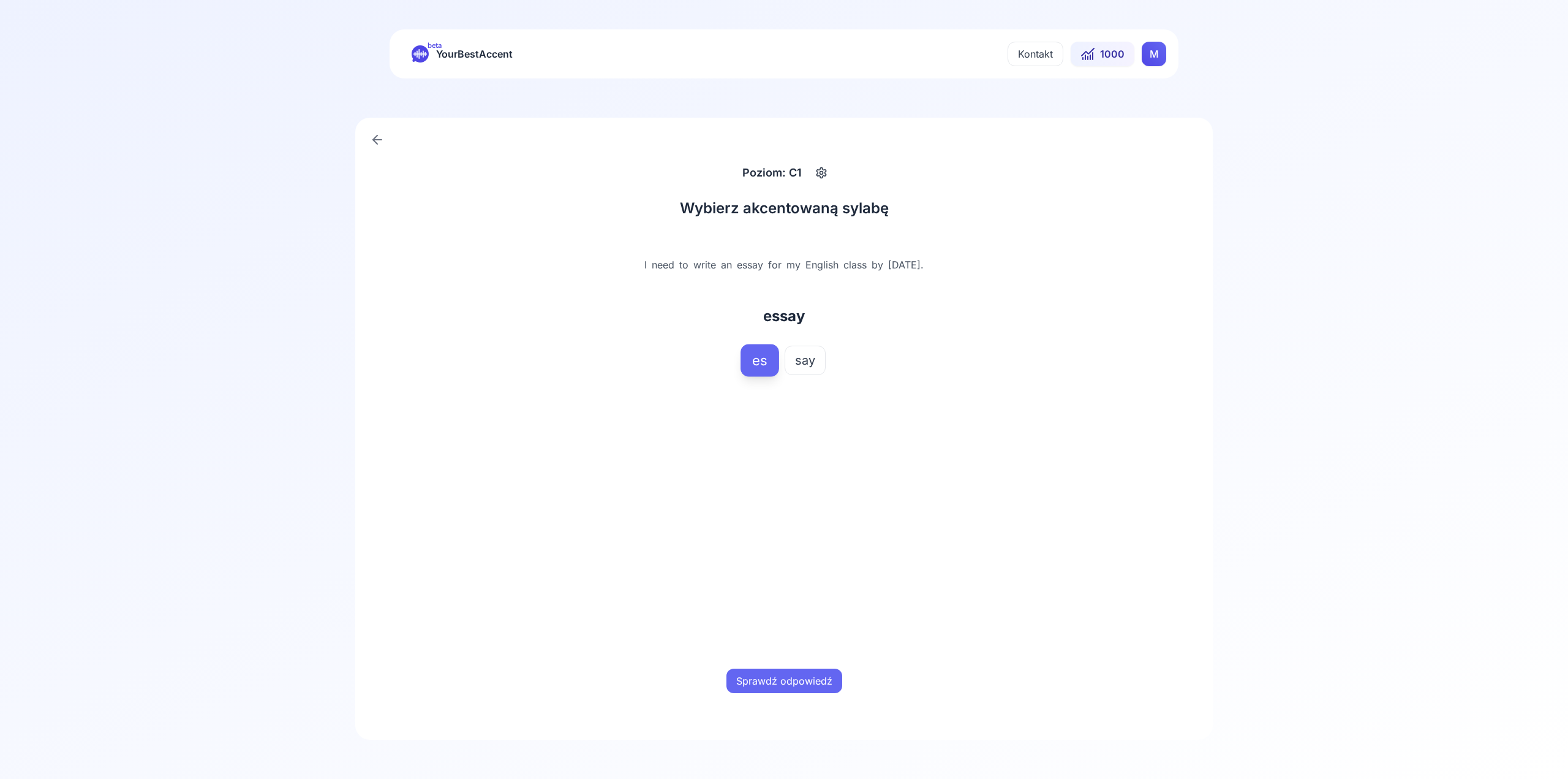
click at [799, 682] on button "Sprawdź odpowiedź" at bounding box center [784, 681] width 116 height 25
click at [799, 682] on button "Następne słowo" at bounding box center [784, 681] width 94 height 25
click at [803, 358] on span "doch" at bounding box center [810, 360] width 29 height 17
click at [831, 684] on button "Sprawdź odpowiedź" at bounding box center [784, 681] width 116 height 25
click at [827, 677] on button "Następne słowo" at bounding box center [784, 681] width 94 height 25
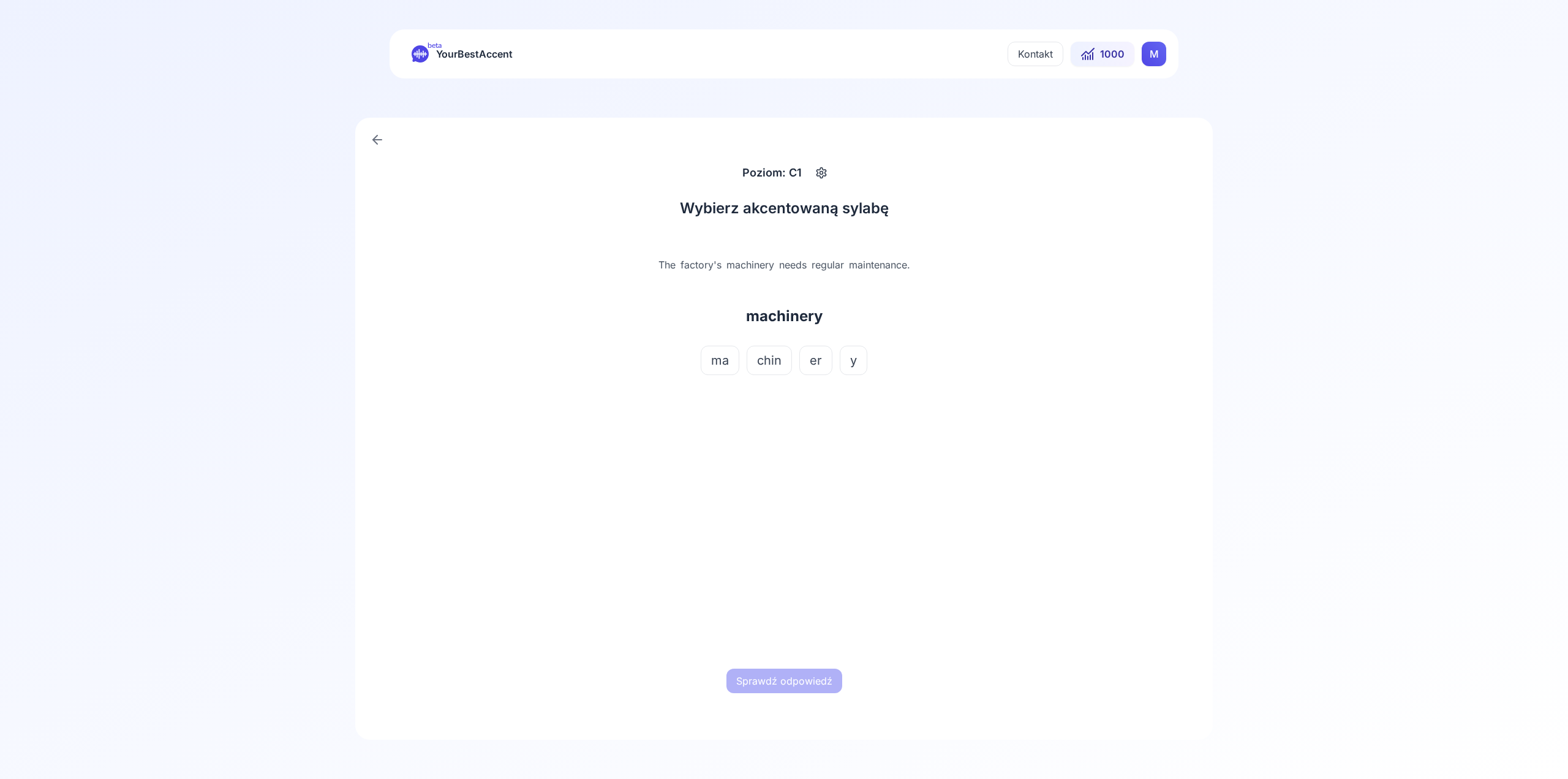
click at [753, 366] on button "chin" at bounding box center [769, 361] width 45 height 30
click at [799, 679] on button "Sprawdź odpowiedź" at bounding box center [784, 681] width 116 height 25
click at [799, 679] on button "Następne słowo" at bounding box center [784, 681] width 94 height 25
click at [757, 344] on div "The workers were pumping water out of the flooded basement. pumping pump ing" at bounding box center [784, 321] width 382 height 166
click at [764, 368] on span "pump" at bounding box center [761, 360] width 33 height 17
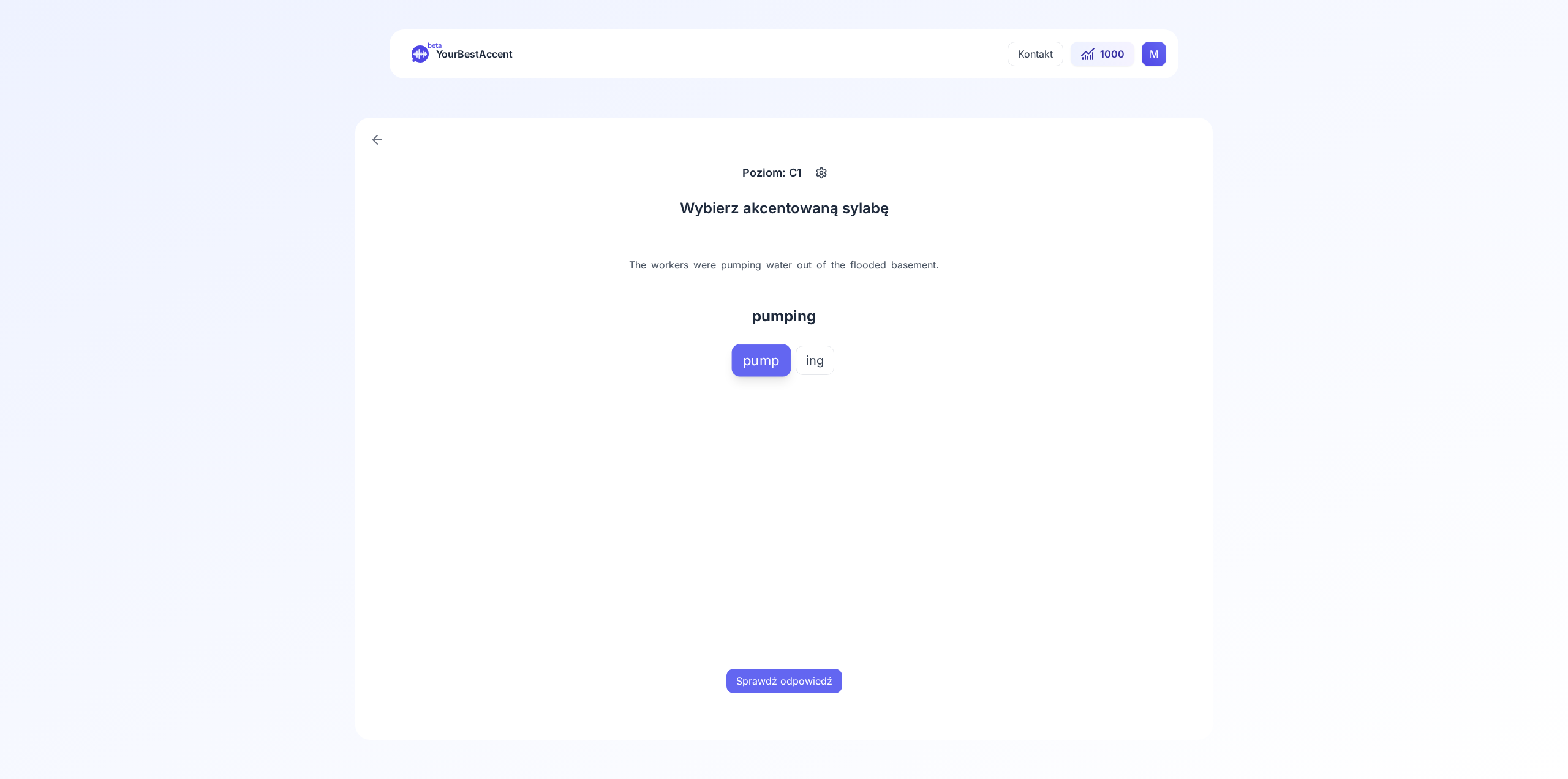
click at [817, 676] on button "Sprawdź odpowiedź" at bounding box center [784, 681] width 116 height 25
click at [819, 682] on button "Następne słowo" at bounding box center [784, 681] width 94 height 25
click at [765, 356] on button "or" at bounding box center [752, 361] width 33 height 30
click at [842, 686] on div "Sprawdź odpowiedź" at bounding box center [784, 681] width 382 height 40
click at [823, 670] on button "Sprawdź odpowiedź" at bounding box center [784, 681] width 116 height 25
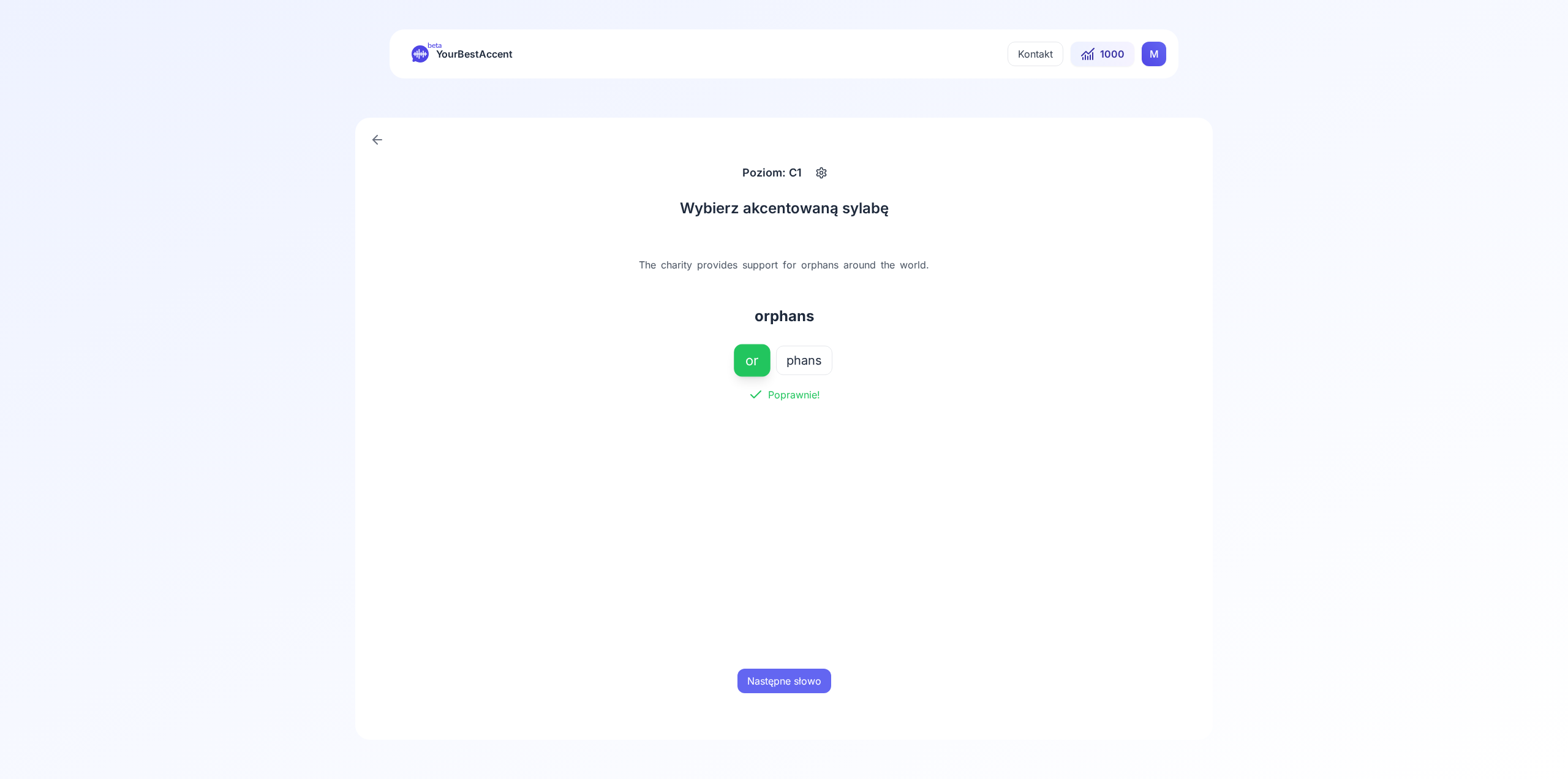
click at [823, 679] on button "Następne słowo" at bounding box center [784, 681] width 94 height 25
click at [786, 362] on div "wag ner" at bounding box center [784, 361] width 382 height 30
click at [747, 370] on button "wag" at bounding box center [761, 361] width 44 height 30
click at [824, 663] on div "Wybierz akcentowaną sylabę [PERSON_NAME] is a famous composer known for his ope…" at bounding box center [784, 450] width 382 height 502
click at [821, 669] on button "Sprawdź odpowiedź" at bounding box center [784, 681] width 116 height 25
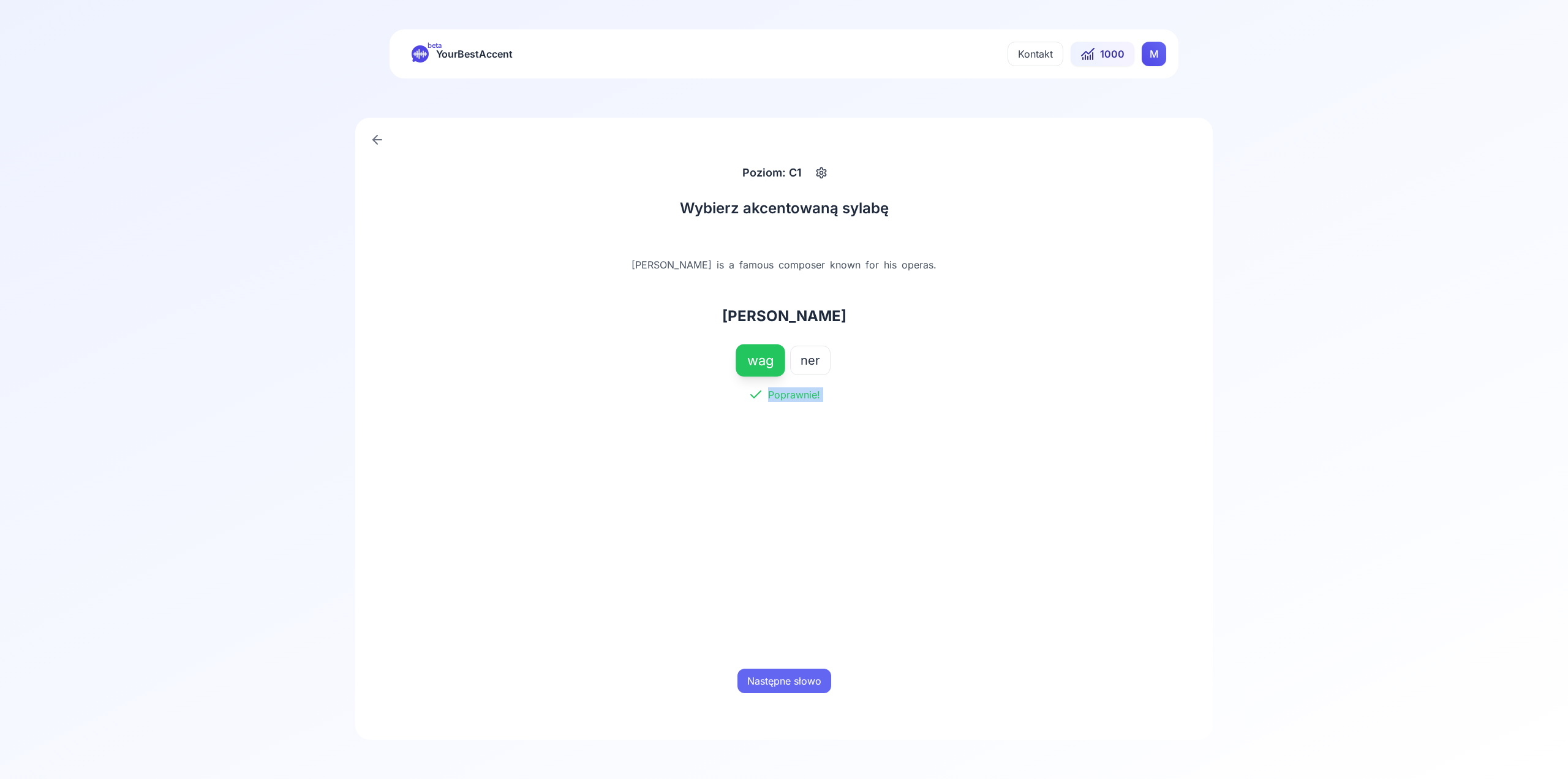
click at [821, 670] on button "Następne słowo" at bounding box center [784, 681] width 94 height 25
click at [805, 352] on span "sions" at bounding box center [809, 360] width 31 height 17
click at [766, 335] on div "missions" at bounding box center [784, 316] width 382 height 40
click at [759, 366] on span "mis" at bounding box center [754, 360] width 21 height 17
click at [824, 670] on button "Sprawdź odpowiedź" at bounding box center [784, 681] width 116 height 25
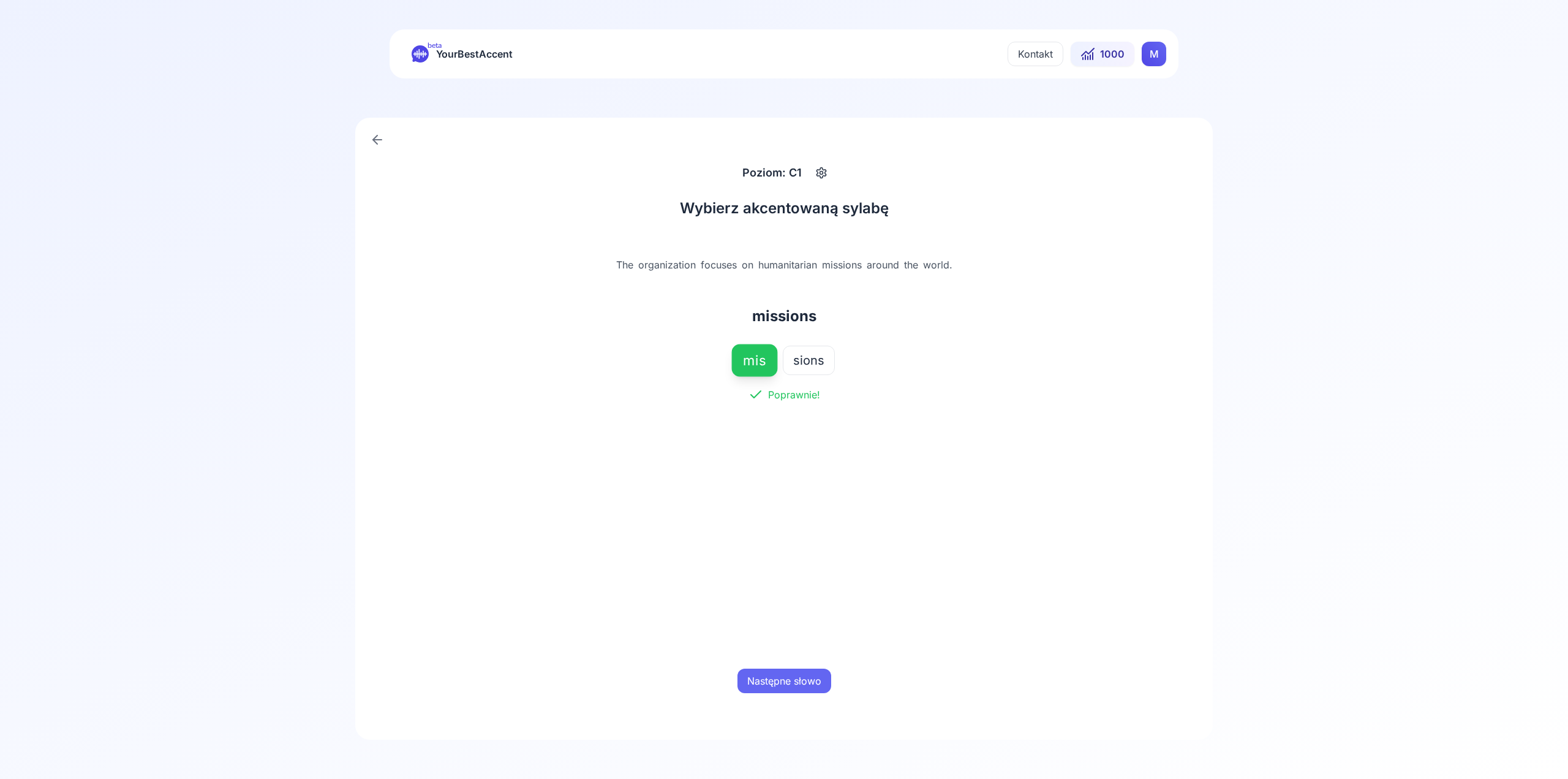
click at [825, 680] on button "Następne słowo" at bounding box center [784, 681] width 94 height 25
click at [753, 355] on span "or" at bounding box center [752, 360] width 12 height 17
drag, startPoint x: 815, startPoint y: 711, endPoint x: 808, endPoint y: 701, distance: 12.2
click at [812, 706] on div "Wybierz akcentowaną sylabę The charity provides support for orphans in need. or…" at bounding box center [784, 449] width 412 height 531
click at [803, 681] on button "Sprawdź odpowiedź" at bounding box center [784, 681] width 116 height 25
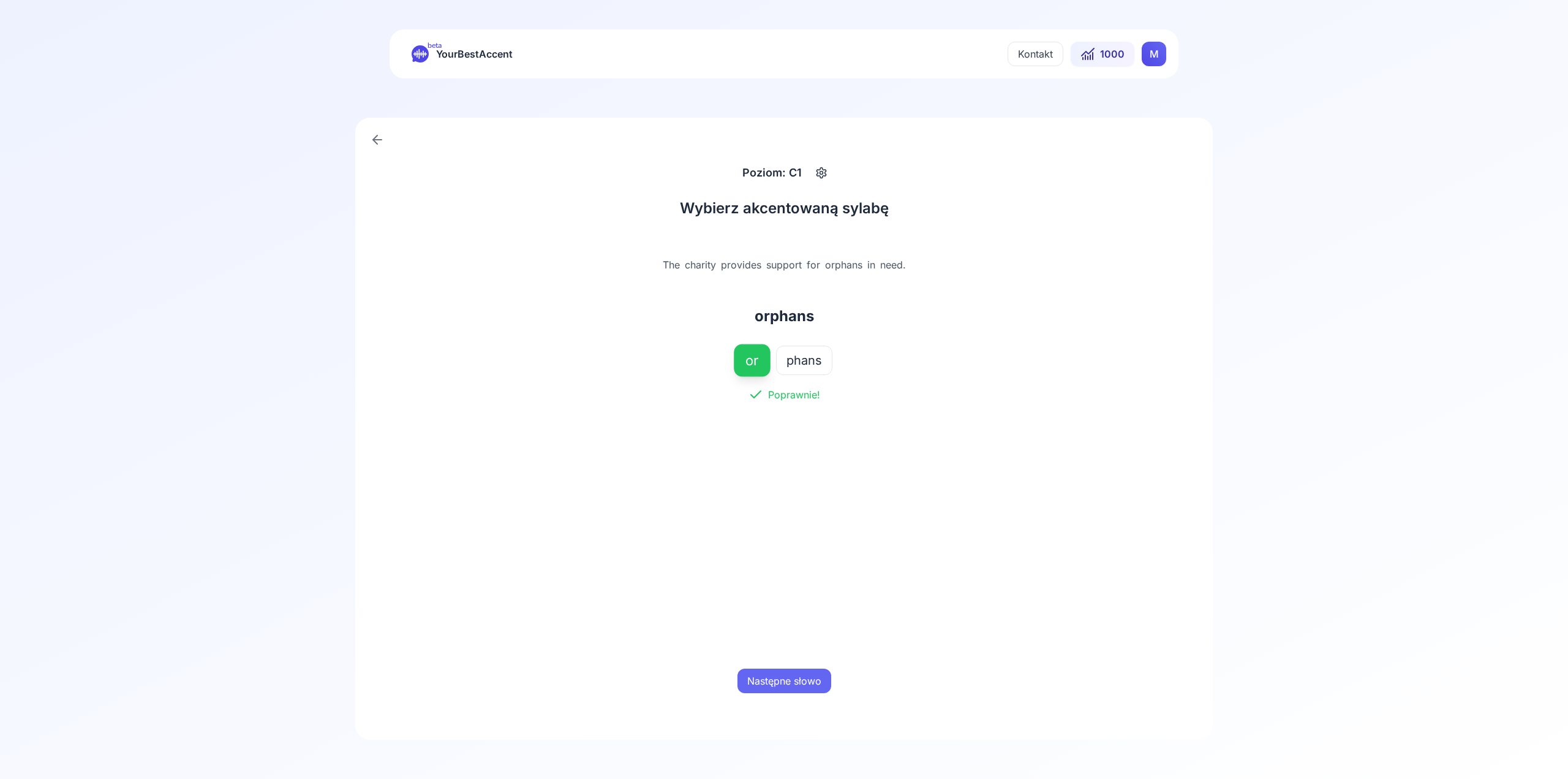
click at [806, 681] on button "Następne słowo" at bounding box center [784, 681] width 94 height 25
click at [770, 358] on button "fil" at bounding box center [761, 361] width 31 height 30
click at [807, 667] on div "Sprawdź odpowiedź" at bounding box center [784, 681] width 382 height 40
click at [807, 673] on button "Sprawdź odpowiedź" at bounding box center [784, 681] width 116 height 25
click at [812, 676] on button "Następne słowo" at bounding box center [784, 681] width 94 height 25
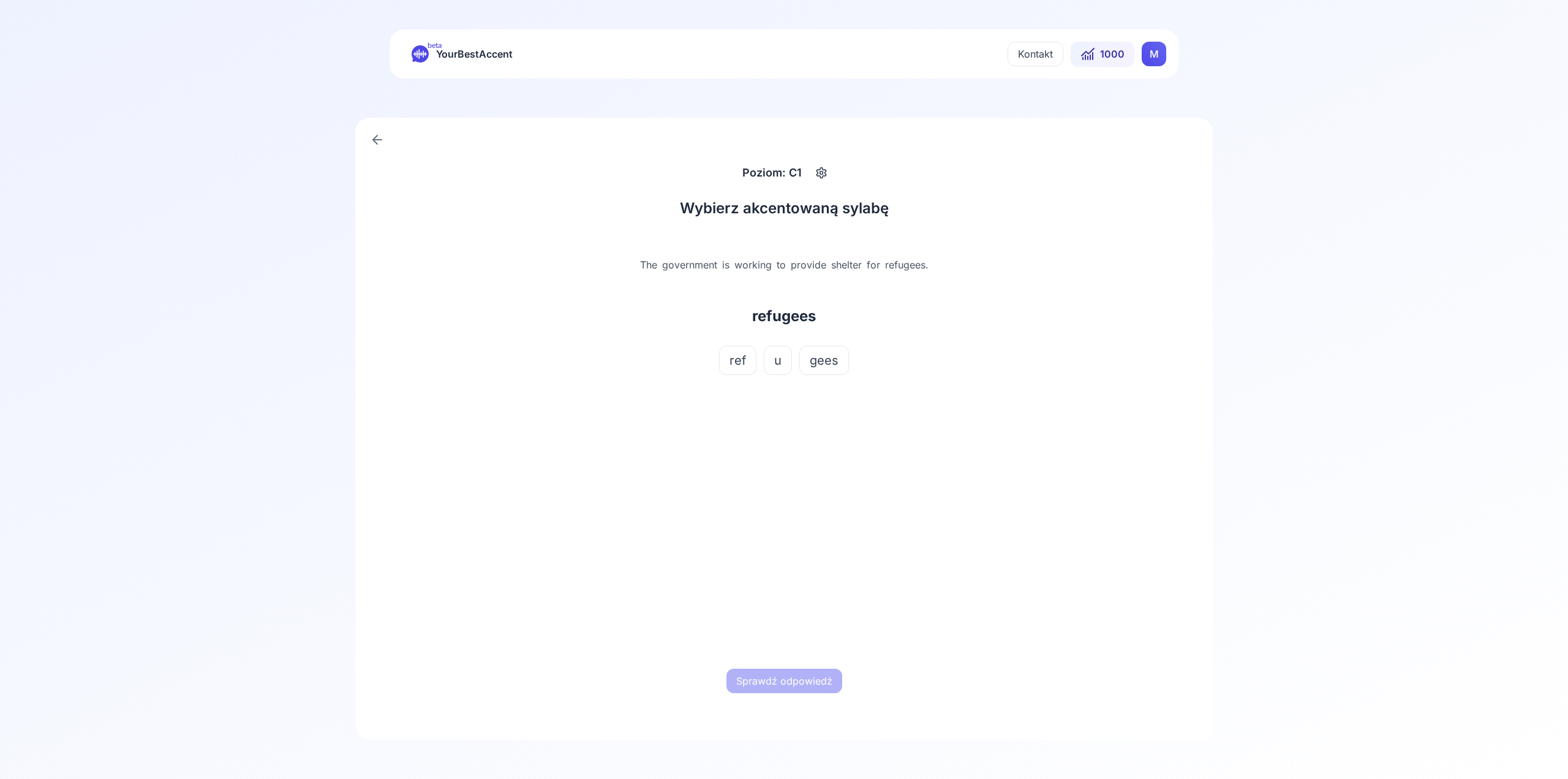
click at [832, 361] on span "gees" at bounding box center [824, 360] width 29 height 17
click at [792, 684] on button "Sprawdź odpowiedź" at bounding box center [784, 681] width 116 height 25
click at [794, 681] on button "Następne słowo" at bounding box center [784, 681] width 94 height 25
click at [772, 369] on span "prove" at bounding box center [776, 360] width 34 height 17
click at [808, 684] on button "Sprawdź odpowiedź" at bounding box center [784, 681] width 116 height 25
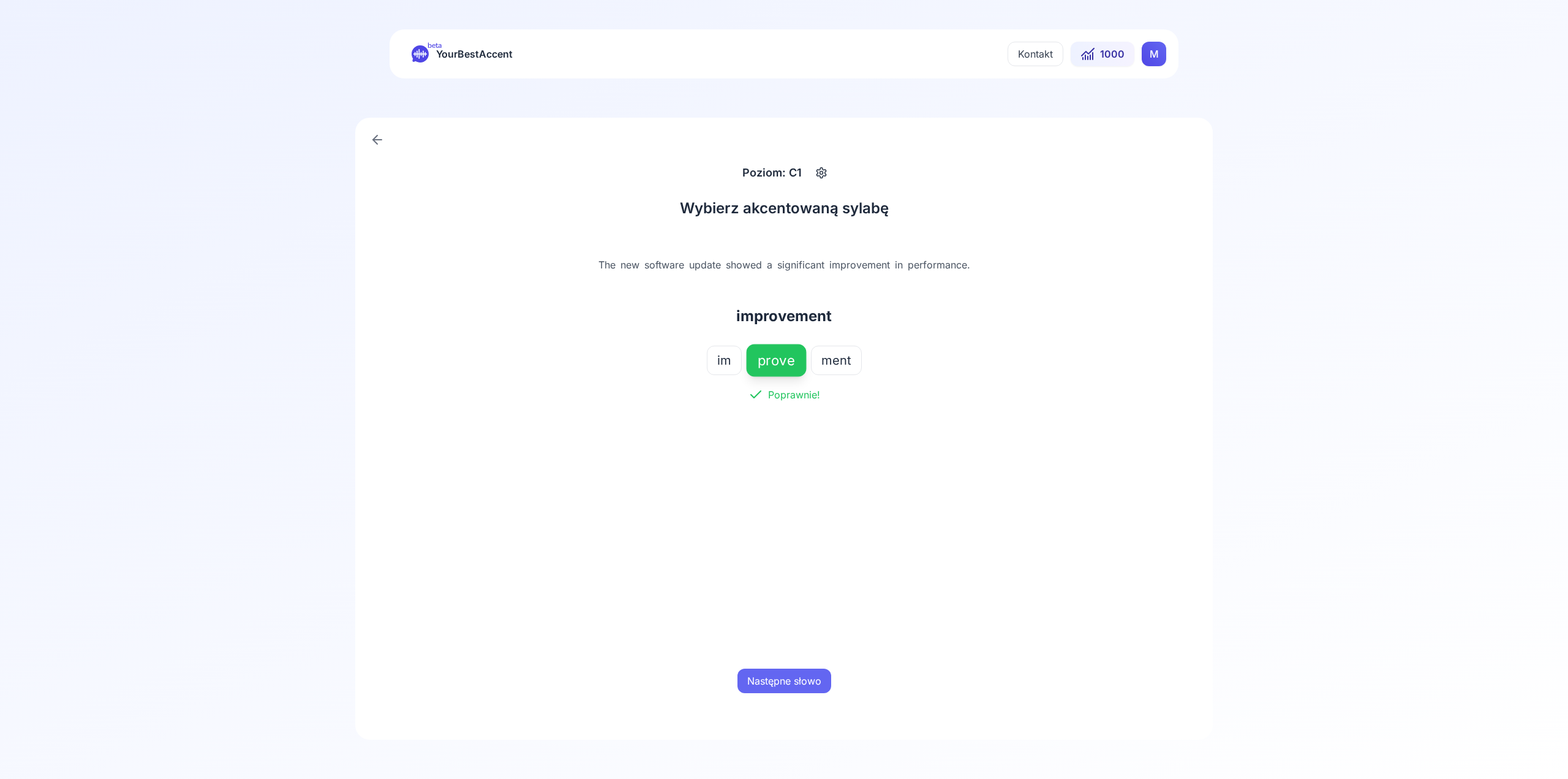
click at [808, 677] on button "Następne słowo" at bounding box center [784, 681] width 94 height 25
click at [817, 382] on div "mis sions" at bounding box center [784, 375] width 382 height 58
click at [807, 351] on button "sions" at bounding box center [808, 361] width 52 height 30
click at [752, 361] on span "mis" at bounding box center [754, 360] width 21 height 17
click at [797, 679] on button "Sprawdź odpowiedź" at bounding box center [784, 681] width 116 height 25
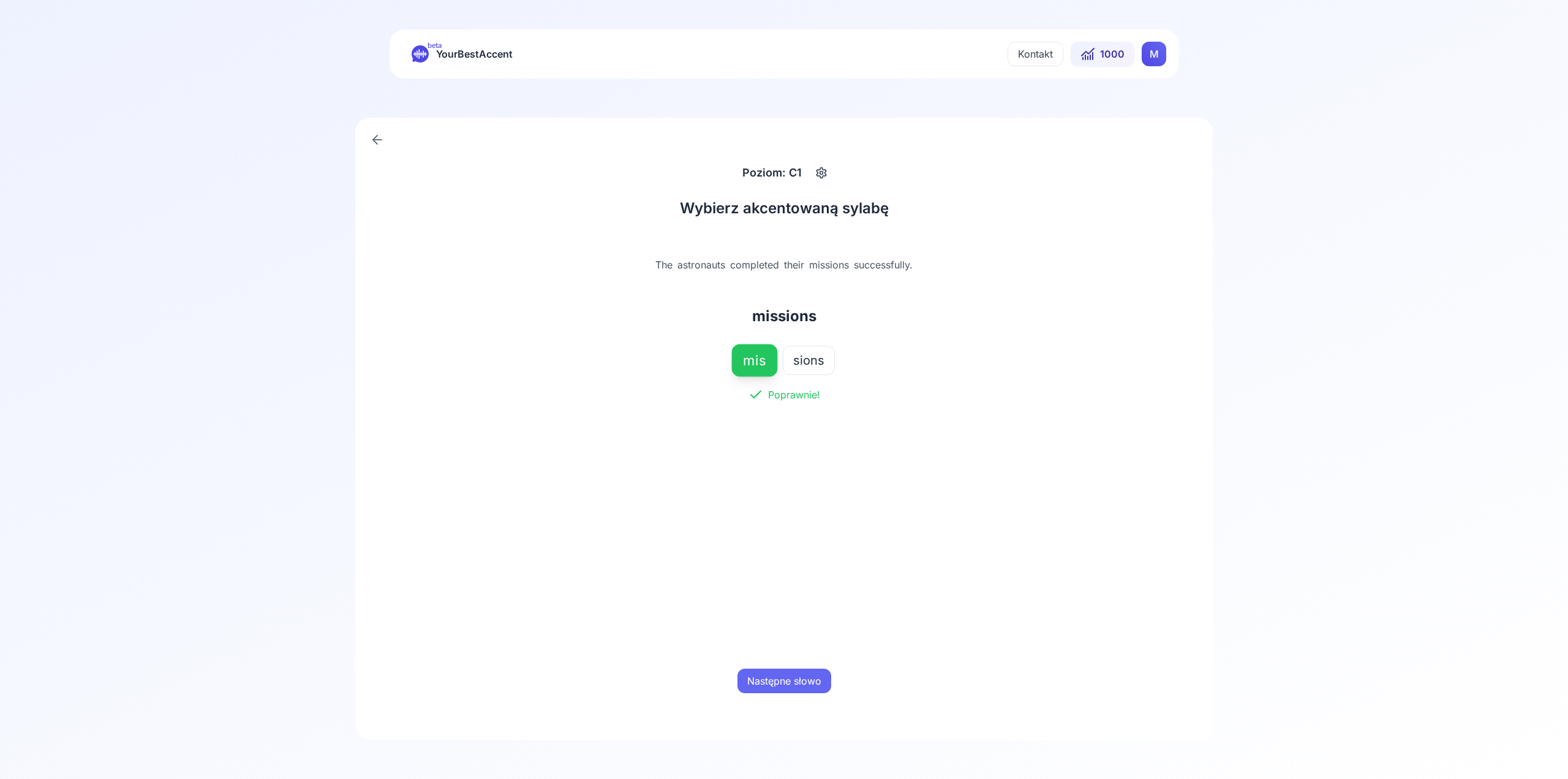
click at [802, 672] on button "Następne słowo" at bounding box center [784, 681] width 94 height 25
click at [777, 361] on span "chin" at bounding box center [770, 360] width 25 height 17
click at [803, 675] on button "Sprawdź odpowiedź" at bounding box center [784, 681] width 116 height 25
click at [803, 675] on button "Następne słowo" at bounding box center [784, 681] width 94 height 25
click at [775, 368] on button "flo" at bounding box center [764, 361] width 35 height 30
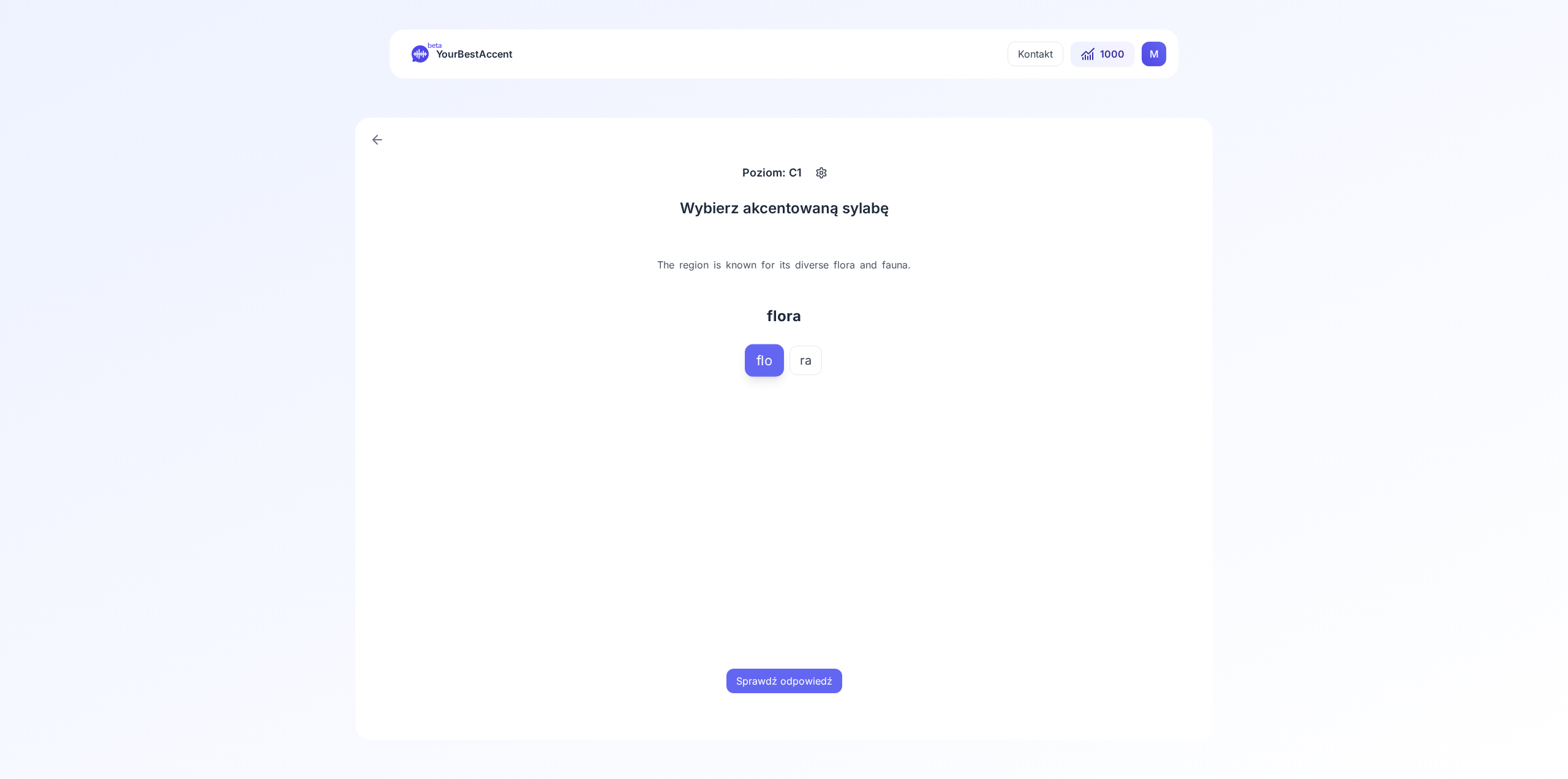
drag, startPoint x: 797, startPoint y: 727, endPoint x: 794, endPoint y: 721, distance: 6.7
click at [796, 726] on div "Poziom: C1 Wybierz akcentowaną sylabę The region is known for its diverse flora…" at bounding box center [784, 428] width 858 height 622
click at [793, 689] on button "Sprawdź odpowiedź" at bounding box center [784, 681] width 116 height 25
click at [793, 687] on button "Następne słowo" at bounding box center [784, 681] width 94 height 25
click at [804, 367] on span "pressed" at bounding box center [806, 360] width 48 height 17
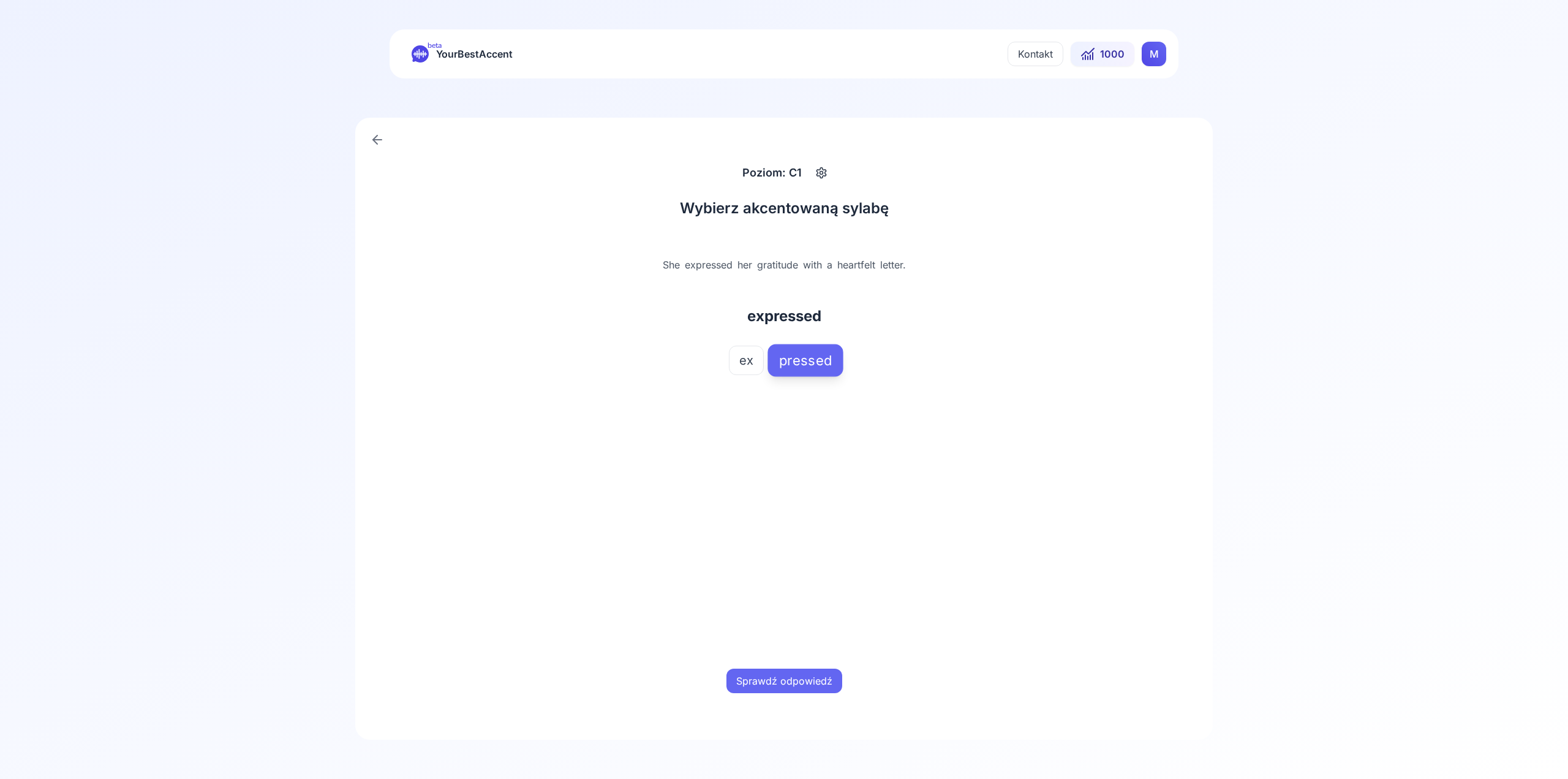
click at [793, 684] on button "Sprawdź odpowiedź" at bounding box center [784, 681] width 116 height 25
click at [793, 684] on button "Następne słowo" at bounding box center [784, 681] width 94 height 25
click at [770, 351] on button "full" at bounding box center [757, 361] width 39 height 30
click at [827, 697] on div "Sprawdź odpowiedź" at bounding box center [784, 681] width 382 height 40
click at [822, 682] on button "Sprawdź odpowiedź" at bounding box center [784, 681] width 116 height 25
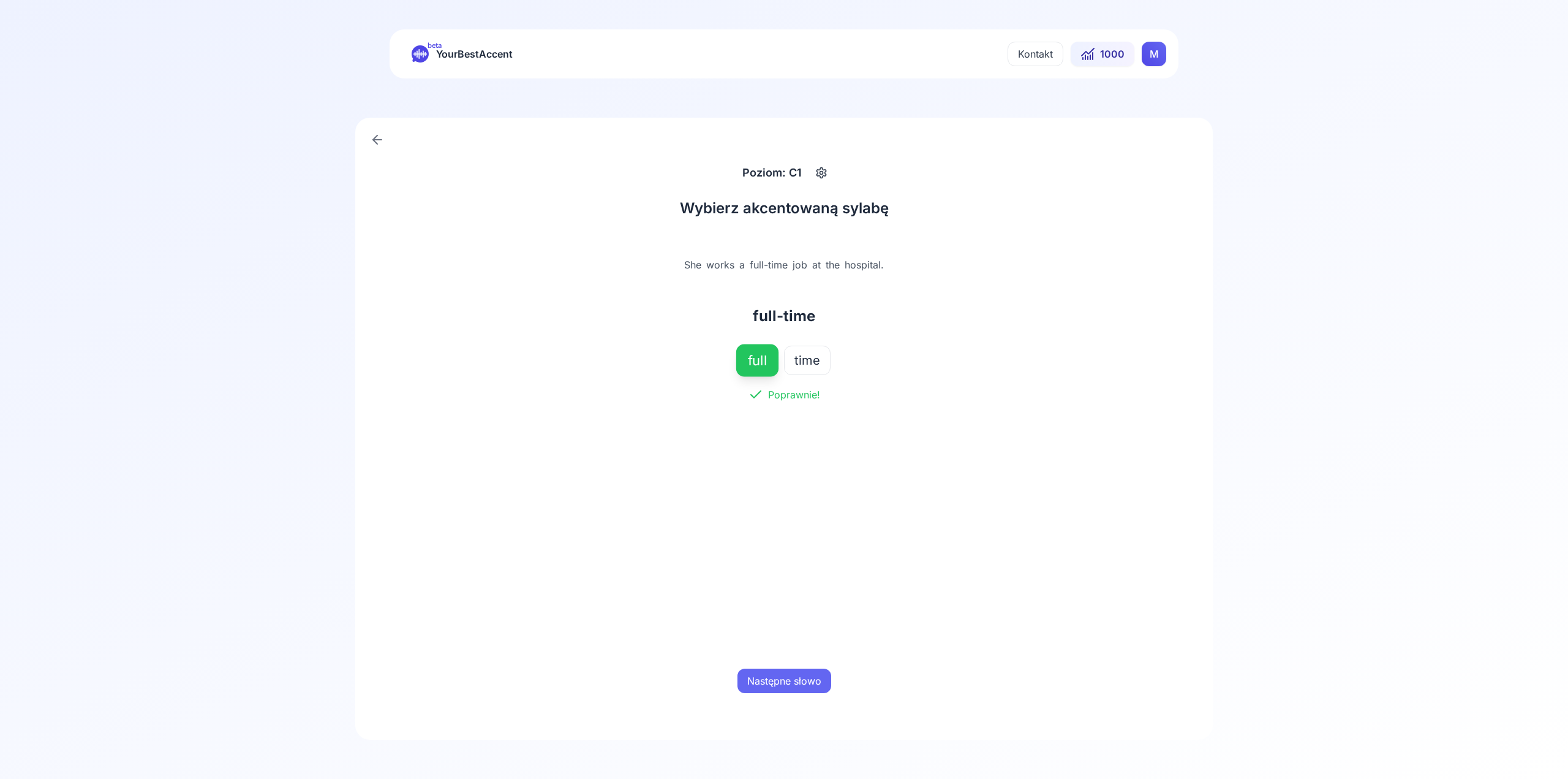
click at [822, 682] on button "Następne słowo" at bounding box center [784, 681] width 94 height 25
click at [778, 361] on div "proph e cy" at bounding box center [784, 361] width 382 height 30
click at [762, 366] on span "proph" at bounding box center [746, 360] width 35 height 17
drag, startPoint x: 775, startPoint y: 662, endPoint x: 775, endPoint y: 670, distance: 8.0
click at [775, 661] on div "Sprawdź odpowiedź" at bounding box center [784, 681] width 382 height 40
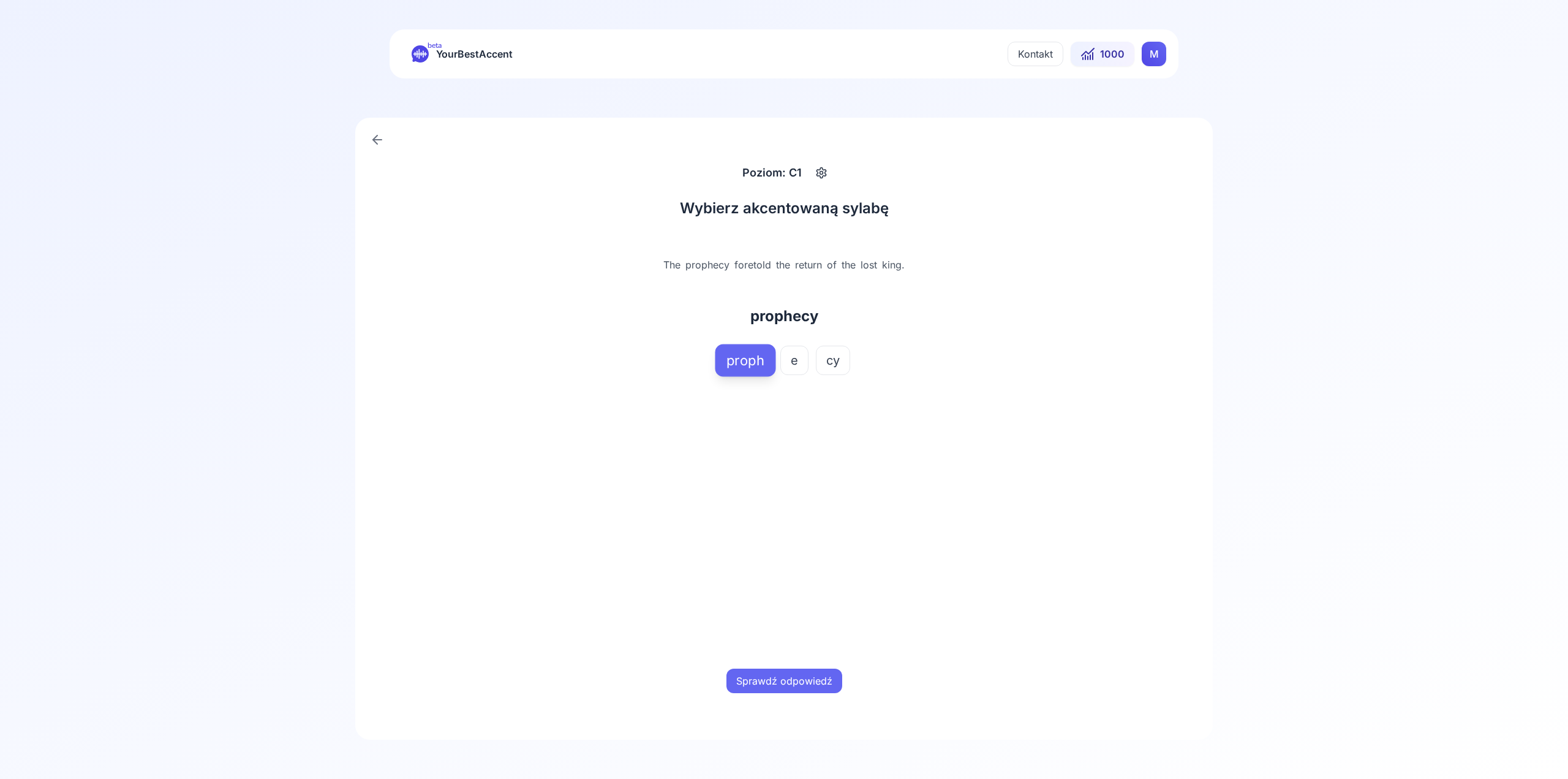
click at [784, 693] on div "Sprawdź odpowiedź" at bounding box center [784, 681] width 382 height 40
click at [792, 679] on button "Sprawdź odpowiedź" at bounding box center [784, 681] width 116 height 25
click at [792, 679] on button "Następne słowo" at bounding box center [784, 681] width 94 height 25
click at [775, 373] on button "twit" at bounding box center [761, 361] width 42 height 30
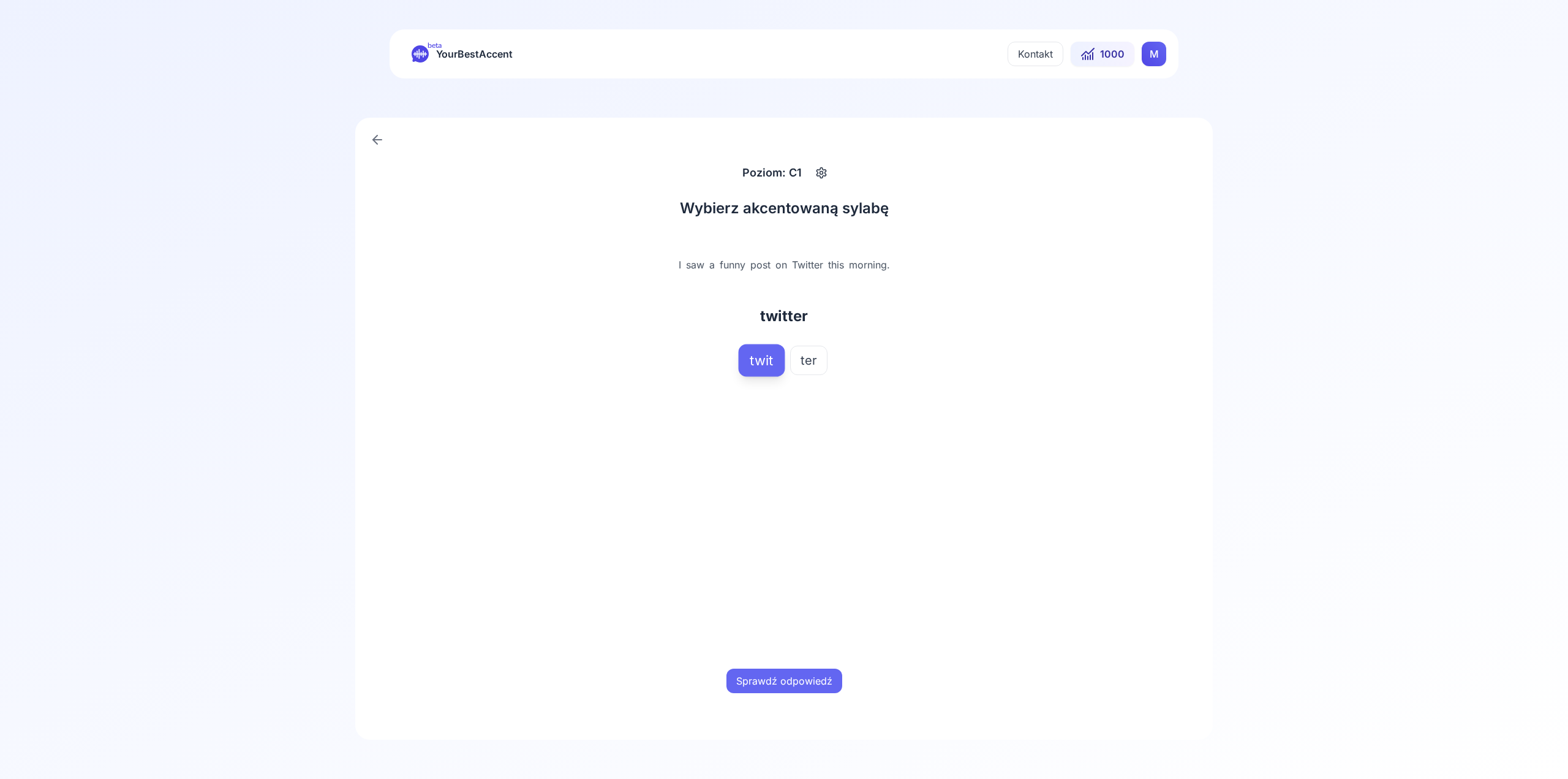
click at [802, 679] on button "Sprawdź odpowiedź" at bounding box center [784, 681] width 116 height 25
click at [802, 679] on button "Następne słowo" at bounding box center [784, 681] width 94 height 25
click at [807, 364] on span "quet" at bounding box center [809, 360] width 26 height 17
click at [779, 696] on div "Sprawdź odpowiedź" at bounding box center [784, 681] width 382 height 40
click at [777, 684] on button "Sprawdź odpowiedź" at bounding box center [784, 681] width 116 height 25
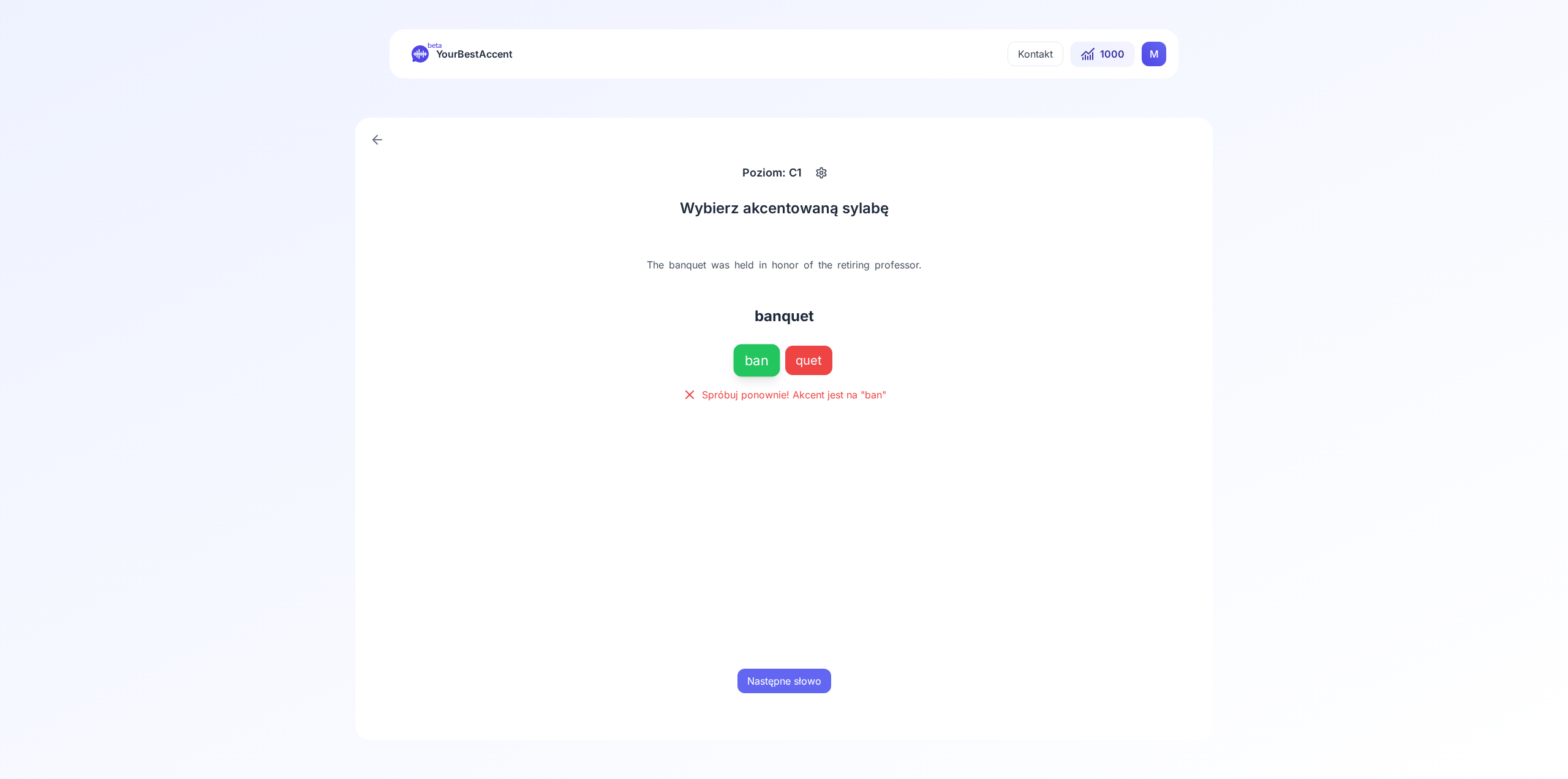
click at [383, 142] on icon at bounding box center [378, 140] width 15 height 15
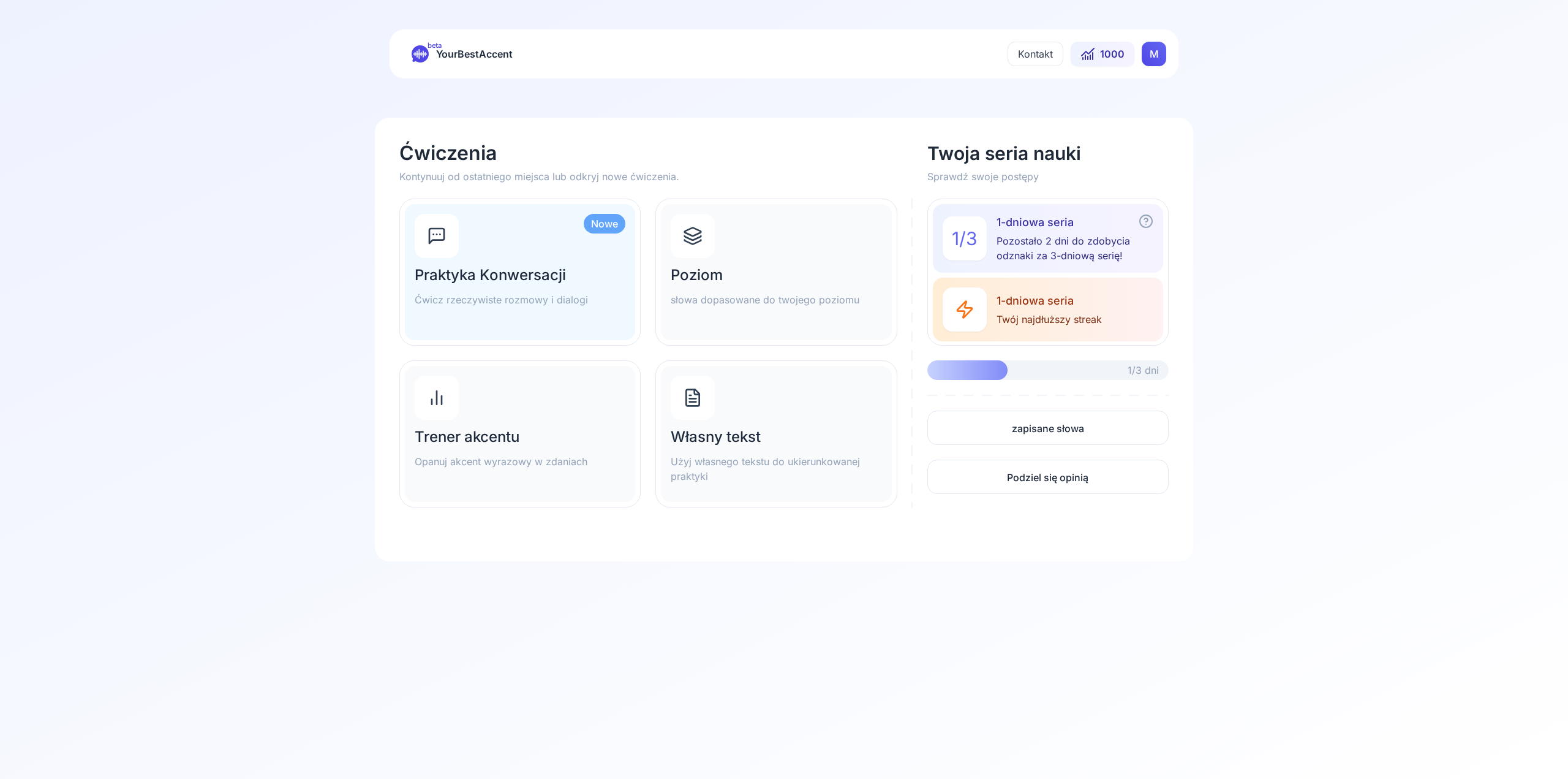
click at [493, 54] on span "YourBestAccent" at bounding box center [474, 54] width 77 height 17
